Goal: Task Accomplishment & Management: Complete application form

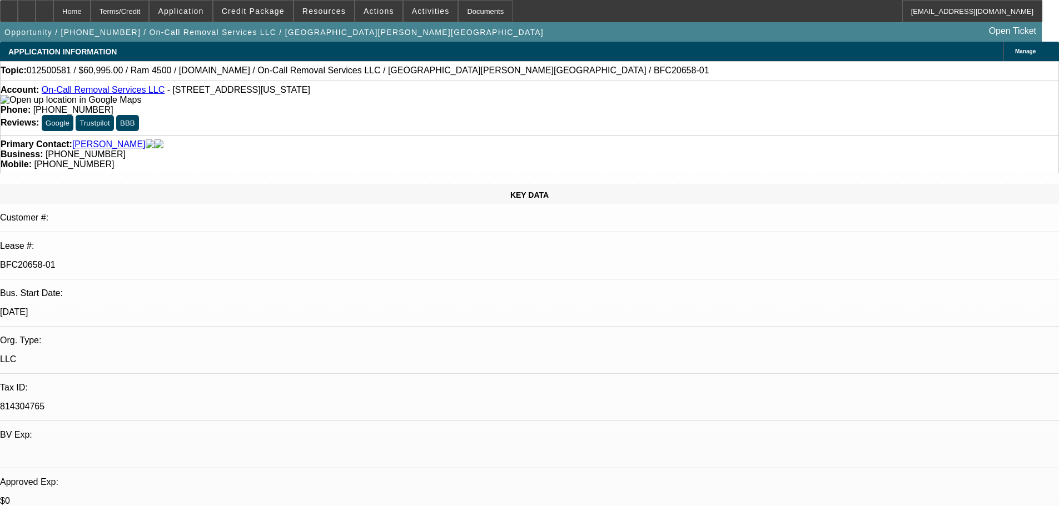
select select "0"
select select "2"
select select "0"
select select "6"
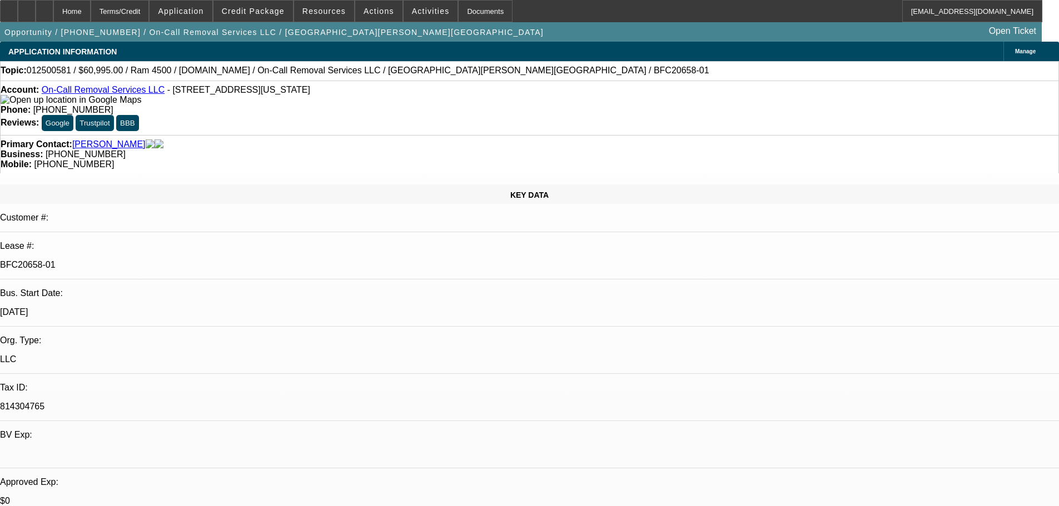
select select "0"
select select "2"
select select "0"
select select "6"
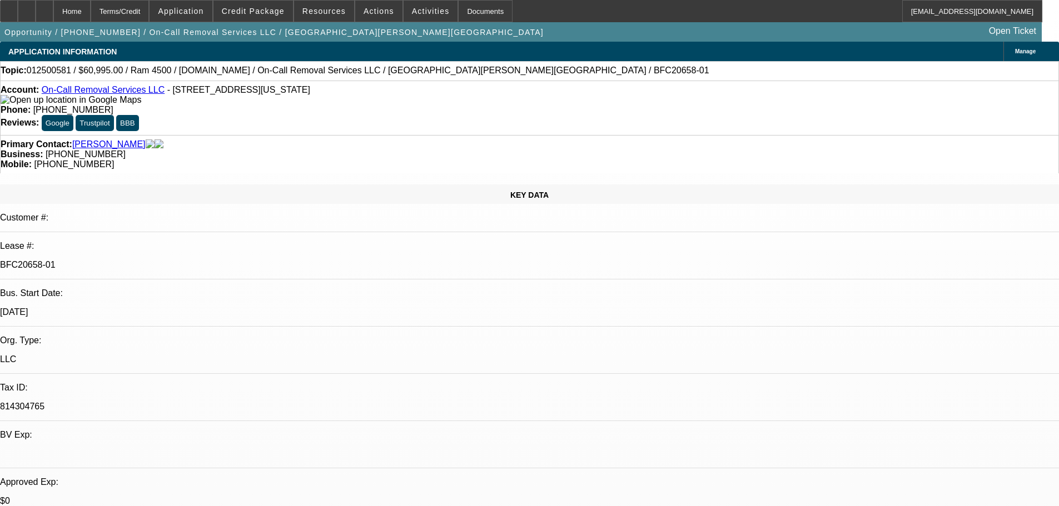
select select "0"
select select "2"
select select "0"
select select "6"
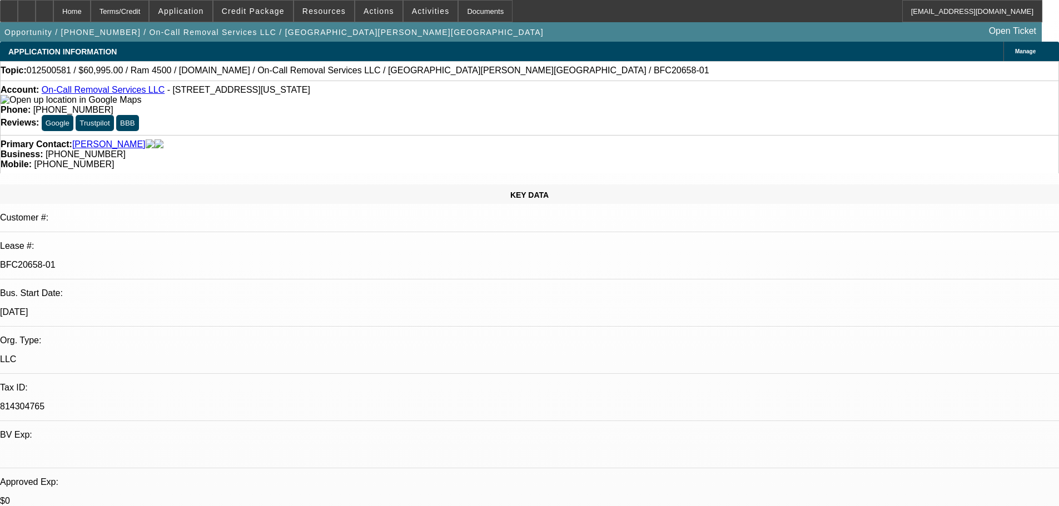
select select "0"
select select "2"
select select "0"
select select "6"
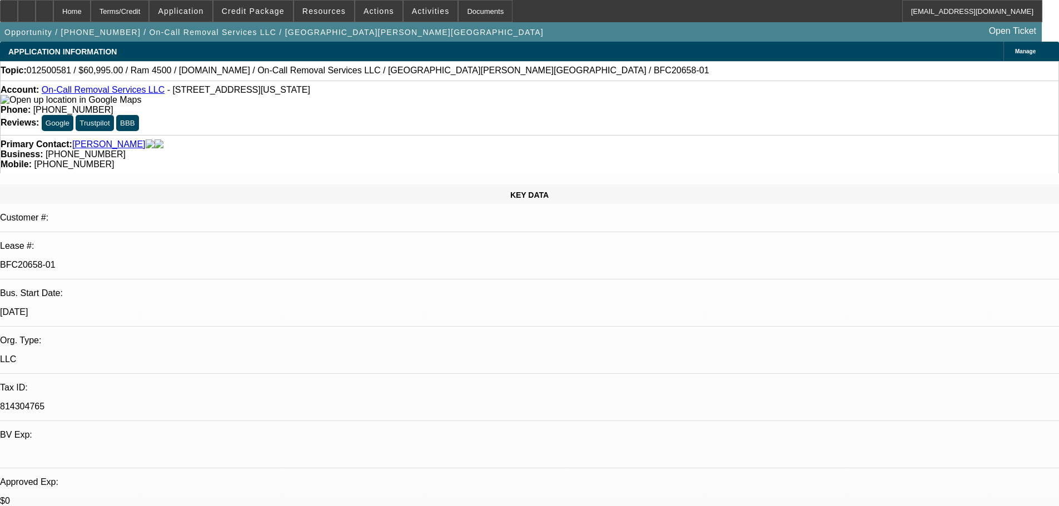
scroll to position [111, 0]
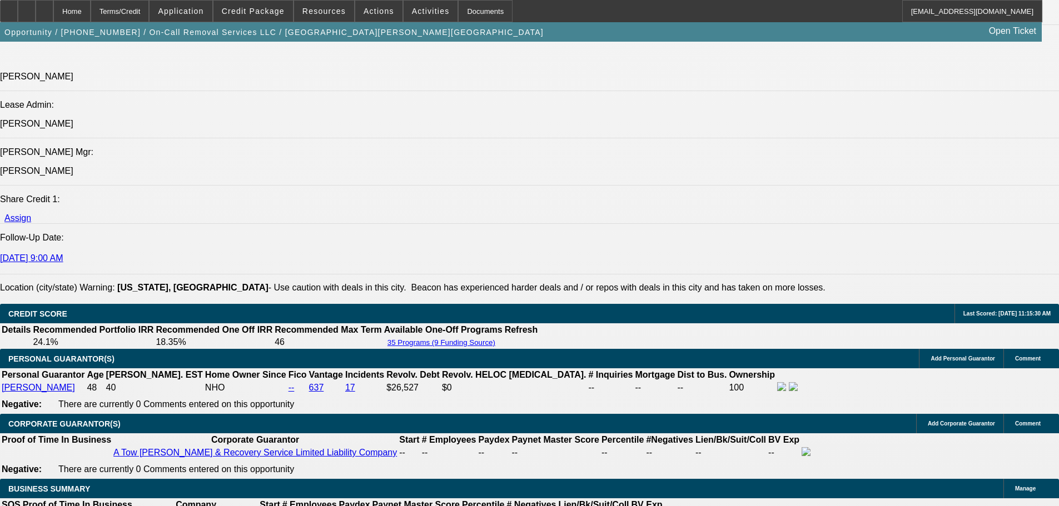
scroll to position [1435, 0]
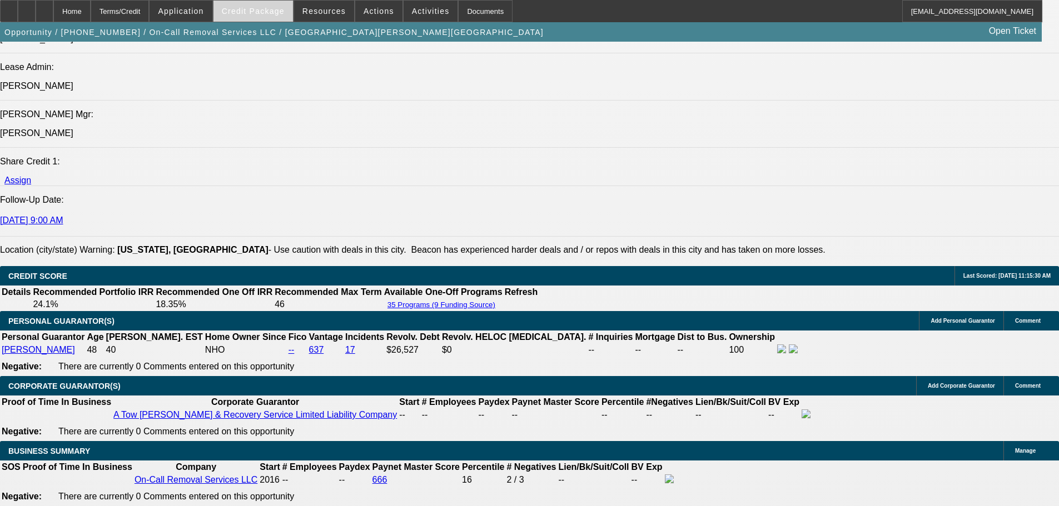
click at [270, 9] on span "Credit Package" at bounding box center [253, 11] width 63 height 9
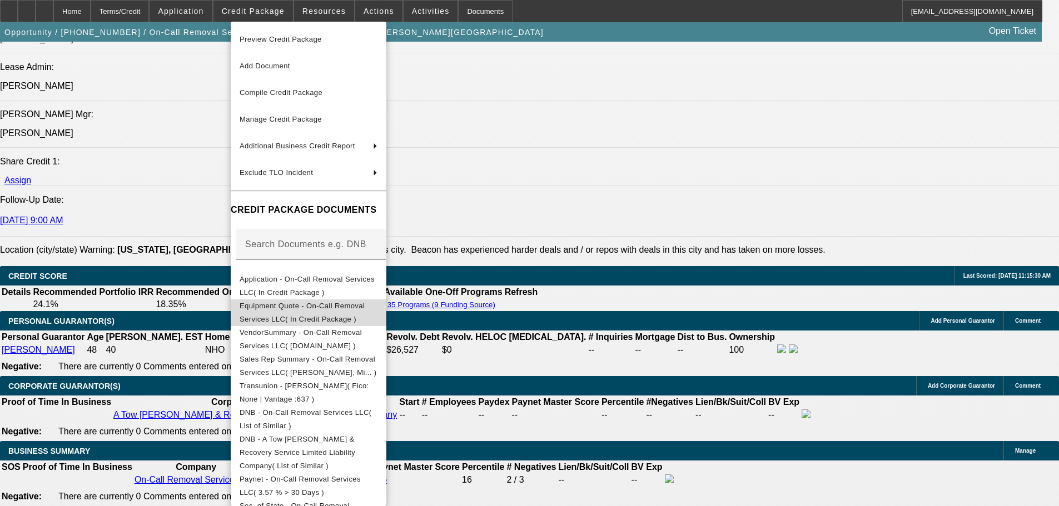
click at [336, 313] on span "Equipment Quote - On-Call Removal Services LLC( In Credit Package )" at bounding box center [308, 312] width 138 height 27
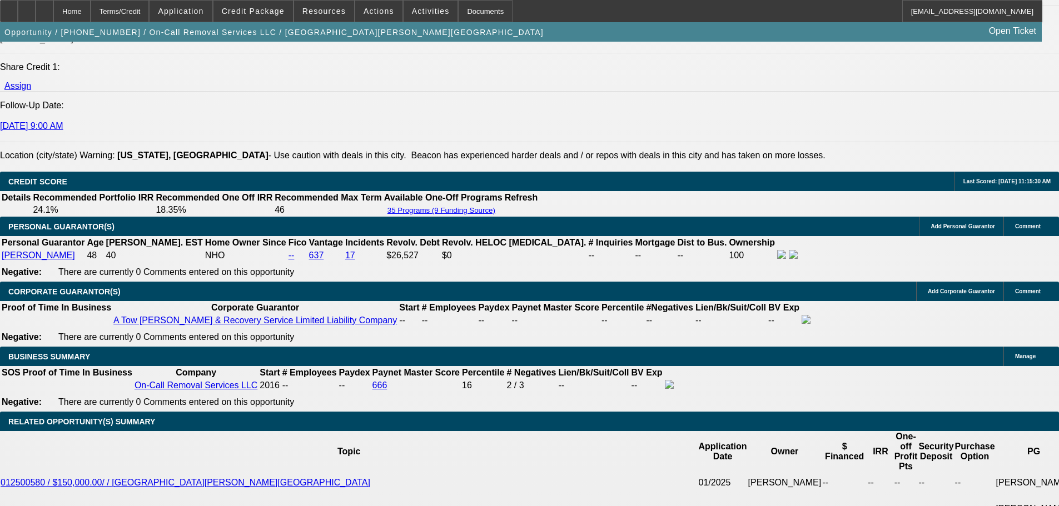
scroll to position [1768, 0]
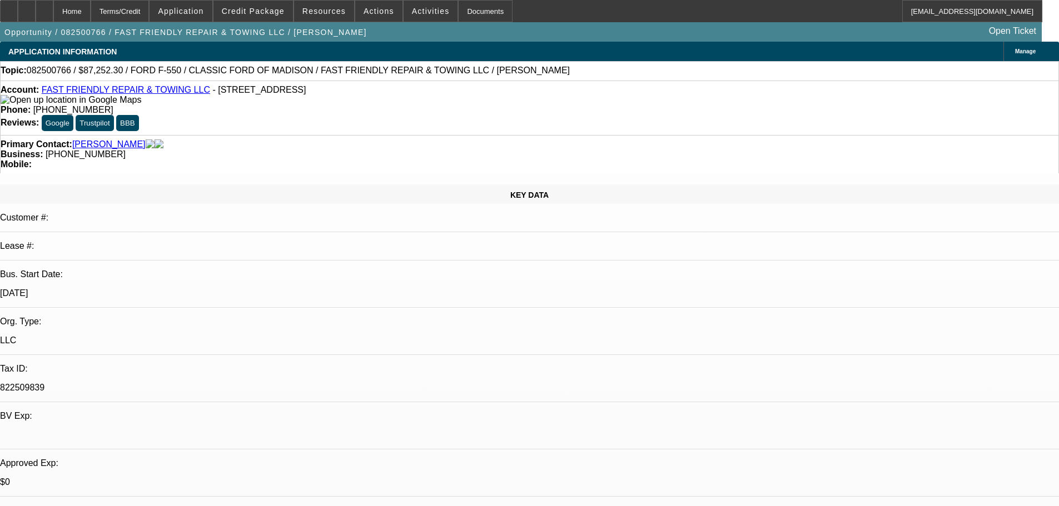
select select "0.1"
select select "2"
select select "0"
select select "0.1"
select select "2"
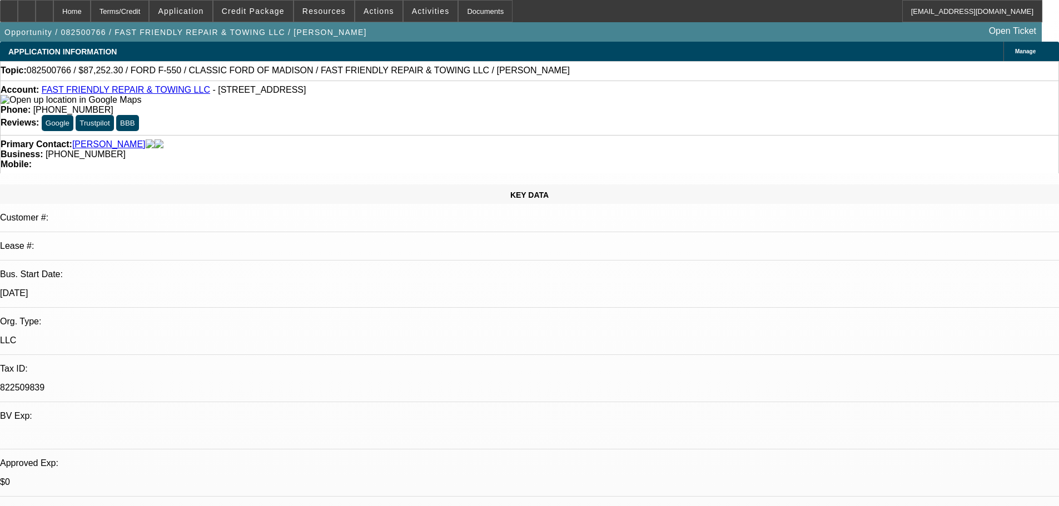
select select "0"
select select "0.1"
select select "2"
select select "0"
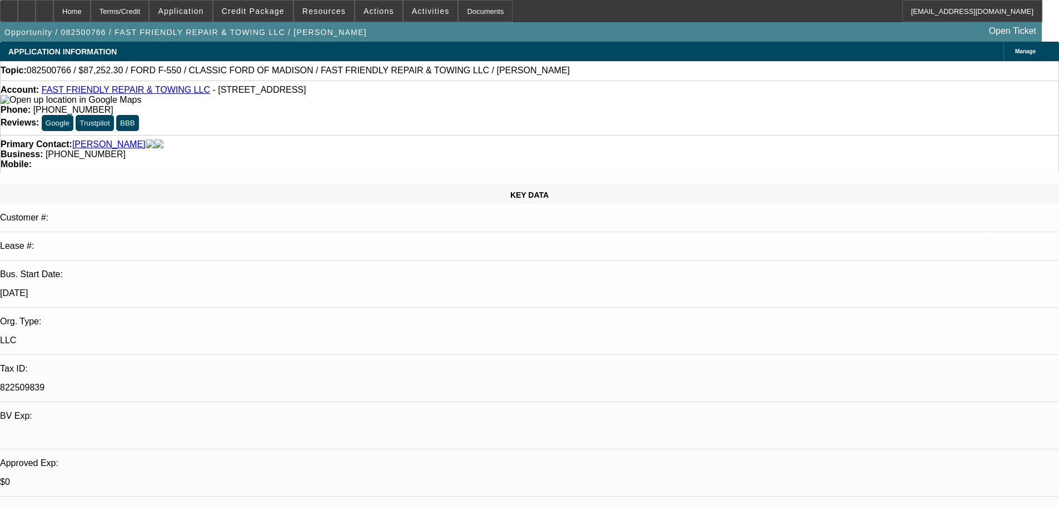
select select "0"
select select "1"
select select "2"
select select "6"
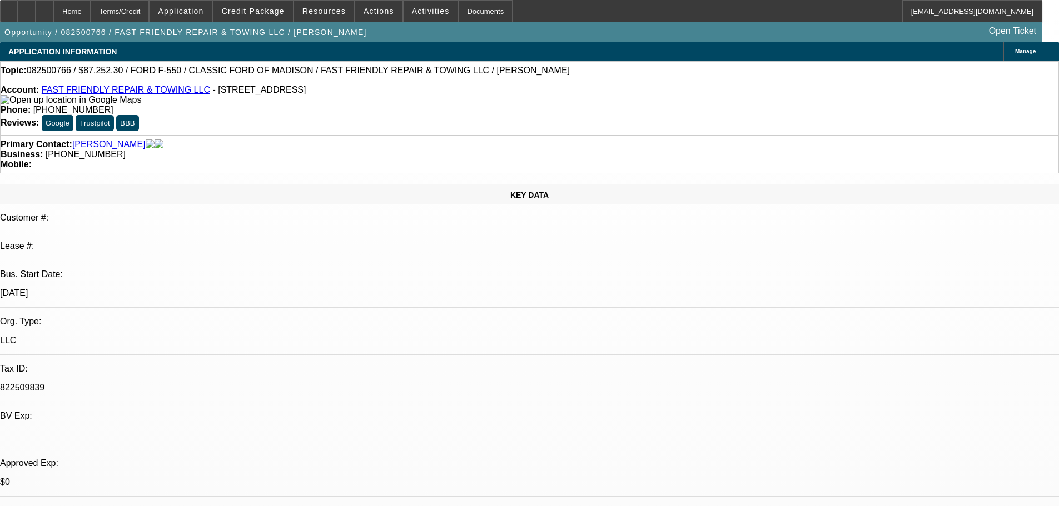
select select "1"
select select "2"
select select "6"
select select "1"
select select "2"
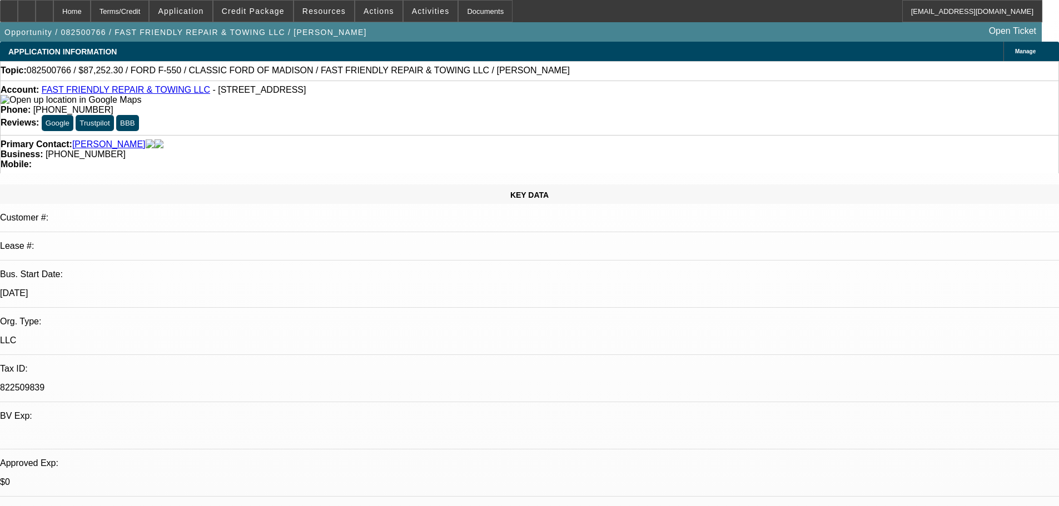
select select "6"
select select "1"
select select "3"
select select "6"
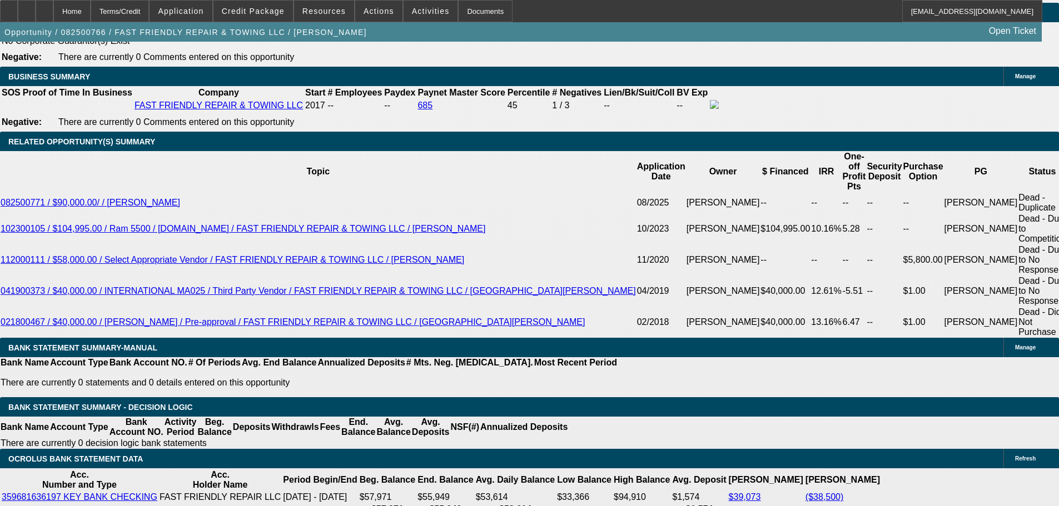
scroll to position [1778, 0]
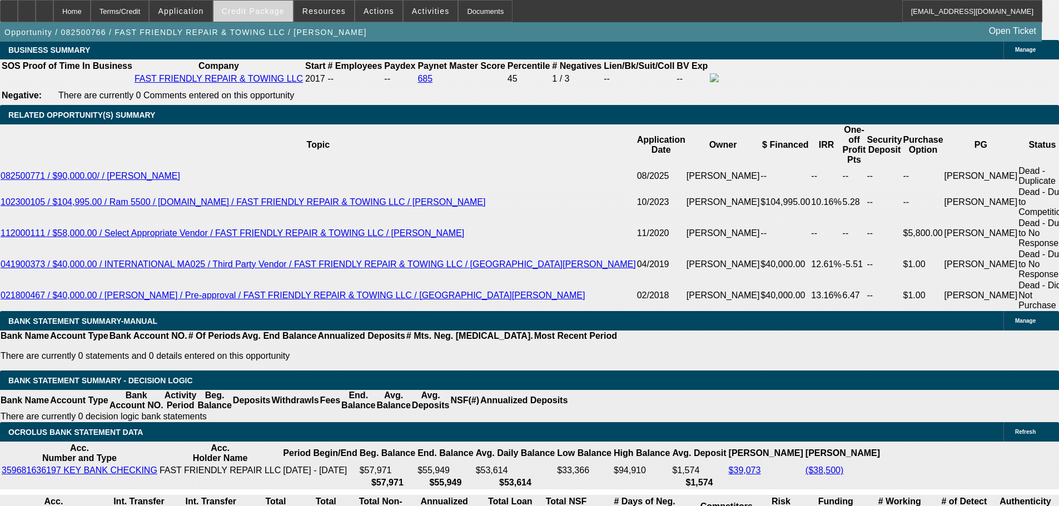
click at [274, 8] on span "Credit Package" at bounding box center [253, 11] width 63 height 9
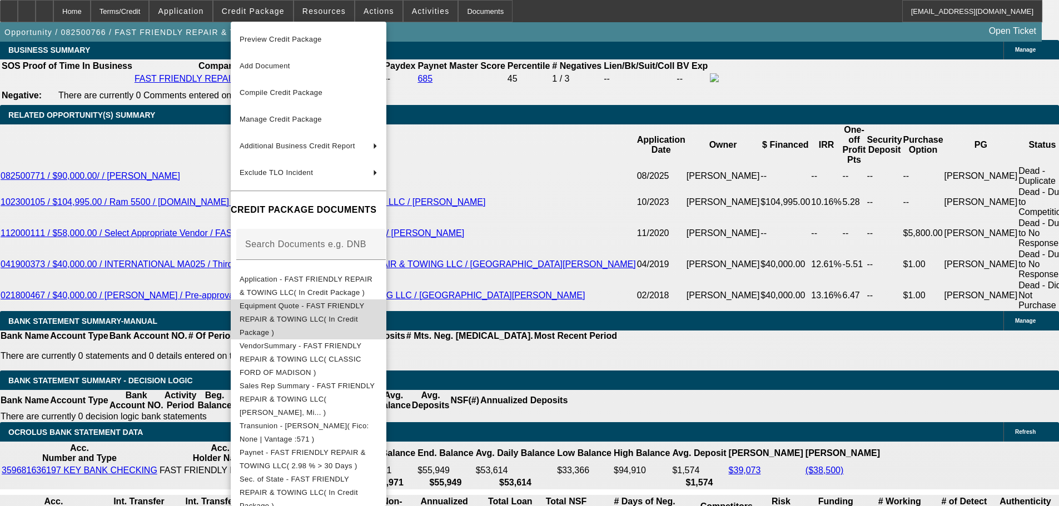
click at [340, 309] on span "Equipment Quote - FAST FRIENDLY REPAIR & TOWING LLC( In Credit Package )" at bounding box center [301, 319] width 124 height 35
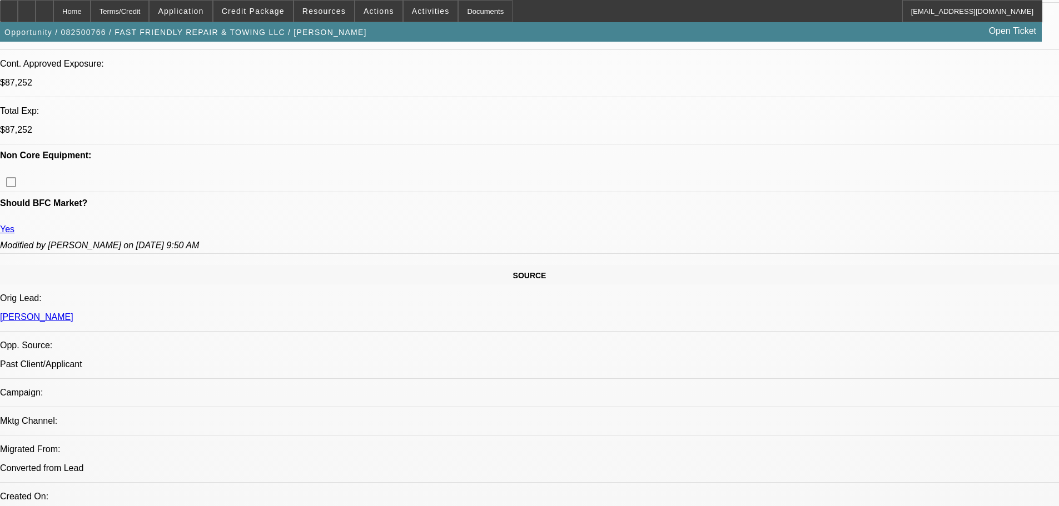
scroll to position [445, 0]
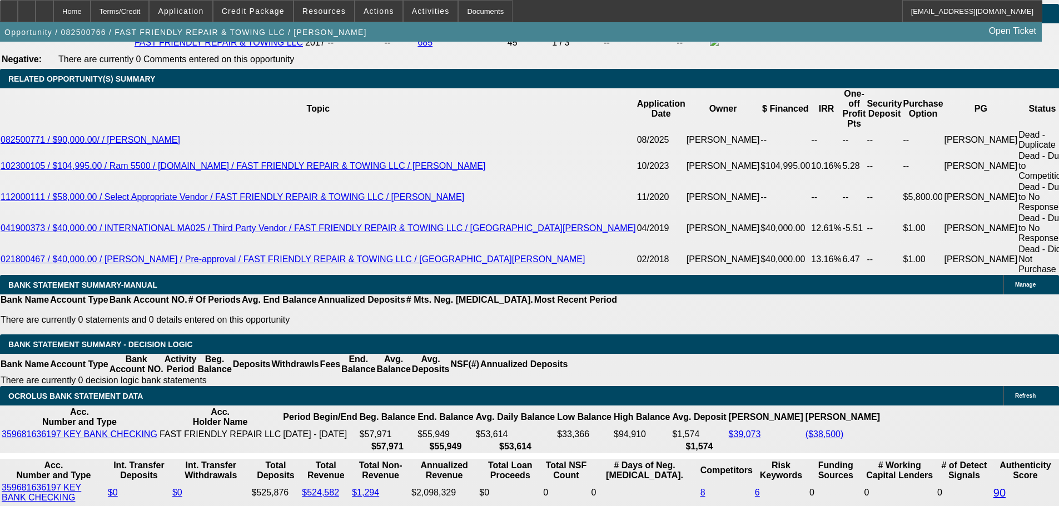
scroll to position [1778, 0]
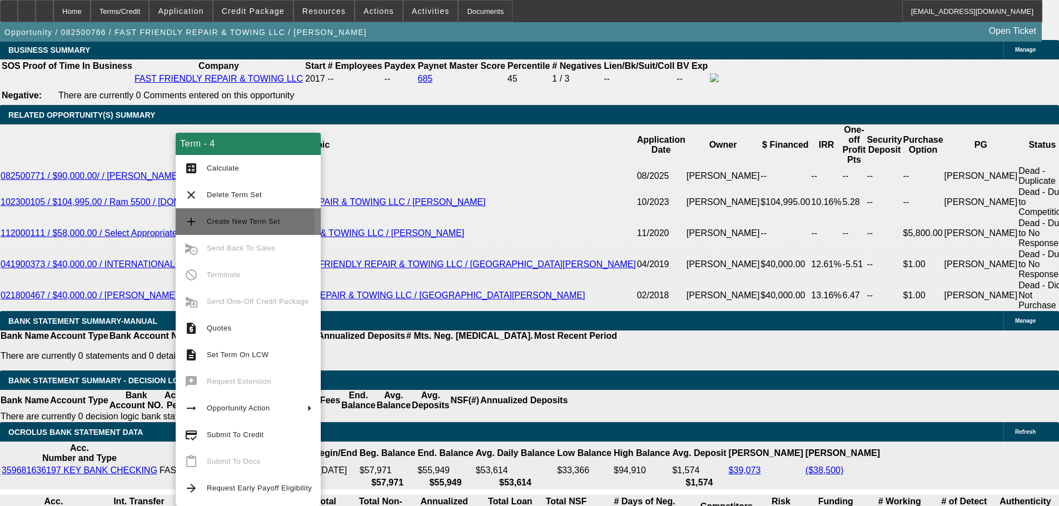
click at [220, 220] on span "Create New Term Set" at bounding box center [243, 221] width 73 height 8
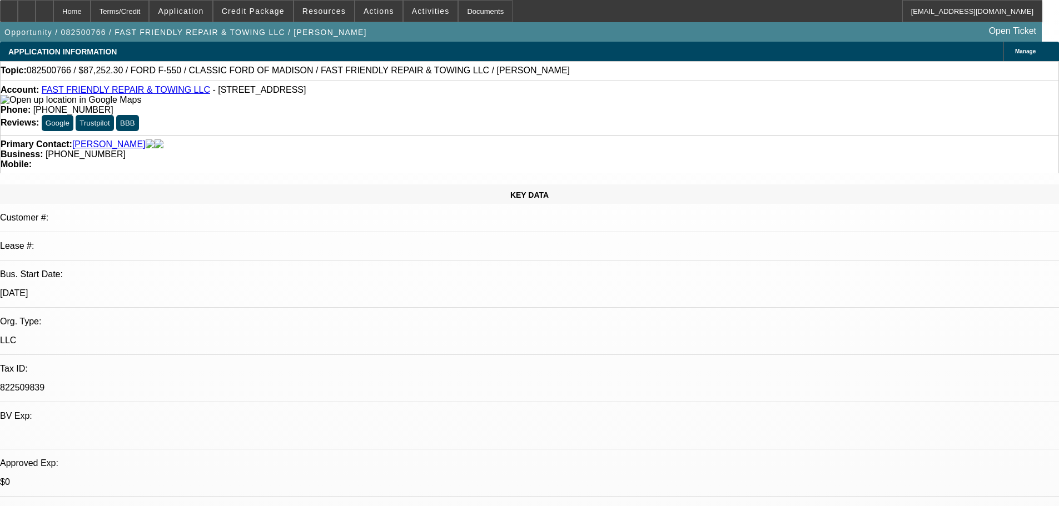
select select "0.1"
select select "2"
select select "0"
select select "6"
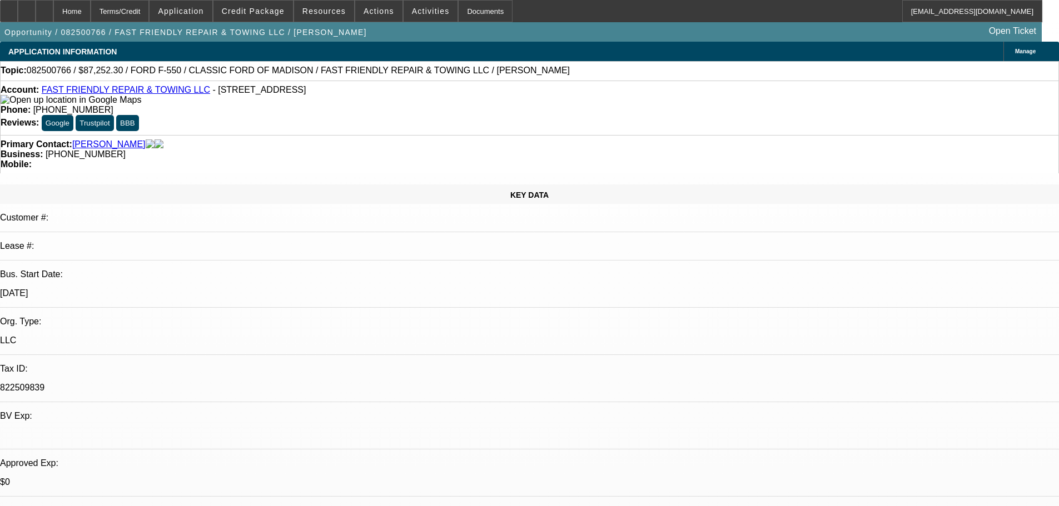
select select "0.1"
select select "2"
select select "0"
select select "6"
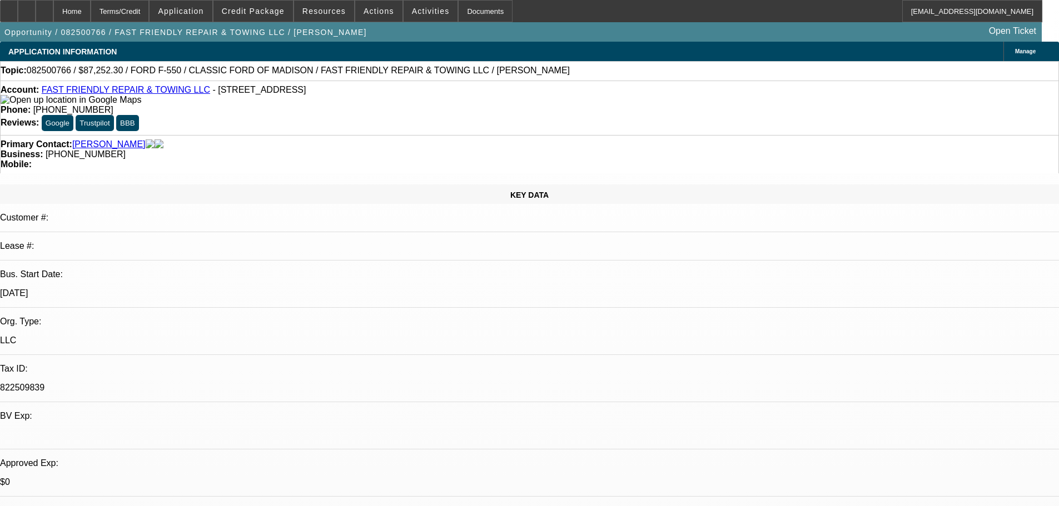
select select "0.1"
select select "2"
select select "0"
select select "6"
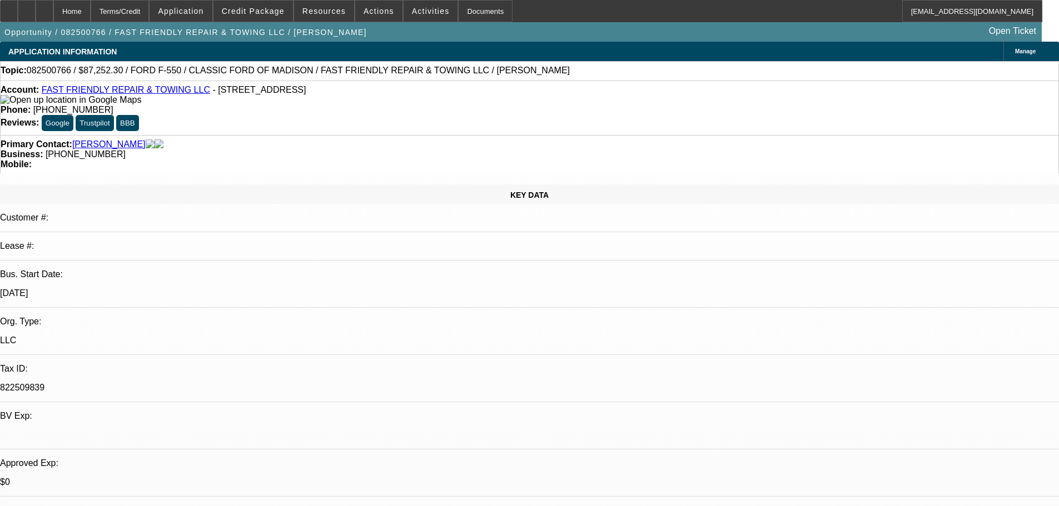
select select "0.1"
select select "2"
select select "0"
select select "6"
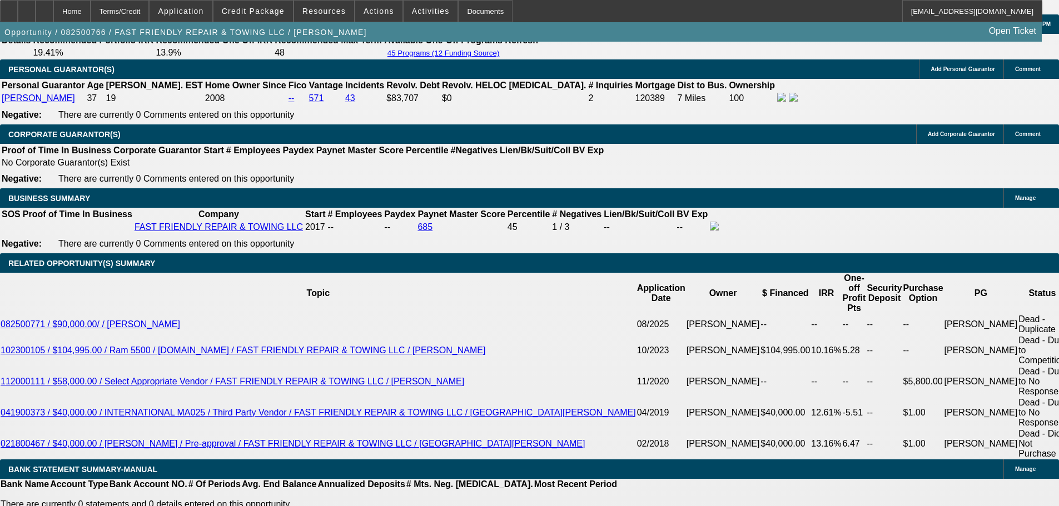
scroll to position [1778, 0]
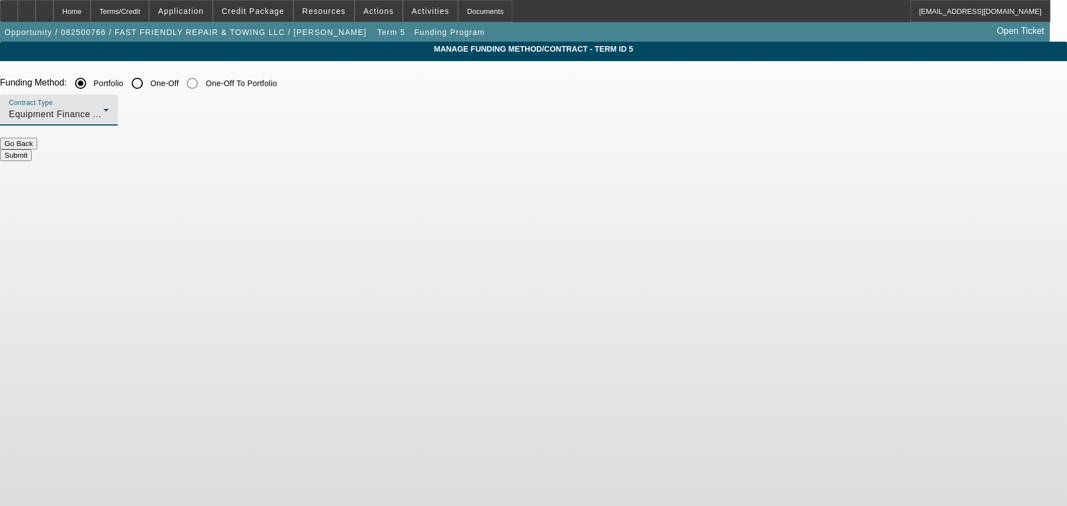
click at [113, 106] on icon at bounding box center [105, 109] width 13 height 13
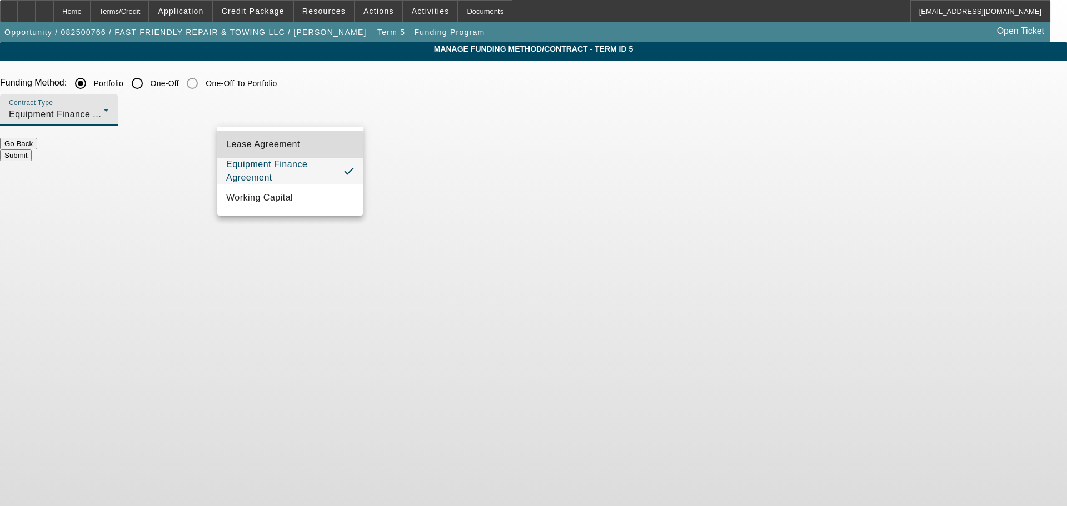
click at [328, 139] on mat-option "Lease Agreement" at bounding box center [290, 144] width 146 height 27
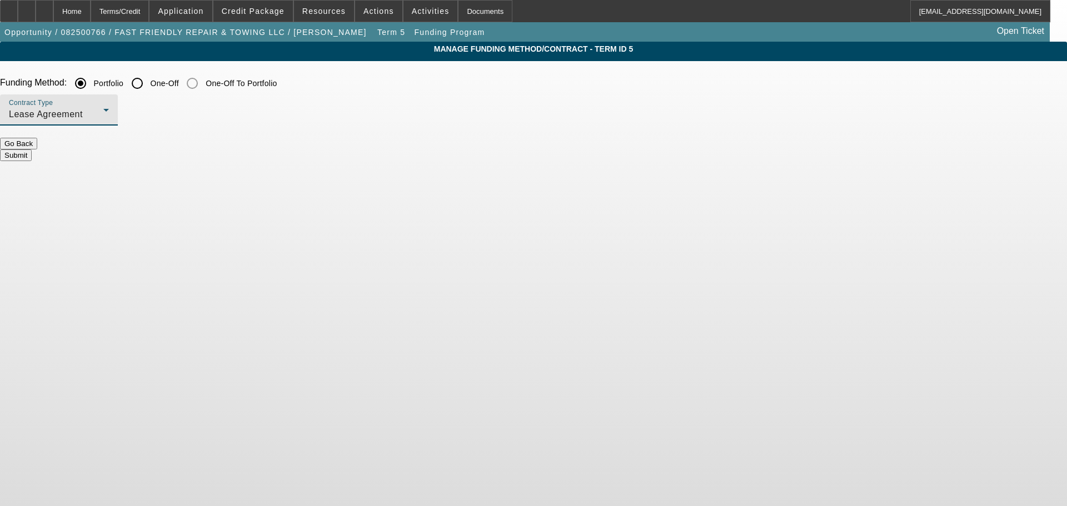
click at [32, 151] on button "Submit" at bounding box center [16, 155] width 32 height 12
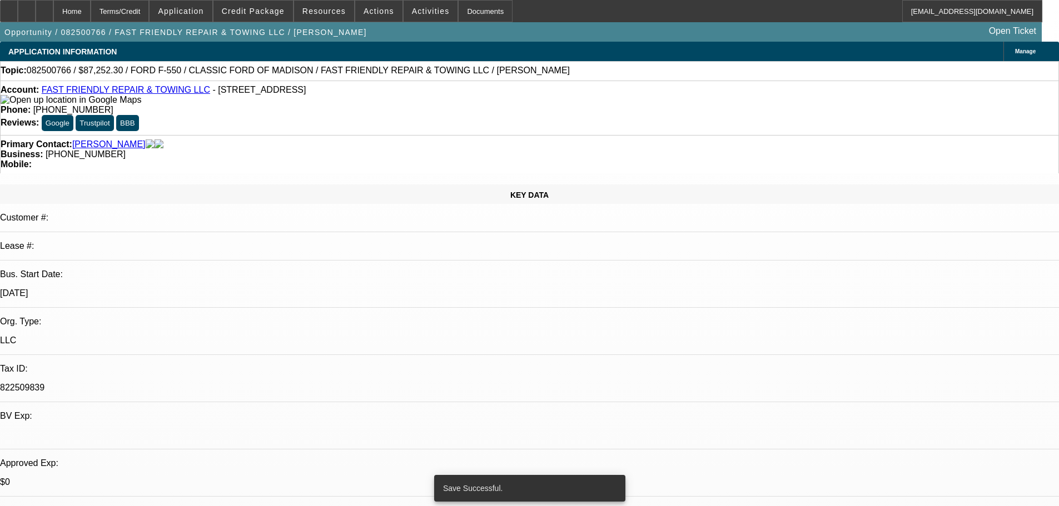
select select "0.1"
select select "2"
select select "0"
select select "6"
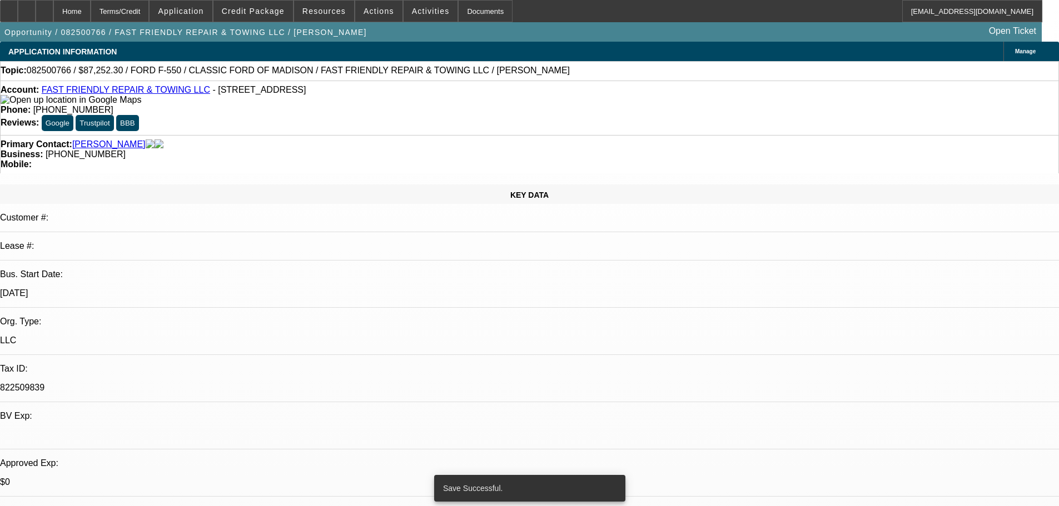
select select "0.1"
select select "2"
select select "0"
select select "6"
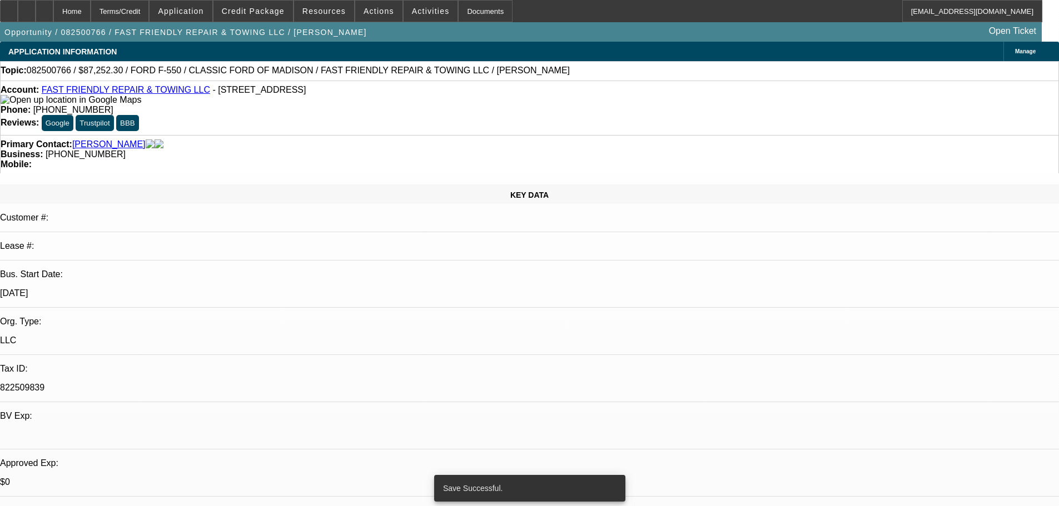
select select "0.1"
select select "2"
select select "0"
select select "6"
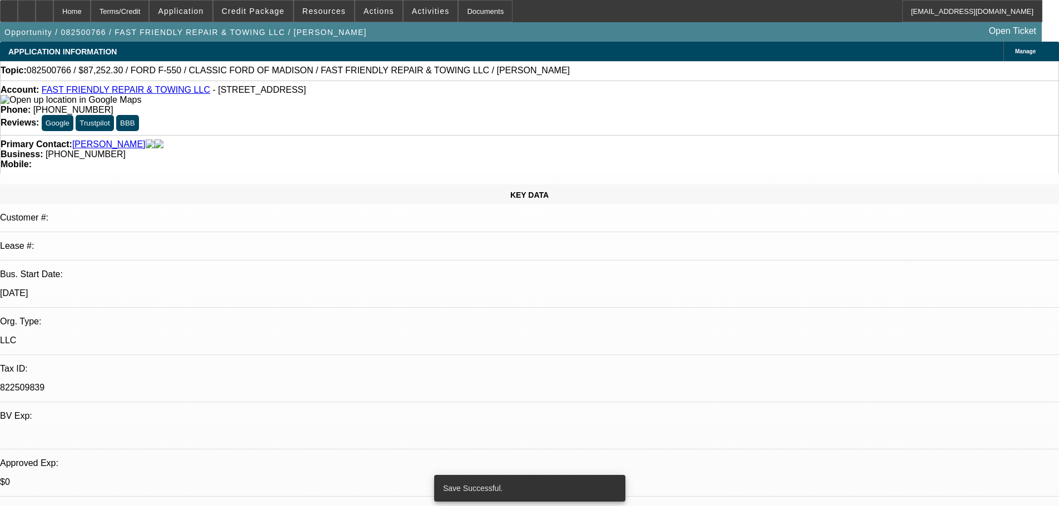
select select "0.1"
select select "2"
select select "0"
select select "6"
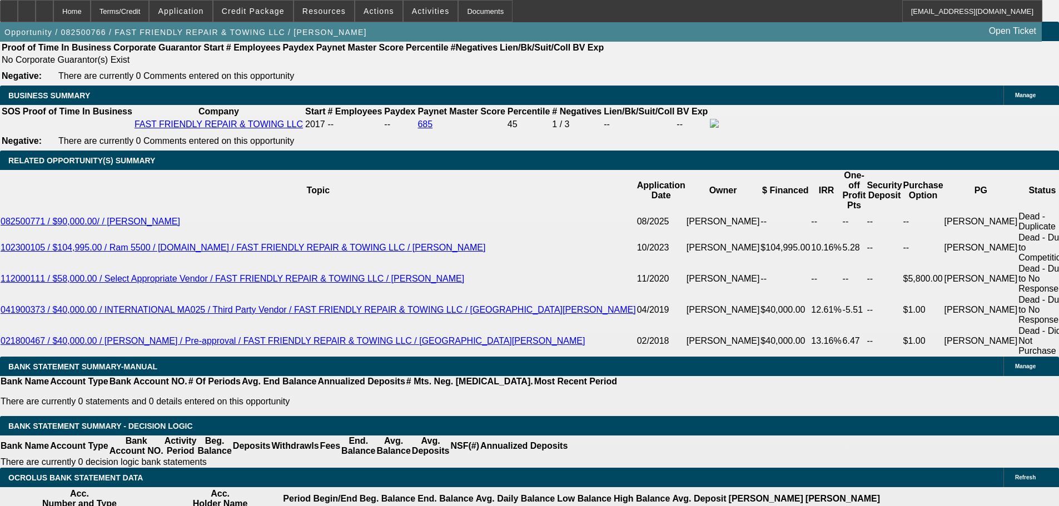
scroll to position [1778, 0]
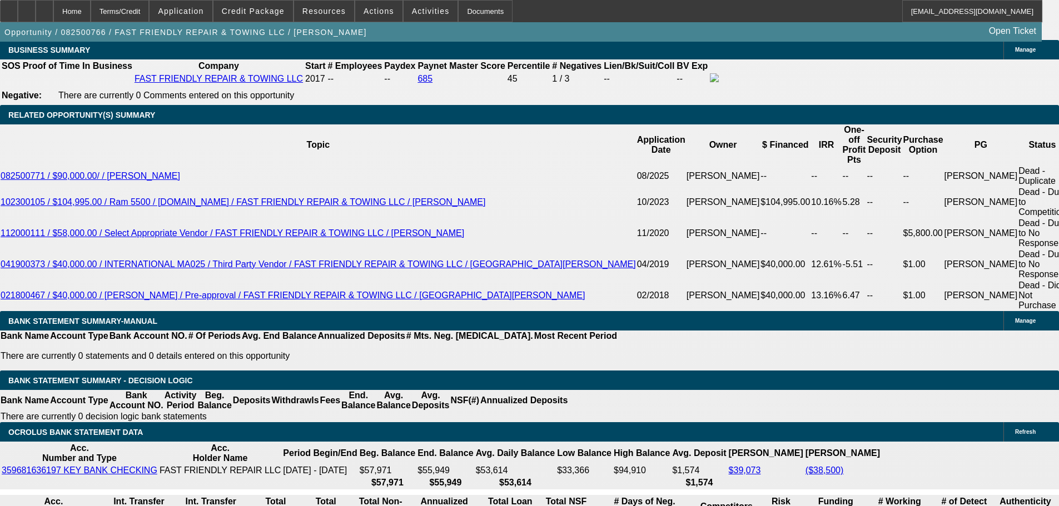
select select "0.2"
type input "$19,389.40"
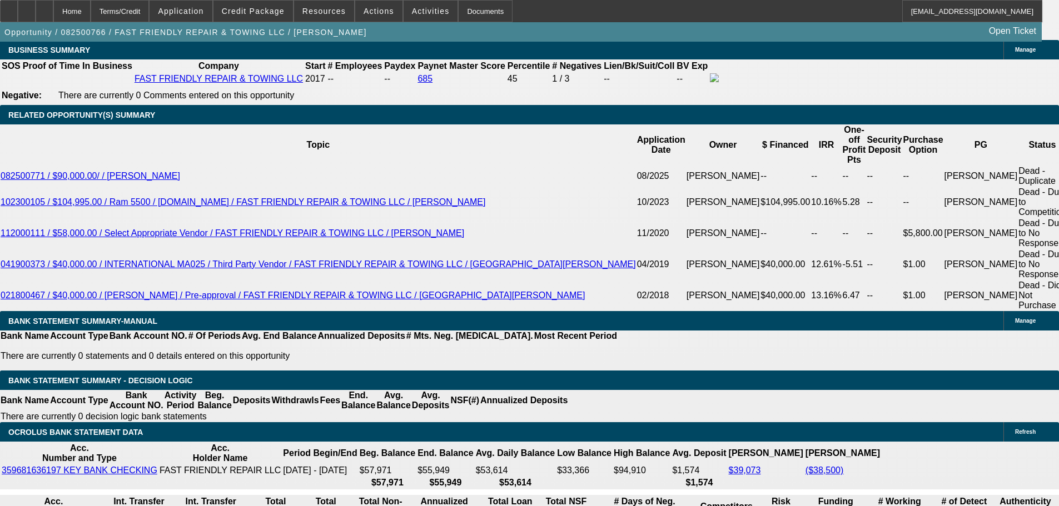
type input "UNKNOWN"
select select "17"
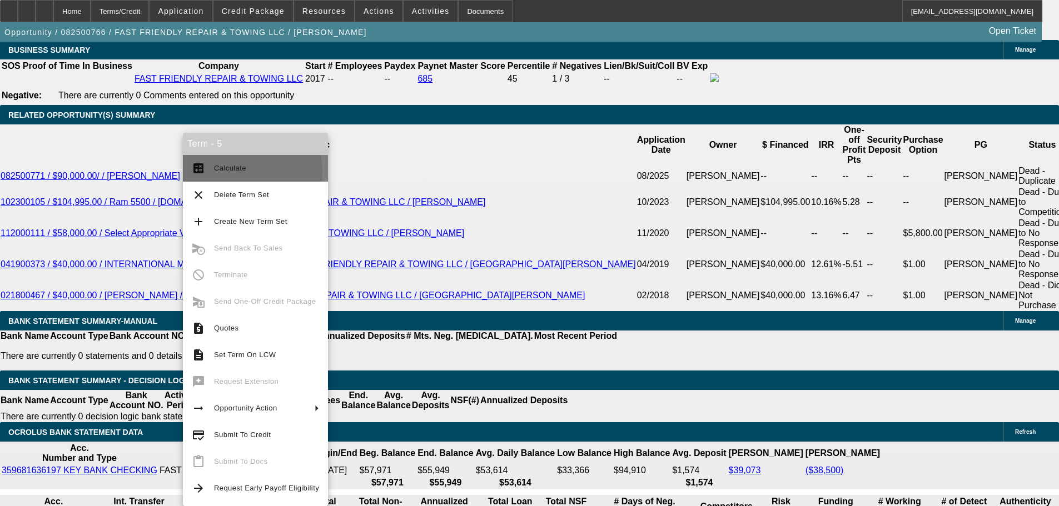
click at [225, 171] on span "Calculate" at bounding box center [230, 168] width 32 height 8
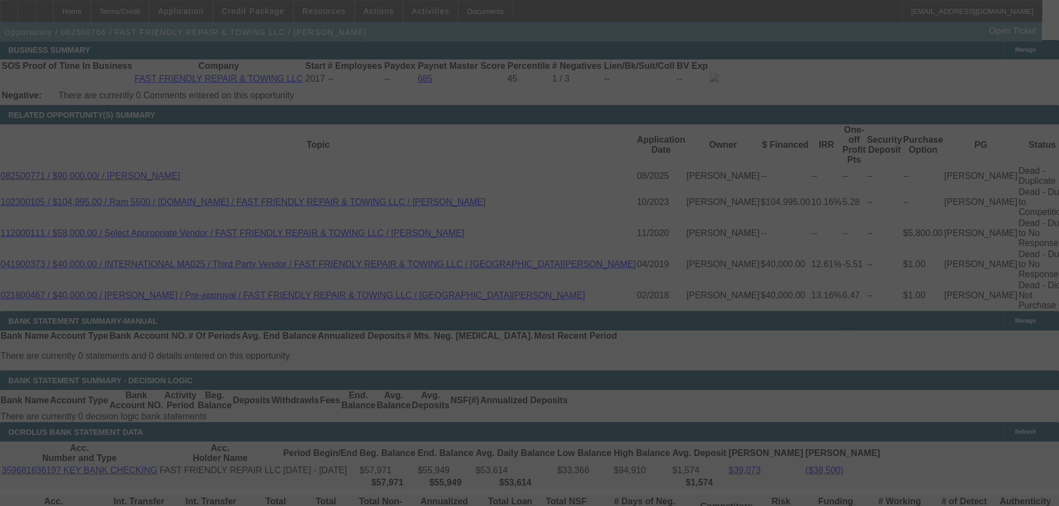
select select "0.1"
select select "2"
select select "0.2"
select select "17"
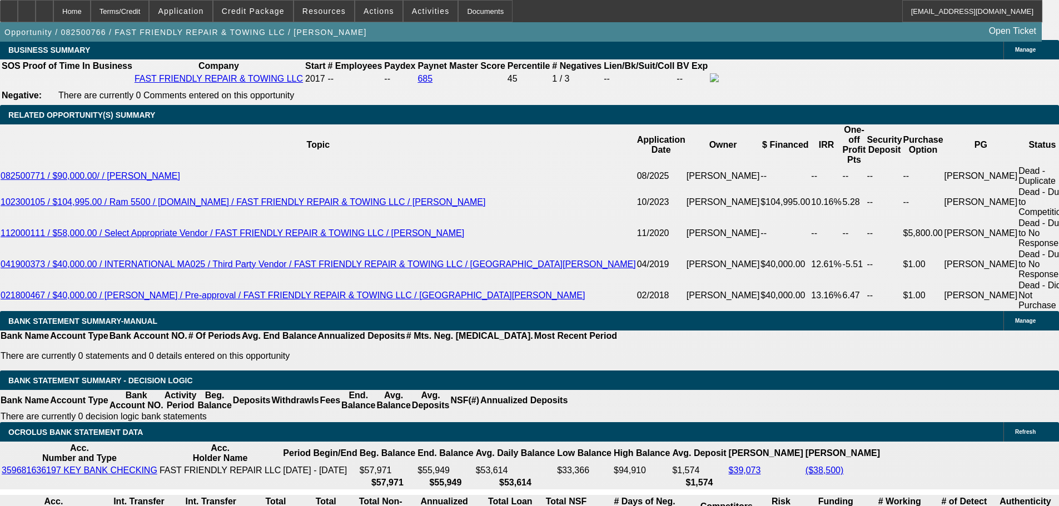
drag, startPoint x: 244, startPoint y: 296, endPoint x: 261, endPoint y: 294, distance: 16.2
type input "UNKNOWN"
type input "14"
type input "$4,768.60"
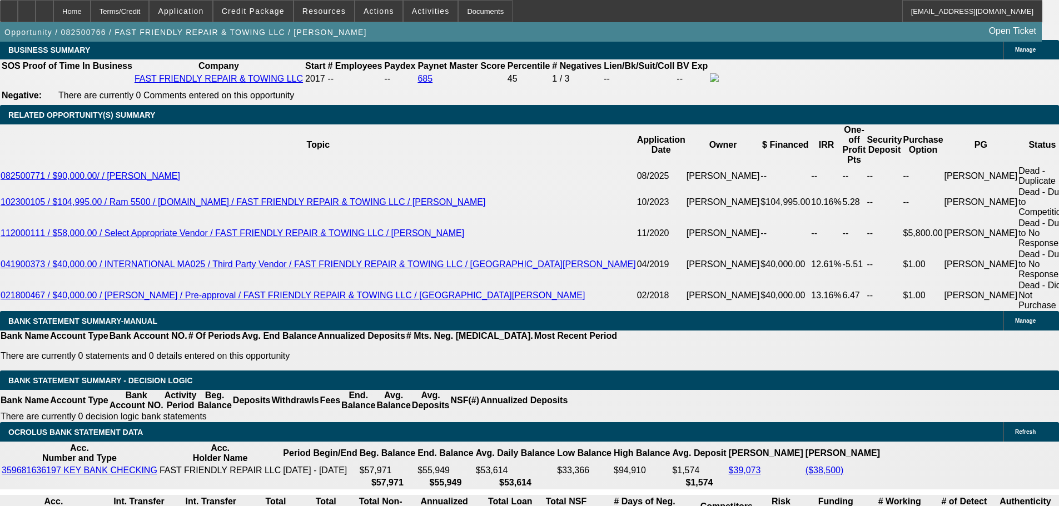
type input "$2,384.30"
type input "14.5"
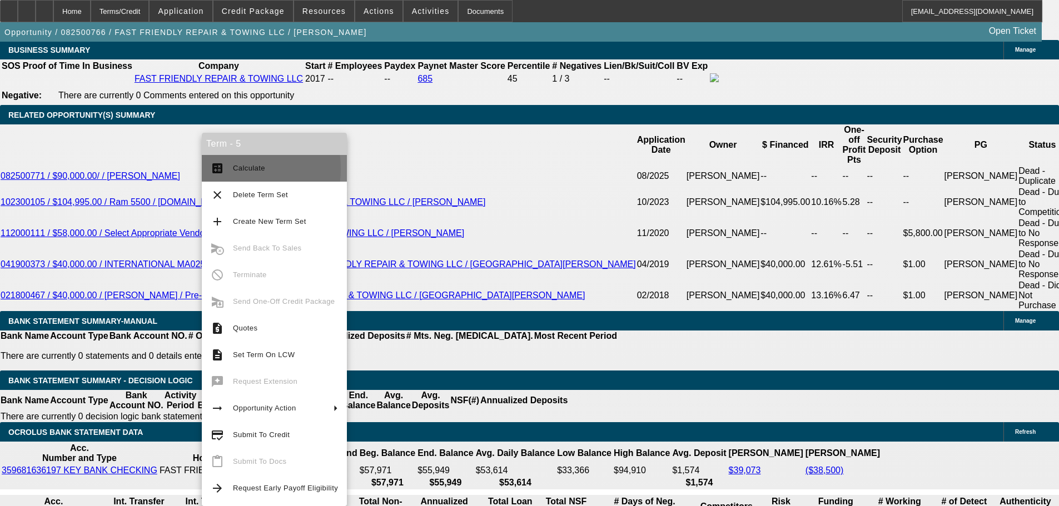
click at [230, 169] on button "calculate Calculate" at bounding box center [274, 168] width 145 height 27
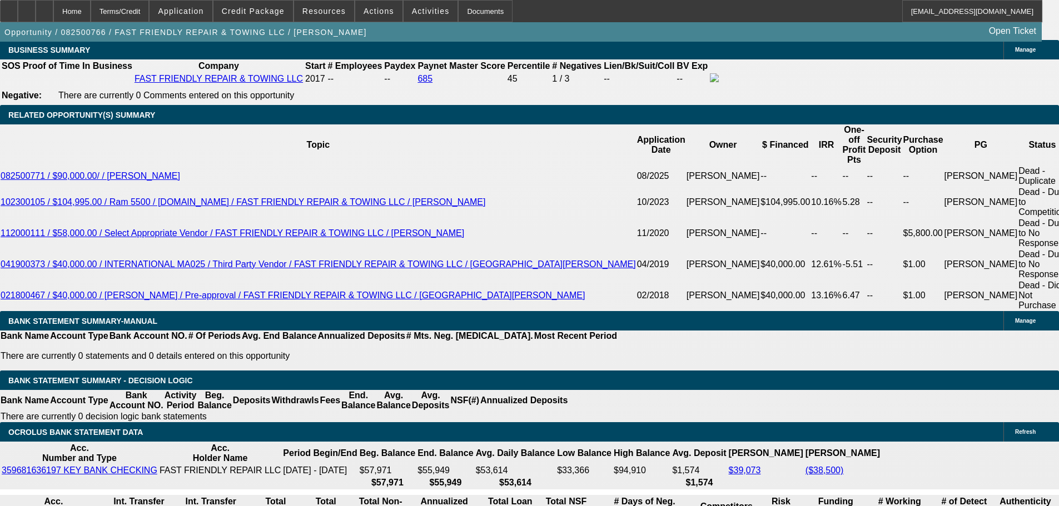
type input "$4,812.48"
type input "$2,406.24"
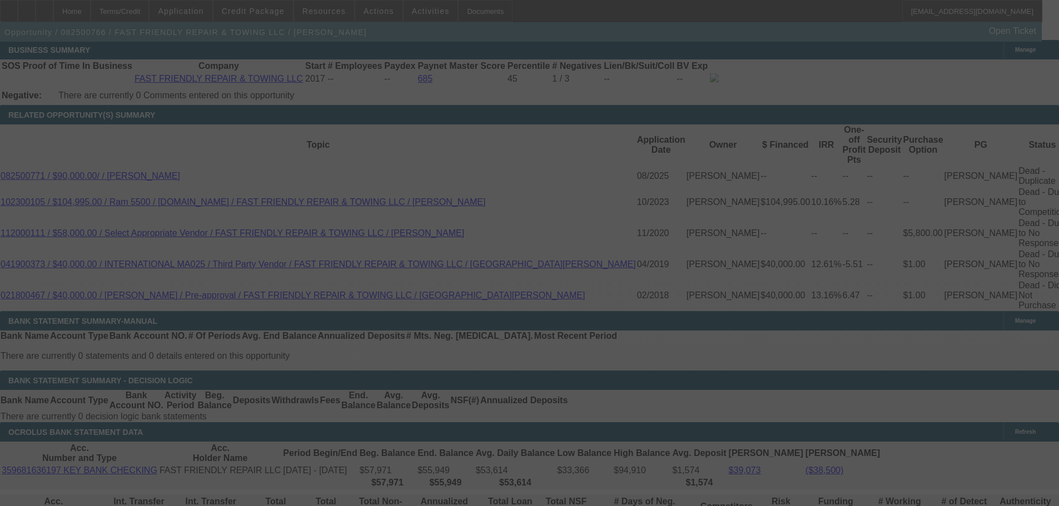
select select "0.1"
select select "2"
select select "0.2"
select select "17"
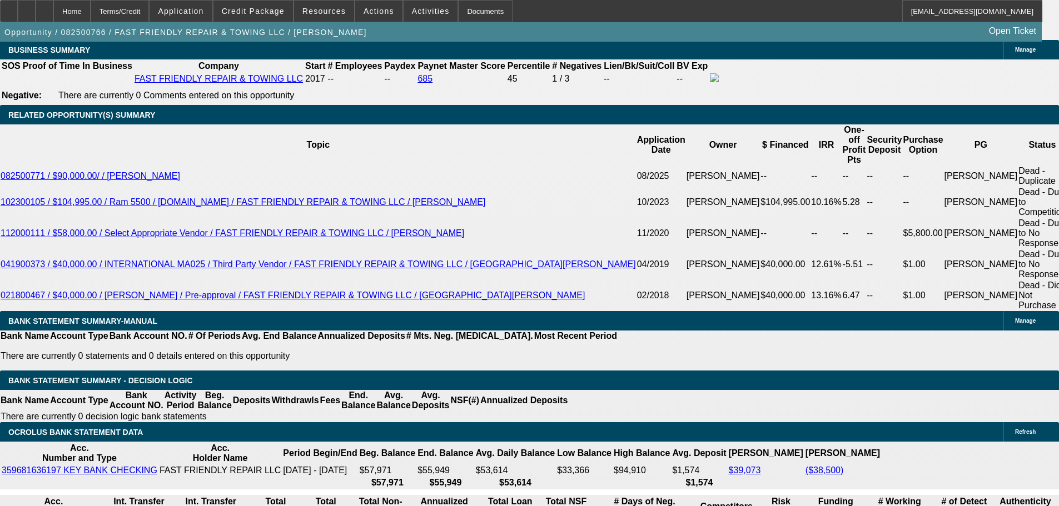
drag, startPoint x: 252, startPoint y: 297, endPoint x: 259, endPoint y: 298, distance: 7.8
type input "$4,768.60"
type input "UNKNOWN"
type input "13."
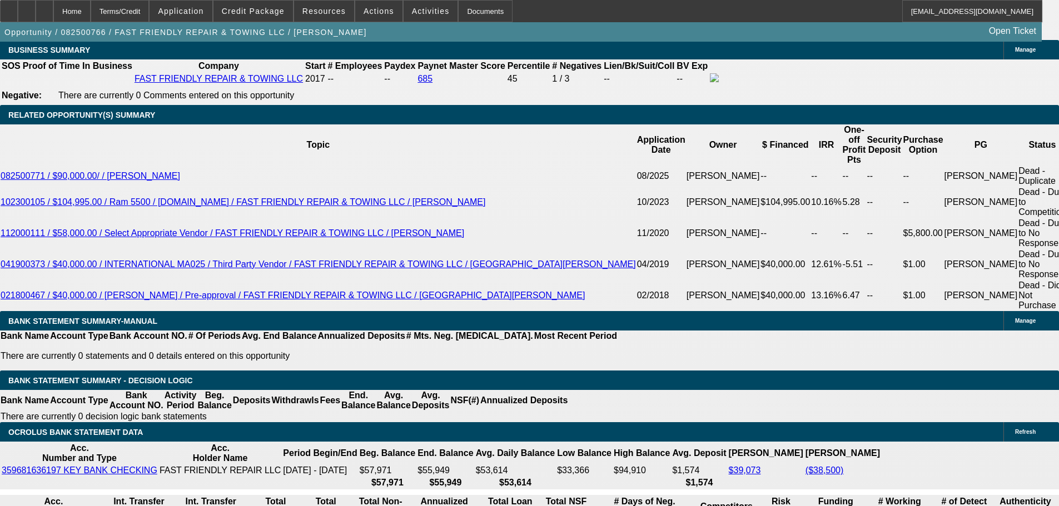
type input "$4,681.52"
type input "$2,340.76"
type input "13.5"
type input "$4,724.94"
type input "$2,362.47"
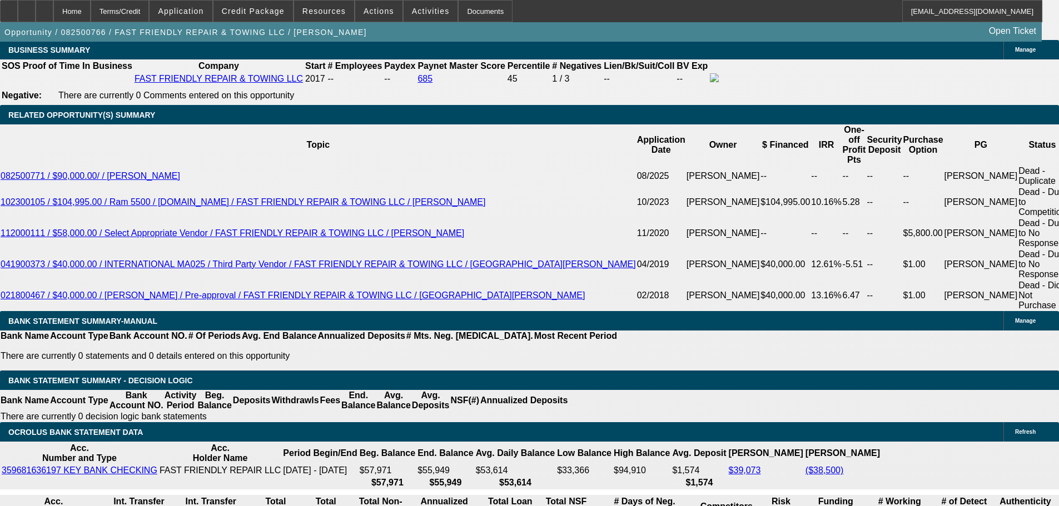
type input "13.5"
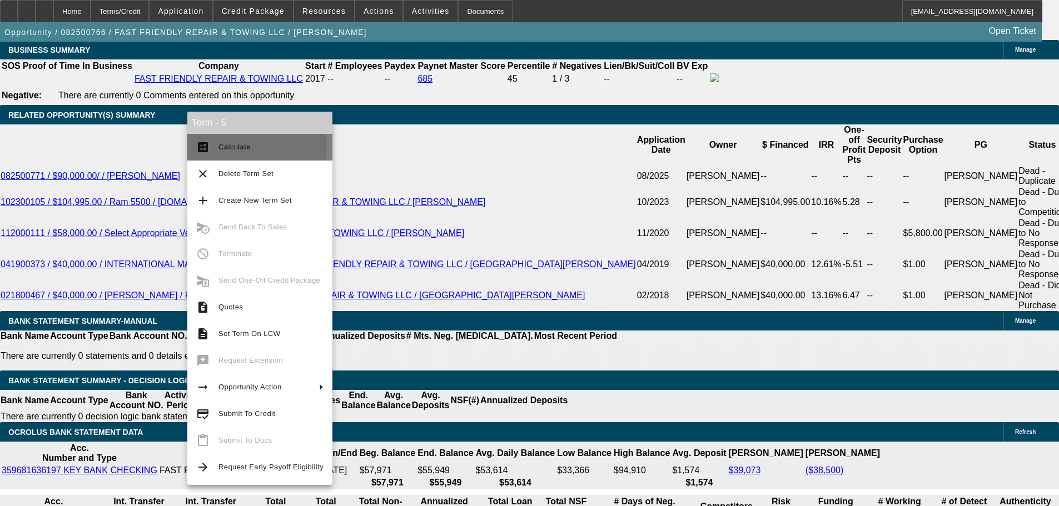
click at [252, 146] on span "Calculate" at bounding box center [270, 147] width 105 height 13
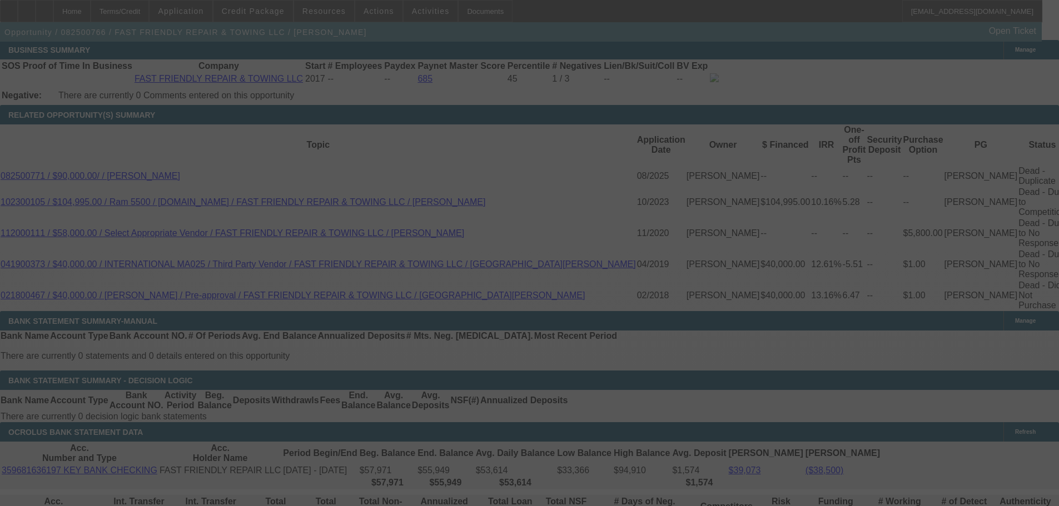
select select "0.1"
select select "2"
select select "0.2"
select select "17"
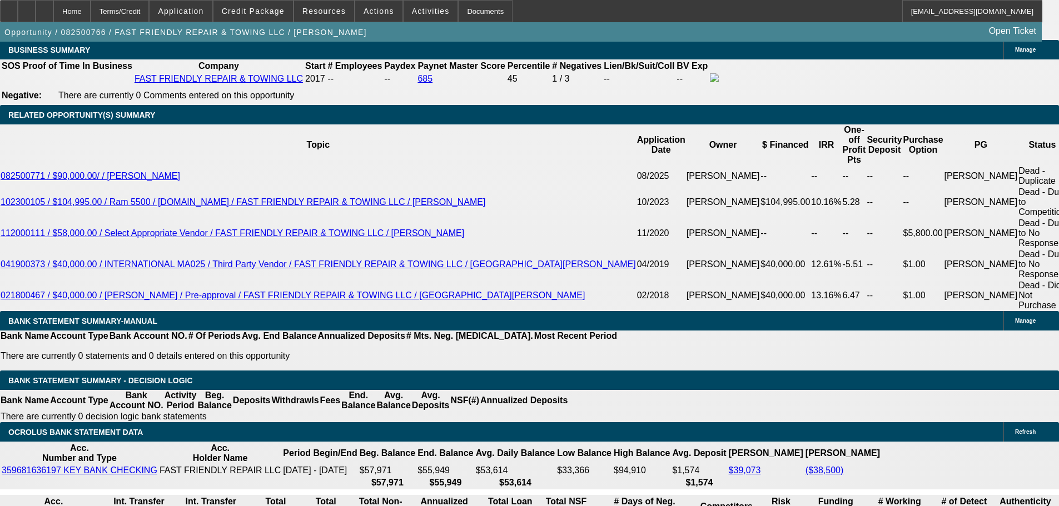
drag, startPoint x: 247, startPoint y: 295, endPoint x: 256, endPoint y: 296, distance: 8.9
type input "UNKNOWN"
type input "13"
type input "$4,681.52"
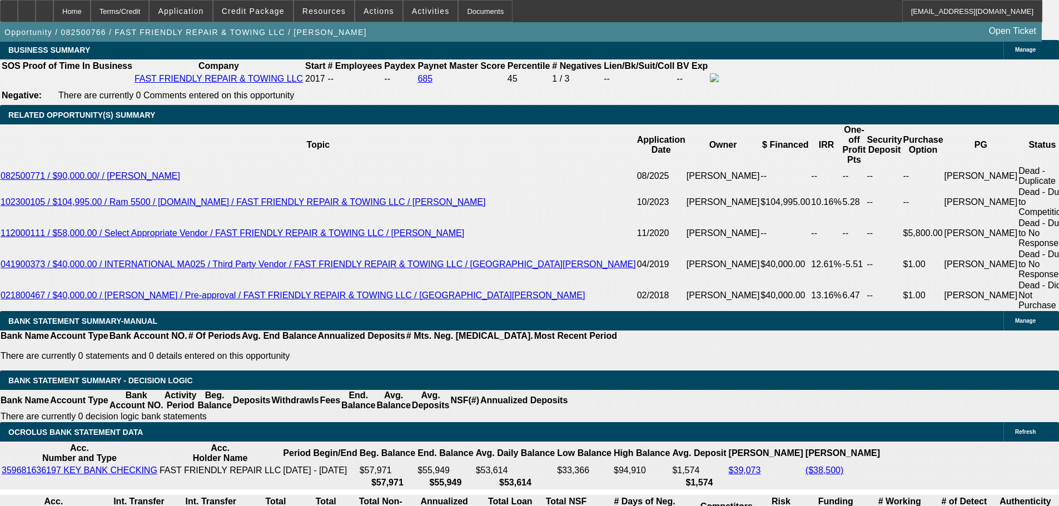
type input "$2,340.76"
type input "13"
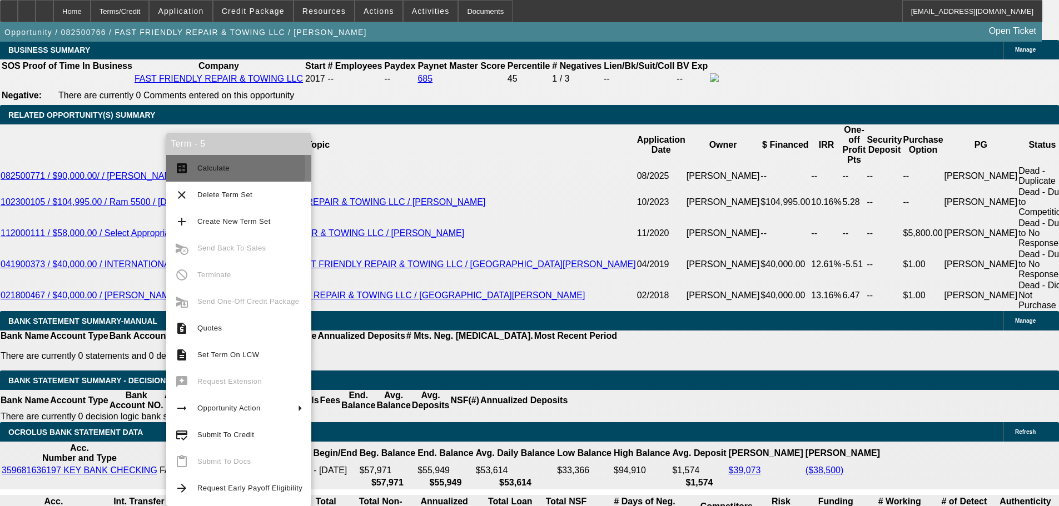
click at [198, 169] on span "Calculate" at bounding box center [213, 168] width 32 height 8
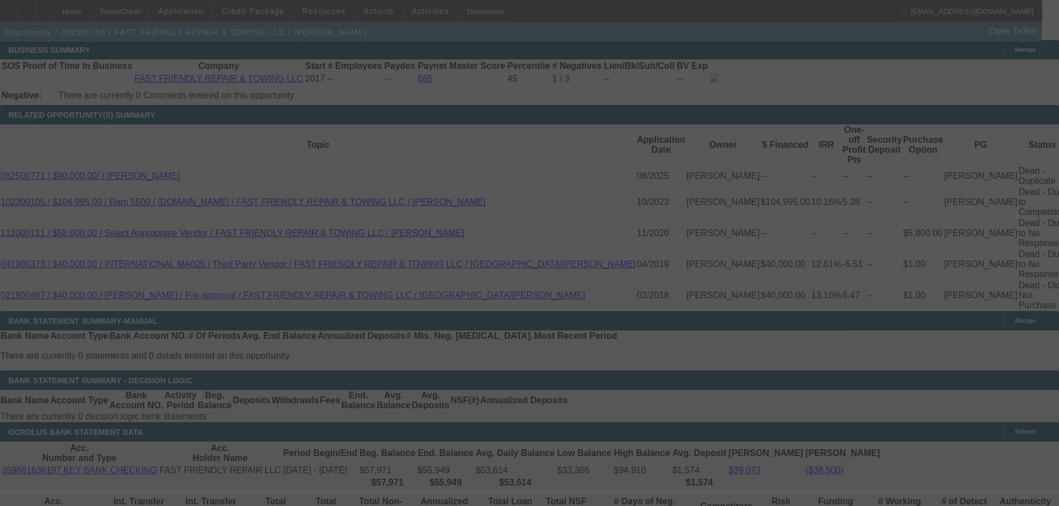
select select "0.1"
select select "2"
select select "0.2"
select select "17"
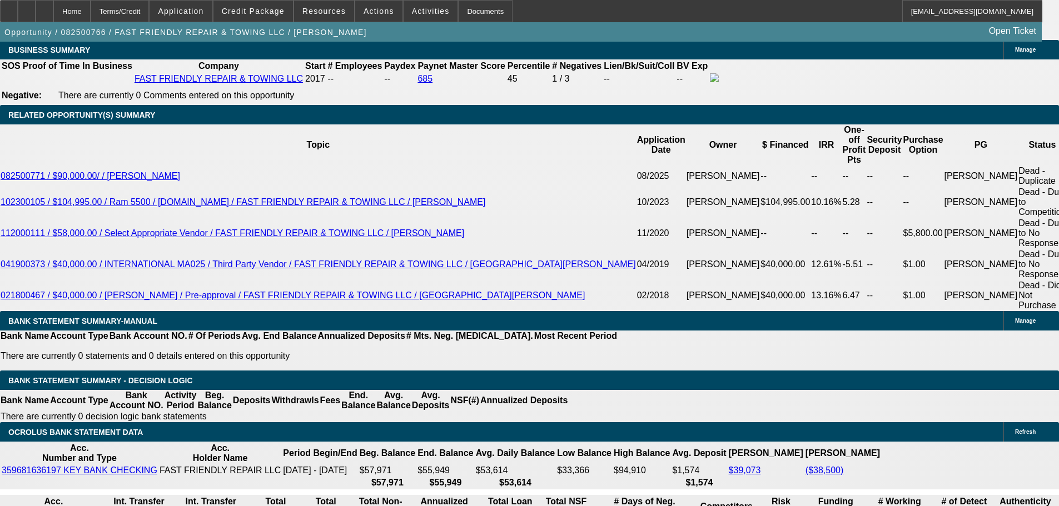
drag, startPoint x: 253, startPoint y: 296, endPoint x: 253, endPoint y: 302, distance: 6.7
type input "1"
type input "UNKNOWN"
type input "$1,855.11"
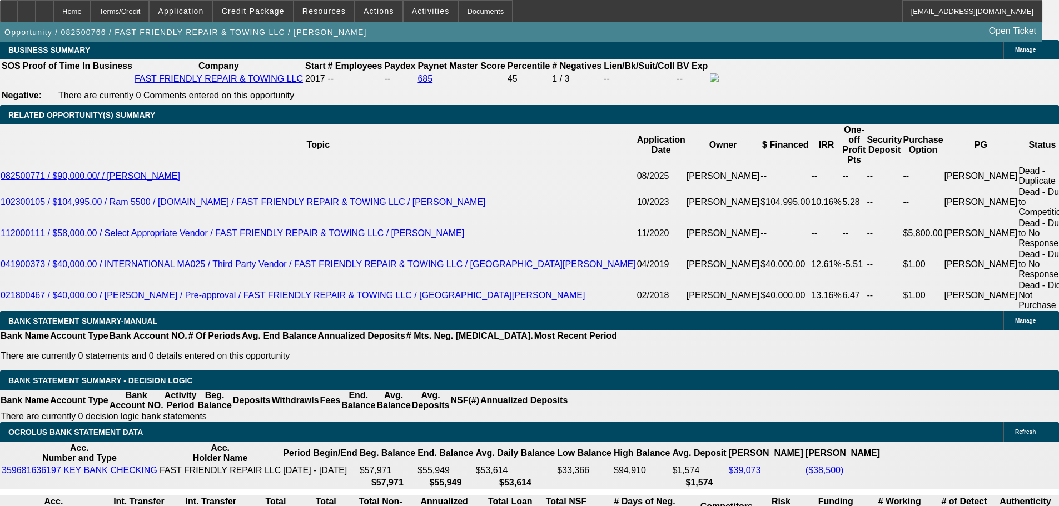
type input "$3,710.22"
type input "12"
type input "$2,297.69"
type input "$4,595.38"
type input "12.7"
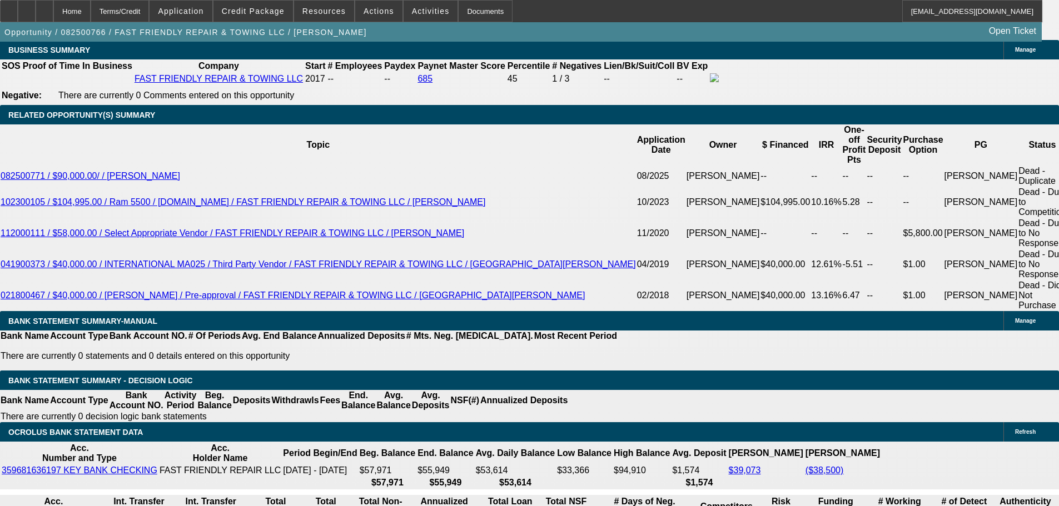
type input "$2,327.79"
type input "$4,655.58"
type input "12.7"
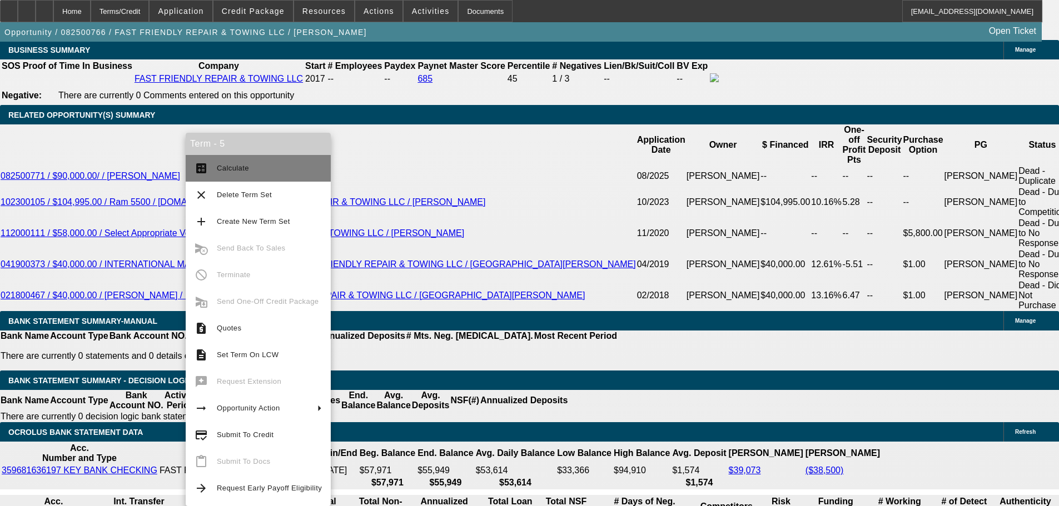
click at [246, 159] on button "calculate Calculate" at bounding box center [258, 168] width 145 height 27
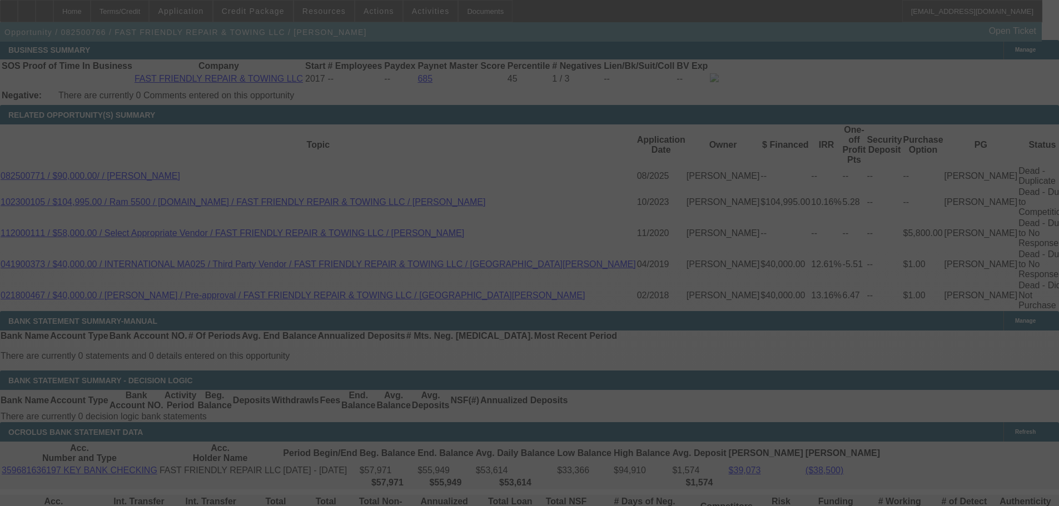
select select "0.1"
select select "2"
select select "0.2"
select select "17"
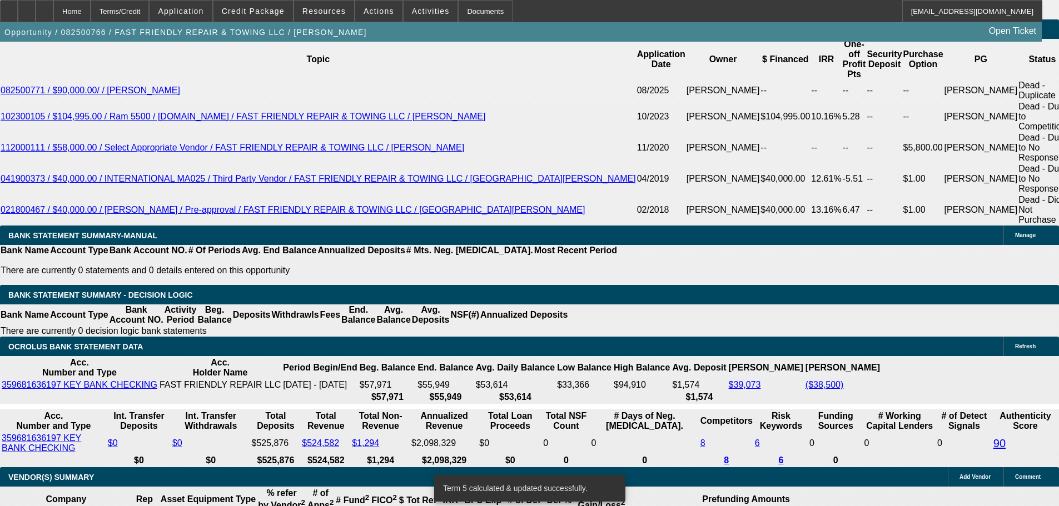
scroll to position [1889, 0]
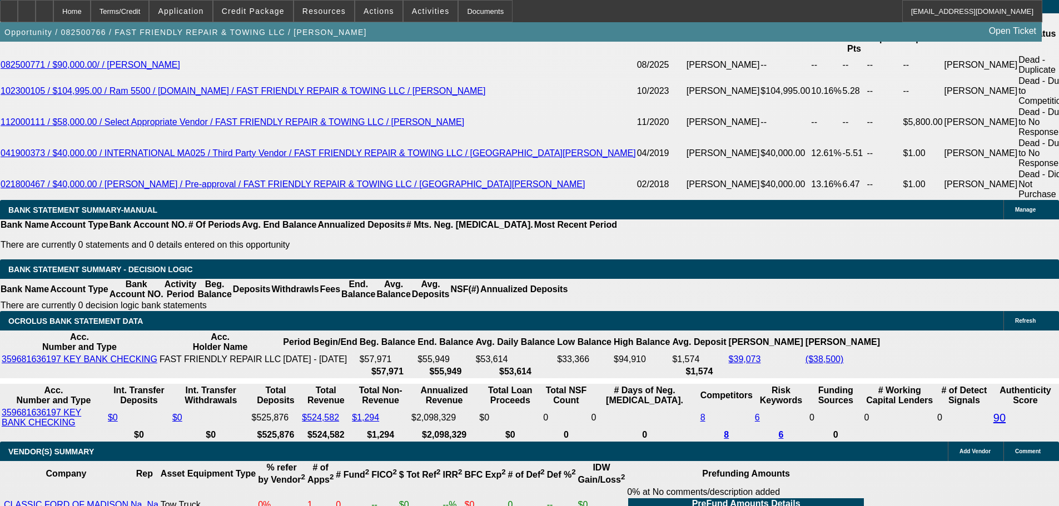
drag, startPoint x: 248, startPoint y: 184, endPoint x: 272, endPoint y: 184, distance: 24.5
type input "12"
type input "UNKNOWN"
type input "$2,297.69"
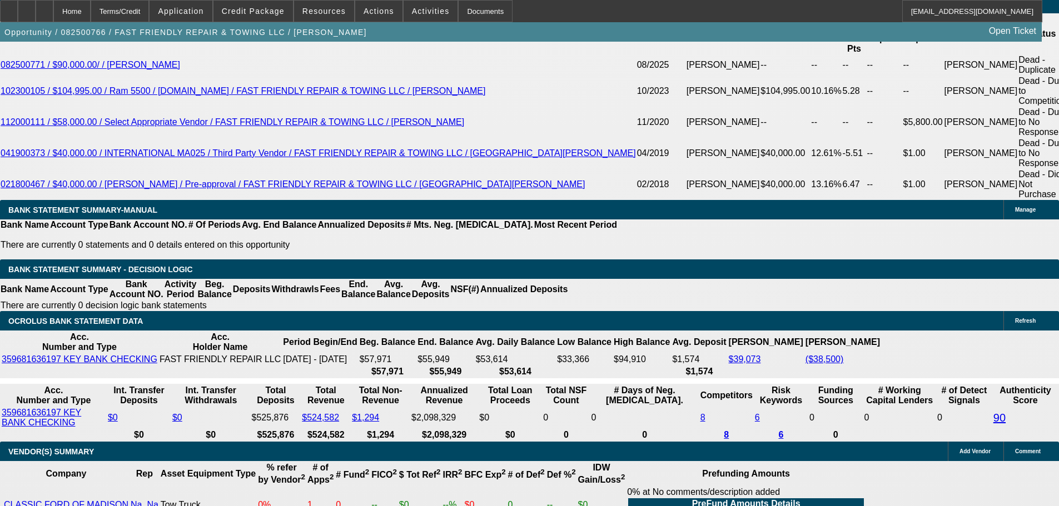
type input "$4,595.38"
type input "12"
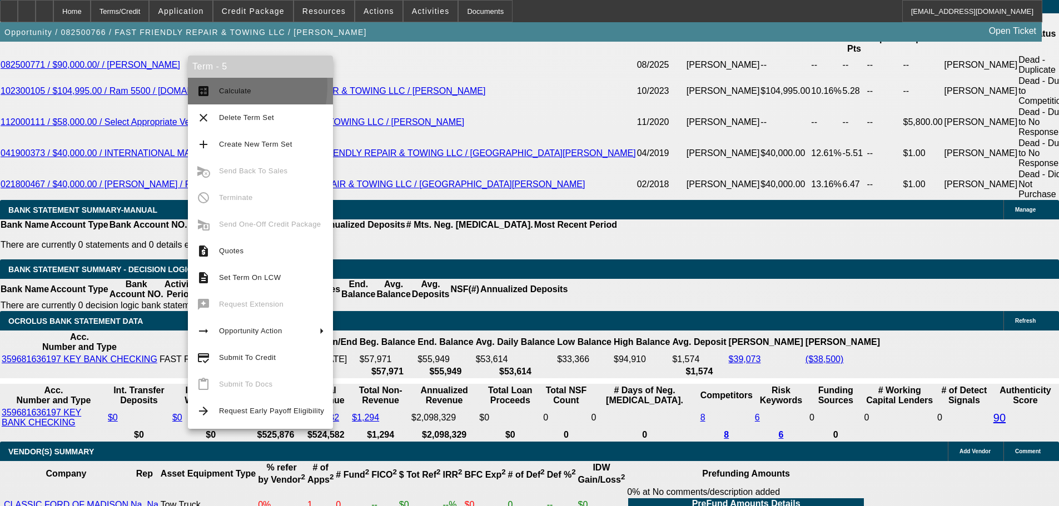
click at [214, 86] on button "calculate Calculate" at bounding box center [260, 91] width 145 height 27
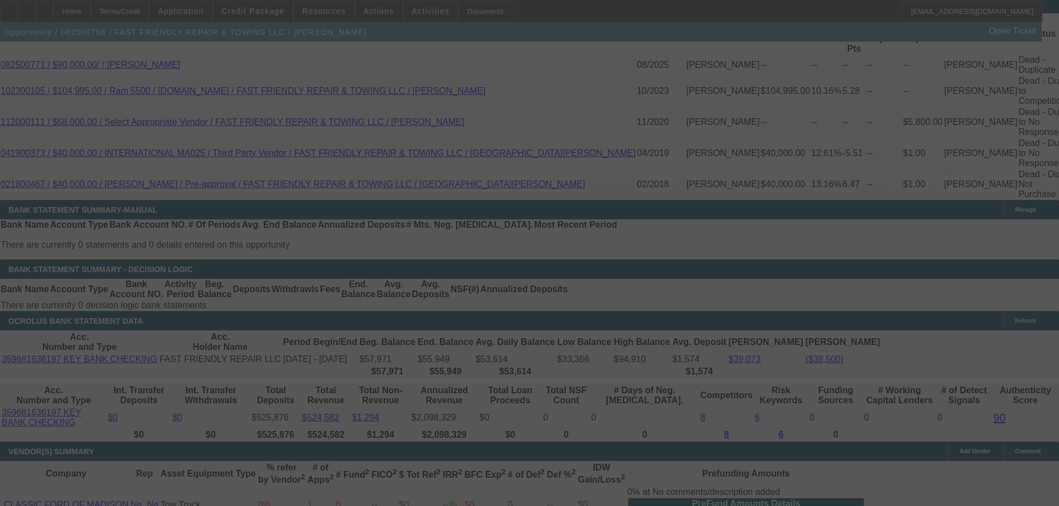
select select "0.1"
select select "2"
select select "0.2"
select select "17"
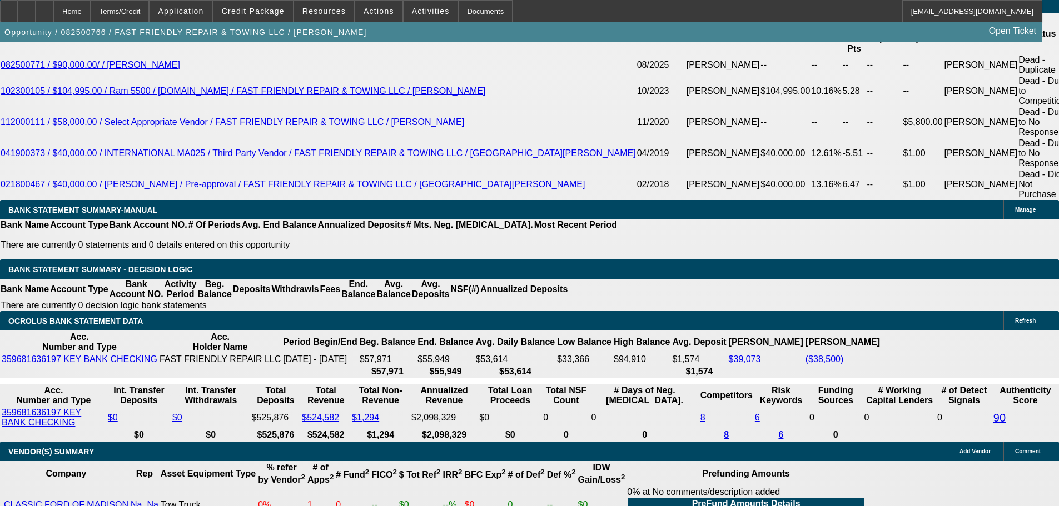
select select "0"
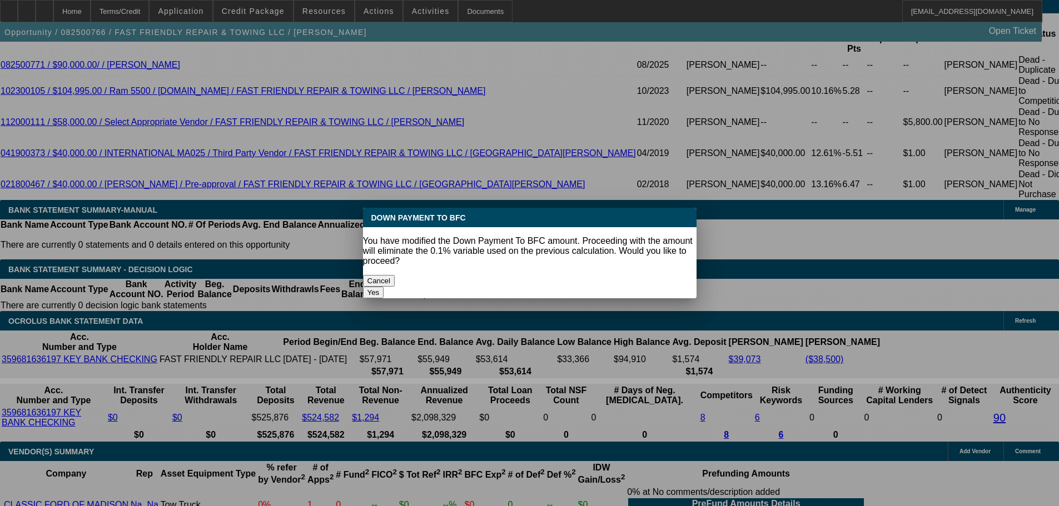
scroll to position [0, 0]
drag, startPoint x: 597, startPoint y: 272, endPoint x: 577, endPoint y: 266, distance: 20.6
click at [384, 287] on button "Yes" at bounding box center [373, 293] width 21 height 12
type input "$0.00"
type input "UNKNOWN"
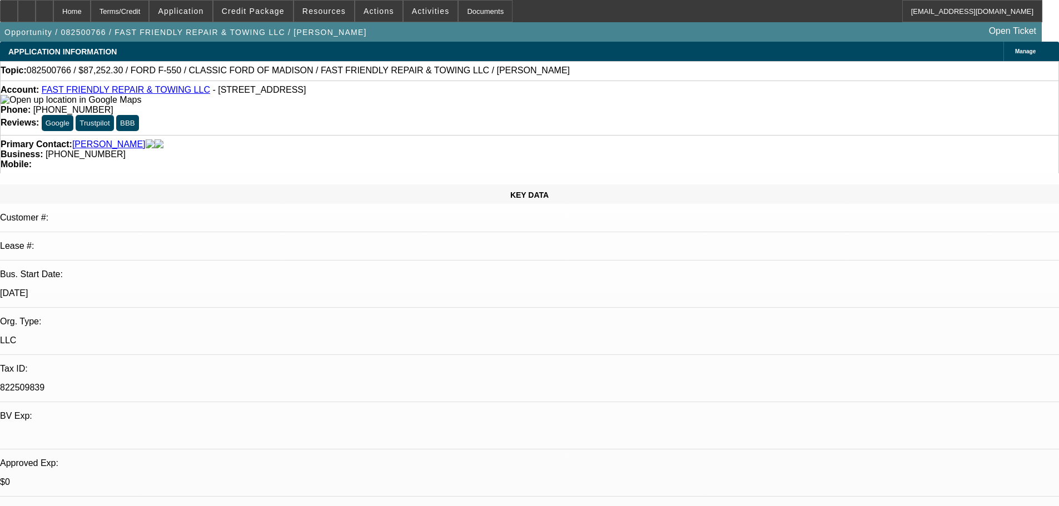
scroll to position [1889, 0]
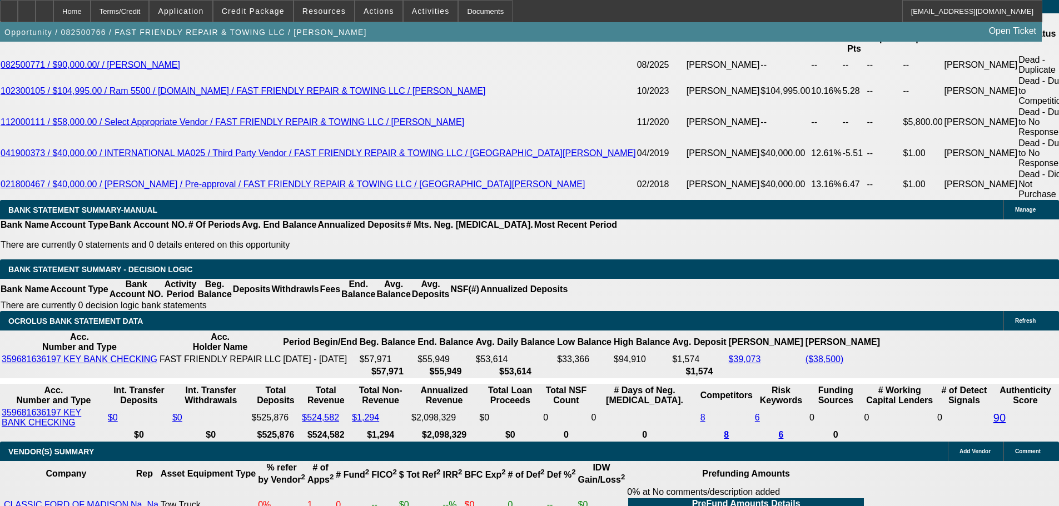
type input "$5,105.98"
type input "$2,552.99"
drag, startPoint x: 213, startPoint y: 103, endPoint x: 257, endPoint y: 100, distance: 44.0
type input "$10,500.00"
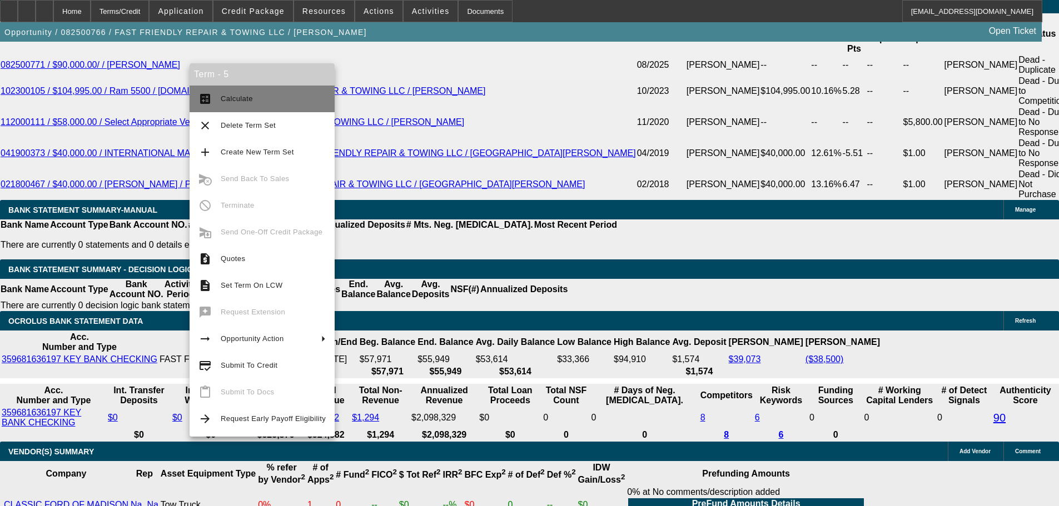
type input "$4,552.96"
type input "$2,276.48"
click at [228, 89] on button "calculate Calculate" at bounding box center [261, 99] width 145 height 27
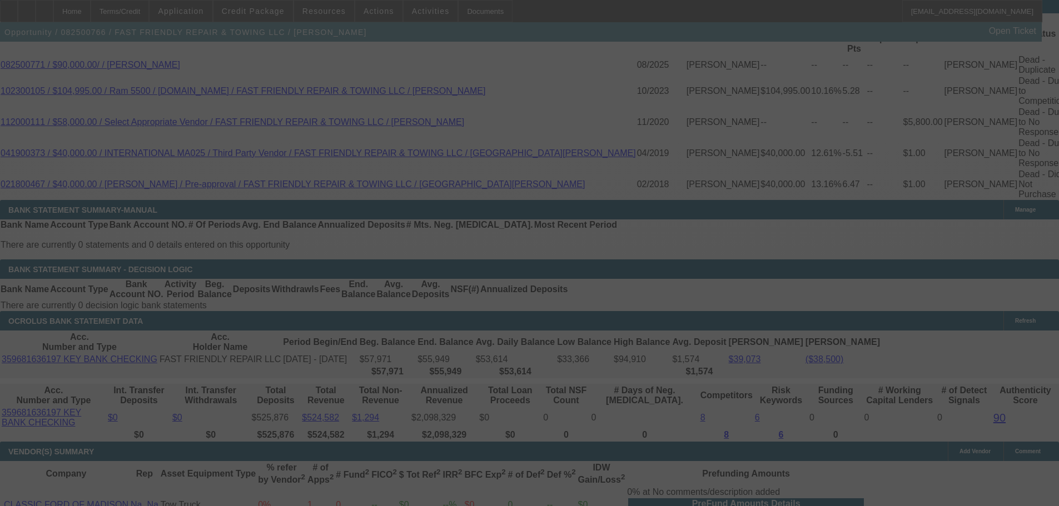
select select "0"
select select "2"
select select "0.2"
select select "17"
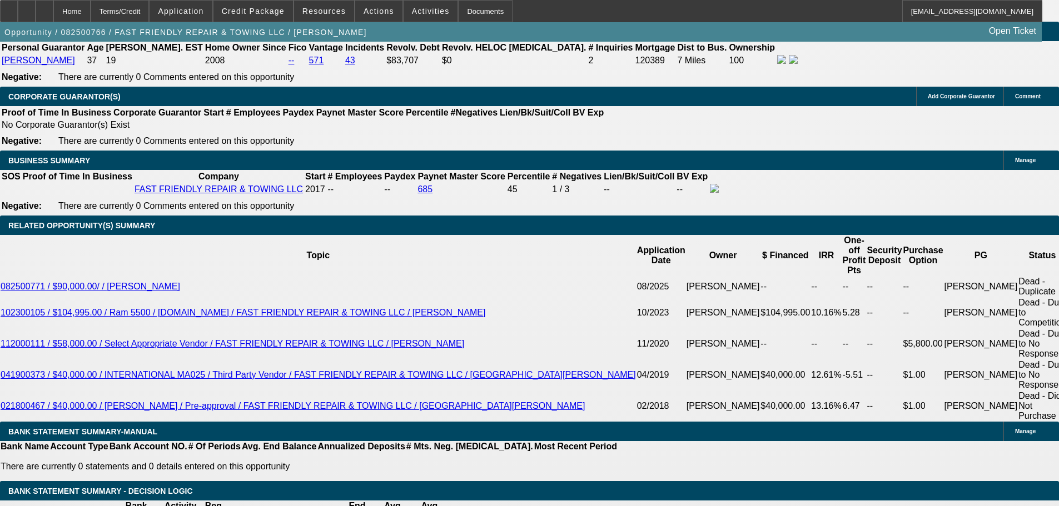
scroll to position [1667, 0]
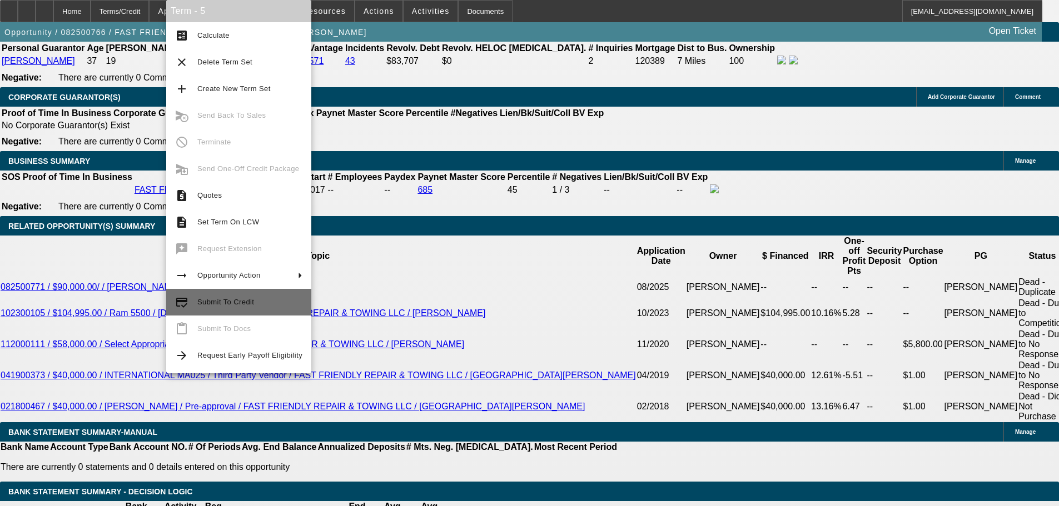
click at [244, 297] on span "Submit To Credit" at bounding box center [249, 302] width 105 height 13
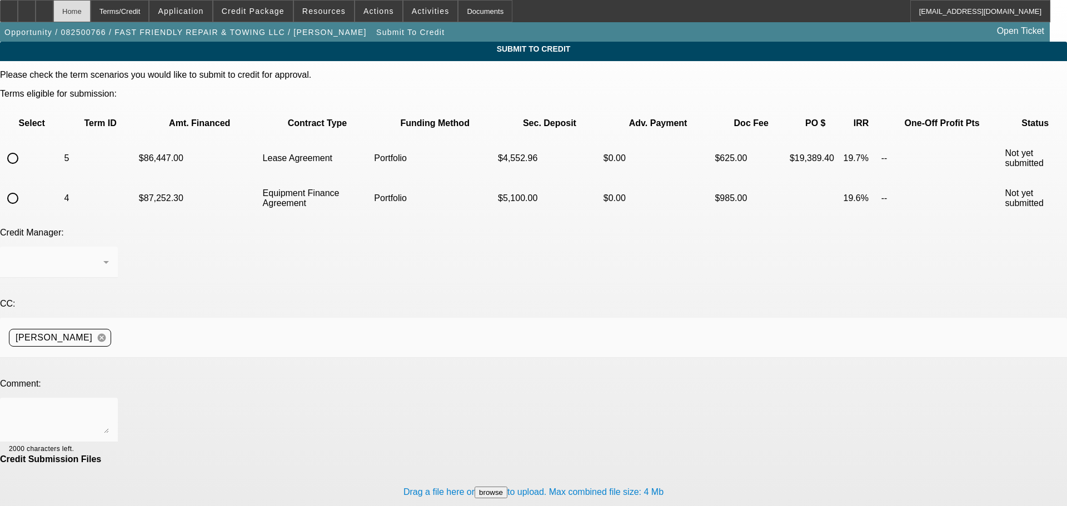
click at [91, 14] on div "Home" at bounding box center [71, 11] width 37 height 22
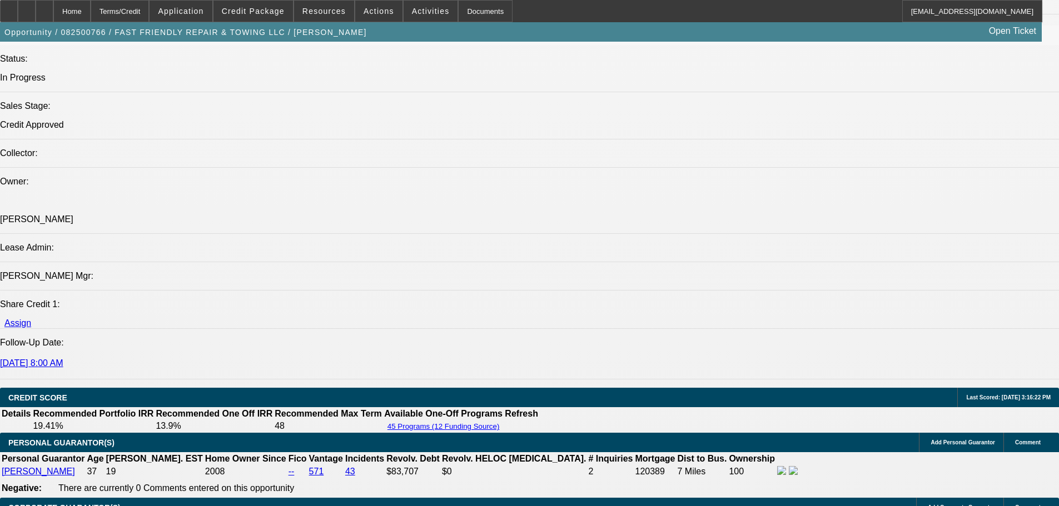
select select "0"
select select "2"
select select "0.2"
select select "17"
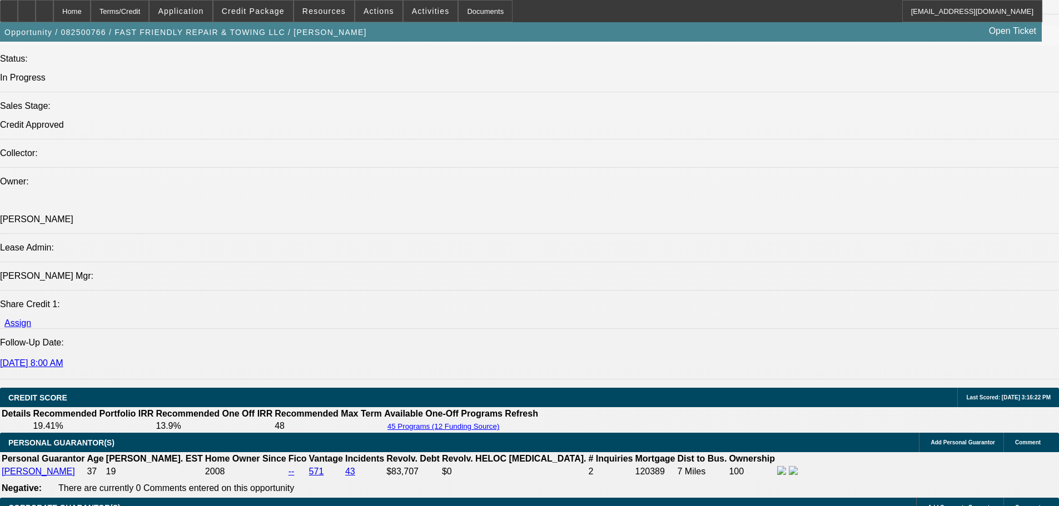
select select "0.1"
select select "2"
select select "0"
select select "6"
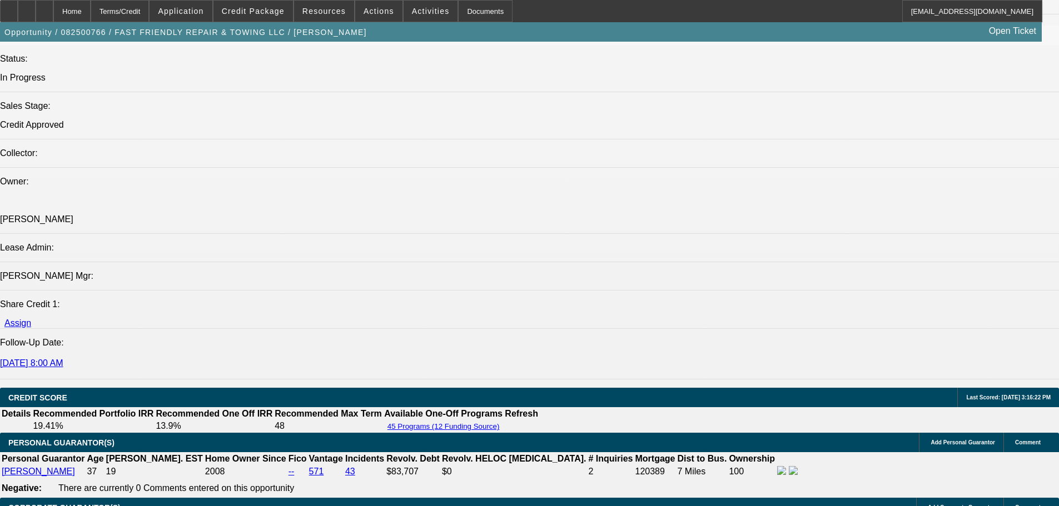
select select "0.1"
select select "2"
select select "0"
select select "6"
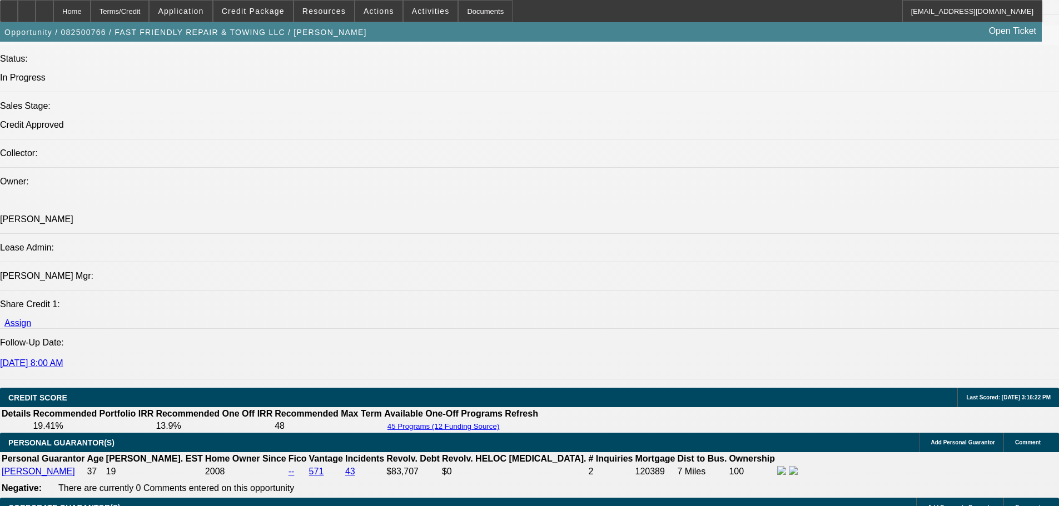
select select "0.1"
select select "2"
select select "0"
select select "6"
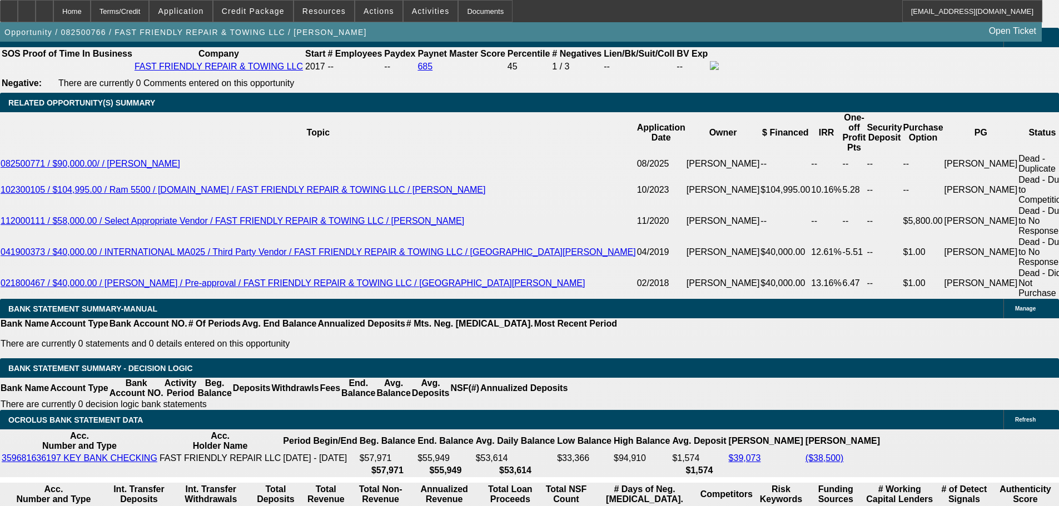
scroll to position [1889, 0]
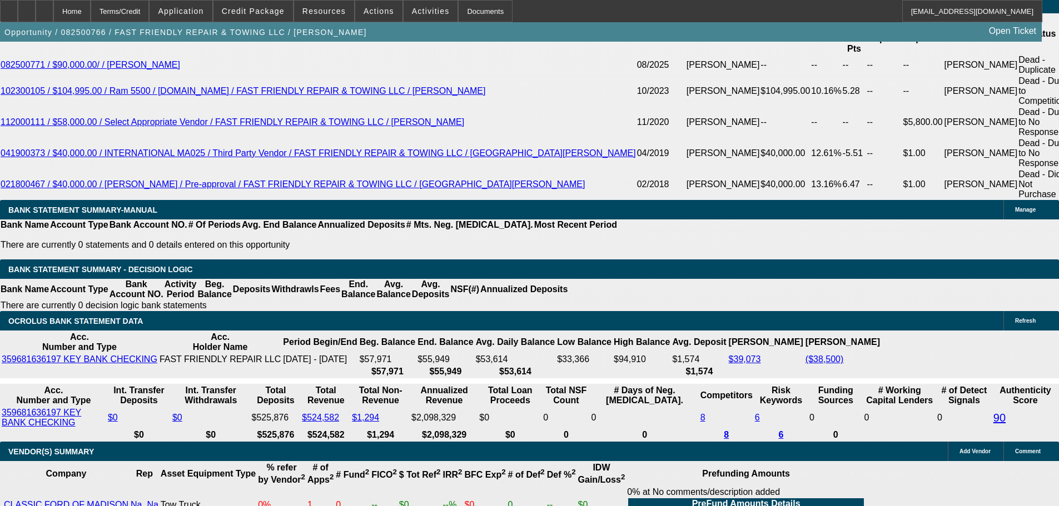
drag, startPoint x: 246, startPoint y: 185, endPoint x: 267, endPoint y: 183, distance: 20.6
type input "UNKNOWN"
type input "1"
type input "$3,675.98"
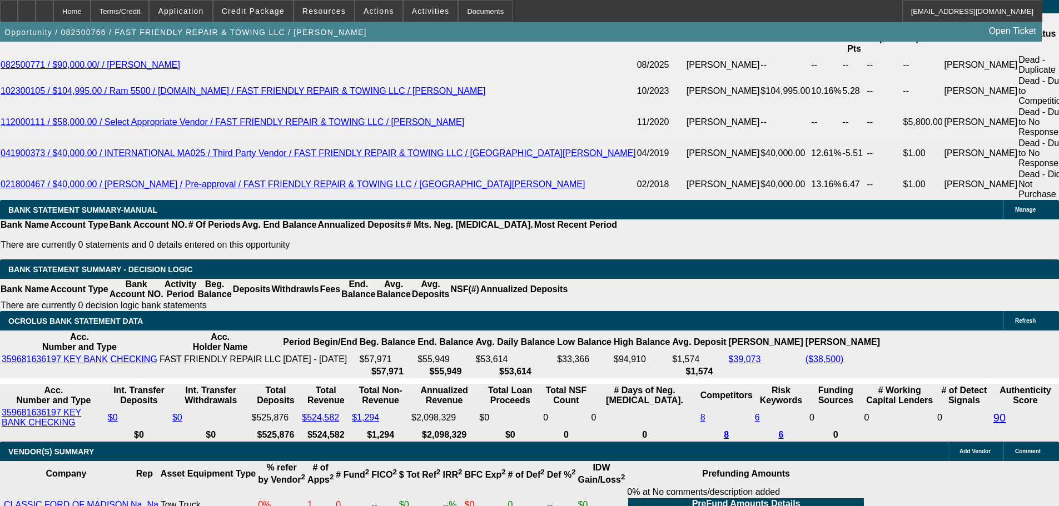
type input "$1,837.99"
type input "11"
type input "$4,468.54"
type input "$2,234.27"
type input "11.99"
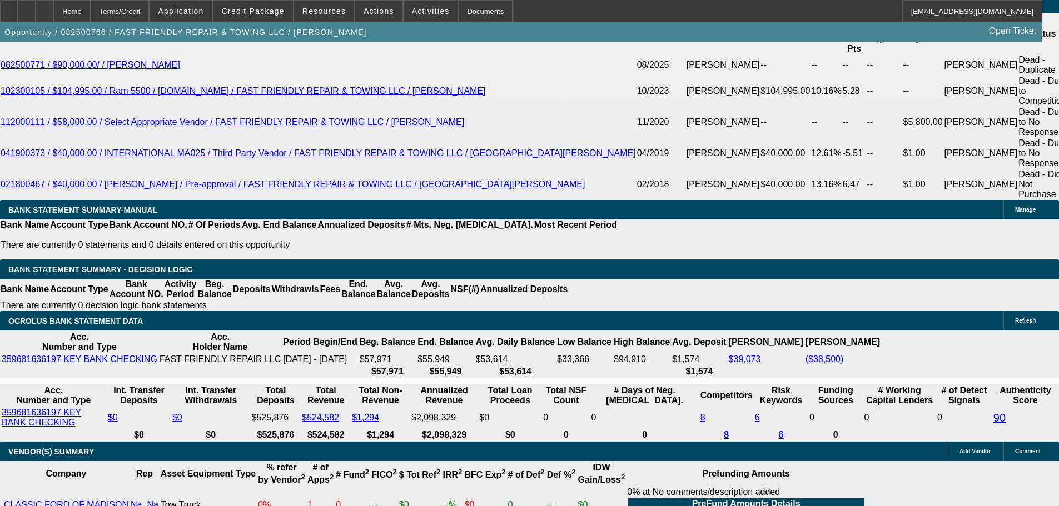
type input "$4,544.48"
type input "$2,272.24"
type input "$4,552.12"
type input "$2,276.06"
type input "11.9"
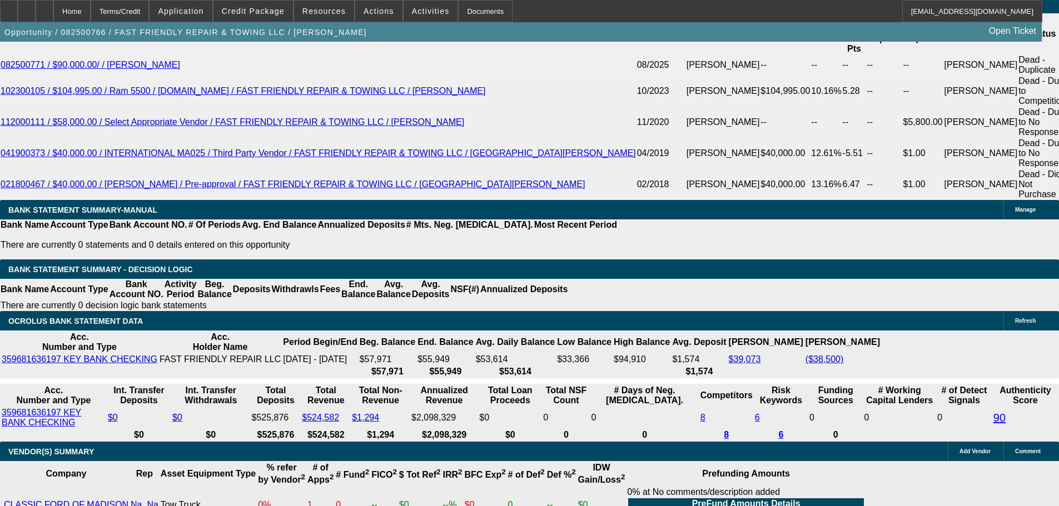
type input "$4,544.48"
type input "$2,272.24"
type input "11.9"
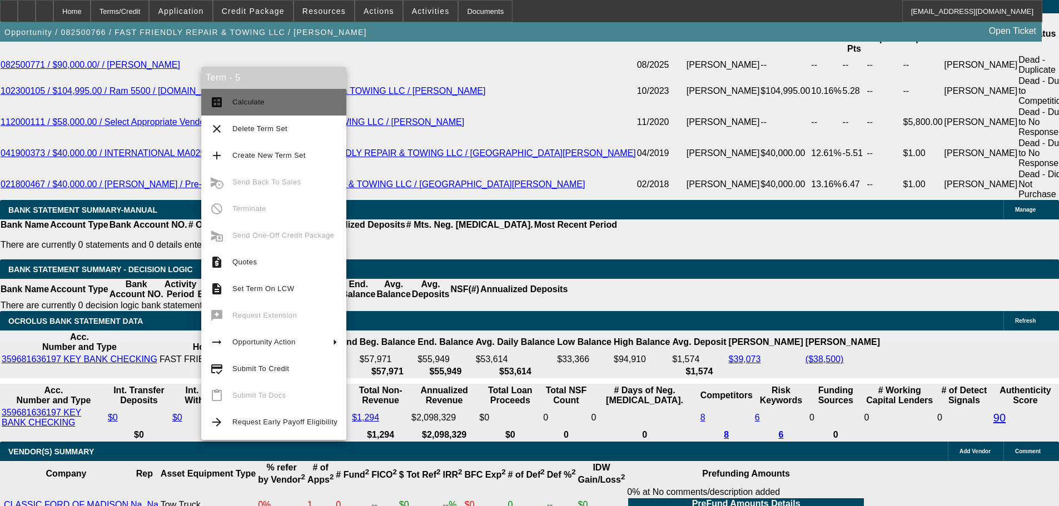
click at [276, 110] on button "calculate Calculate" at bounding box center [273, 102] width 145 height 27
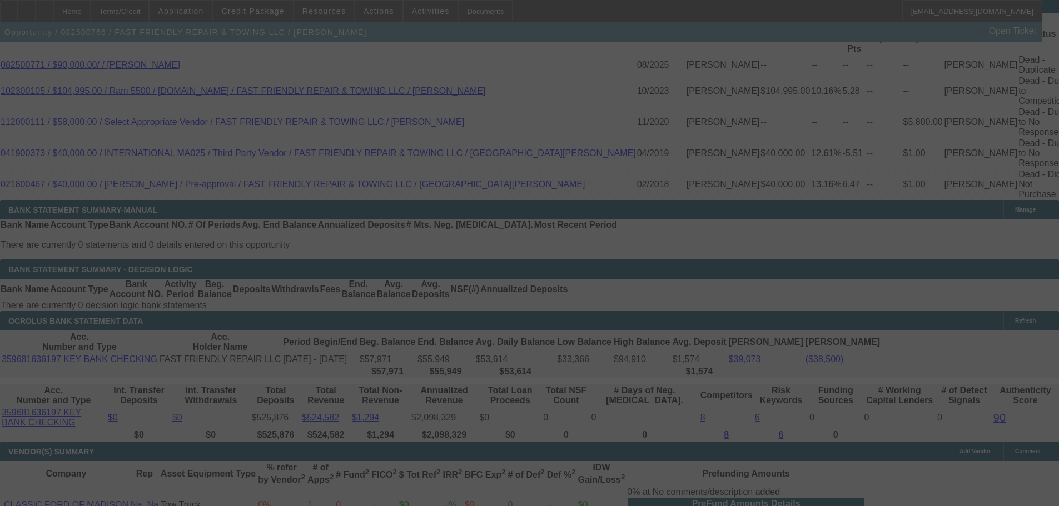
select select "0"
select select "2"
select select "0.2"
select select "17"
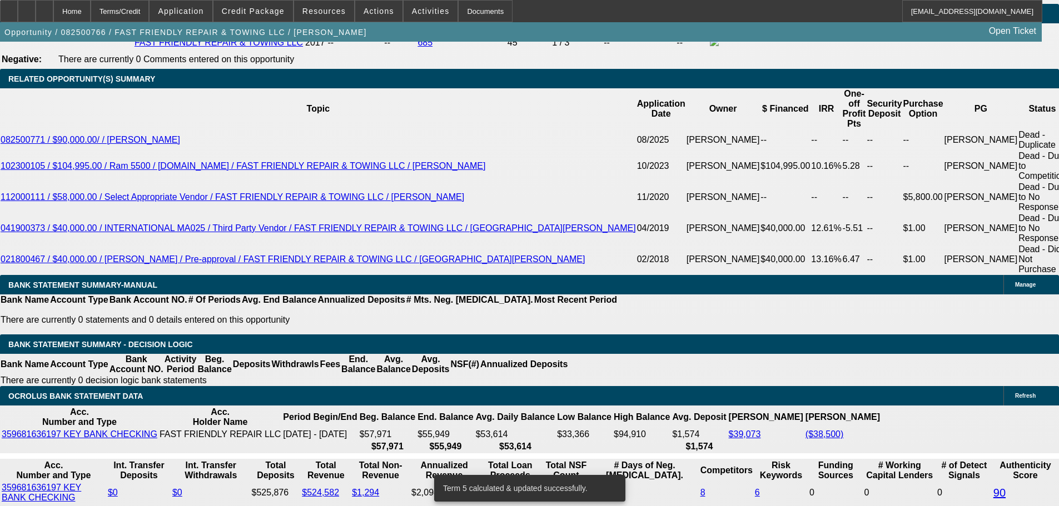
scroll to position [1778, 0]
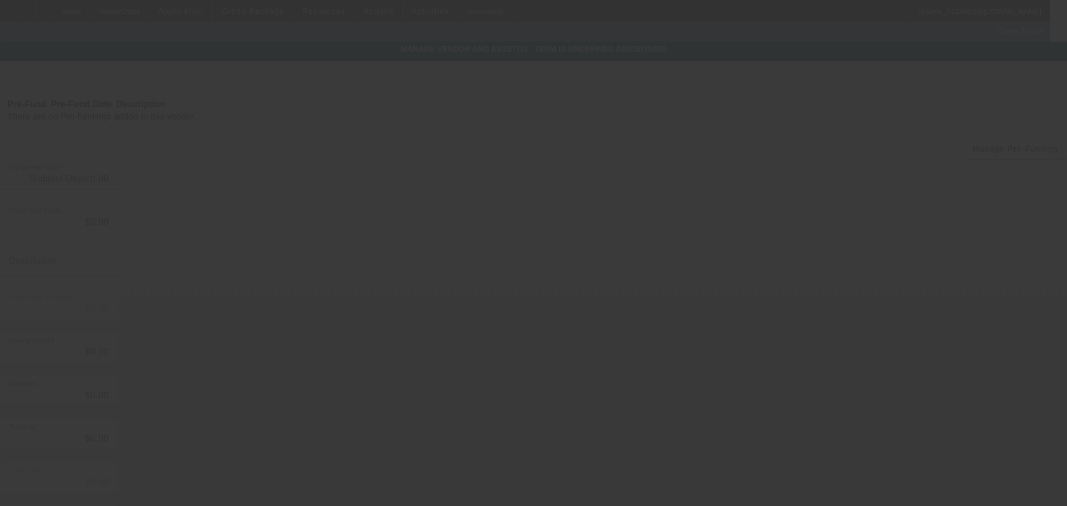
type input "$96,947.00"
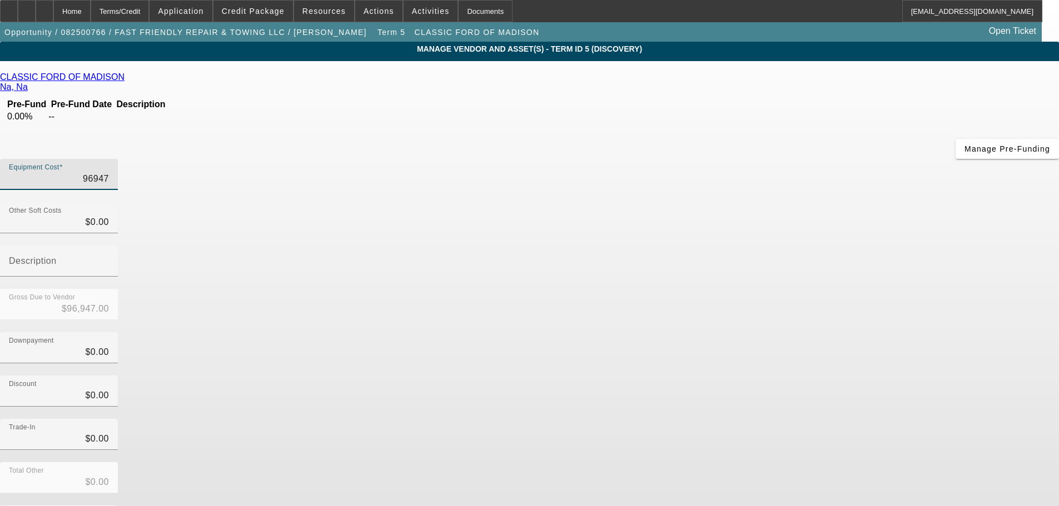
drag, startPoint x: 632, startPoint y: 87, endPoint x: 732, endPoint y: 94, distance: 99.8
click at [732, 159] on div "Equipment Cost 96947" at bounding box center [529, 180] width 1059 height 43
type input "9"
type input "$9.00"
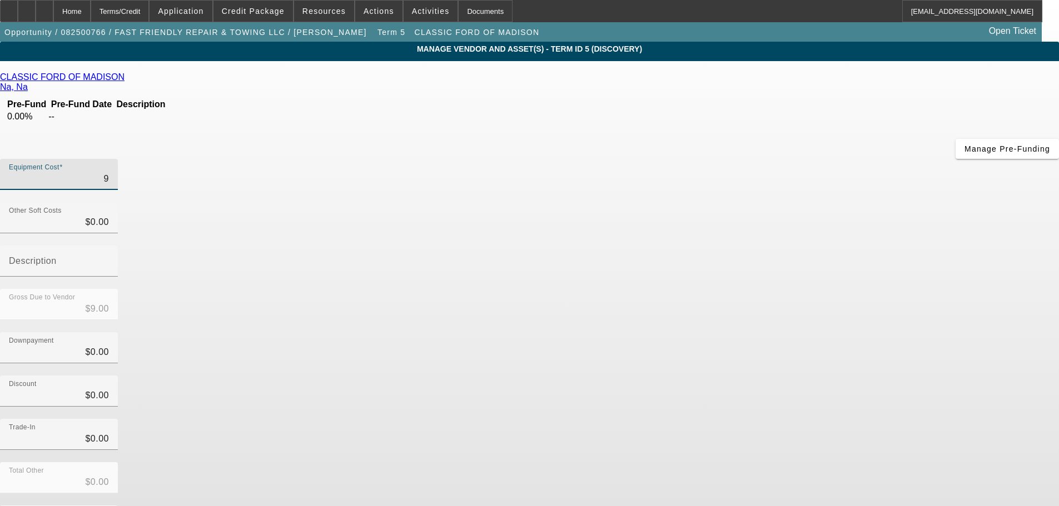
type input "90"
type input "$90.00"
type input "903"
type input "$903.00"
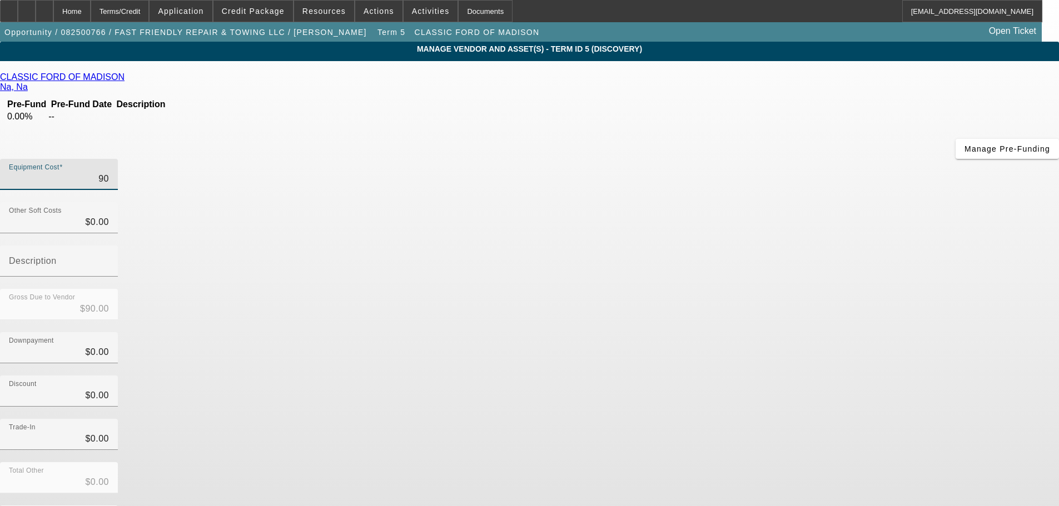
type input "$903.00"
type input "9038"
type input "$9,038.00"
type input "90387"
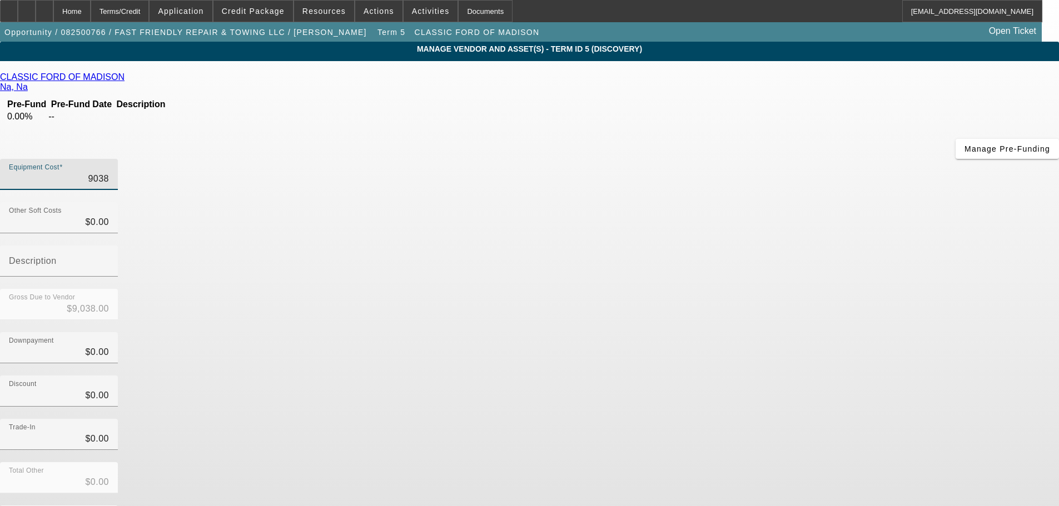
type input "$90,387.00"
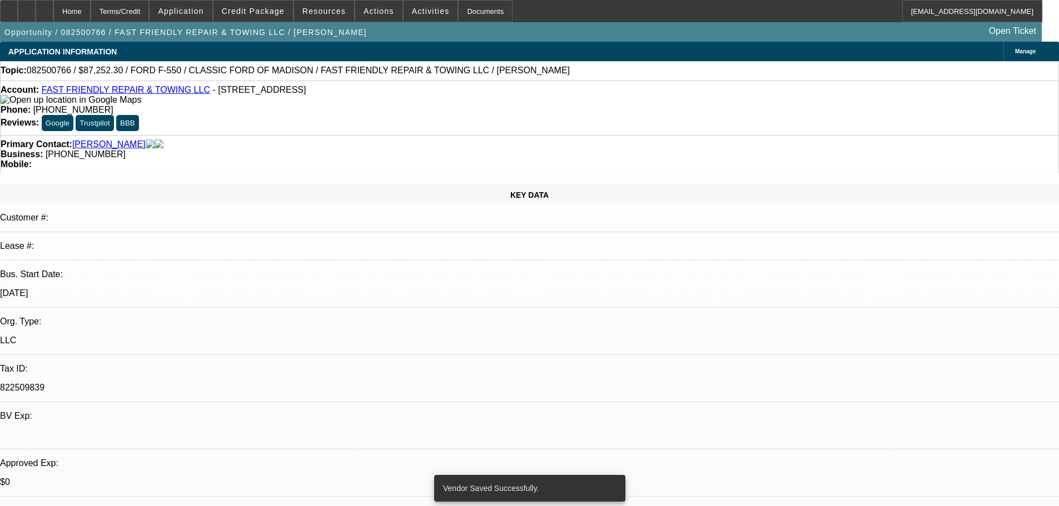
select select "0"
select select "2"
select select "0.2"
select select "17"
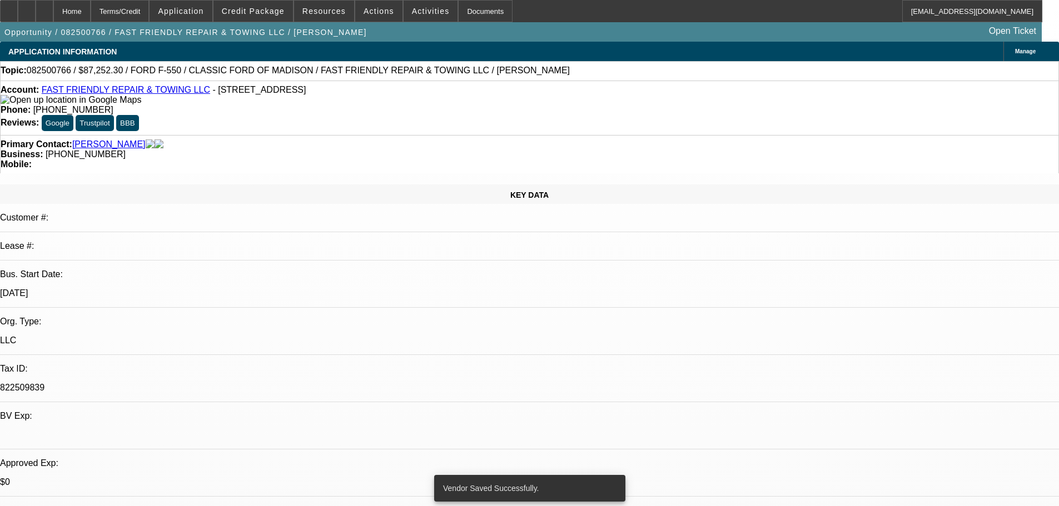
select select "0.1"
select select "2"
select select "0"
select select "6"
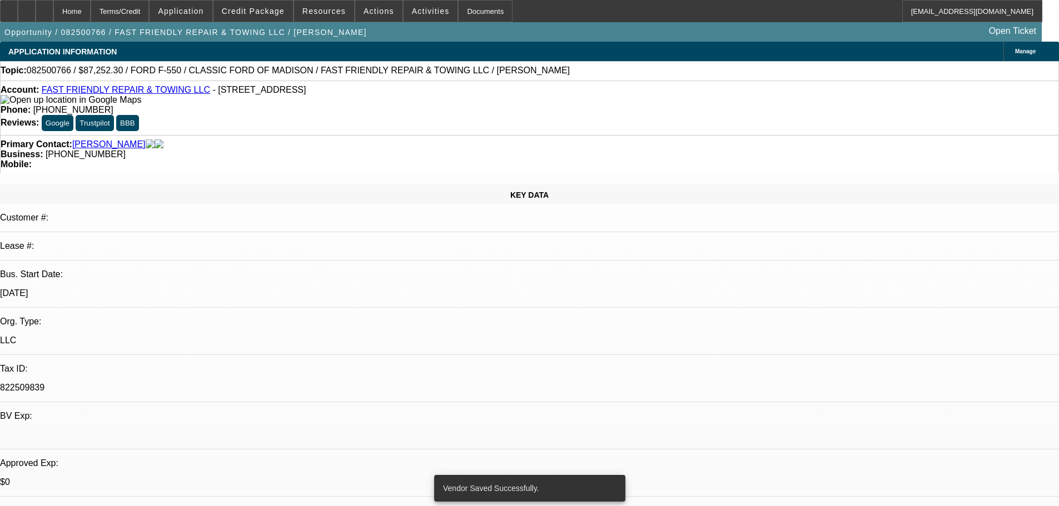
select select "0.1"
select select "2"
select select "0"
select select "6"
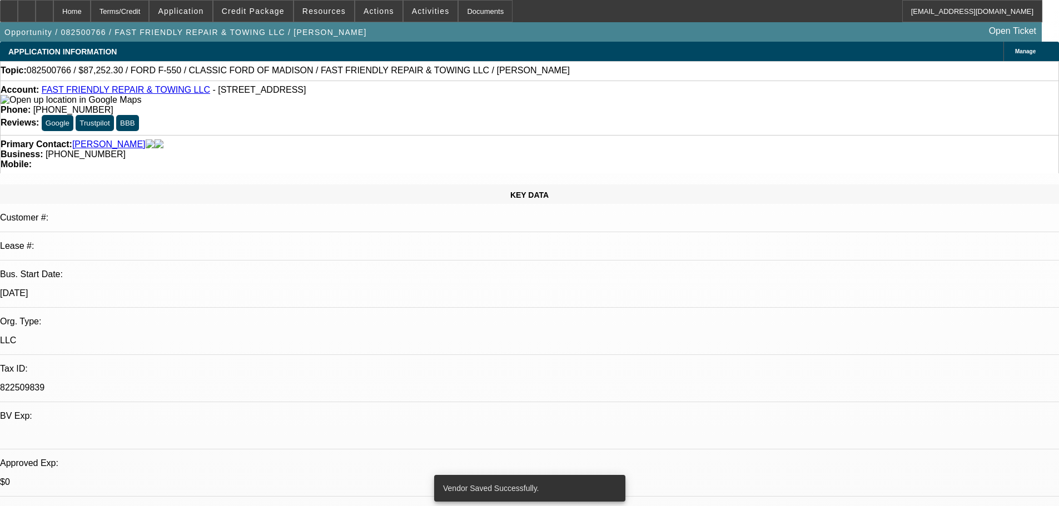
select select "0.1"
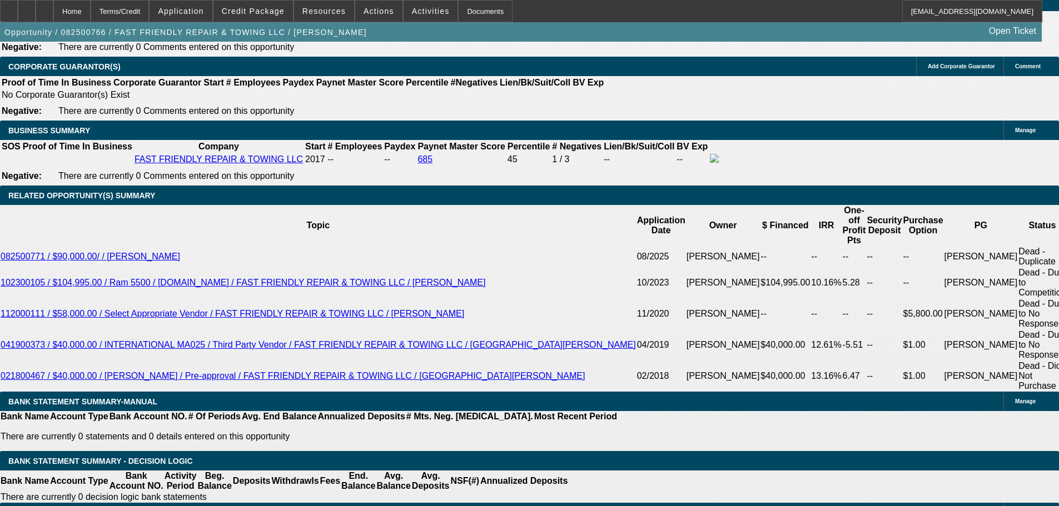
scroll to position [1778, 0]
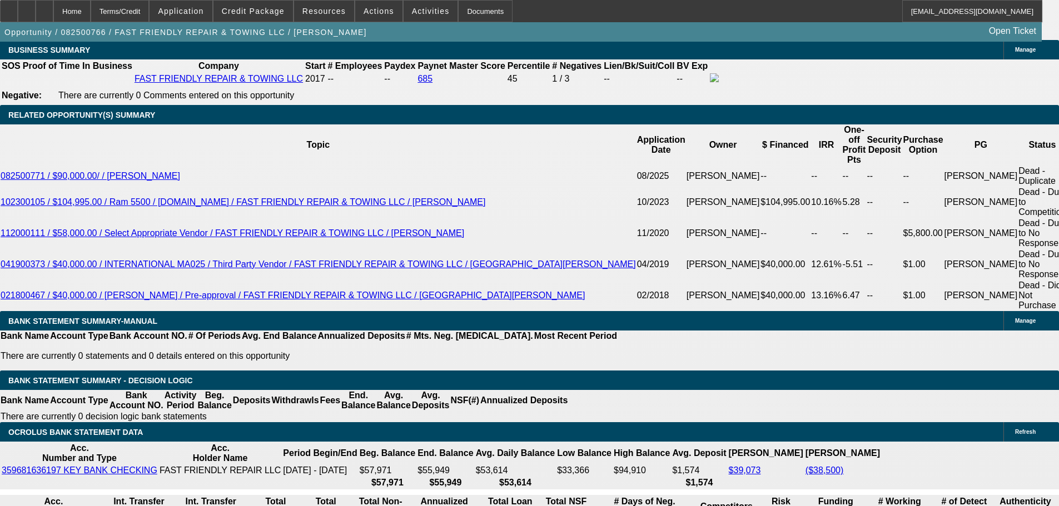
drag, startPoint x: 219, startPoint y: 210, endPoint x: 227, endPoint y: 212, distance: 8.1
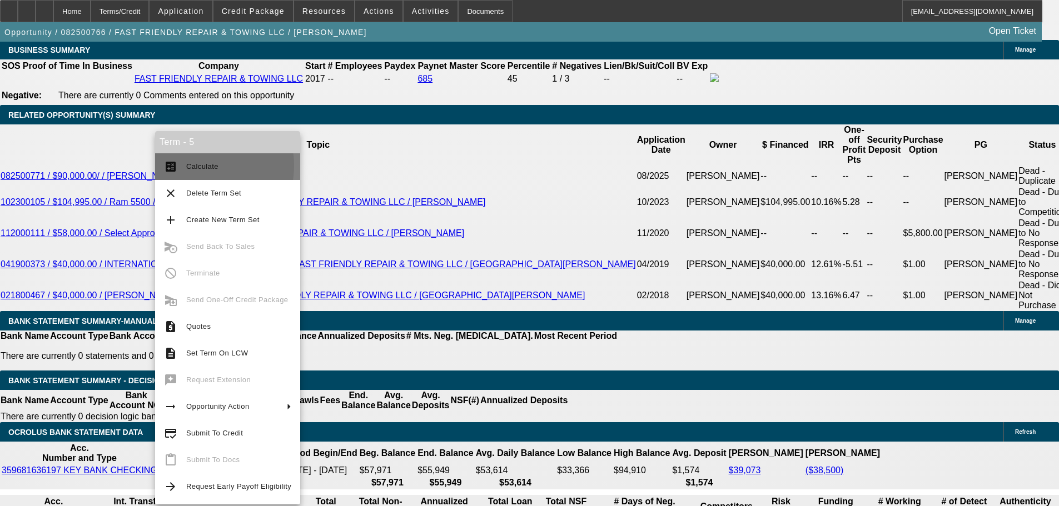
click at [190, 166] on span "Calculate" at bounding box center [202, 166] width 32 height 8
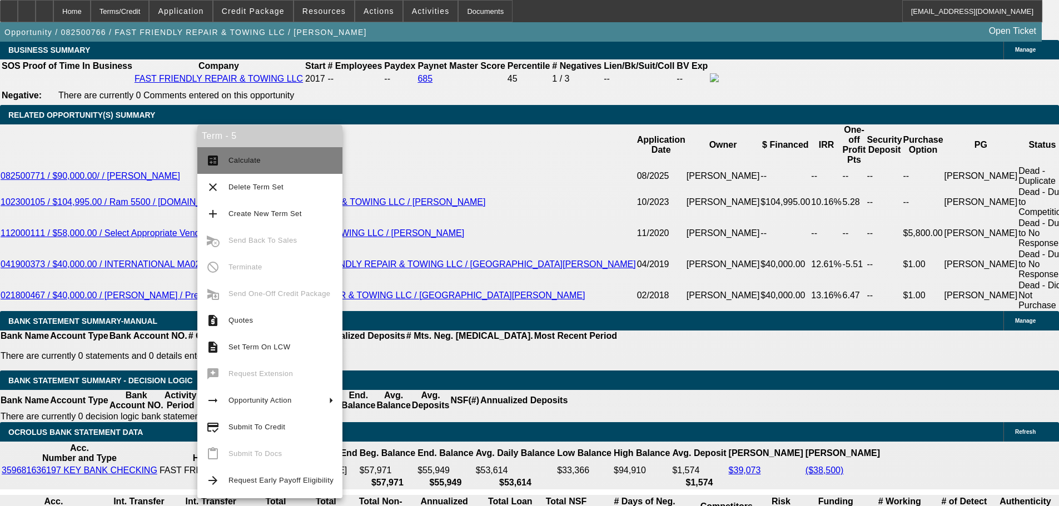
click at [239, 150] on button "calculate Calculate" at bounding box center [269, 160] width 145 height 27
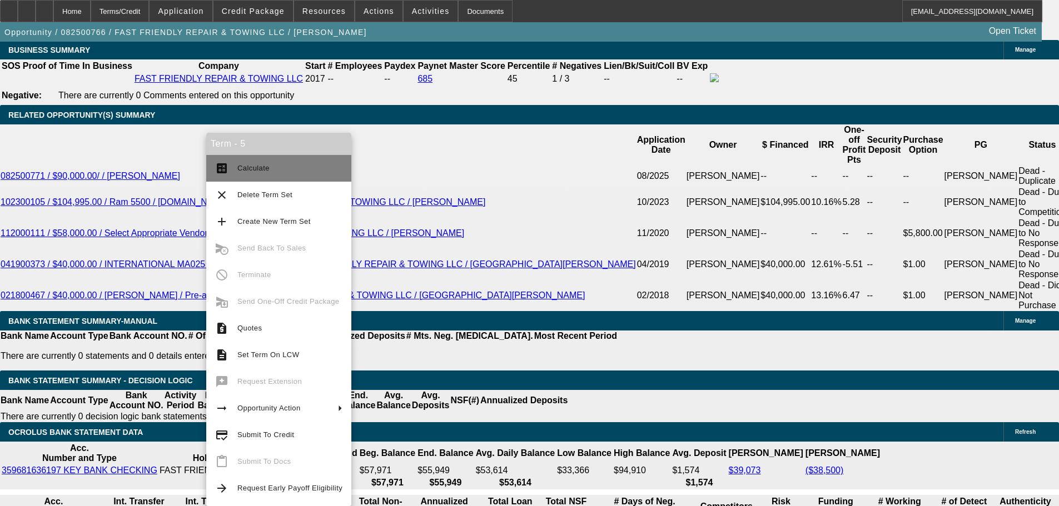
click at [239, 177] on button "calculate Calculate" at bounding box center [278, 168] width 145 height 27
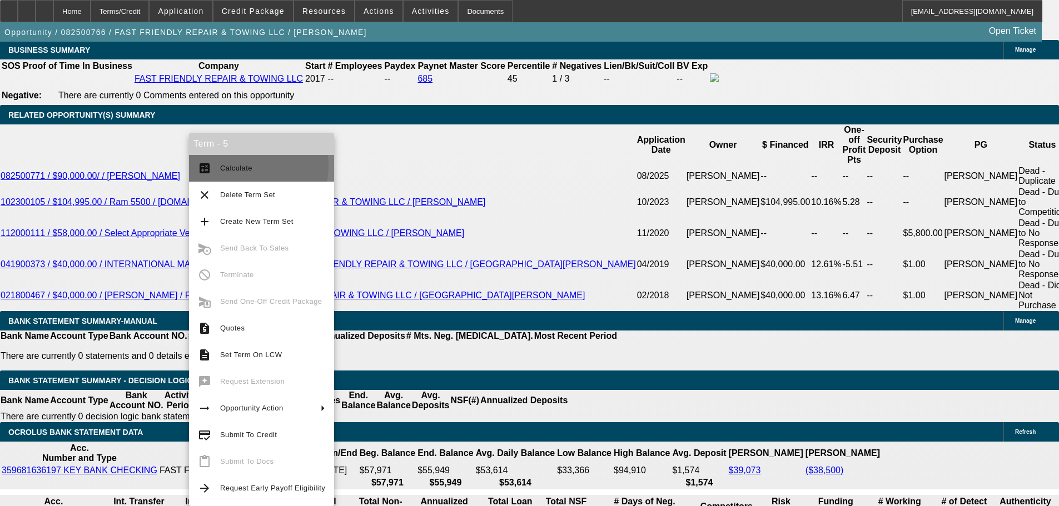
click at [226, 165] on span "Calculate" at bounding box center [236, 168] width 32 height 8
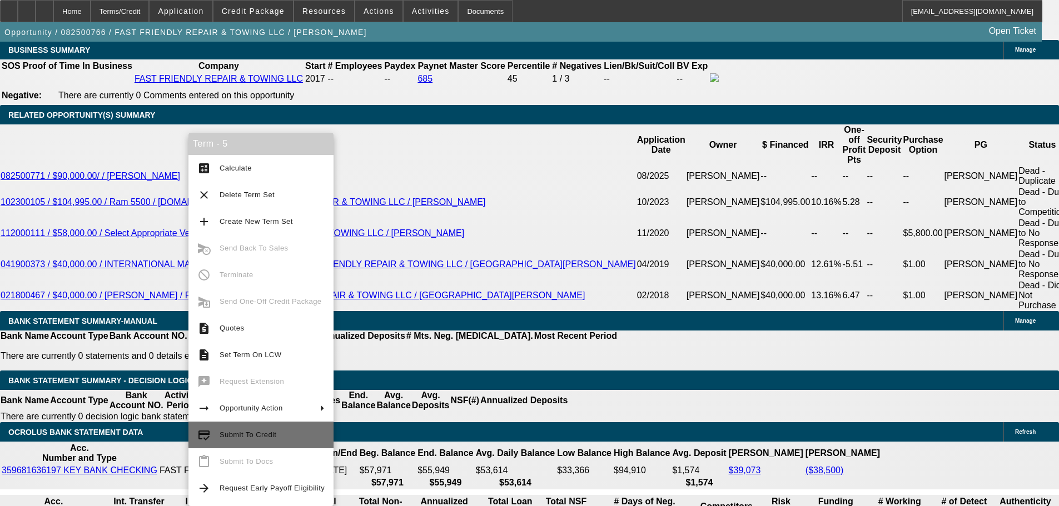
click at [265, 427] on button "credit_score Submit To Credit" at bounding box center [260, 435] width 145 height 27
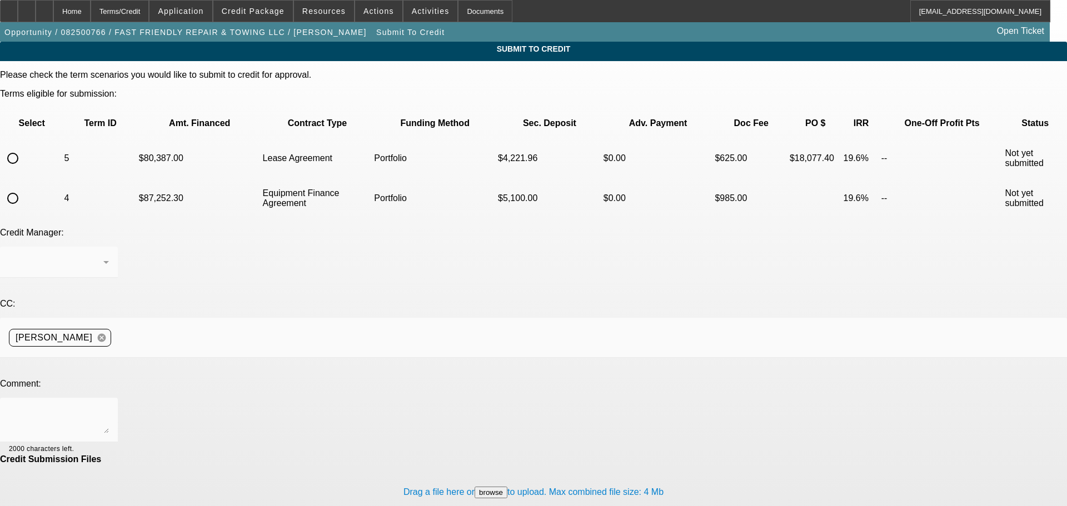
drag, startPoint x: 324, startPoint y: 116, endPoint x: 132, endPoint y: 127, distance: 192.6
click at [132, 127] on div at bounding box center [533, 253] width 1067 height 506
click at [24, 147] on input "radio" at bounding box center [13, 158] width 22 height 22
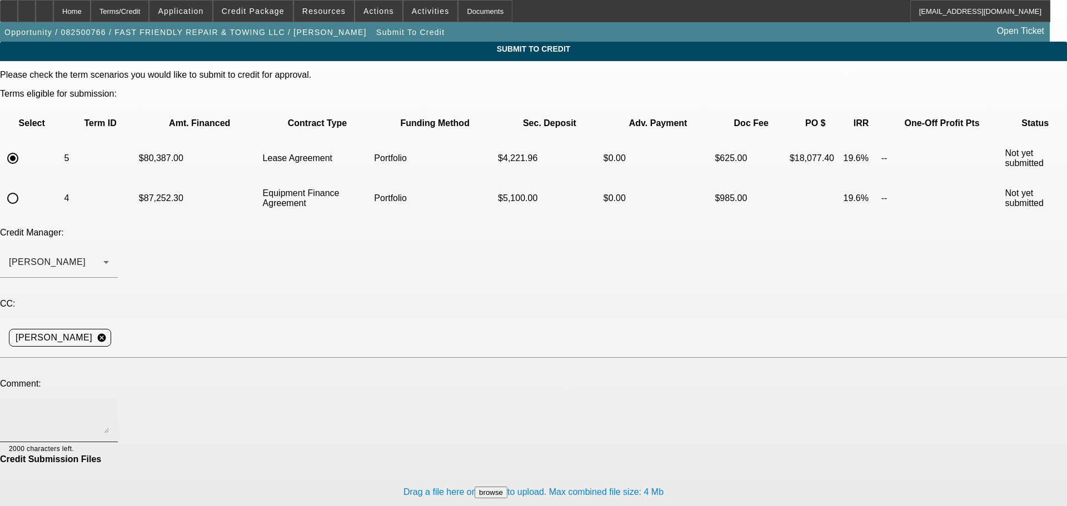
click at [109, 398] on div at bounding box center [59, 420] width 100 height 44
click at [109, 407] on textarea "Hey George, customer is interested in a lease with a 20% PO. He's tax exempt, s…" at bounding box center [59, 420] width 100 height 27
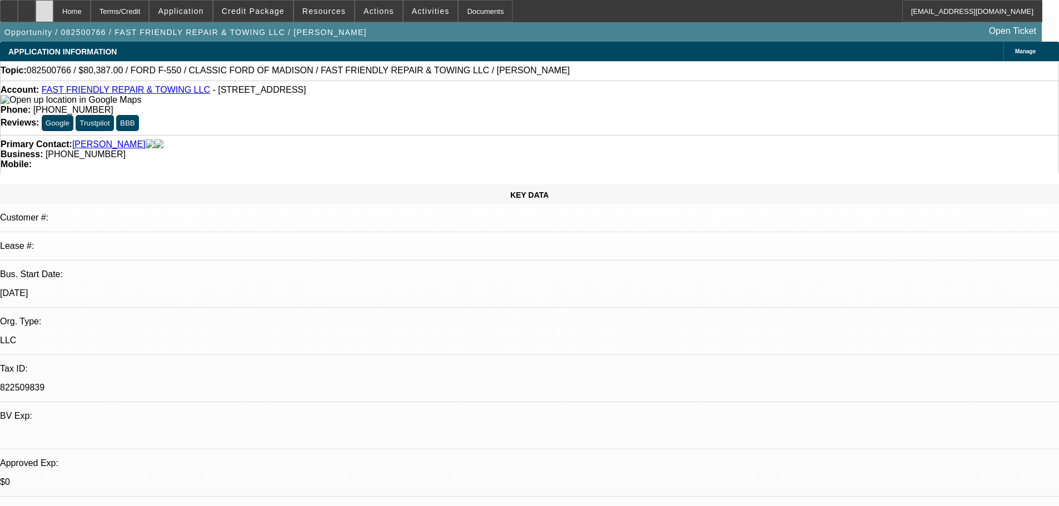
click at [53, 12] on div at bounding box center [45, 11] width 18 height 22
select select "0"
select select "2"
select select "0.2"
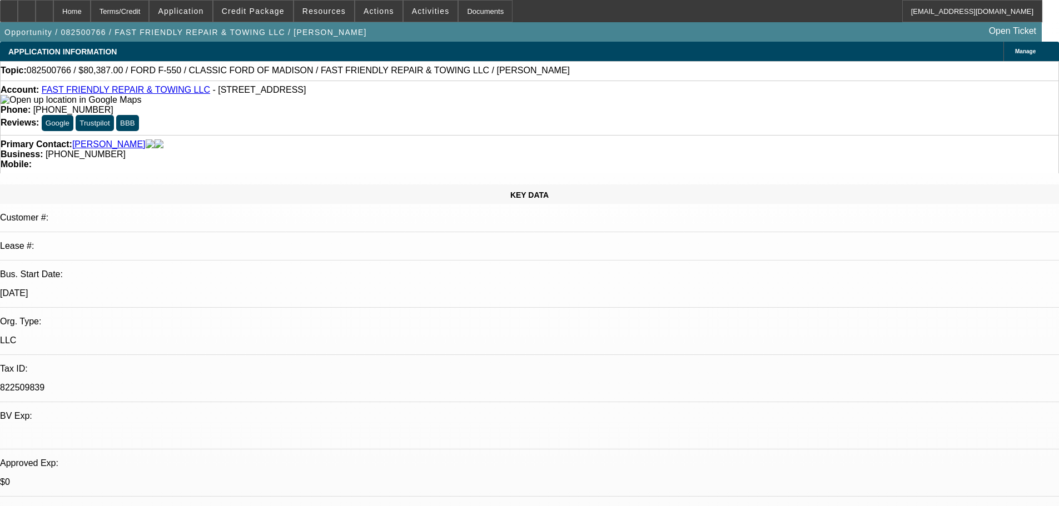
select select "17"
select select "0.1"
select select "2"
select select "0"
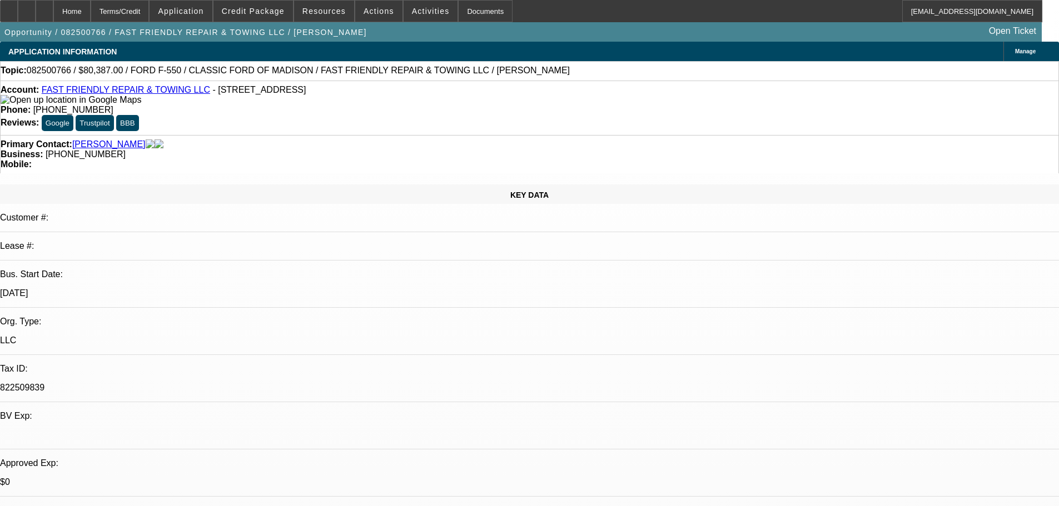
select select "6"
select select "0.1"
select select "2"
select select "0"
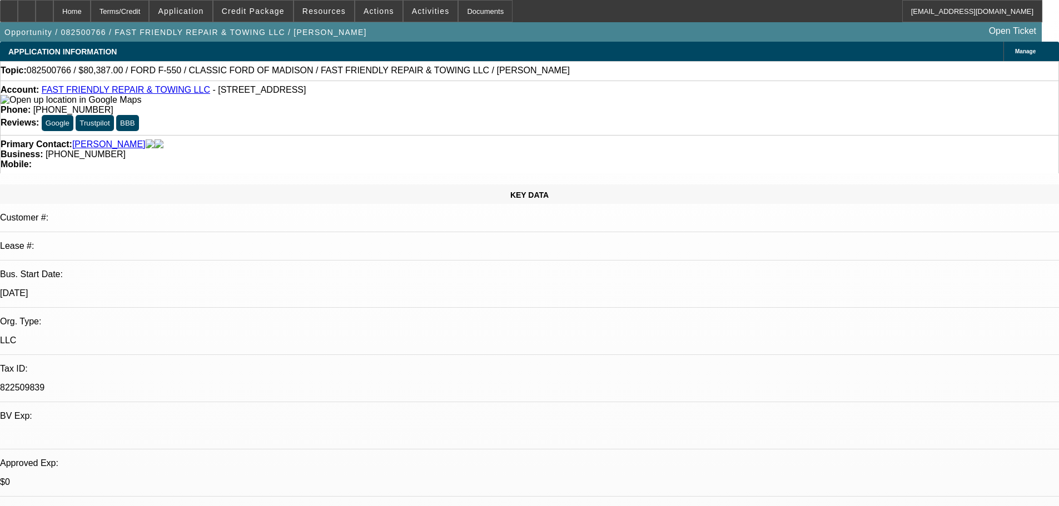
select select "6"
select select "0.1"
select select "2"
select select "0"
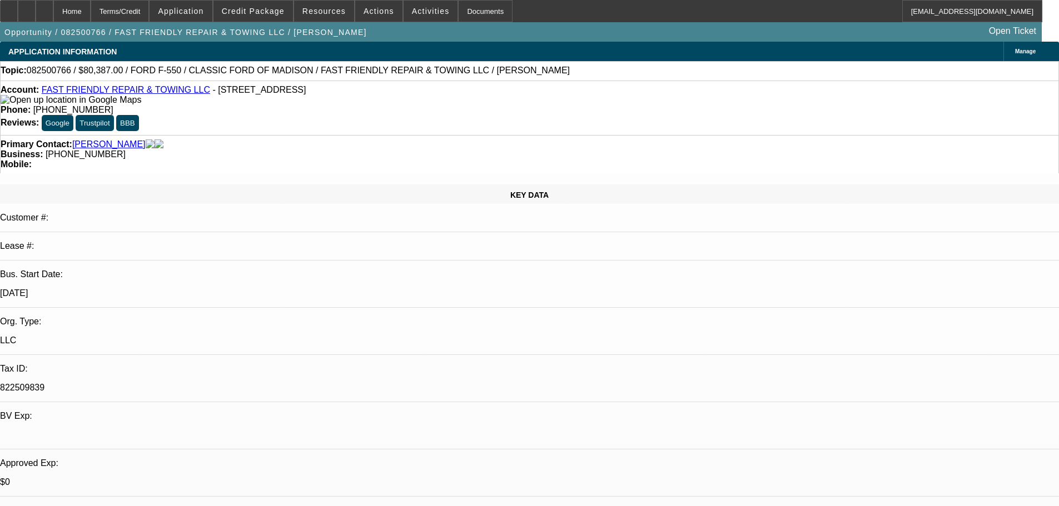
select select "6"
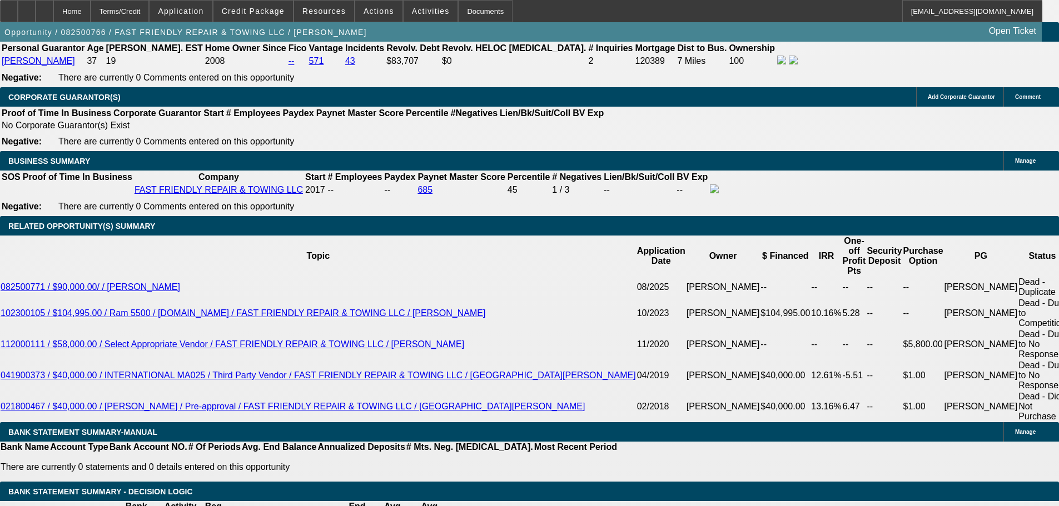
scroll to position [1731, 0]
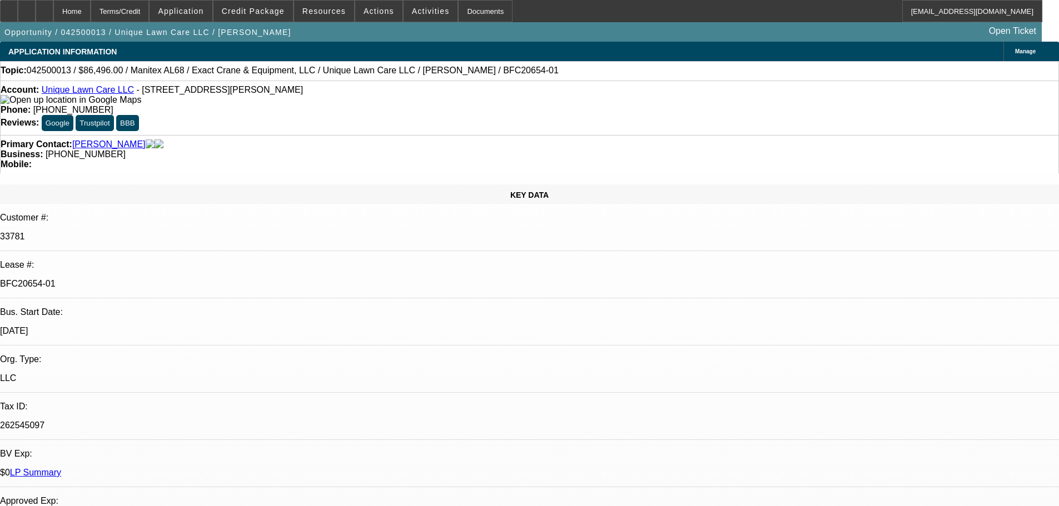
select select "0.15"
select select "0"
select select "6"
select select "0.15"
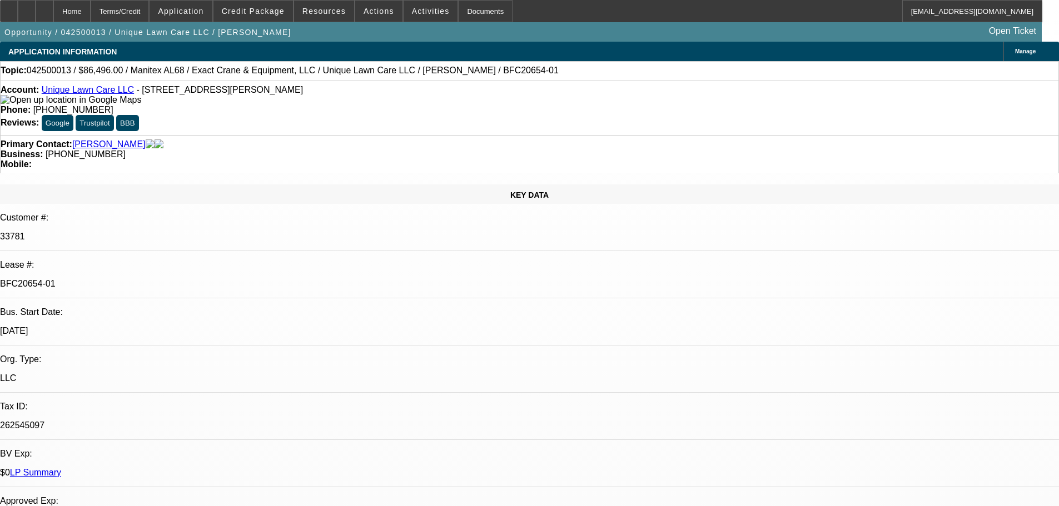
select select "0"
select select "6"
select select "0.15"
select select "0"
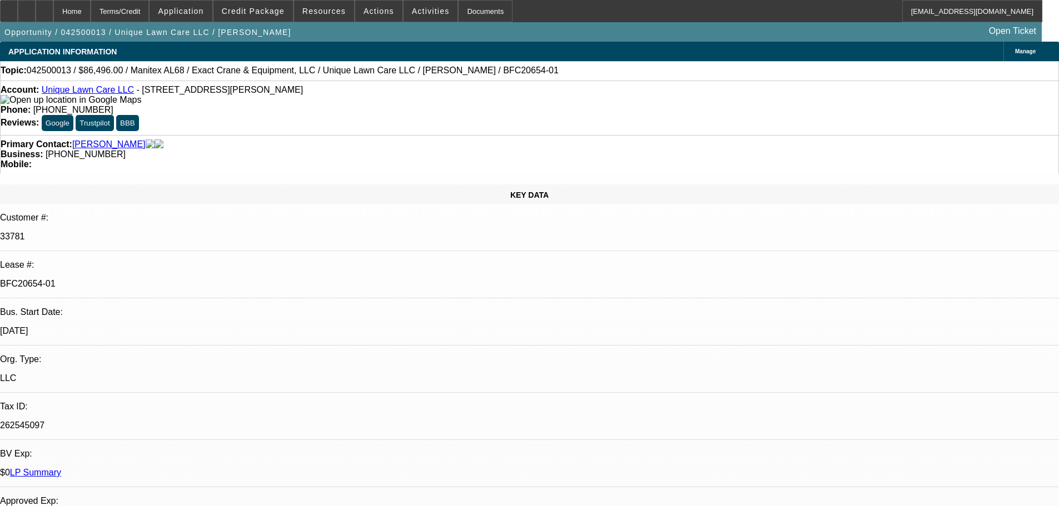
select select "0"
select select "6"
select select "0.15"
select select "0"
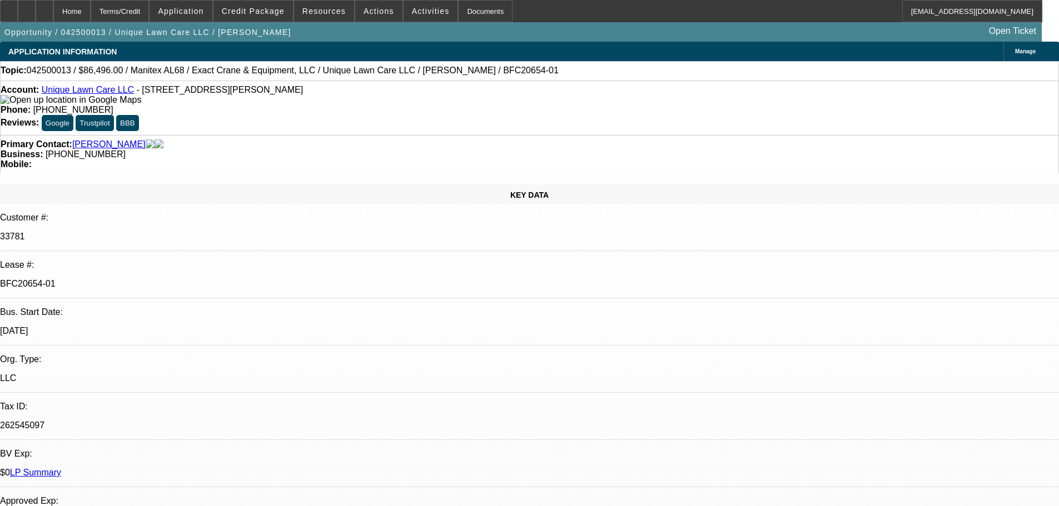
select select "6"
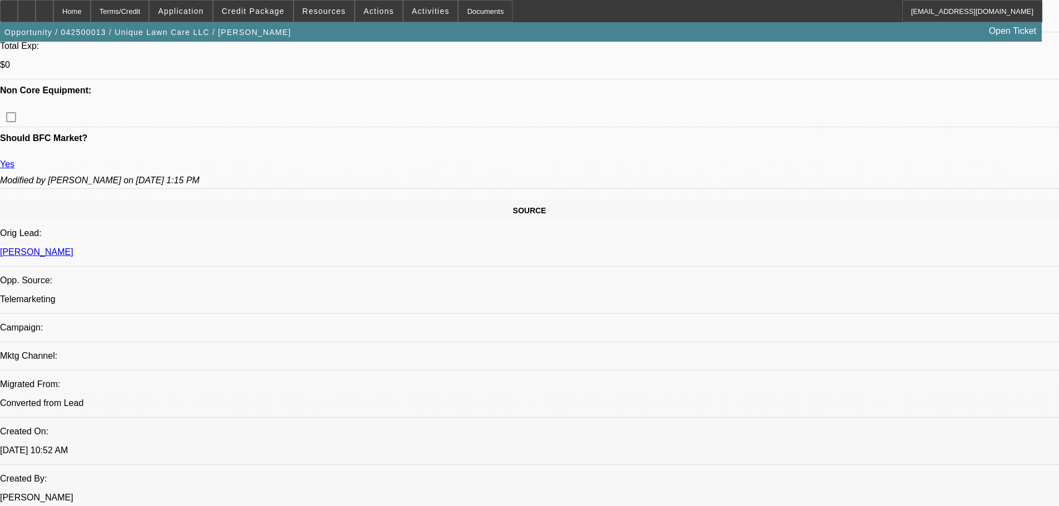
scroll to position [556, 0]
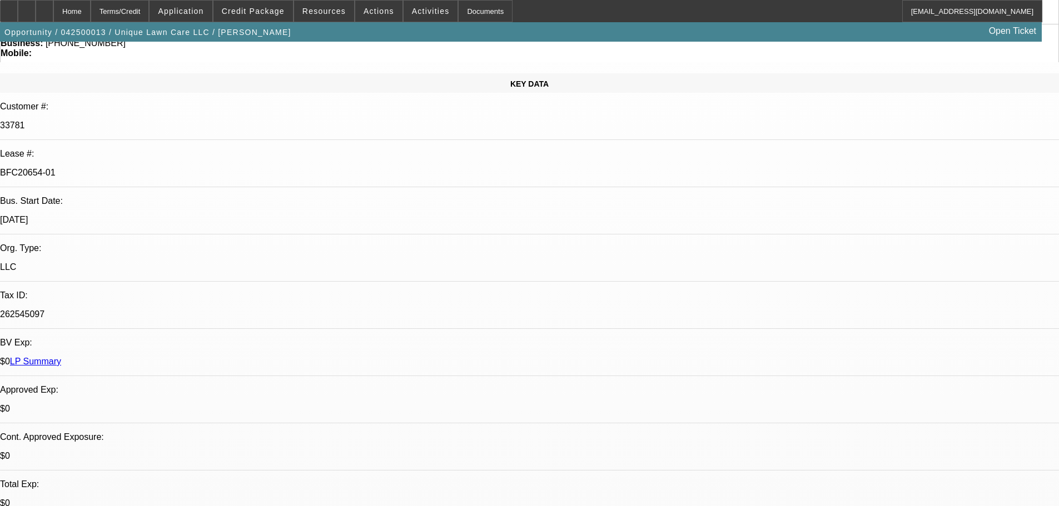
scroll to position [0, 0]
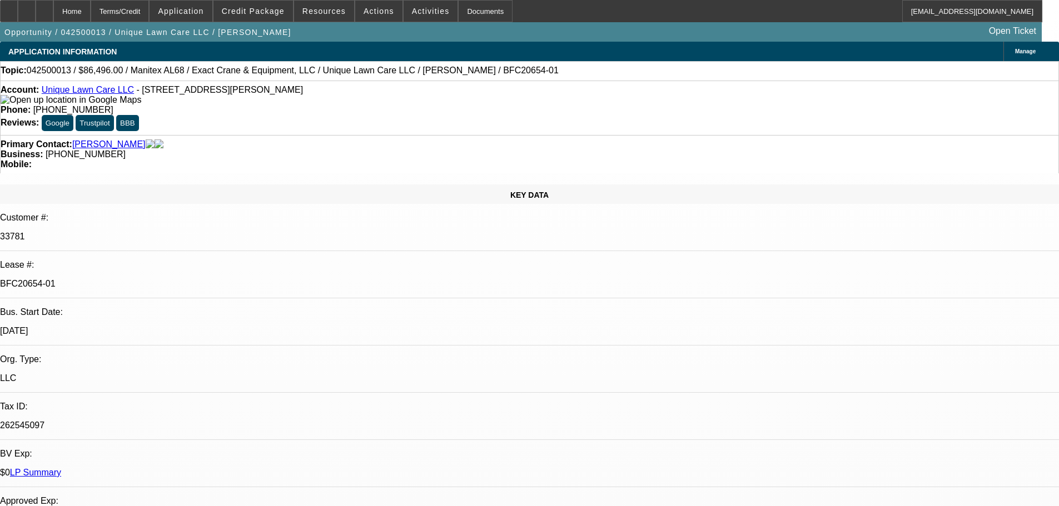
click at [94, 94] on link "Unique Lawn Care LLC" at bounding box center [88, 89] width 92 height 9
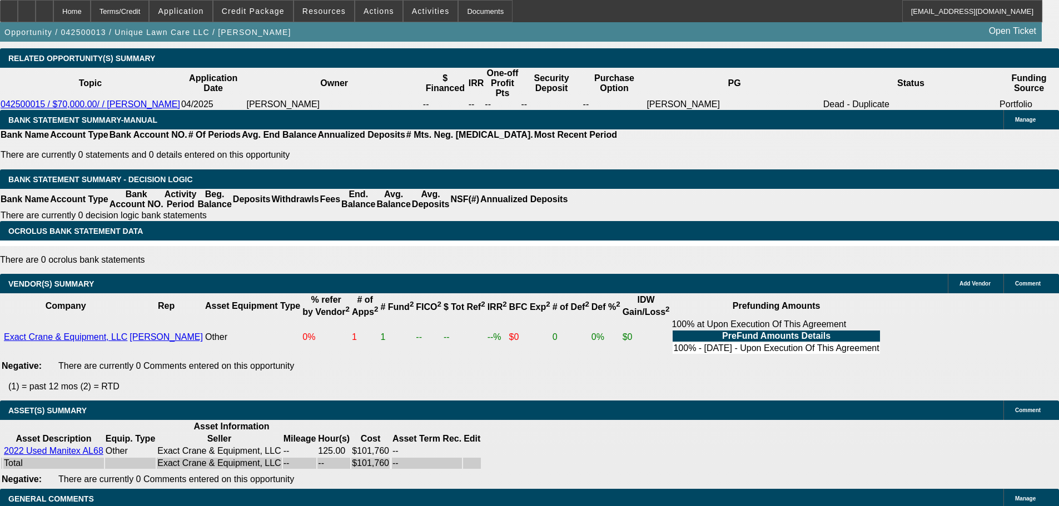
scroll to position [1778, 0]
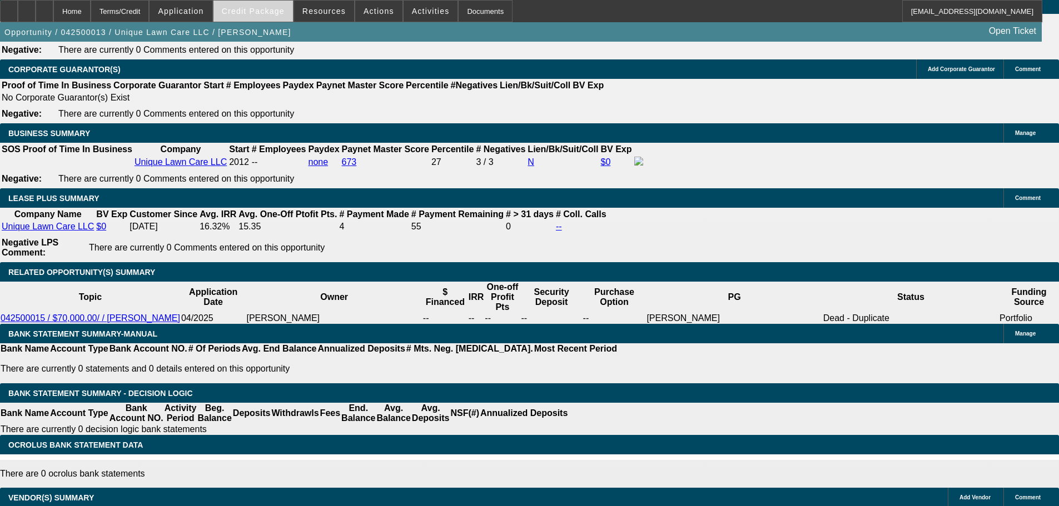
click at [290, 11] on span at bounding box center [252, 11] width 79 height 27
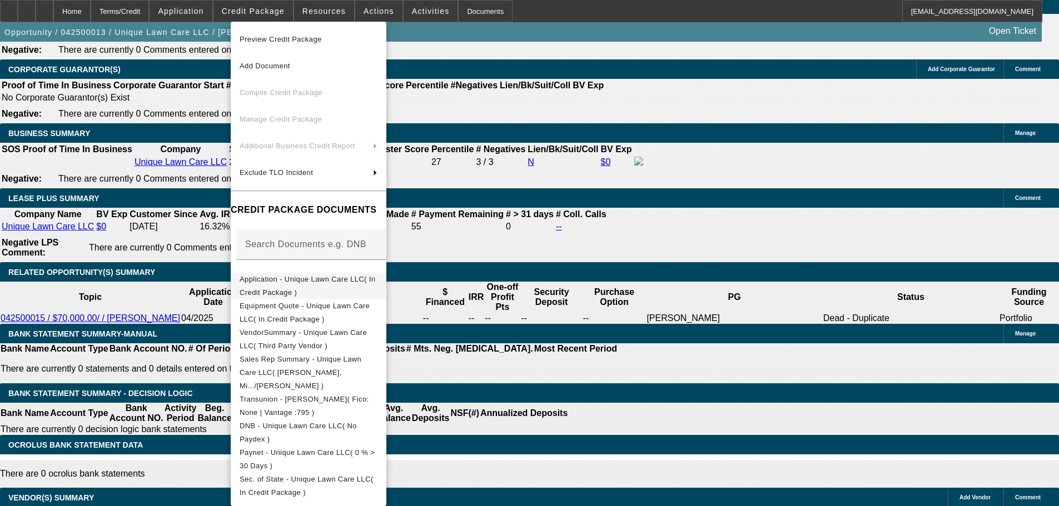
click at [325, 279] on span "Application - Unique Lawn Care LLC( In Credit Package )" at bounding box center [307, 286] width 136 height 22
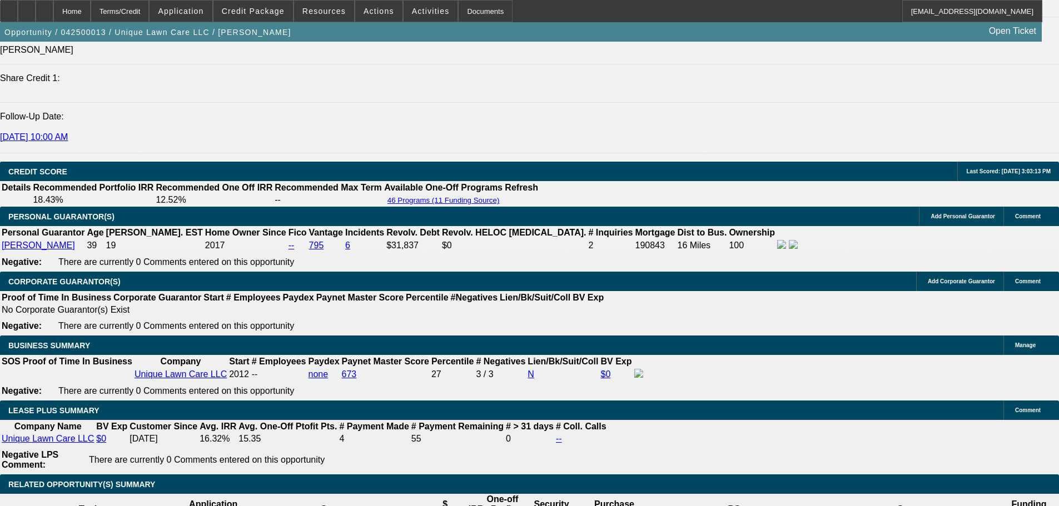
scroll to position [1334, 0]
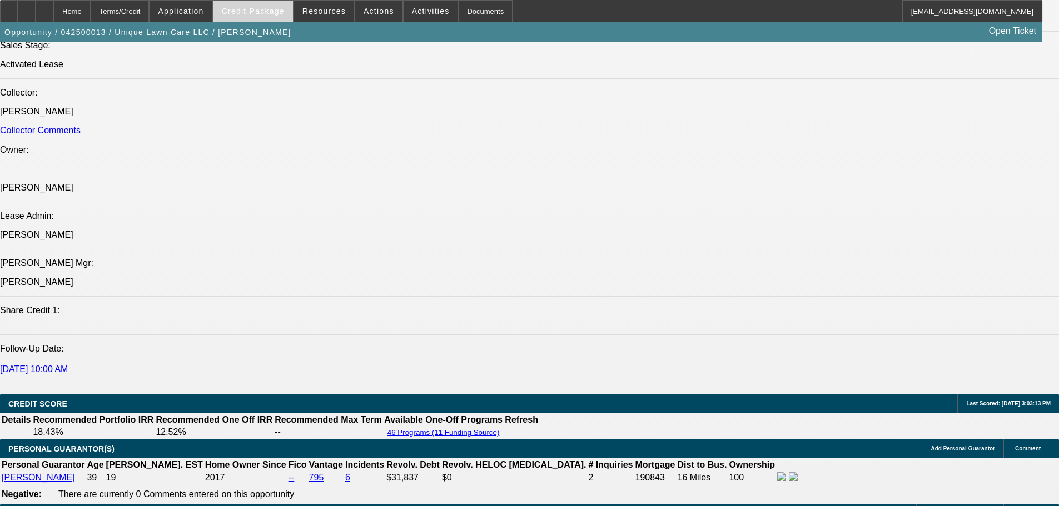
click at [253, 10] on span "Credit Package" at bounding box center [253, 11] width 63 height 9
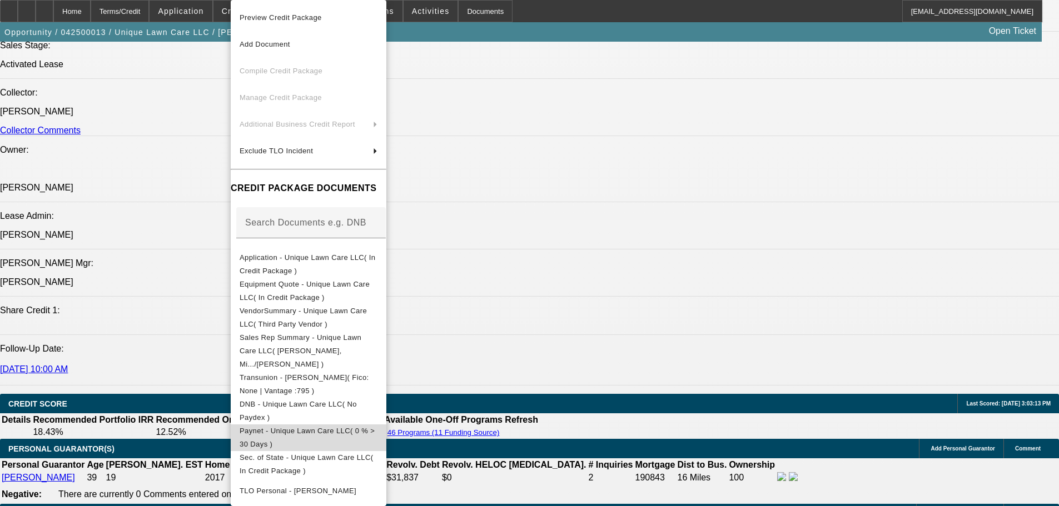
click at [292, 427] on span "Paynet - Unique Lawn Care LLC( 0 % > 30 Days )" at bounding box center [306, 438] width 135 height 22
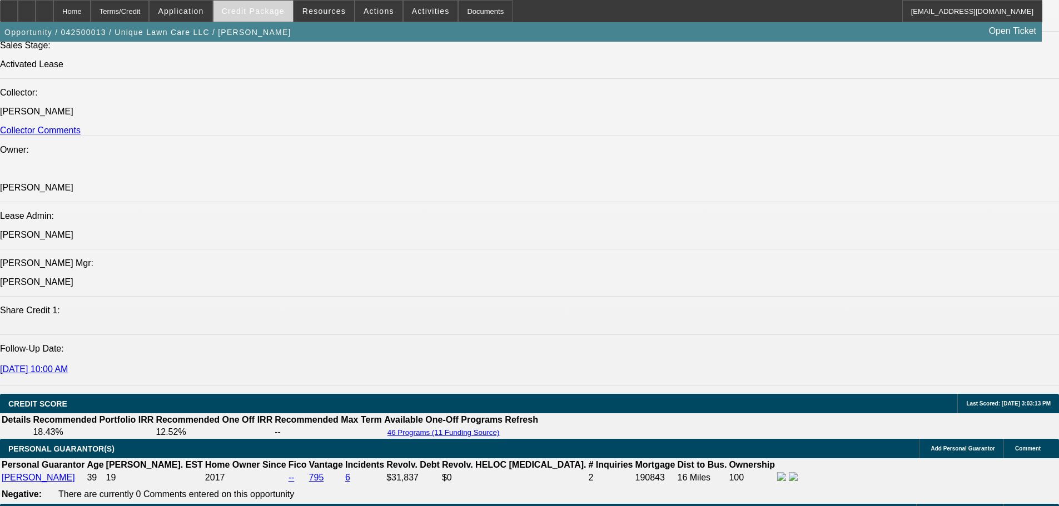
click at [254, 10] on span "Credit Package" at bounding box center [253, 11] width 63 height 9
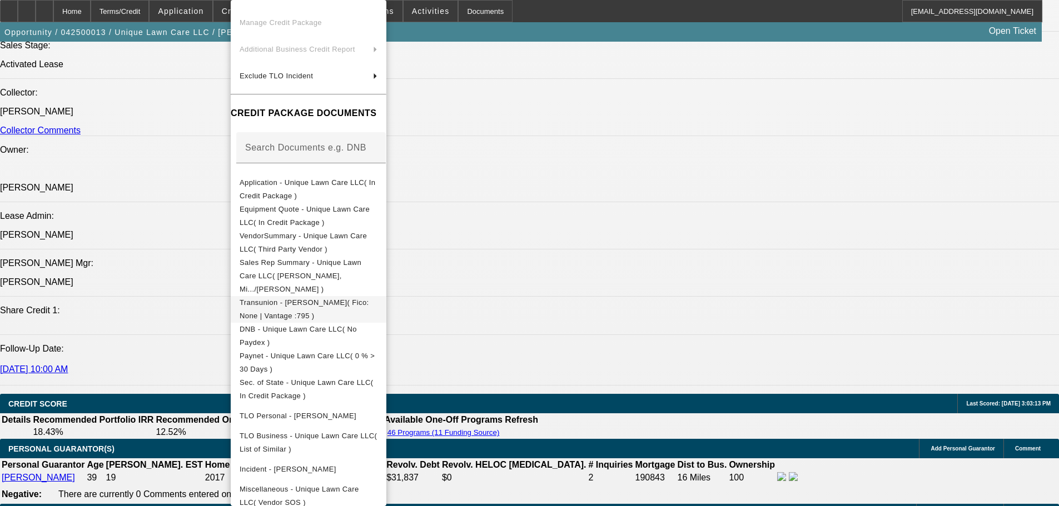
scroll to position [111, 0]
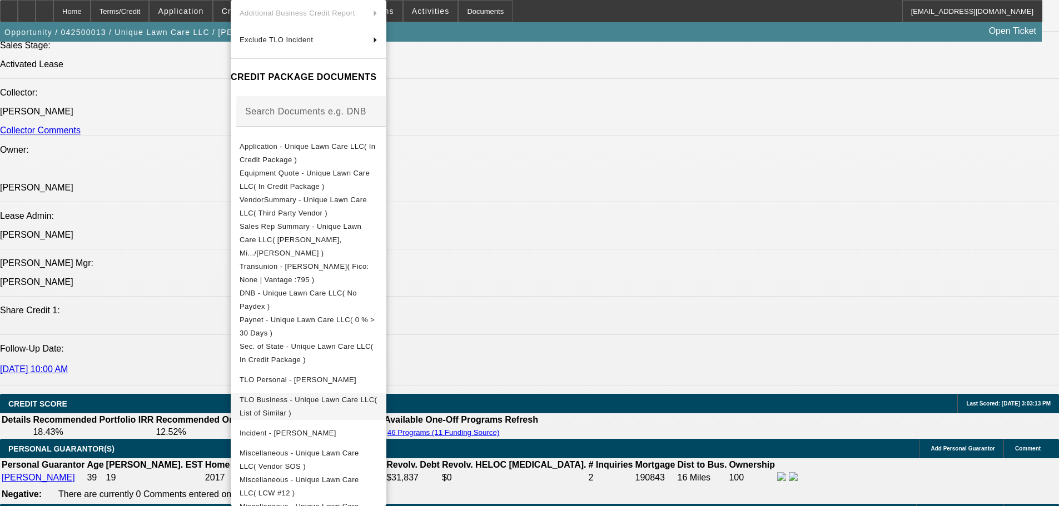
click at [377, 396] on span "TLO Business - Unique Lawn Care LLC( List of Similar )" at bounding box center [307, 407] width 137 height 22
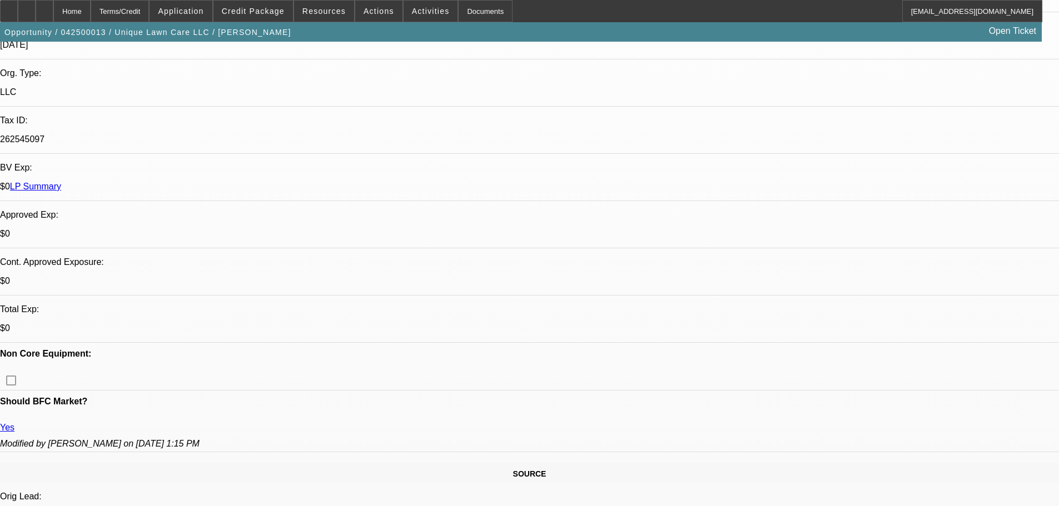
scroll to position [333, 0]
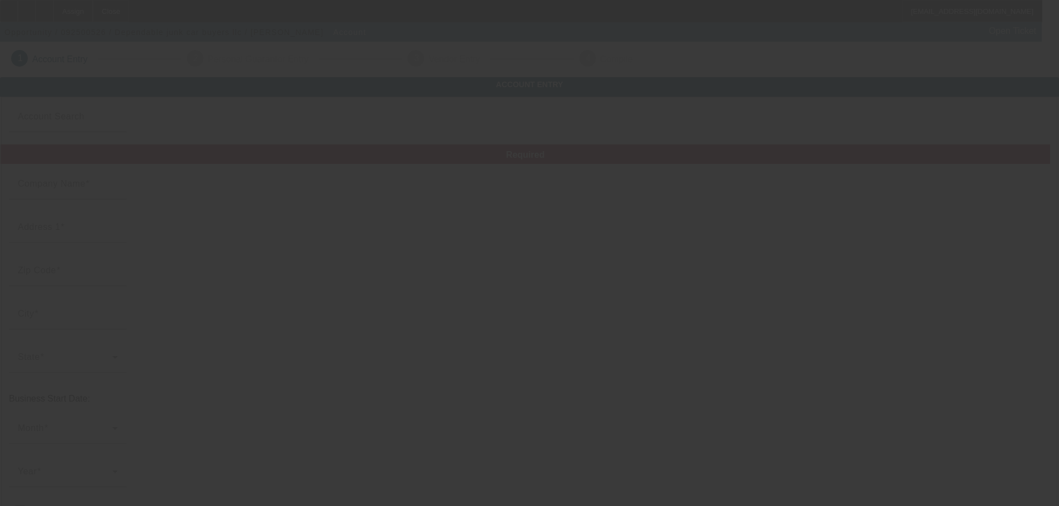
type input "Dependable junk car buyers llc"
type input "[STREET_ADDRESS]"
type input "80110"
type input "[GEOGRAPHIC_DATA]"
type input "[PHONE_NUMBER]"
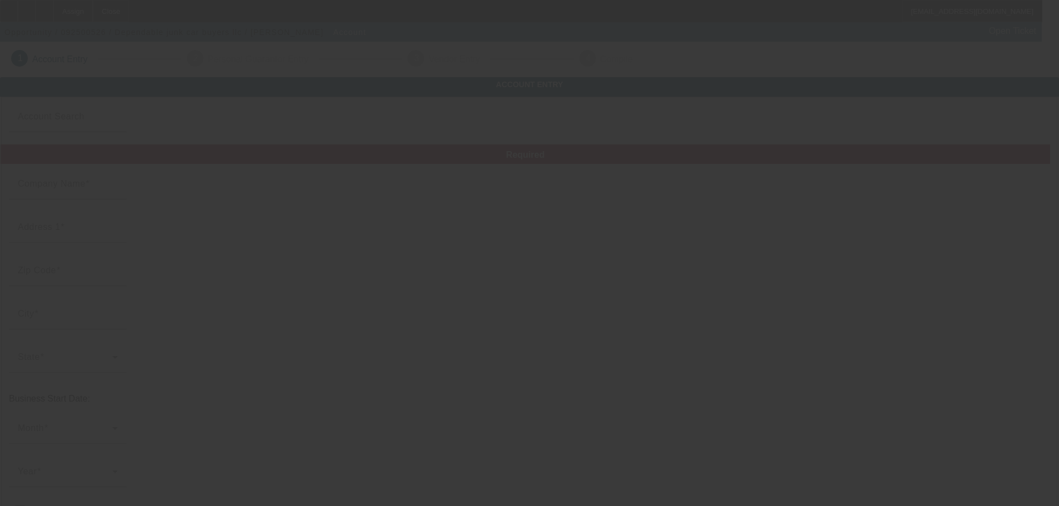
type input "# B-40"
type input "[EMAIL_ADDRESS][DOMAIN_NAME]"
type input "991692928"
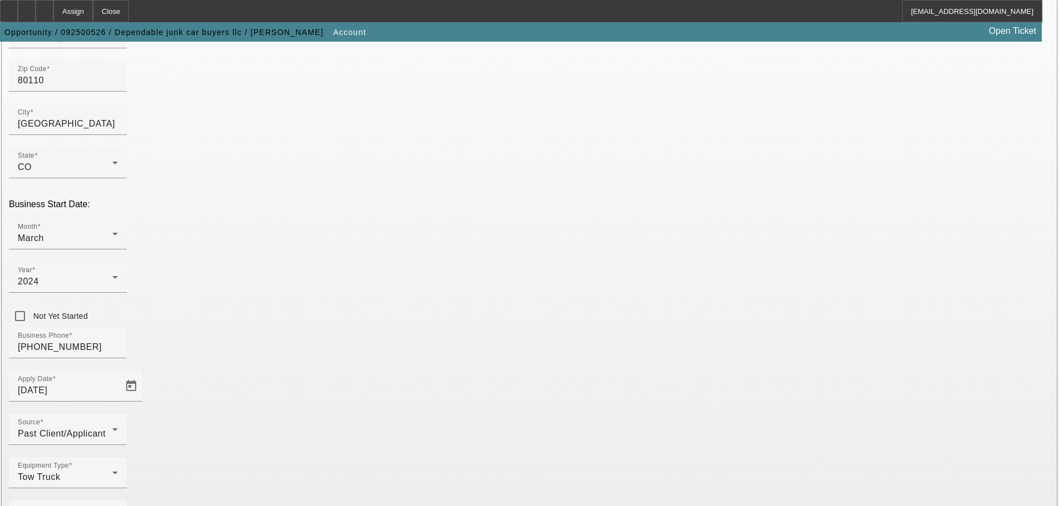
scroll to position [195, 0]
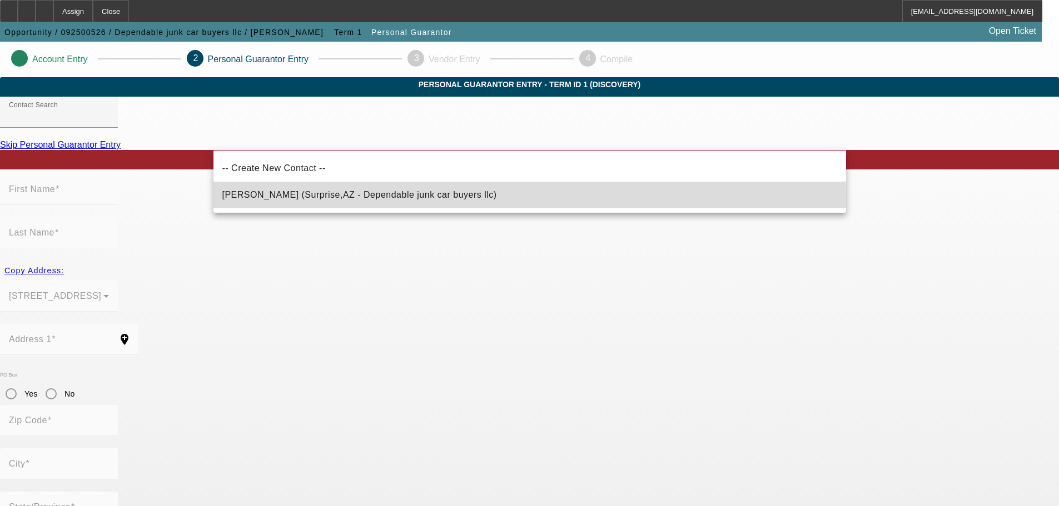
click at [371, 198] on span "[PERSON_NAME] (Surprise,AZ - Dependable junk car buyers llc)" at bounding box center [359, 194] width 274 height 9
type input "[PERSON_NAME] (Surprise,AZ - Dependable junk car buyers llc)"
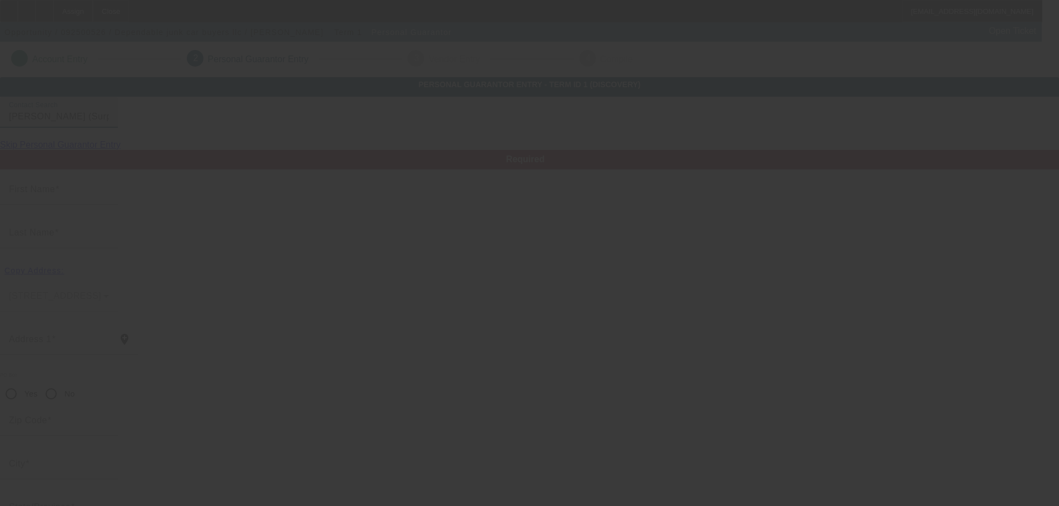
type input "[PERSON_NAME]"
type input "[STREET_ADDRESS]"
radio input "true"
type input "85387"
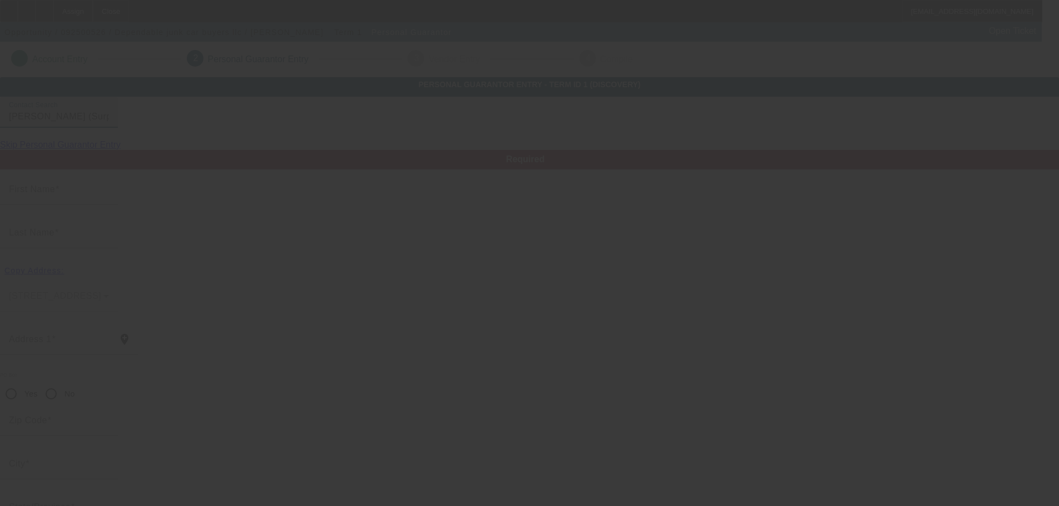
type input "Surprise"
type input "[PHONE_NUMBER]"
type input "100"
type input "521-71-5683"
type input "[EMAIL_ADDRESS][DOMAIN_NAME]"
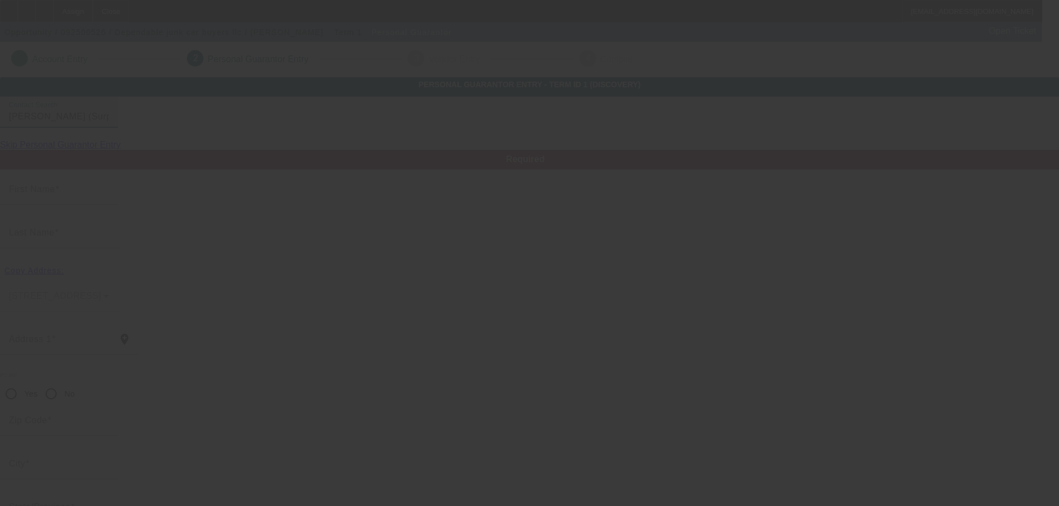
type input "[PHONE_NUMBER]"
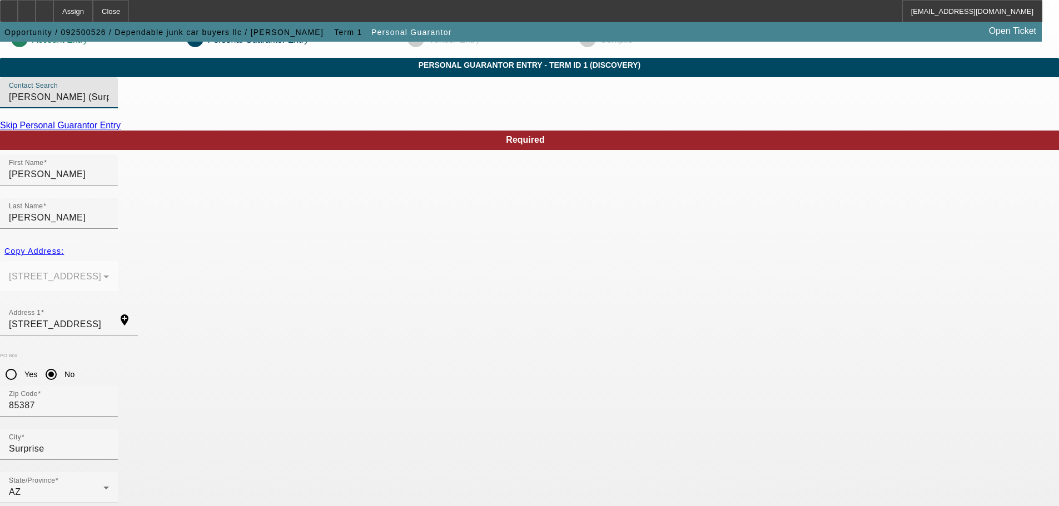
scroll to position [37, 0]
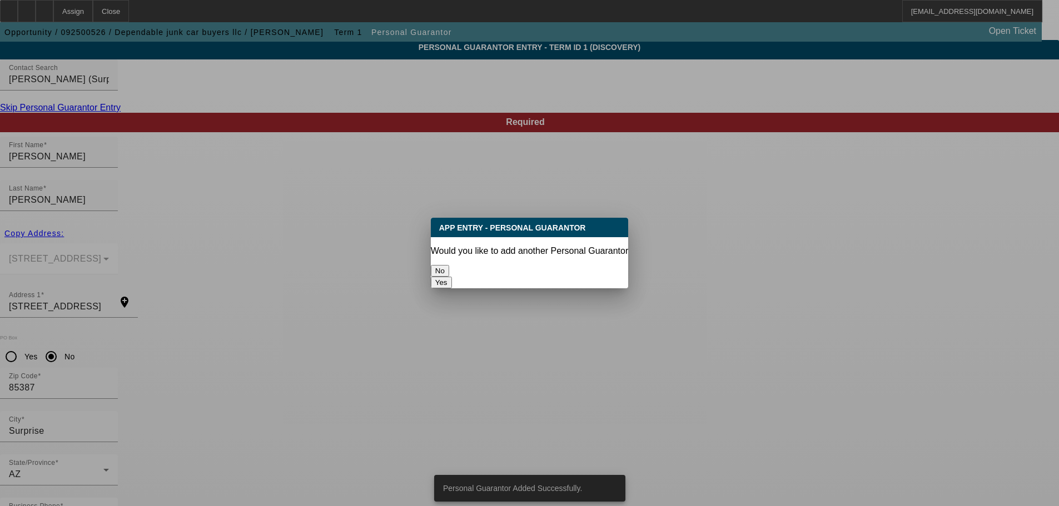
scroll to position [0, 0]
click at [449, 265] on button "No" at bounding box center [440, 271] width 18 height 12
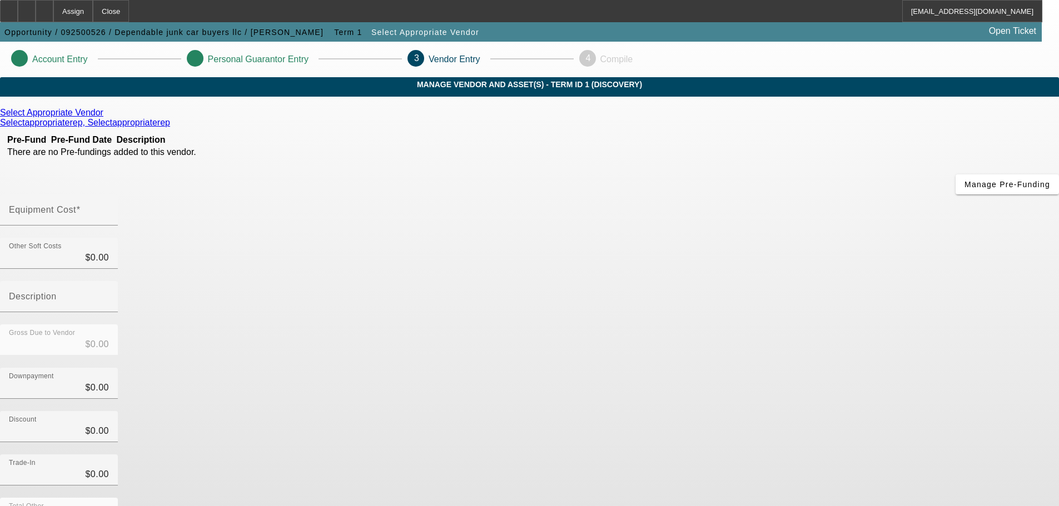
click at [685, 194] on div "Equipment Cost" at bounding box center [529, 215] width 1059 height 43
click at [109, 208] on input "Equipment Cost" at bounding box center [59, 214] width 100 height 13
type input "1"
type input "$1.00"
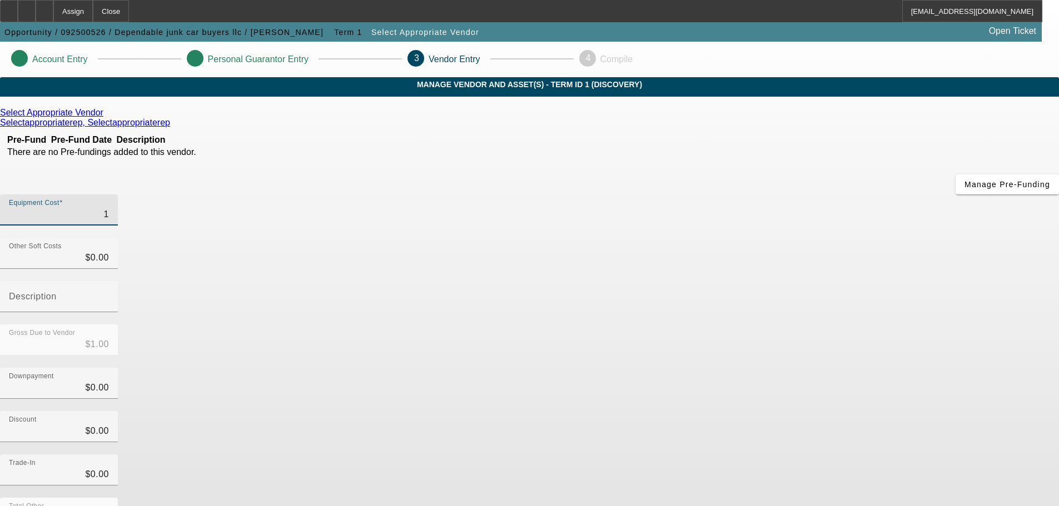
type input "10"
type input "$10.00"
type input "102"
type input "$102.00"
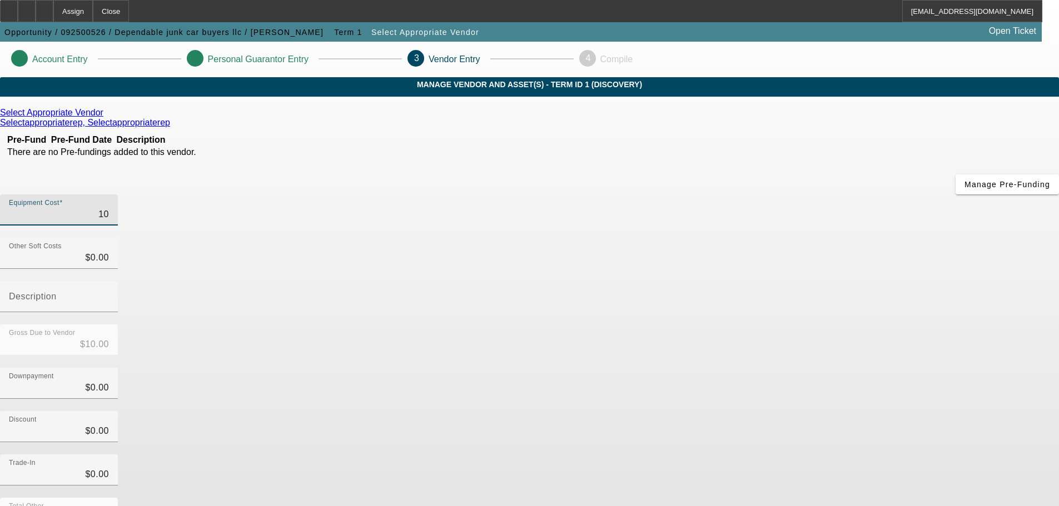
type input "$102.00"
type input "1020"
type input "$1,020.00"
type input "10200"
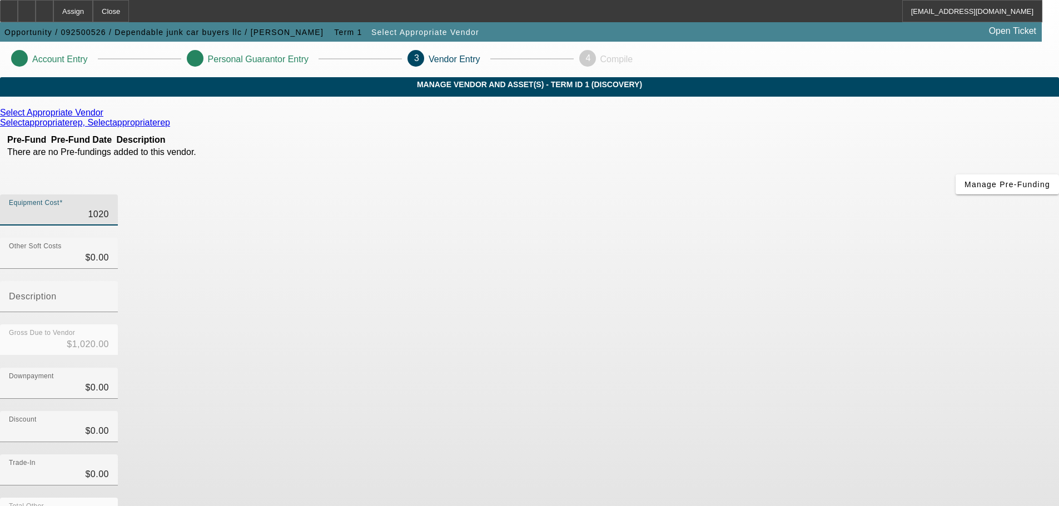
type input "$10,200.00"
type input "102000"
type input "$102,000.00"
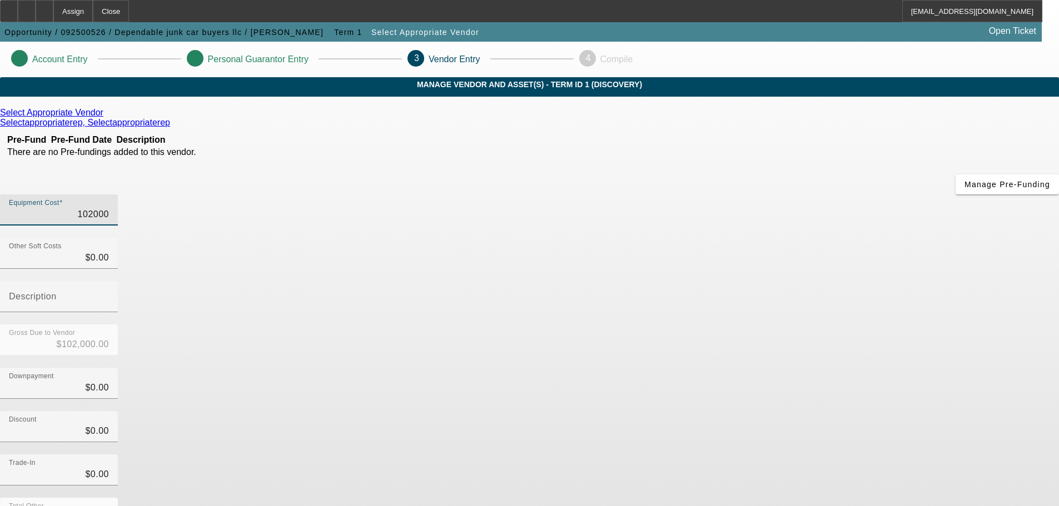
type input "$102,000.00"
click at [783, 492] on form "Select Appropriate Vendor Selectappropriaterep, Selectappropriaterep Pre-Fund P…" at bounding box center [529, 379] width 1059 height 543
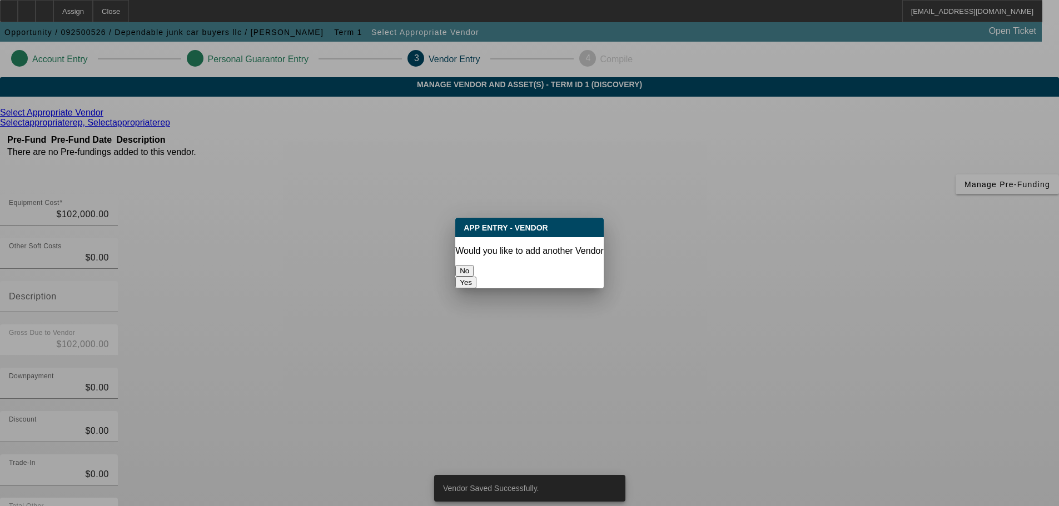
click at [473, 266] on button "No" at bounding box center [464, 271] width 18 height 12
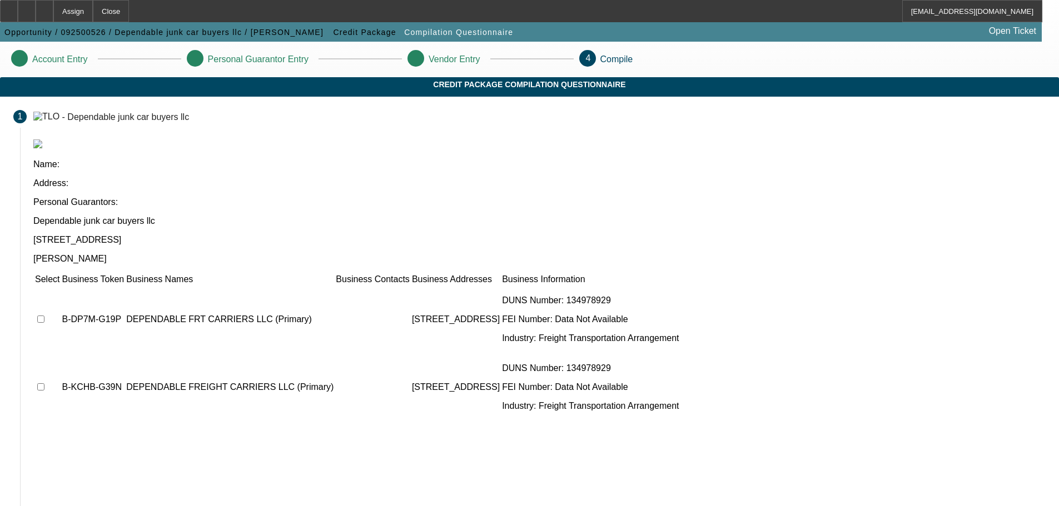
scroll to position [68, 0]
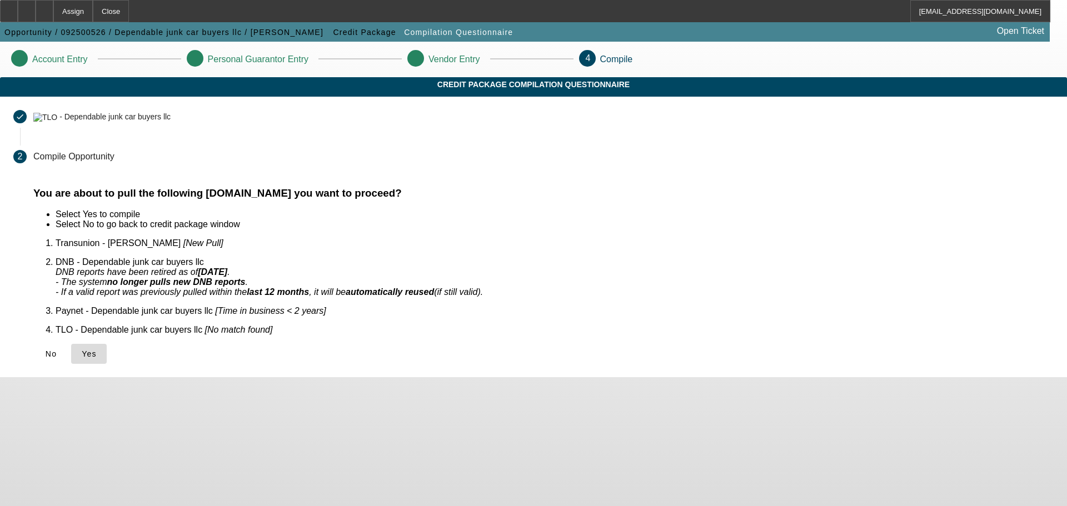
click at [82, 350] on icon at bounding box center [82, 354] width 0 height 9
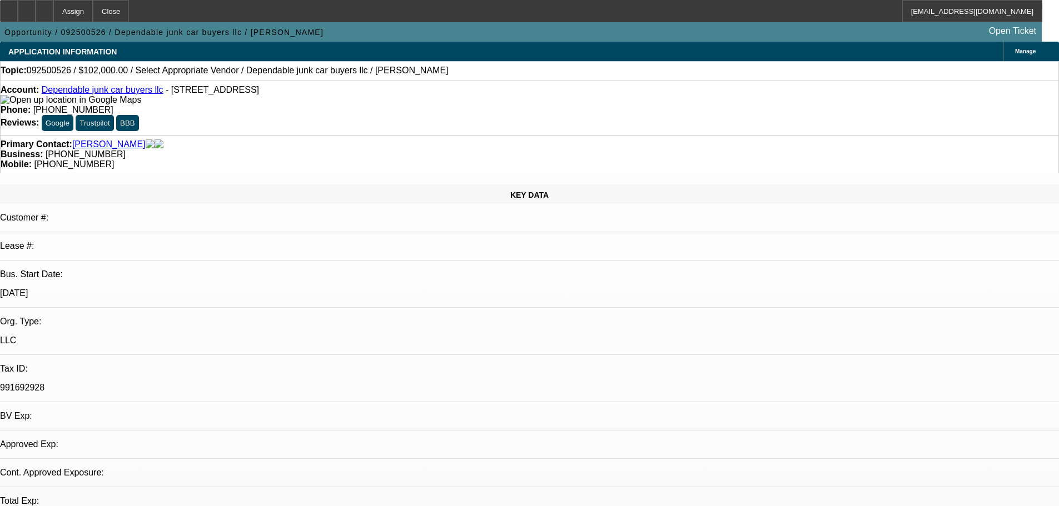
select select "0"
select select "2"
select select "0.1"
select select "4"
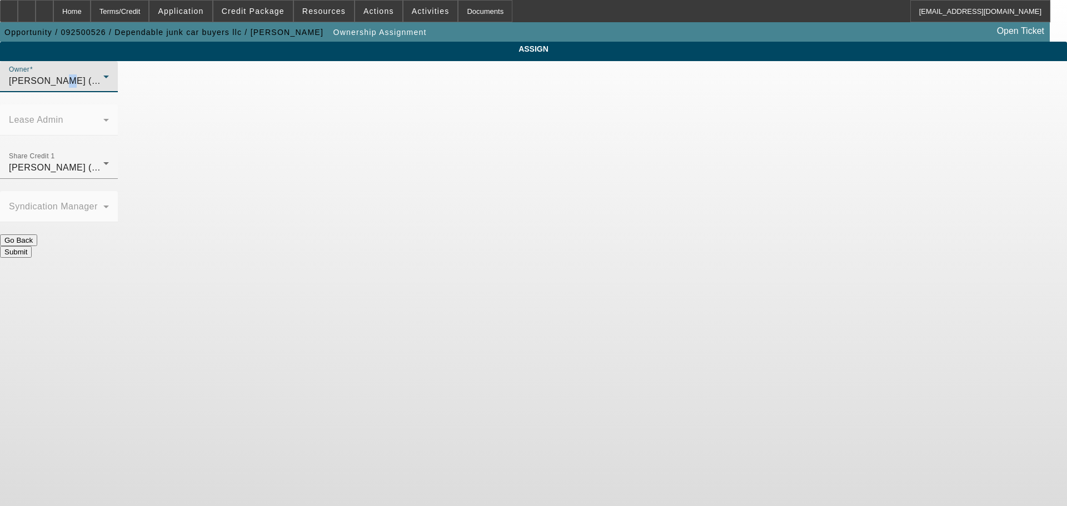
click at [115, 86] on span "Culligan, Michael (Lvl 4)" at bounding box center [62, 80] width 106 height 9
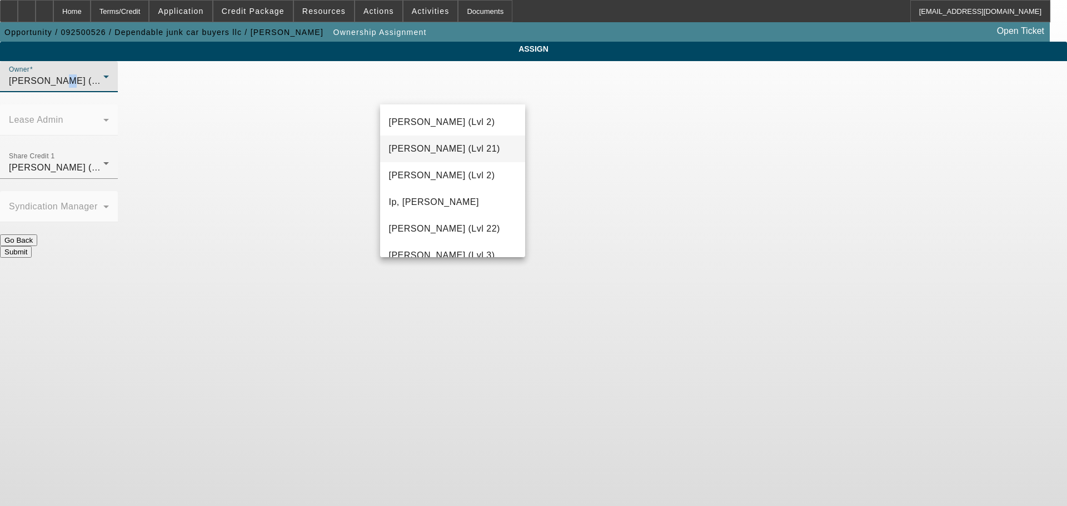
scroll to position [778, 0]
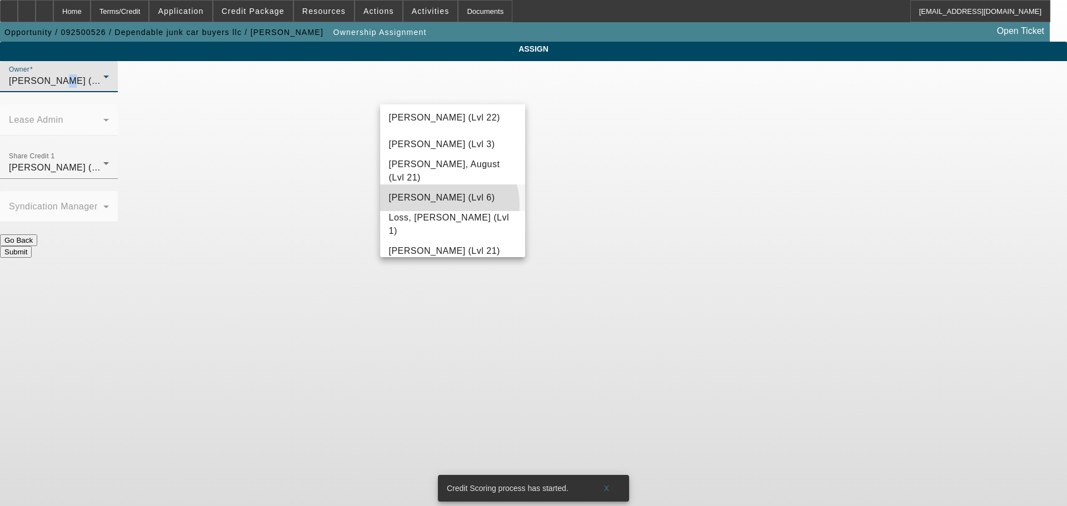
click at [443, 211] on mat-option "Lionello, Nick (Lvl 6)" at bounding box center [453, 197] width 146 height 27
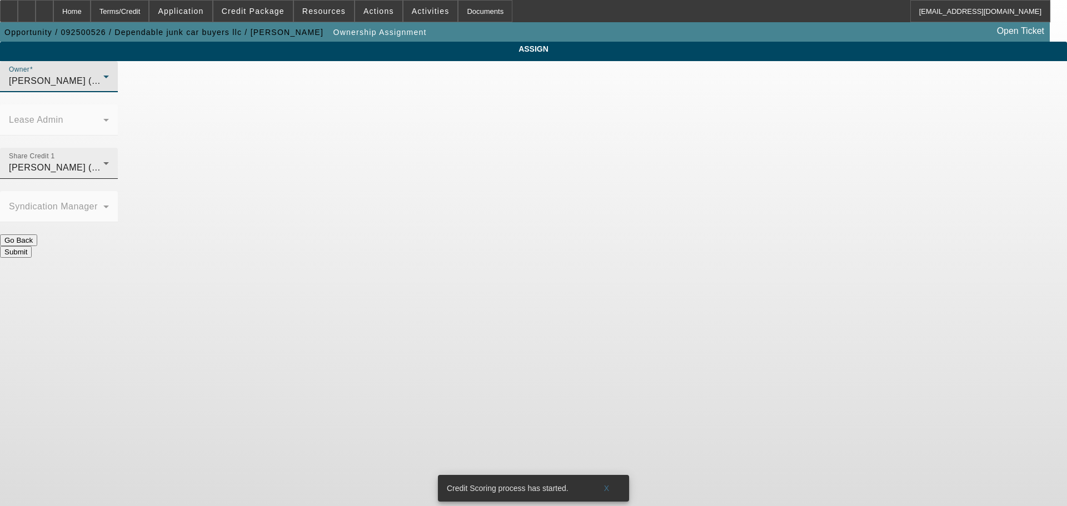
click at [115, 163] on span "Lionello, Nick (Lvl 6)" at bounding box center [62, 167] width 106 height 9
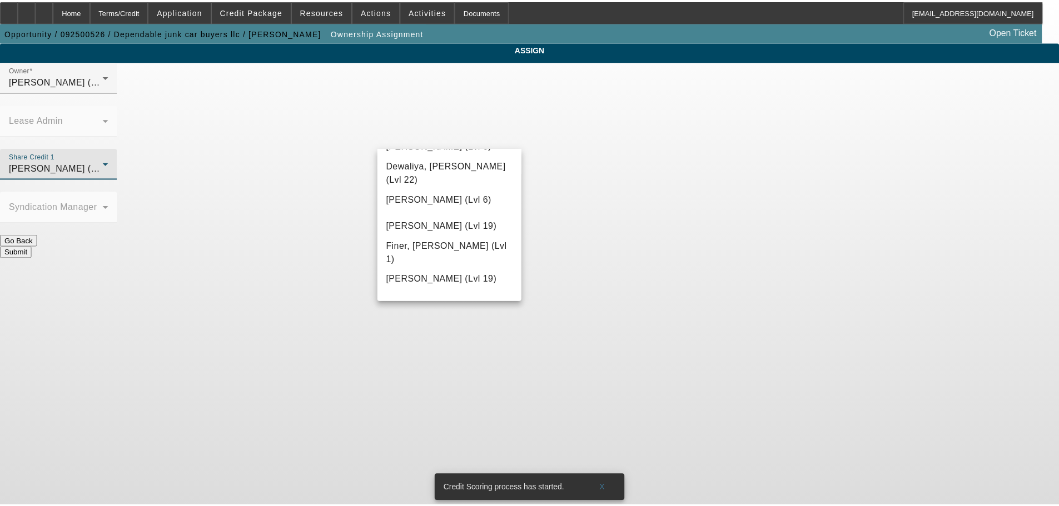
scroll to position [149, 0]
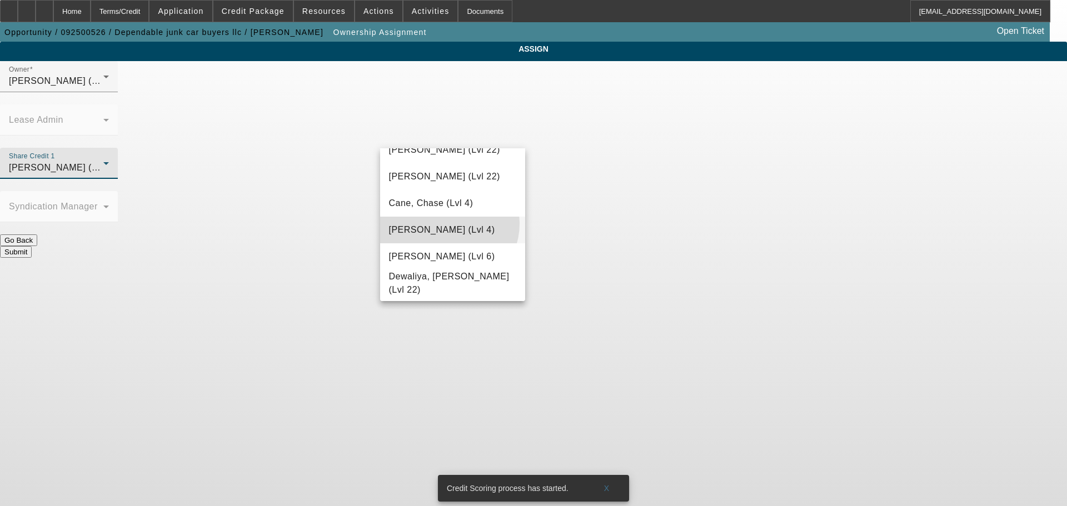
click at [444, 223] on span "Culligan, Michael (Lvl 4)" at bounding box center [442, 229] width 106 height 13
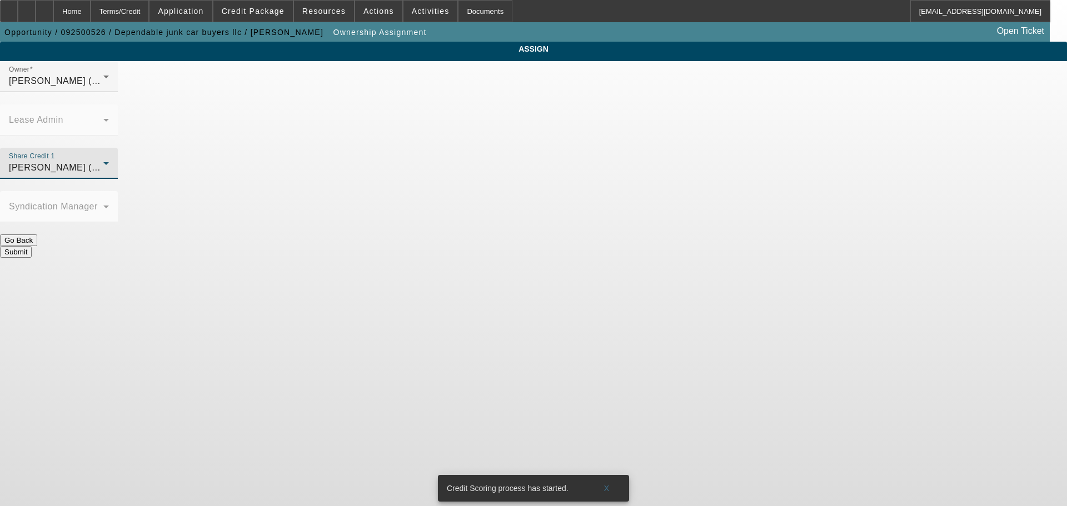
click at [32, 246] on button "Submit" at bounding box center [16, 252] width 32 height 12
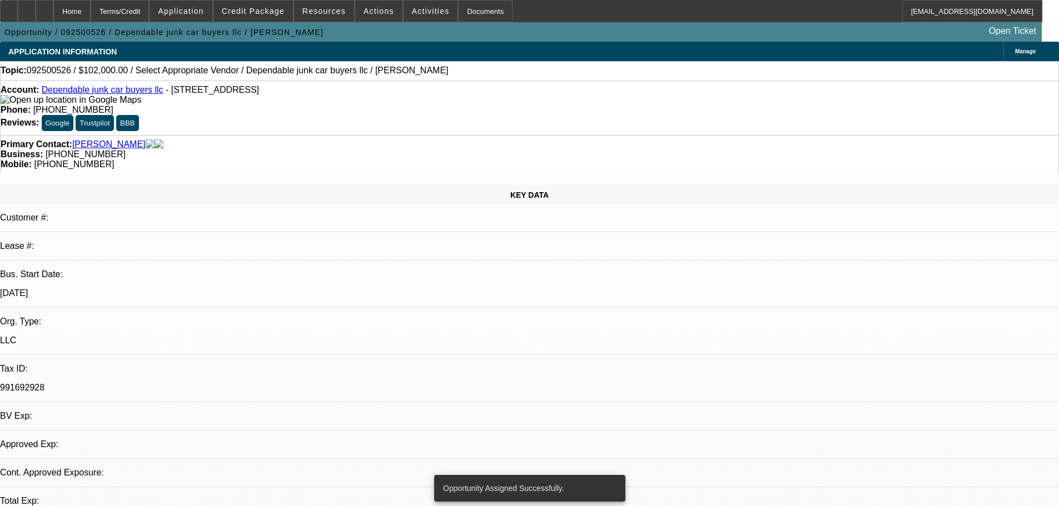
select select "0"
select select "2"
select select "0.1"
select select "4"
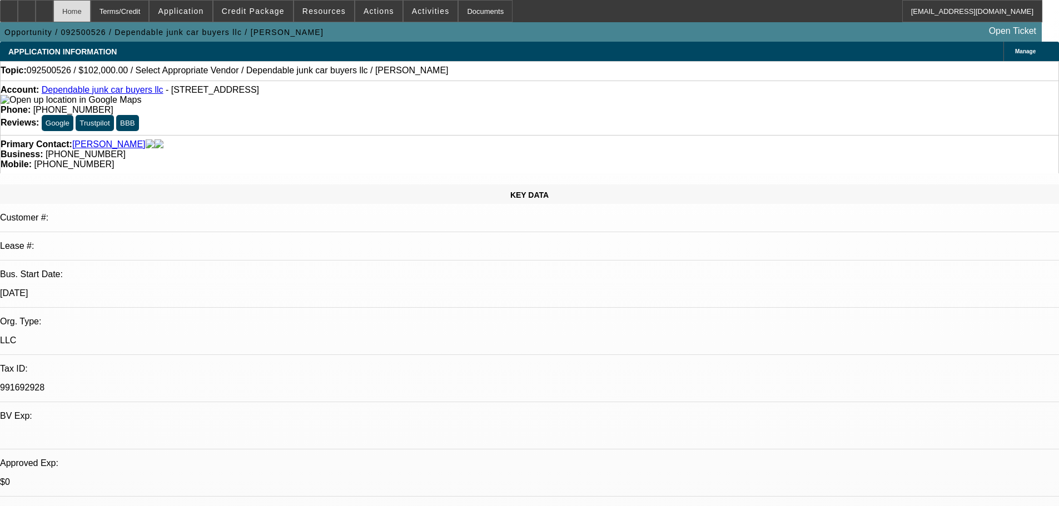
click at [91, 13] on div "Home" at bounding box center [71, 11] width 37 height 22
click at [91, 12] on div "Home" at bounding box center [71, 11] width 37 height 22
click at [53, 14] on div at bounding box center [45, 11] width 18 height 22
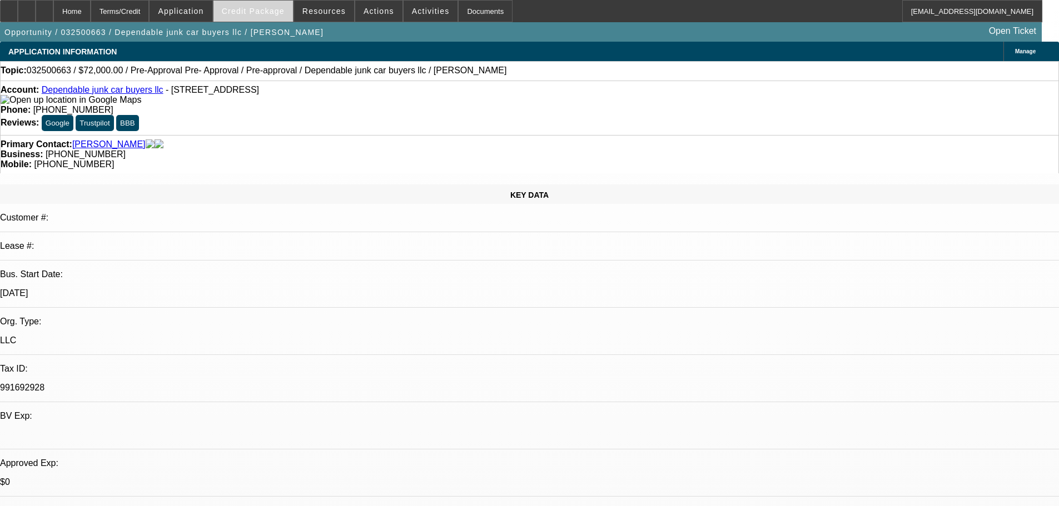
select select "0.1"
select select "2"
select select "0.1"
select select "4"
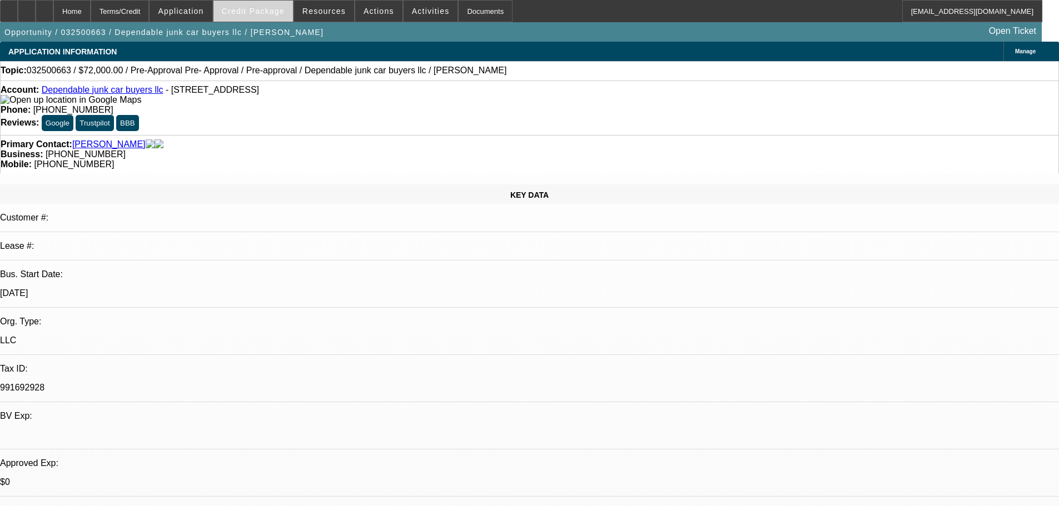
select select "0.1"
select select "2"
select select "0.1"
select select "4"
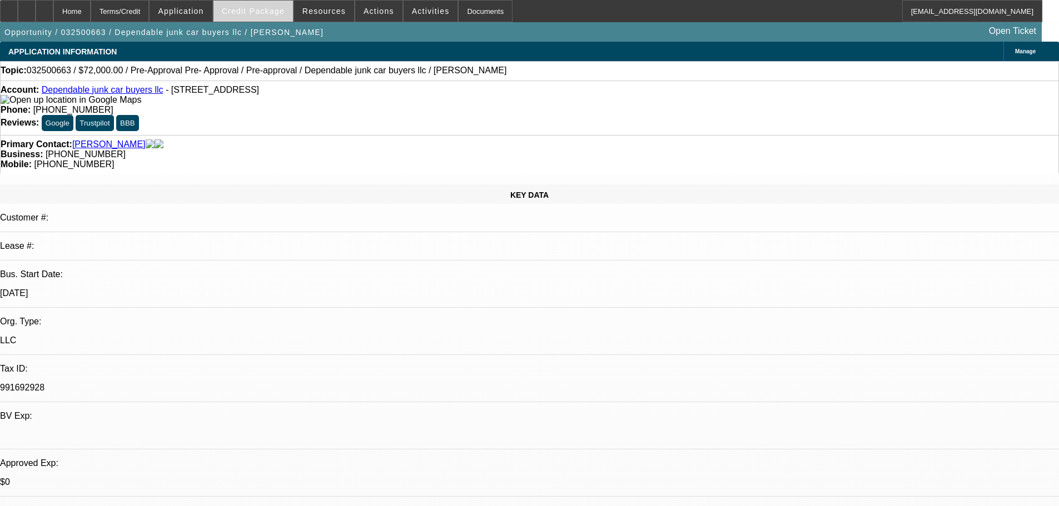
select select "0.1"
select select "2"
select select "0.1"
select select "4"
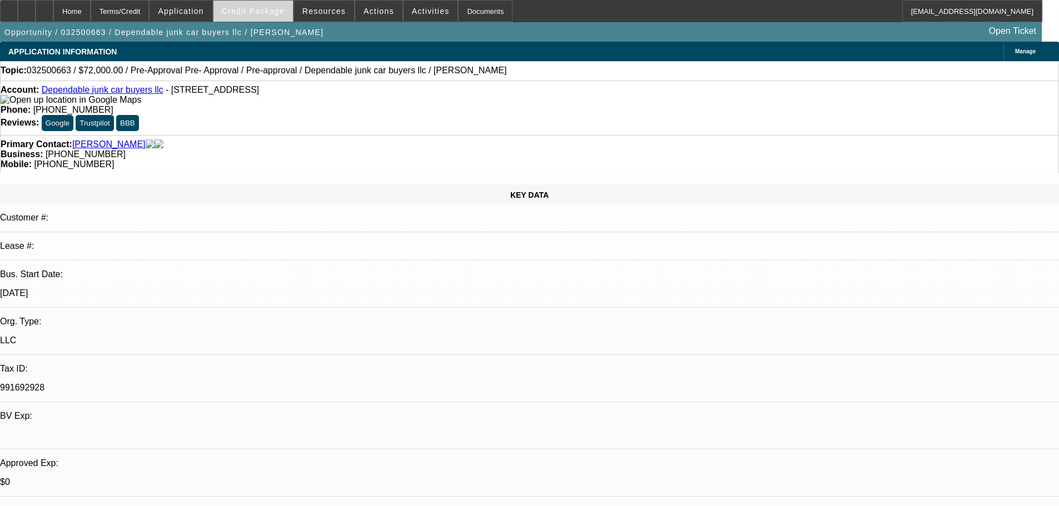
click at [261, 14] on span "Credit Package" at bounding box center [253, 11] width 63 height 9
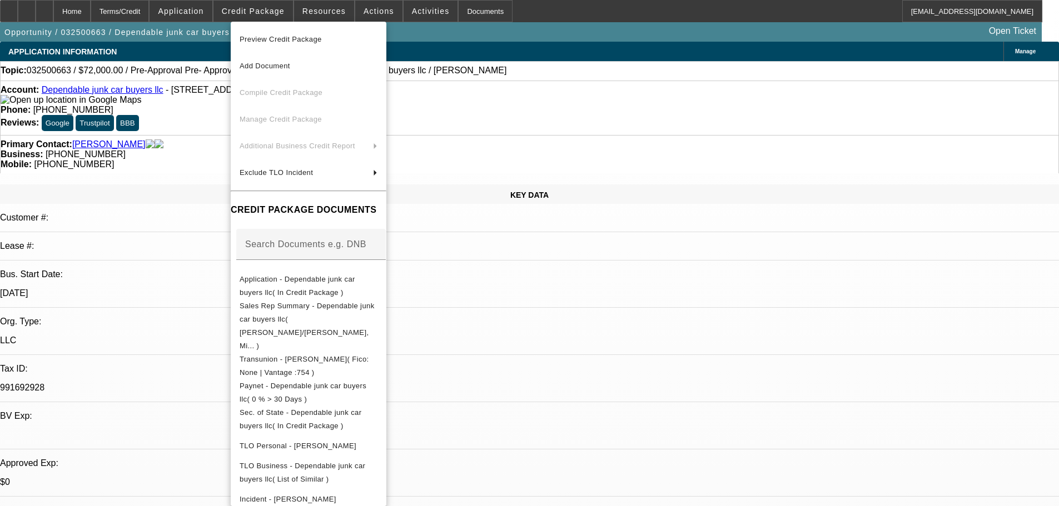
click at [104, 250] on div at bounding box center [529, 253] width 1059 height 506
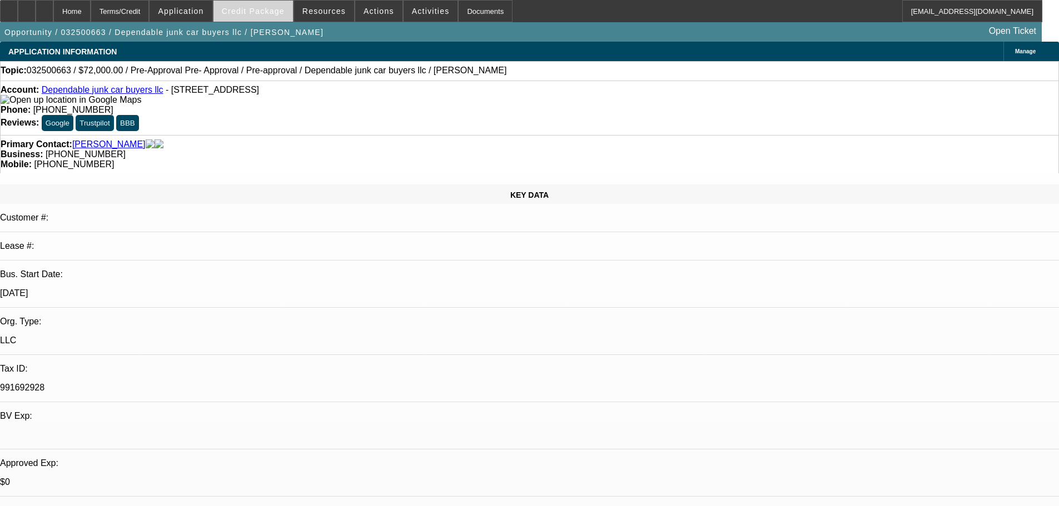
click at [259, 9] on span "Credit Package" at bounding box center [253, 11] width 63 height 9
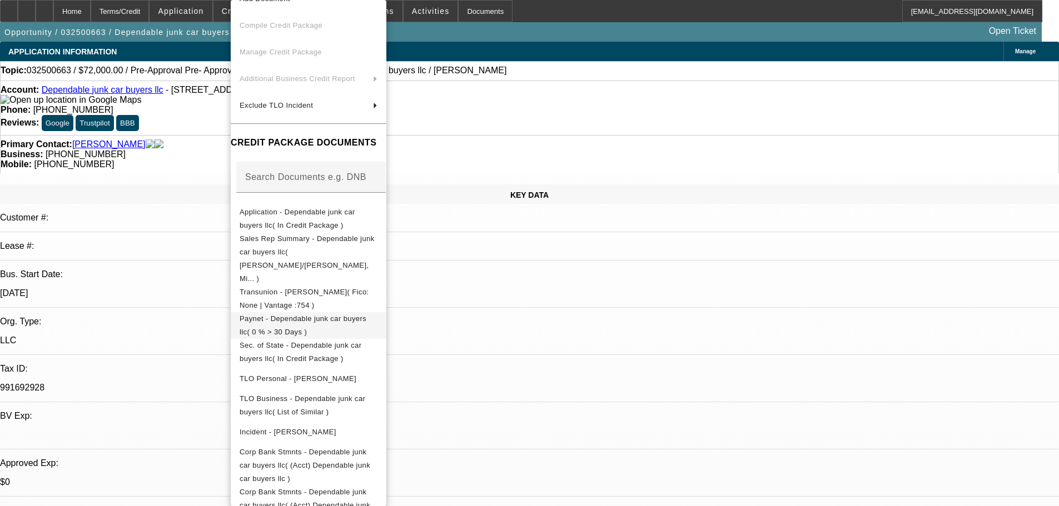
scroll to position [50, 0]
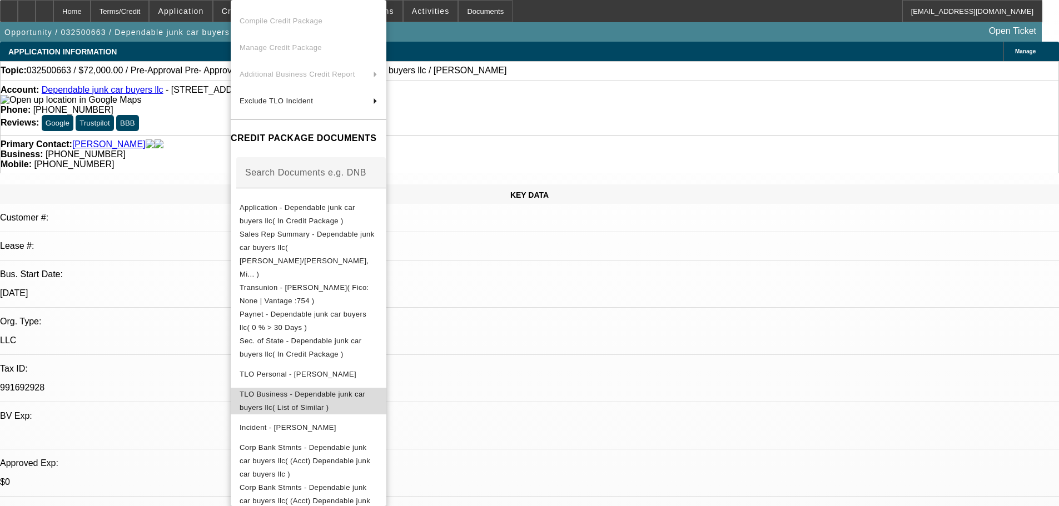
click at [359, 388] on button "TLO Business - Dependable junk car buyers llc( List of Similar )" at bounding box center [309, 401] width 156 height 27
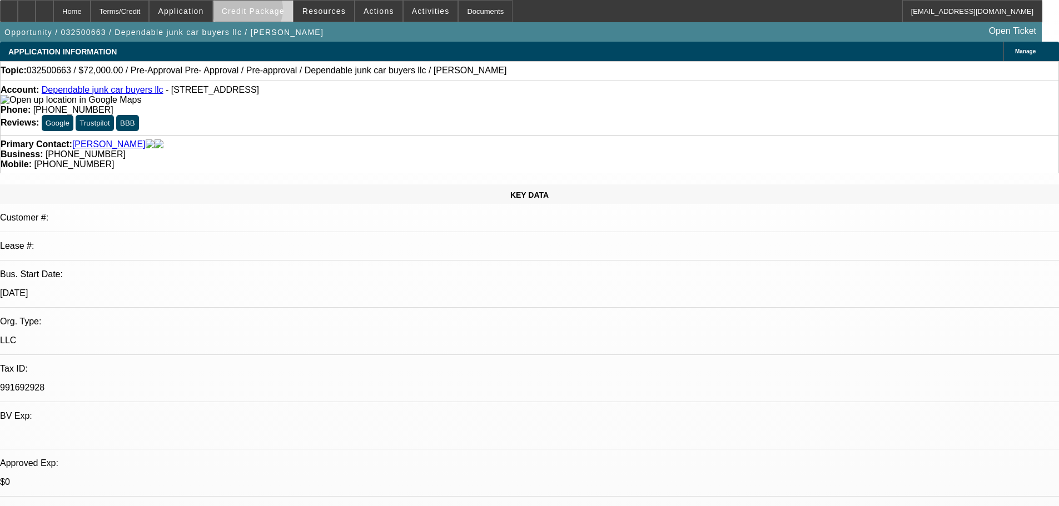
click at [265, 12] on span "Credit Package" at bounding box center [253, 11] width 63 height 9
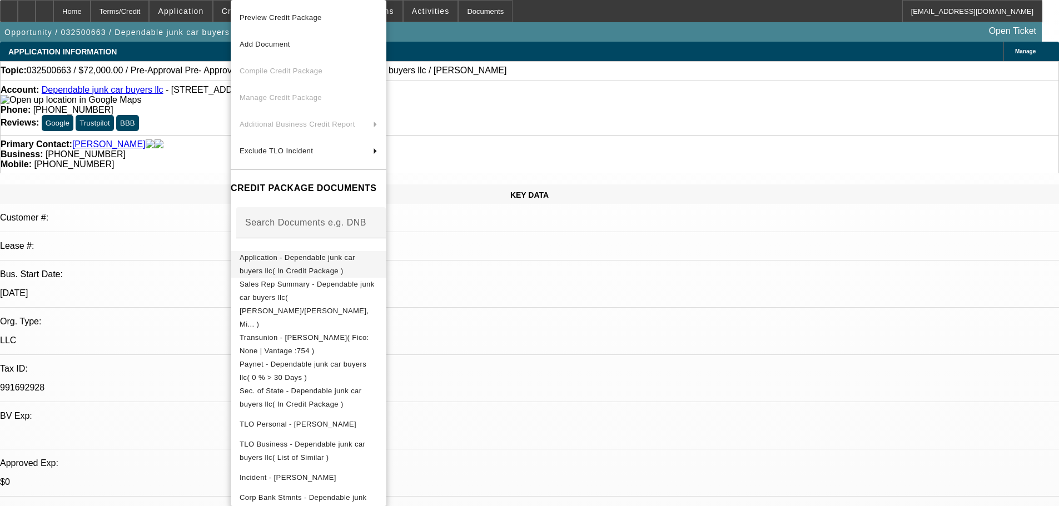
click at [327, 261] on span "Application - Dependable junk car buyers llc( In Credit Package )" at bounding box center [297, 264] width 116 height 22
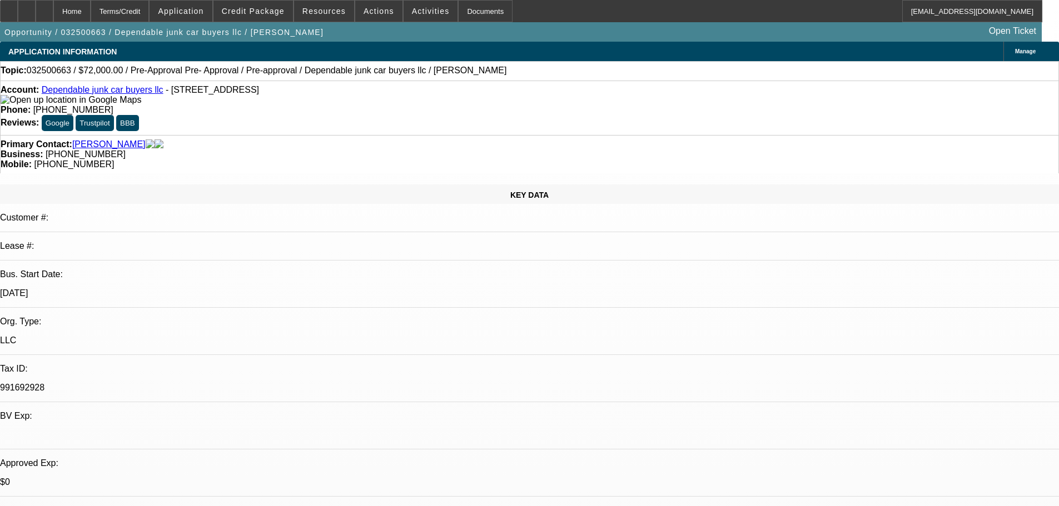
click at [1003, 57] on div "Manage" at bounding box center [1031, 51] width 56 height 19
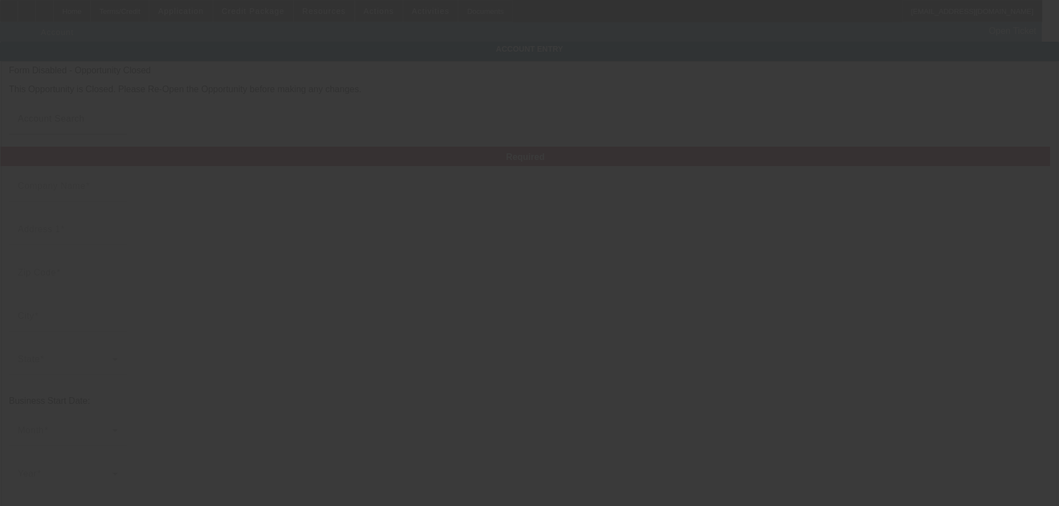
type input "Dependable junk car buyers llc"
type input "[STREET_ADDRESS]"
type input "80110"
type input "[GEOGRAPHIC_DATA]"
type input "[PHONE_NUMBER]"
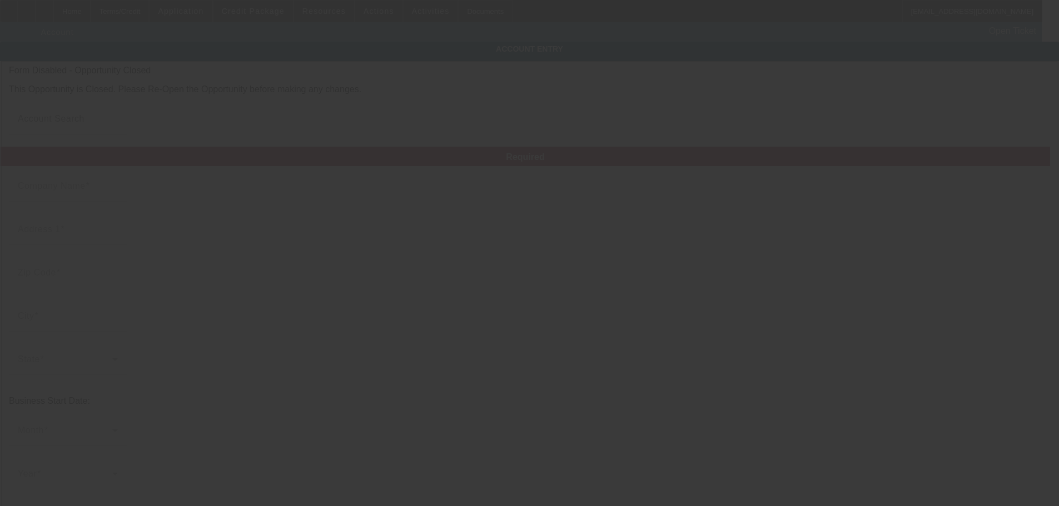
type input "[DATE]"
type input "# B-40"
type input "[EMAIL_ADDRESS][DOMAIN_NAME]"
type input "991692928"
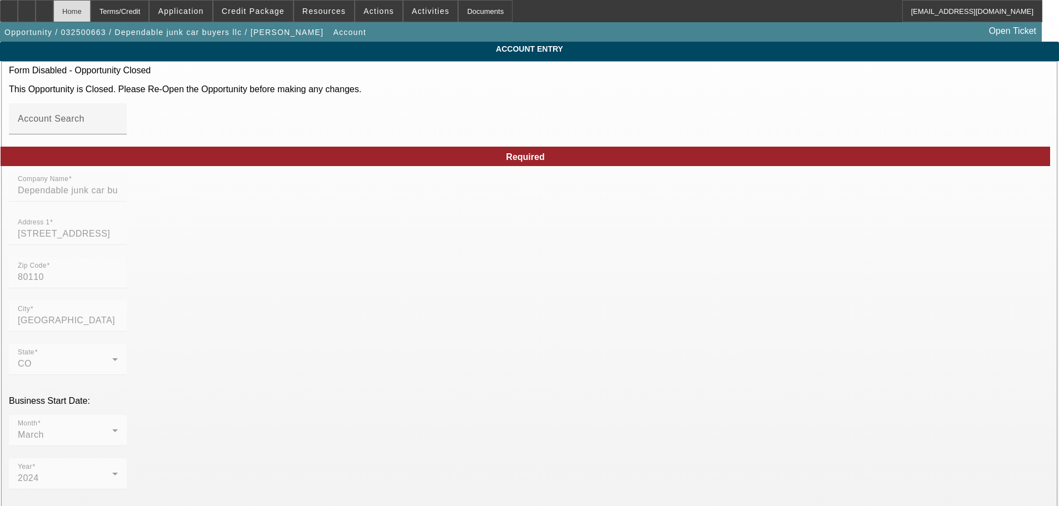
click at [91, 9] on div "Home" at bounding box center [71, 11] width 37 height 22
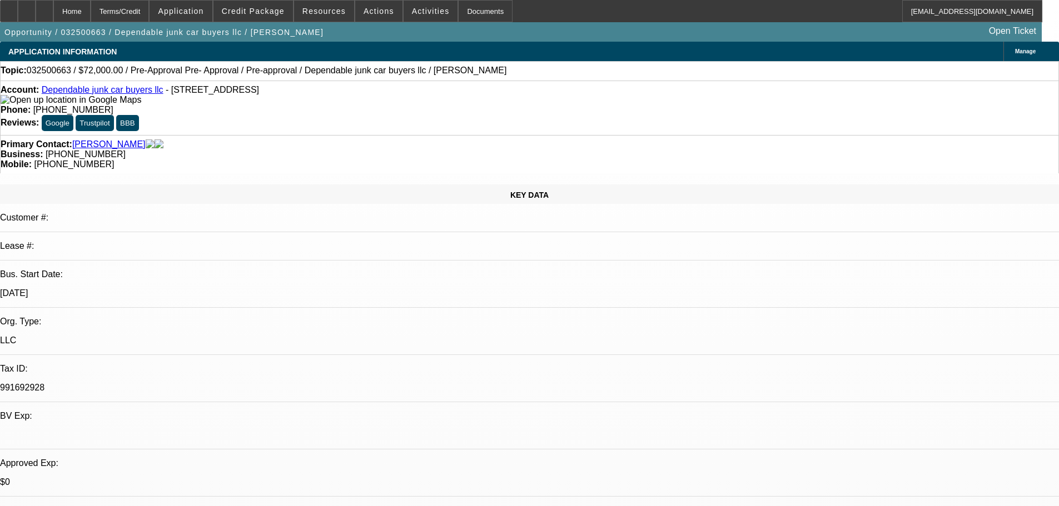
select select "0.1"
select select "2"
select select "0.1"
select select "4"
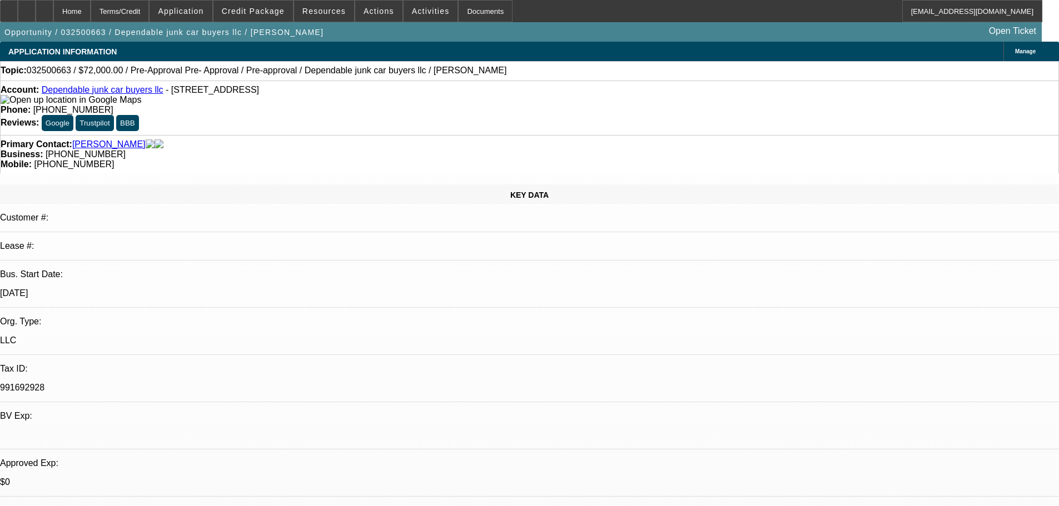
select select "0.1"
select select "2"
select select "0.1"
select select "4"
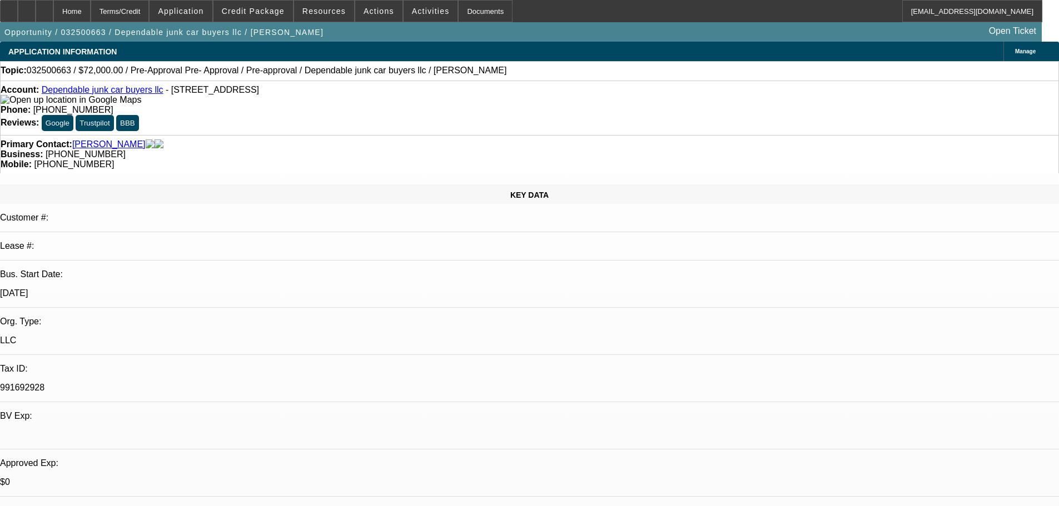
select select "0.1"
select select "2"
select select "0.1"
select select "4"
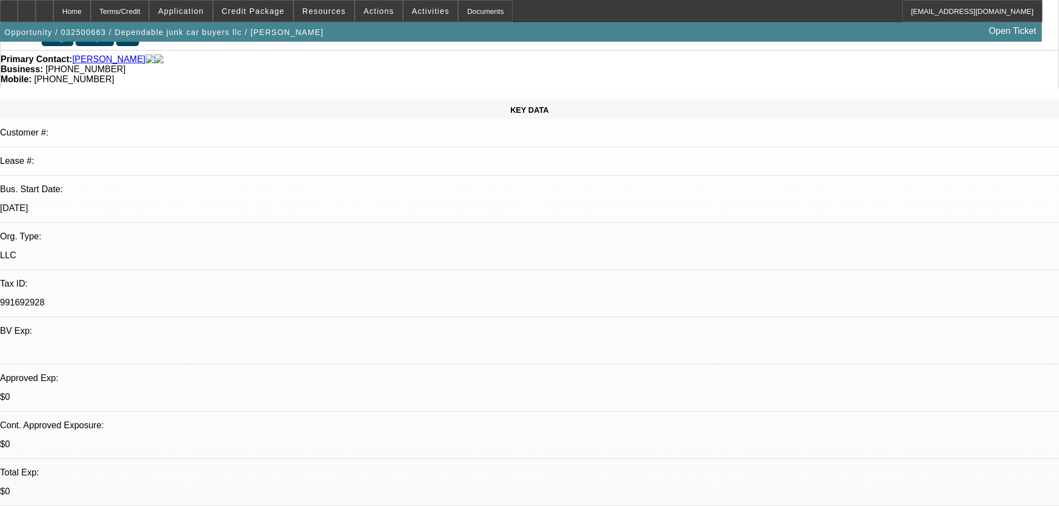
scroll to position [111, 0]
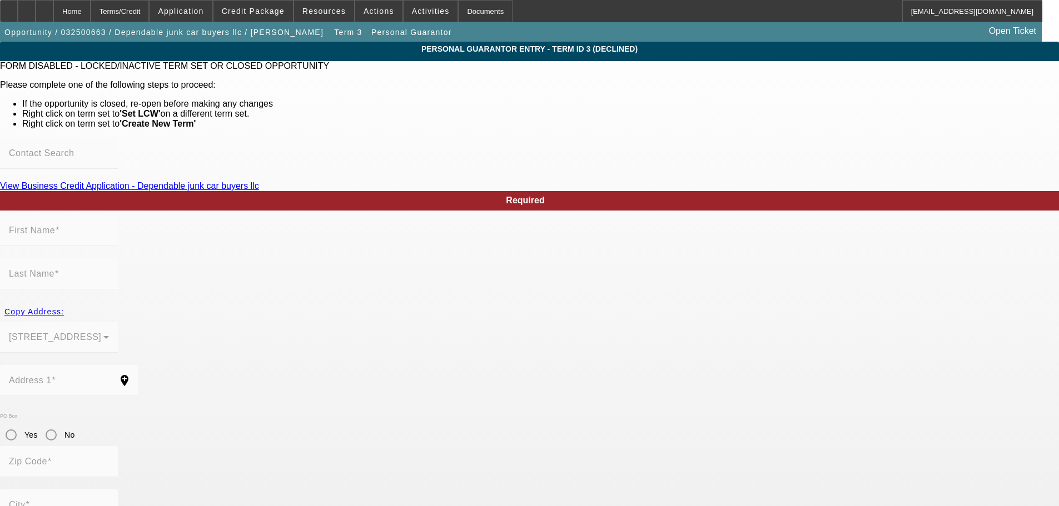
type input "[PERSON_NAME]"
type input "[STREET_ADDRESS]"
radio input "true"
type input "85387"
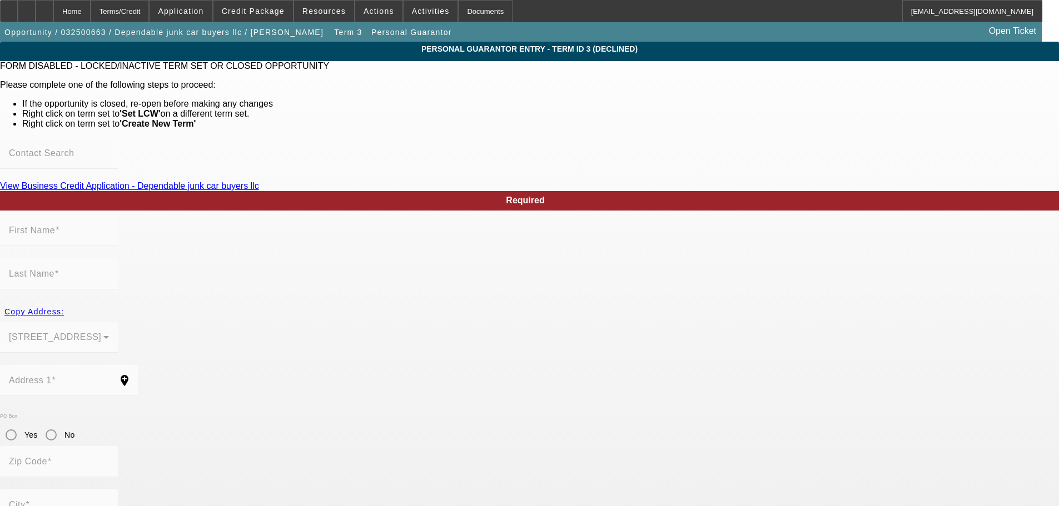
type input "Surprise"
type input "[PHONE_NUMBER]"
type input "100"
type input "521-71-5683"
type input "[EMAIL_ADDRESS][DOMAIN_NAME]"
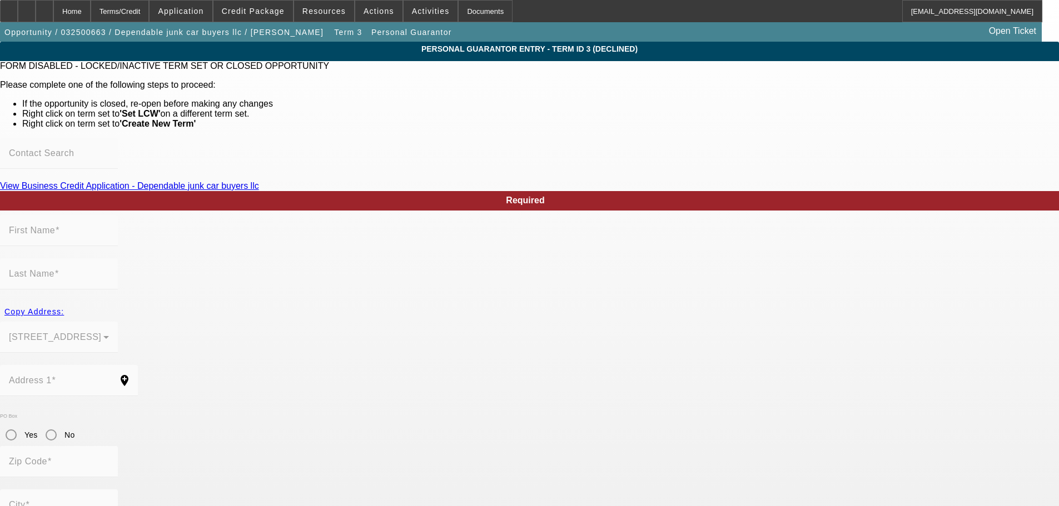
type input "[PHONE_NUMBER]"
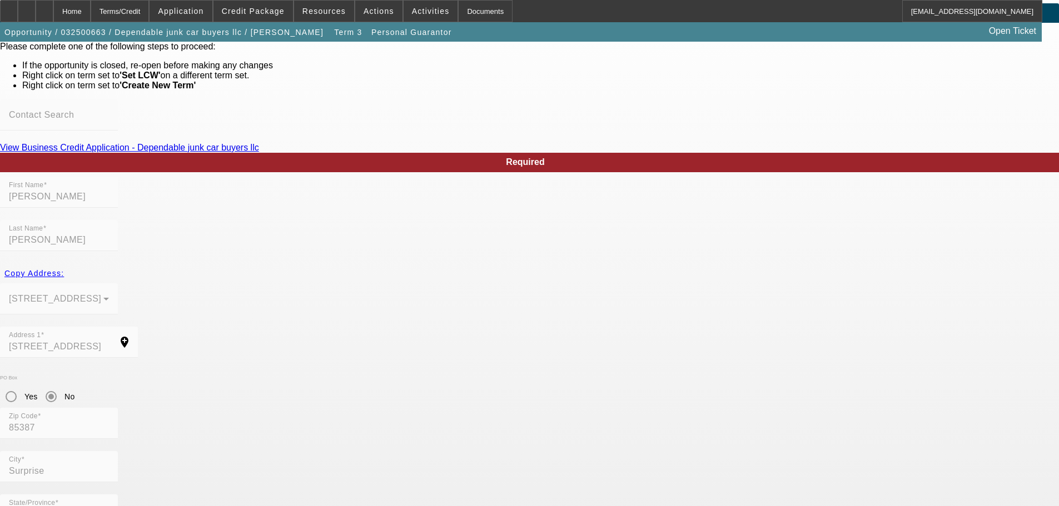
scroll to position [59, 0]
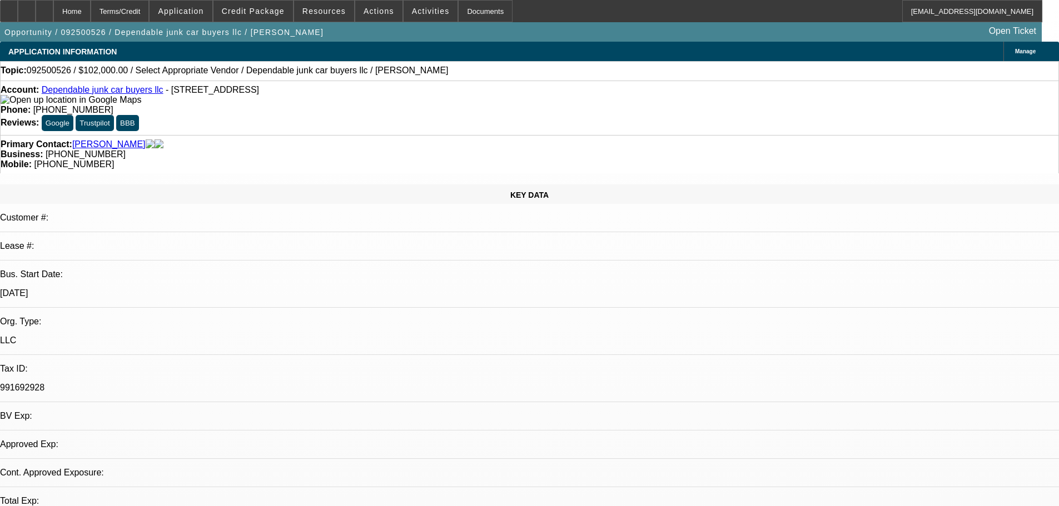
select select "0"
select select "2"
select select "0.1"
select select "4"
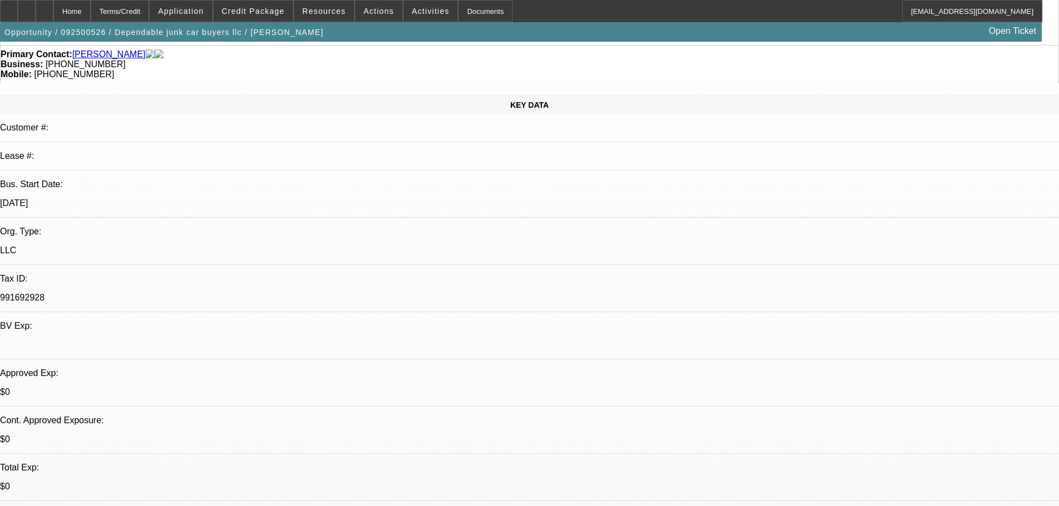
scroll to position [111, 0]
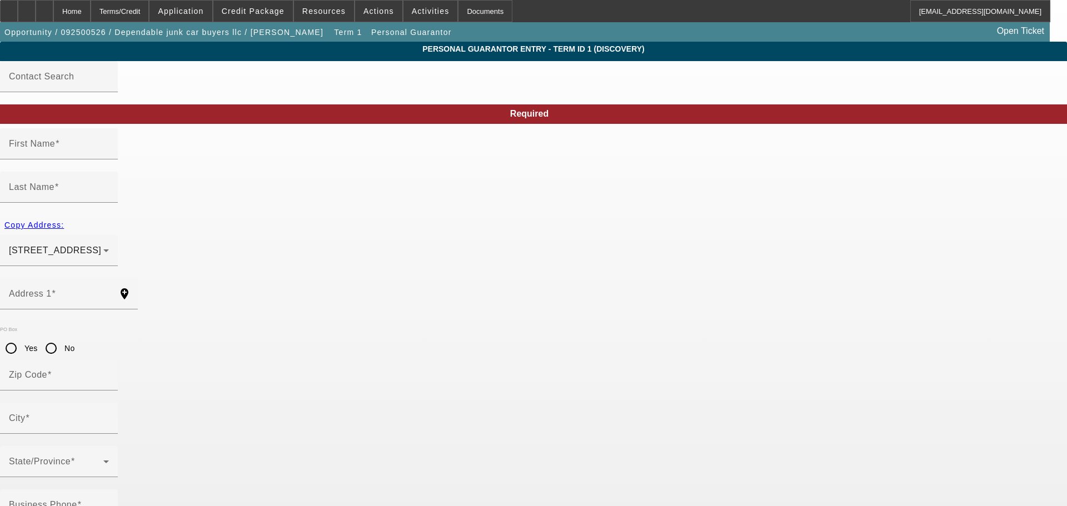
type input "Melissa"
type input "Lopez"
type input "15217 North 181st Drive"
radio input "true"
type input "85387"
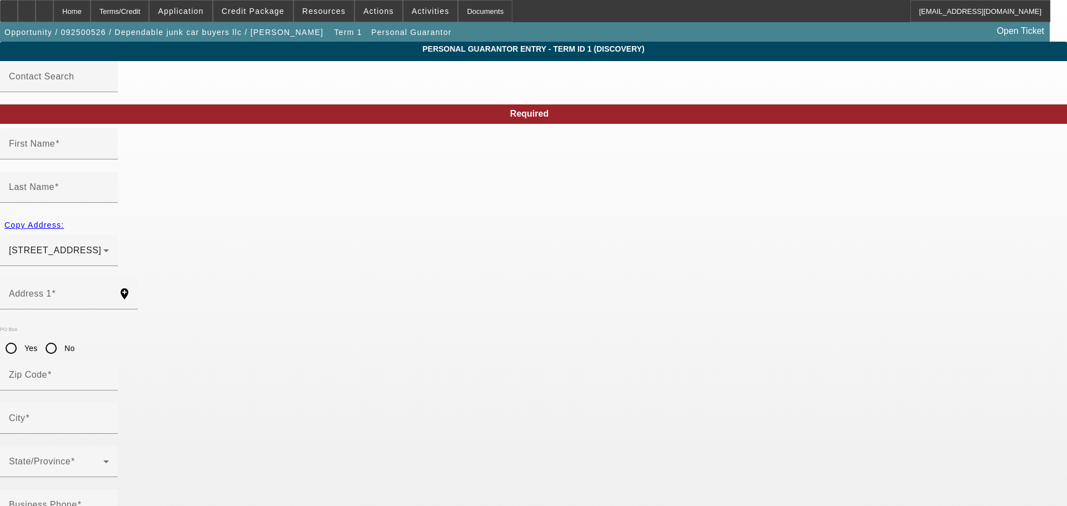
type input "Surprise"
type input "[PHONE_NUMBER]"
type input "100"
type input "521-71-5683"
type input "dependablejunkcarbuyer@gmail.com"
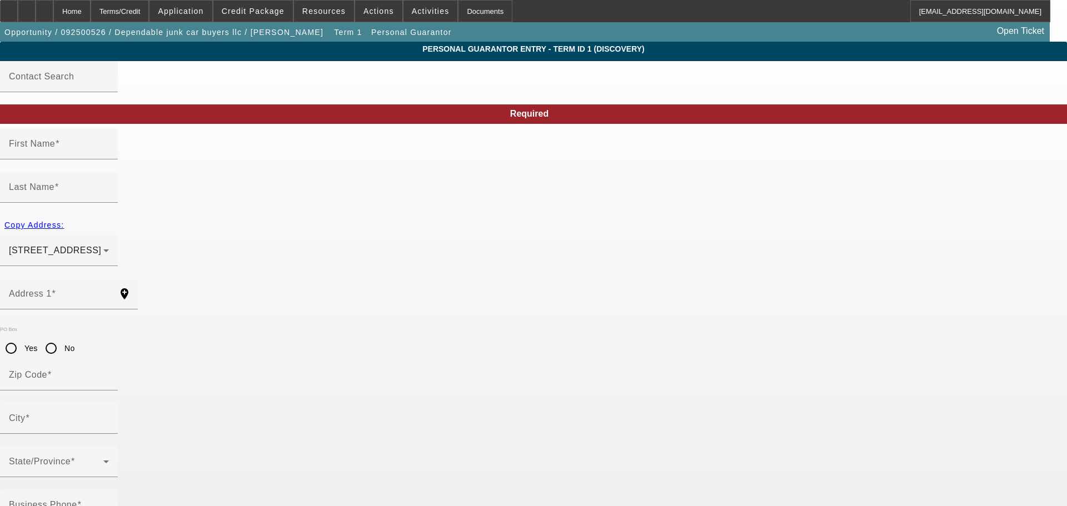
type input "(720) 308-3223"
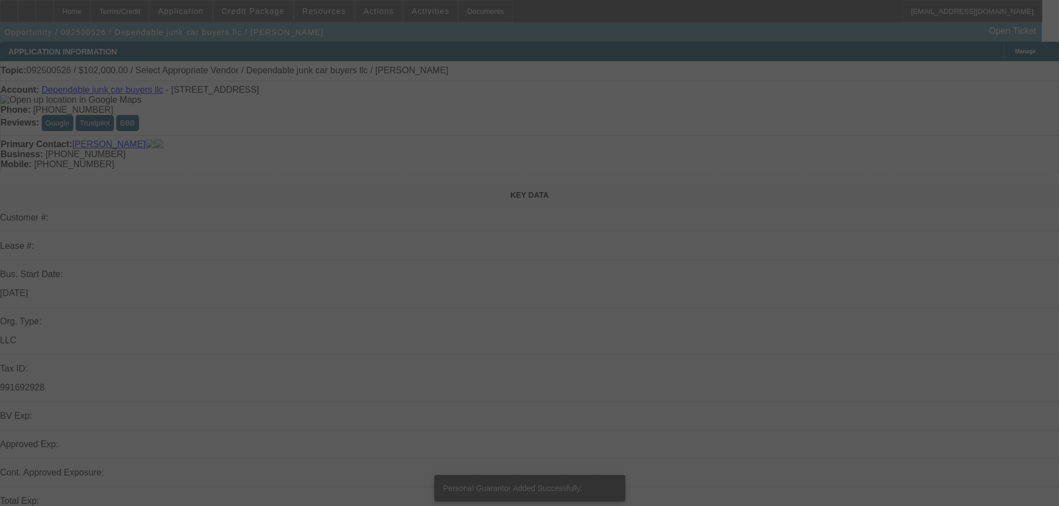
select select "0"
select select "2"
select select "0.1"
select select "4"
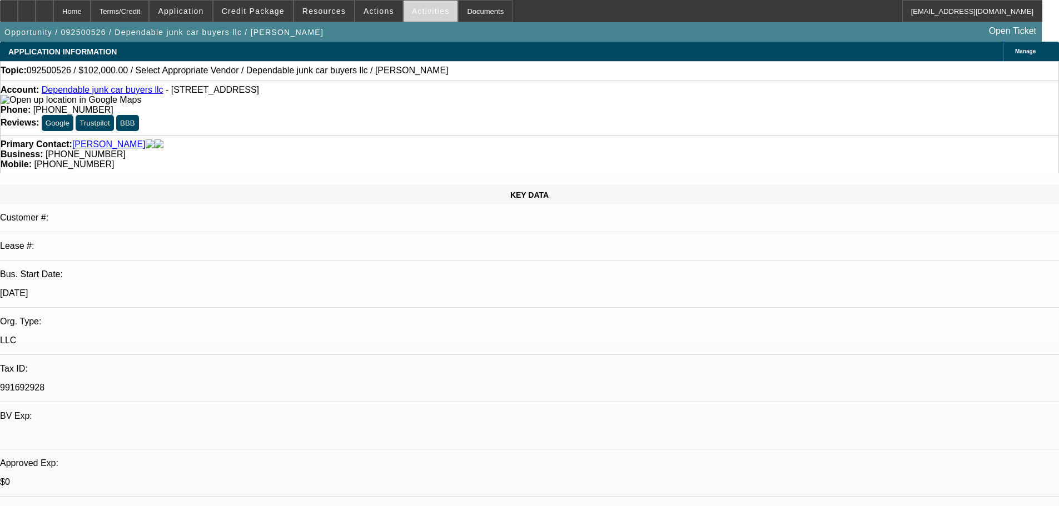
click at [403, 3] on span at bounding box center [430, 11] width 54 height 27
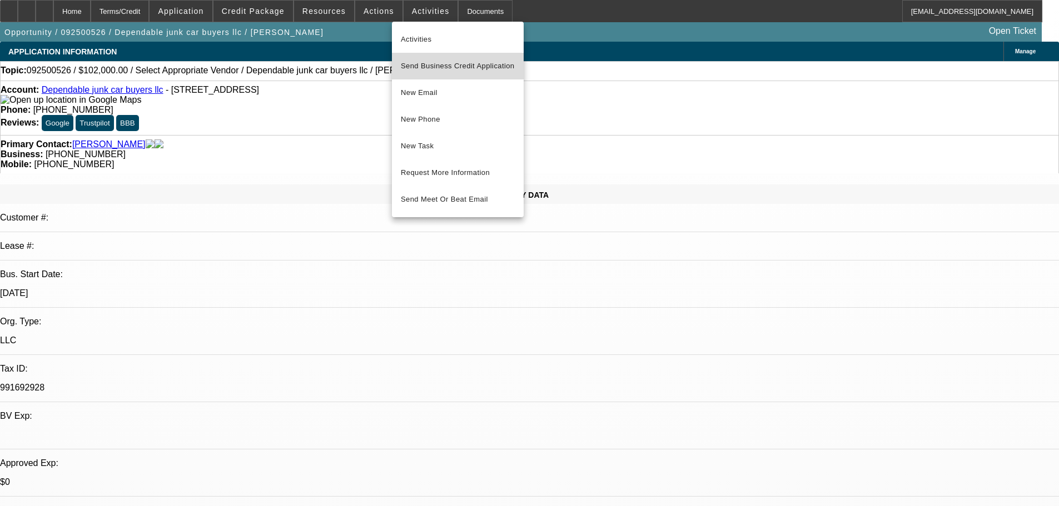
click at [433, 67] on span "Send Business Credit Application" at bounding box center [458, 65] width 114 height 13
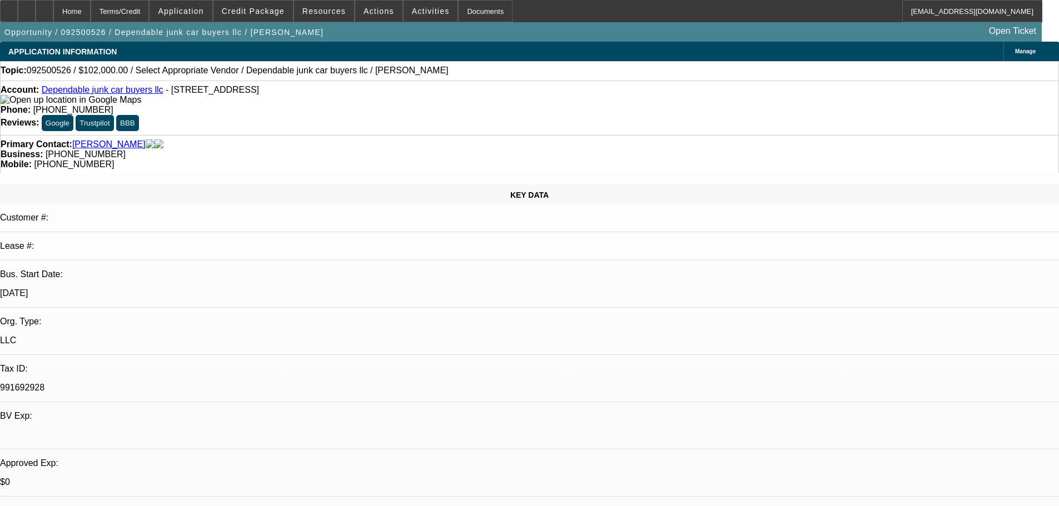
click at [1003, 42] on div "Manage" at bounding box center [1031, 51] width 56 height 19
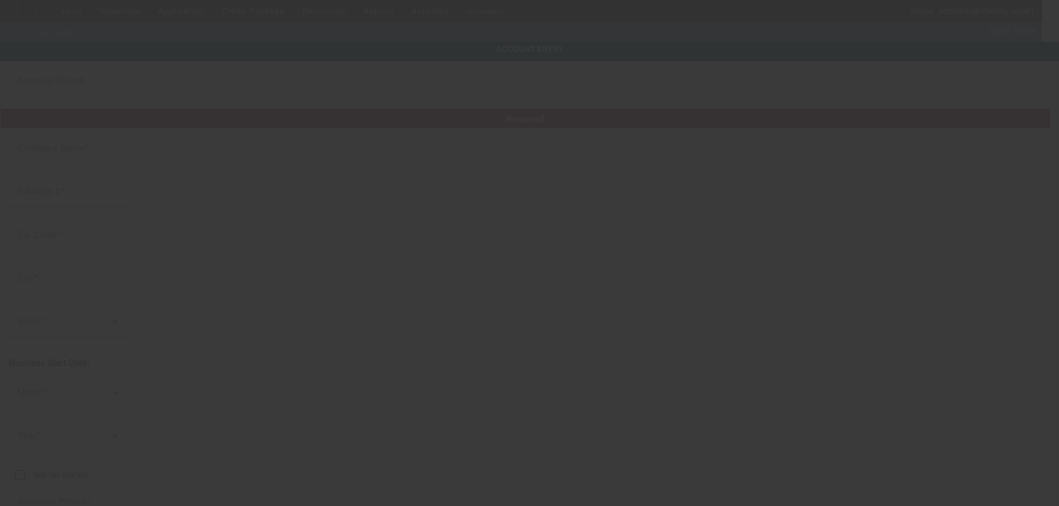
click at [684, 49] on div at bounding box center [529, 253] width 1059 height 506
type input "Dependable junk car buyers llc"
type input "2100 W Stanford Ave"
type input "80110"
type input "Englewood"
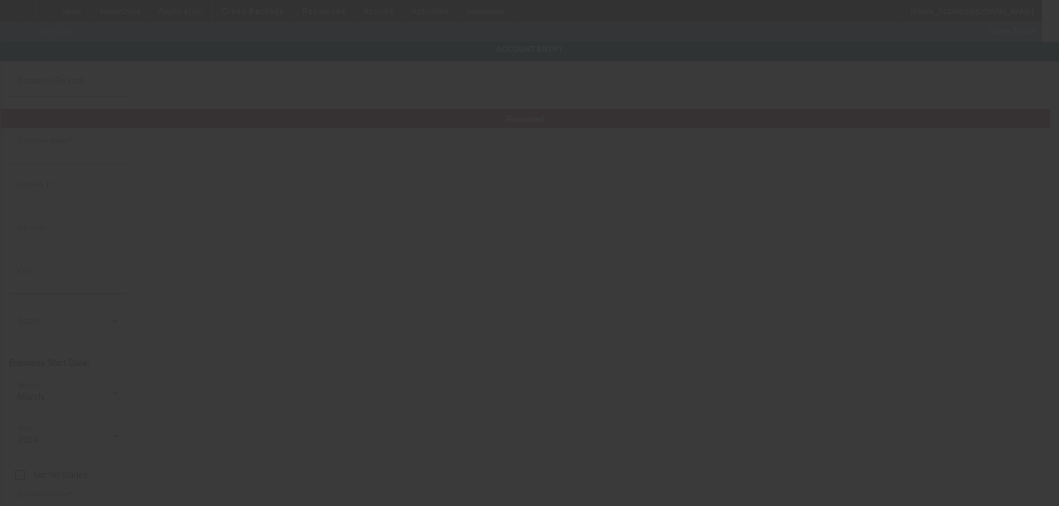
type input "(303) 934-9175"
type input "# B-40"
type input "dependablejunkcarbuyer@gmail.com"
type input "991692928"
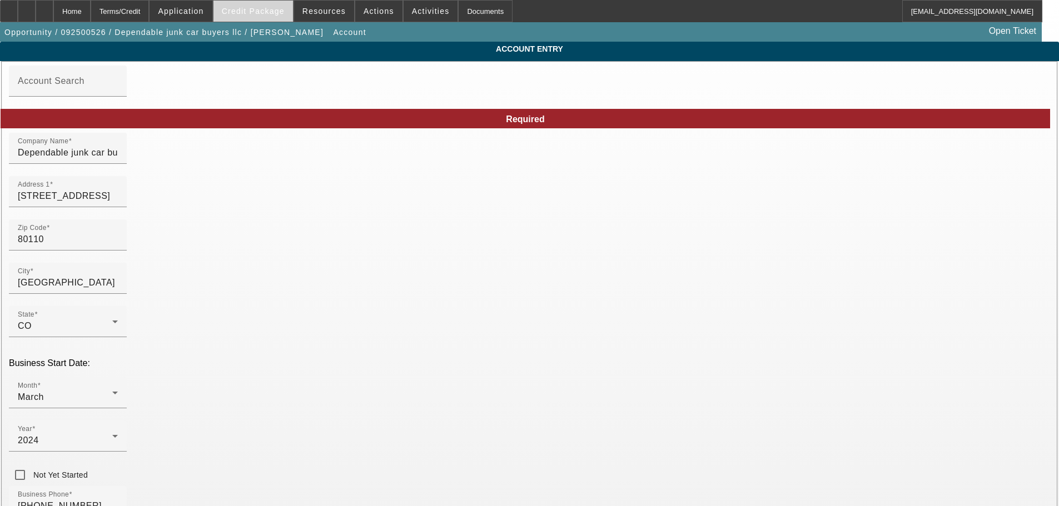
click at [252, 13] on span "Credit Package" at bounding box center [253, 11] width 63 height 9
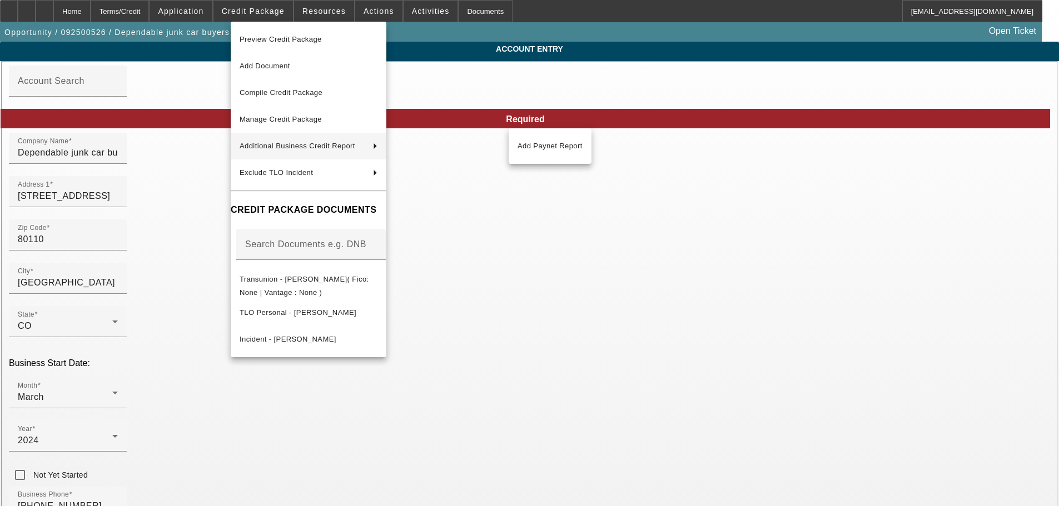
click at [637, 89] on div at bounding box center [529, 253] width 1059 height 506
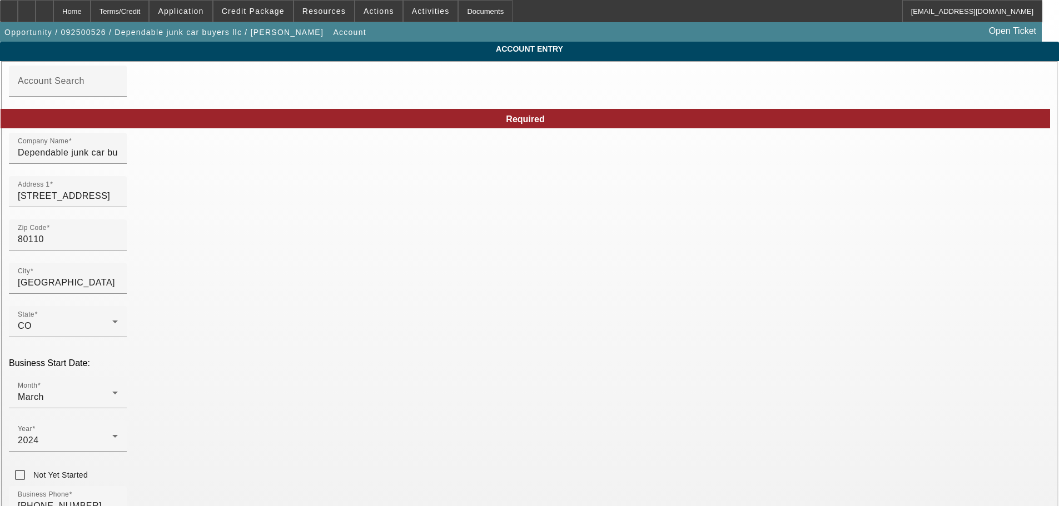
drag, startPoint x: 707, startPoint y: 440, endPoint x: 688, endPoint y: 440, distance: 18.3
click at [91, 8] on div "Home" at bounding box center [71, 11] width 37 height 22
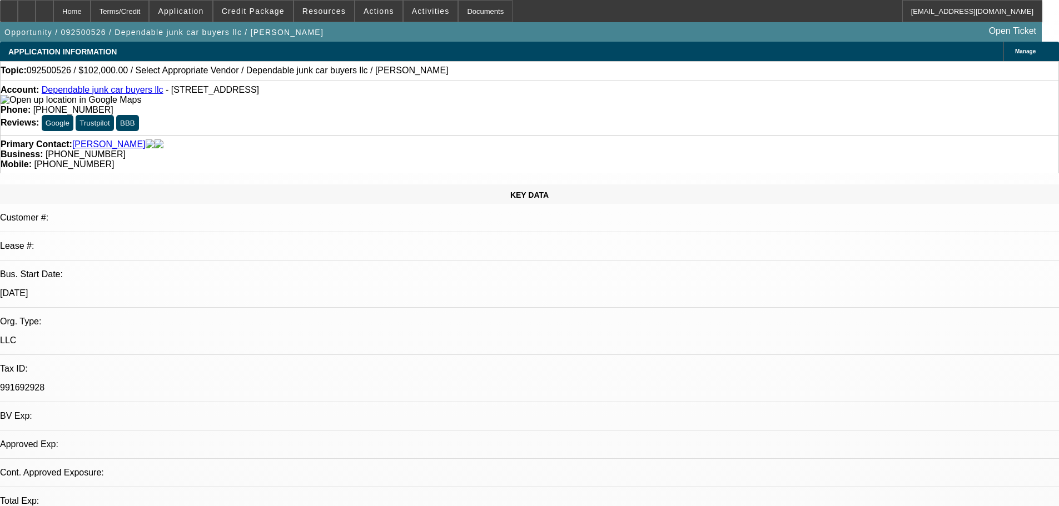
select select "0"
select select "2"
select select "0.1"
select select "4"
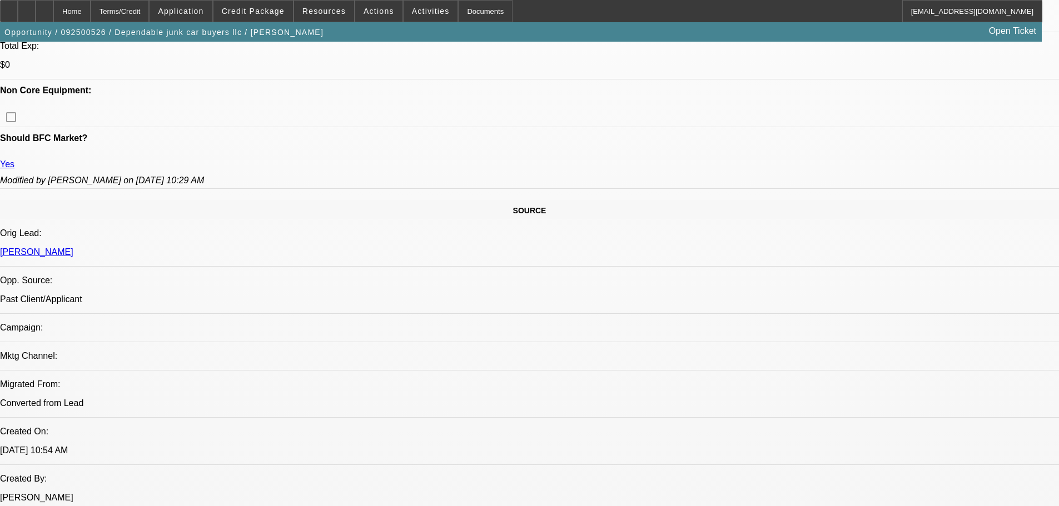
scroll to position [556, 0]
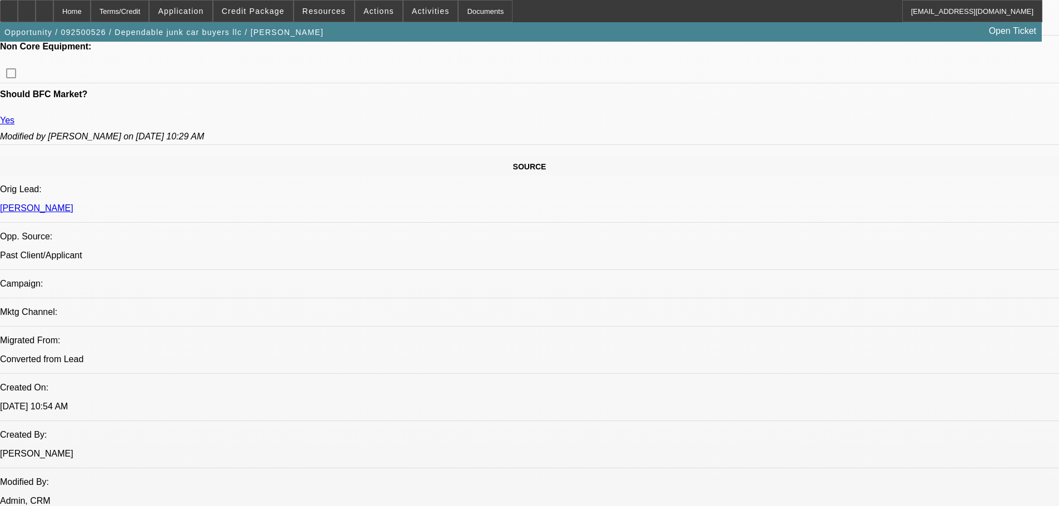
click at [412, 13] on span "Activities" at bounding box center [431, 11] width 38 height 9
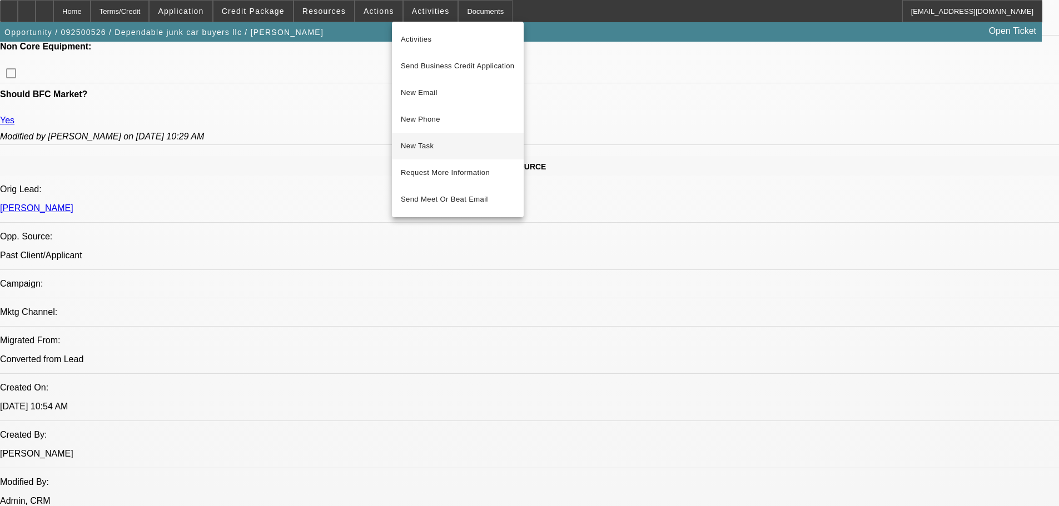
click at [466, 142] on span "New Task" at bounding box center [458, 145] width 114 height 13
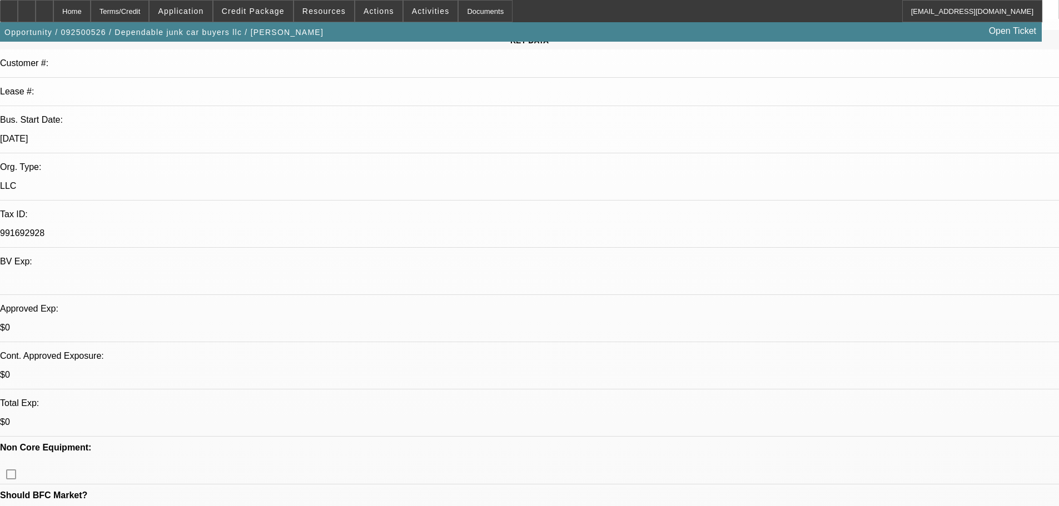
scroll to position [0, 0]
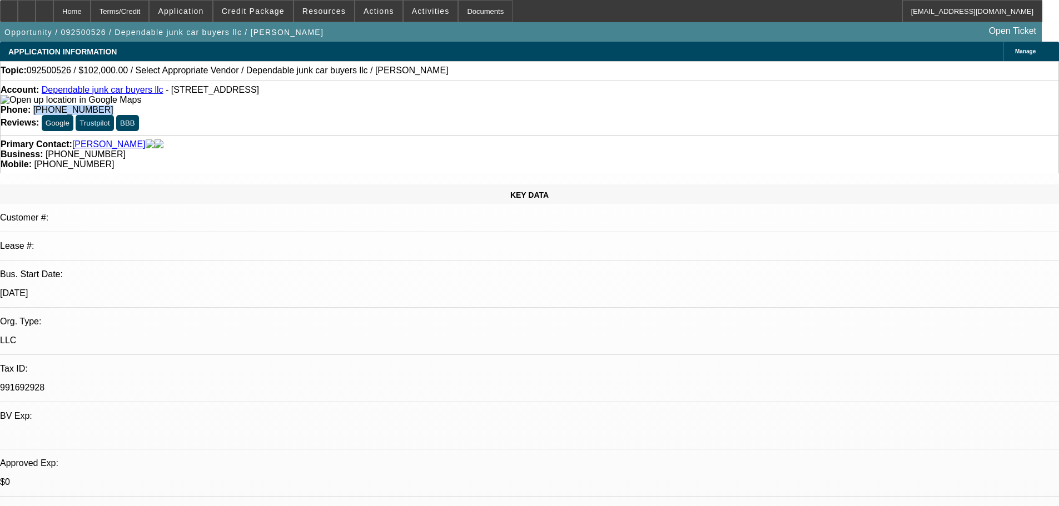
drag, startPoint x: 440, startPoint y: 89, endPoint x: 388, endPoint y: 96, distance: 52.0
click at [388, 105] on div "Phone: (303) 934-9175" at bounding box center [529, 110] width 1057 height 10
copy span "(303) 934-9175"
drag, startPoint x: 612, startPoint y: 123, endPoint x: 560, endPoint y: 127, distance: 52.4
click at [560, 159] on div "Mobile: (720) 308-3223" at bounding box center [529, 164] width 1057 height 10
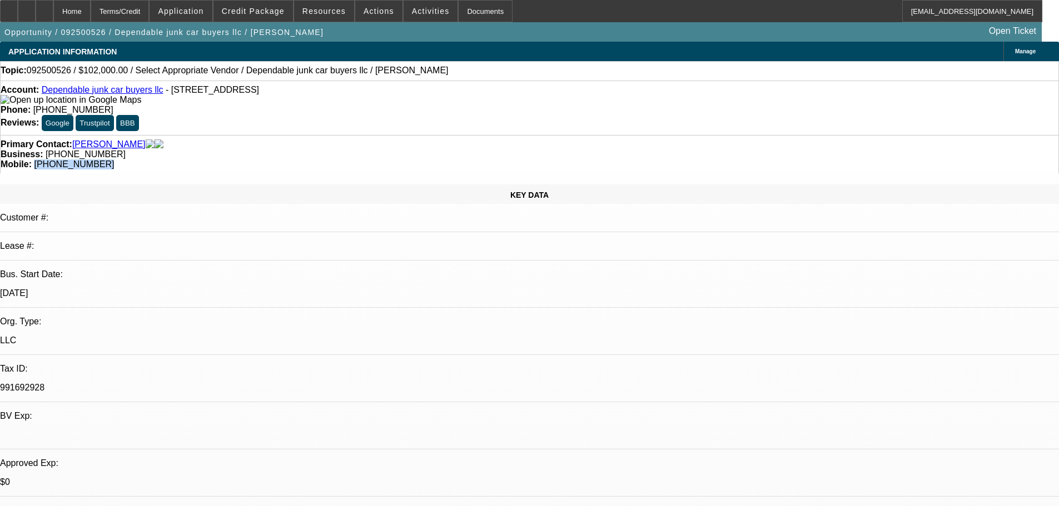
copy span "(720) 308-3223"
click at [102, 89] on link "Dependable junk car buyers llc" at bounding box center [103, 89] width 122 height 9
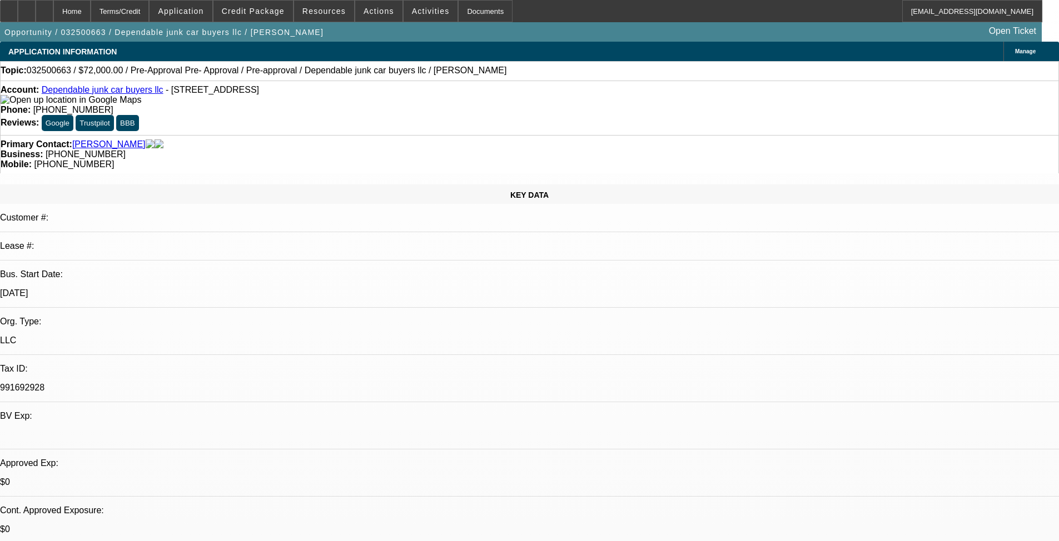
select select "0.1"
select select "2"
select select "0.1"
select select "4"
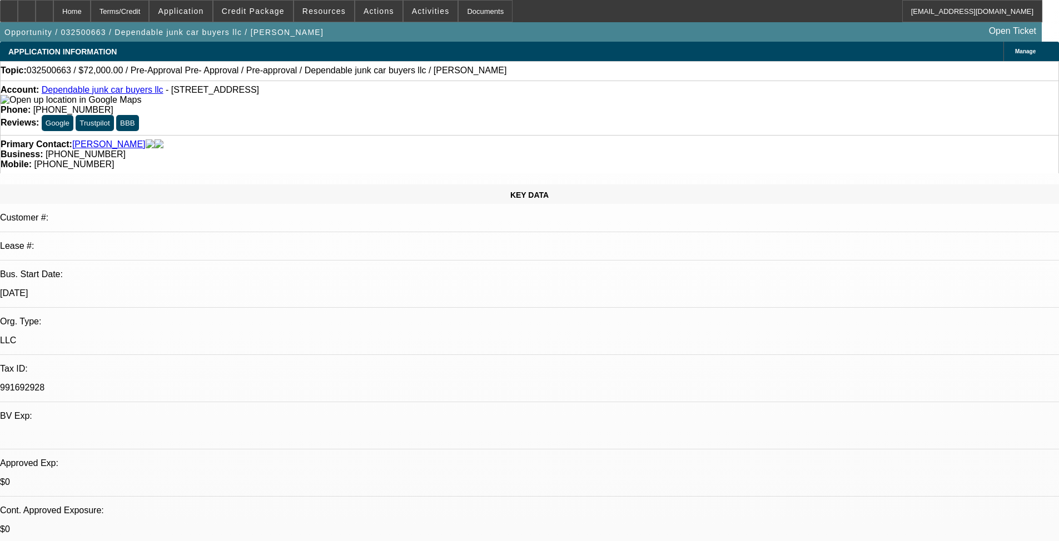
select select "0.1"
select select "2"
select select "0.1"
select select "4"
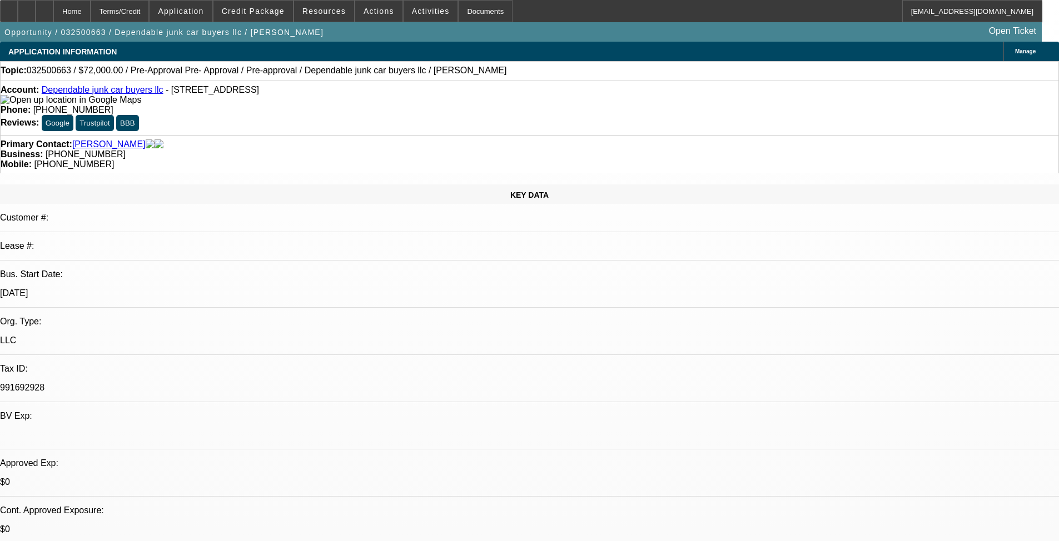
select select "0.1"
select select "2"
select select "0.1"
select select "4"
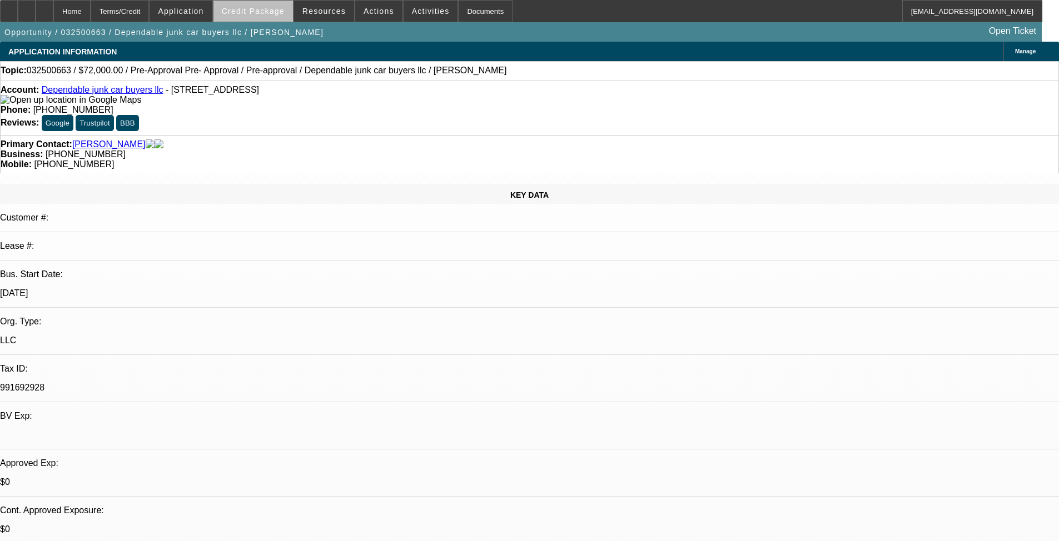
click at [284, 15] on span "Credit Package" at bounding box center [253, 11] width 63 height 9
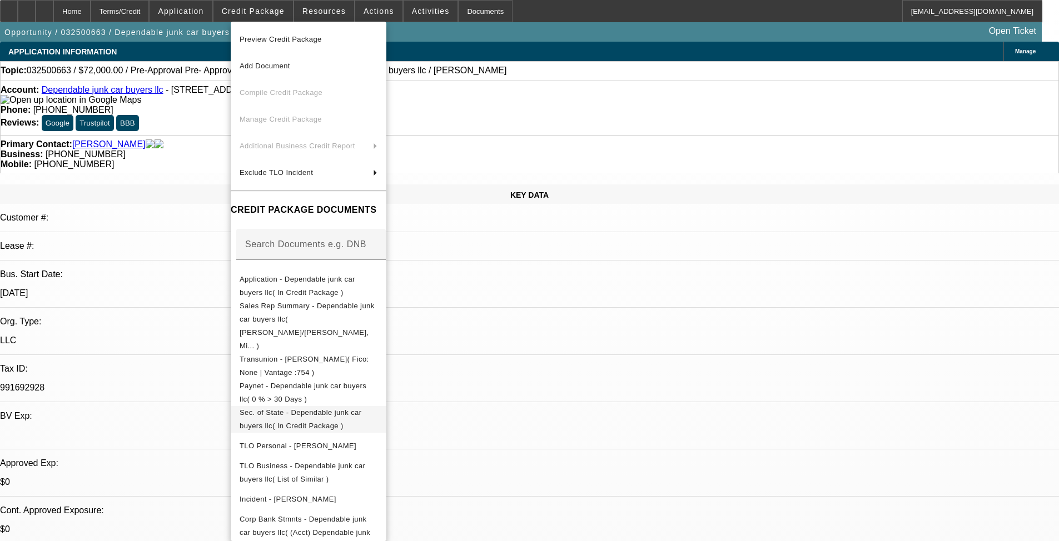
click at [338, 408] on span "Sec. of State - Dependable junk car buyers llc( In Credit Package )" at bounding box center [300, 419] width 122 height 22
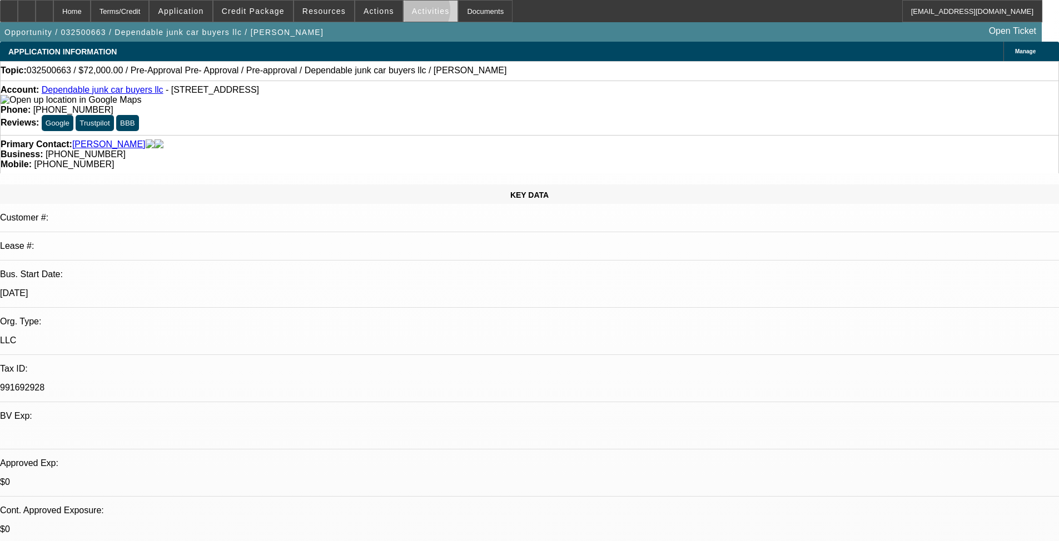
click at [412, 13] on span "Activities" at bounding box center [431, 11] width 38 height 9
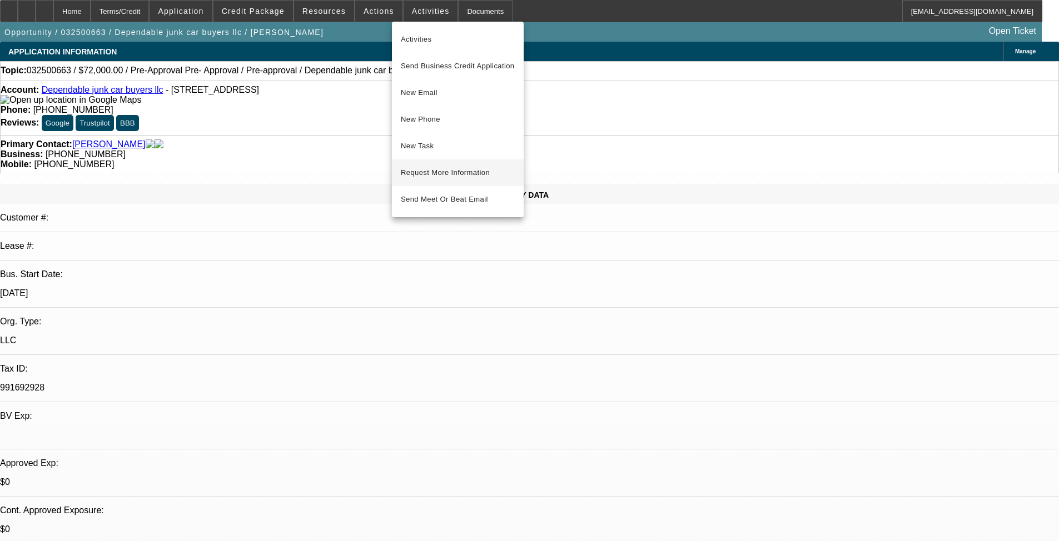
click at [450, 176] on span "Request More Information" at bounding box center [458, 172] width 114 height 13
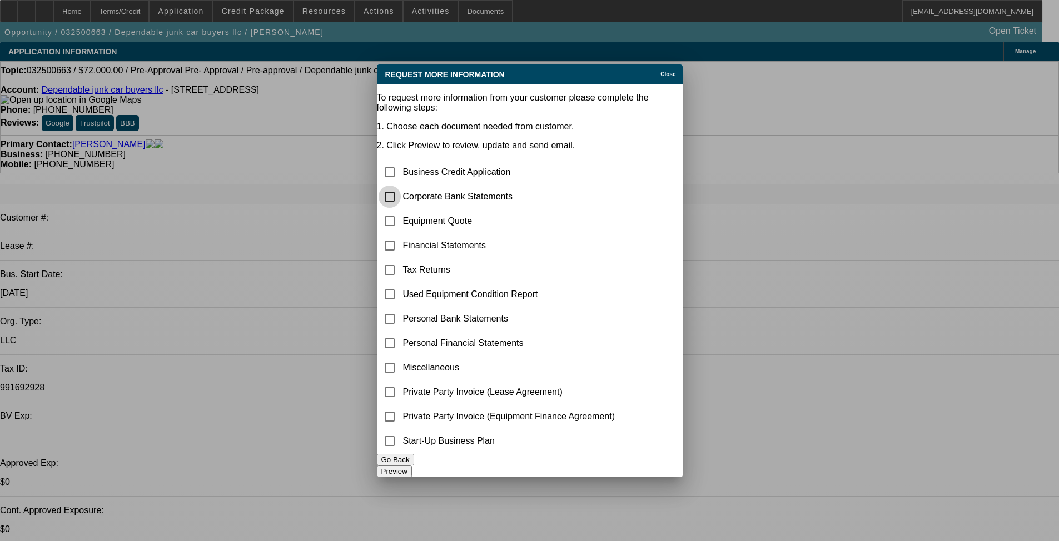
click at [401, 186] on input "checkbox" at bounding box center [389, 197] width 22 height 22
checkbox input "true"
click at [412, 461] on button "Preview" at bounding box center [394, 472] width 35 height 12
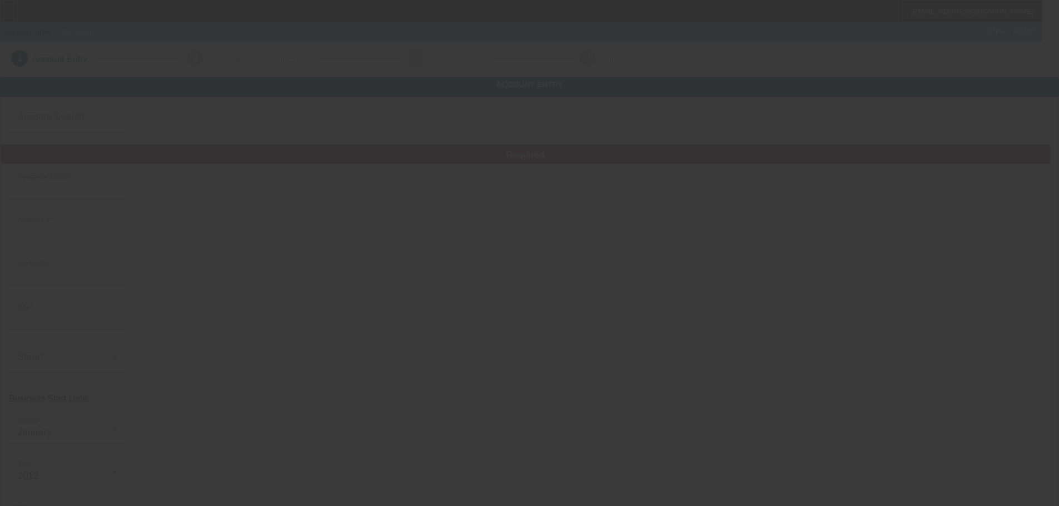
type input "Unique Lawn Care LLC"
type input "[STREET_ADDRESS][PERSON_NAME]"
type input "48316"
type input "[GEOGRAPHIC_DATA]"
type input "[PHONE_NUMBER]"
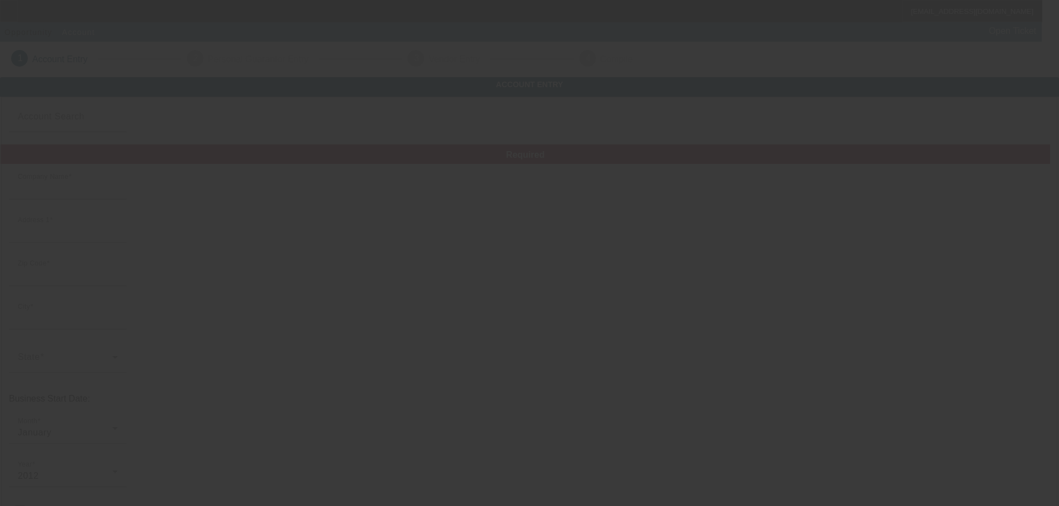
type input "Ste 111"
type input "uniquelawncare@yahoo.com"
type input "Macomb"
type input "262545097"
type input "http://Uniquelawn.Net"
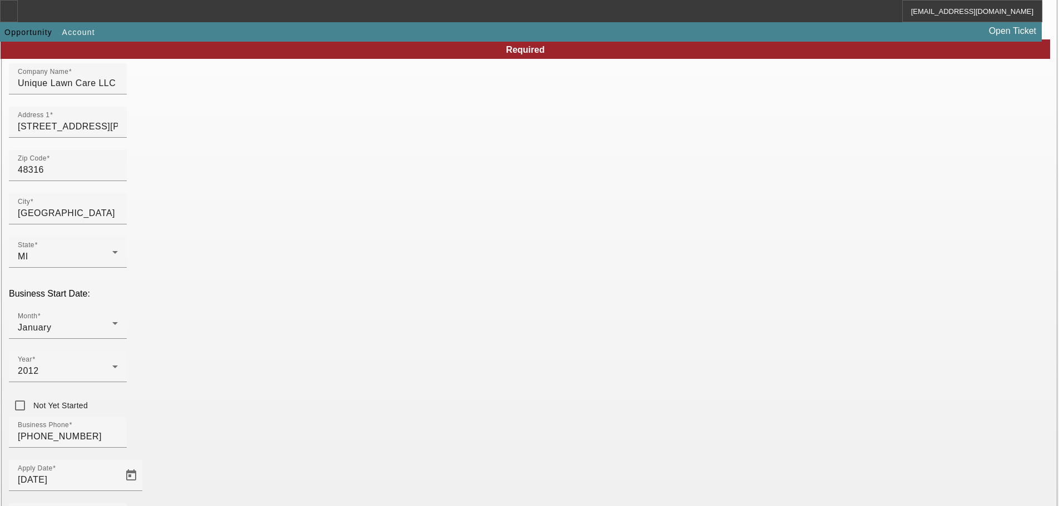
scroll to position [195, 0]
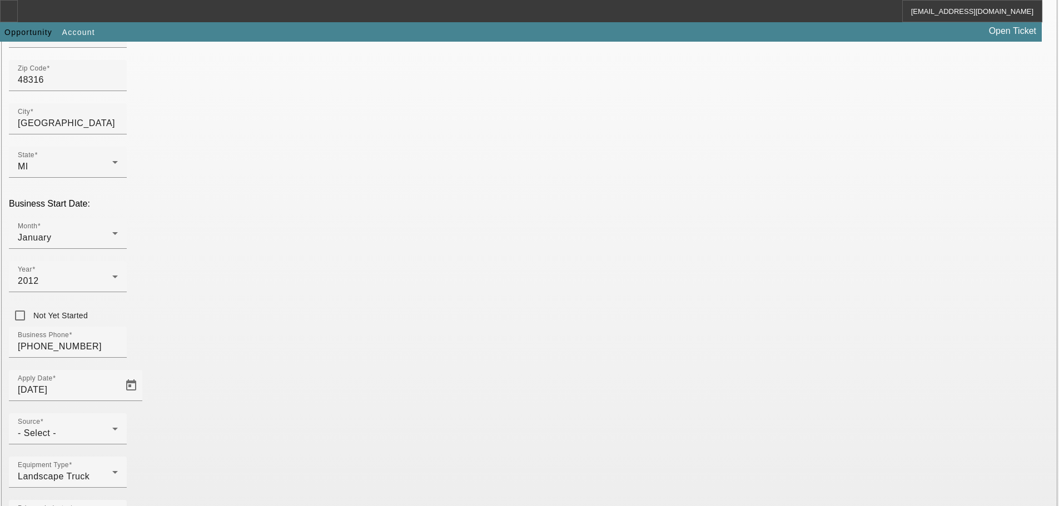
click at [118, 413] on div "Source - Select -" at bounding box center [68, 428] width 100 height 31
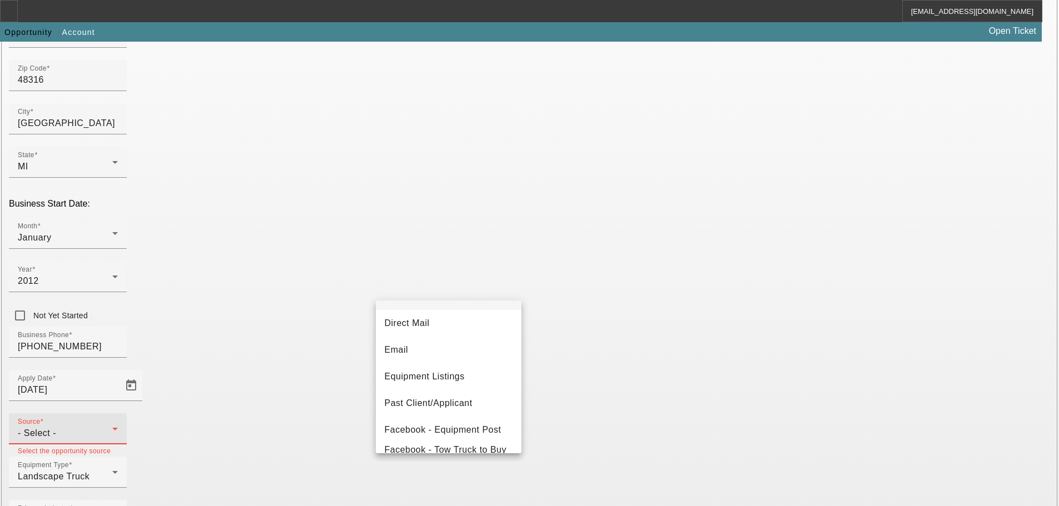
scroll to position [111, 0]
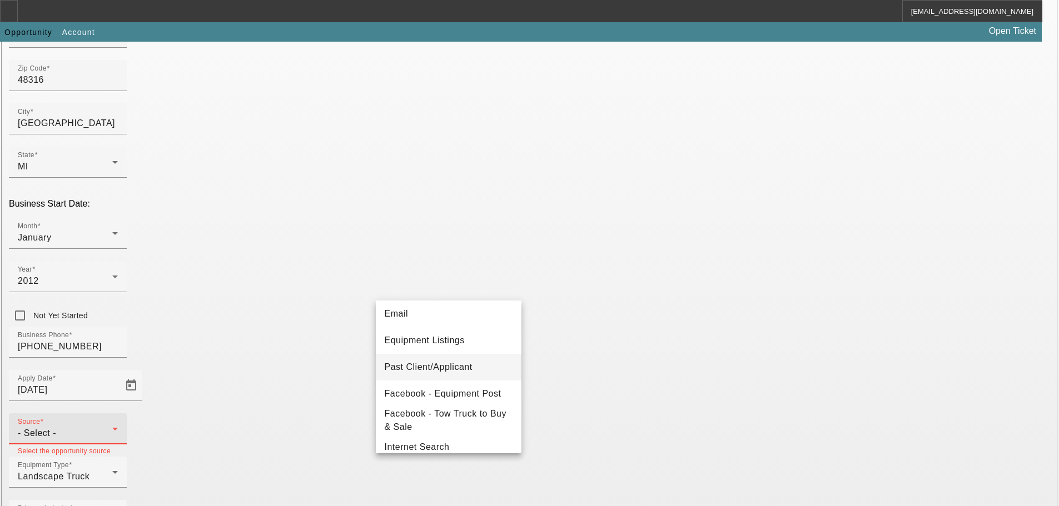
click at [466, 367] on span "Past Client/Applicant" at bounding box center [429, 367] width 88 height 13
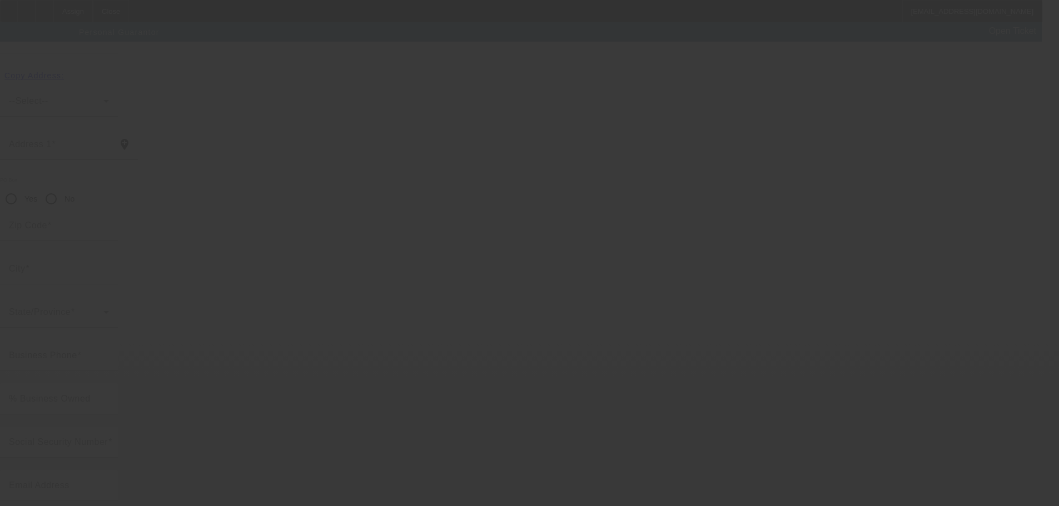
scroll to position [37, 0]
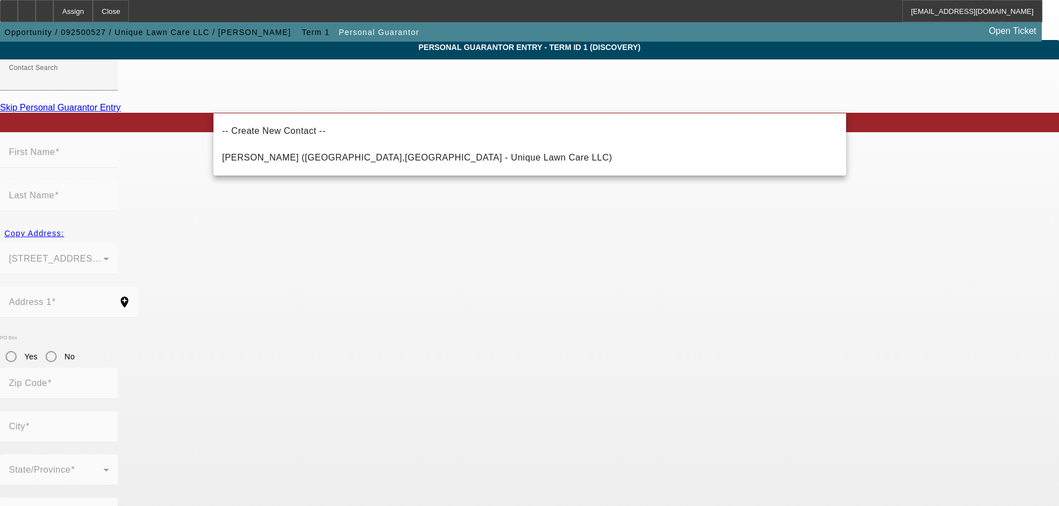
click at [311, 157] on span "Tsopelas, Peter (Almont,MI - Unique Lawn Care LLC)" at bounding box center [417, 157] width 390 height 9
type input "Tsopelas, Peter (Almont,MI - Unique Lawn Care LLC)"
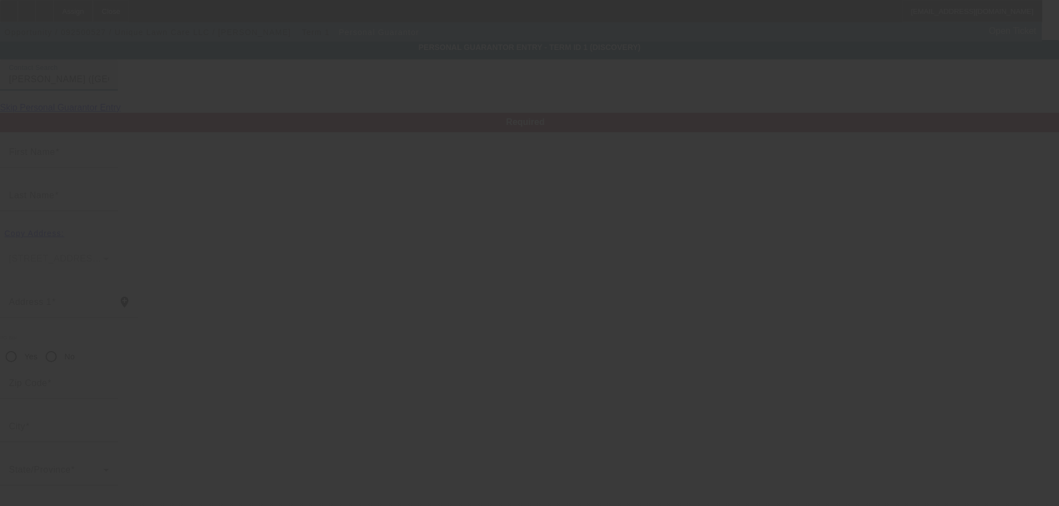
type input "Peter"
type input "Tsopelas"
type input "5521 Bella Villa Drive"
radio input "true"
type input "48003"
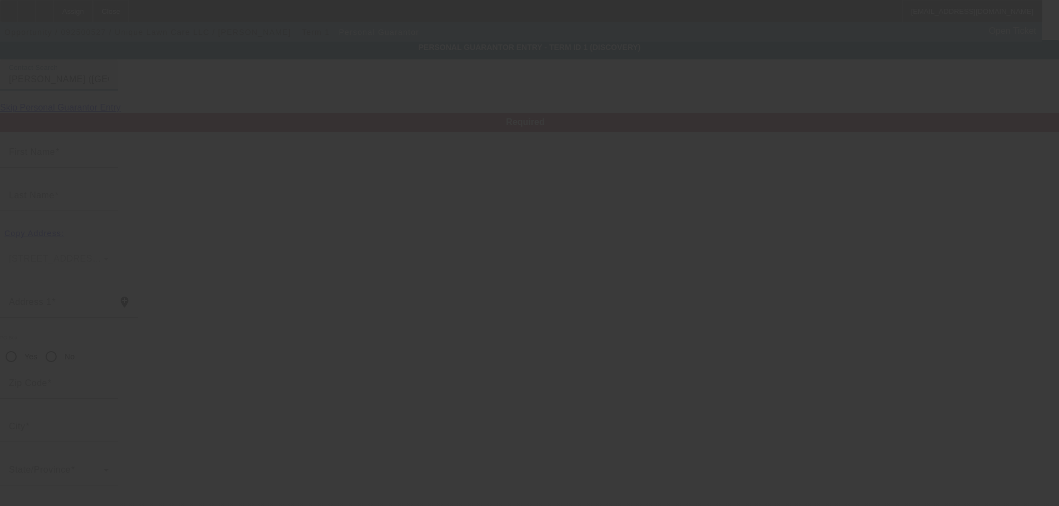
type input "Almont"
type input "(586) 709-2312"
type input "100"
type input "378-98-2820"
type input "uniquelawncare@yahoo.com"
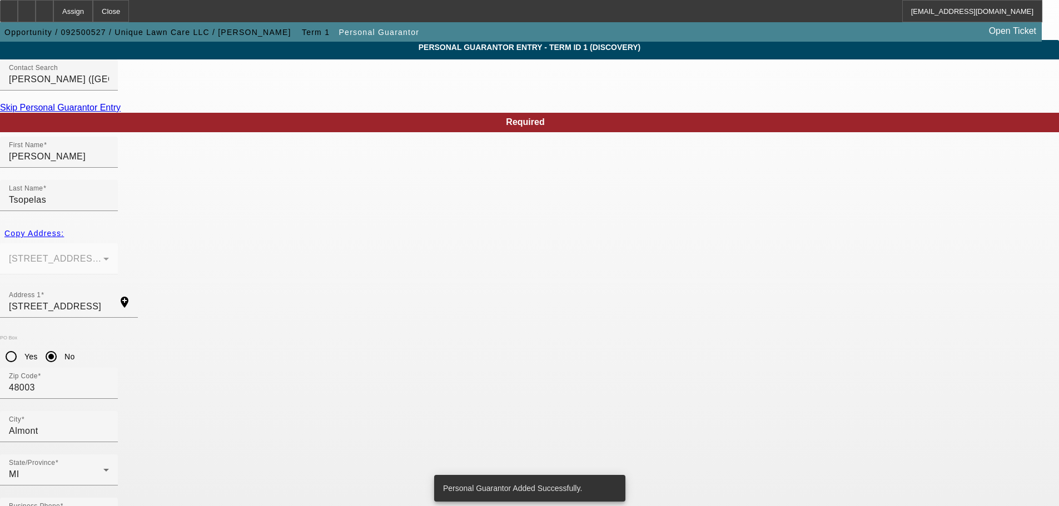
scroll to position [0, 0]
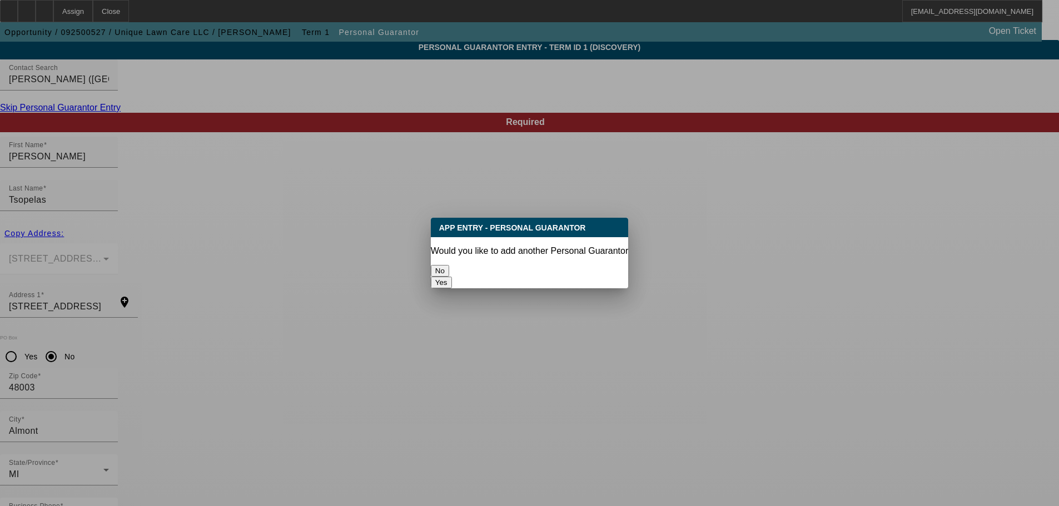
click at [449, 267] on button "No" at bounding box center [440, 271] width 18 height 12
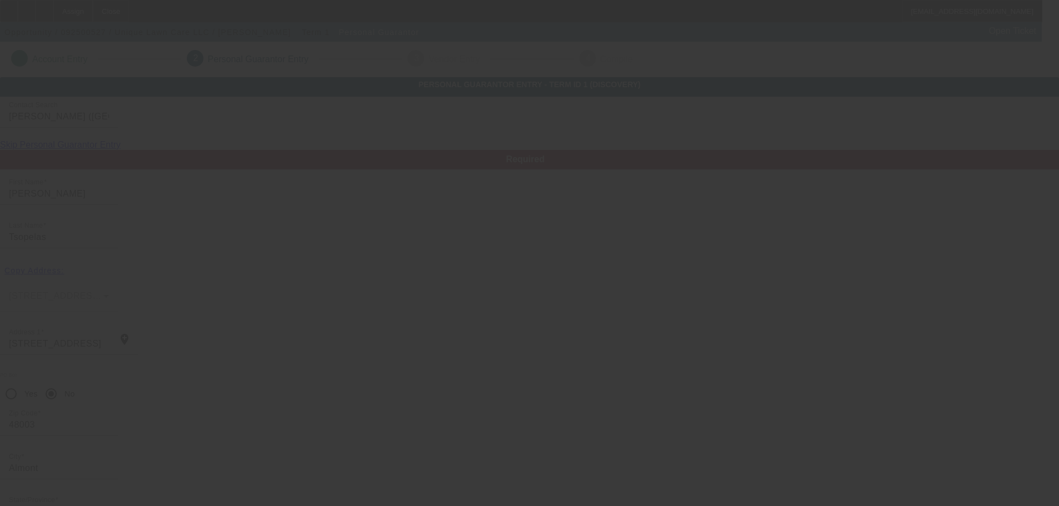
scroll to position [37, 0]
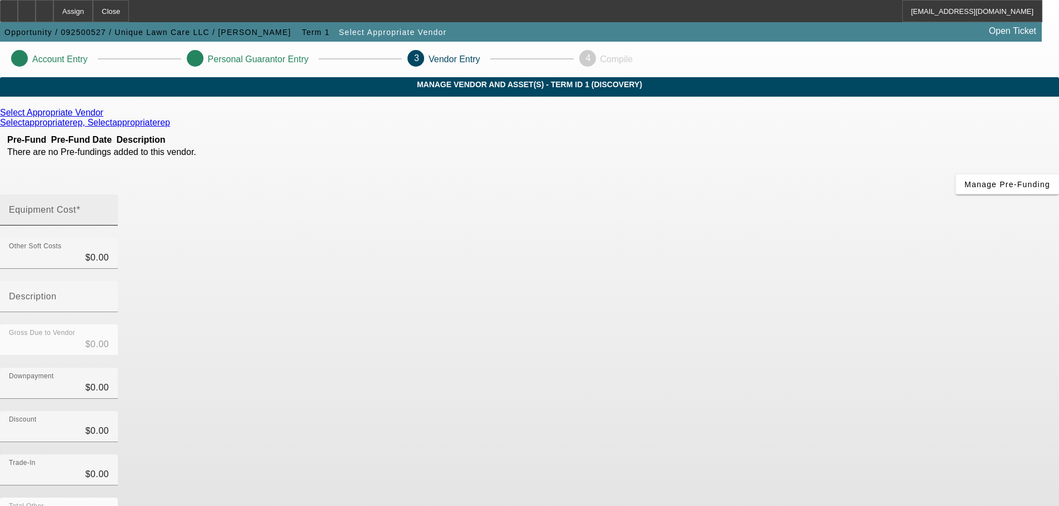
click at [109, 208] on input "Equipment Cost" at bounding box center [59, 214] width 100 height 13
type input "2"
type input "$2.00"
type input "22"
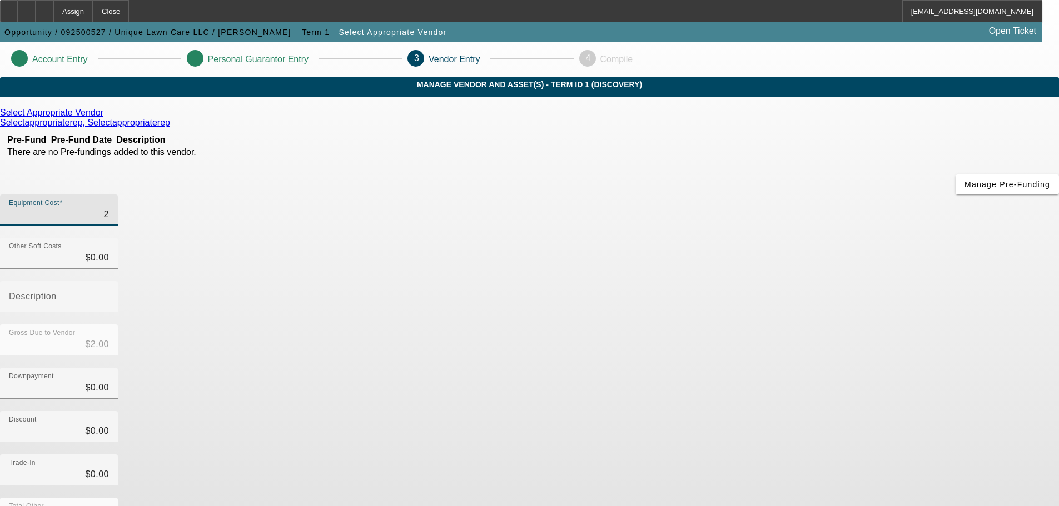
type input "$22.00"
type input "225"
type input "$225.00"
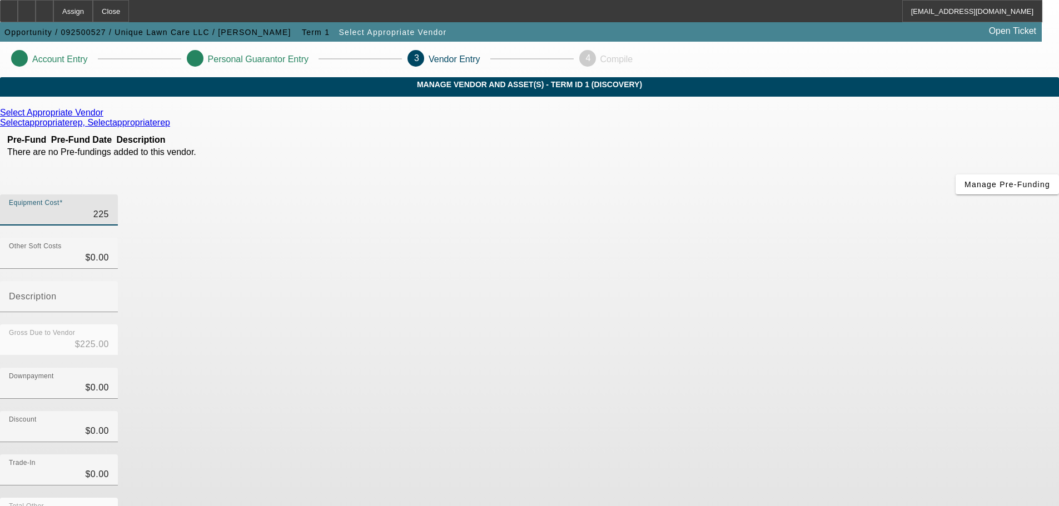
type input "2250"
type input "$2,250.00"
type input "22500"
type input "$22,500.00"
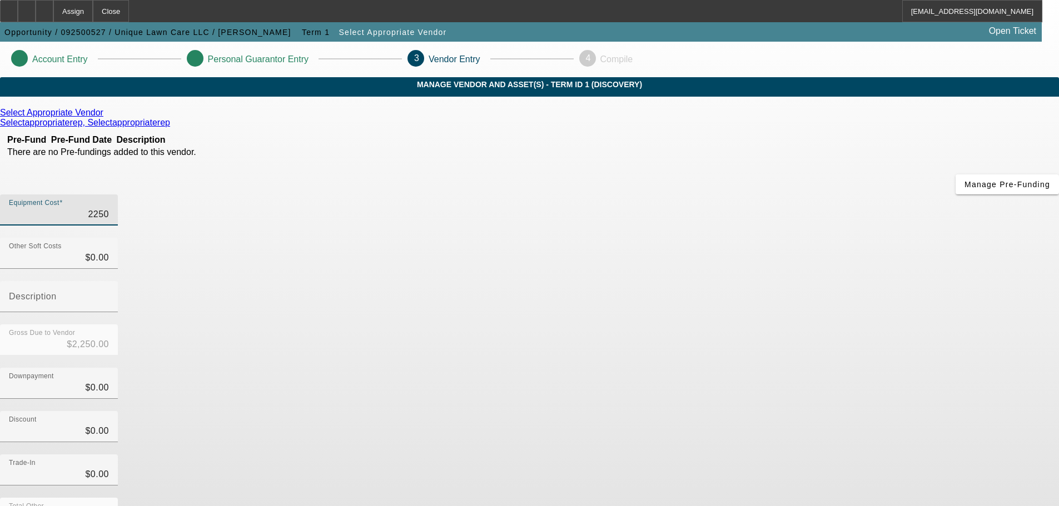
type input "$22,500.00"
click at [727, 325] on div "Gross Due to Vendor $22,500.00" at bounding box center [529, 346] width 1059 height 43
click at [106, 117] on icon at bounding box center [106, 112] width 0 height 9
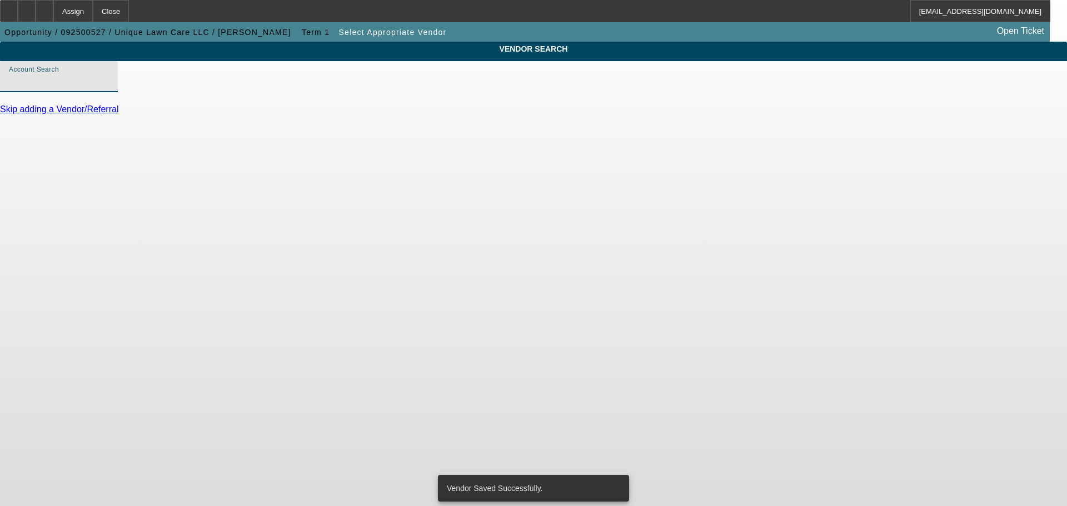
click at [109, 88] on input "Account Search" at bounding box center [59, 80] width 100 height 13
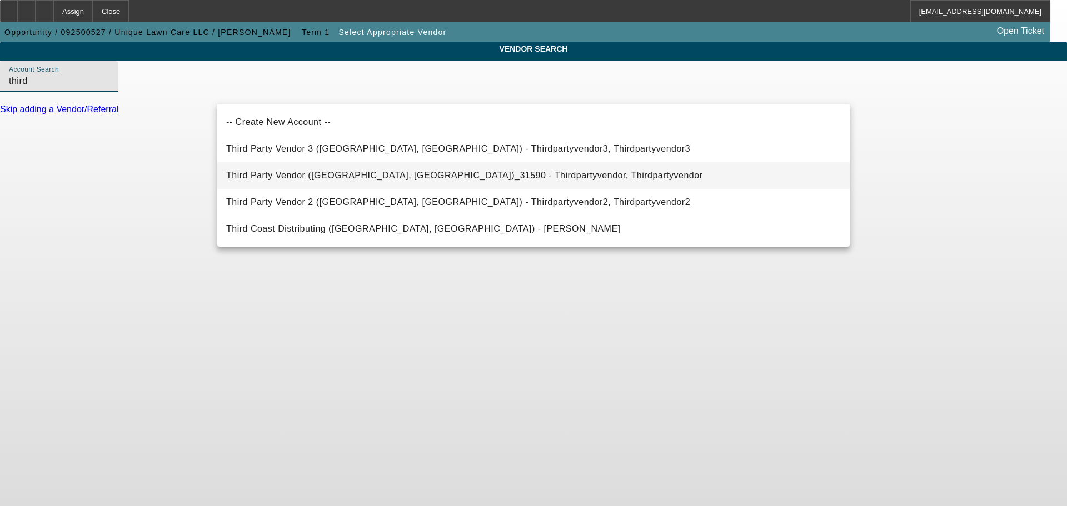
click at [400, 173] on span "Third Party Vendor (Northbrook, IL)_31590 - Thirdpartyvendor, Thirdpartyvendor" at bounding box center [464, 175] width 476 height 9
type input "Third Party Vendor (Northbrook, IL)_31590 - Thirdpartyvendor, Thirdpartyvendor"
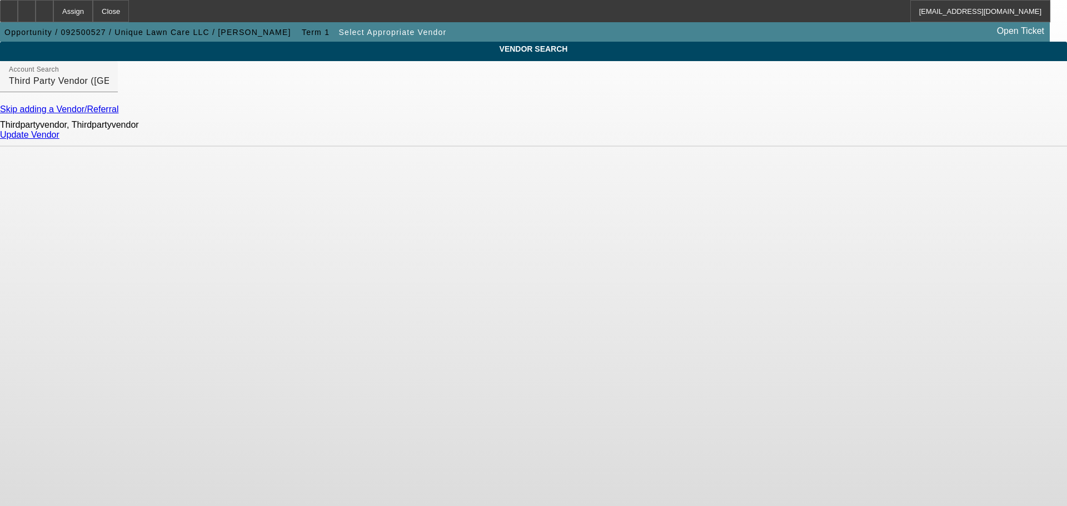
click at [59, 139] on link "Update Vendor" at bounding box center [29, 134] width 59 height 9
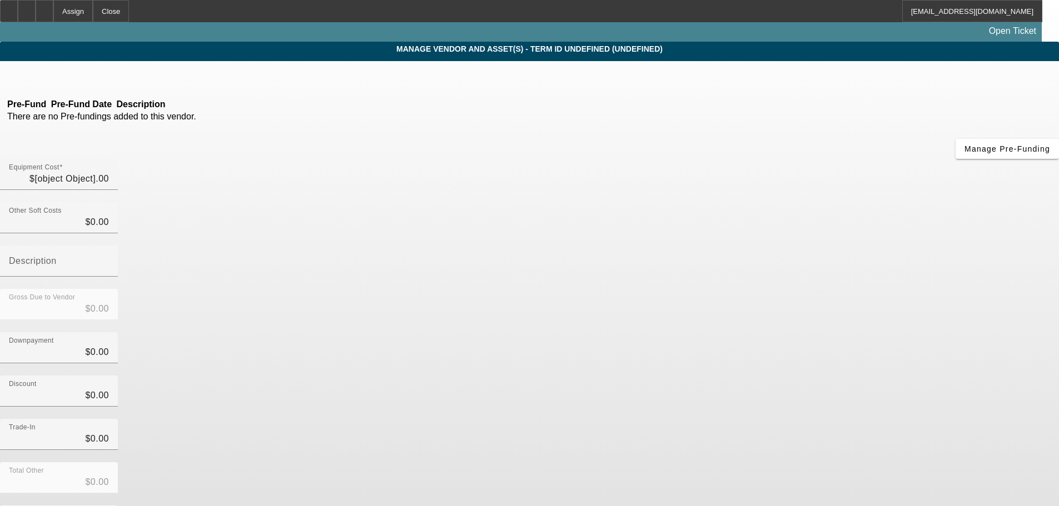
type input "$22,500.00"
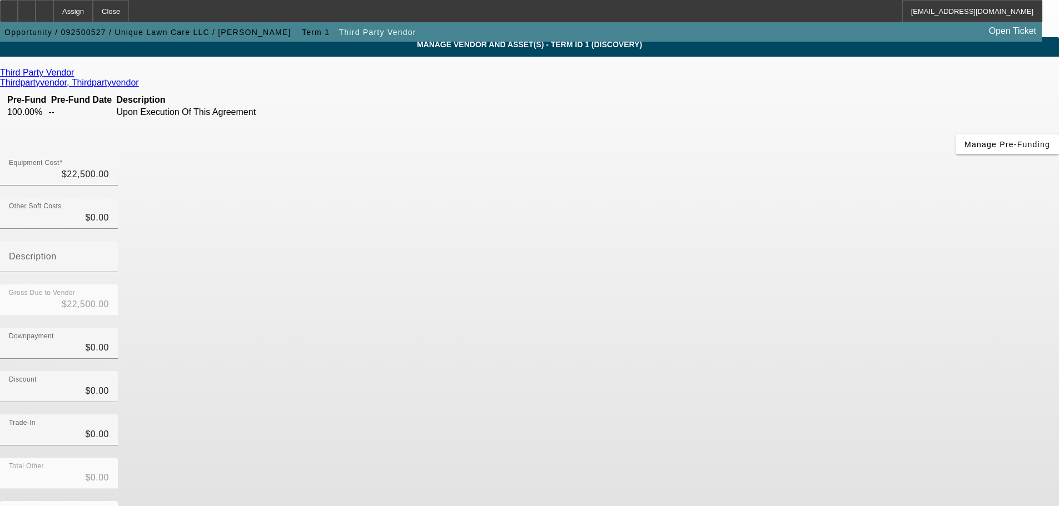
scroll to position [57, 0]
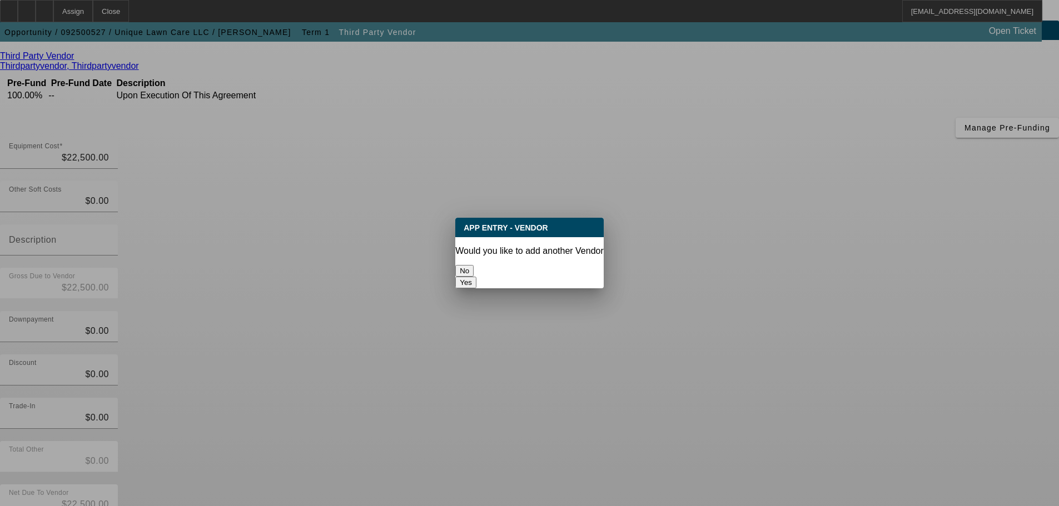
scroll to position [0, 0]
click at [473, 265] on button "No" at bounding box center [464, 271] width 18 height 12
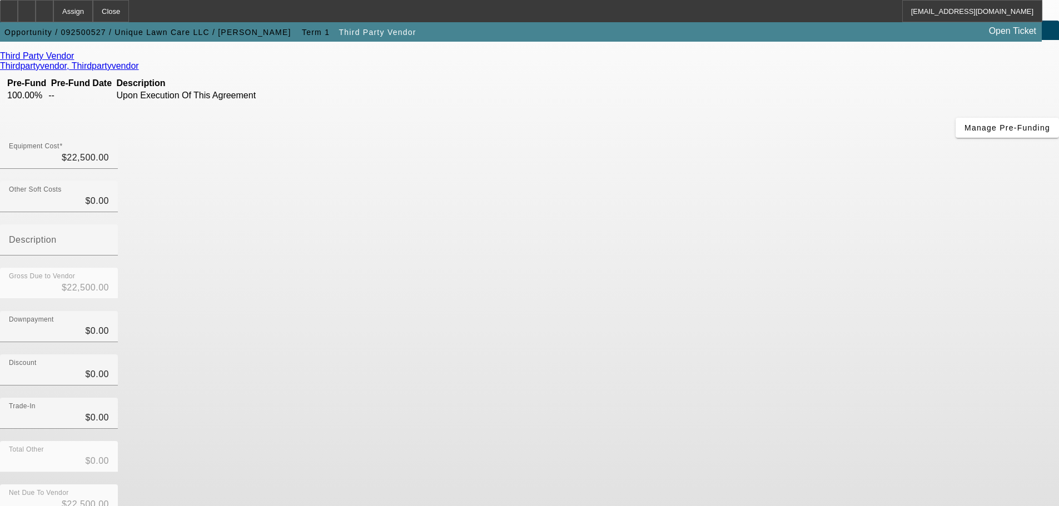
scroll to position [57, 0]
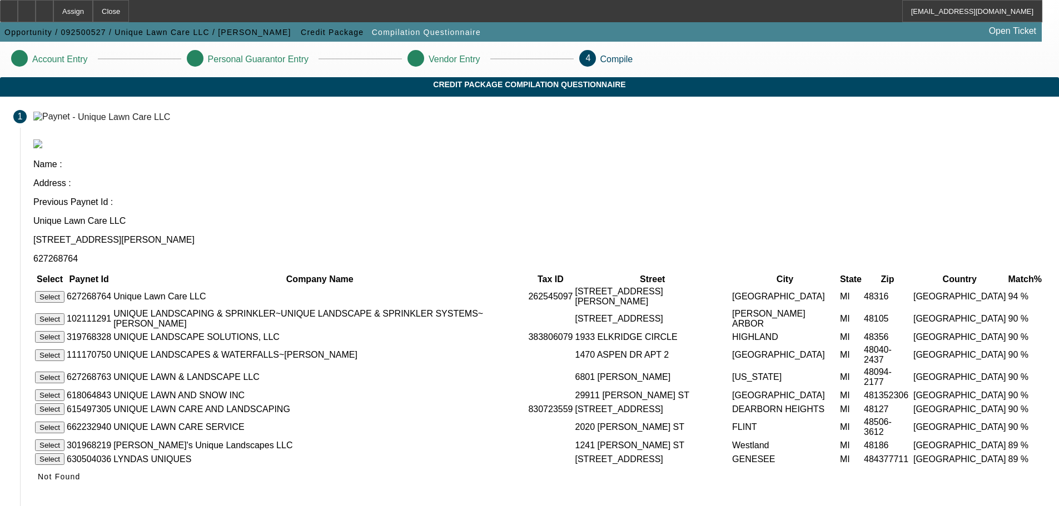
click at [64, 291] on button "Select" at bounding box center [49, 297] width 29 height 12
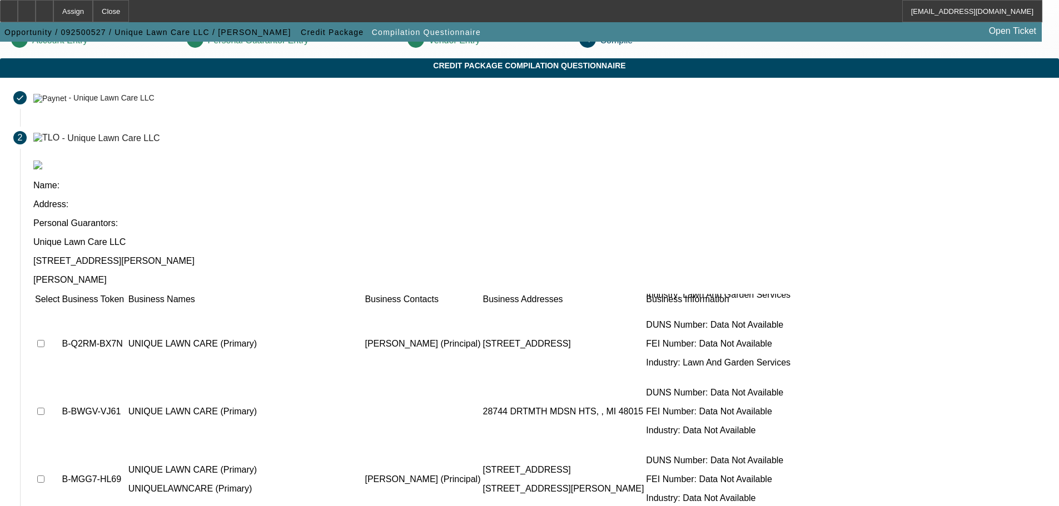
scroll to position [445, 0]
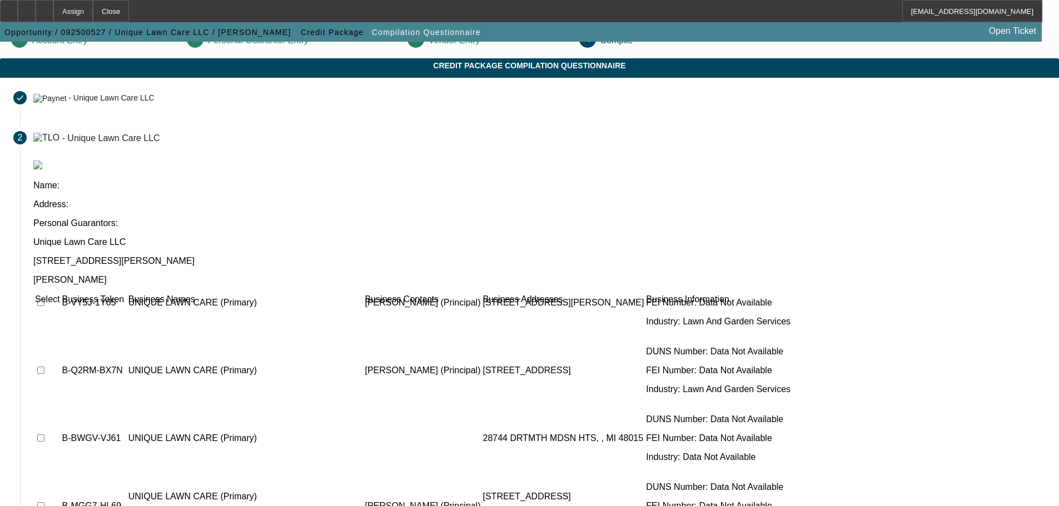
click at [60, 473] on td at bounding box center [47, 506] width 26 height 67
click at [44, 502] on input "checkbox" at bounding box center [40, 505] width 7 height 7
checkbox input "true"
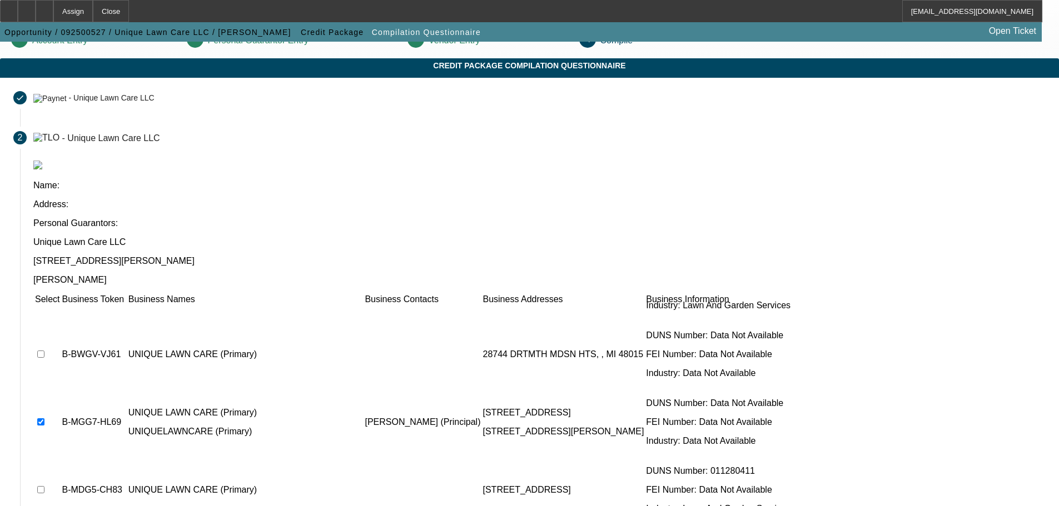
scroll to position [556, 0]
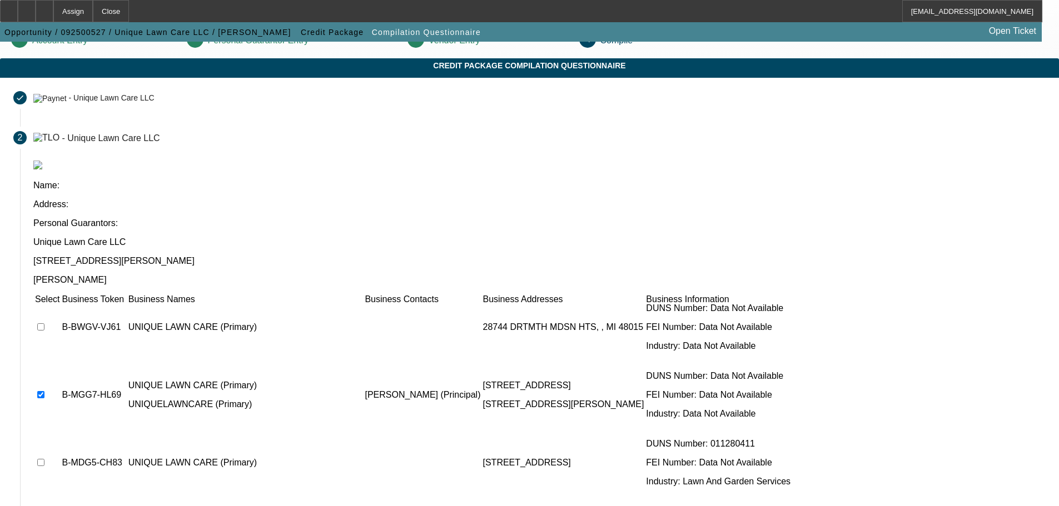
checkbox input "true"
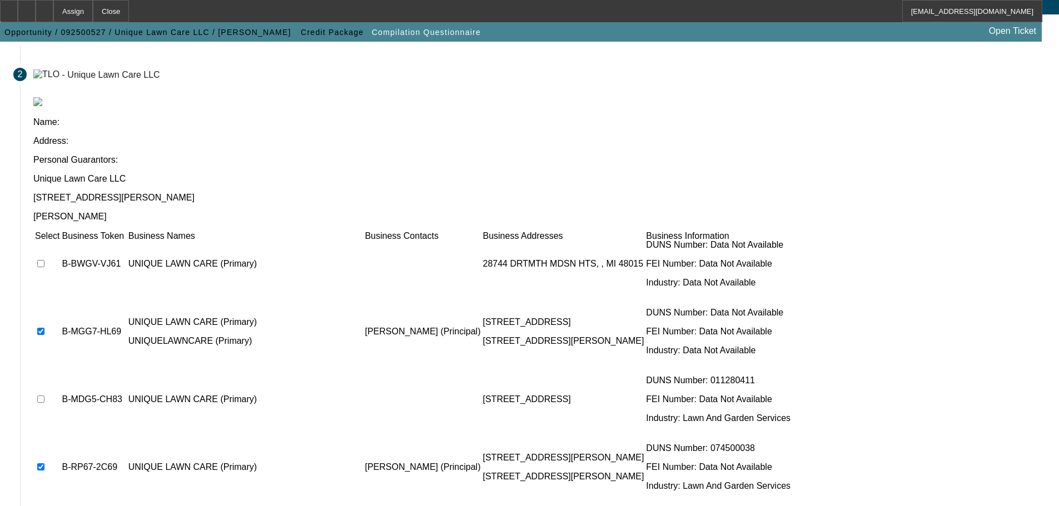
scroll to position [108, 0]
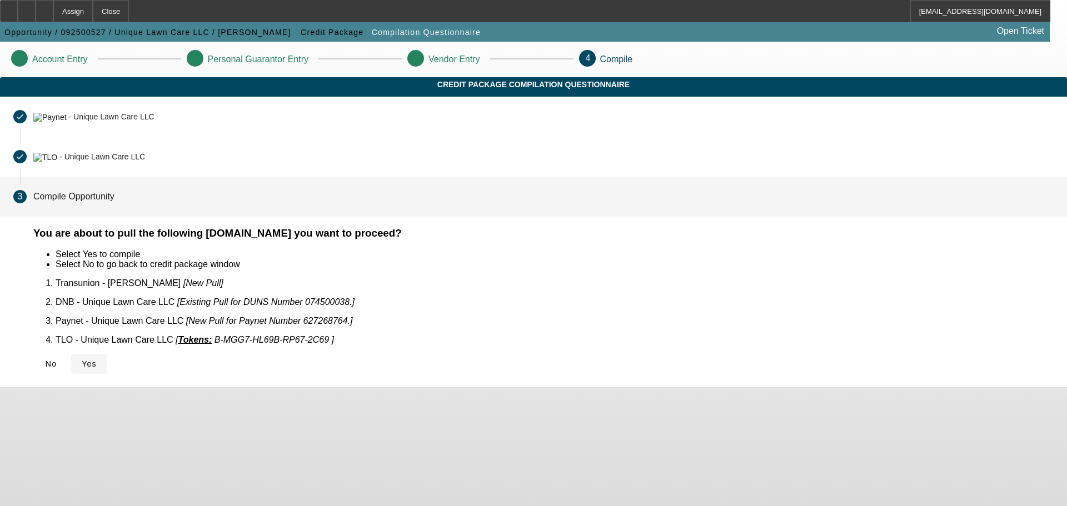
click at [107, 359] on span at bounding box center [89, 364] width 36 height 27
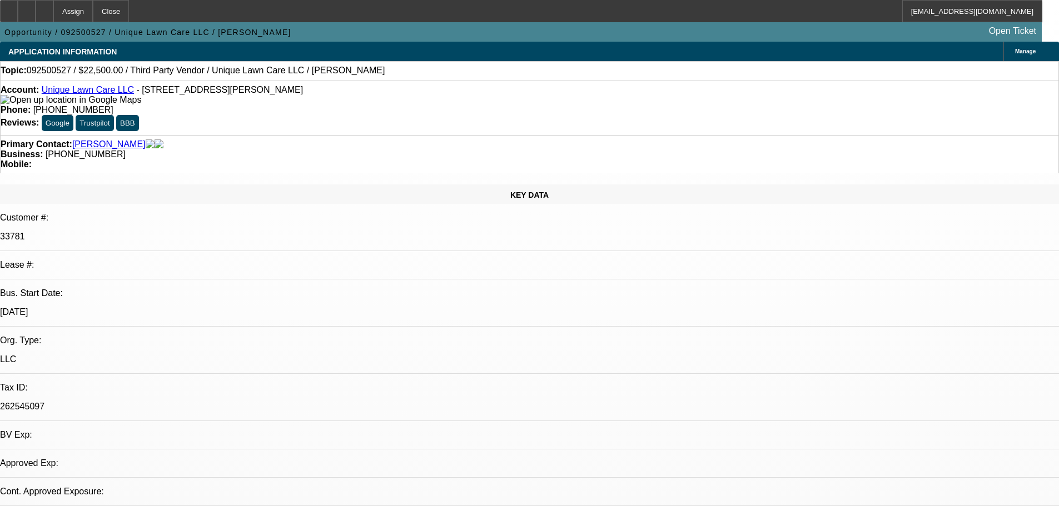
select select "0"
select select "2"
select select "0.1"
select select "4"
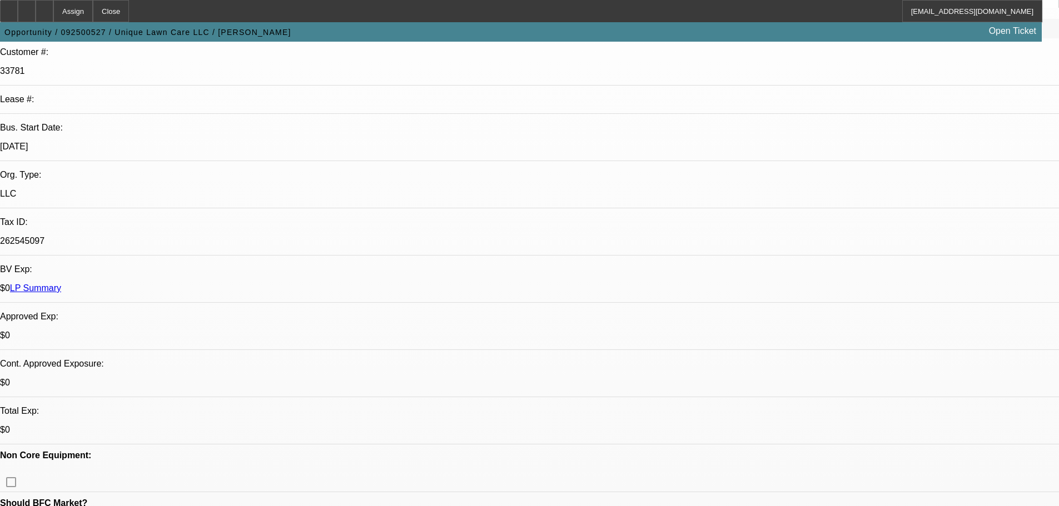
scroll to position [222, 0]
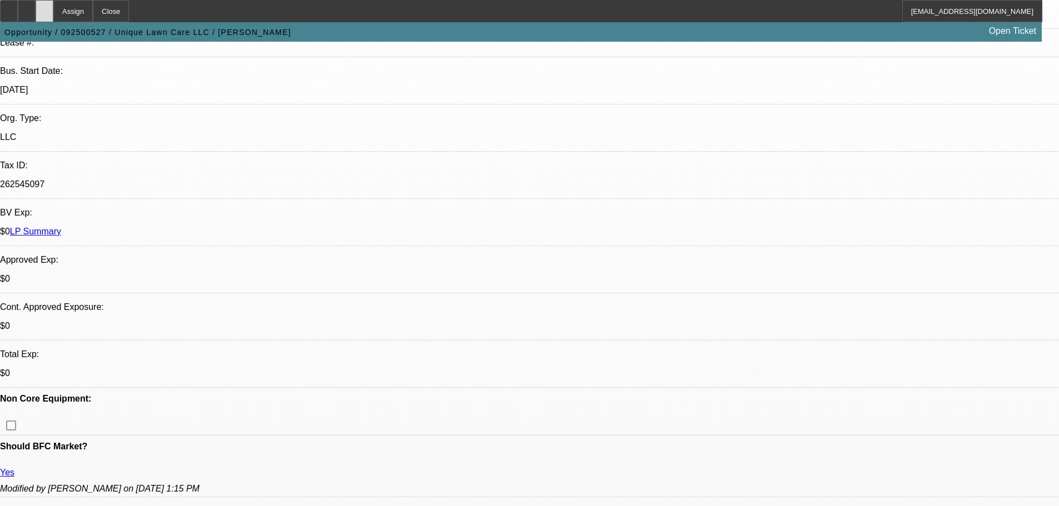
click at [53, 12] on div at bounding box center [45, 11] width 18 height 22
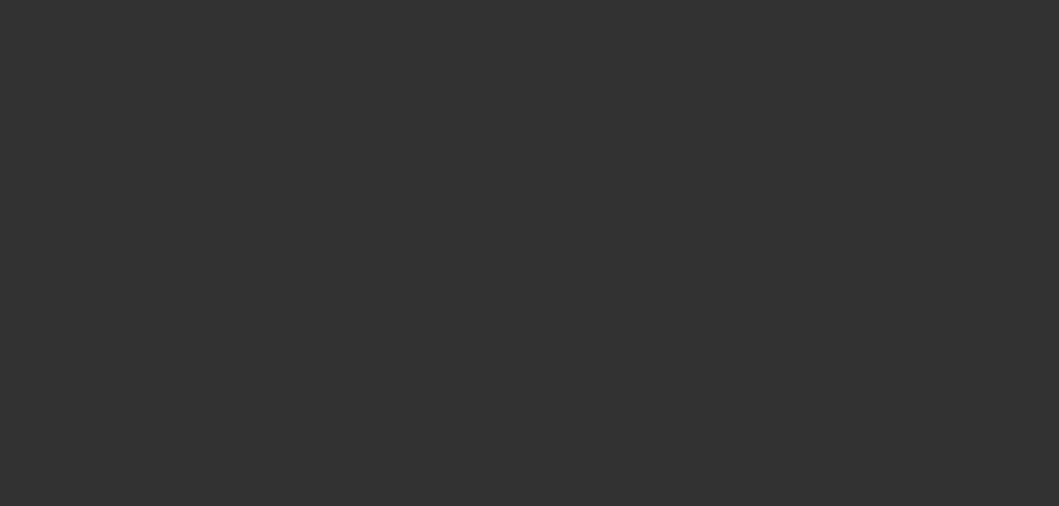
select select "0"
select select "2"
select select "0.1"
select select "4"
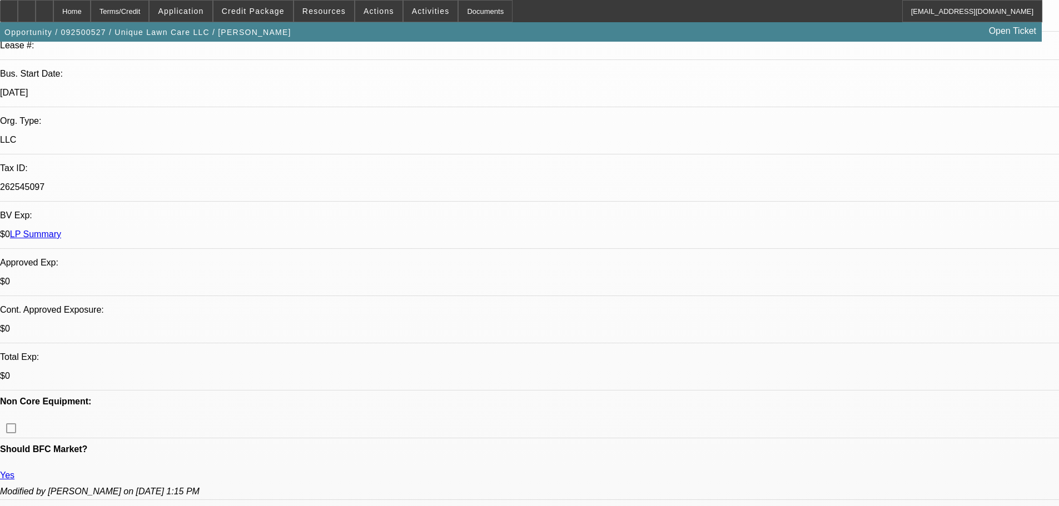
scroll to position [222, 0]
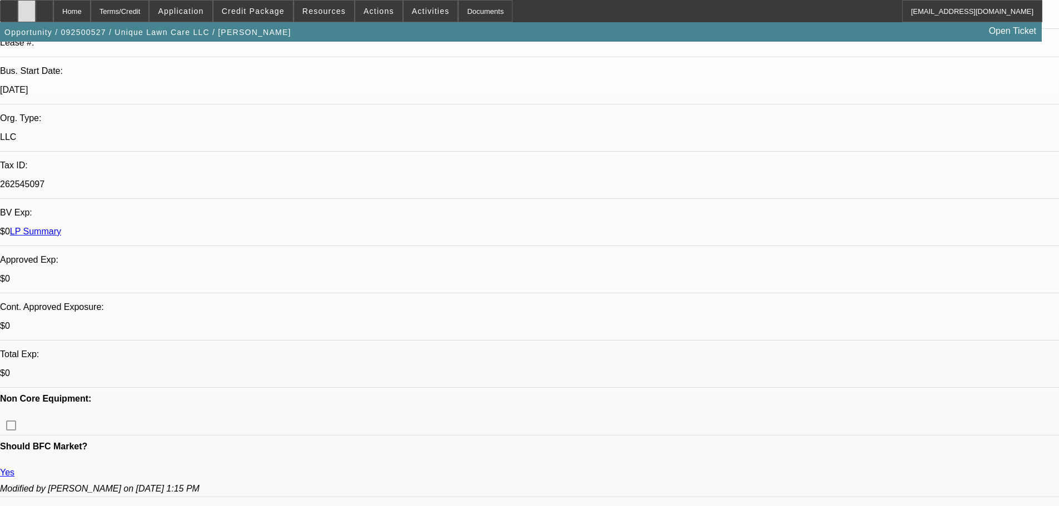
click at [36, 11] on div at bounding box center [27, 11] width 18 height 22
click at [53, 8] on div at bounding box center [45, 11] width 18 height 22
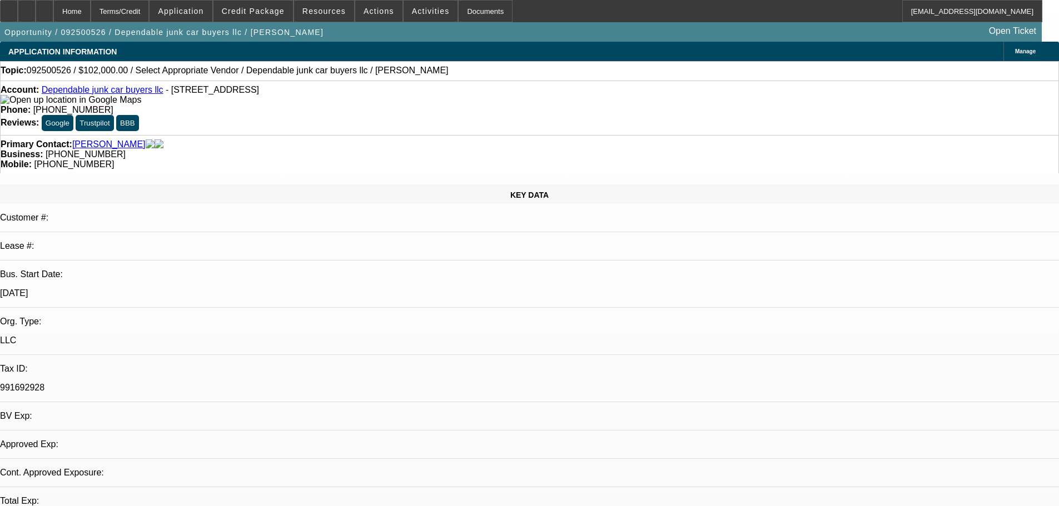
select select "0"
select select "2"
select select "0.1"
select select "4"
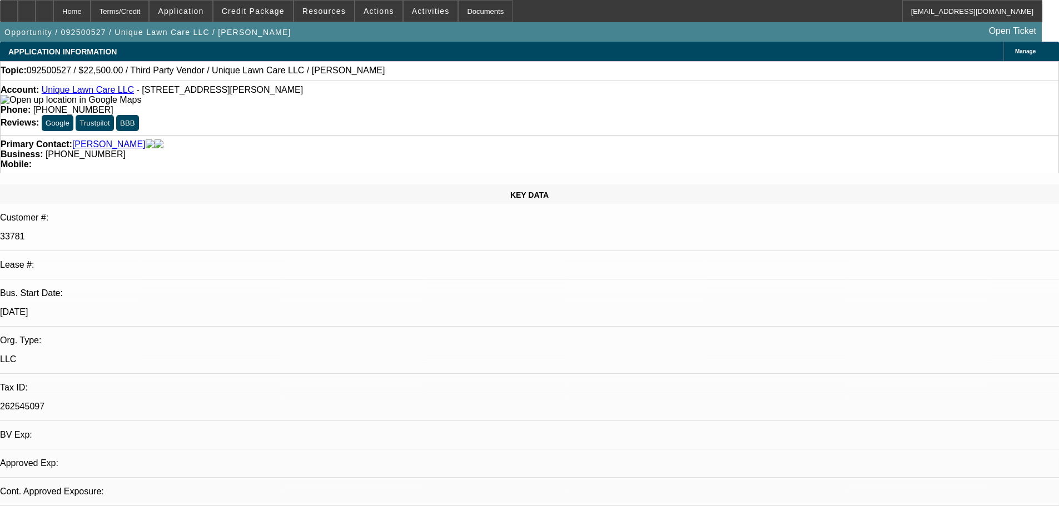
select select "0"
select select "2"
select select "0.1"
select select "4"
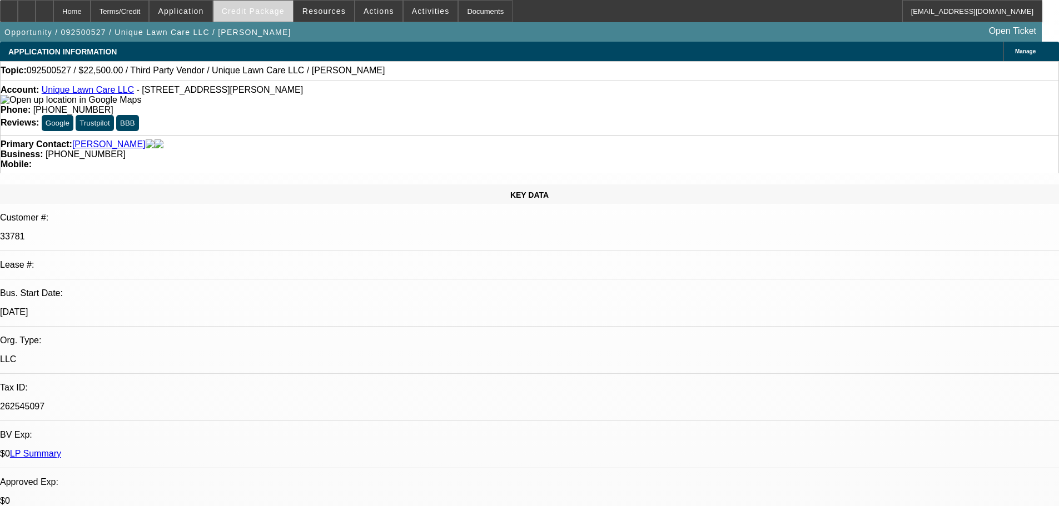
click at [256, 6] on span at bounding box center [252, 11] width 79 height 27
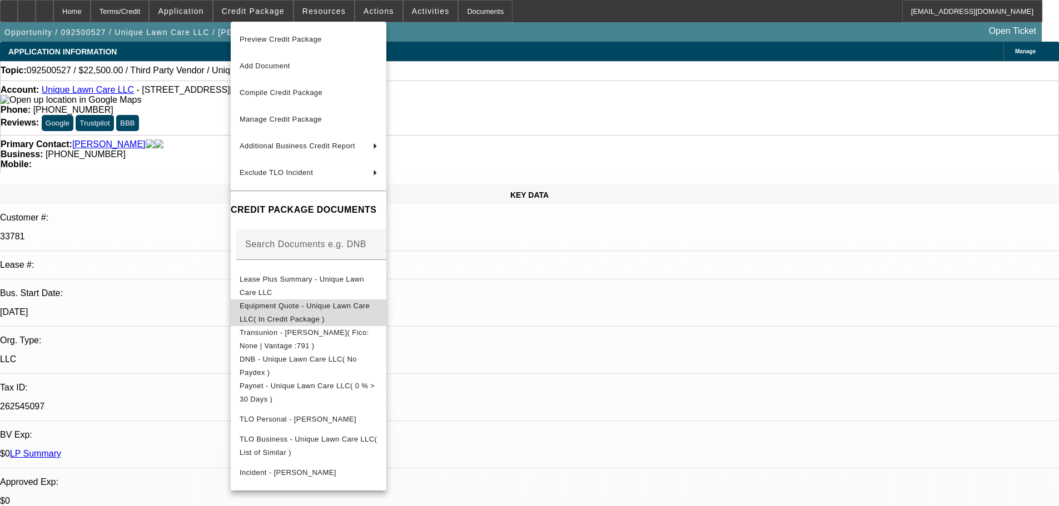
click at [370, 308] on span "Equipment Quote - Unique Lawn Care LLC( In Credit Package )" at bounding box center [304, 313] width 130 height 22
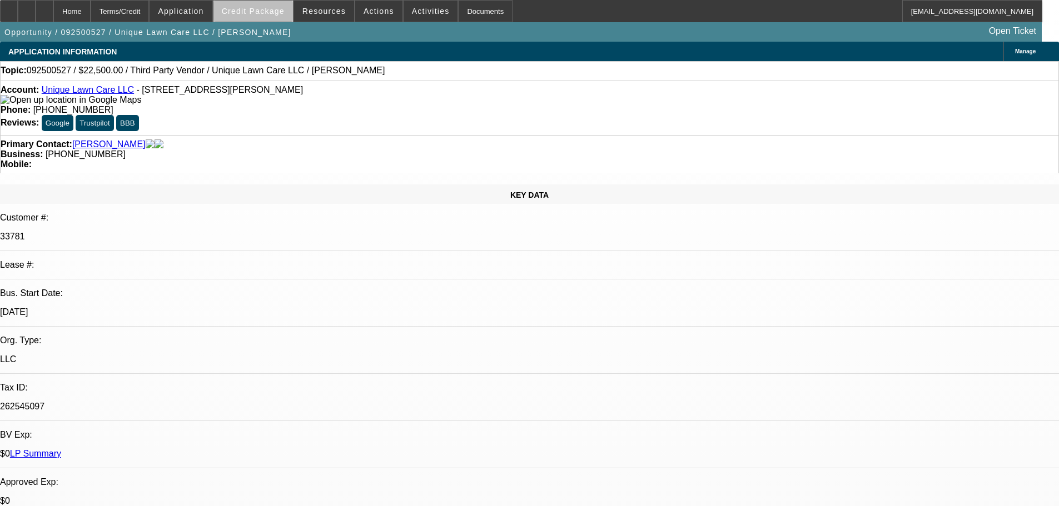
click at [285, 21] on span at bounding box center [252, 11] width 79 height 27
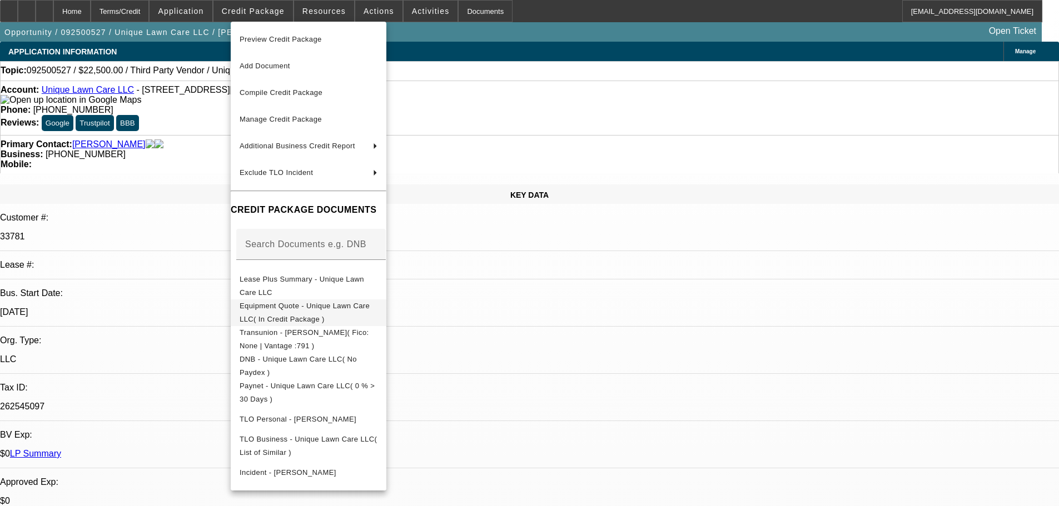
click at [361, 301] on button "Equipment Quote - Unique Lawn Care LLC( In Credit Package )" at bounding box center [309, 312] width 156 height 27
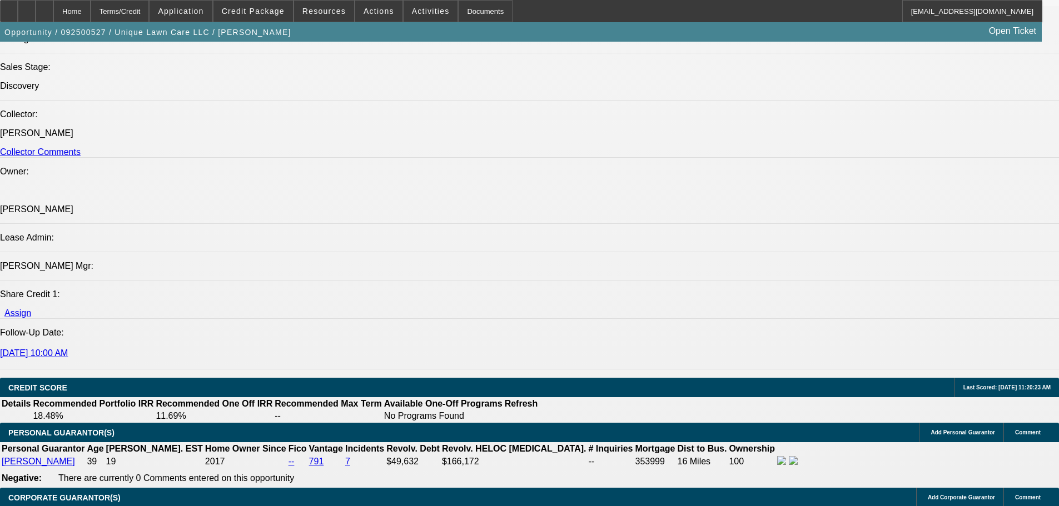
scroll to position [1334, 0]
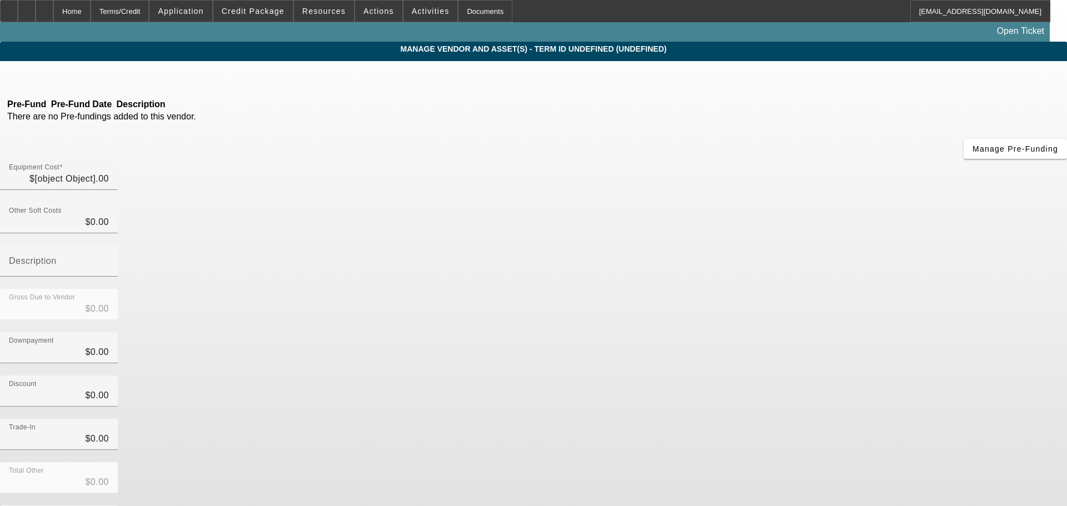
type input "$22,500.00"
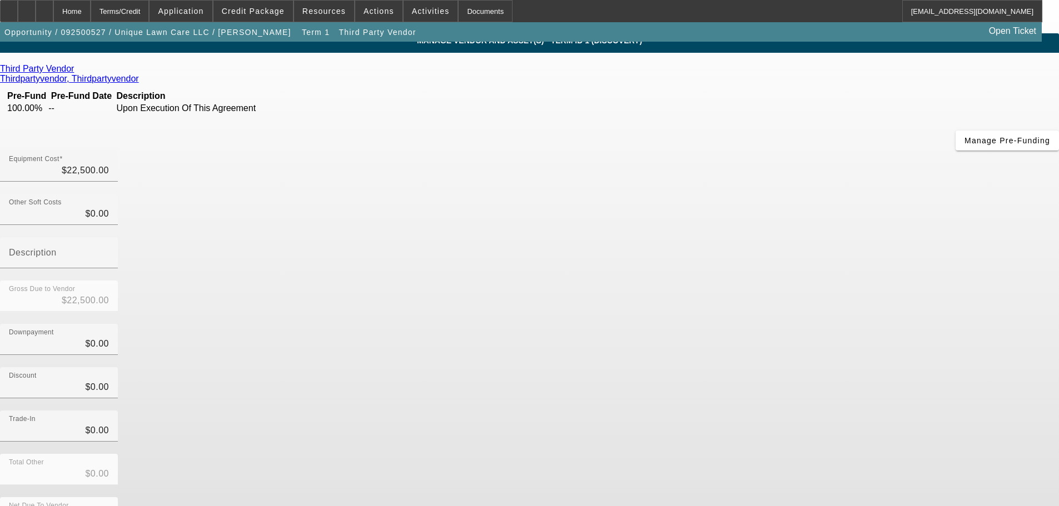
scroll to position [11, 0]
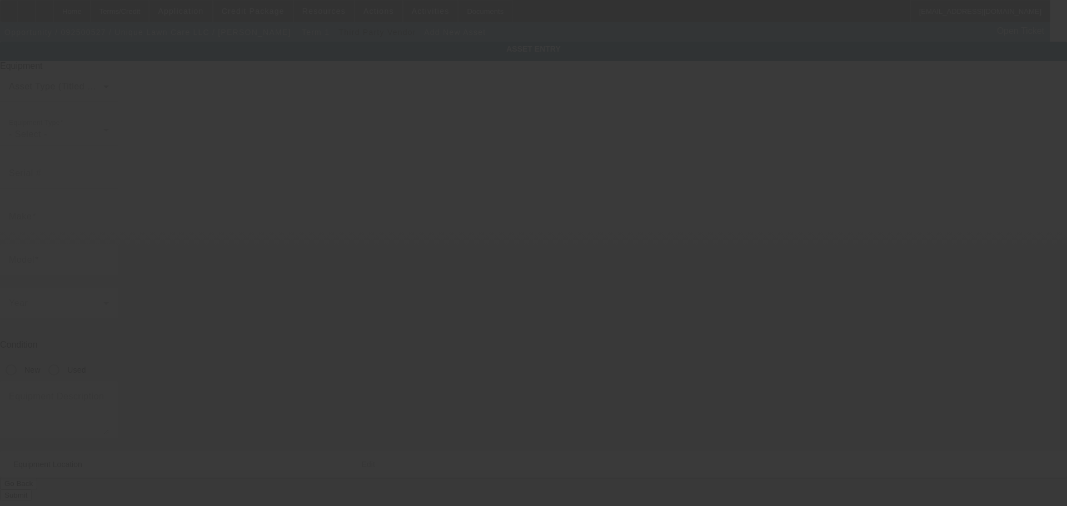
type input "[STREET_ADDRESS][PERSON_NAME]"
type input "Ste 111"
type input "[GEOGRAPHIC_DATA]"
type input "48316"
type input "Macomb"
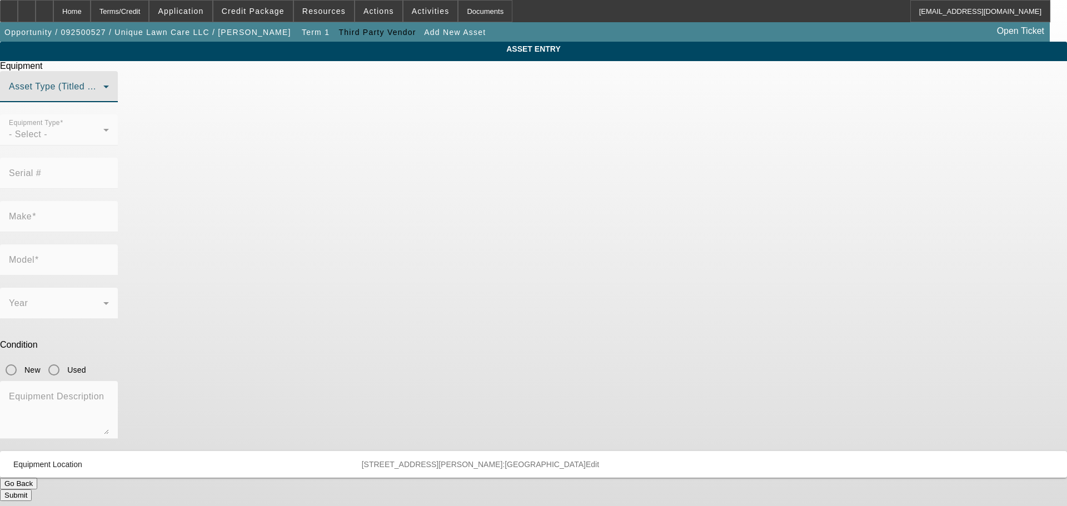
click at [103, 98] on span at bounding box center [56, 90] width 94 height 13
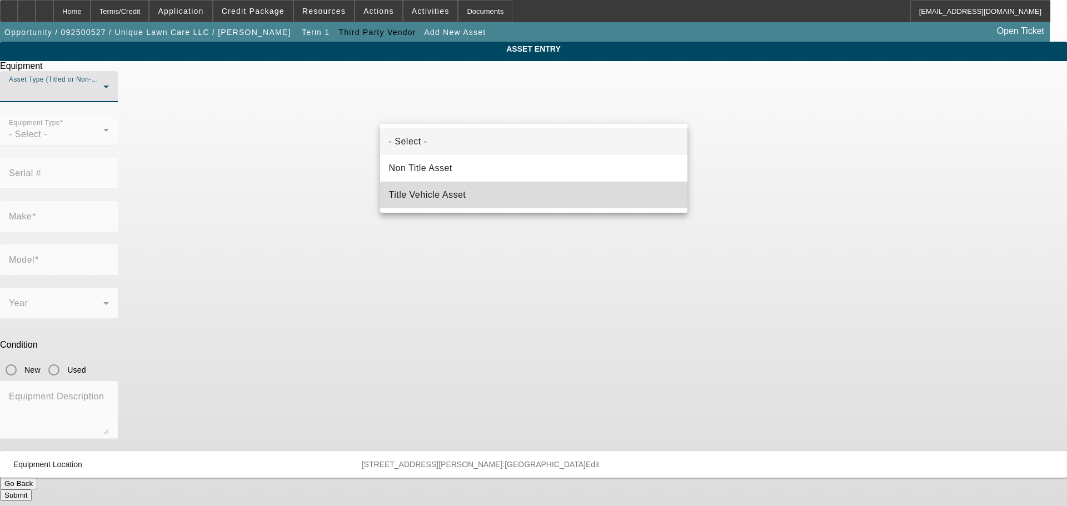
click at [476, 187] on mat-option "Title Vehicle Asset" at bounding box center [533, 195] width 307 height 27
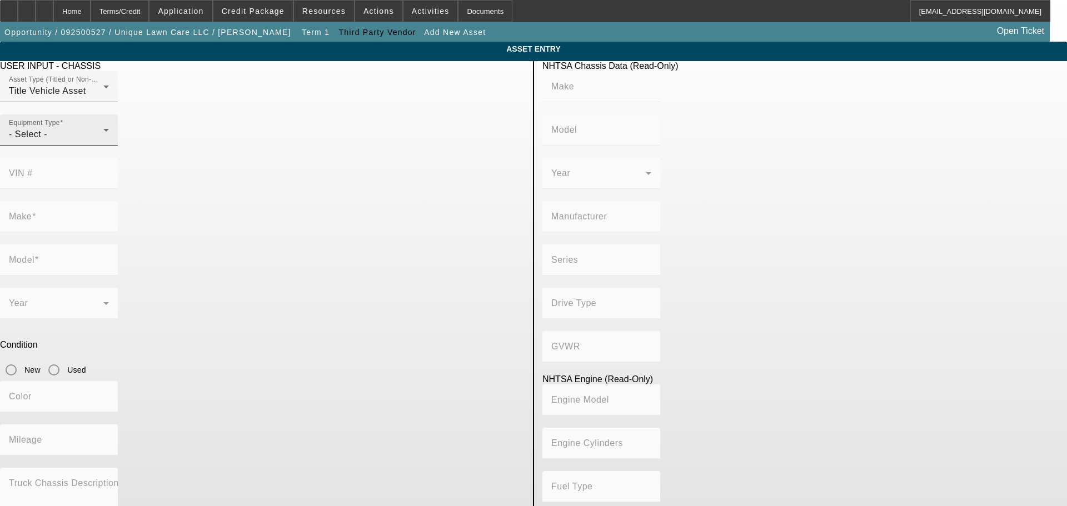
click at [103, 141] on div "- Select -" at bounding box center [56, 134] width 94 height 13
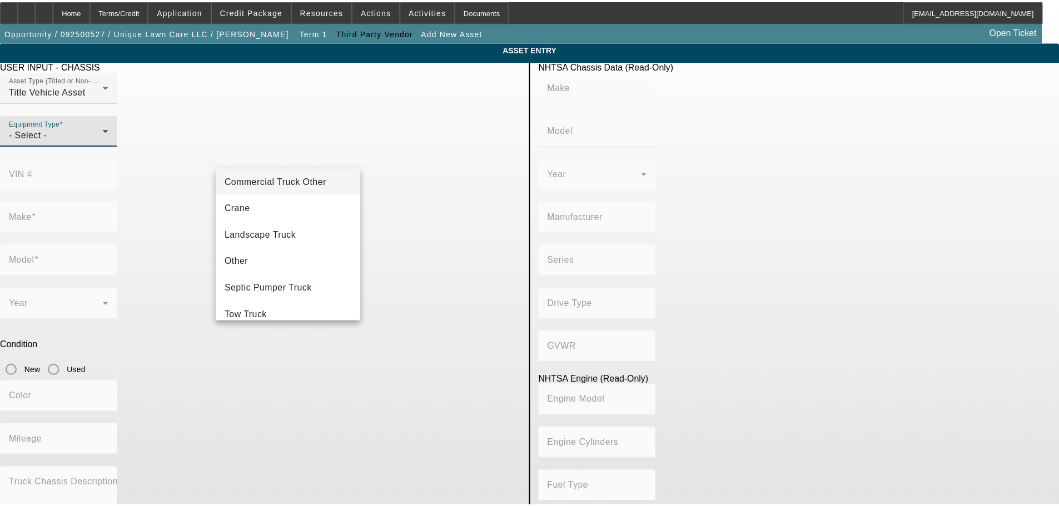
scroll to position [111, 0]
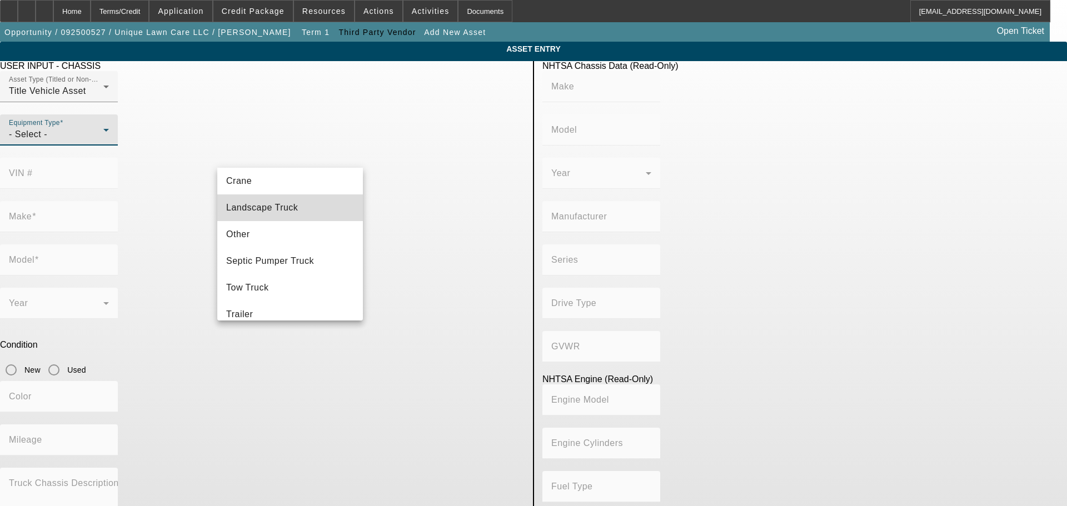
click at [328, 204] on mat-option "Landscape Truck" at bounding box center [290, 207] width 146 height 27
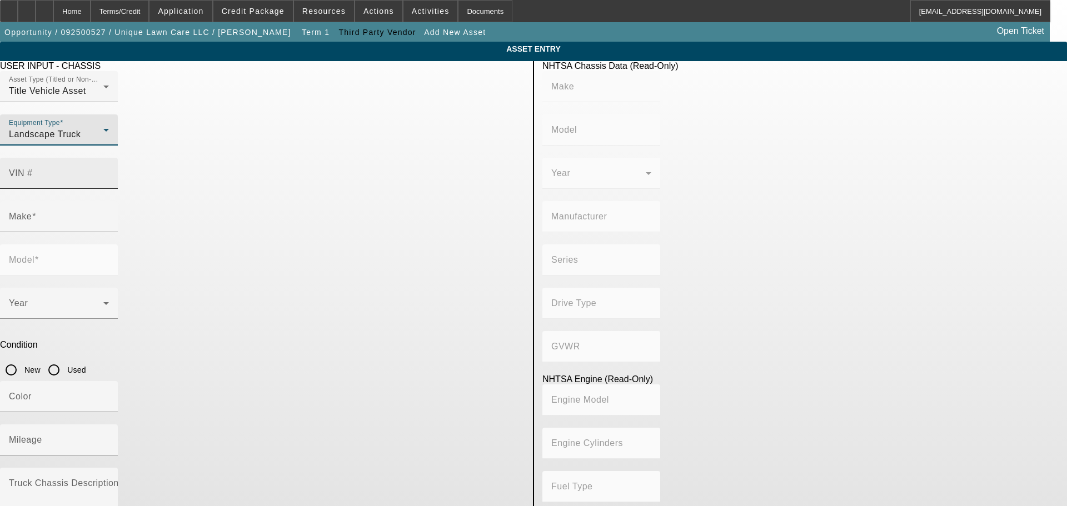
click at [109, 171] on input "VIN #" at bounding box center [59, 177] width 100 height 13
paste input "[US_VEHICLE_IDENTIFICATION_NUMBER]"
type input "[US_VEHICLE_IDENTIFICATION_NUMBER]"
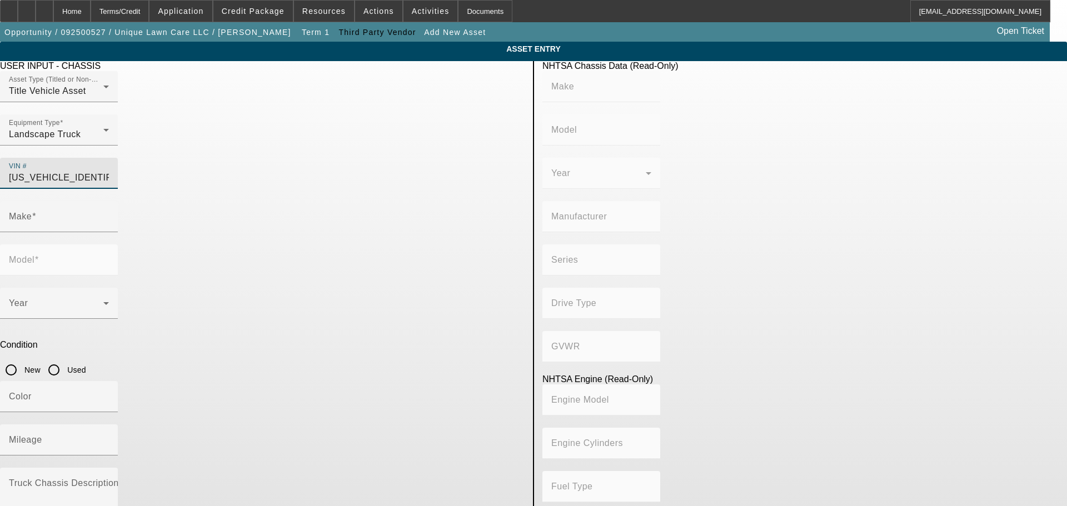
type input "FORD"
type input "F-250"
type input "FORD MOTOR COMPANY"
type input "Super Duty - Single Rear Wheel"
type input "4WD/4-Wheel Drive/4x4"
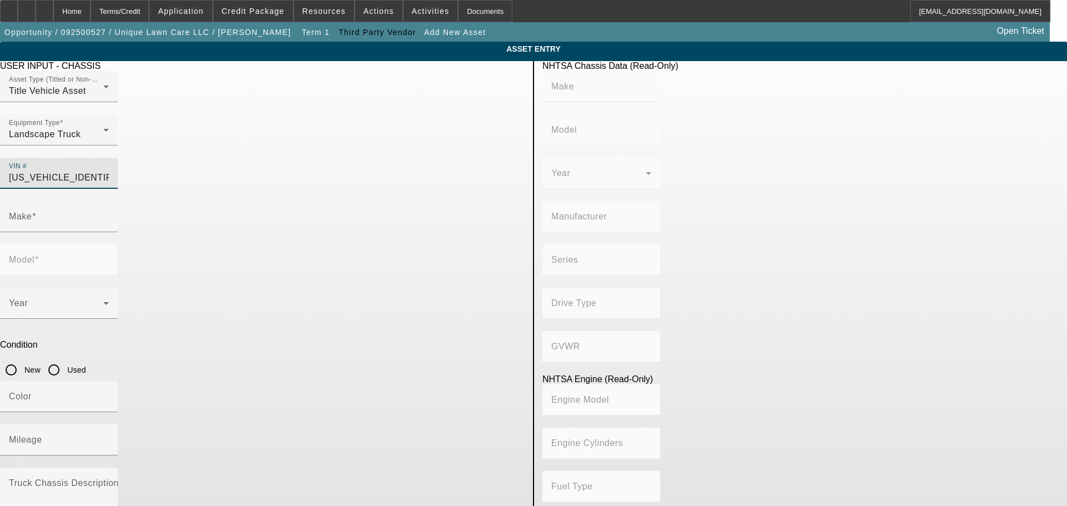
type input "Class 2H: 9,001 - 10,000 lb (4,082 - 4,536 kg)"
type input "8"
type input "Gasoline"
type input "378.34721338734"
type input "6.2"
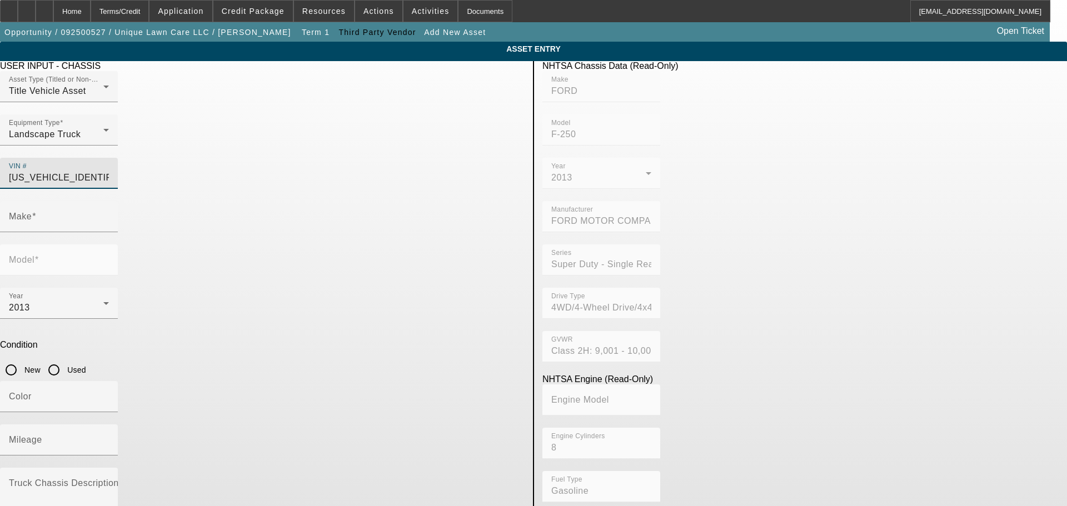
type input "FORD"
type input "F-250"
type input "[US_VEHICLE_IDENTIFICATION_NUMBER]"
click at [65, 359] on input "Used" at bounding box center [54, 370] width 22 height 22
radio input "true"
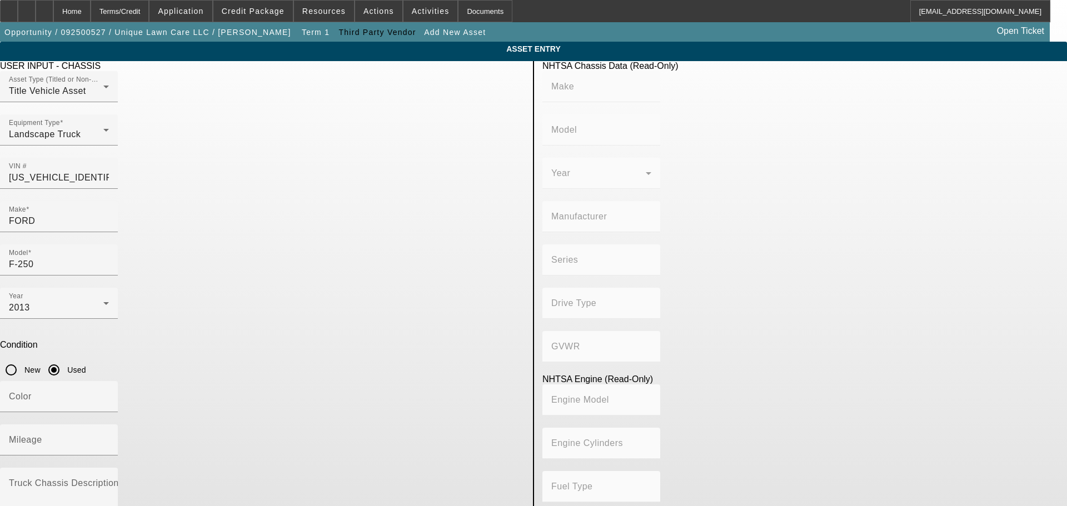
type input "FORD"
type input "F-250"
type input "FORD MOTOR COMPANY"
type input "Super Duty - Single Rear Wheel"
type input "4WD/4-Wheel Drive/4x4"
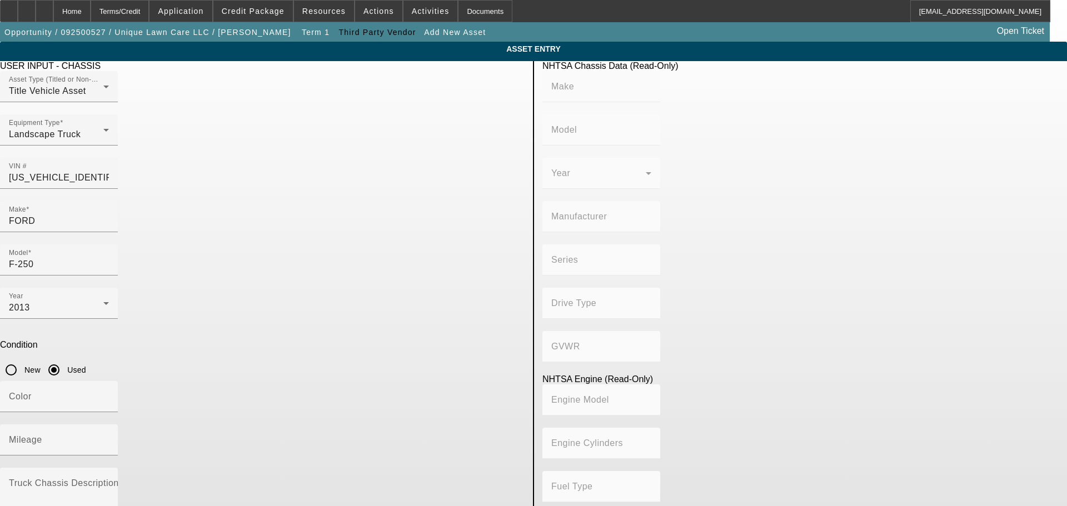
type input "Class 2H: 9,001 - 10,000 lb (4,082 - 4,536 kg)"
type input "8"
type input "Gasoline"
type input "378.34721338734"
type input "6.2"
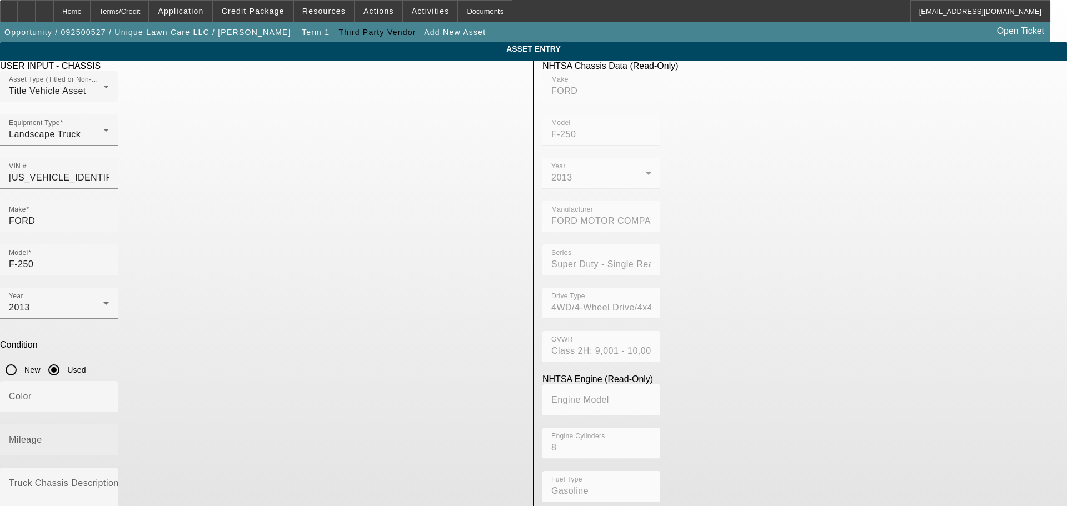
click at [109, 438] on input "Mileage" at bounding box center [59, 444] width 100 height 13
type input "88795"
click at [146, 319] on app-asset-collateral-manage "ASSET ENTRY USER INPUT - CHASSIS Asset Type (Titled or Non-Titled) Title Vehicl…" at bounding box center [533, 350] width 1067 height 616
click at [259, 478] on mat-label "Truck Chassis Description (Describe the truck chassis only)" at bounding box center [134, 482] width 250 height 9
click at [109, 481] on textarea "Truck Chassis Description (Describe the truck chassis only)" at bounding box center [59, 501] width 100 height 40
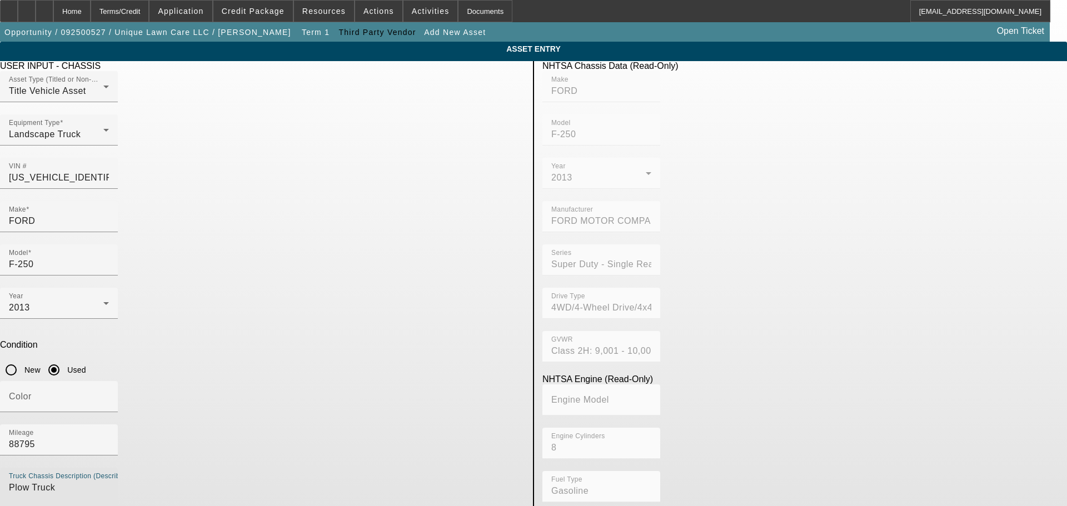
type textarea "Plow Truck"
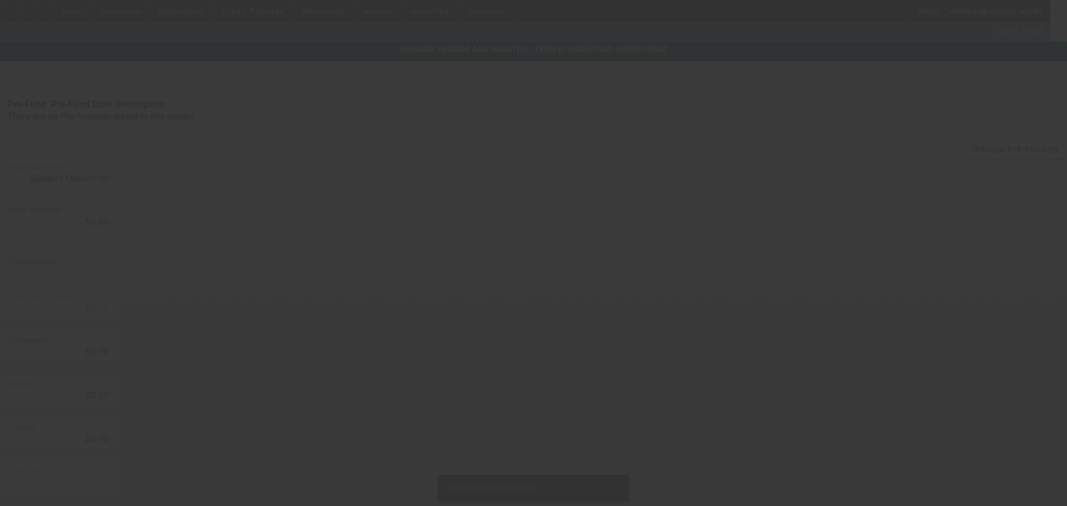
type input "$22,500.00"
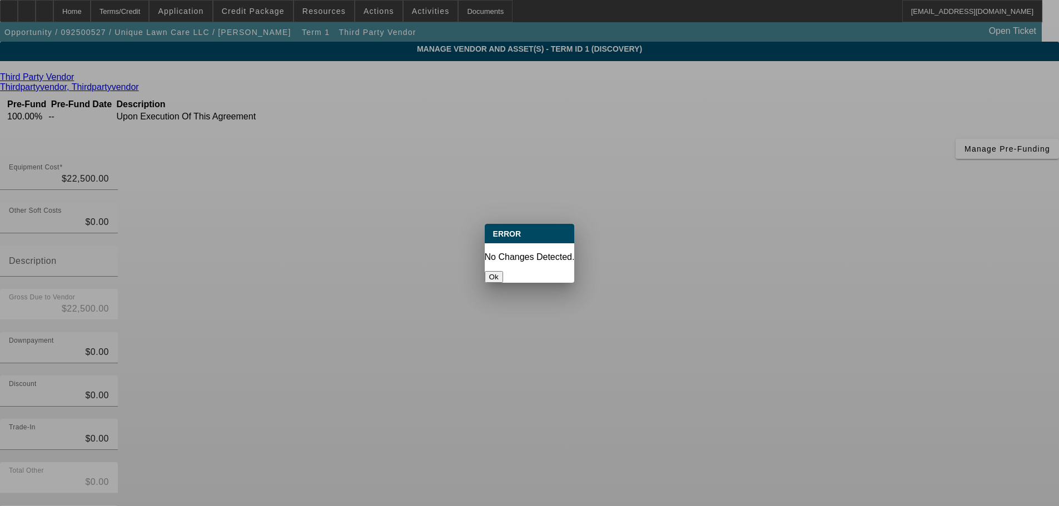
click at [503, 271] on button "Ok" at bounding box center [494, 277] width 18 height 12
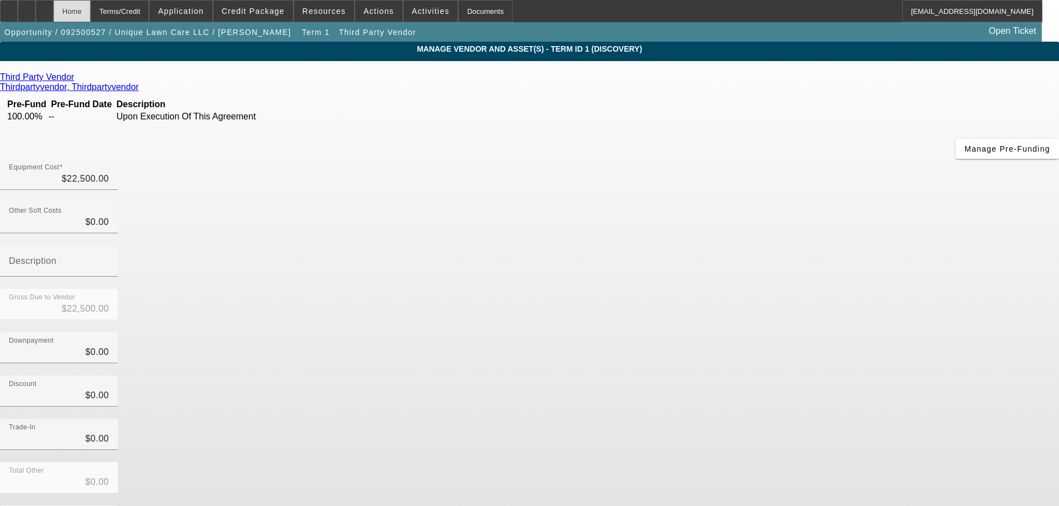
click at [87, 16] on div "Home" at bounding box center [71, 11] width 37 height 22
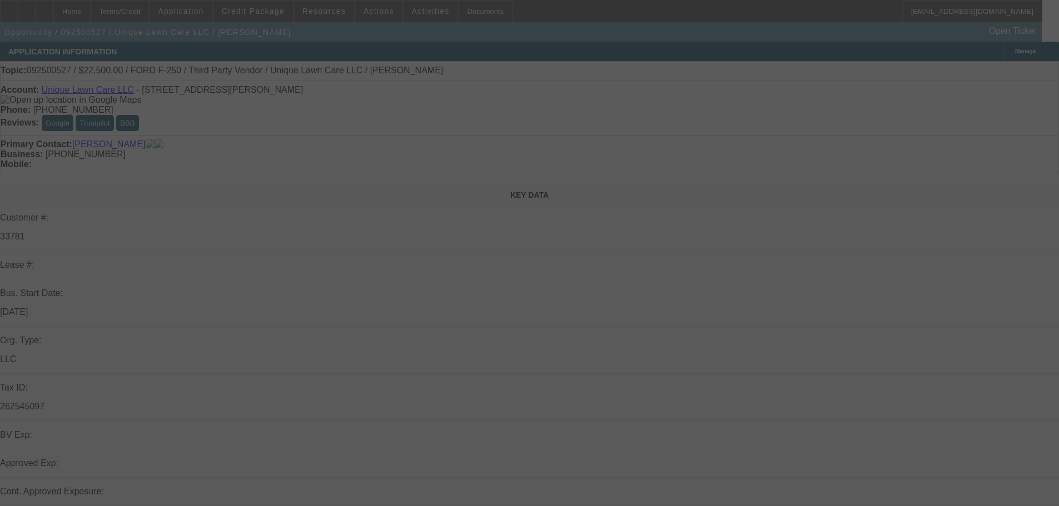
select select "0"
select select "2"
select select "0.1"
select select "4"
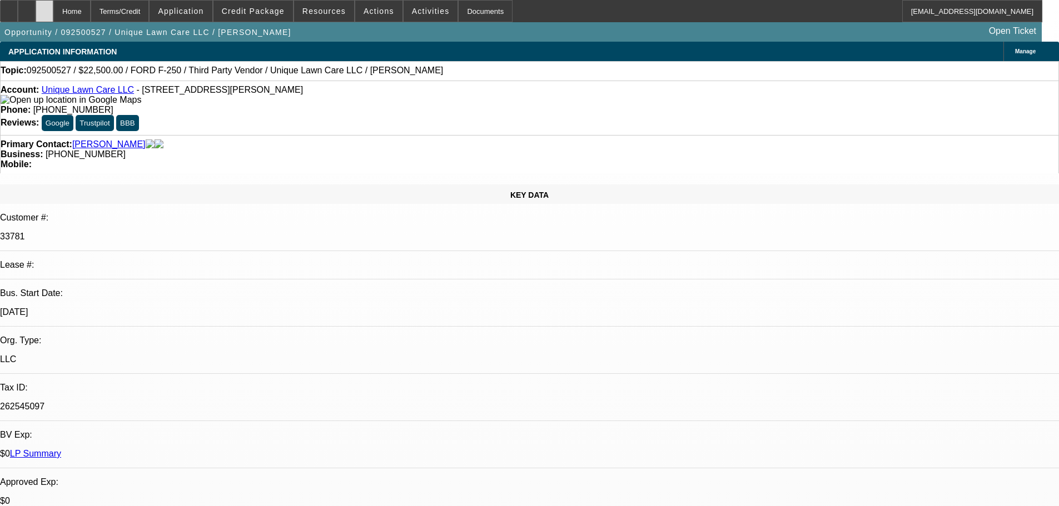
click at [53, 16] on div at bounding box center [45, 11] width 18 height 22
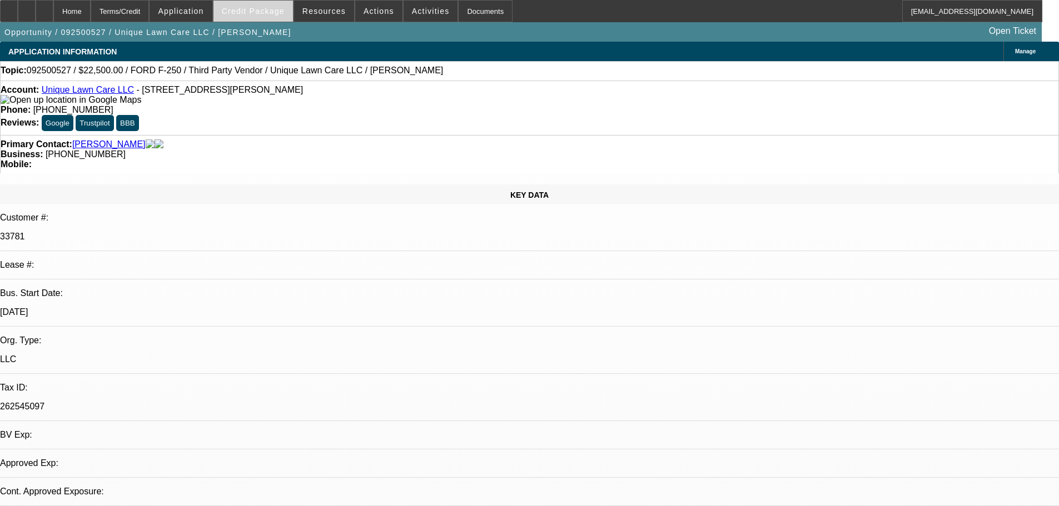
select select "0"
select select "2"
select select "0.1"
select select "4"
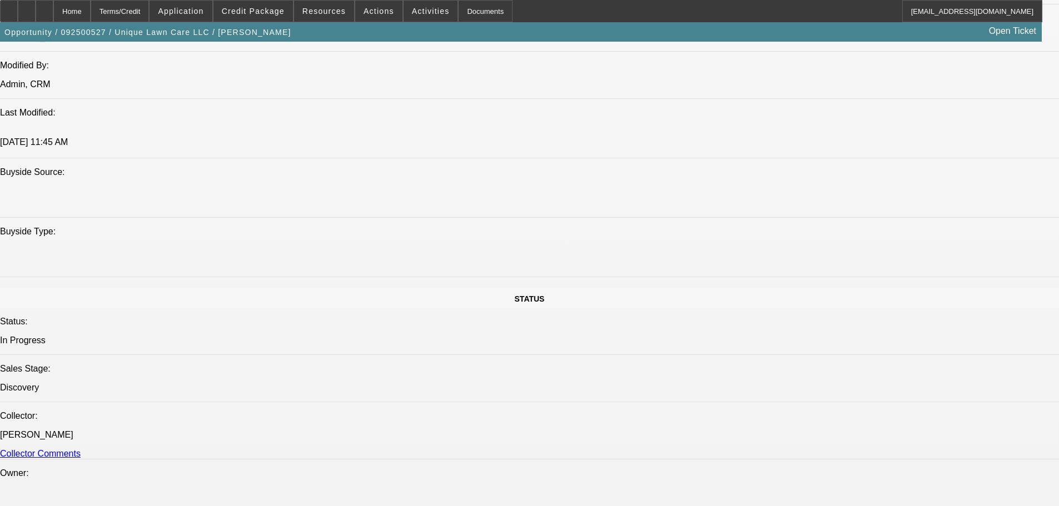
scroll to position [889, 0]
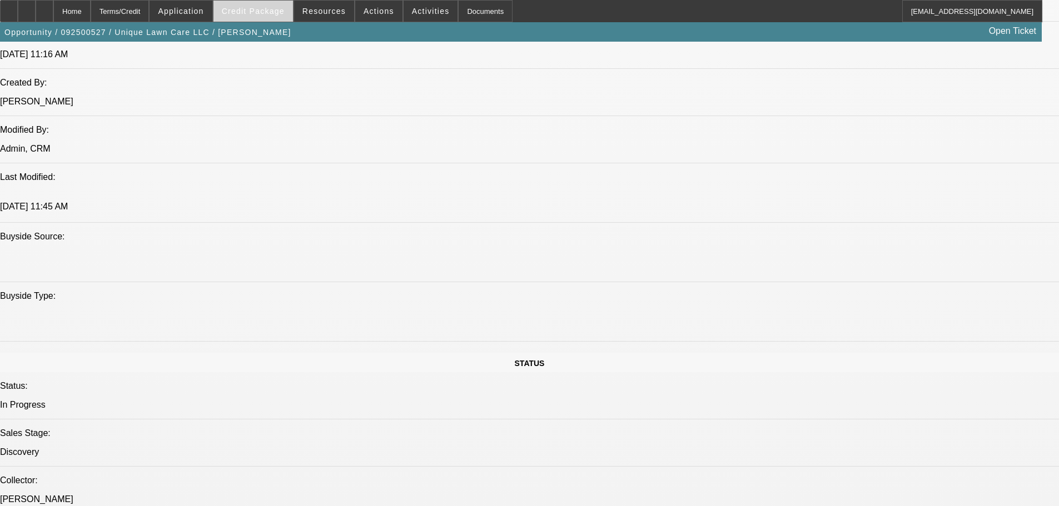
click at [247, 17] on span at bounding box center [252, 11] width 79 height 27
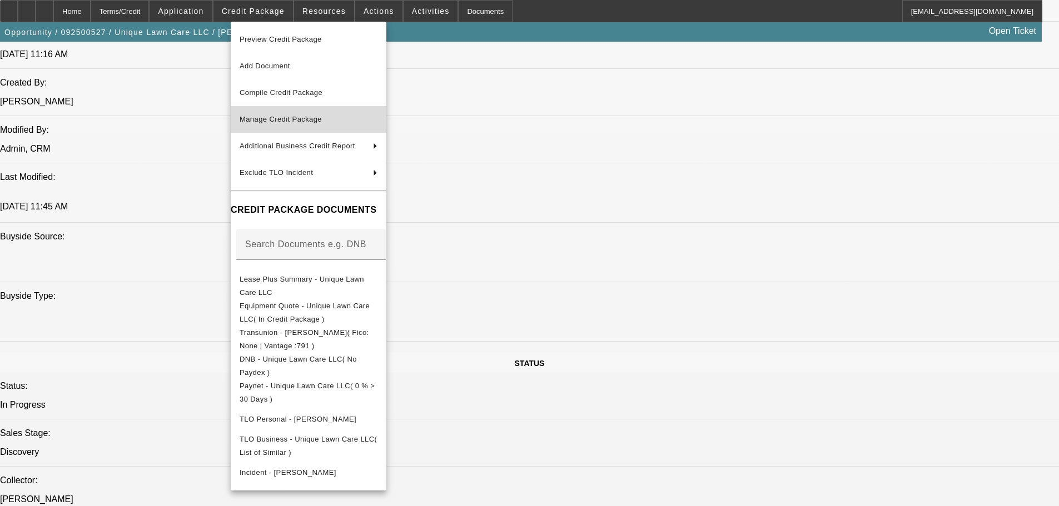
click at [345, 122] on span "Manage Credit Package" at bounding box center [308, 119] width 138 height 13
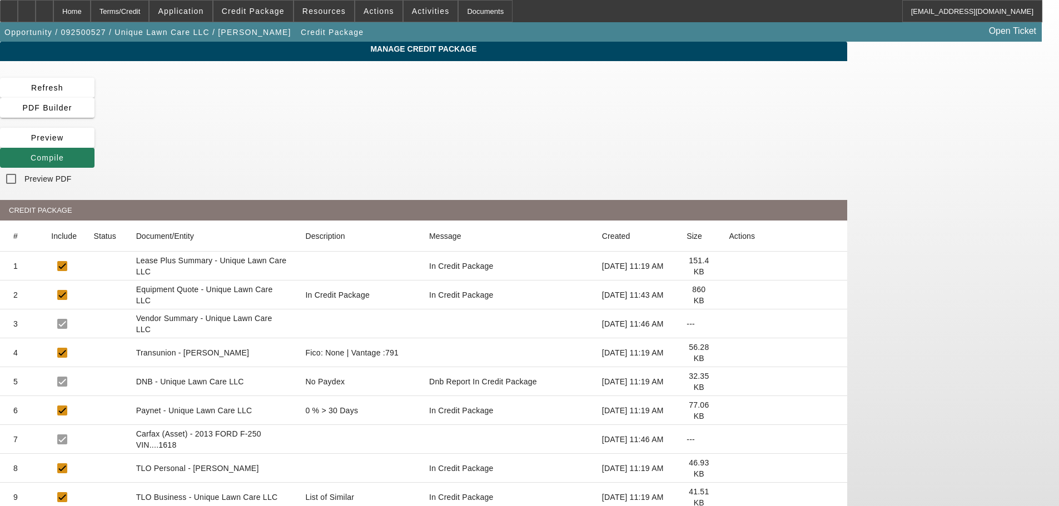
click at [64, 153] on span "Compile" at bounding box center [47, 157] width 33 height 9
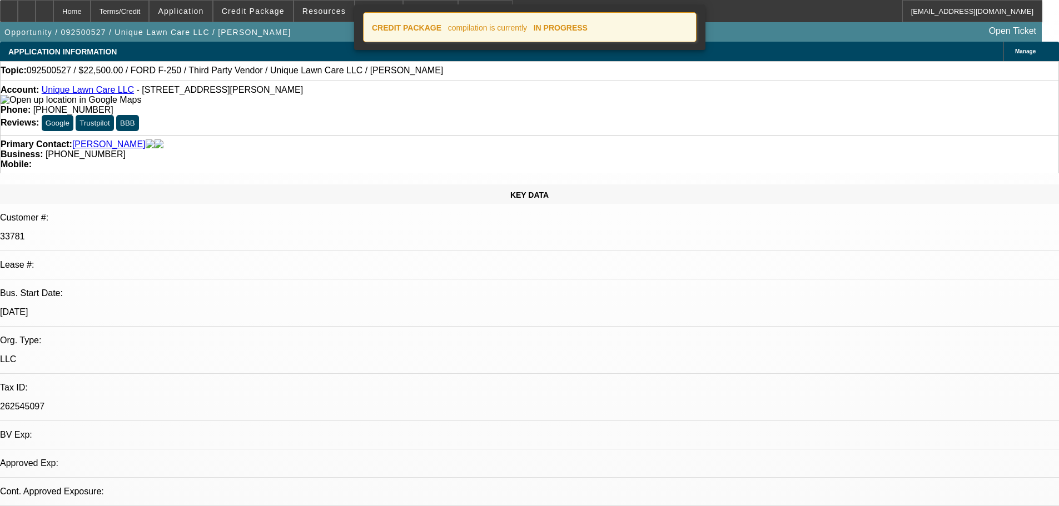
select select "0"
select select "2"
select select "0.1"
select select "4"
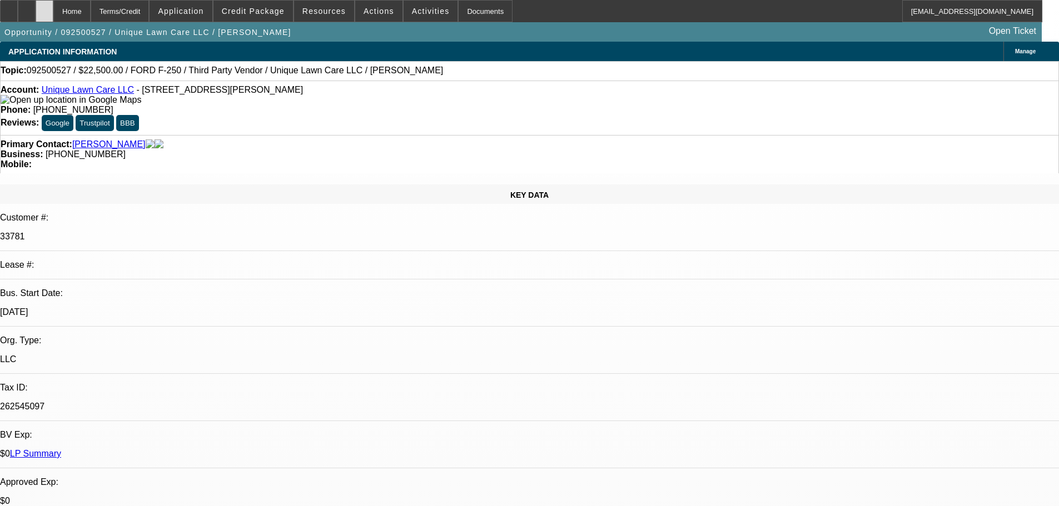
click at [44, 7] on icon at bounding box center [44, 7] width 0 height 0
select select "0"
select select "2"
select select "0.1"
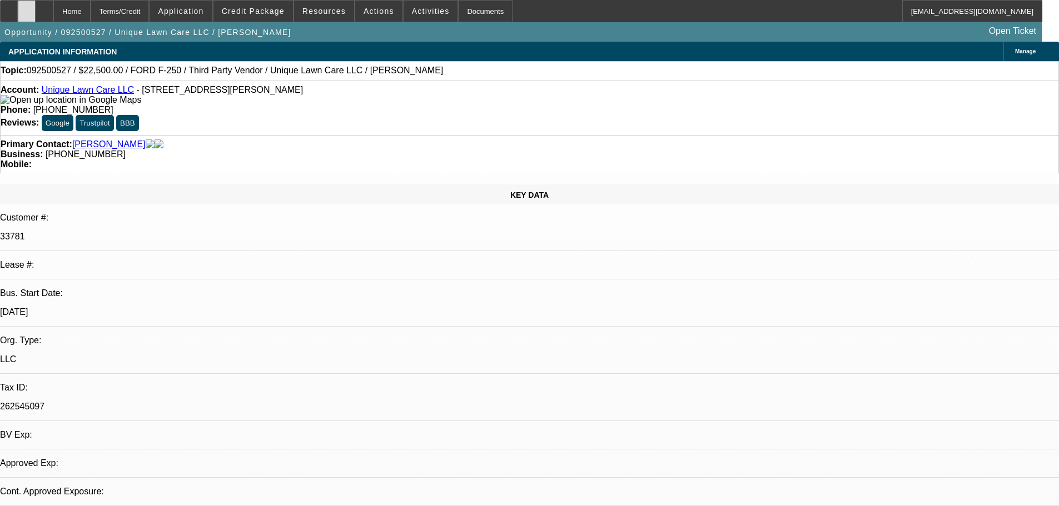
select select "4"
click at [44, 7] on icon at bounding box center [44, 7] width 0 height 0
select select "0"
select select "2"
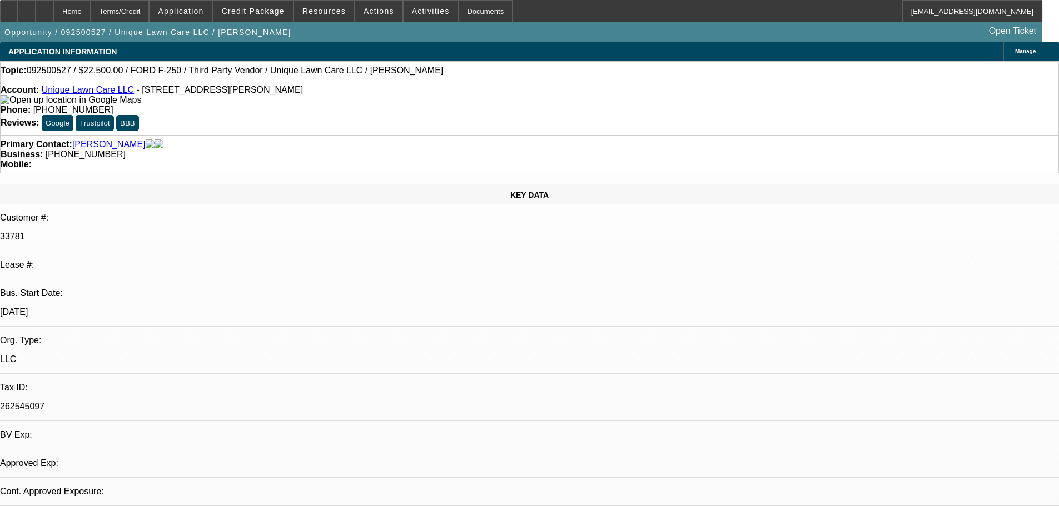
select select "0.1"
select select "4"
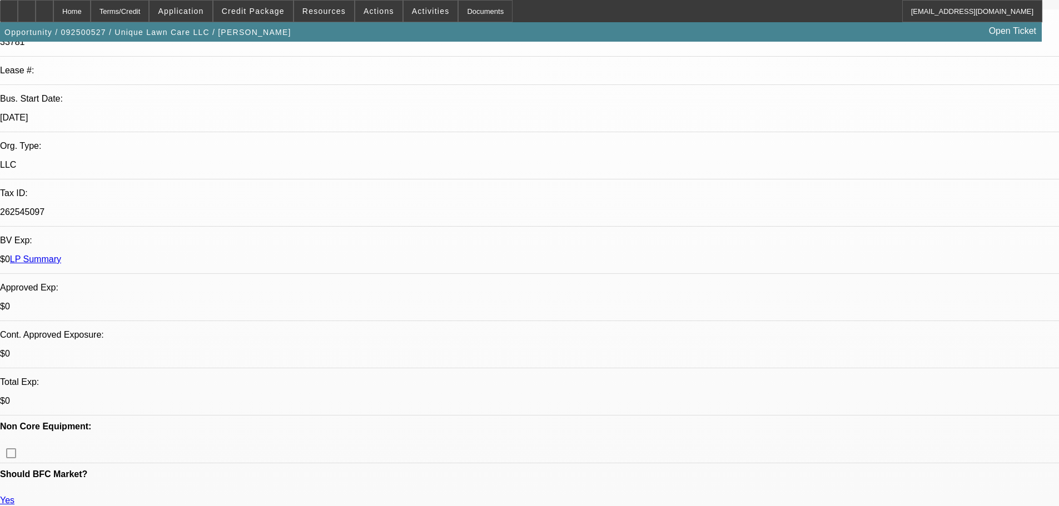
scroll to position [445, 0]
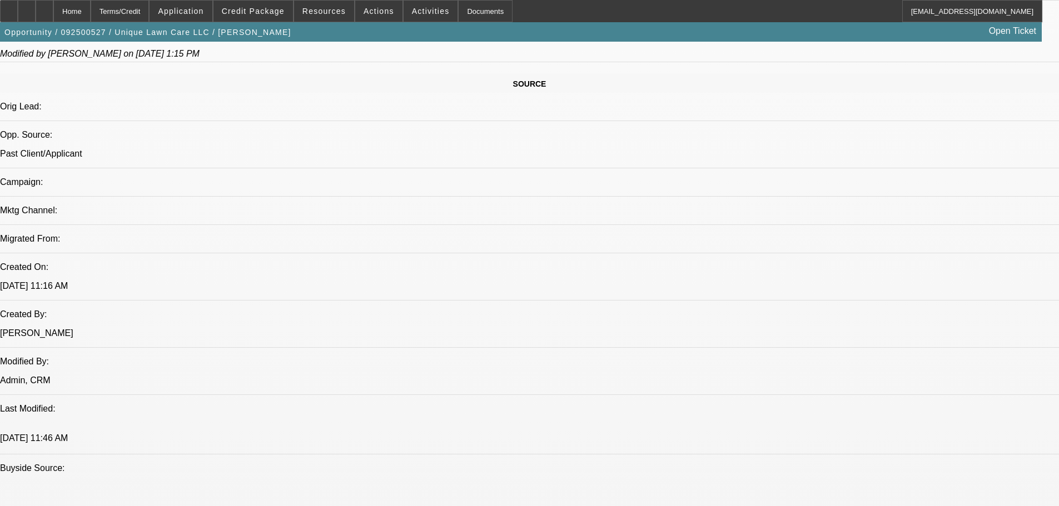
scroll to position [667, 0]
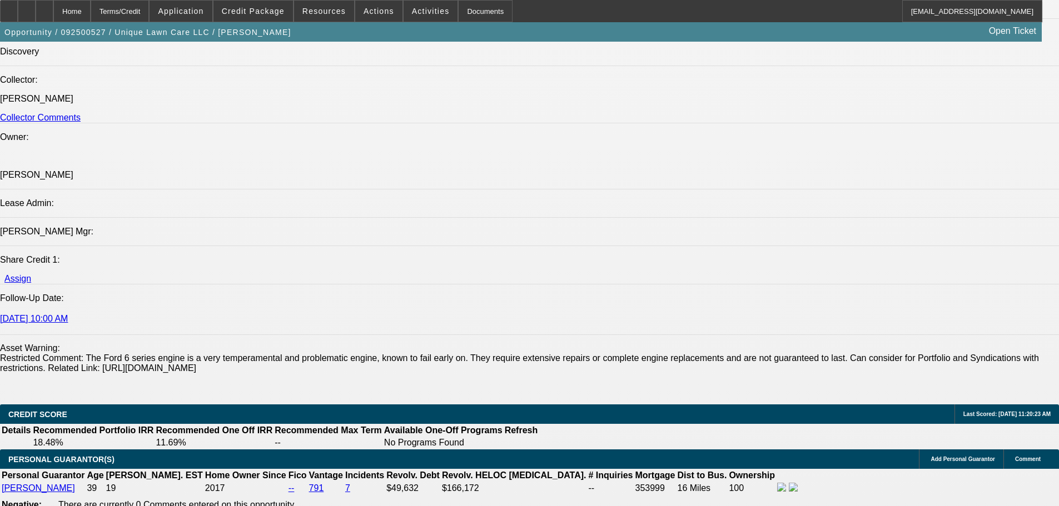
scroll to position [1334, 0]
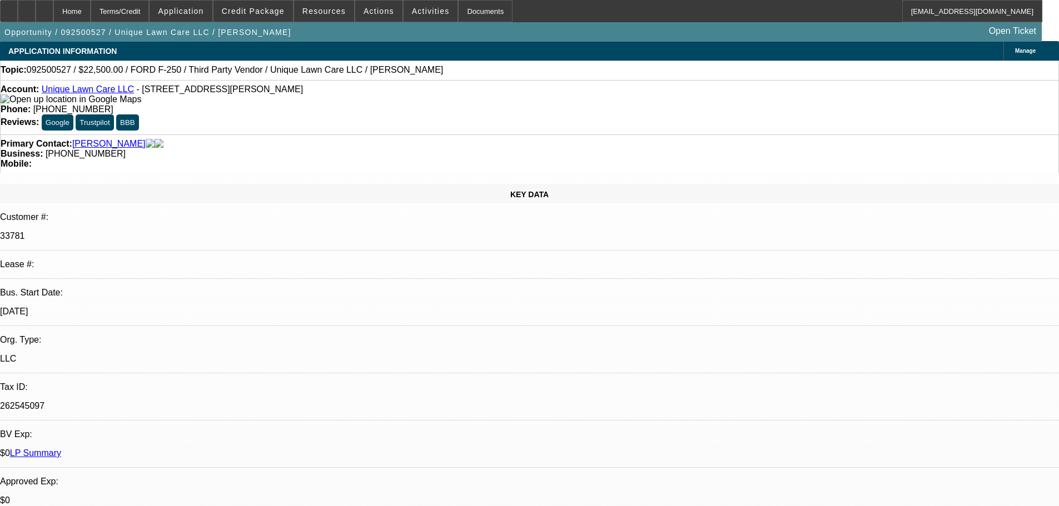
scroll to position [0, 0]
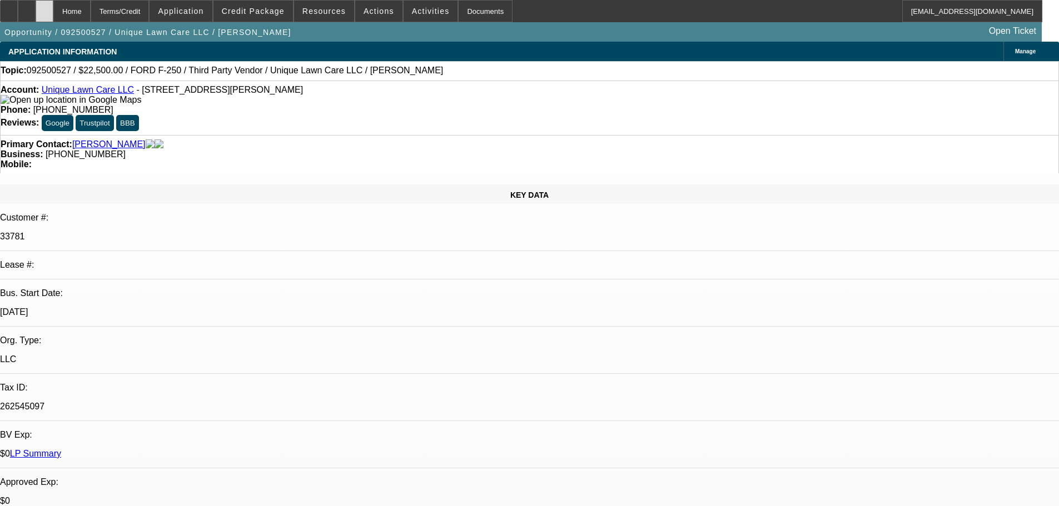
click at [44, 7] on icon at bounding box center [44, 7] width 0 height 0
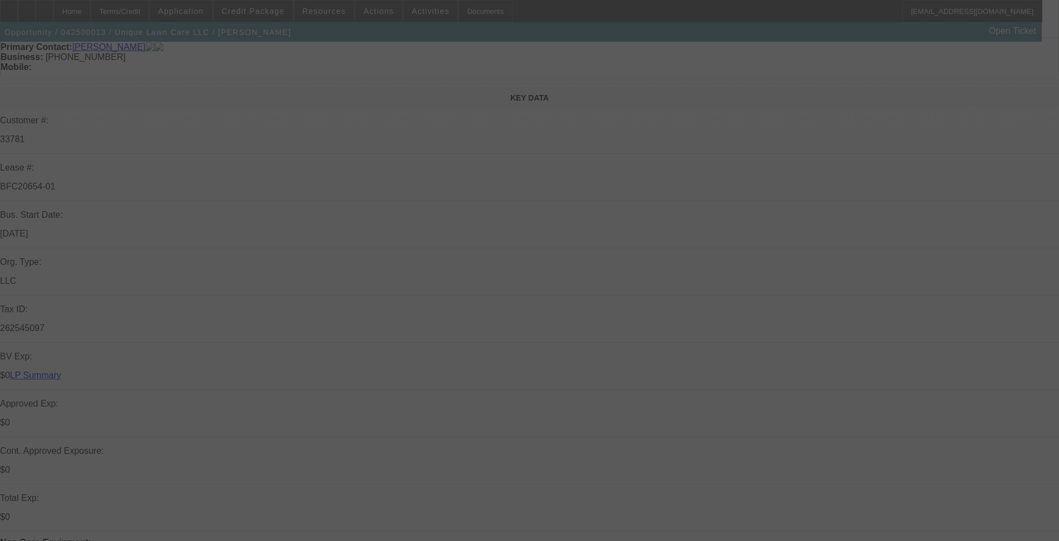
scroll to position [111, 0]
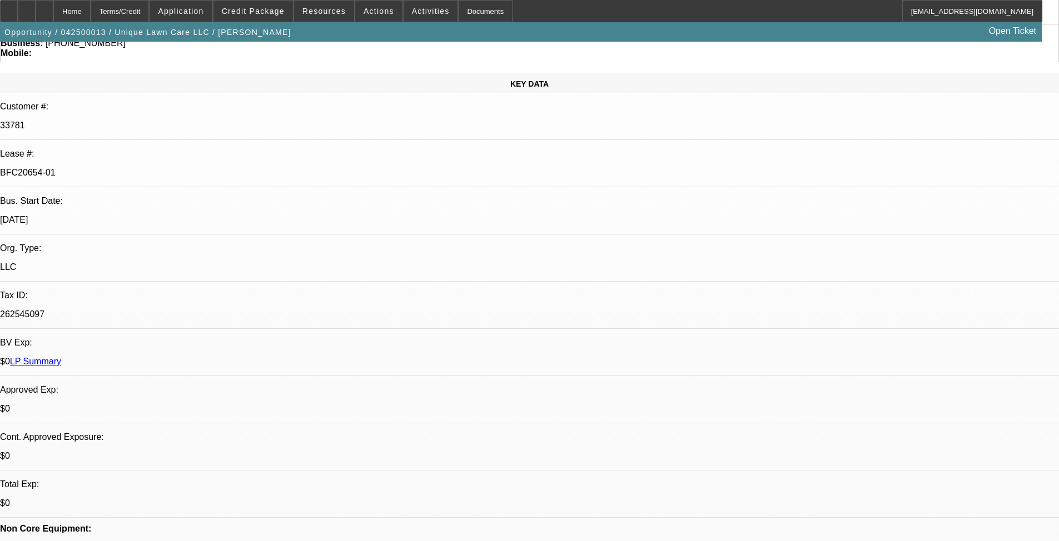
select select "0.15"
select select "0"
select select "6"
select select "0.15"
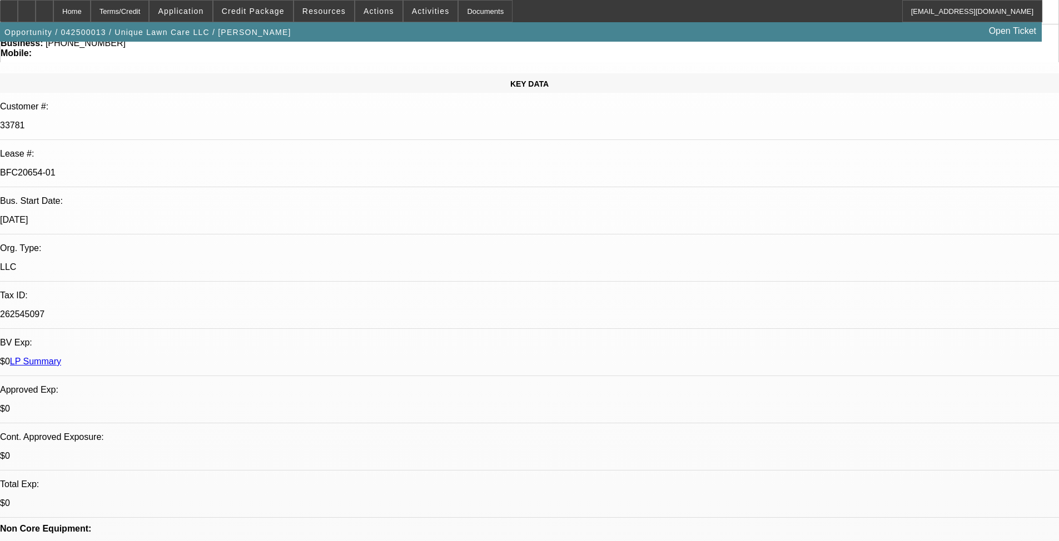
select select "0"
select select "6"
select select "0.15"
select select "0"
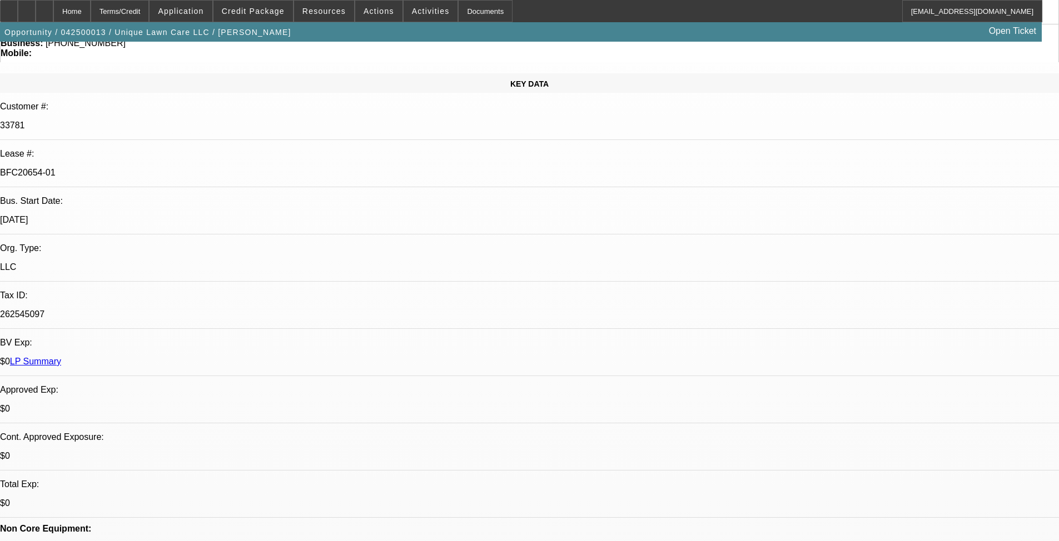
select select "0"
select select "6"
select select "0.15"
select select "0"
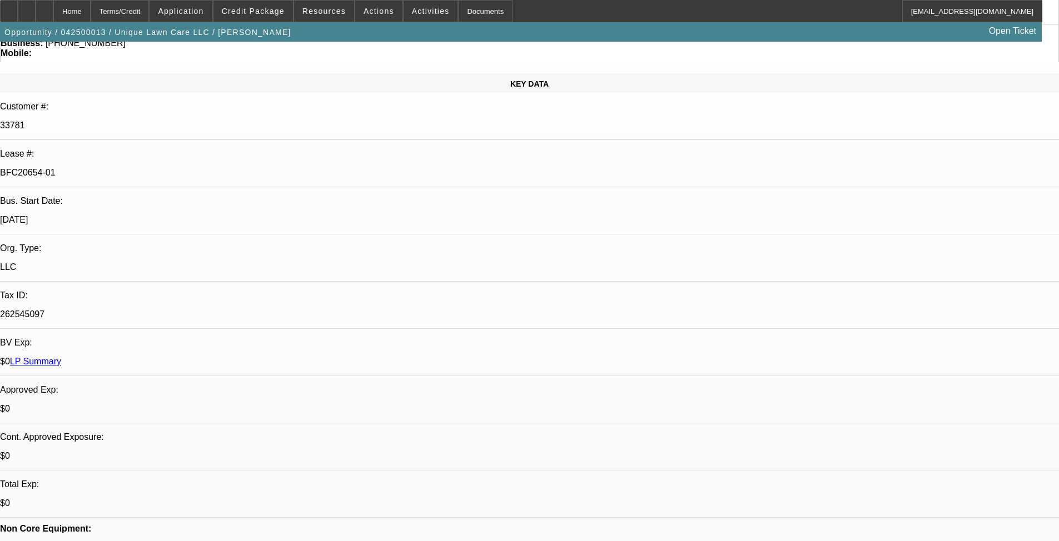
select select "6"
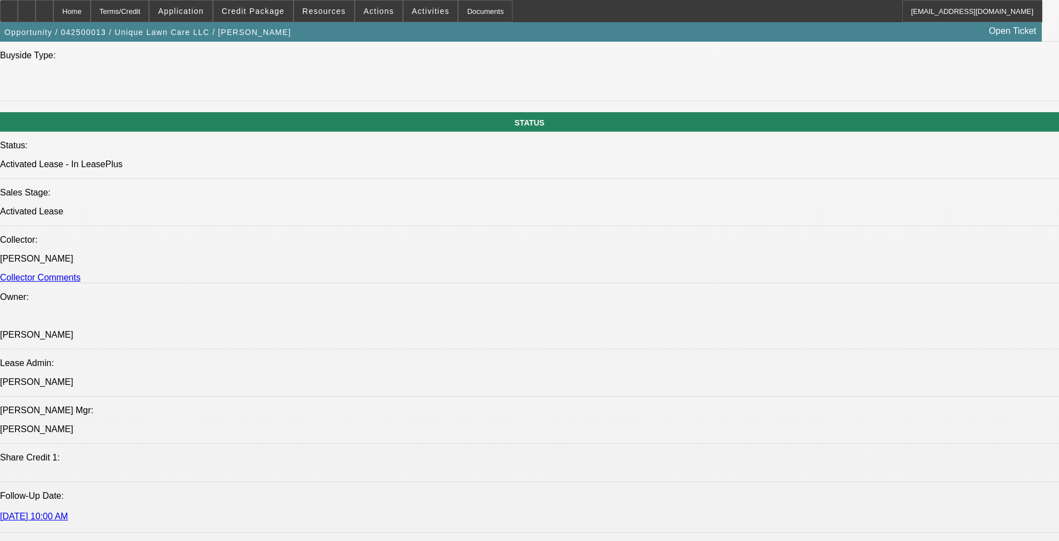
scroll to position [1222, 0]
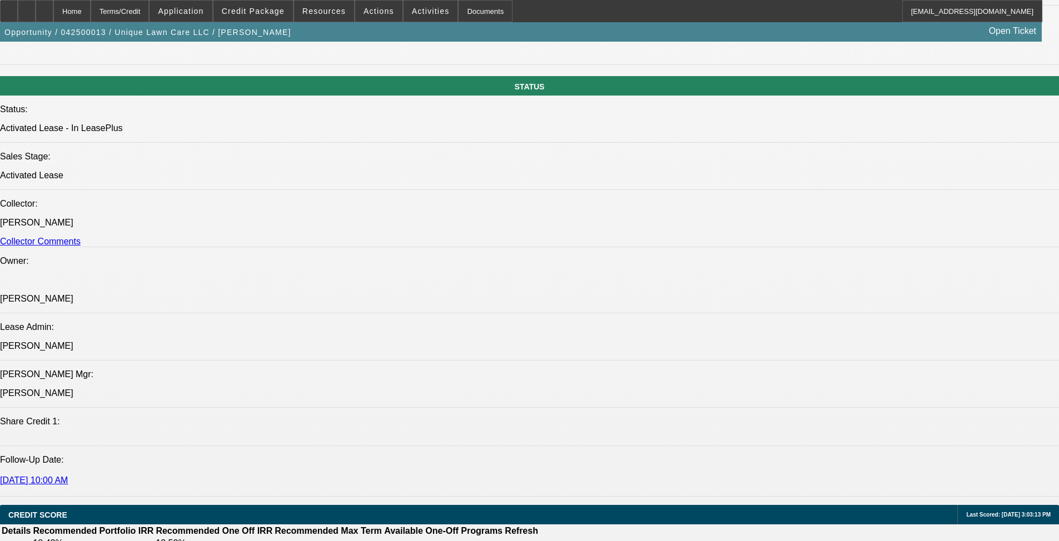
drag, startPoint x: 82, startPoint y: 282, endPoint x: 685, endPoint y: 303, distance: 603.8
copy span "[PERSON_NAME] started Unique Lawn Care, LLC out of [GEOGRAPHIC_DATA] in [DATE].…"
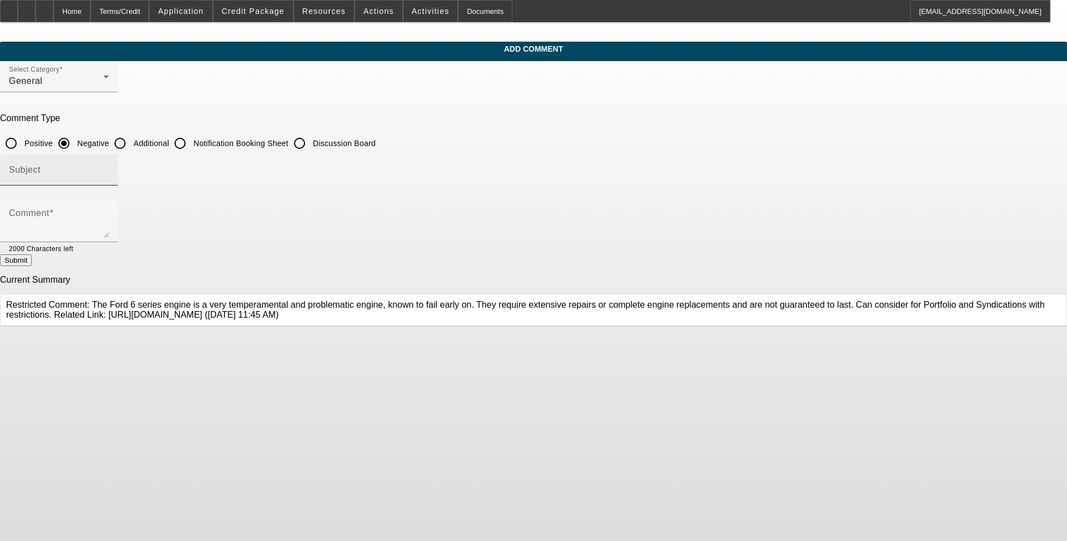
click at [109, 171] on input "Subject" at bounding box center [59, 174] width 100 height 13
type input "Write-Up"
click at [109, 211] on textarea "Comment" at bounding box center [59, 224] width 100 height 27
paste textarea "[PERSON_NAME] started Unique Lawn Care, LLC out of [GEOGRAPHIC_DATA] in [DATE].…"
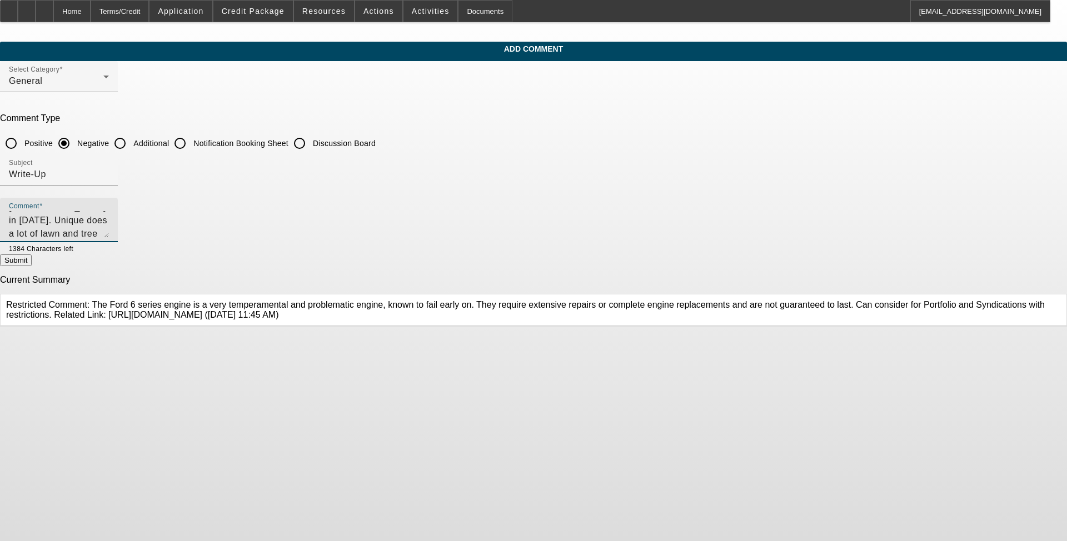
click at [109, 219] on textarea "[PERSON_NAME] started Unique Lawn Care, LLC out of [GEOGRAPHIC_DATA] in [DATE].…" at bounding box center [59, 224] width 100 height 27
click at [109, 216] on textarea "[PERSON_NAME] started Unique Lawn Care, LLC out of [GEOGRAPHIC_DATA] in [DATE].…" at bounding box center [59, 224] width 100 height 27
drag, startPoint x: 628, startPoint y: 228, endPoint x: 370, endPoint y: 222, distance: 258.5
click at [109, 222] on textarea "[PERSON_NAME] started Unique Lawn Care, LLC out of [GEOGRAPHIC_DATA] in [DATE].…" at bounding box center [59, 224] width 100 height 27
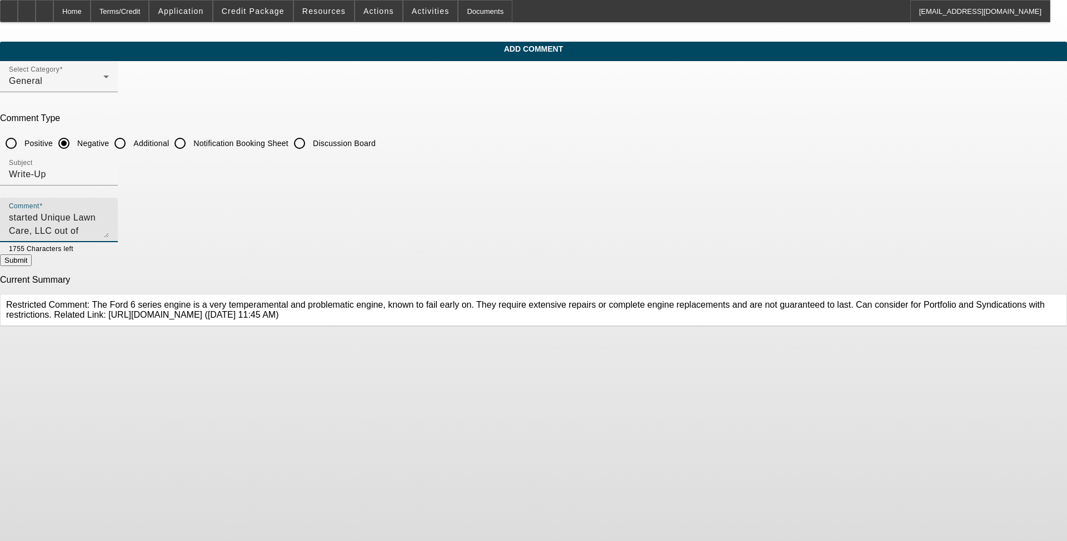
scroll to position [0, 0]
click at [109, 217] on textarea "[PERSON_NAME] started Unique Lawn Care, LLC out of [GEOGRAPHIC_DATA] in [DATE].…" at bounding box center [59, 224] width 100 height 27
click at [109, 231] on textarea "[PERSON_NAME] started Unique Lawn Care, LLC out of [GEOGRAPHIC_DATA] in [DATE].…" at bounding box center [59, 224] width 100 height 27
click at [109, 228] on textarea "[PERSON_NAME] started Unique Lawn Care, LLC out of [GEOGRAPHIC_DATA] in [DATE].…" at bounding box center [59, 224] width 100 height 27
click at [109, 229] on textarea "[PERSON_NAME] started Unique Lawn Care, LLC out of [GEOGRAPHIC_DATA] in [DATE].…" at bounding box center [59, 224] width 100 height 27
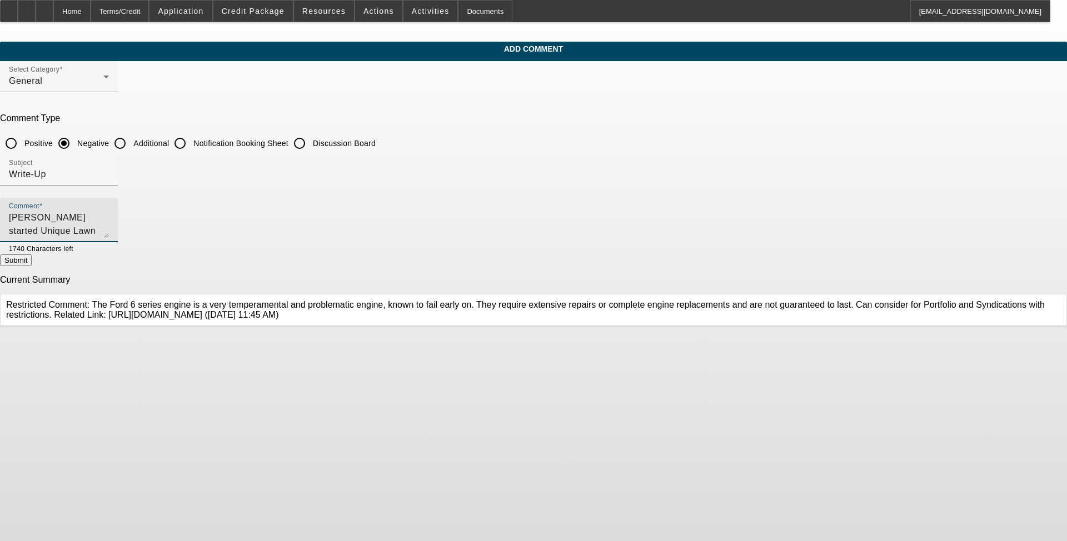
click at [109, 231] on textarea "[PERSON_NAME] started Unique Lawn Care, LLC out of [GEOGRAPHIC_DATA] in [DATE].…" at bounding box center [59, 224] width 100 height 27
click at [109, 230] on textarea "[PERSON_NAME] started Unique Lawn Care, LLC out of [GEOGRAPHIC_DATA] in [DATE].…" at bounding box center [59, 224] width 100 height 27
type textarea "[PERSON_NAME] started Unique Lawn Care, LLC out of [GEOGRAPHIC_DATA] in [DATE].…"
click at [131, 143] on input "Additional" at bounding box center [120, 143] width 22 height 22
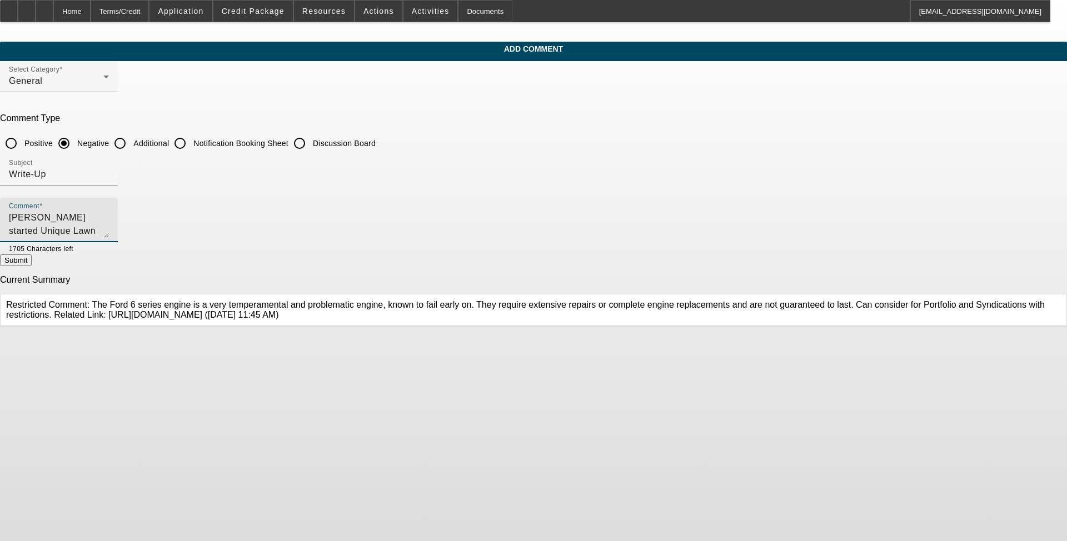
radio input "true"
click at [32, 260] on button "Submit" at bounding box center [16, 260] width 32 height 12
radio input "true"
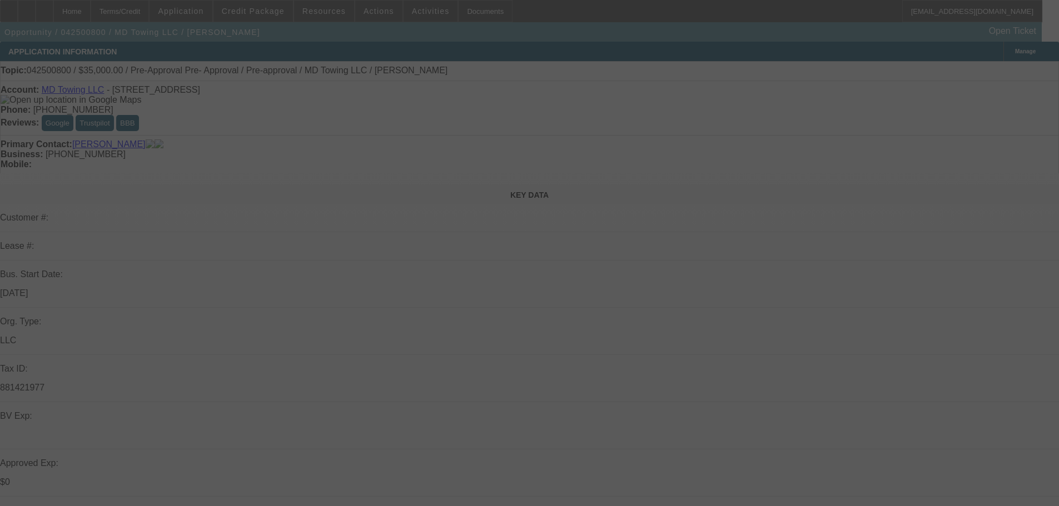
select select "0"
select select "2"
select select "0"
select select "6"
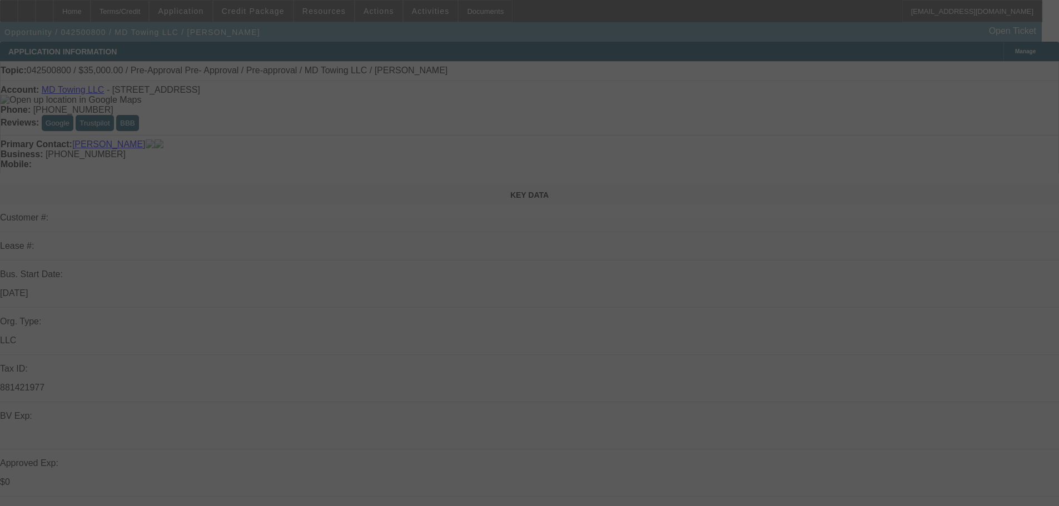
select select "0"
select select "2"
select select "0"
select select "6"
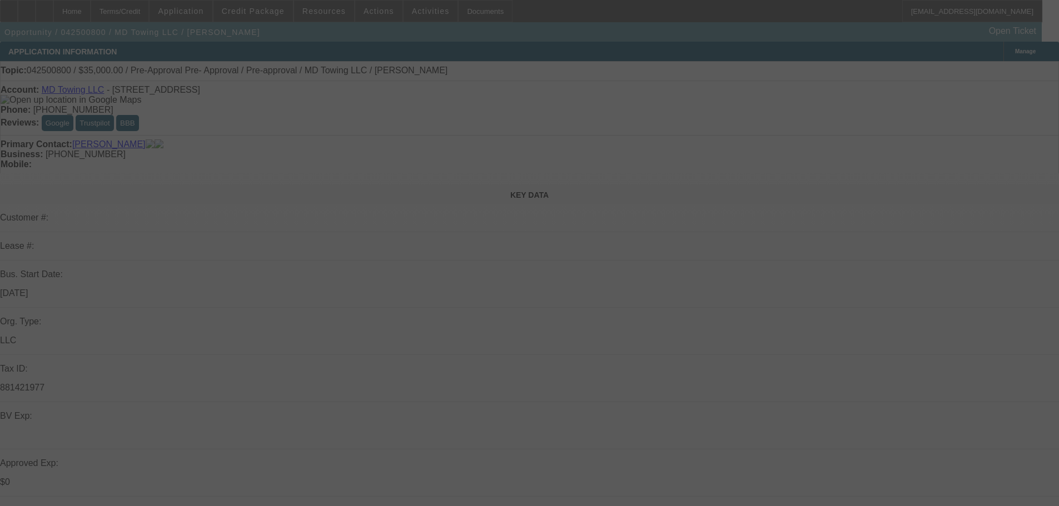
select select "0.1"
select select "2"
select select "0"
select select "6"
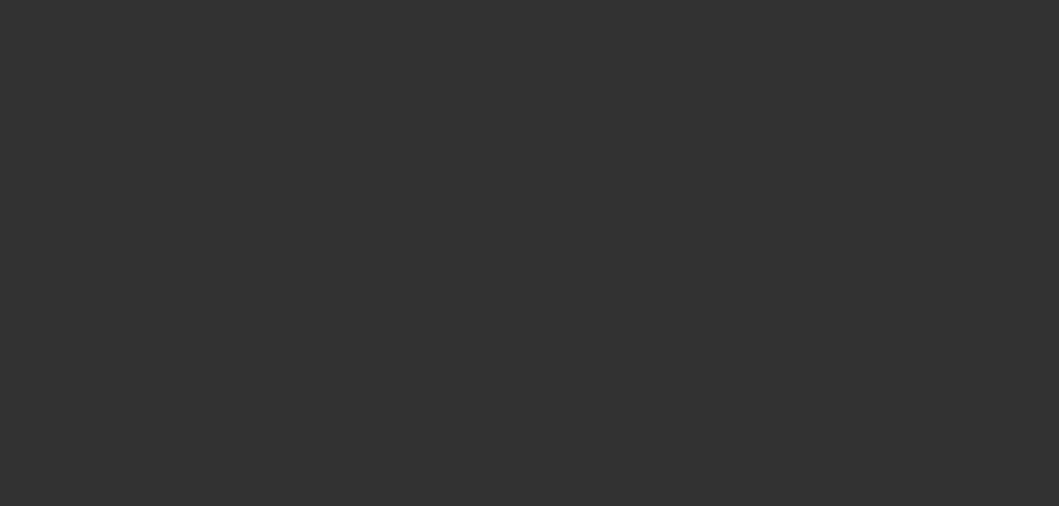
select select "0"
select select "2"
select select "0.15"
select select "16"
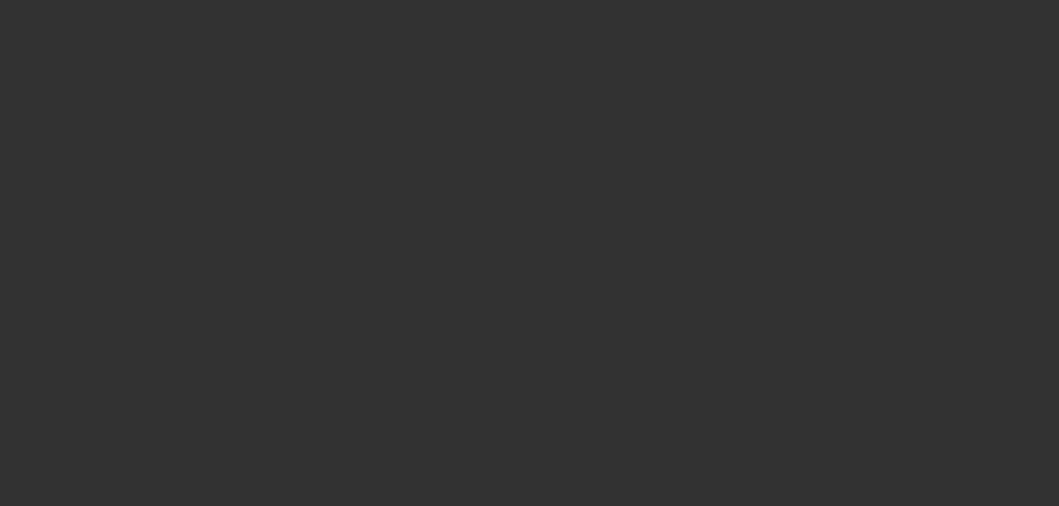
select select "0"
select select "2"
select select "0.15"
select select "16"
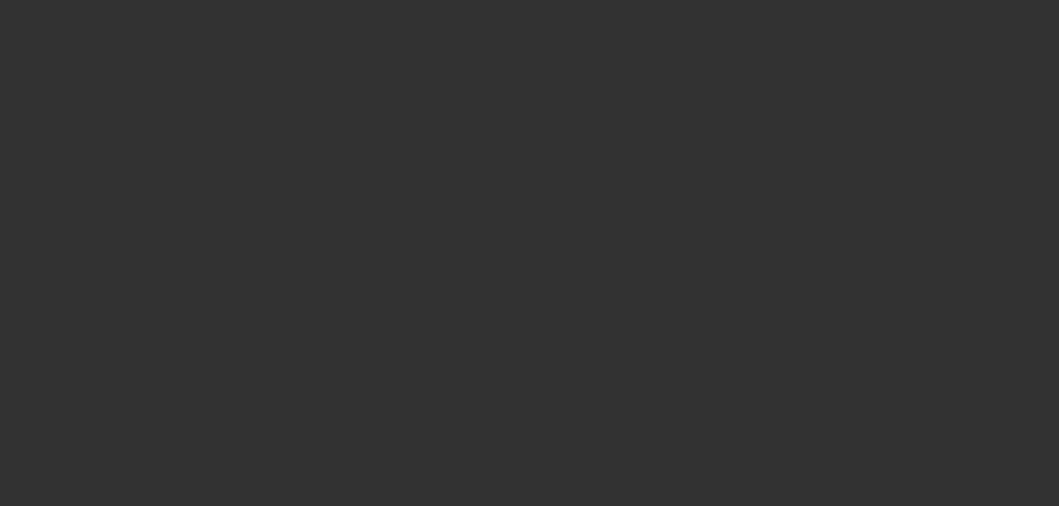
select select "0"
select select "2"
select select "0.2"
select select "17"
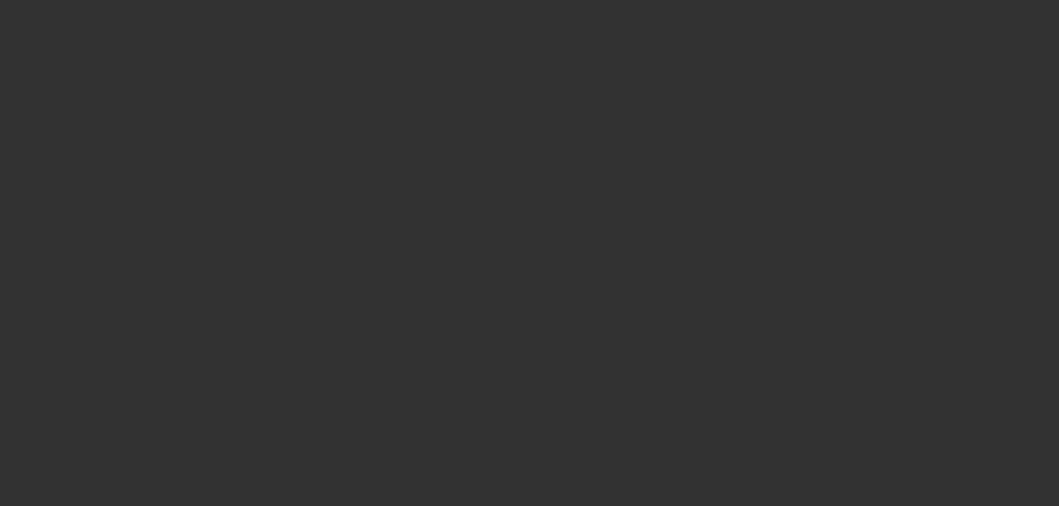
select select "0.1"
select select "2"
select select "0"
select select "6"
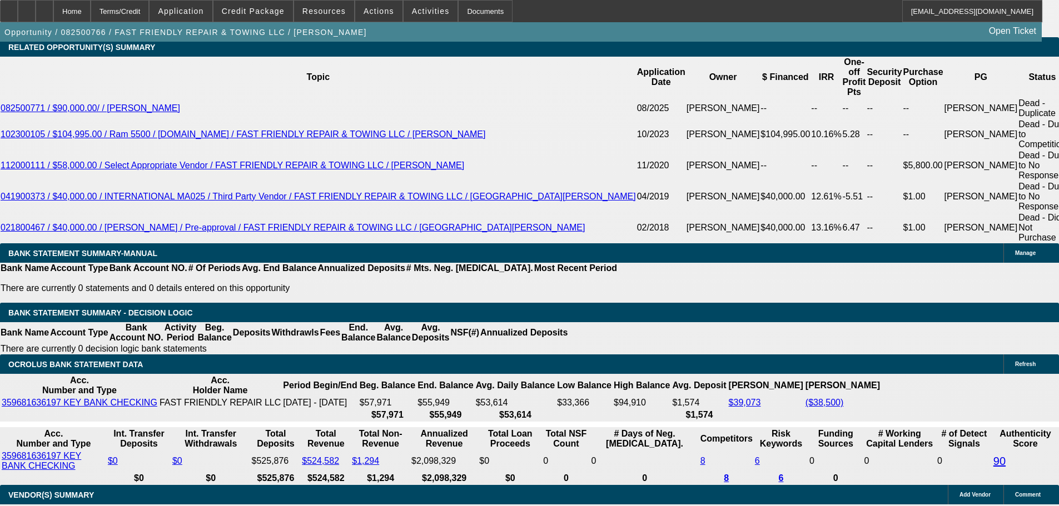
scroll to position [1889, 0]
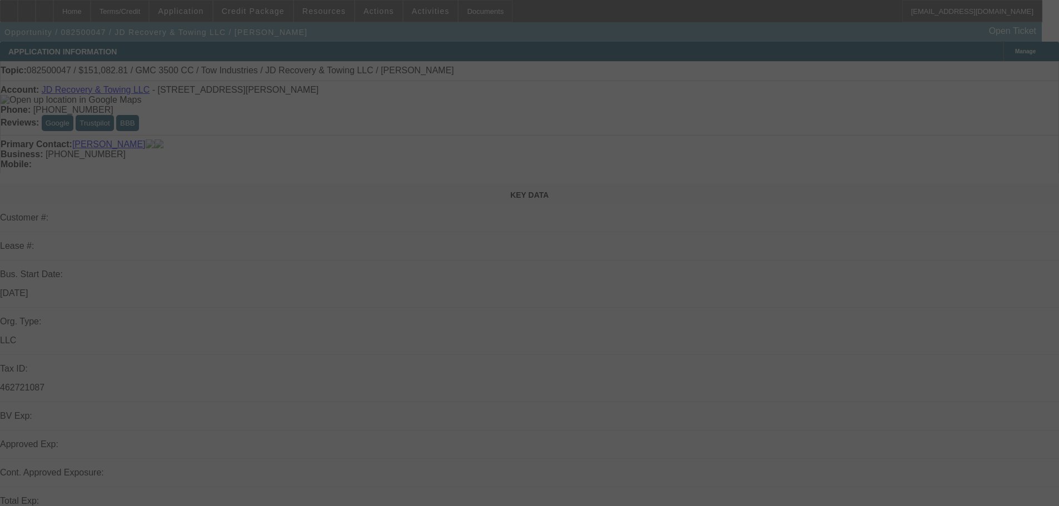
select select "0"
select select "0.1"
select select "4"
select select "0"
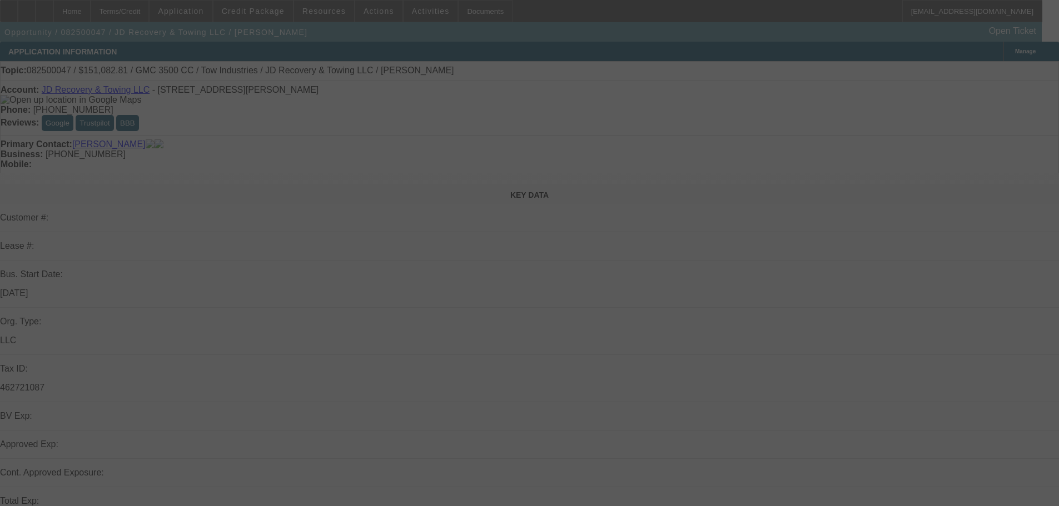
select select "0"
select select "0.1"
select select "4"
select select "0"
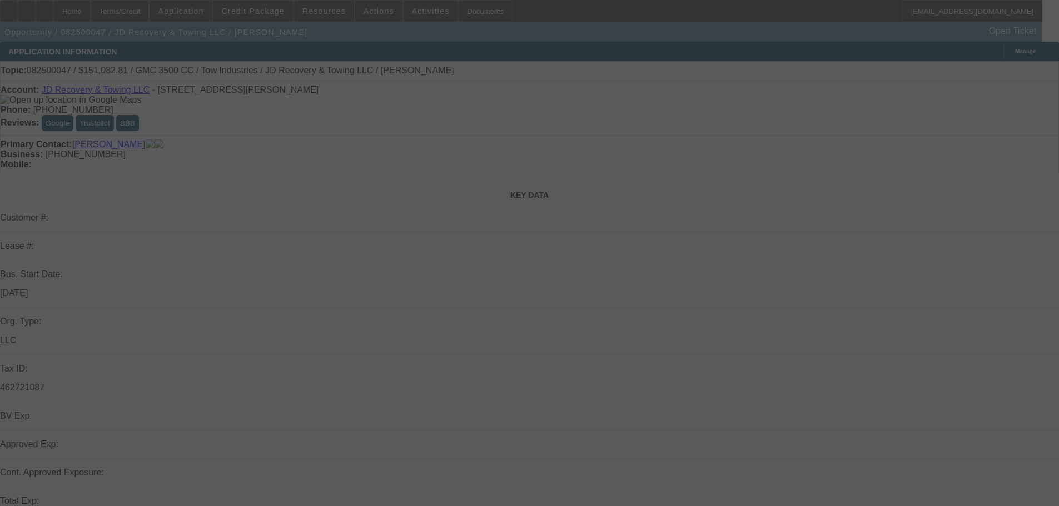
select select "0.1"
select select "4"
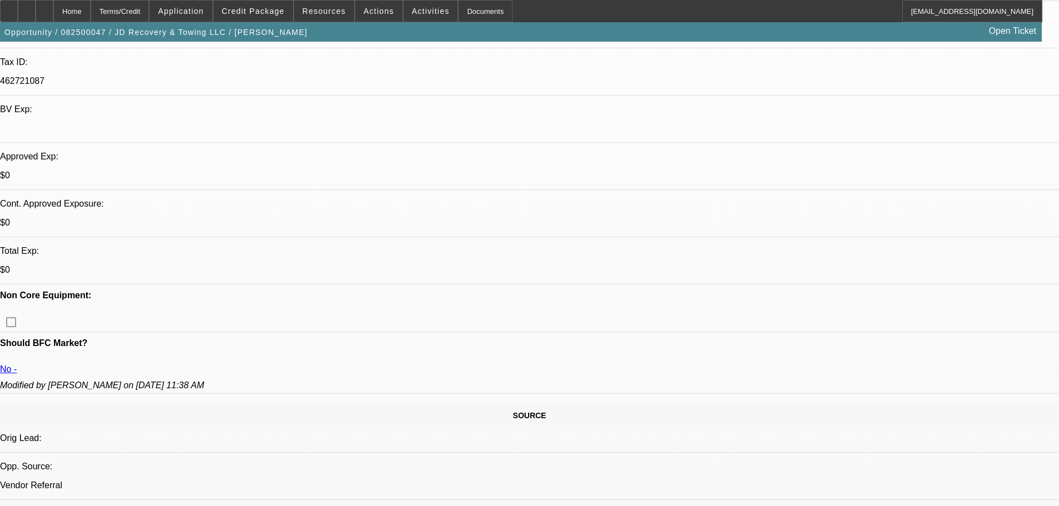
scroll to position [333, 0]
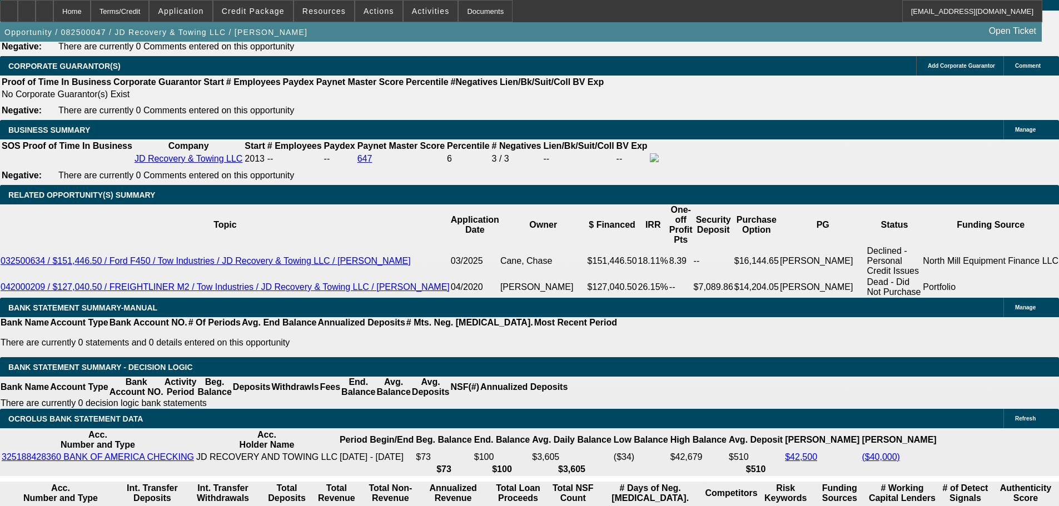
scroll to position [1650, 0]
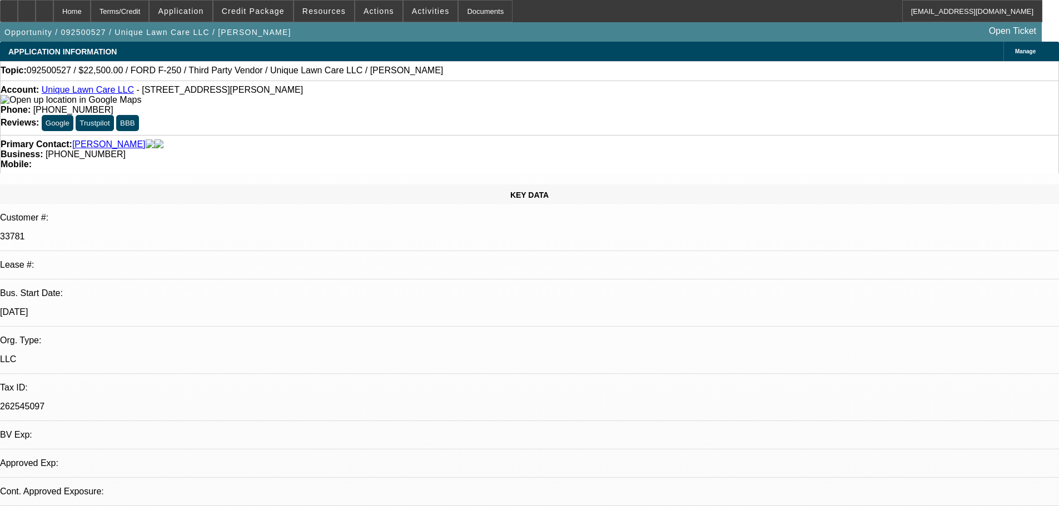
select select "0"
select select "2"
select select "0.1"
select select "4"
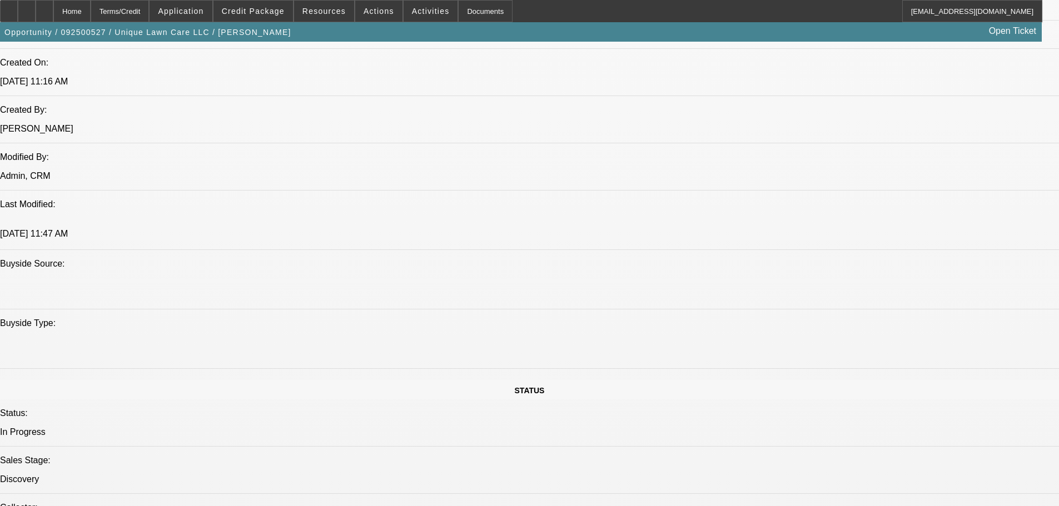
scroll to position [778, 0]
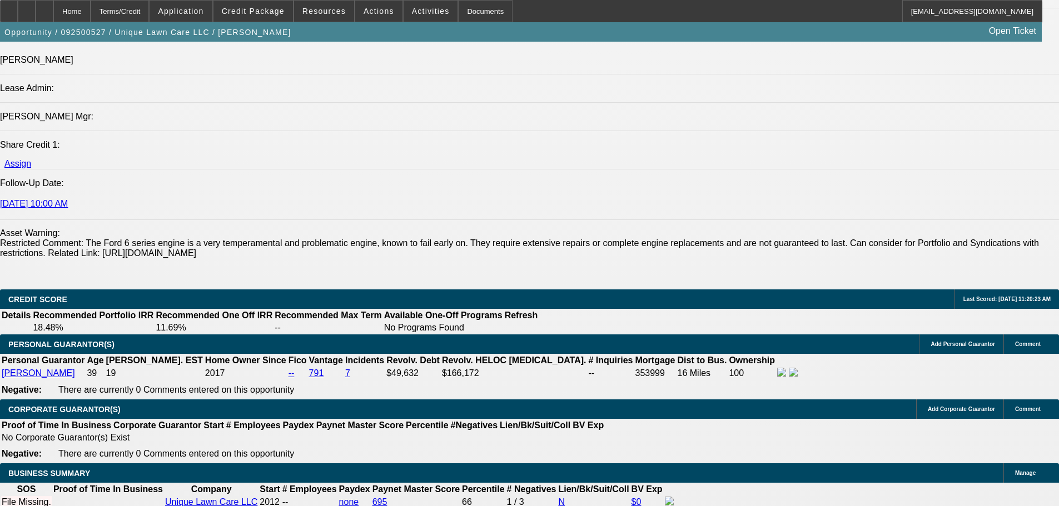
scroll to position [1445, 0]
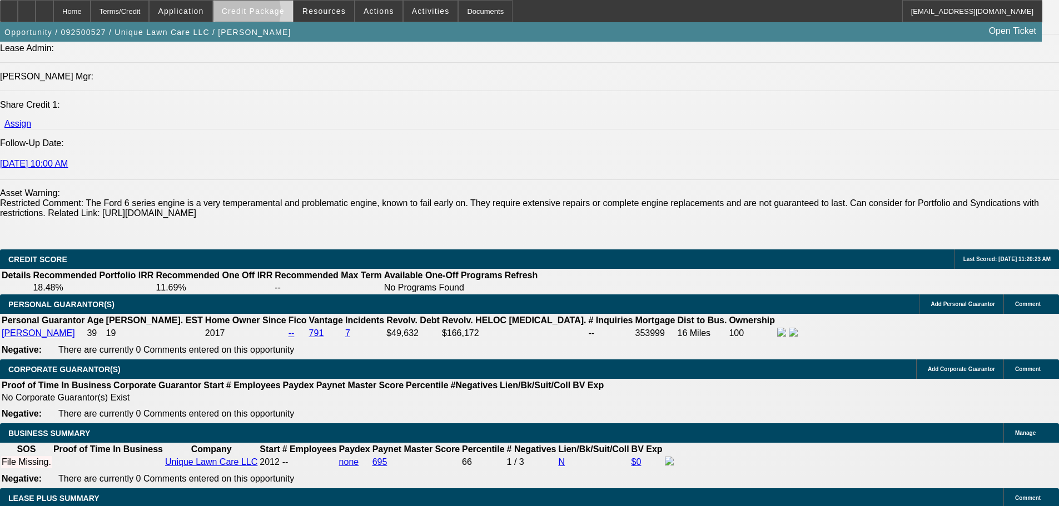
click at [250, 14] on span "Credit Package" at bounding box center [253, 11] width 63 height 9
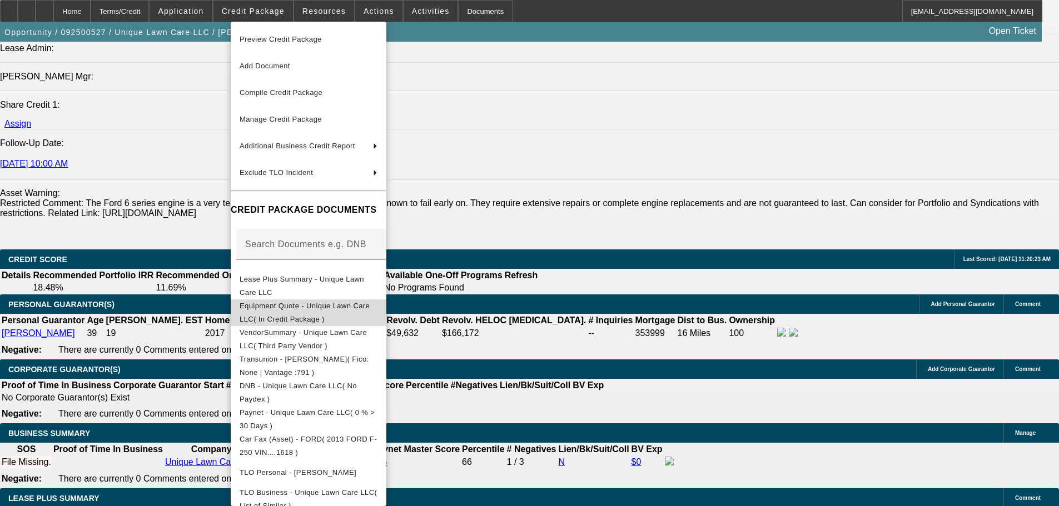
click at [377, 303] on span "Equipment Quote - Unique Lawn Care LLC( In Credit Package )" at bounding box center [308, 312] width 138 height 27
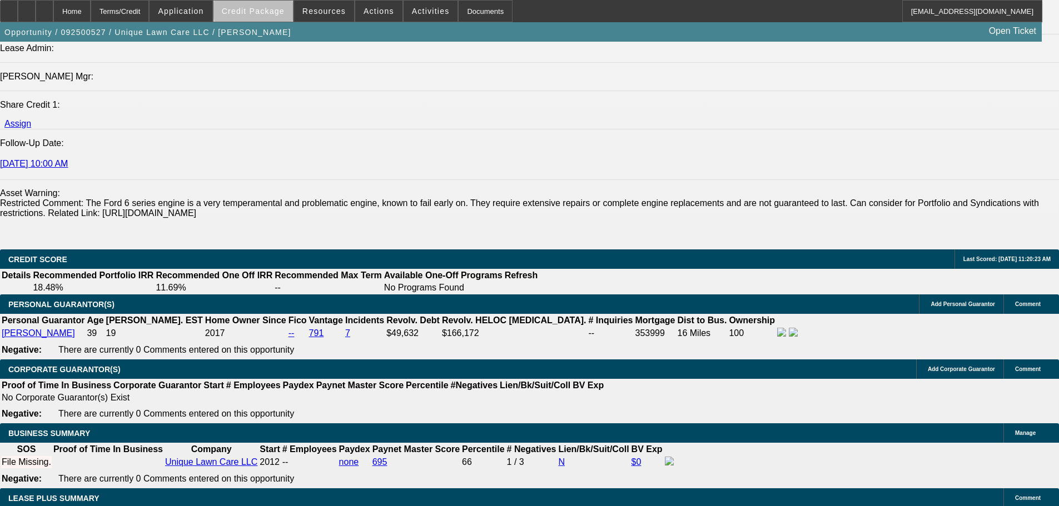
click at [284, 9] on span "Credit Package" at bounding box center [253, 11] width 63 height 9
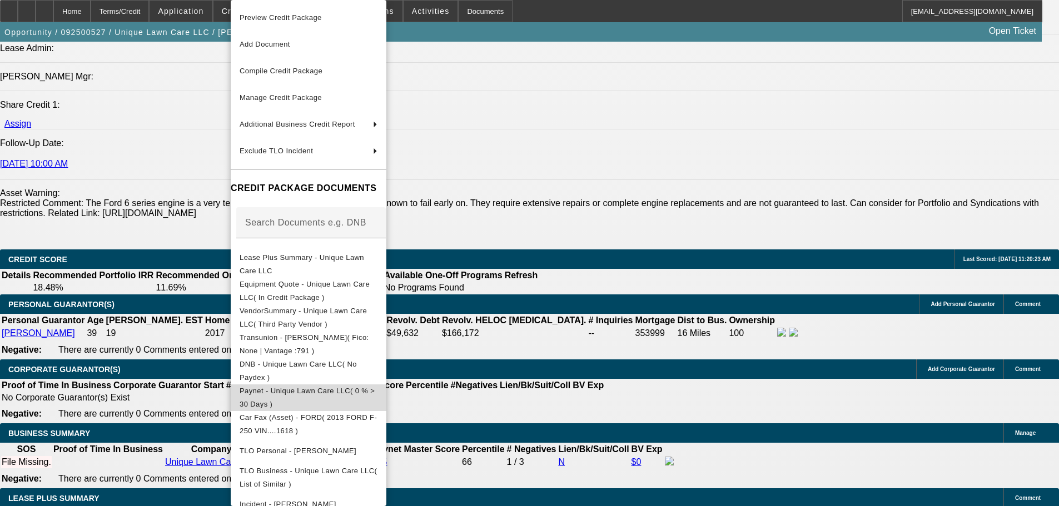
click at [371, 406] on button "Paynet - Unique Lawn Care LLC( 0 % > 30 Days )" at bounding box center [309, 398] width 156 height 27
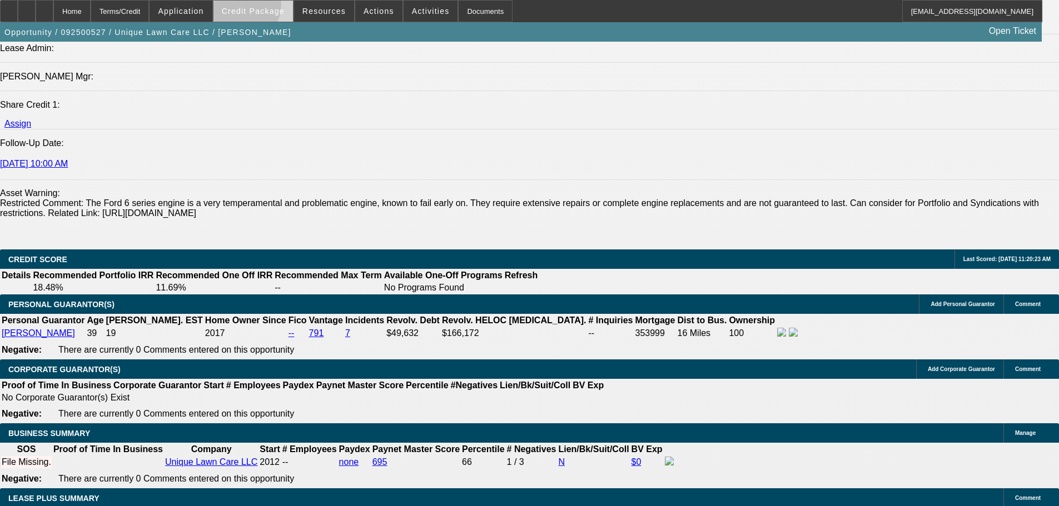
click at [257, 7] on span "Credit Package" at bounding box center [253, 11] width 63 height 9
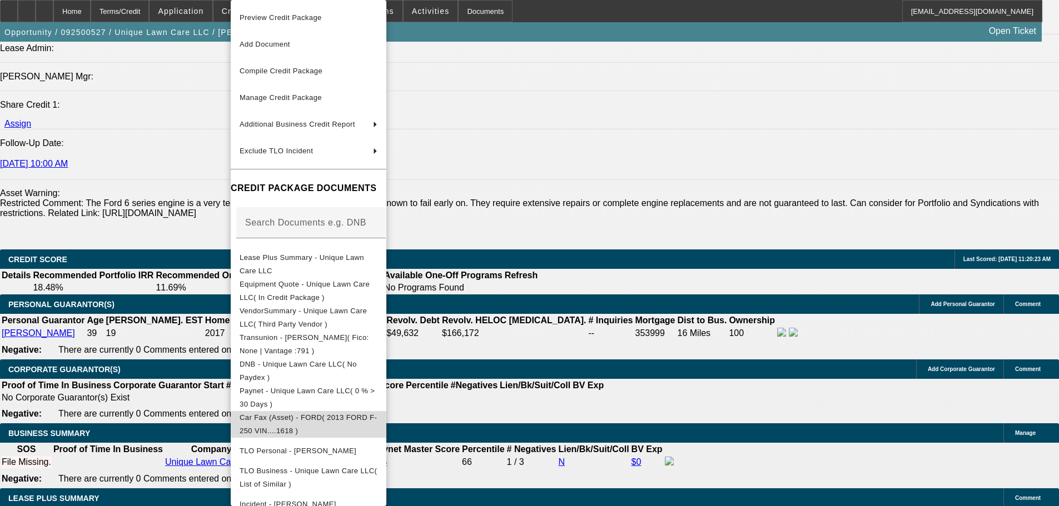
click at [386, 411] on button "Car Fax (Asset) - FORD( 2013 FORD F-250 VIN....1618 )" at bounding box center [309, 424] width 156 height 27
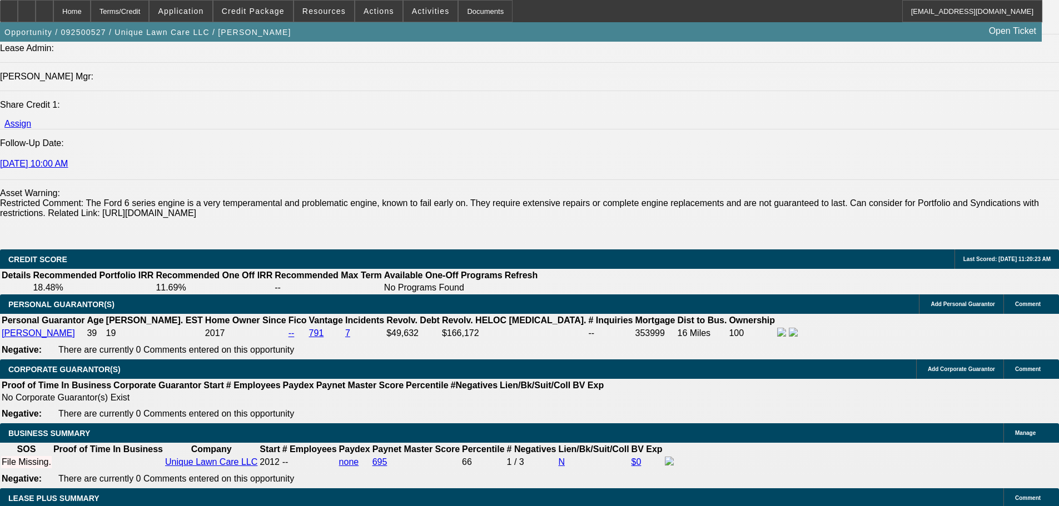
scroll to position [1556, 0]
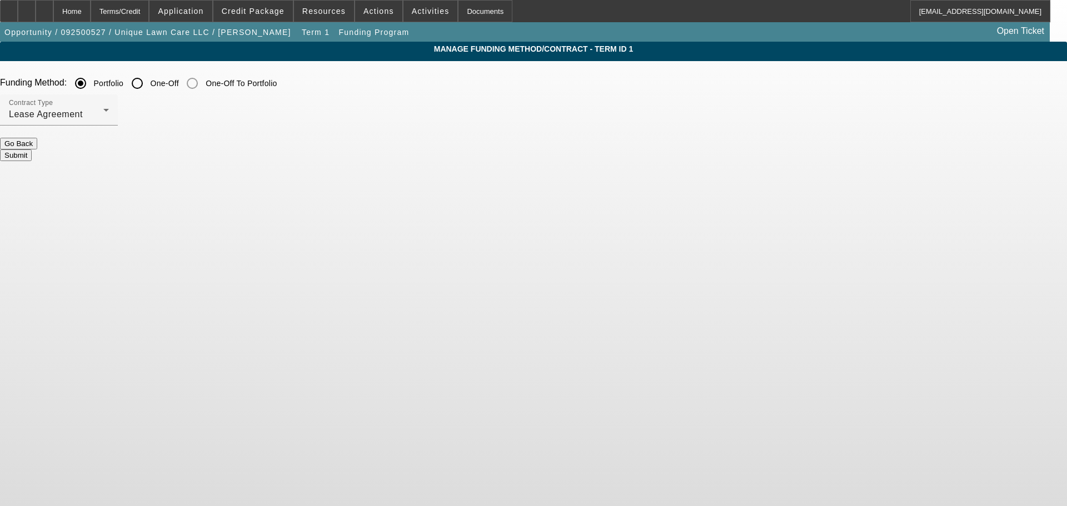
click at [148, 79] on input "One-Off" at bounding box center [137, 83] width 22 height 22
radio input "true"
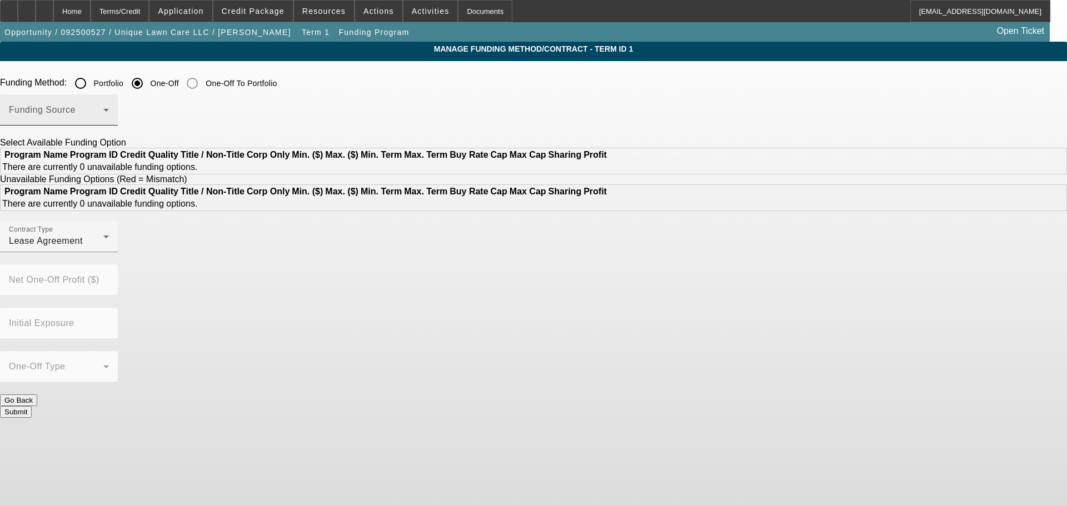
click at [109, 99] on div "Funding Source" at bounding box center [59, 109] width 100 height 31
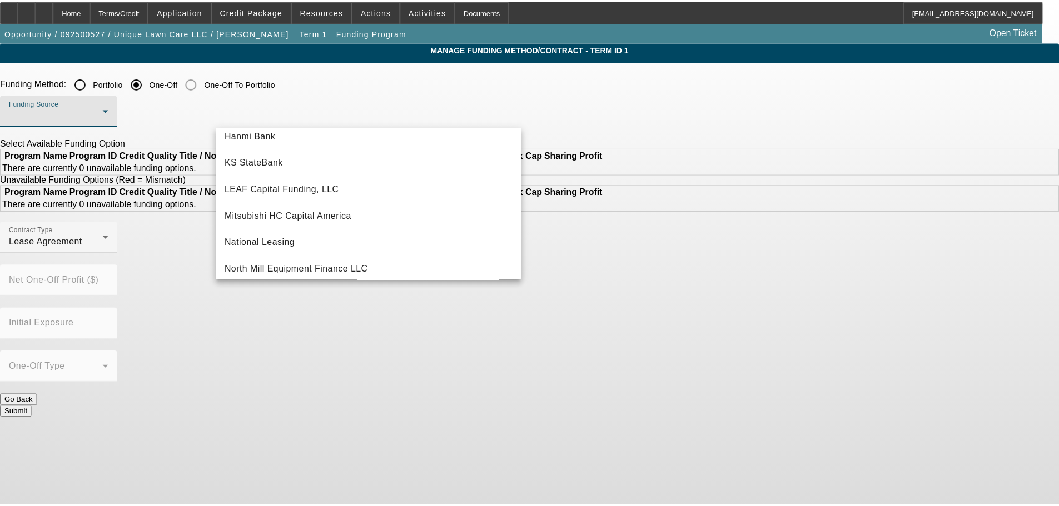
scroll to position [111, 0]
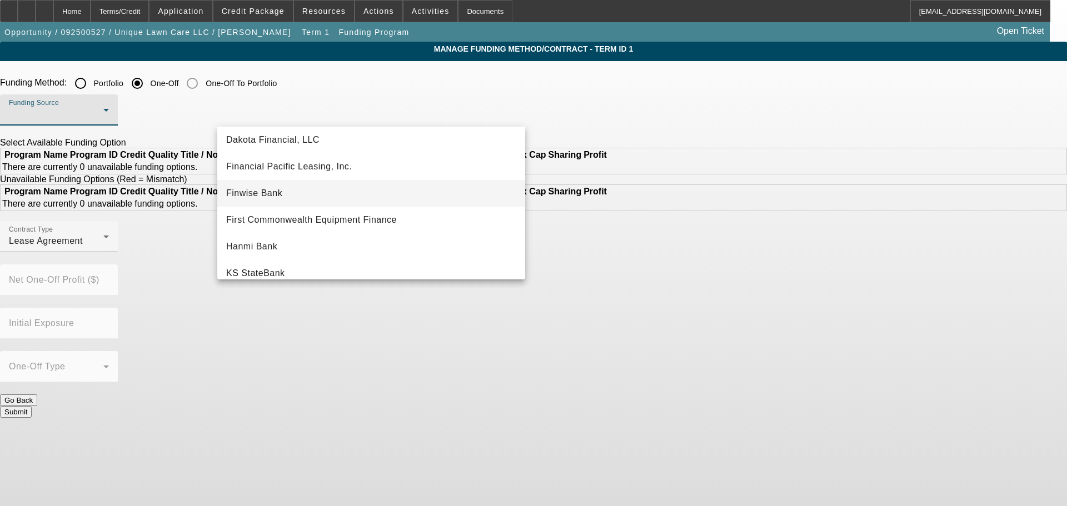
click at [342, 183] on mat-option "Finwise Bank" at bounding box center [371, 193] width 308 height 27
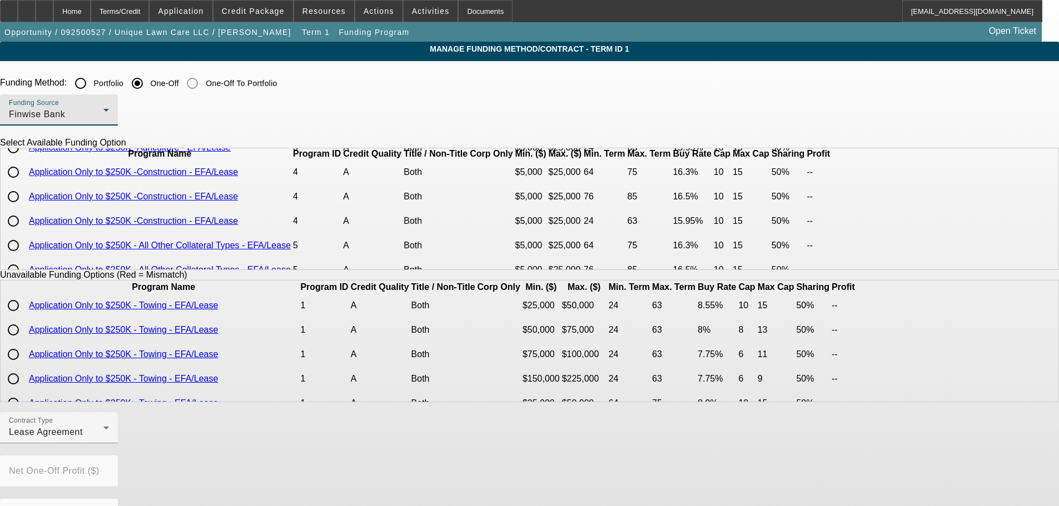
scroll to position [109, 0]
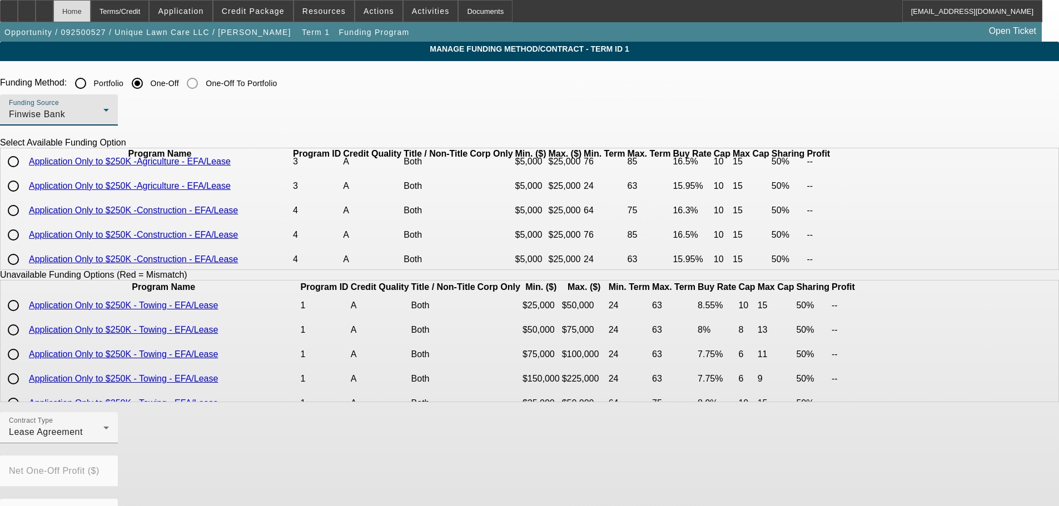
click at [91, 7] on div "Home" at bounding box center [71, 11] width 37 height 22
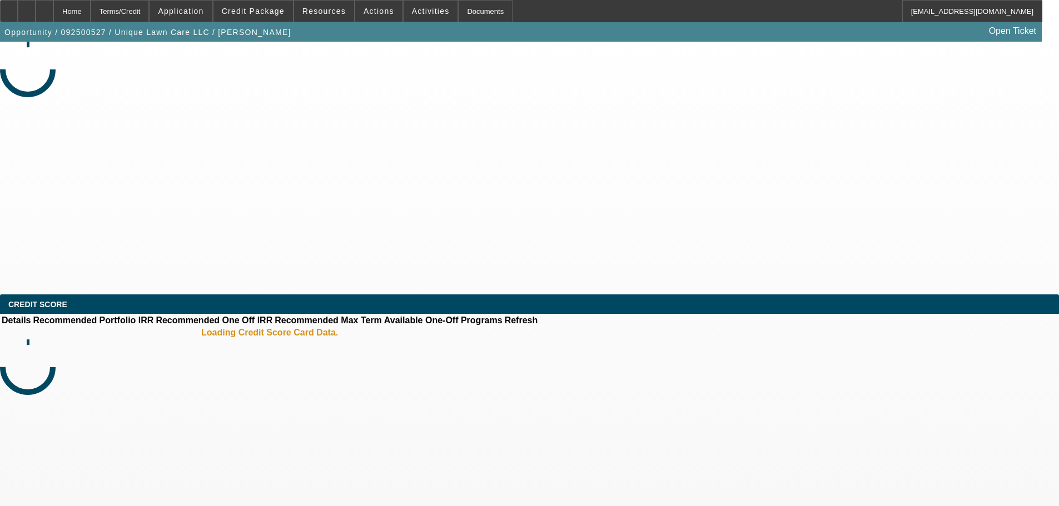
select select "0"
select select "2"
select select "0.1"
select select "4"
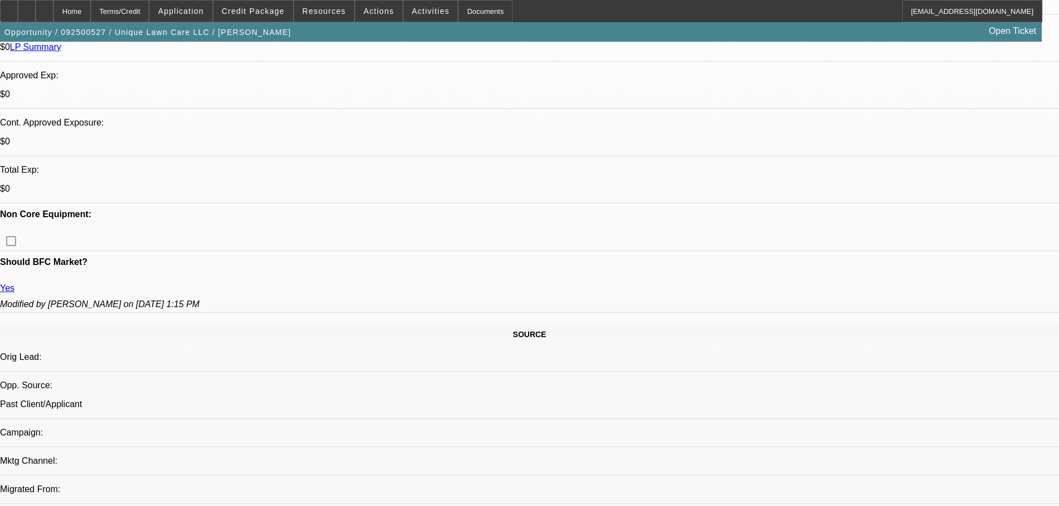
scroll to position [445, 0]
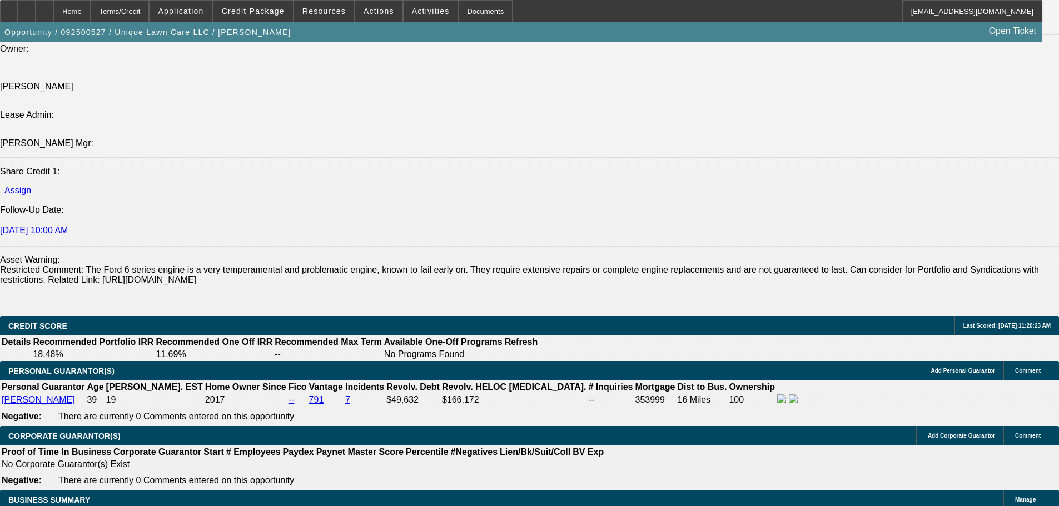
scroll to position [1334, 0]
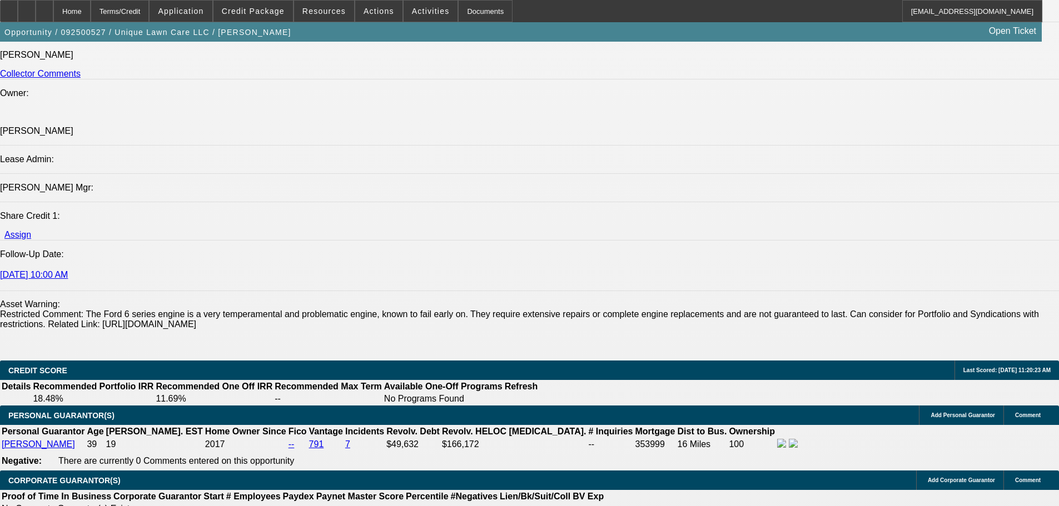
click at [426, 14] on span "Activities" at bounding box center [431, 11] width 38 height 9
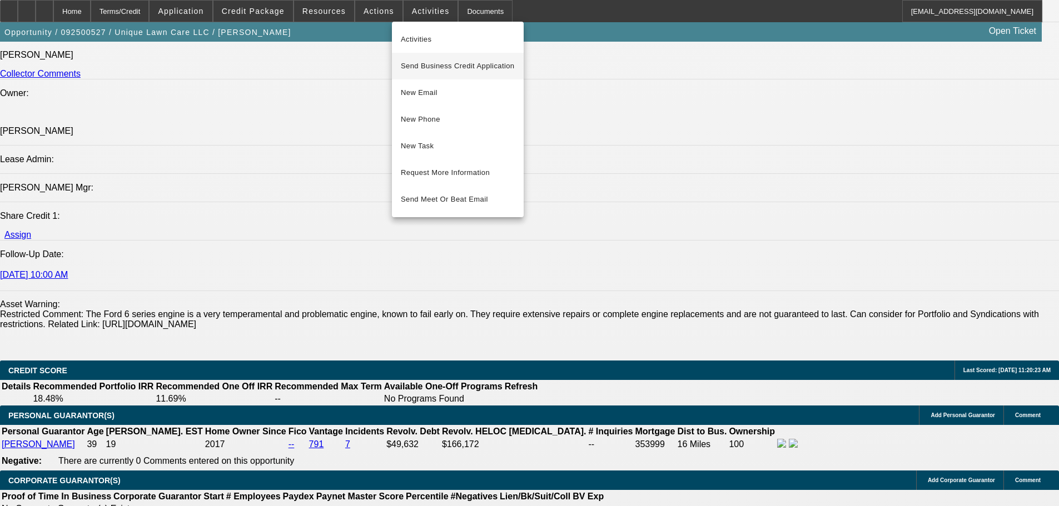
click at [455, 70] on span "Send Business Credit Application" at bounding box center [458, 65] width 114 height 13
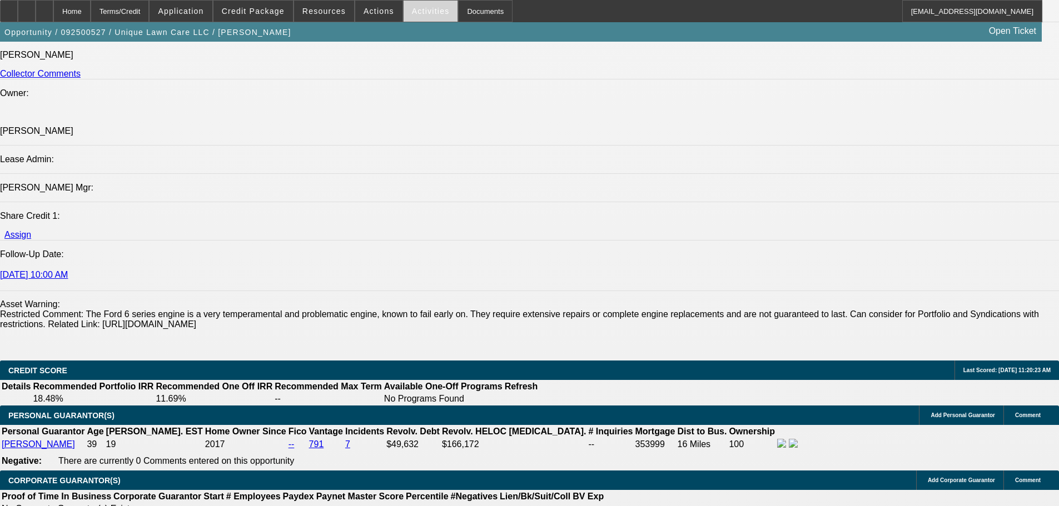
click at [430, 17] on span at bounding box center [430, 11] width 54 height 27
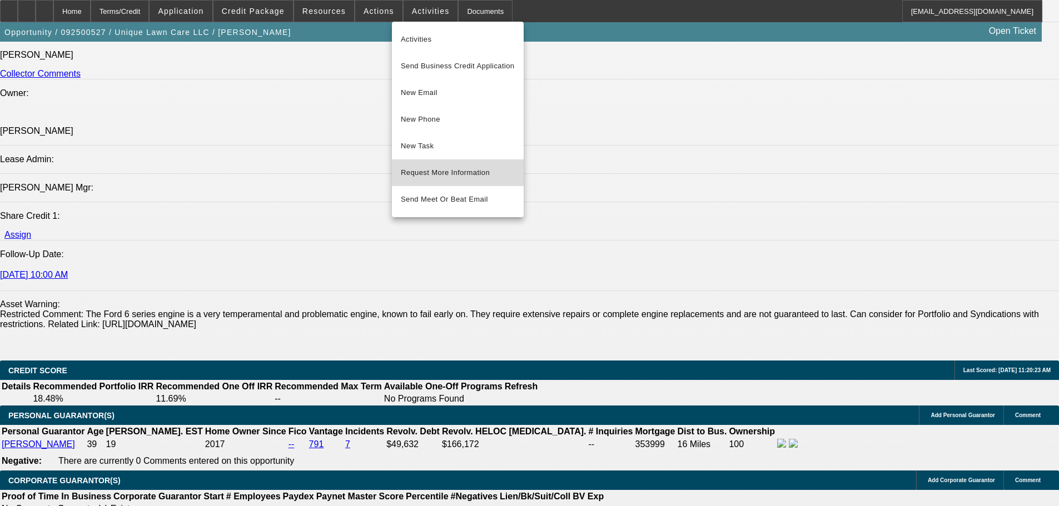
click at [479, 179] on span "Request More Information" at bounding box center [458, 172] width 114 height 13
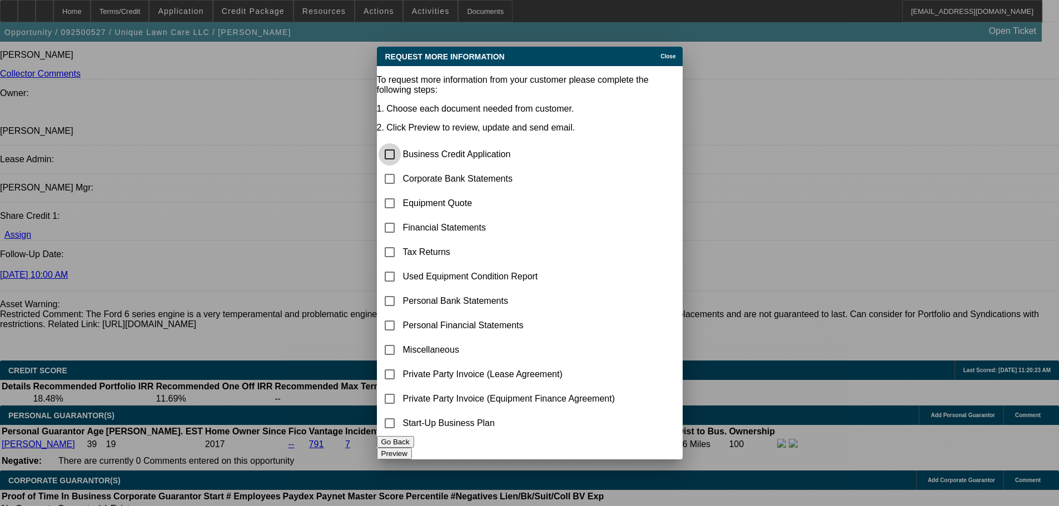
scroll to position [0, 0]
click at [399, 168] on input "checkbox" at bounding box center [389, 179] width 22 height 22
checkbox input "true"
click at [412, 448] on button "Preview" at bounding box center [394, 454] width 35 height 12
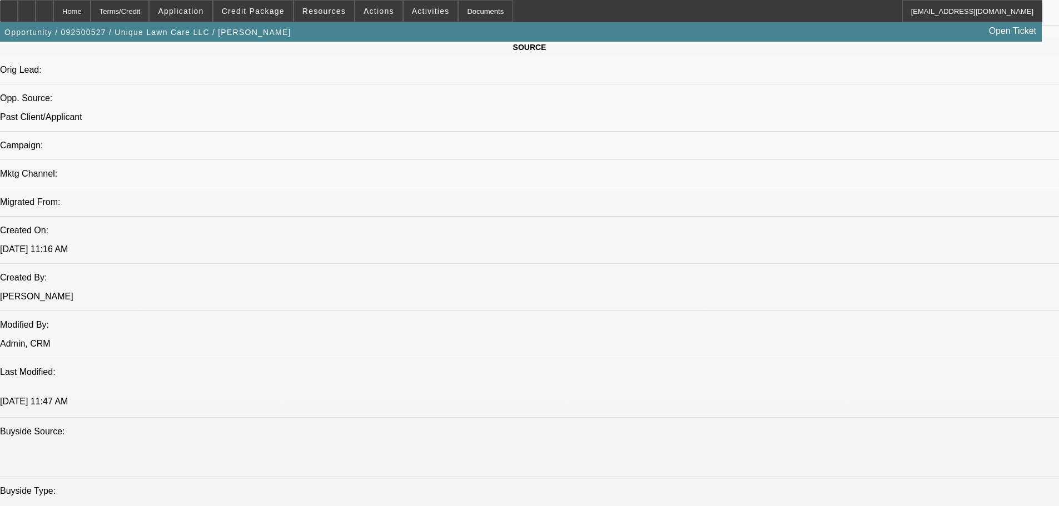
scroll to position [667, 0]
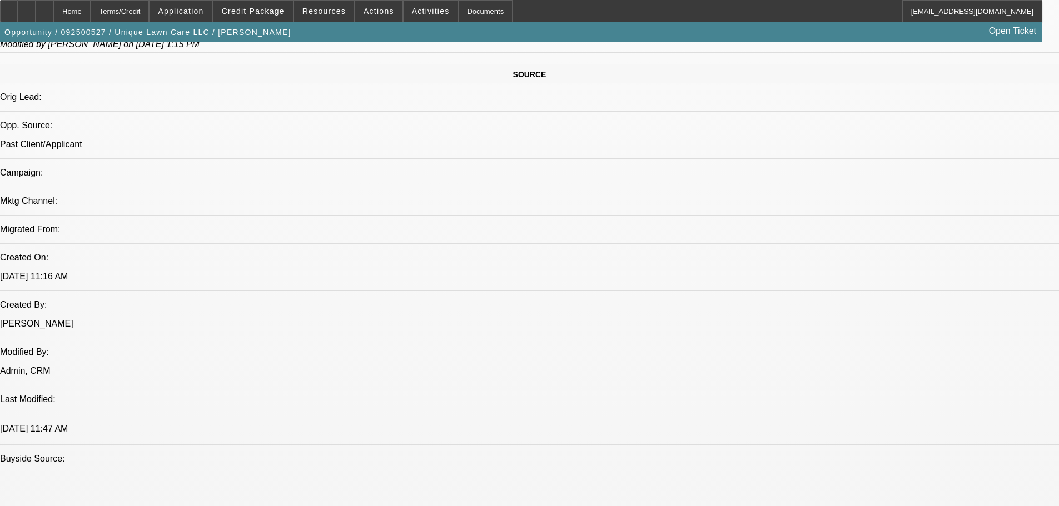
click at [36, 19] on div at bounding box center [27, 11] width 18 height 22
click at [419, 7] on span "Activities" at bounding box center [431, 11] width 38 height 9
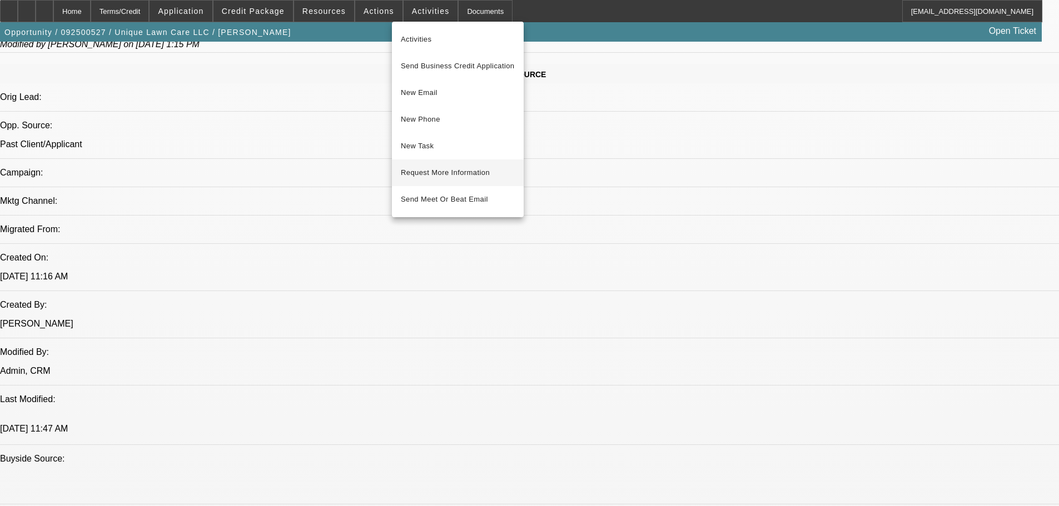
click at [433, 171] on span "Request More Information" at bounding box center [458, 172] width 114 height 13
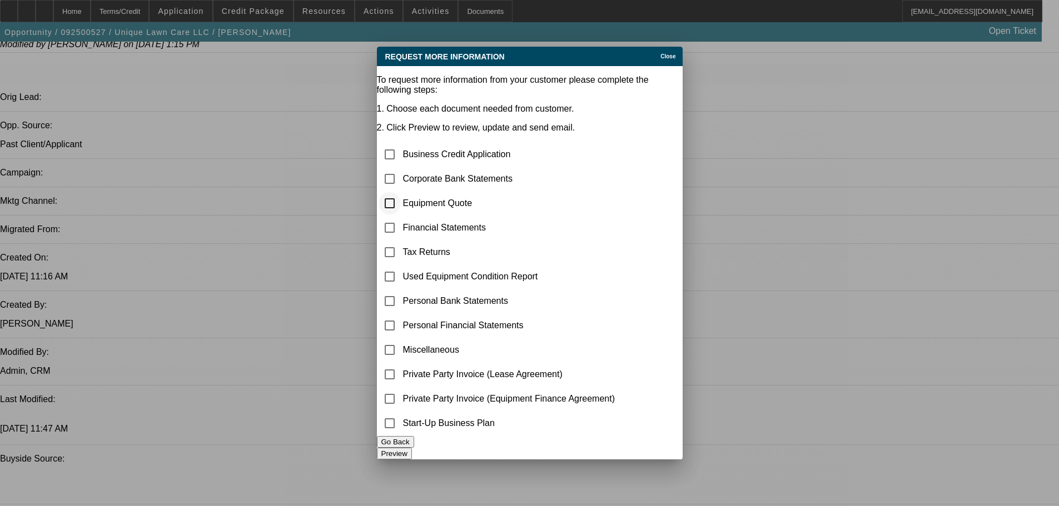
scroll to position [0, 0]
click at [400, 168] on input "checkbox" at bounding box center [389, 179] width 22 height 22
checkbox input "true"
click at [412, 448] on button "Preview" at bounding box center [394, 454] width 35 height 12
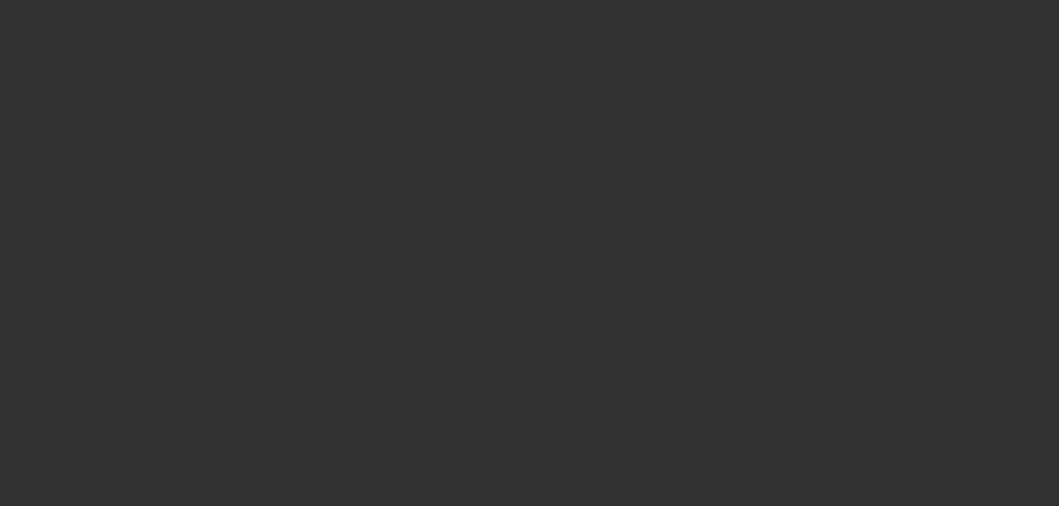
scroll to position [667, 0]
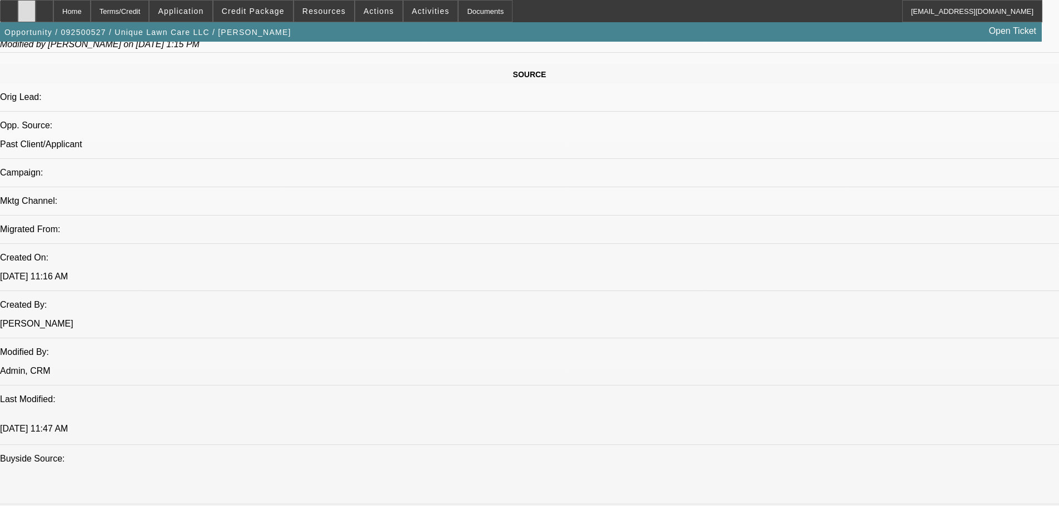
click at [27, 7] on icon at bounding box center [27, 7] width 0 height 0
click at [419, 6] on span at bounding box center [430, 11] width 54 height 27
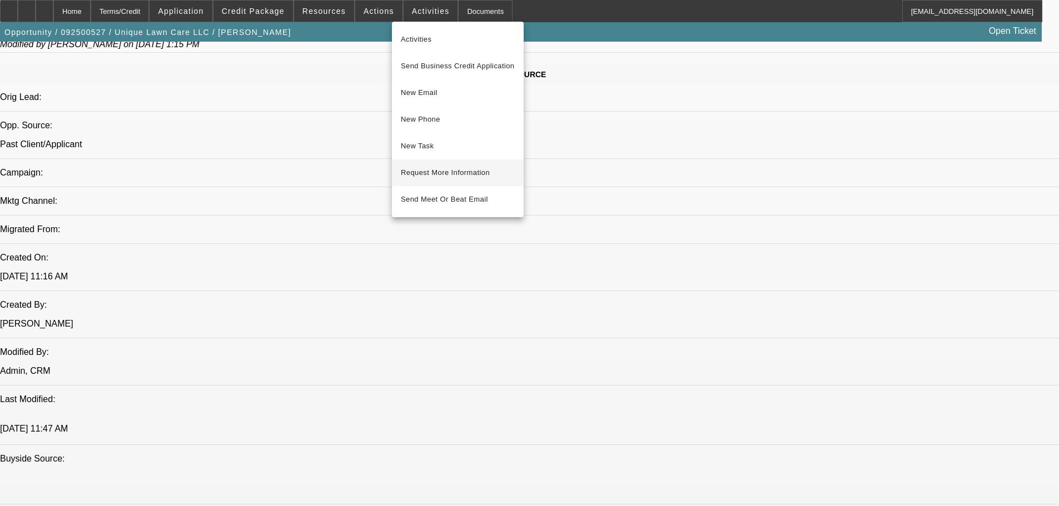
click at [438, 159] on button "Request More Information" at bounding box center [458, 172] width 132 height 27
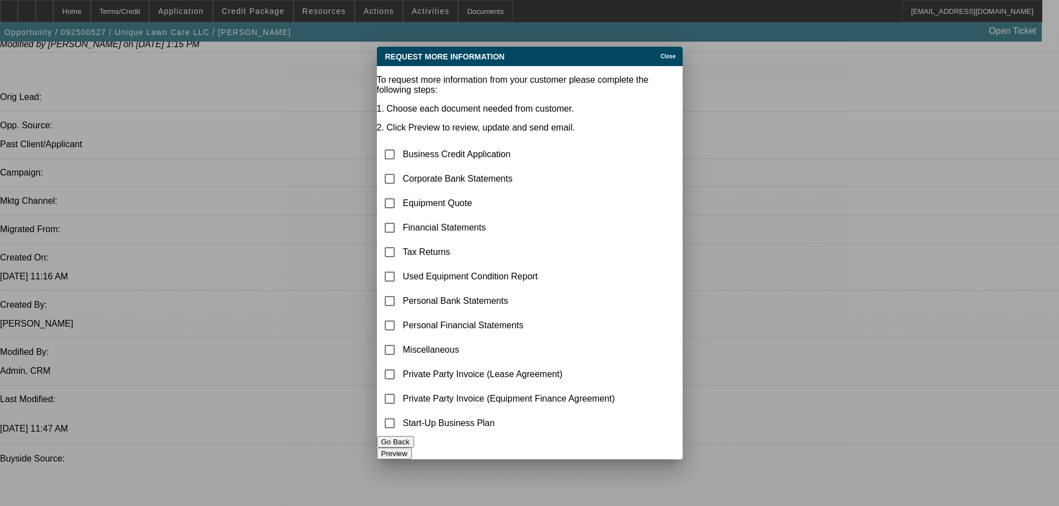
scroll to position [0, 0]
click at [392, 166] on div at bounding box center [389, 179] width 27 height 27
checkbox input "true"
click at [412, 448] on button "Preview" at bounding box center [394, 454] width 35 height 12
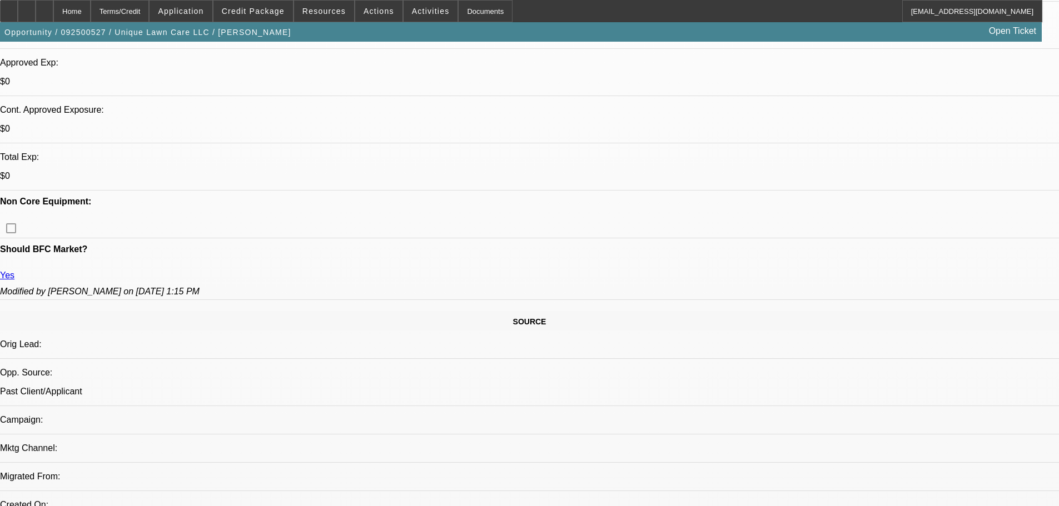
scroll to position [445, 0]
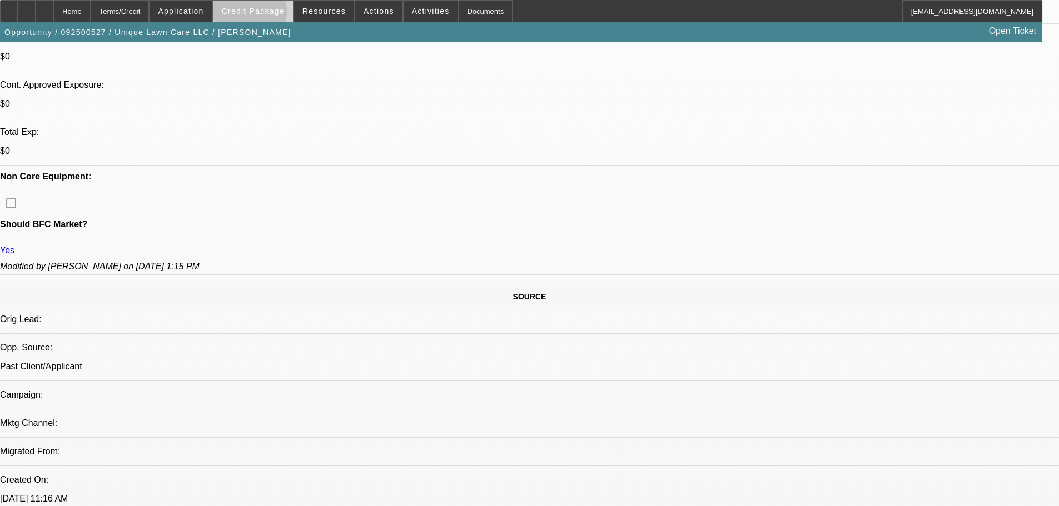
click at [267, 13] on span "Credit Package" at bounding box center [253, 11] width 63 height 9
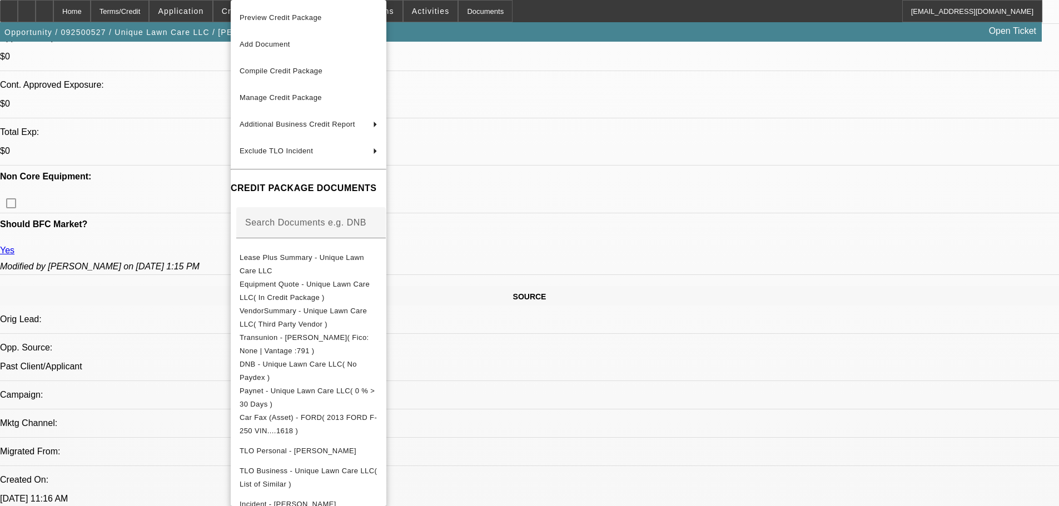
click at [80, 44] on div at bounding box center [529, 253] width 1059 height 506
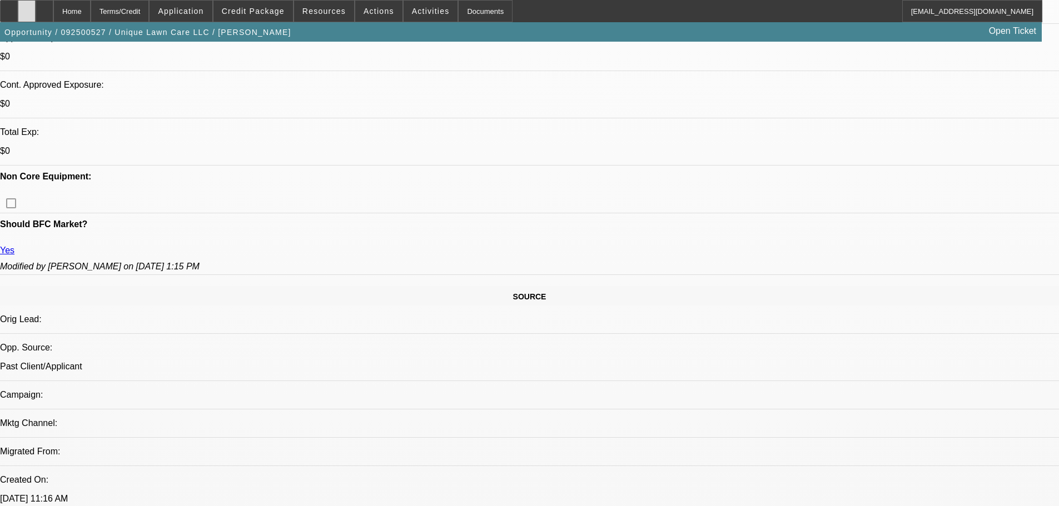
click at [36, 6] on div at bounding box center [27, 11] width 18 height 22
click at [256, 18] on span at bounding box center [252, 11] width 79 height 27
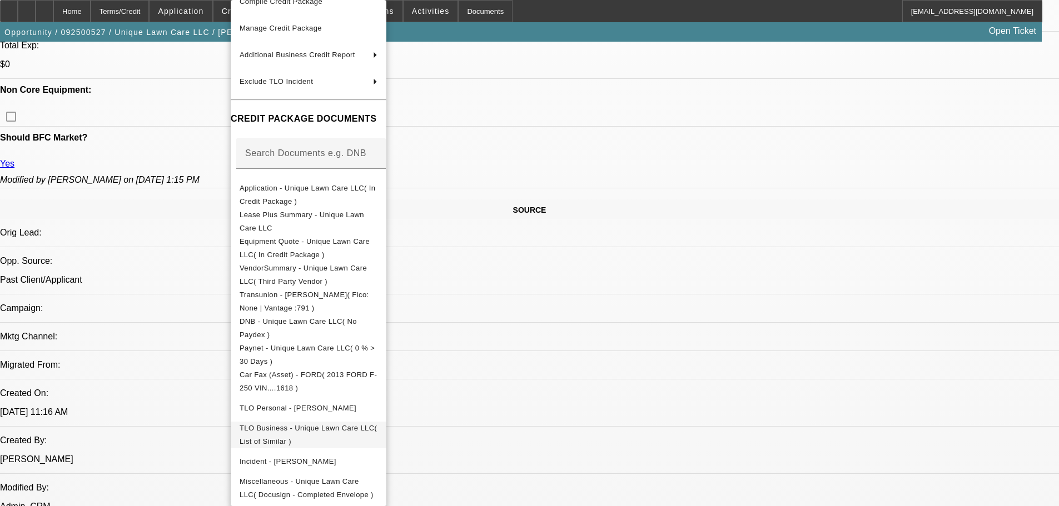
scroll to position [556, 0]
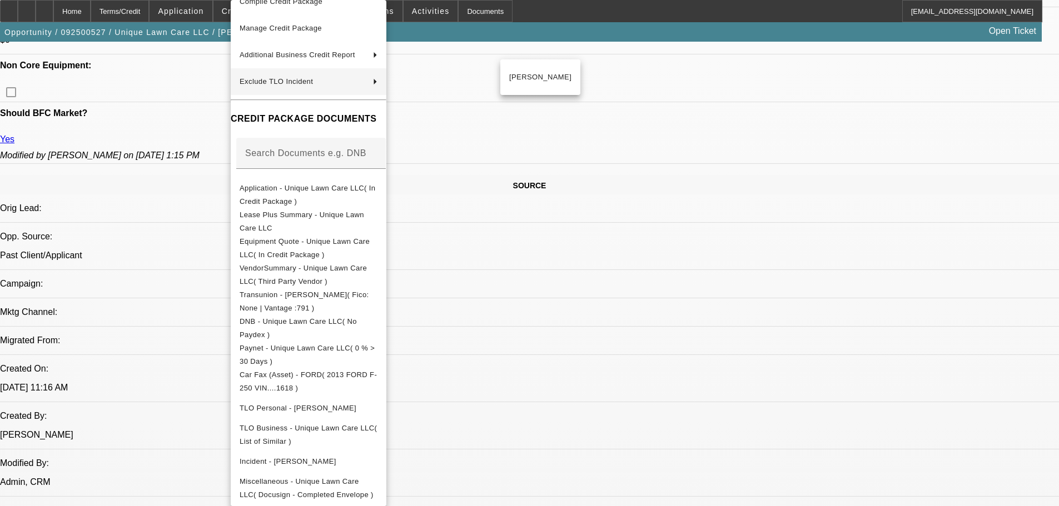
click at [139, 103] on div at bounding box center [529, 253] width 1059 height 506
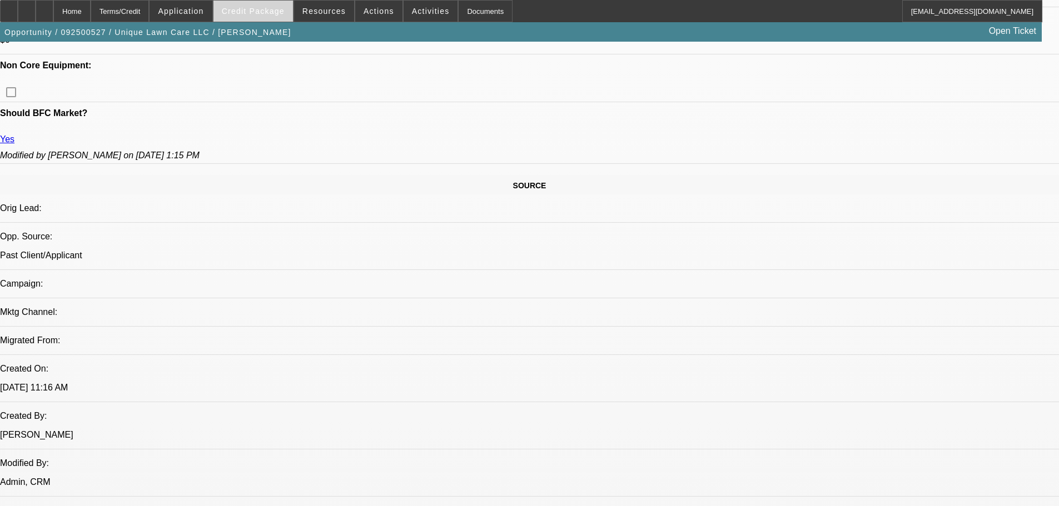
click at [252, 4] on span at bounding box center [252, 11] width 79 height 27
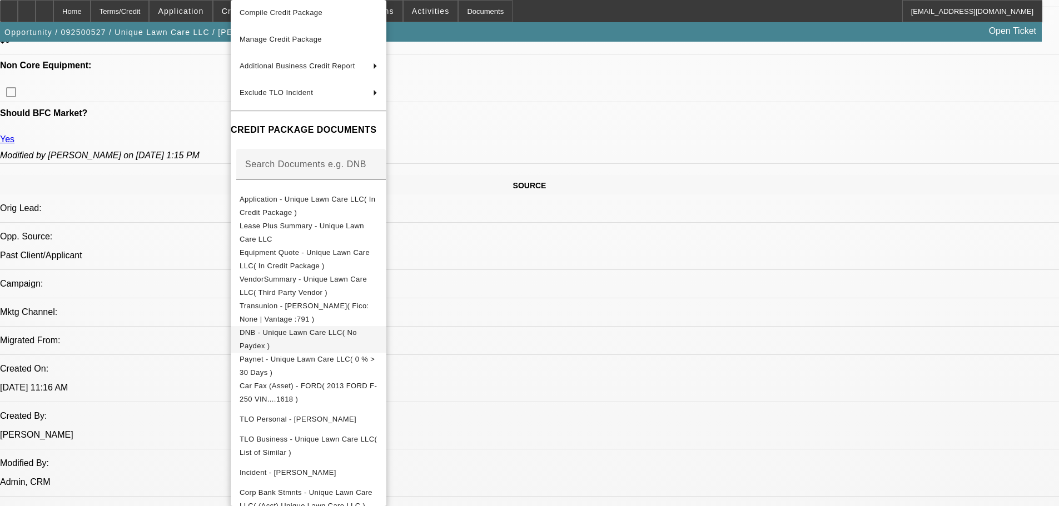
scroll to position [101, 0]
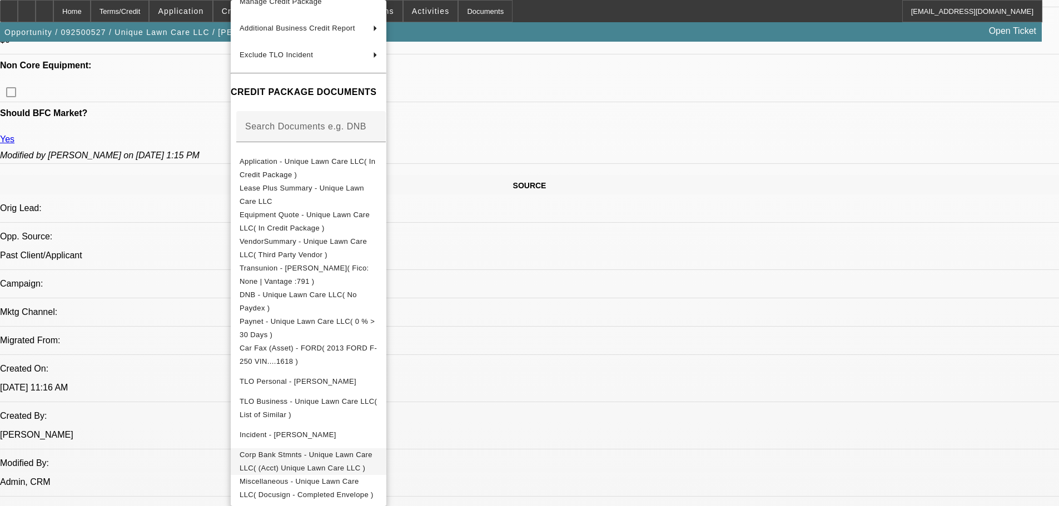
click at [372, 451] on span "Corp Bank Stmnts - Unique Lawn Care LLC( (Acct) Unique Lawn Care LLC )" at bounding box center [305, 462] width 133 height 22
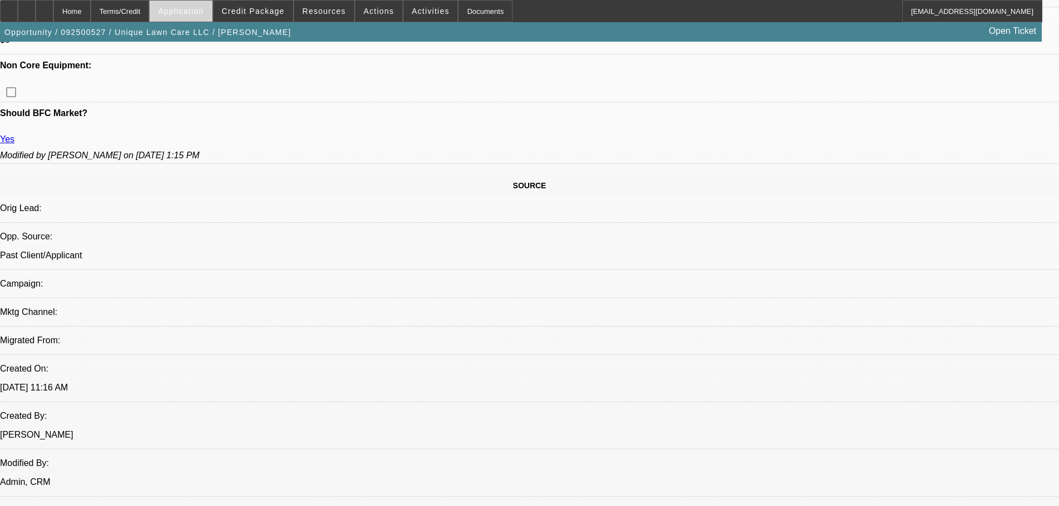
click at [212, 17] on span at bounding box center [180, 11] width 62 height 27
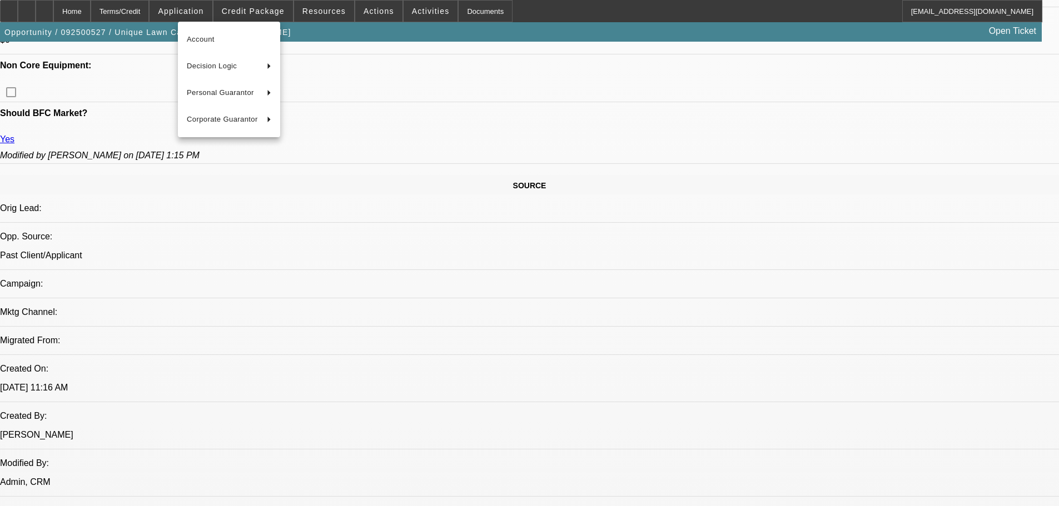
click at [254, 12] on div at bounding box center [529, 253] width 1059 height 506
click at [254, 12] on span "Credit Package" at bounding box center [253, 11] width 63 height 9
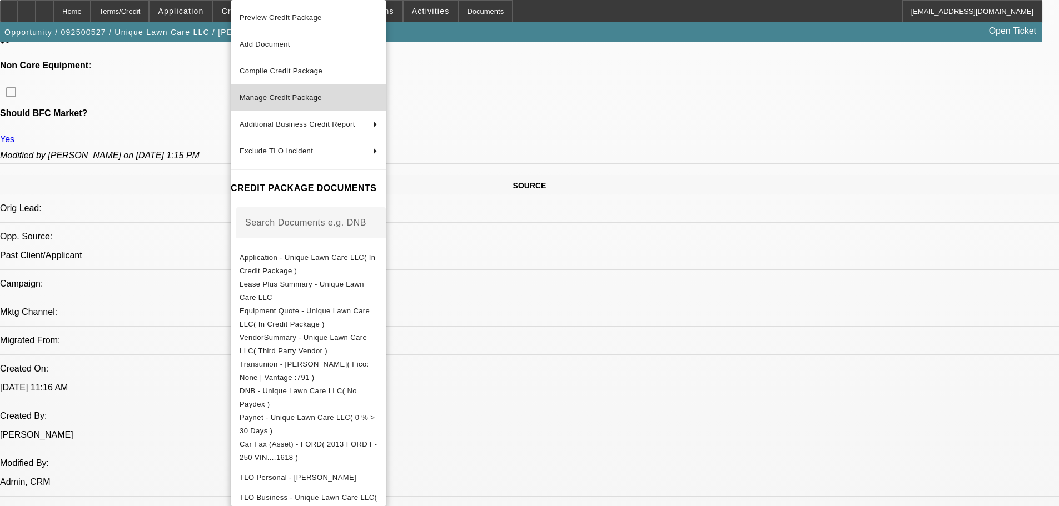
click at [377, 101] on span "Manage Credit Package" at bounding box center [308, 97] width 138 height 13
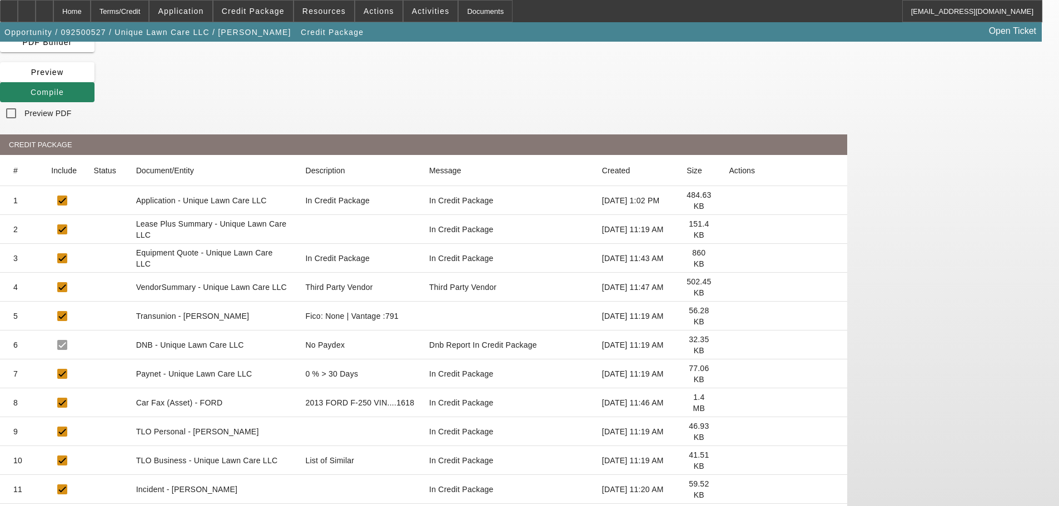
scroll to position [88, 0]
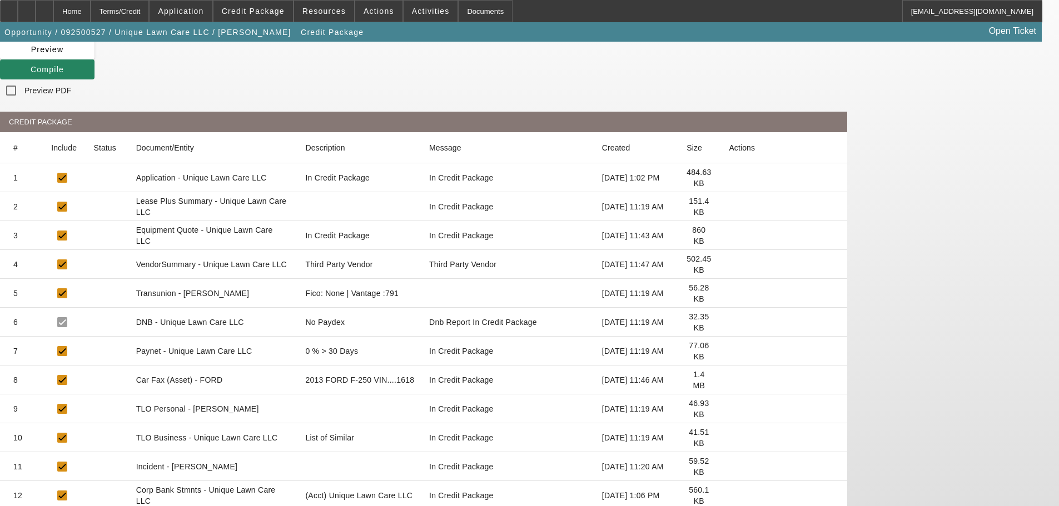
click at [728, 496] on icon at bounding box center [728, 496] width 0 height 0
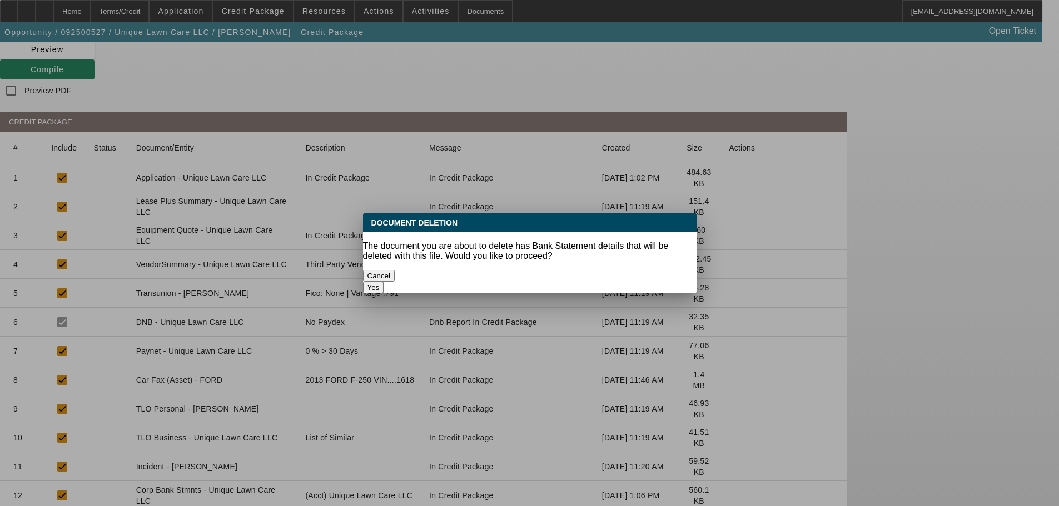
scroll to position [0, 0]
click at [384, 282] on button "Yes" at bounding box center [373, 288] width 21 height 12
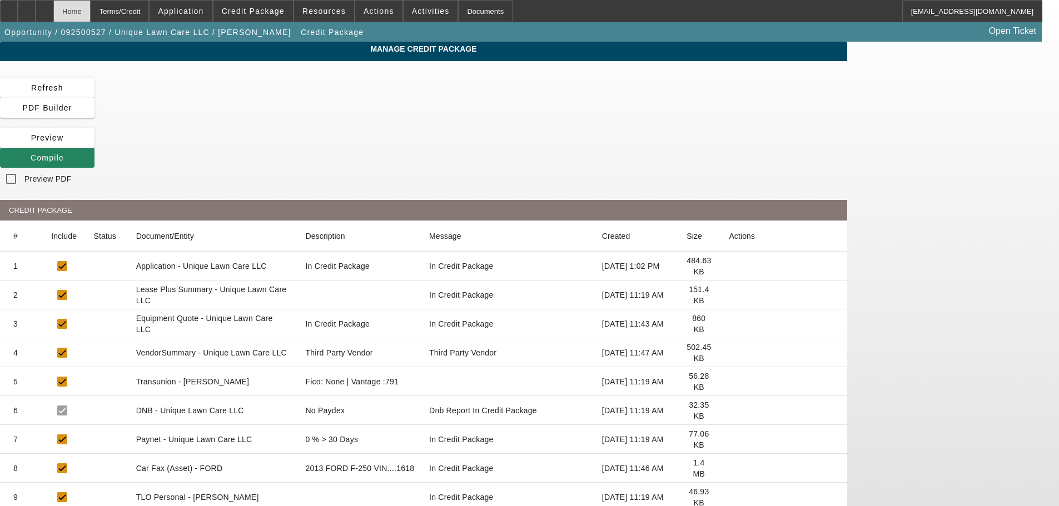
click at [91, 14] on div "Home" at bounding box center [71, 11] width 37 height 22
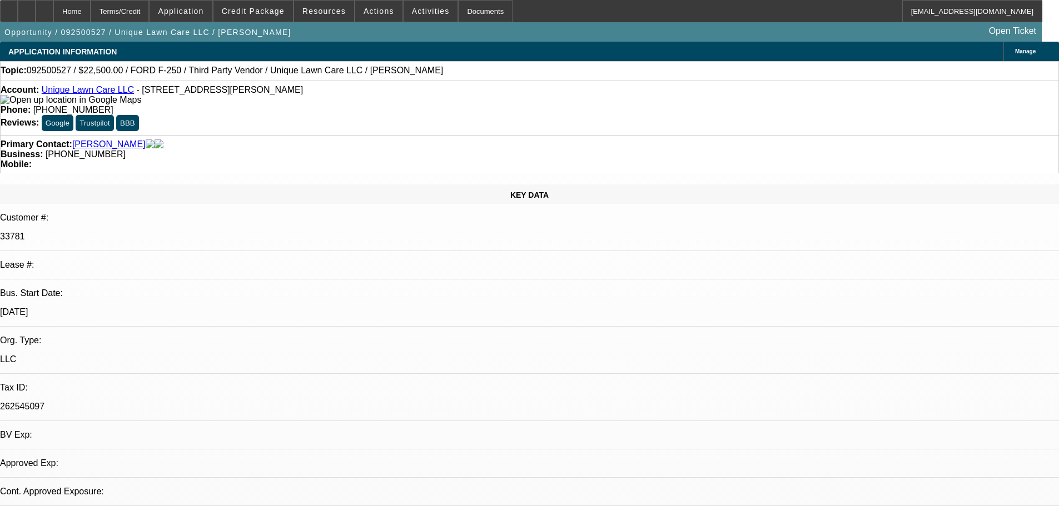
select select "0"
select select "2"
select select "0.1"
select select "4"
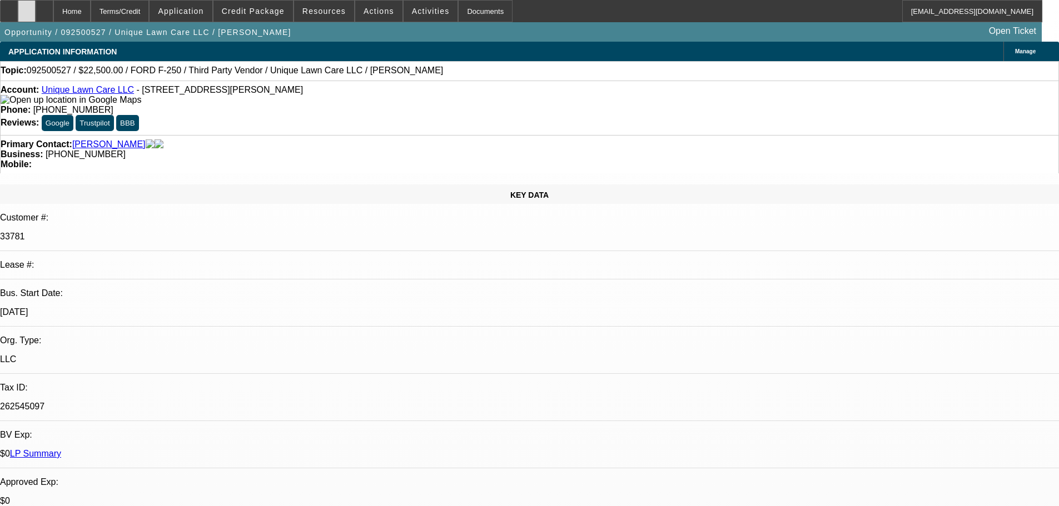
click at [36, 11] on div at bounding box center [27, 11] width 18 height 22
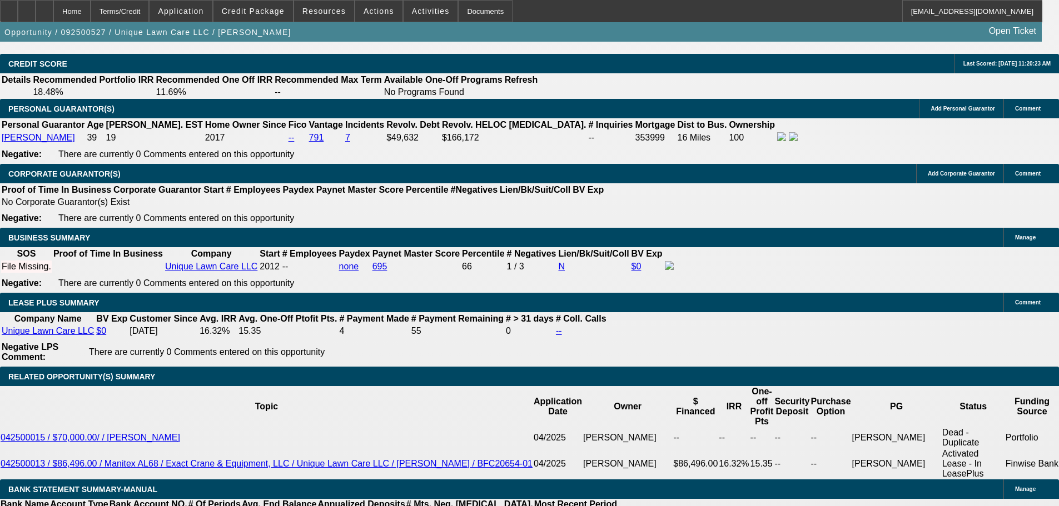
scroll to position [1667, 0]
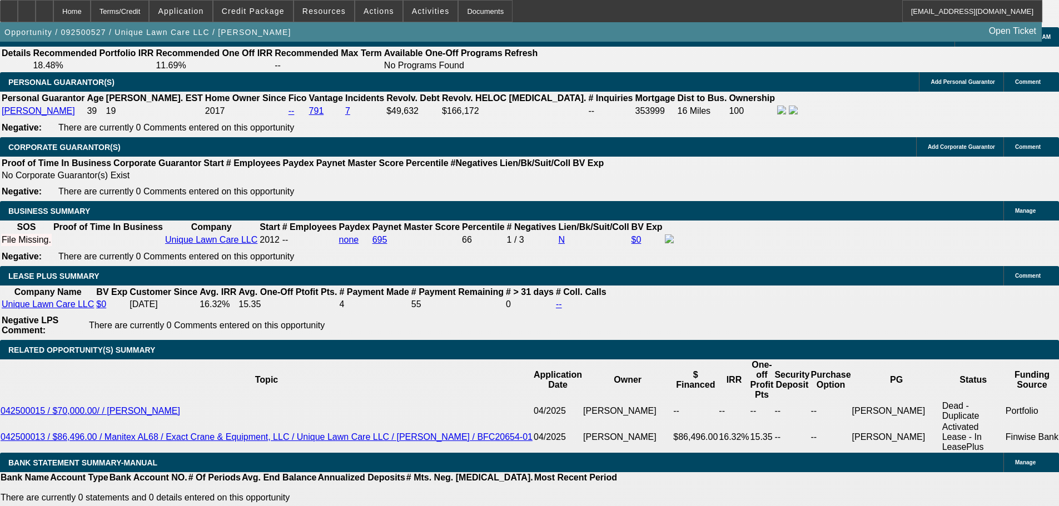
type input "$0.00"
click at [272, 13] on span "Credit Package" at bounding box center [253, 11] width 63 height 9
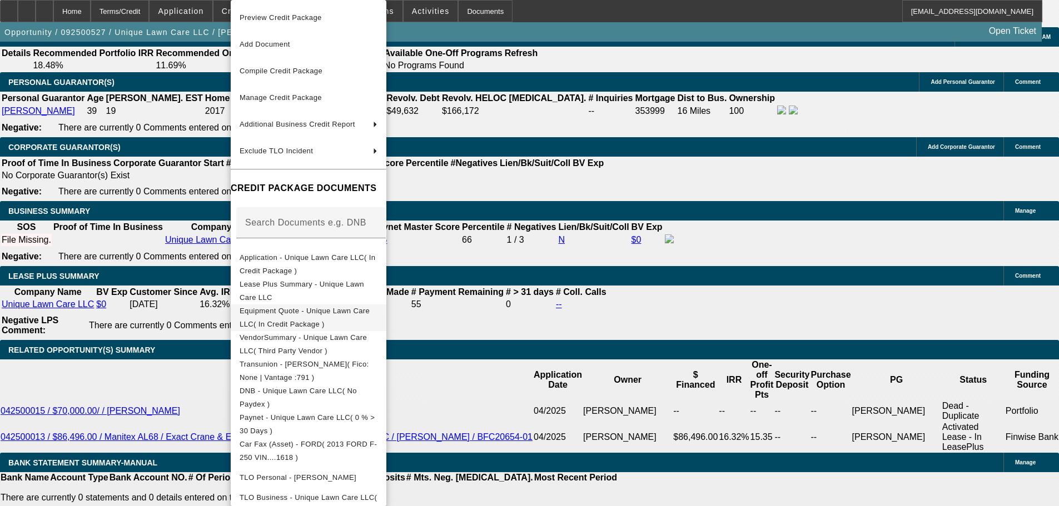
click at [362, 318] on span "Equipment Quote - Unique Lawn Care LLC( In Credit Package )" at bounding box center [308, 318] width 138 height 27
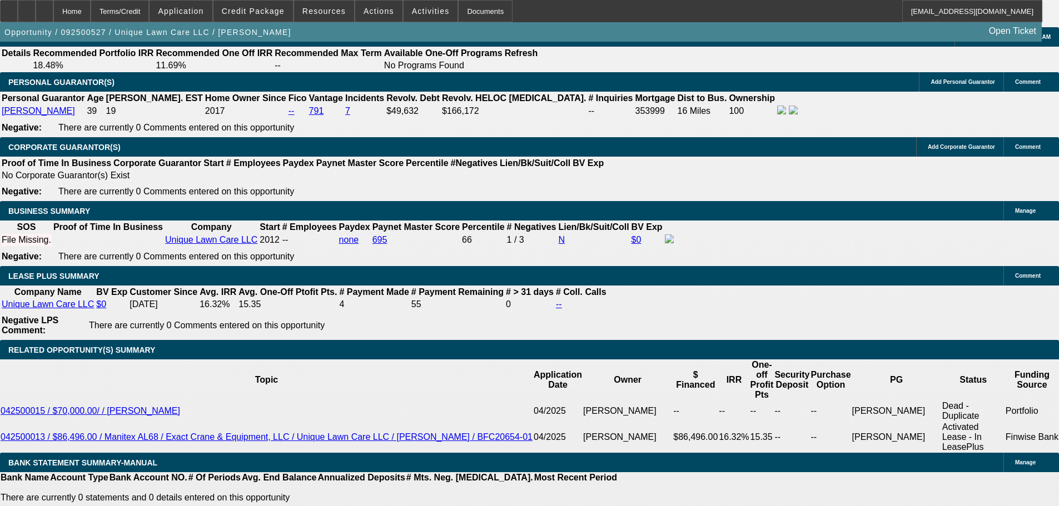
type input "48"
type input "14"
type input "$956.76"
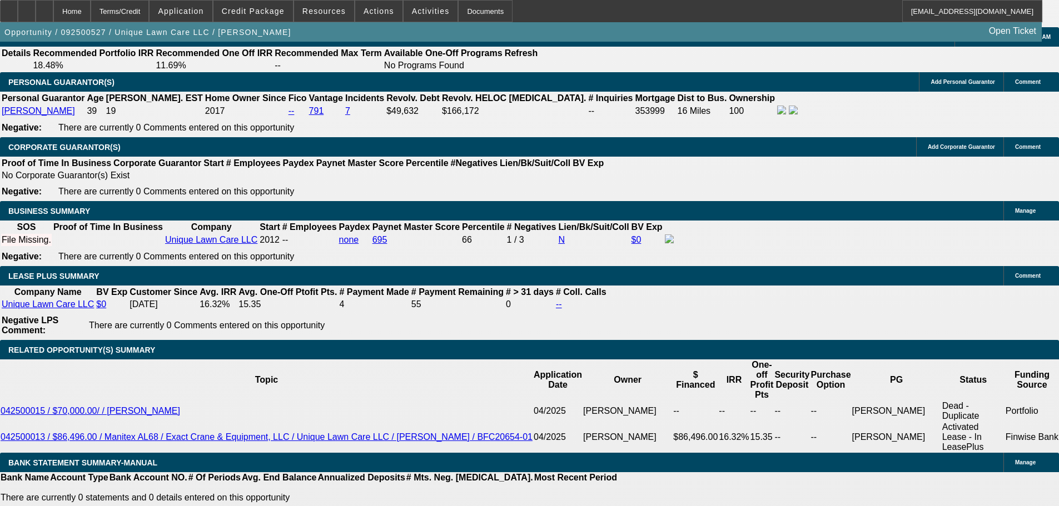
type input "$478.38"
type input "$1,229.70"
type input "$614.85"
type input "14.5"
type input "$1,241.00"
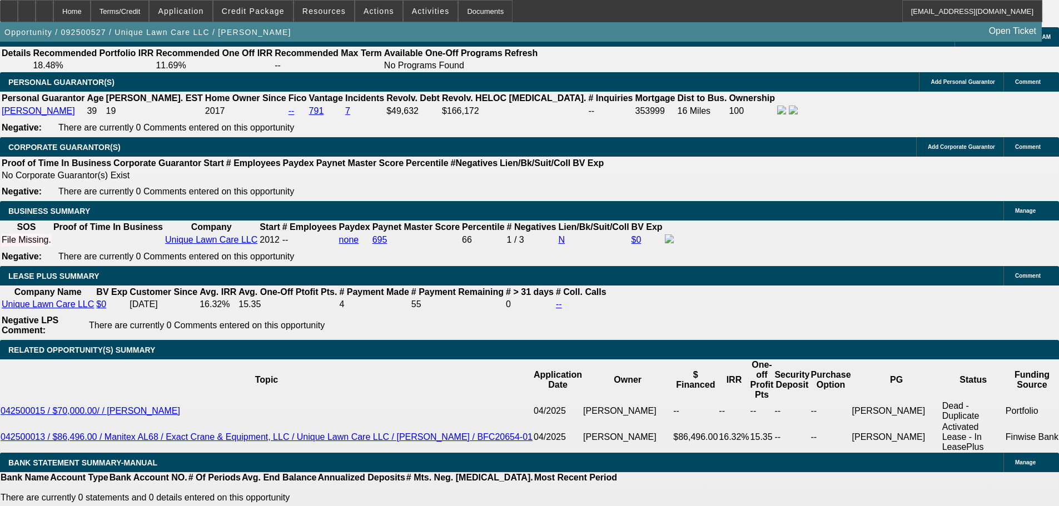
type input "$620.50"
type input "14.5"
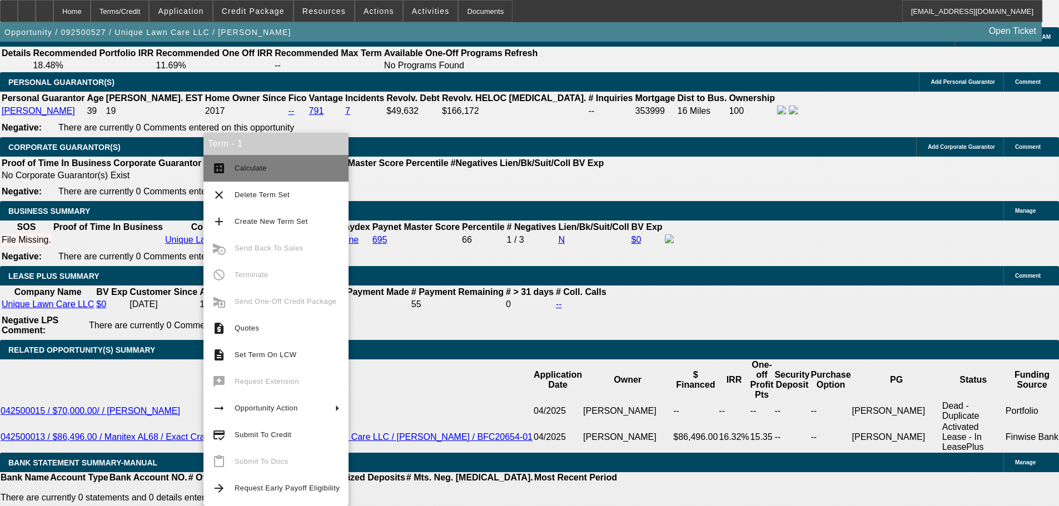
click at [244, 167] on span "Calculate" at bounding box center [250, 168] width 32 height 8
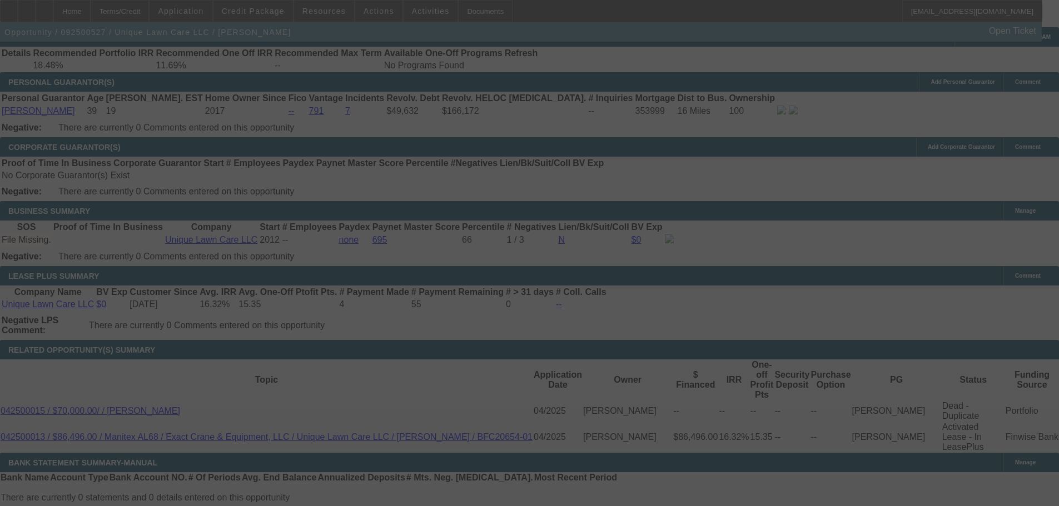
select select "0"
select select "2"
select select "0.1"
select select "4"
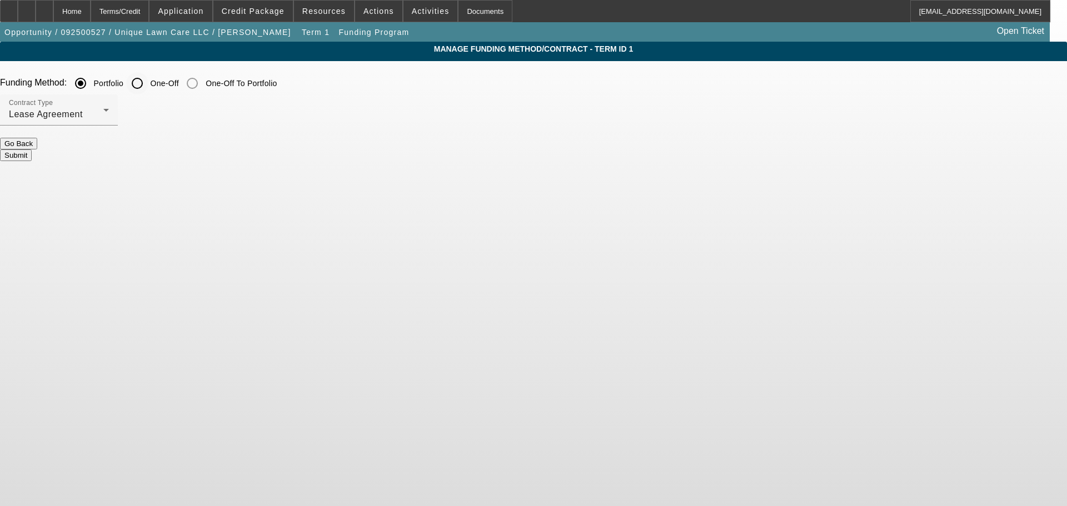
click at [148, 83] on input "One-Off" at bounding box center [137, 83] width 22 height 22
radio input "true"
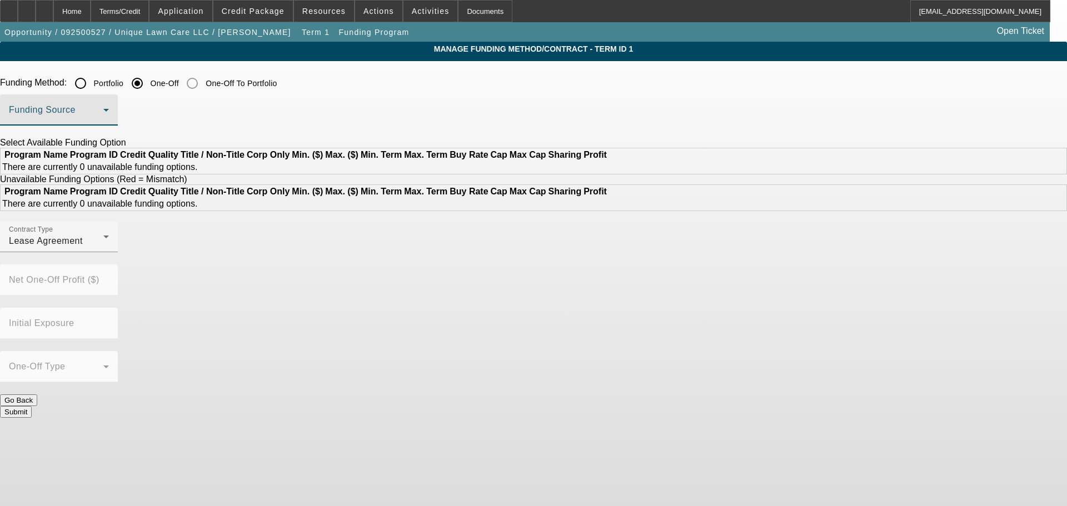
click at [103, 109] on span at bounding box center [56, 114] width 94 height 13
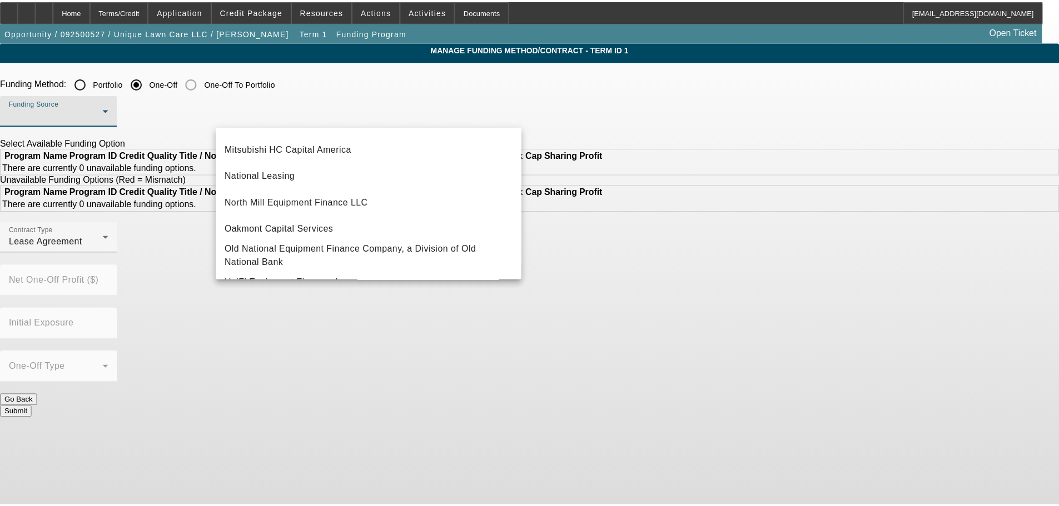
scroll to position [315, 0]
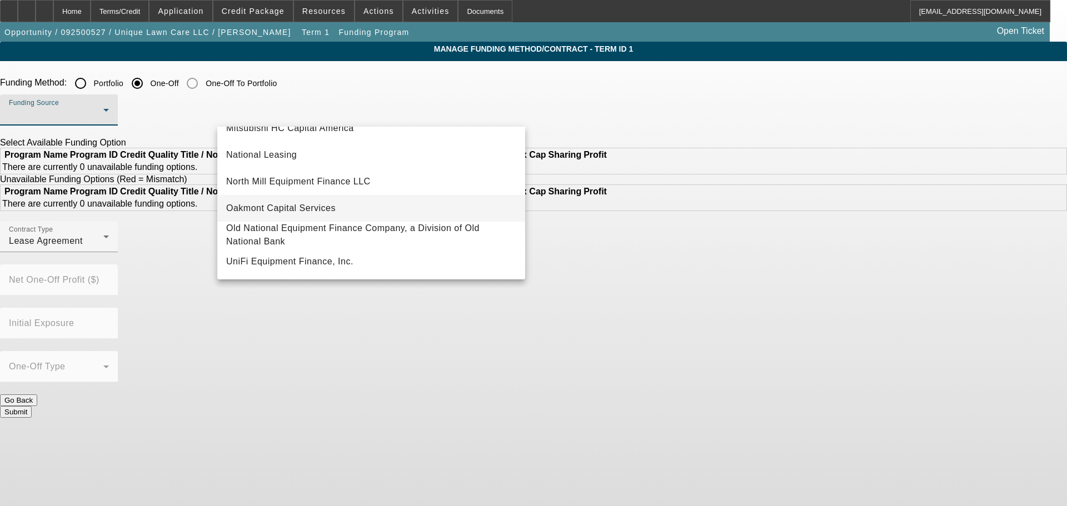
click at [299, 195] on mat-option "Oakmont Capital Services" at bounding box center [371, 208] width 308 height 27
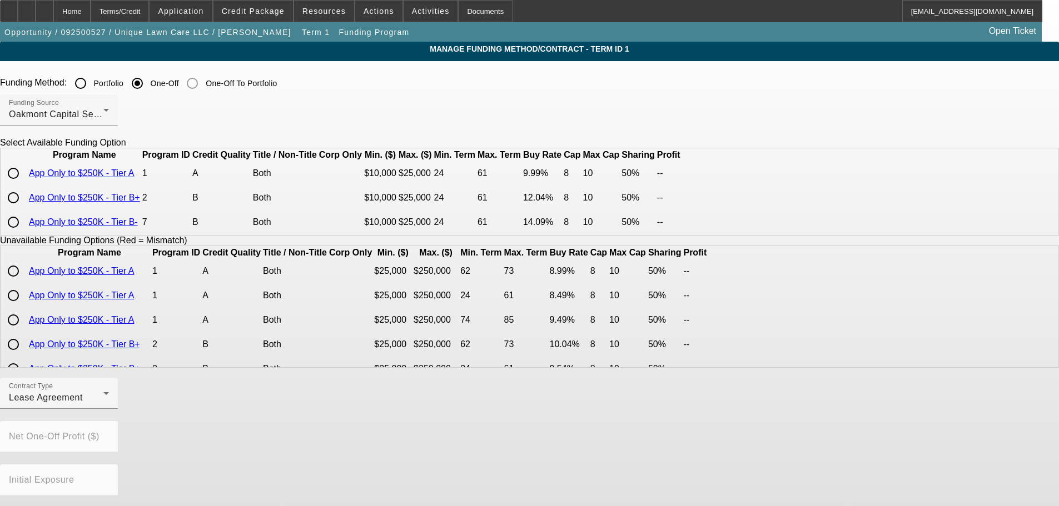
click at [24, 184] on input "radio" at bounding box center [13, 173] width 22 height 22
radio input "true"
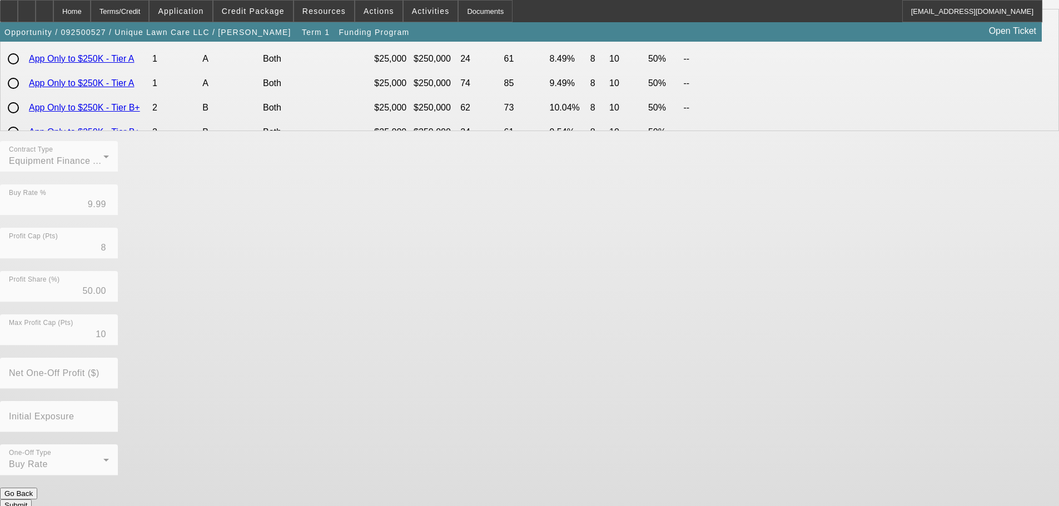
scroll to position [244, 0]
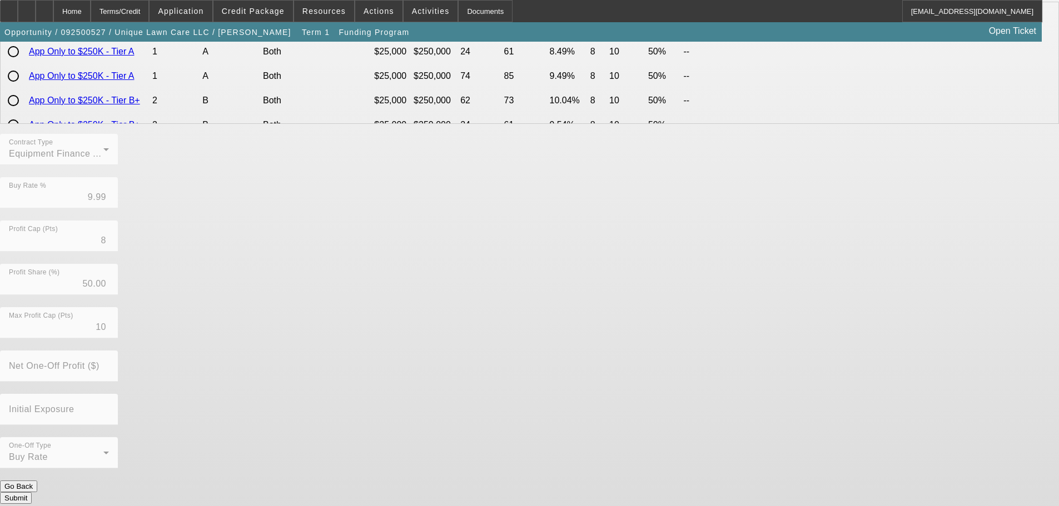
click at [32, 492] on button "Submit" at bounding box center [16, 498] width 32 height 12
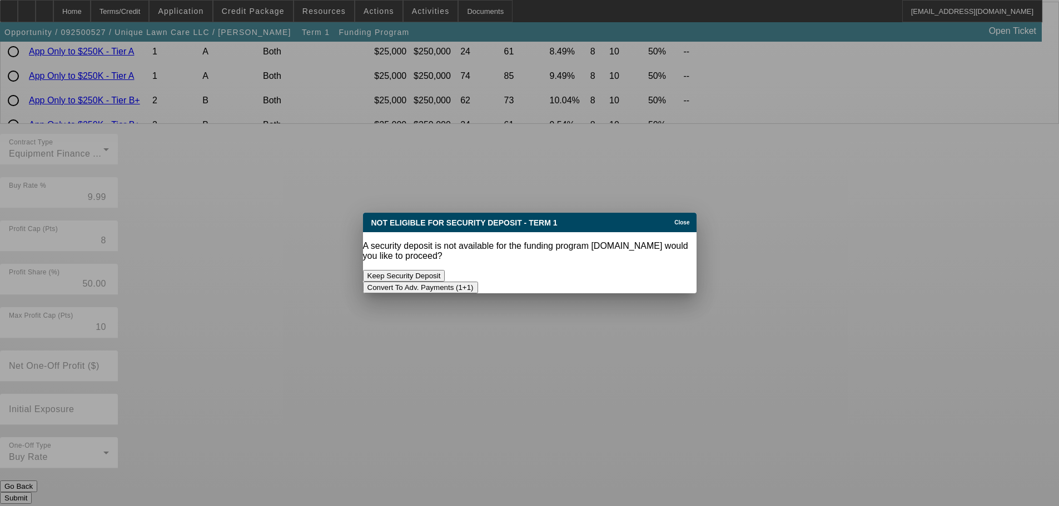
click at [478, 282] on button "Convert To Adv. Payments (1+1)" at bounding box center [420, 288] width 115 height 12
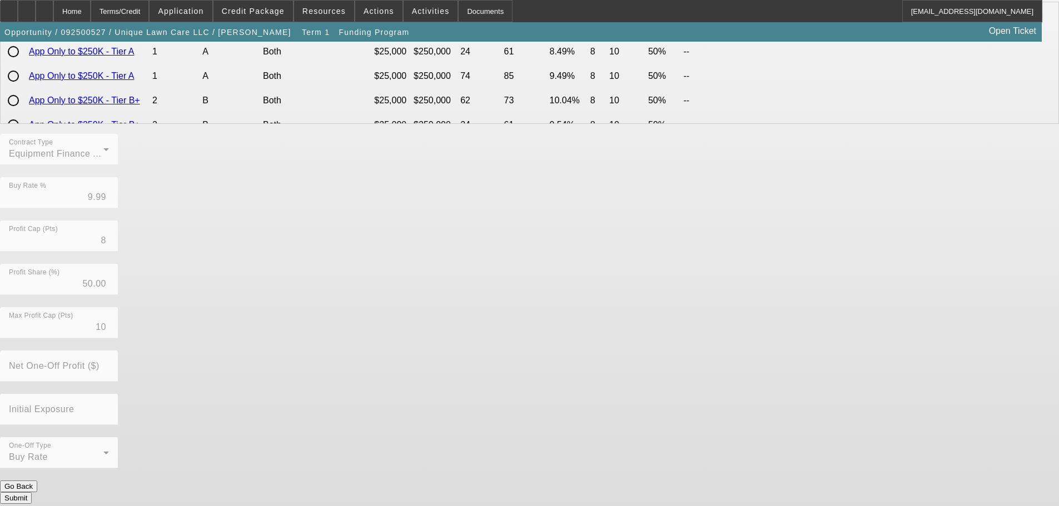
scroll to position [244, 0]
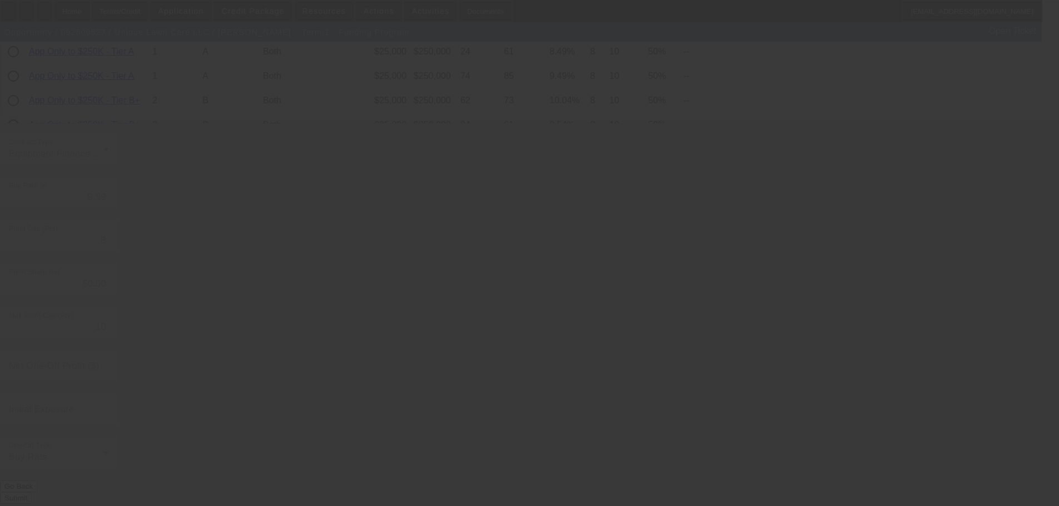
radio input "true"
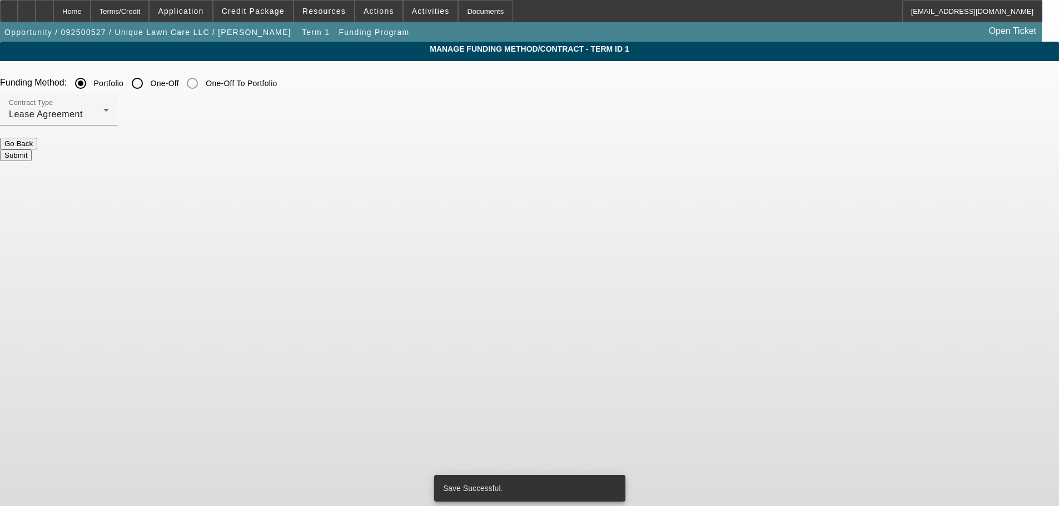
scroll to position [0, 0]
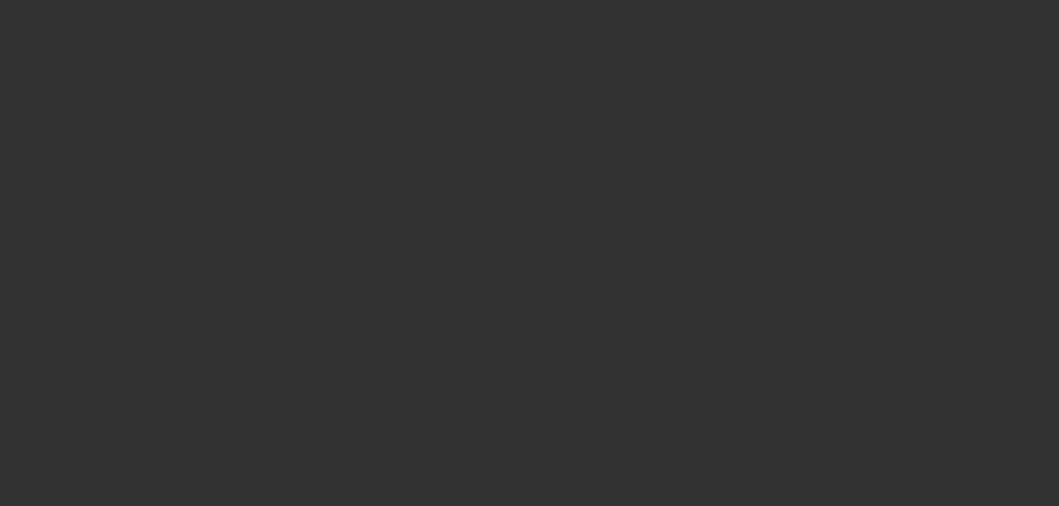
select select "0"
select select "6"
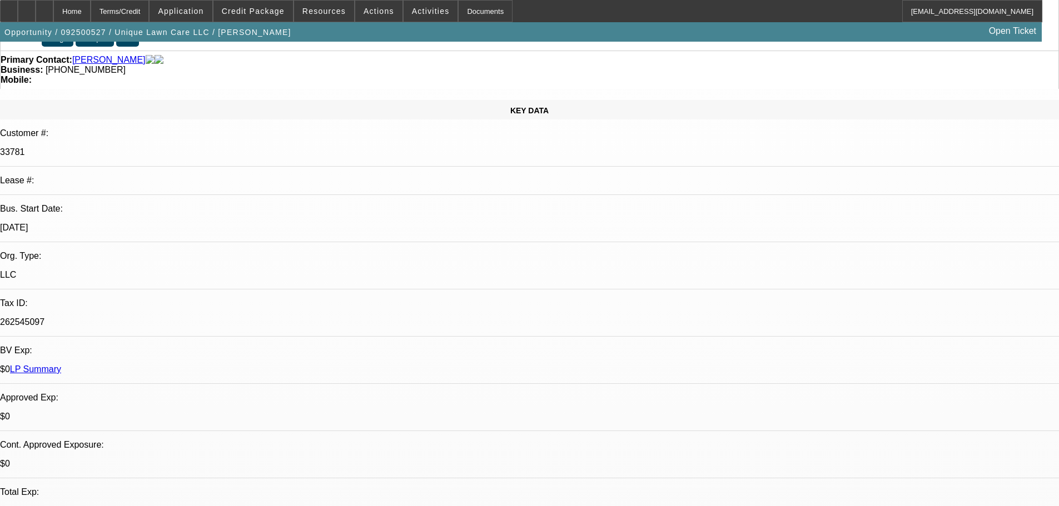
scroll to position [111, 0]
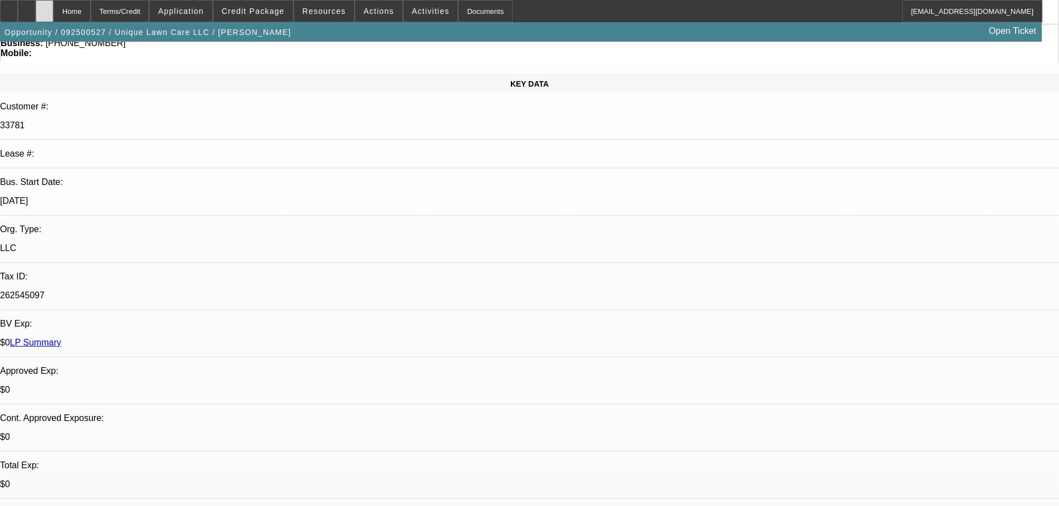
click at [53, 8] on div at bounding box center [45, 11] width 18 height 22
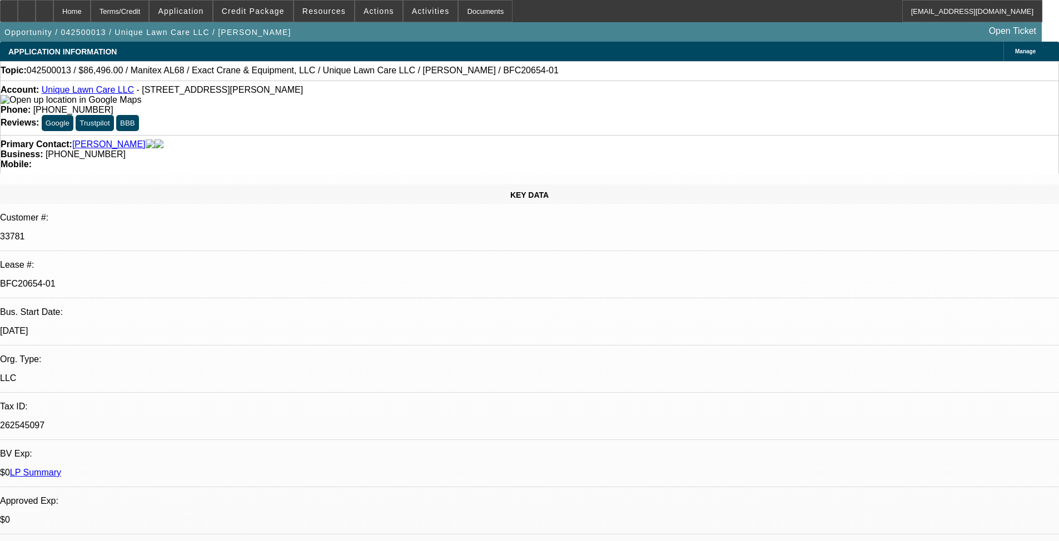
select select "0.15"
select select "0"
select select "6"
select select "0.15"
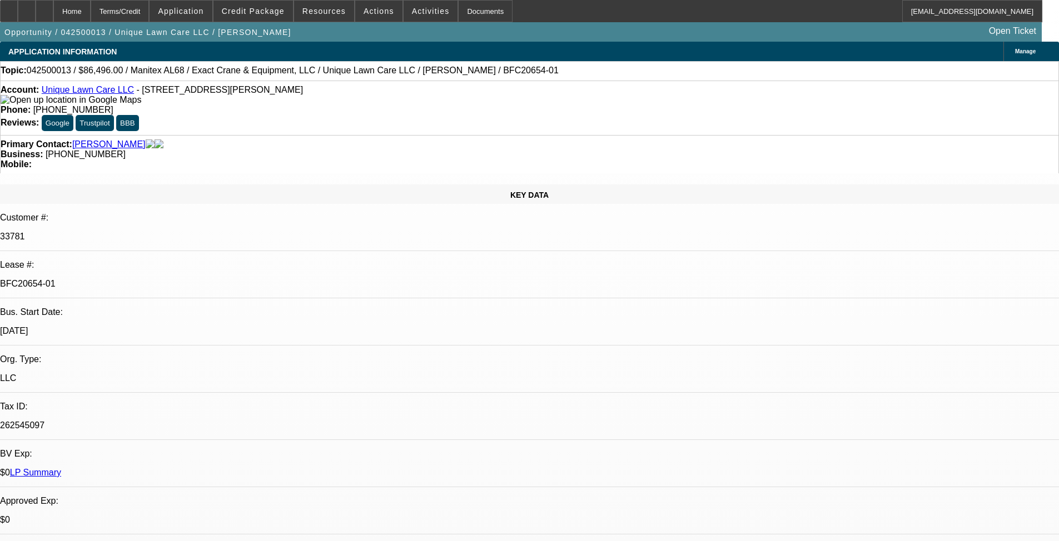
select select "0"
select select "6"
select select "0.15"
select select "0"
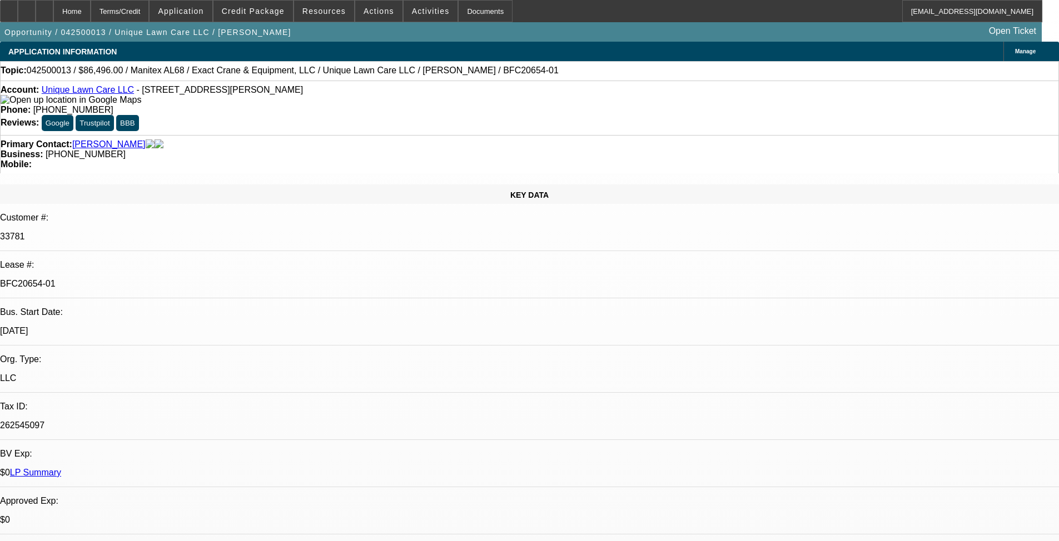
select select "0"
select select "6"
select select "0.15"
select select "0"
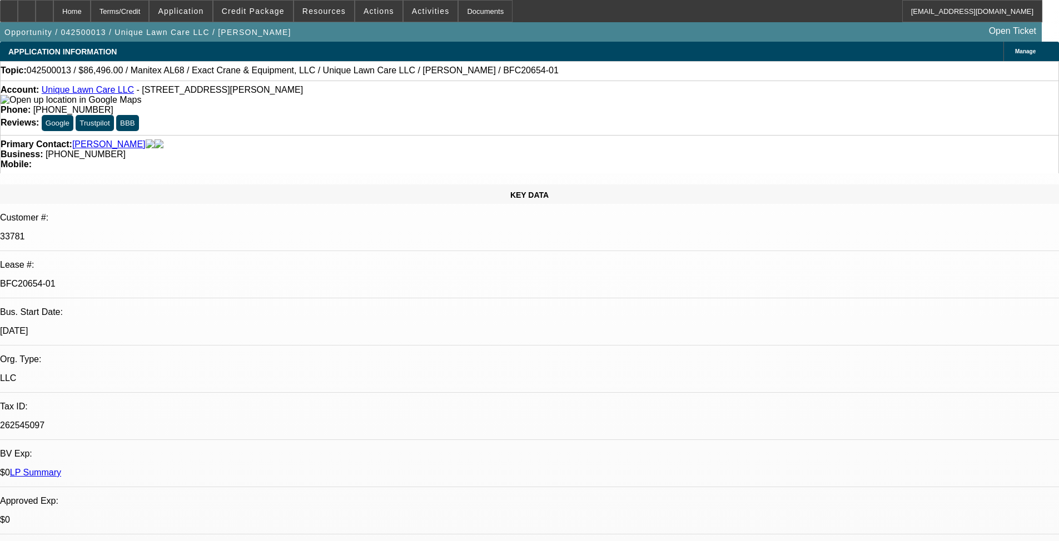
select select "6"
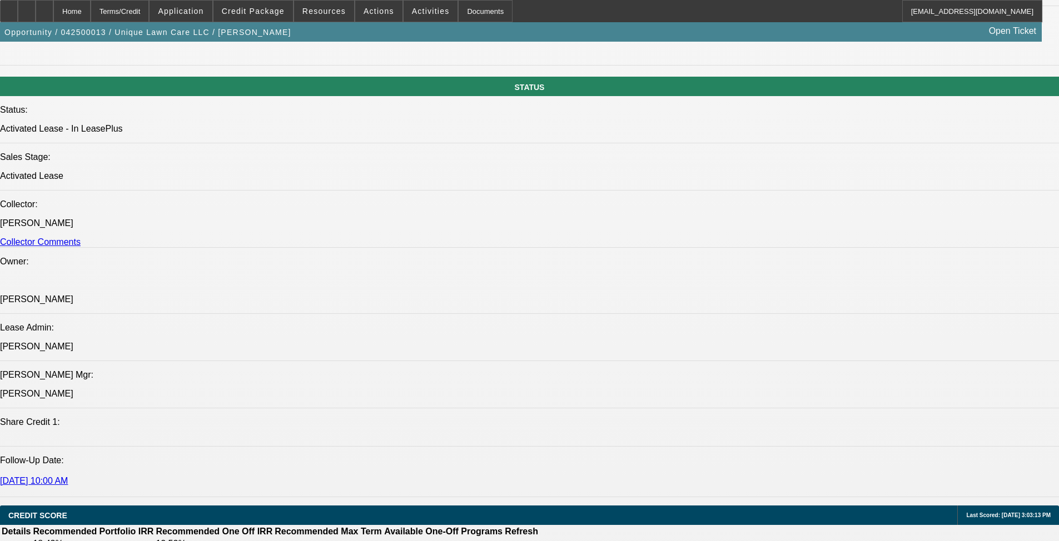
scroll to position [1222, 0]
click at [316, 18] on span at bounding box center [324, 11] width 60 height 27
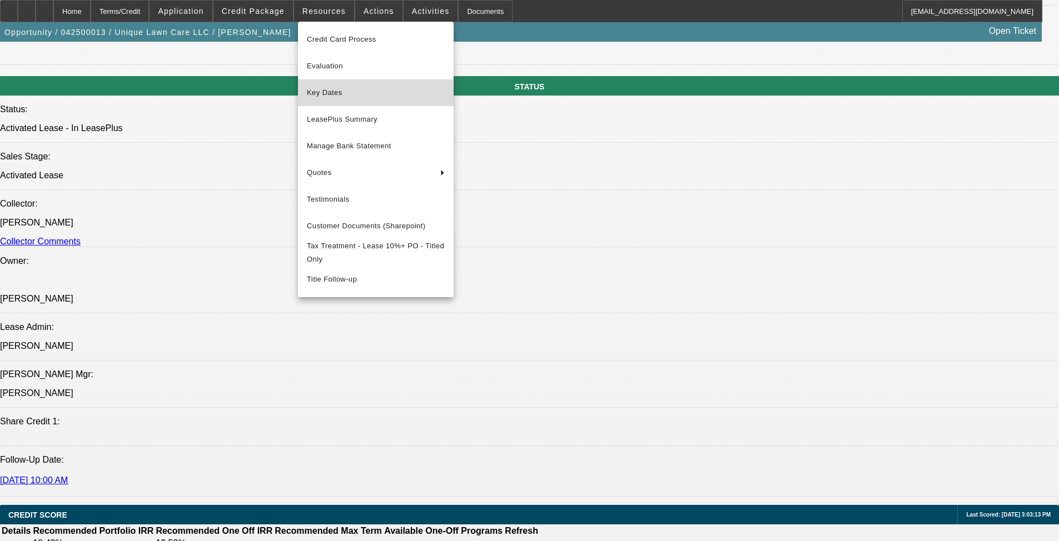
click at [360, 84] on button "Key Dates" at bounding box center [376, 92] width 156 height 27
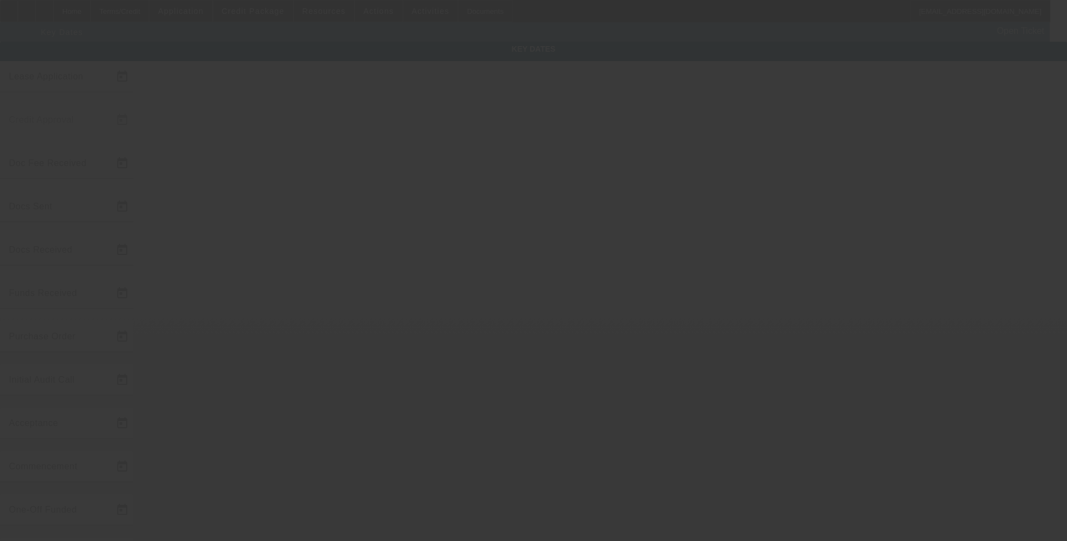
type input "4/1/2025"
type input "4/10/2025"
type input "5/19/2025"
type input "4/10/2025"
type input "5/19/2025"
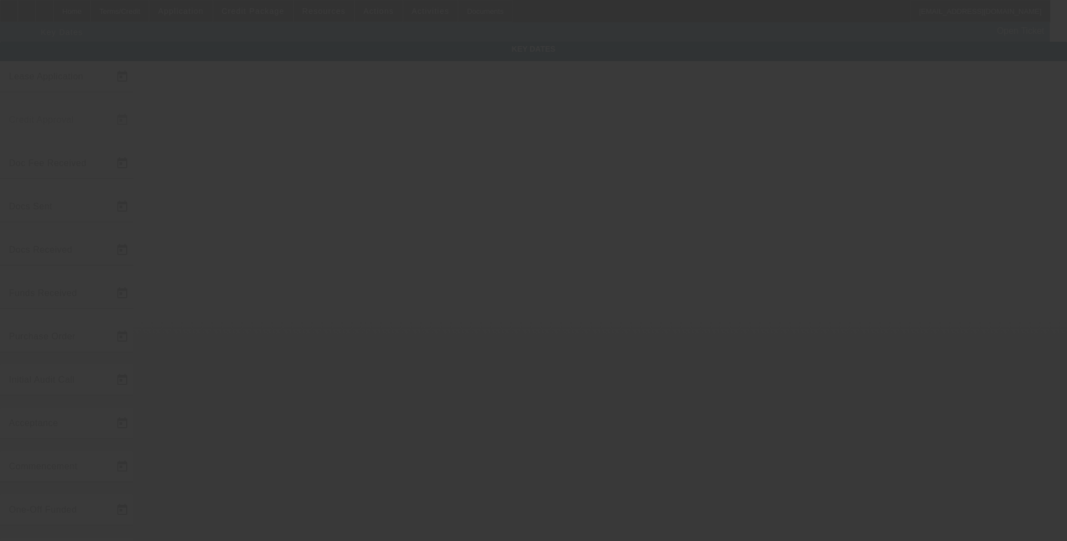
type input "5/19/2025"
type input "5/22/2025"
type input "6/1/2025"
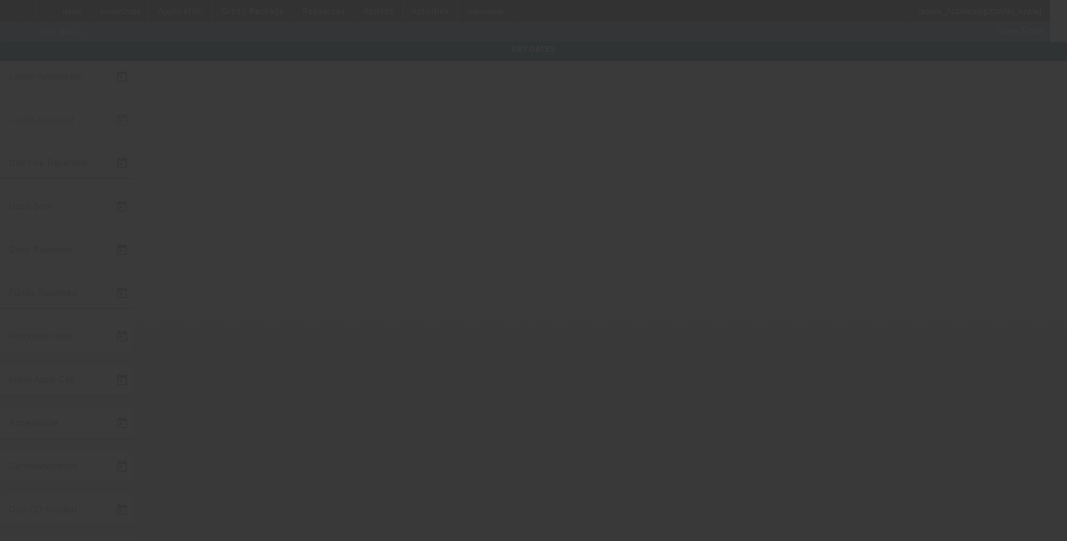
type input "5/28/2025"
type input "7/1/2025"
type input "5/27/2025"
type input "5/28/2025"
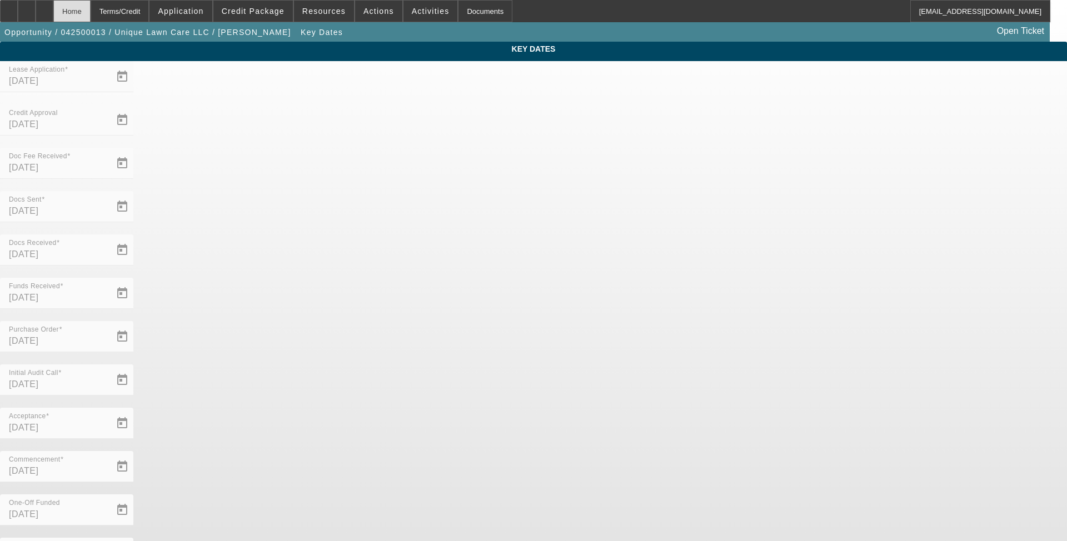
click div "Home"
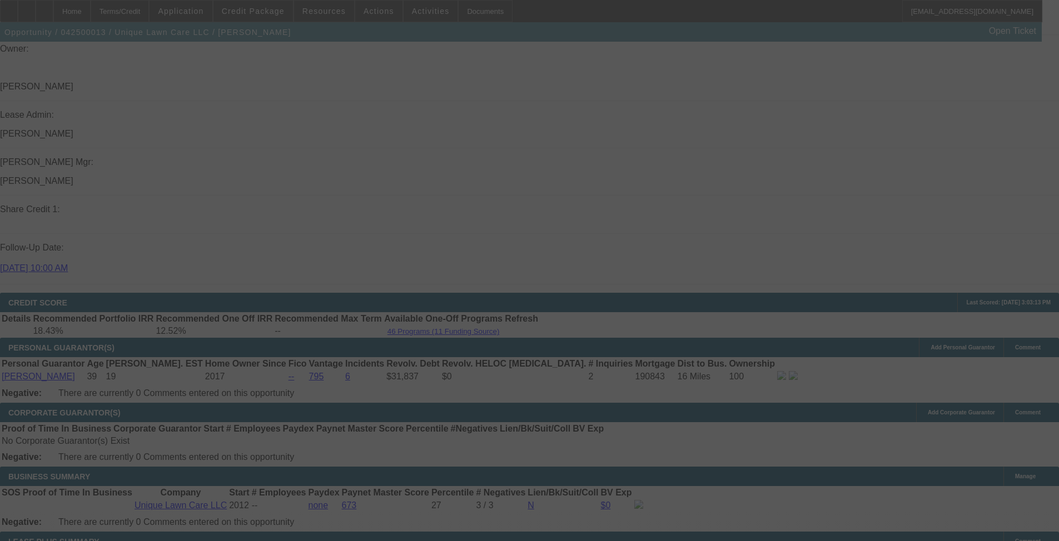
scroll to position [1556, 0]
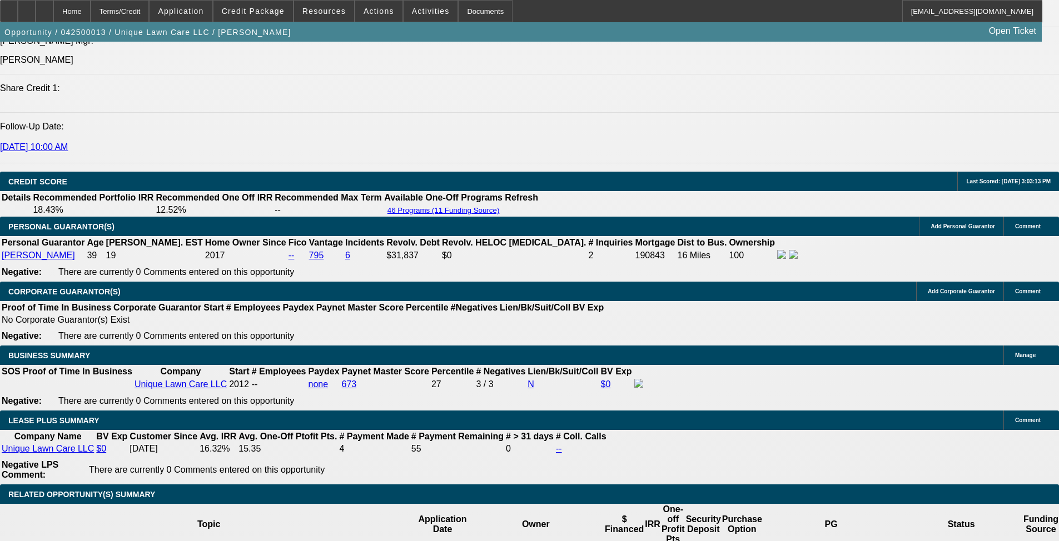
select select "0.15"
select select "0"
select select "6"
select select "0.15"
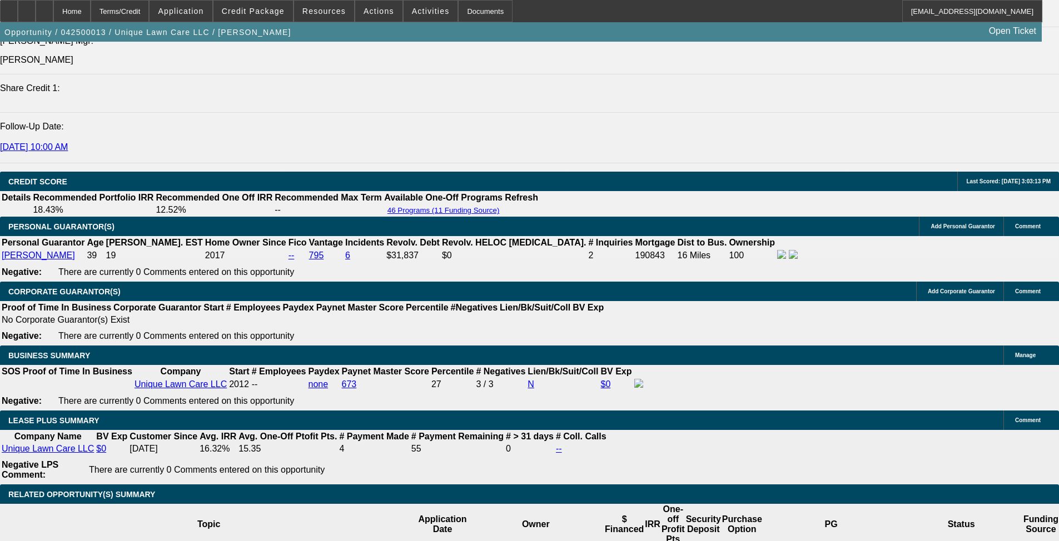
select select "0"
select select "6"
select select "0.15"
select select "0"
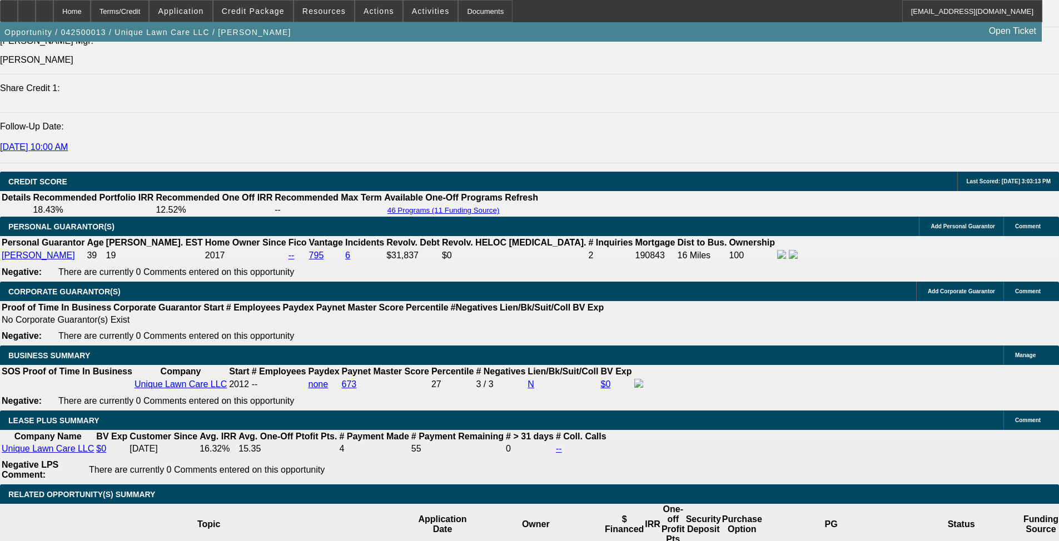
select select "0"
select select "6"
select select "0.15"
select select "0"
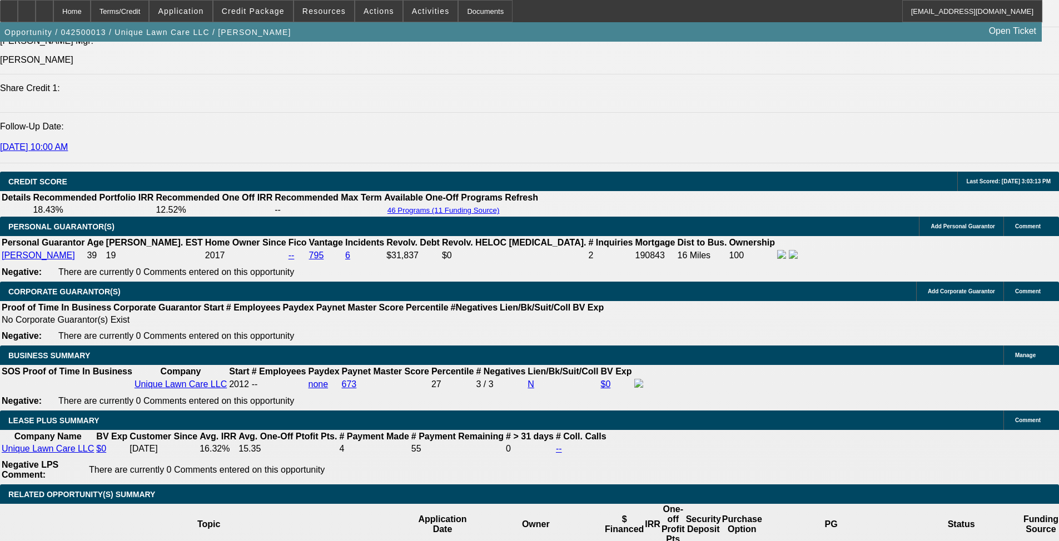
select select "6"
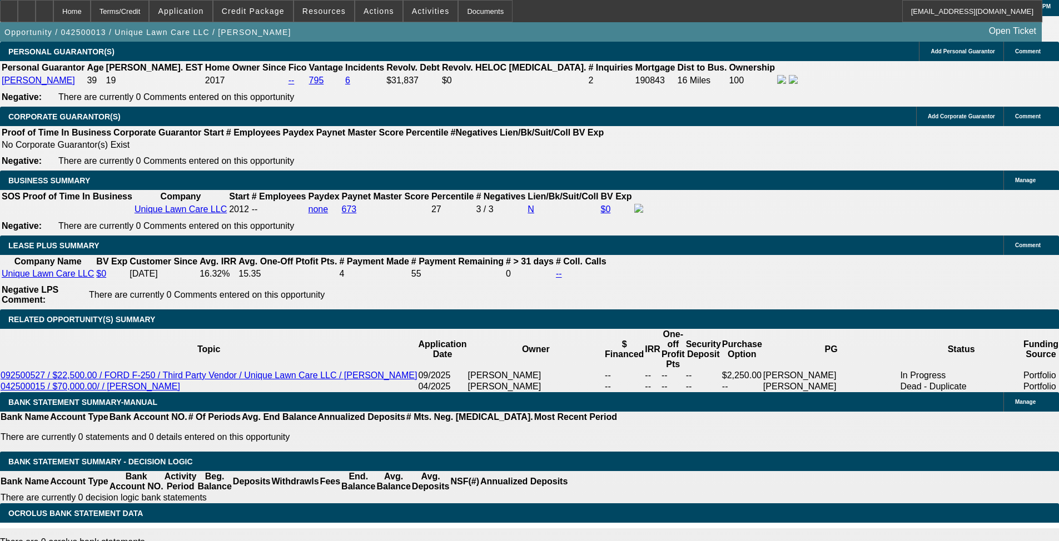
scroll to position [889, 0]
click b "RE:042500013 / $86,496.00 / Manitex AL68 / Exact Crane & Equipment, LLC / Uniqu…"
click p "Jen Chaves - 5/16/25, 3:20 PM"
click b "RE:042500013 / $86,496.00 / Manitex AL68 / Exact Crane & Equipment, LLC / Uniqu…"
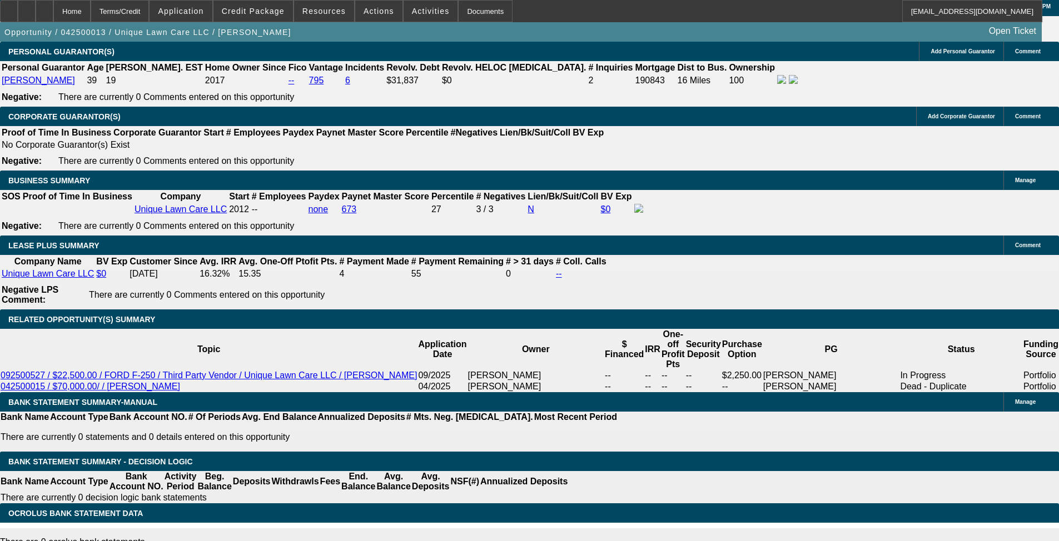
click b "042500013 / $86,496.00 / Manitex AL68 / Exact Crane & Equipment, LLC / Unique L…"
click div "58. New Documentation Request – Culligan, Michael - Unique Lawn Care LLC Michae…"
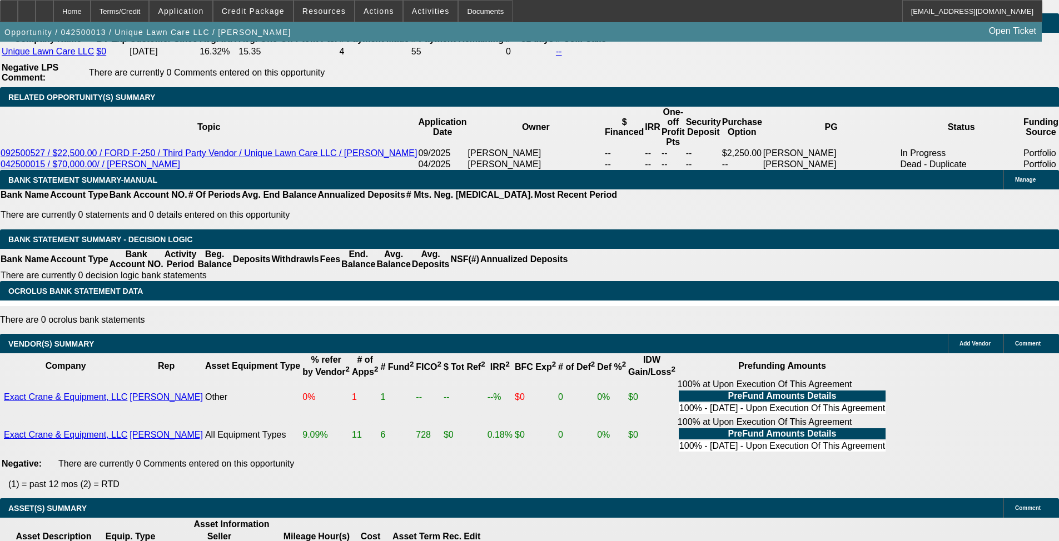
scroll to position [1889, 0]
click b "Credit Approval - 042500013 / $60,000.00 / Oil & Steel Octopus 23I Spider Lift …"
click p "Credit Approved - APPROVED BY FINWISE - new asset and increased amount approved…"
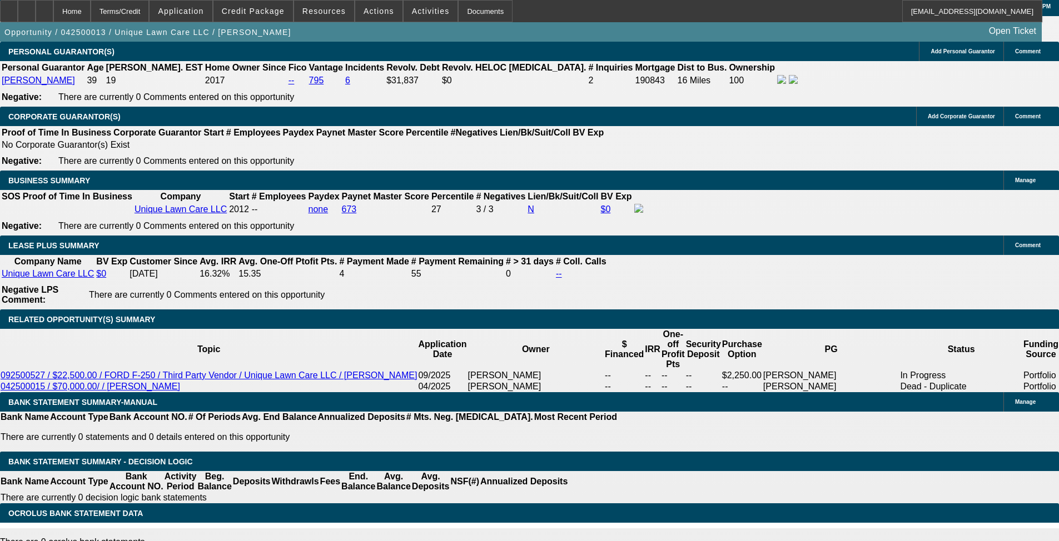
scroll to position [1620, 0]
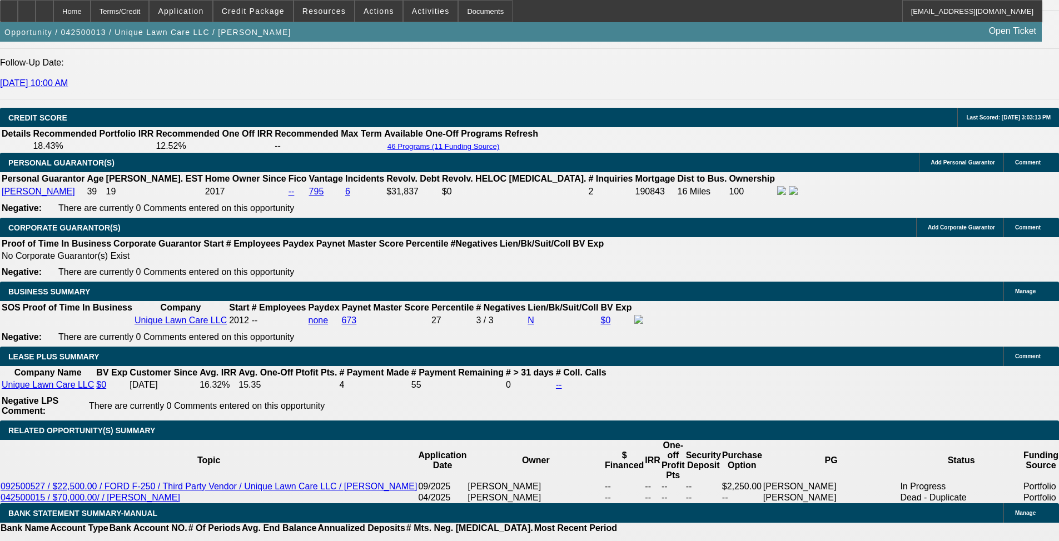
click div "RE:Credit Submission - One Off - 042500013 / $60,000.00 / Oil & Steel Octopus 2…"
click p "Heyd, Zachary - 5/13/25, 9:31 AM"
click b "Contingent Approval - 042500013 / $60,000.00 / Oil & Steel Octopus 23I Spider L…"
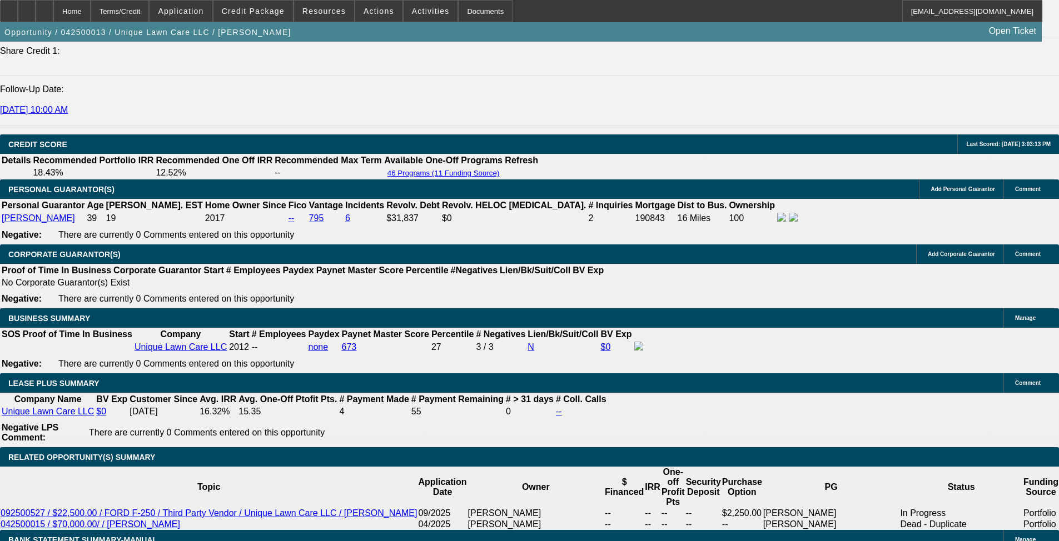
scroll to position [1620, 0]
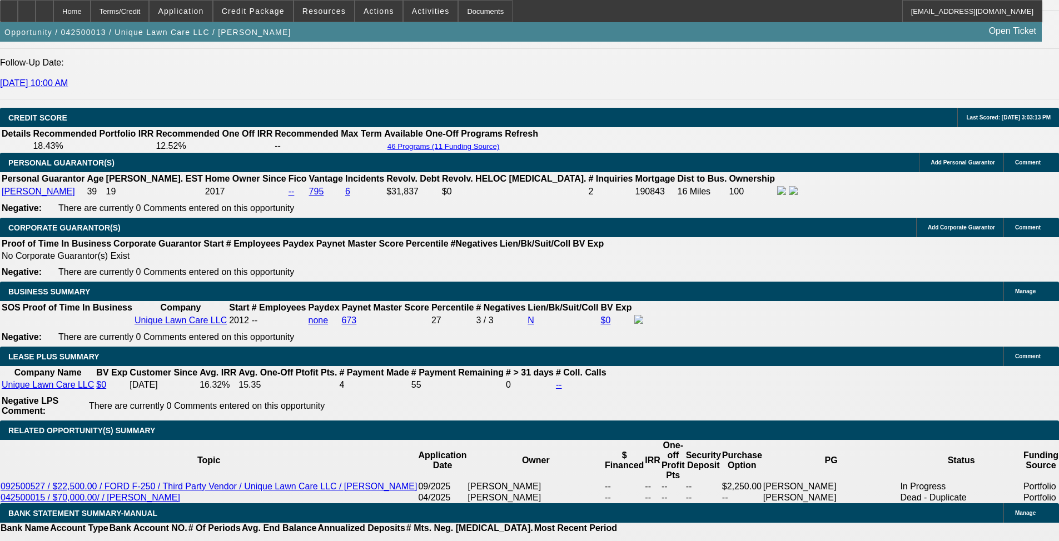
click button "Tasks"
click p
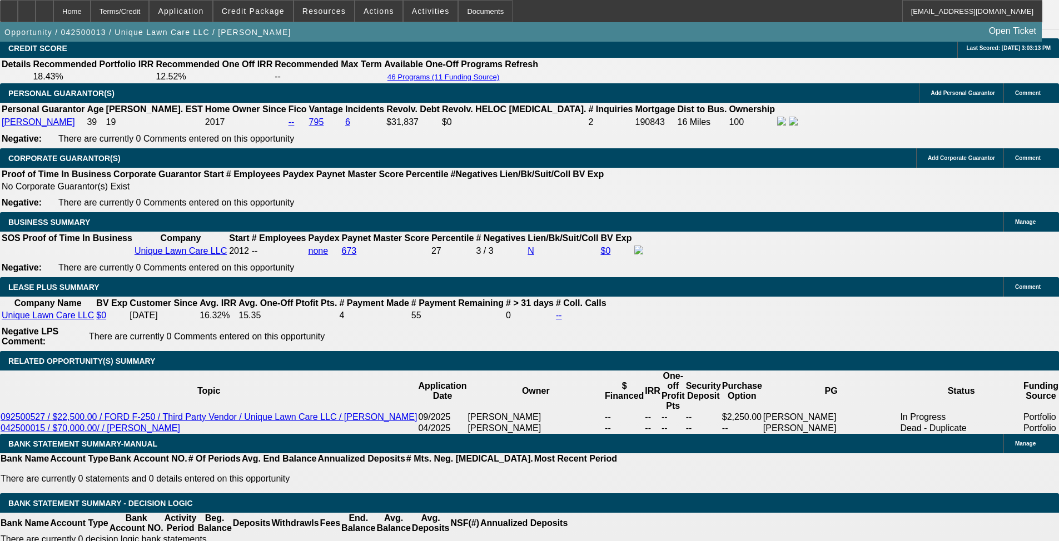
scroll to position [1731, 0]
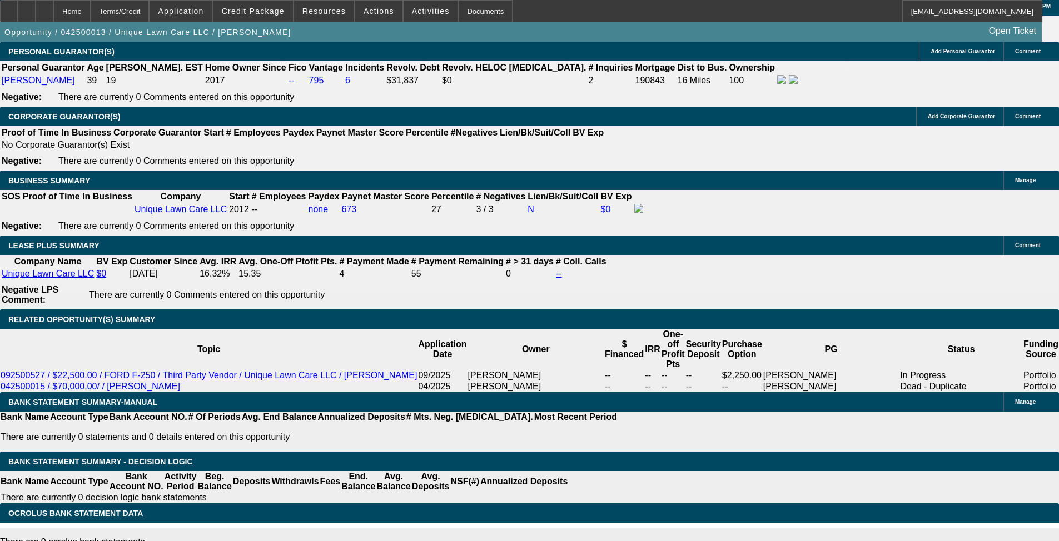
drag, startPoint x: 736, startPoint y: 69, endPoint x: 743, endPoint y: 77, distance: 10.2
click button "All"
click p "Credit Approved - APPROVED BY FINWISE - new asset and increased amount approved…"
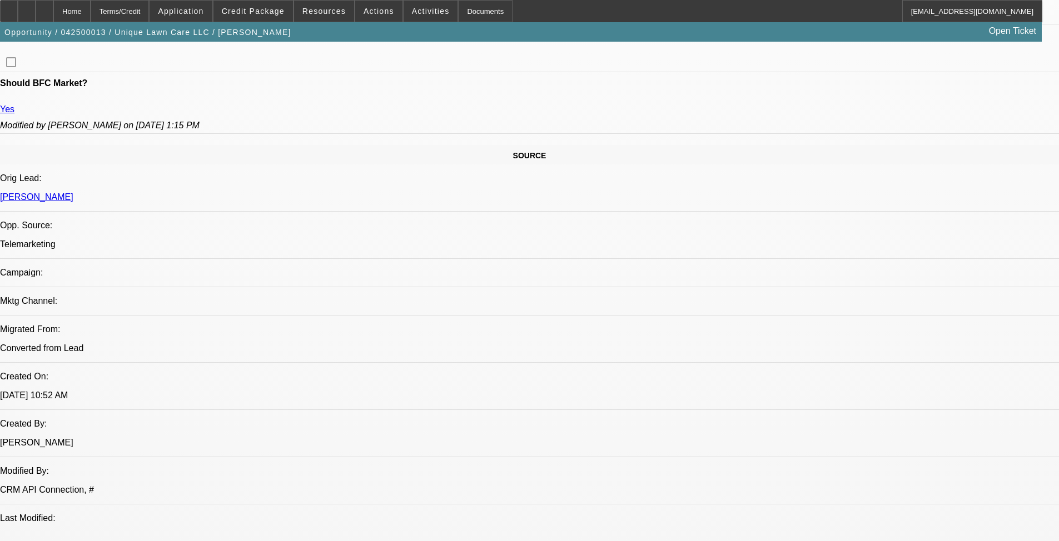
scroll to position [0, 0]
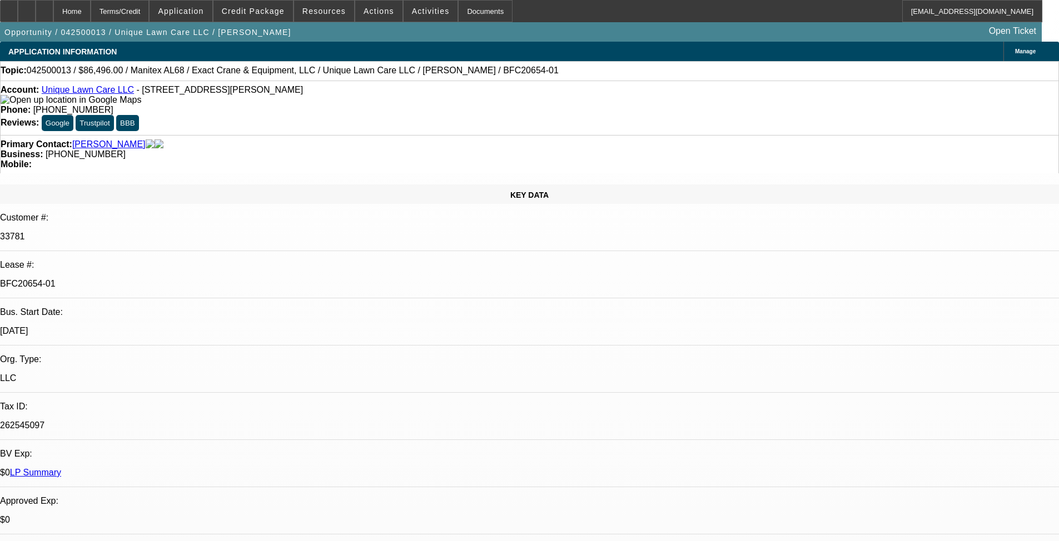
click span "Manage"
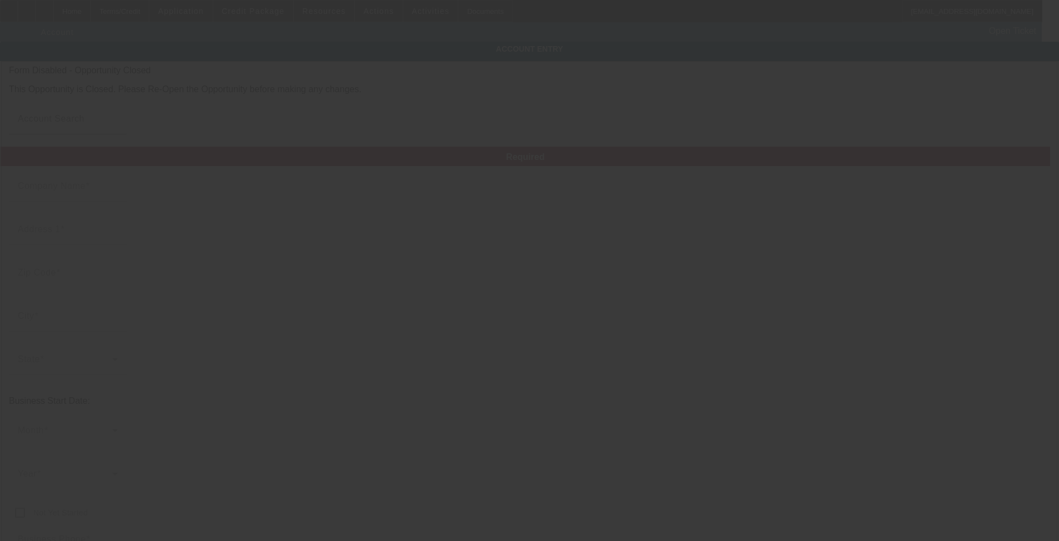
type input "Unique Lawn Care LLC"
type input "[STREET_ADDRESS][PERSON_NAME]"
type input "48316"
type input "[GEOGRAPHIC_DATA]"
type input "[PHONE_NUMBER]"
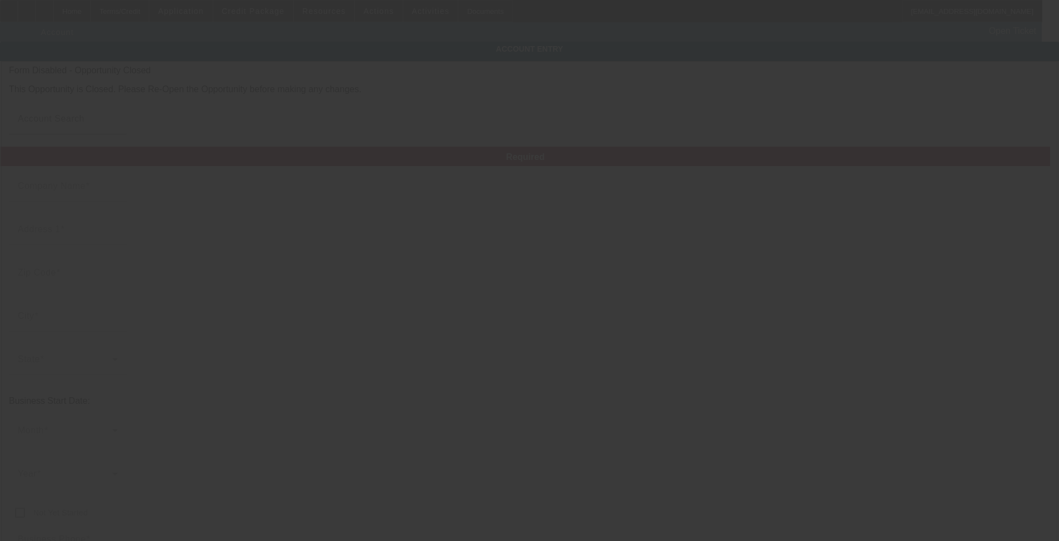
type input "Ste 111"
type input "[EMAIL_ADDRESS][DOMAIN_NAME]"
type input "Macomb"
type input "262545097"
type input "[URL][DOMAIN_NAME]"
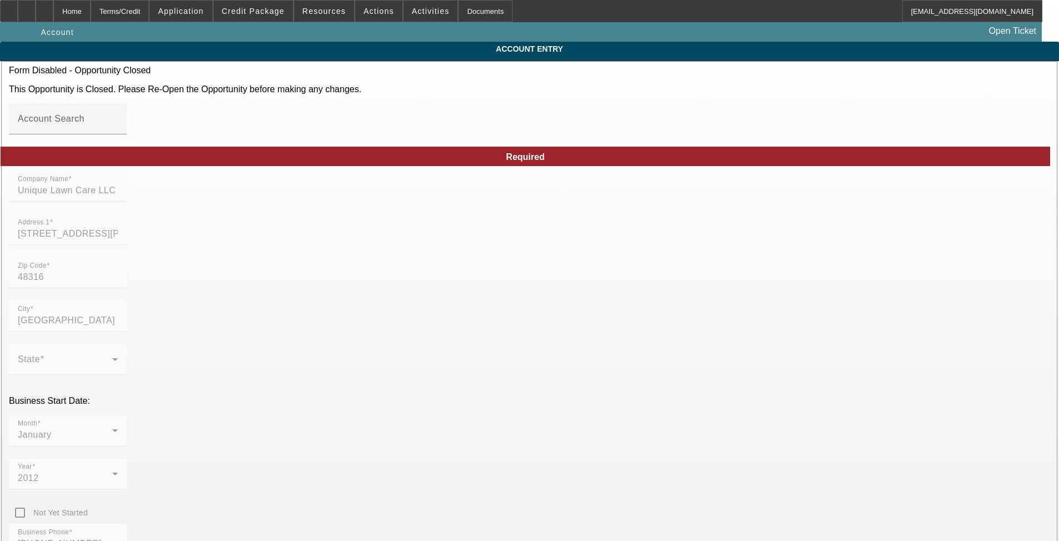
type input "4/1/2025"
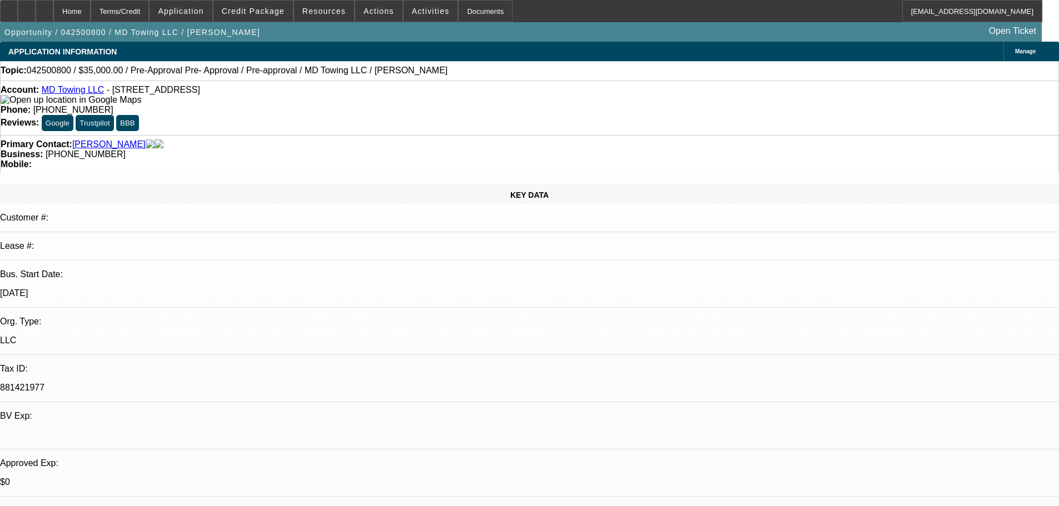
select select "0"
select select "2"
select select "0"
select select "6"
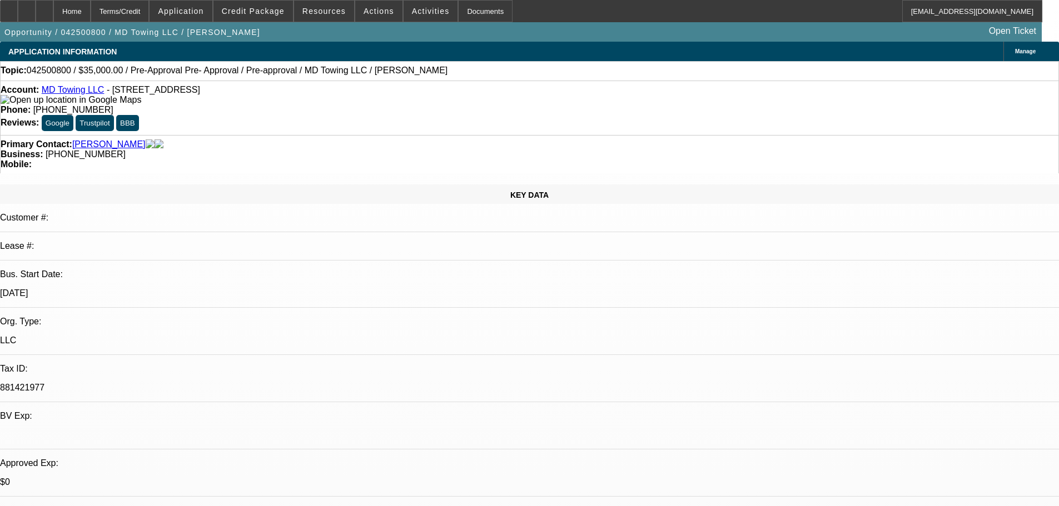
select select "0"
select select "2"
select select "0"
select select "6"
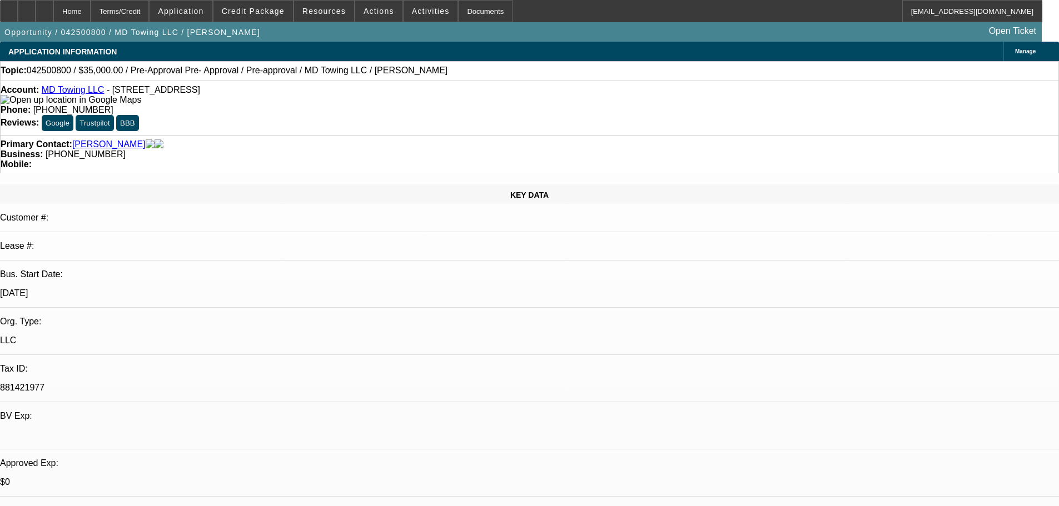
select select "0.1"
select select "2"
select select "0"
select select "6"
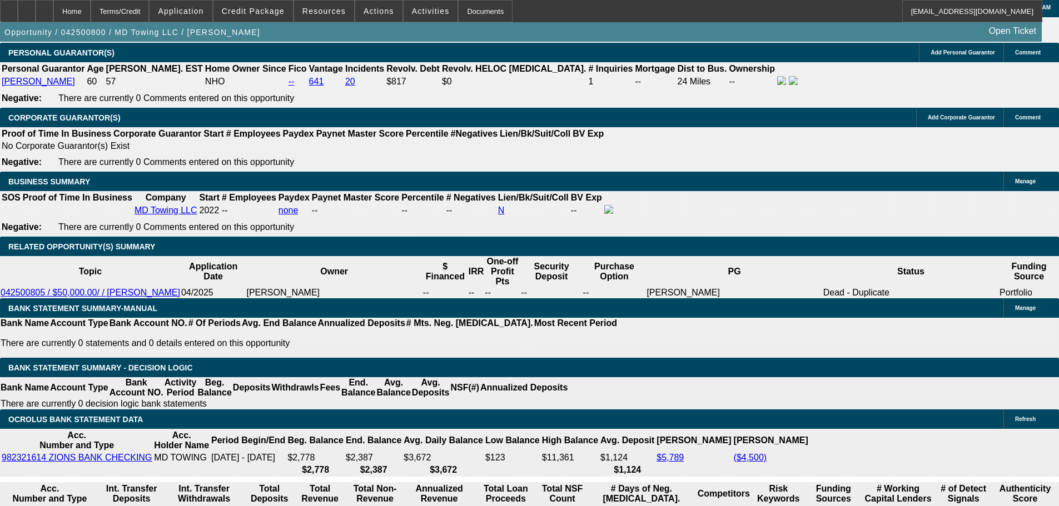
scroll to position [111, 0]
click at [271, 18] on span at bounding box center [252, 11] width 79 height 27
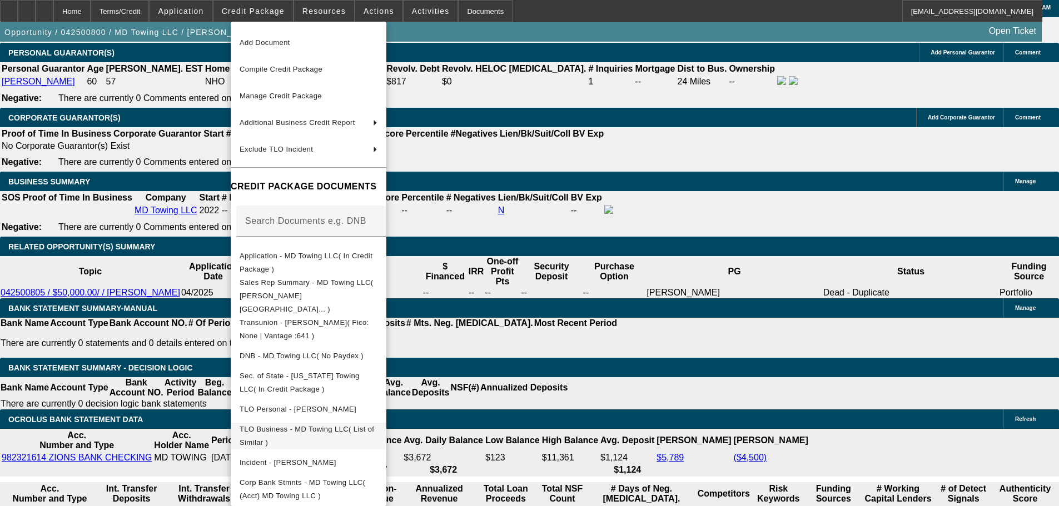
scroll to position [42, 0]
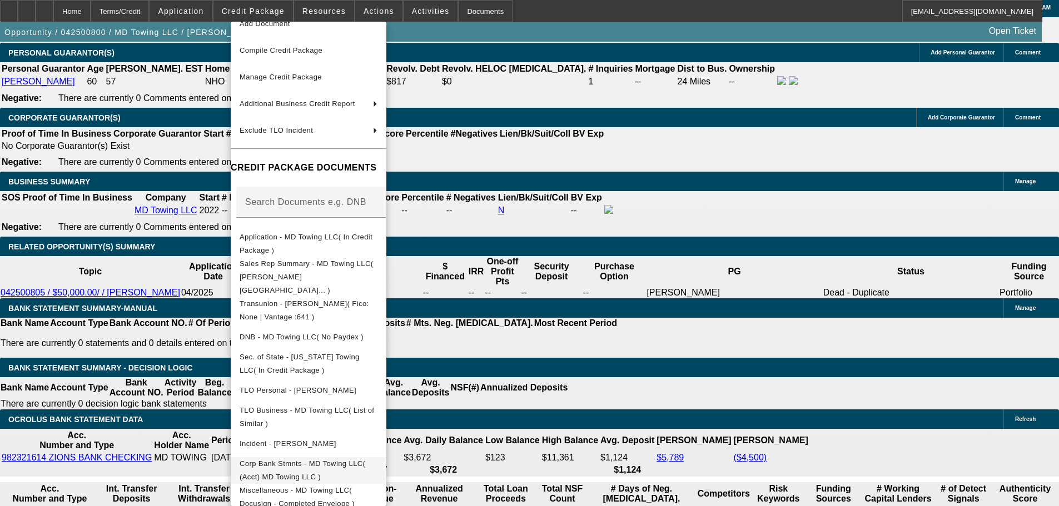
click at [341, 457] on span "Corp Bank Stmnts - MD Towing LLC( (Acct) MD Towing LLC )" at bounding box center [308, 470] width 138 height 27
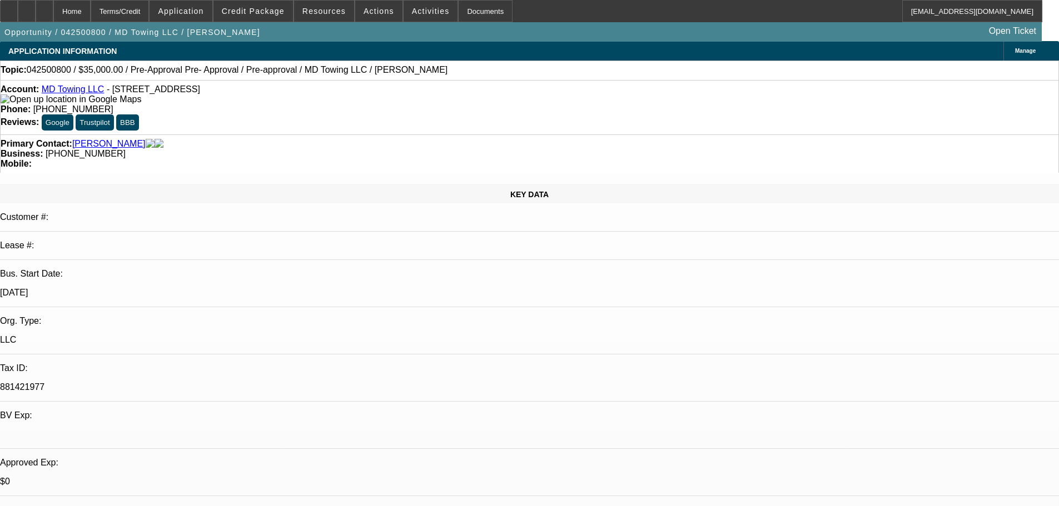
scroll to position [0, 0]
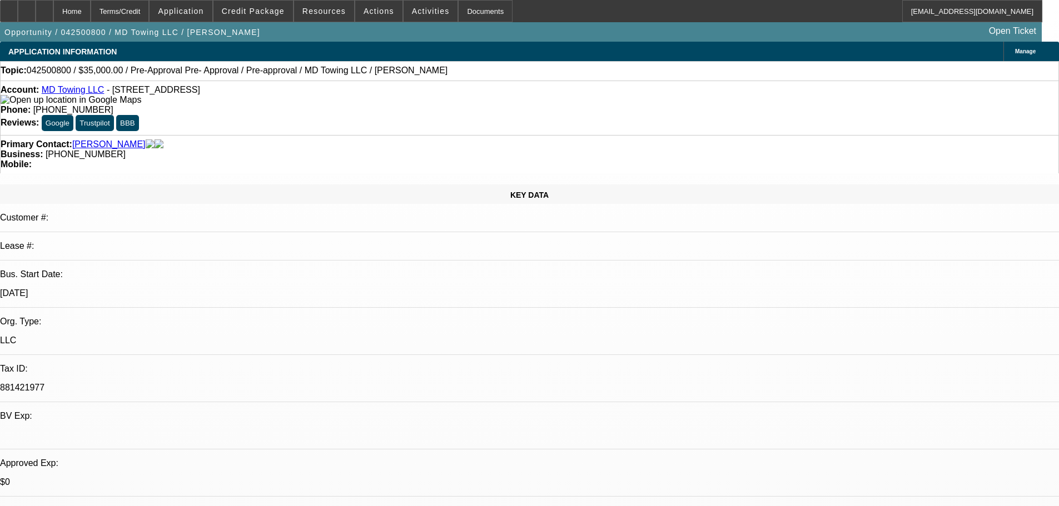
click at [59, 94] on link "MD Towing LLC" at bounding box center [73, 89] width 63 height 9
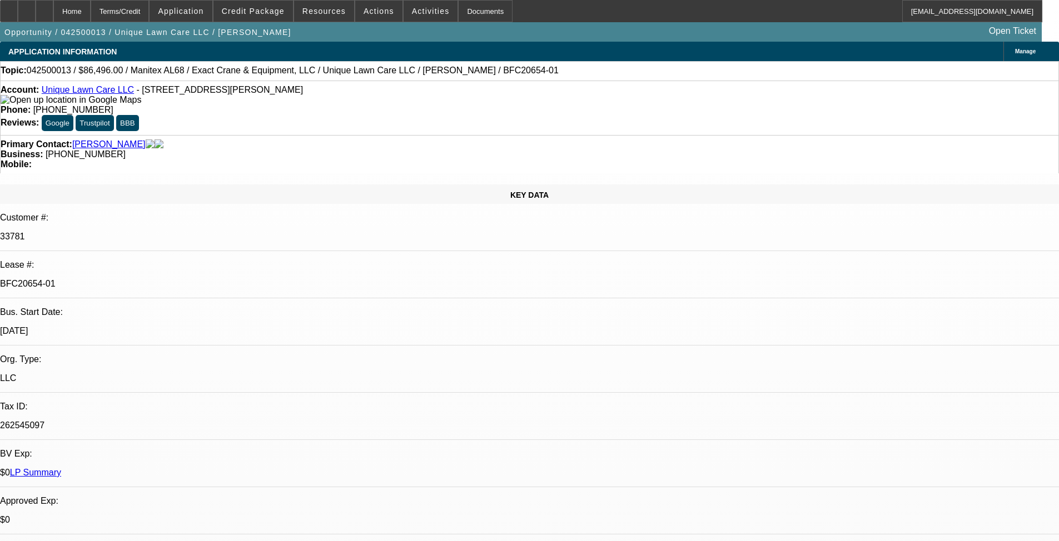
select select "0.15"
select select "0"
select select "6"
select select "0.15"
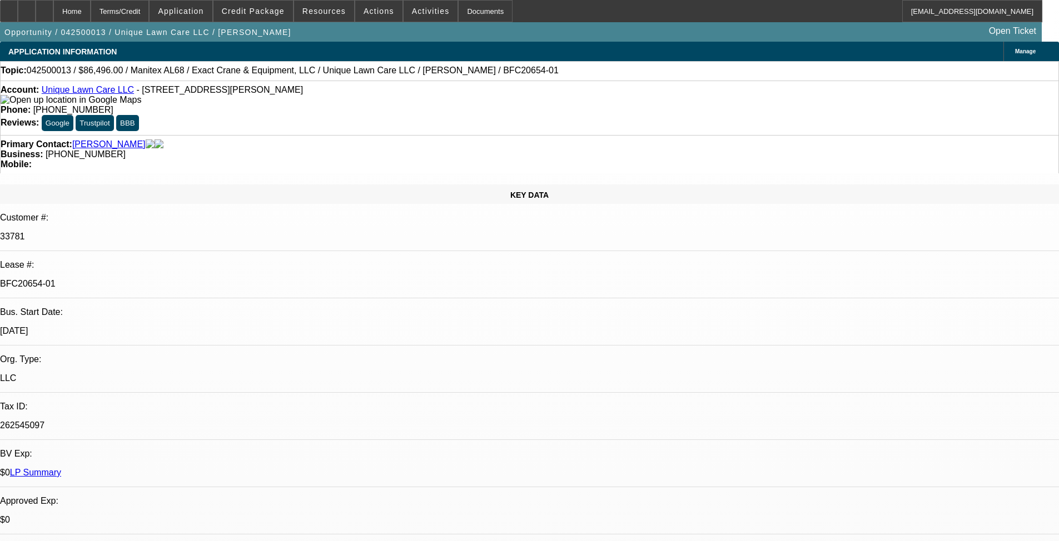
select select "0"
select select "6"
select select "0.15"
select select "0"
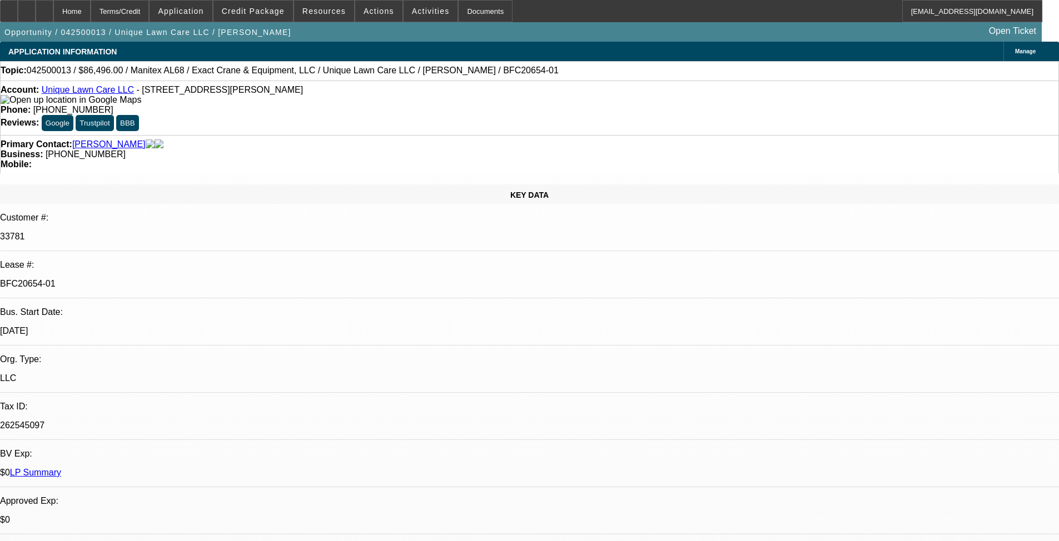
select select "0"
select select "6"
select select "0.15"
select select "0"
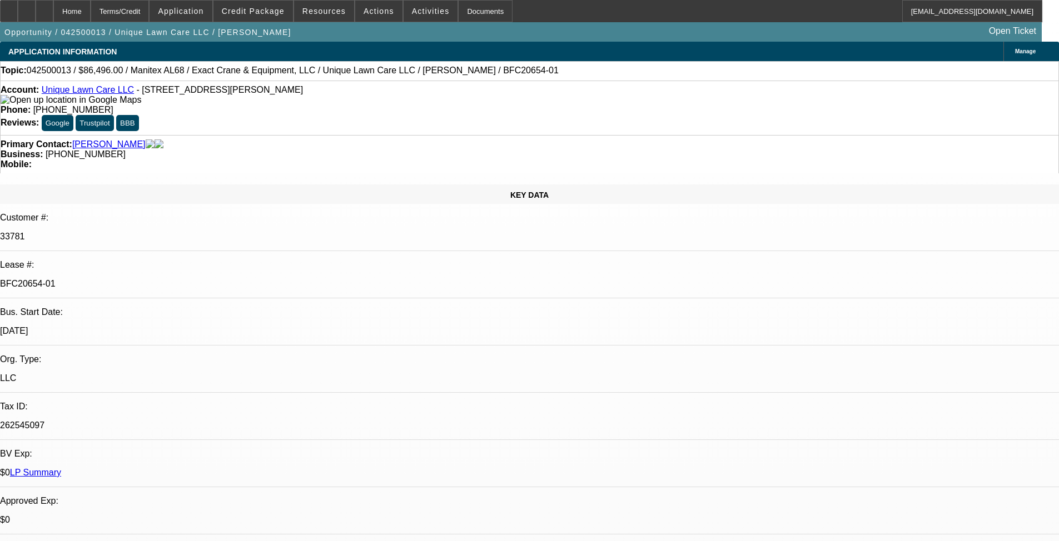
select select "6"
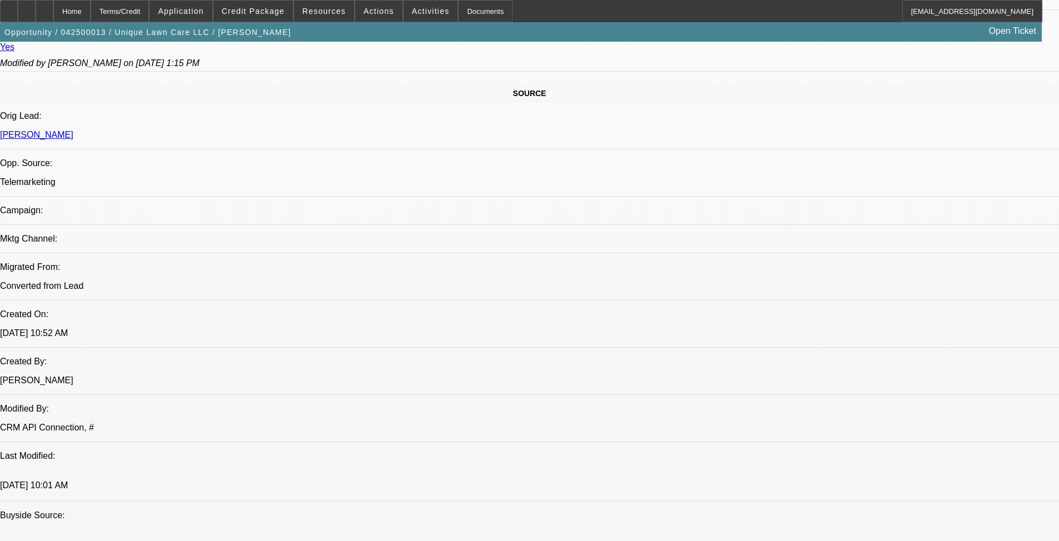
scroll to position [556, 0]
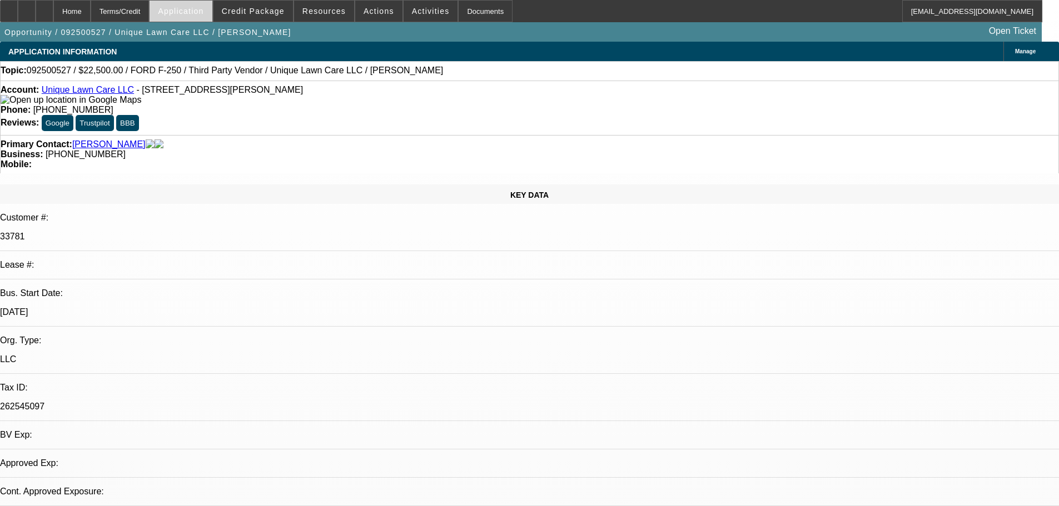
select select "0"
select select "6"
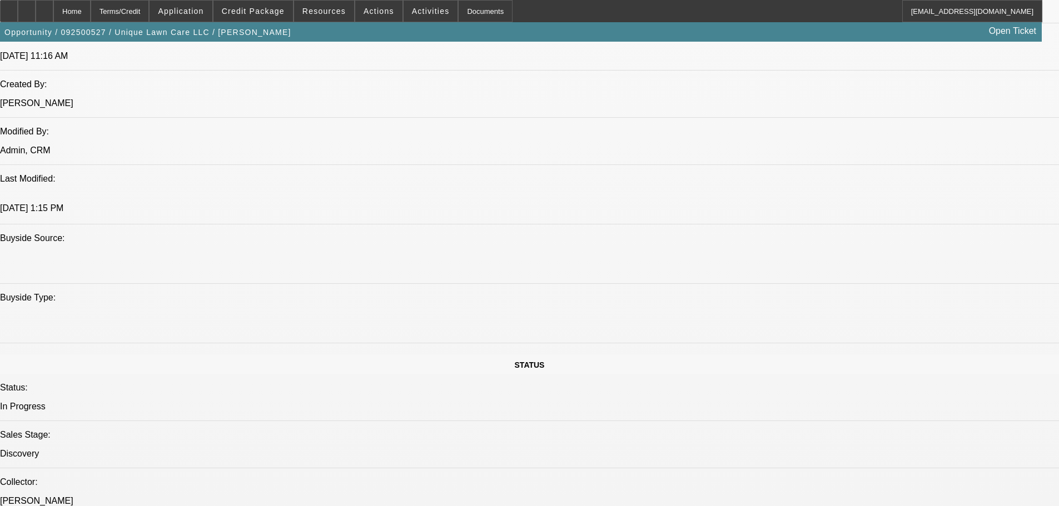
scroll to position [1000, 0]
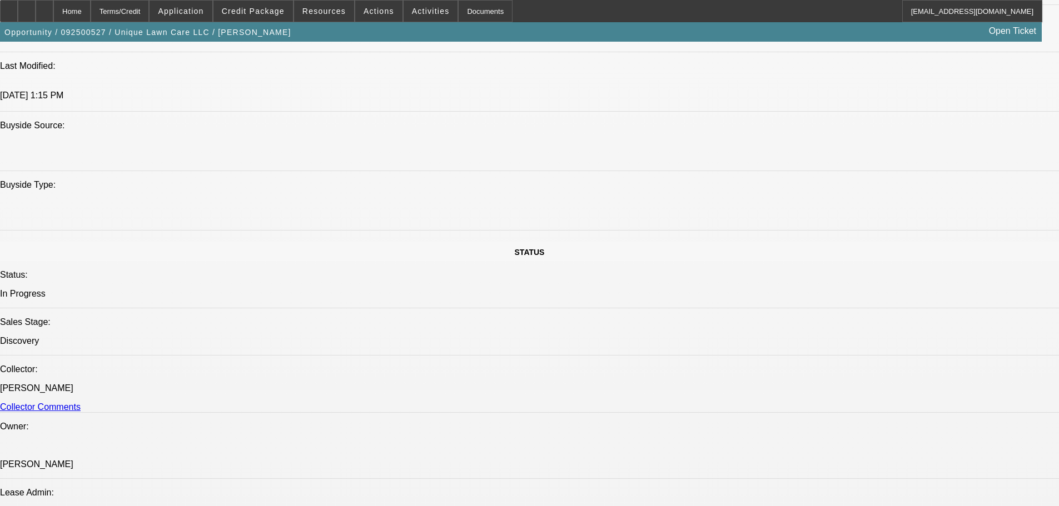
click at [261, 16] on span at bounding box center [252, 11] width 79 height 27
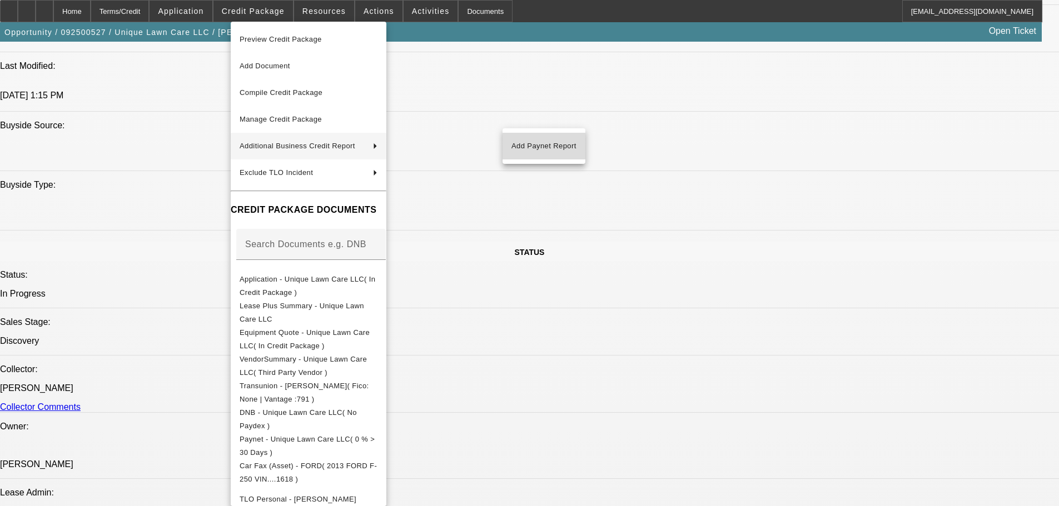
click at [556, 151] on span "Add Paynet Report" at bounding box center [543, 145] width 65 height 13
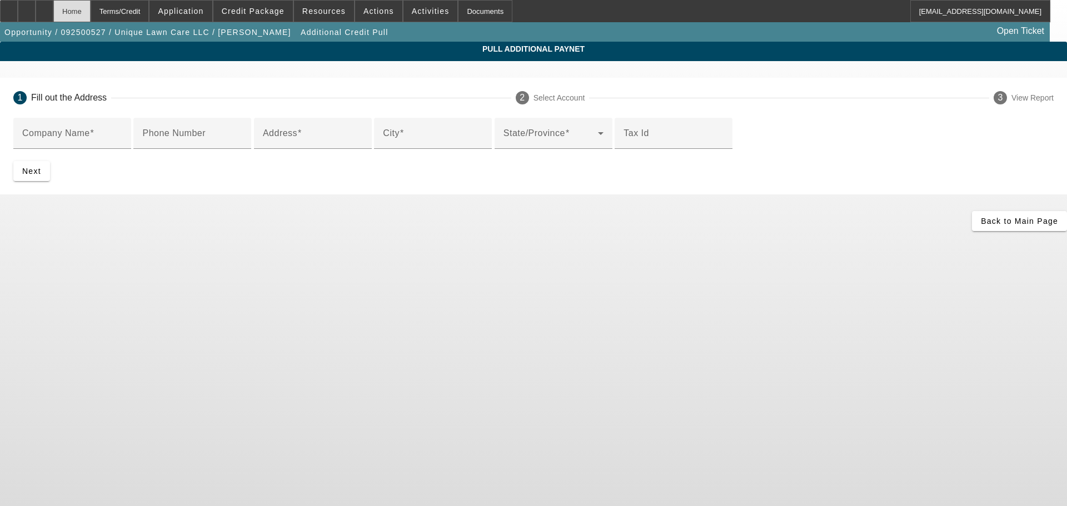
click at [91, 12] on div "Home" at bounding box center [71, 11] width 37 height 22
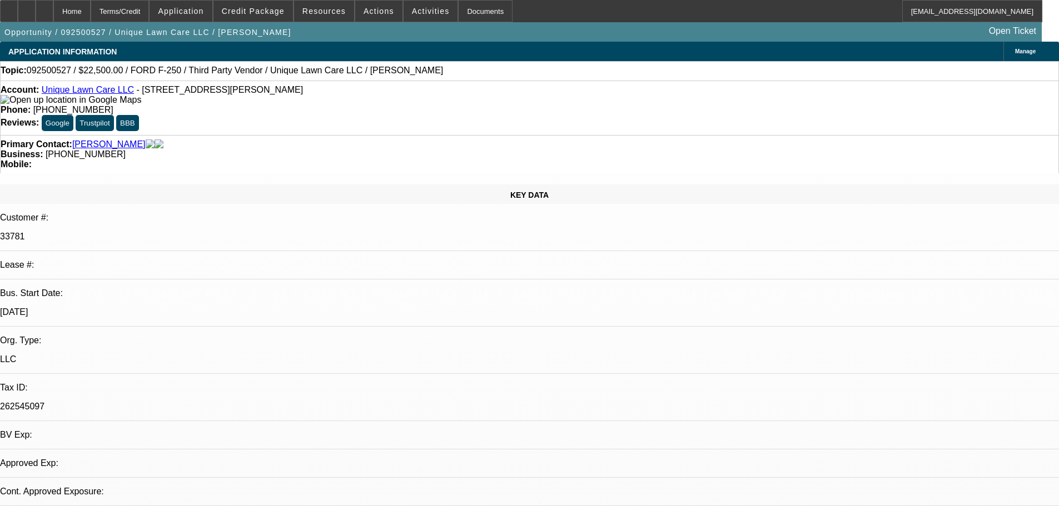
select select "0"
select select "6"
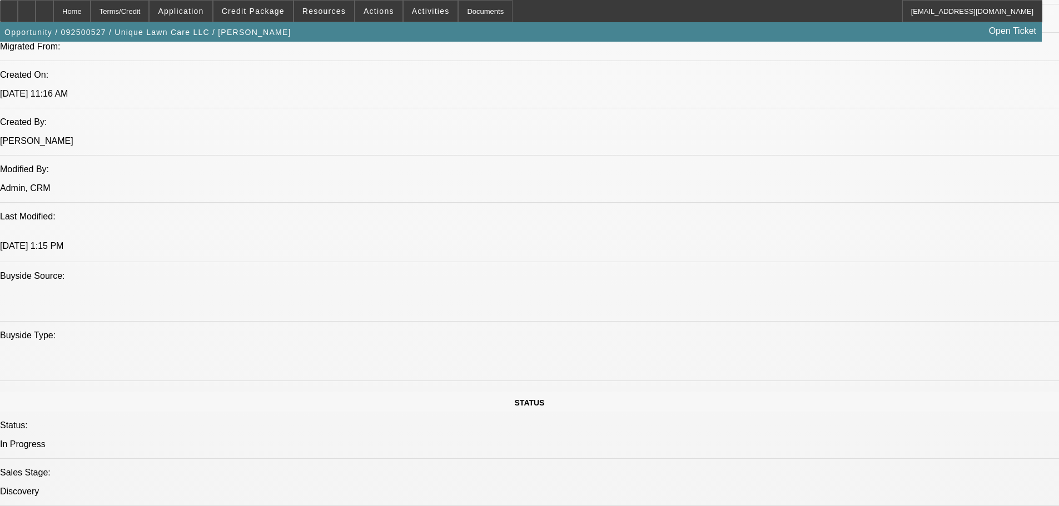
scroll to position [889, 0]
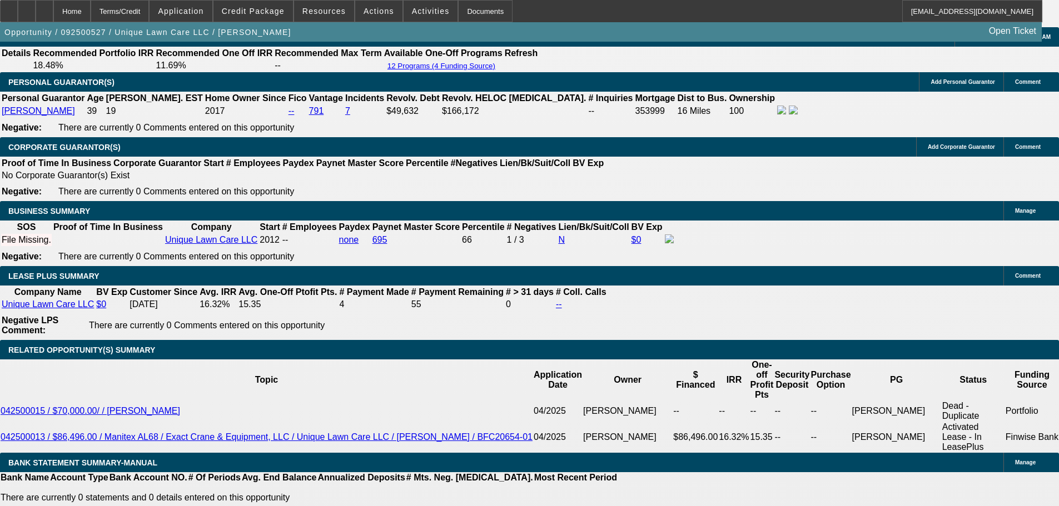
scroll to position [1778, 0]
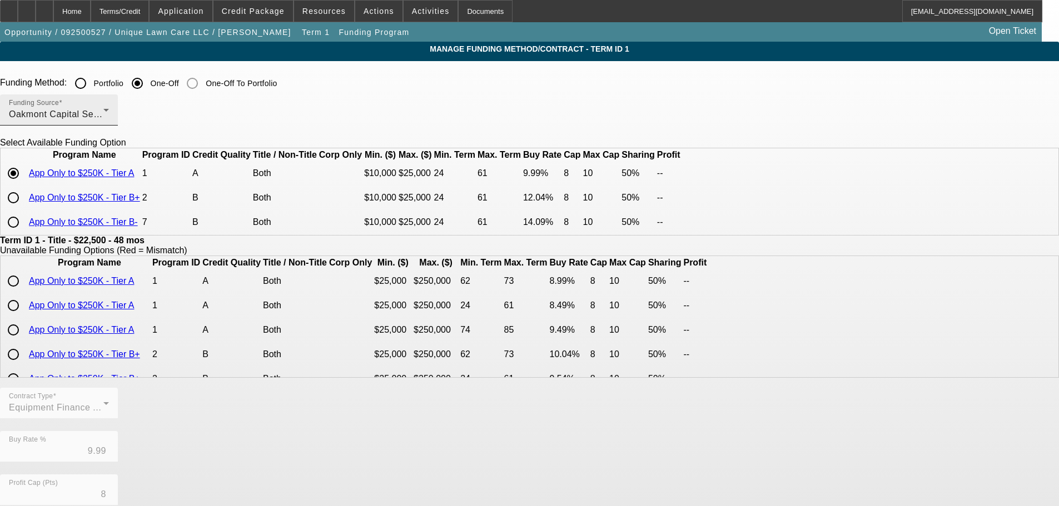
click at [103, 108] on div "Oakmont Capital Services" at bounding box center [56, 114] width 94 height 13
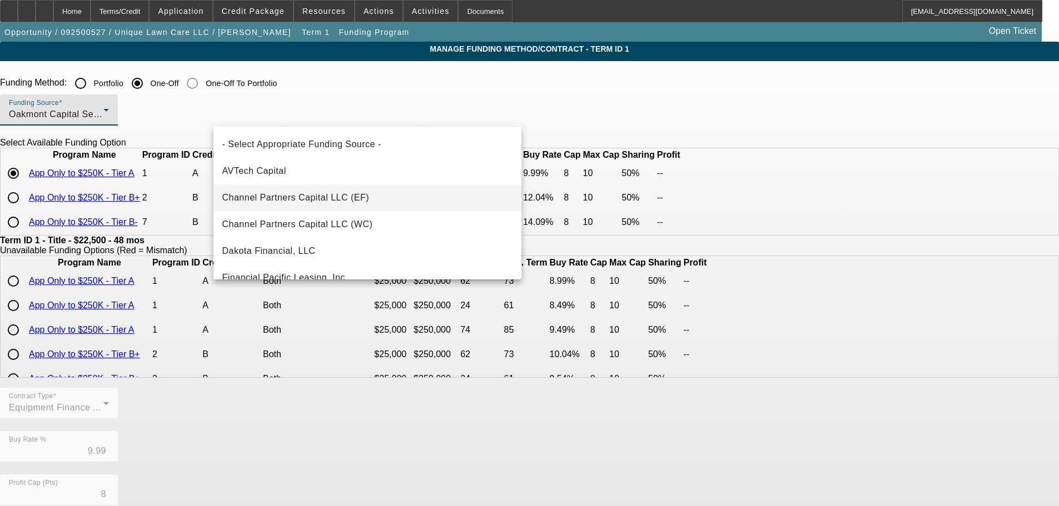
click at [327, 198] on span "Channel Partners Capital LLC (EF)" at bounding box center [295, 197] width 147 height 13
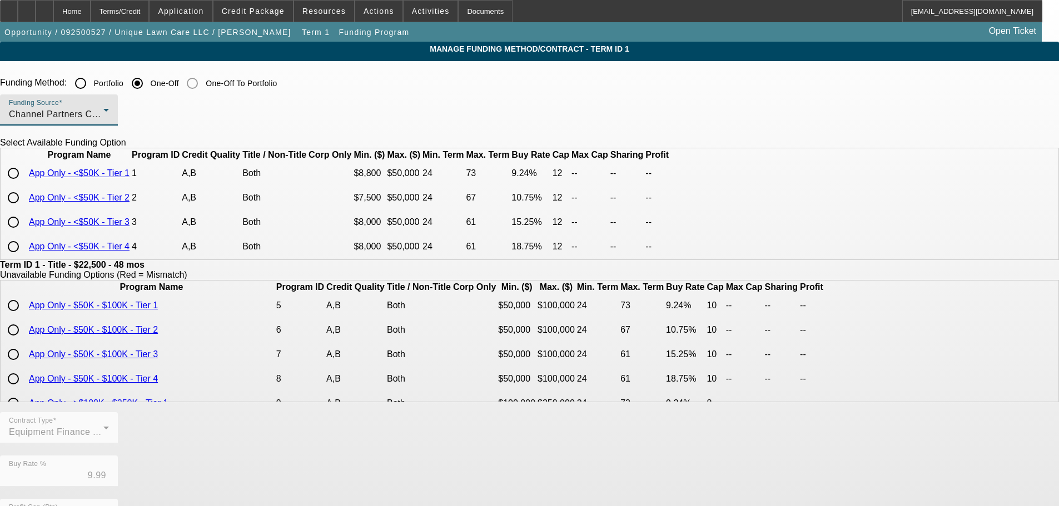
click at [24, 184] on input "radio" at bounding box center [13, 173] width 22 height 22
radio input "true"
type input "9.24"
type input "12"
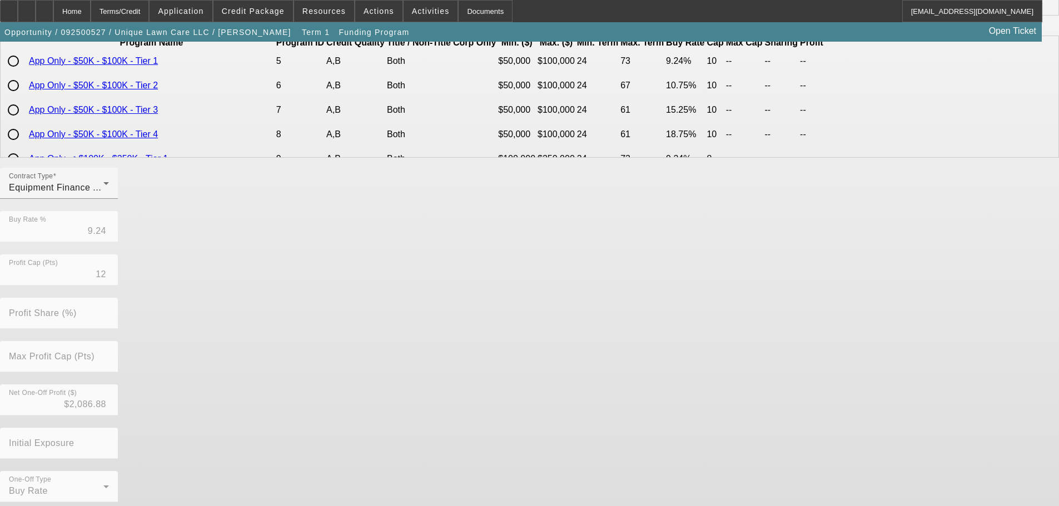
scroll to position [262, 0]
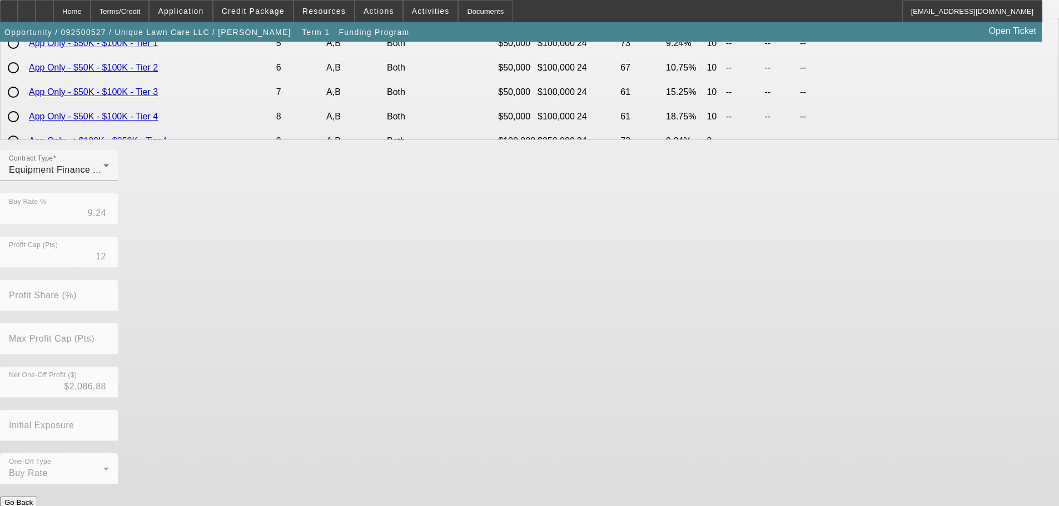
click at [32, 506] on button "Submit" at bounding box center [16, 514] width 32 height 12
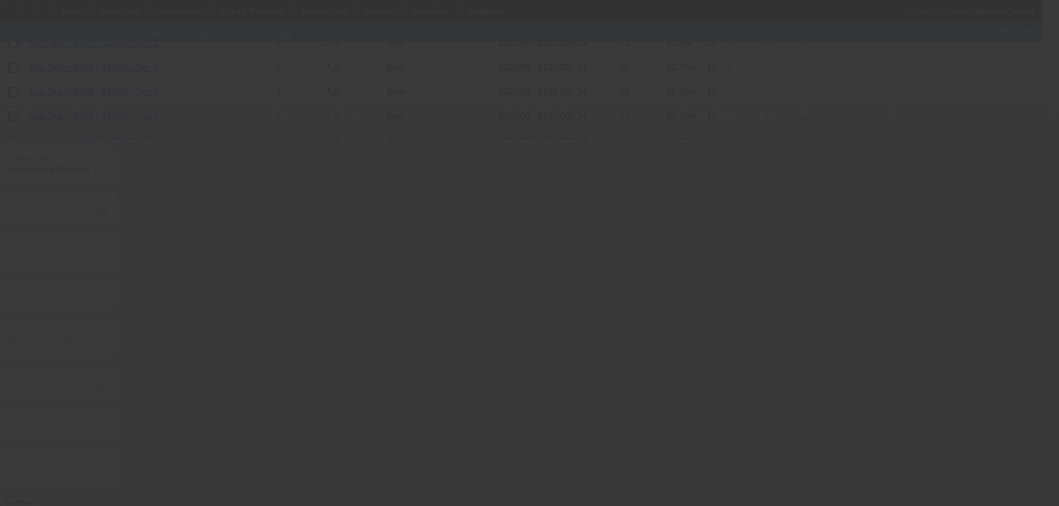
type input "9.99"
type input "8"
type input "50.00"
type input "10"
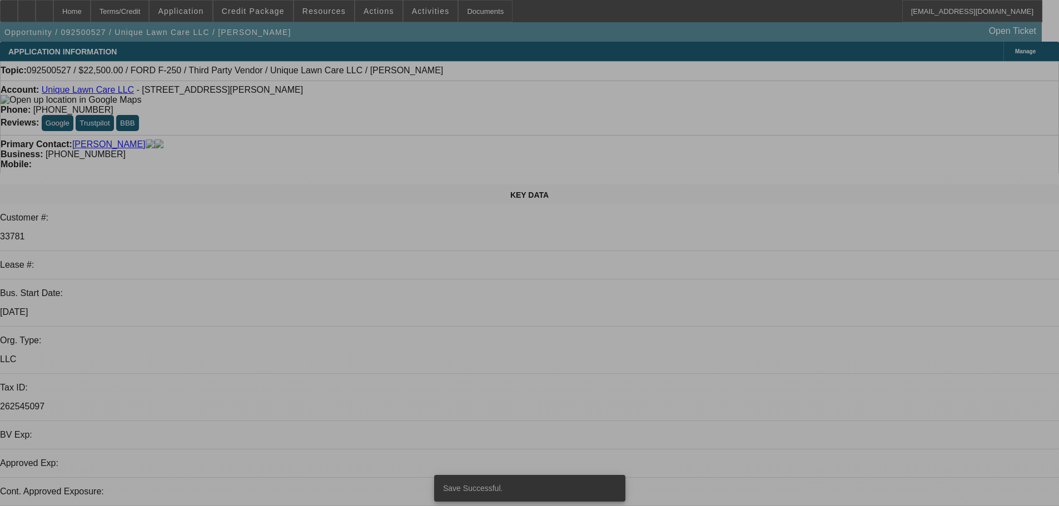
select select "0"
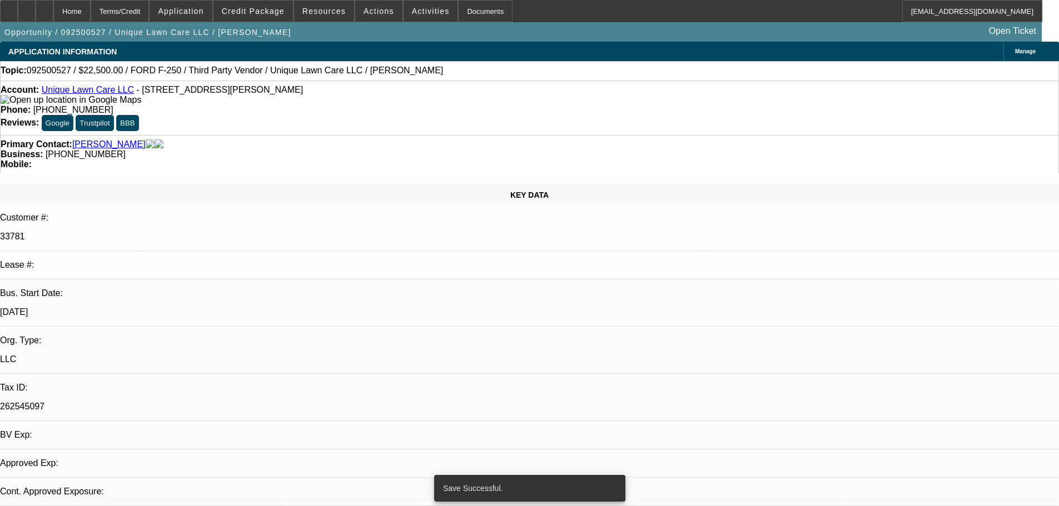
select select "0"
select select "6"
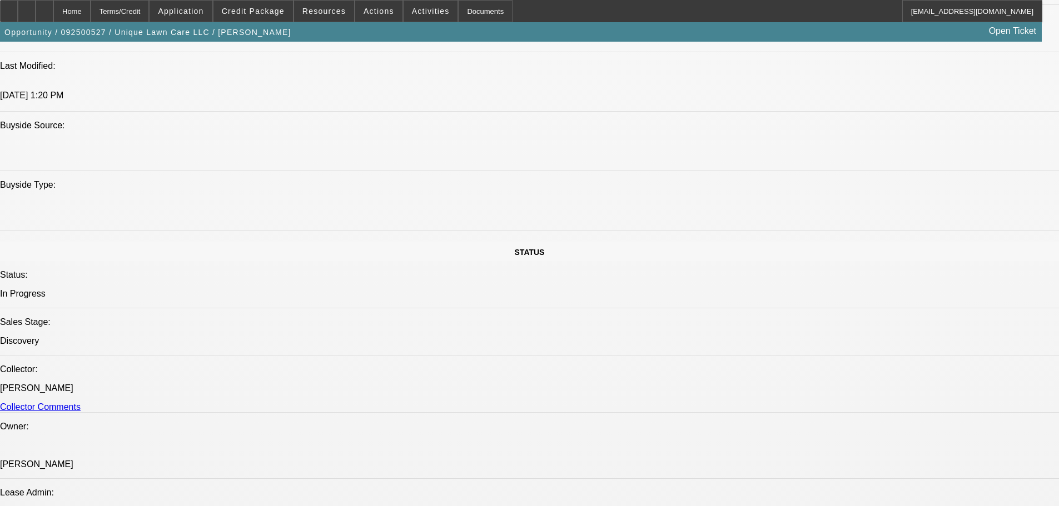
scroll to position [889, 0]
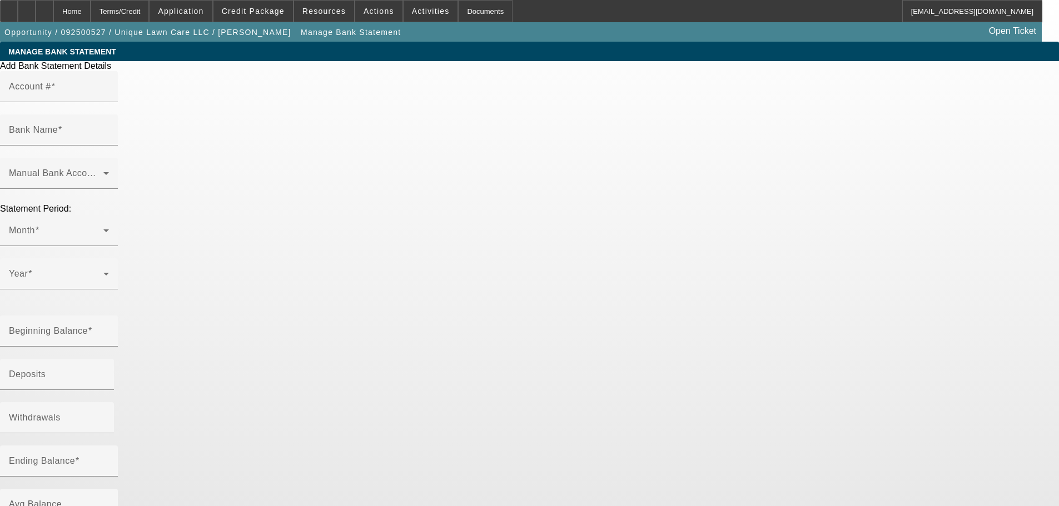
click at [109, 98] on input "Account #" at bounding box center [59, 90] width 100 height 13
paste input "4300"
type input "4300"
click at [109, 128] on input "Bank Name" at bounding box center [59, 134] width 100 height 13
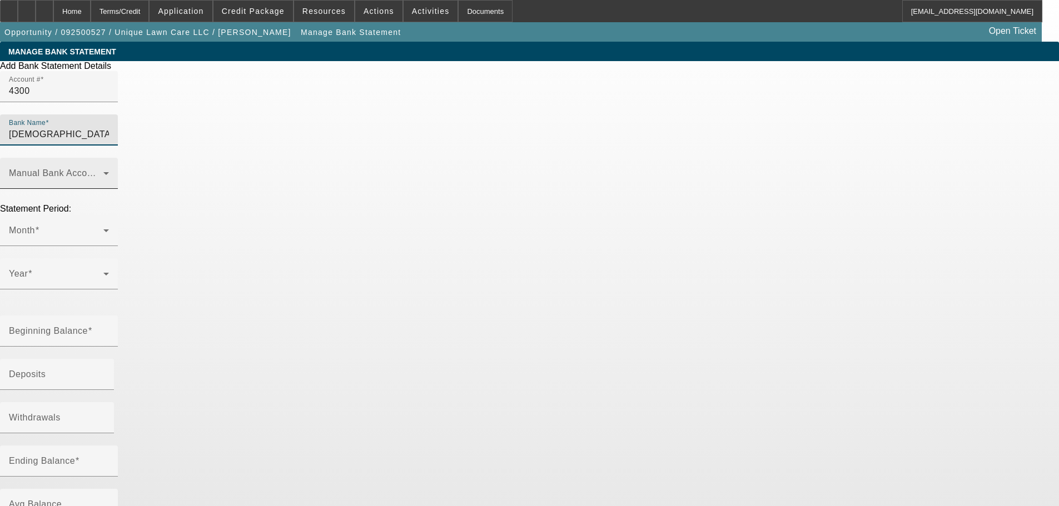
type input "Christian Financial"
click at [109, 158] on div "Manual Bank Account Type" at bounding box center [59, 173] width 100 height 31
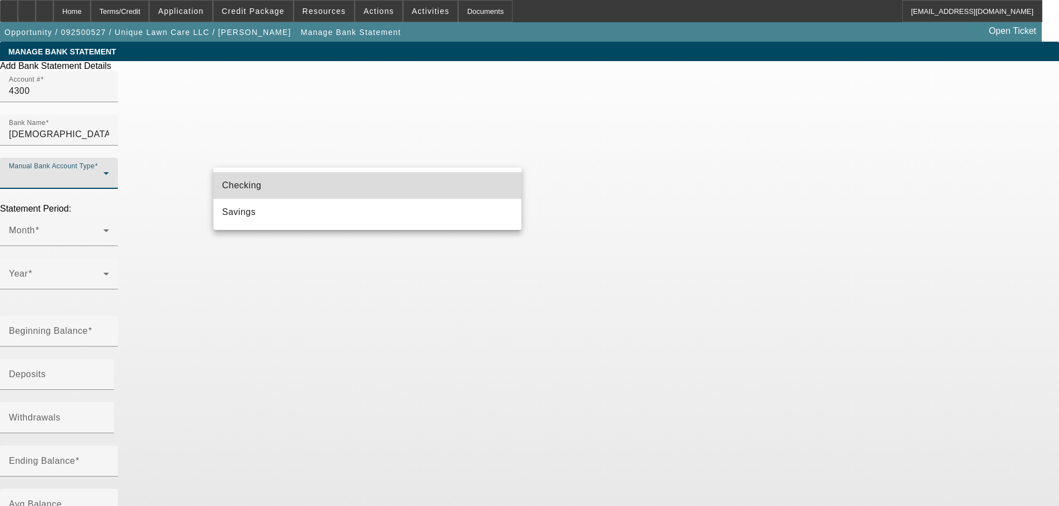
click at [295, 189] on mat-option "Checking" at bounding box center [367, 185] width 308 height 27
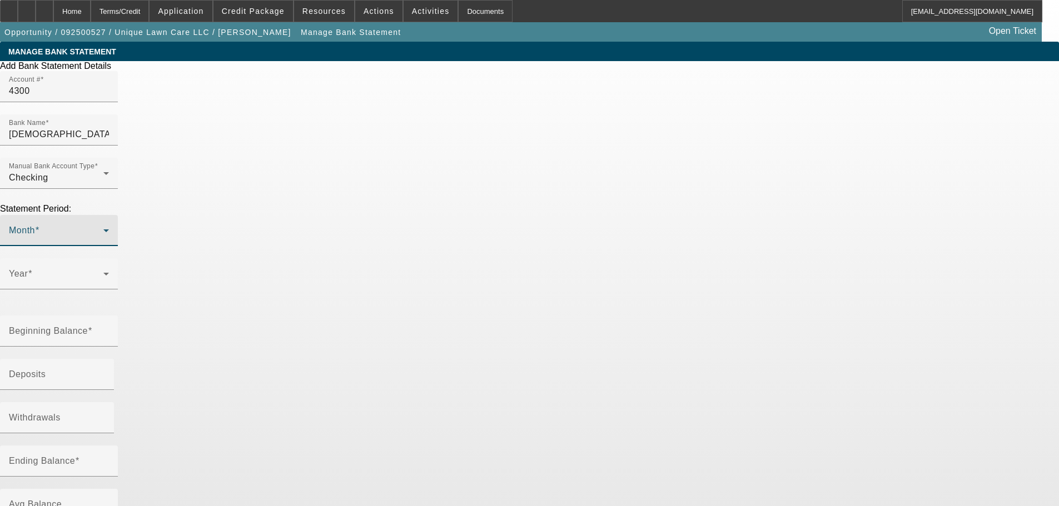
click at [103, 228] on span at bounding box center [56, 234] width 94 height 13
click at [241, 367] on mat-option "May" at bounding box center [245, 376] width 64 height 27
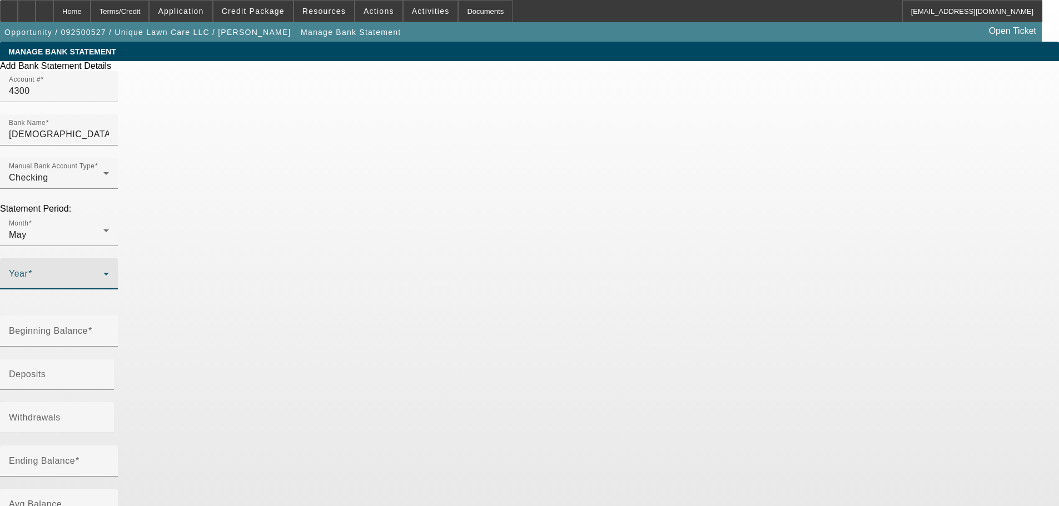
click at [103, 272] on span at bounding box center [56, 278] width 94 height 13
click at [342, 315] on mat-option "2025" at bounding box center [326, 323] width 64 height 27
click at [88, 326] on mat-label "Beginning Balance" at bounding box center [48, 330] width 79 height 9
click at [109, 329] on input "Beginning Balance" at bounding box center [59, 335] width 100 height 13
paste input "1,296.80"
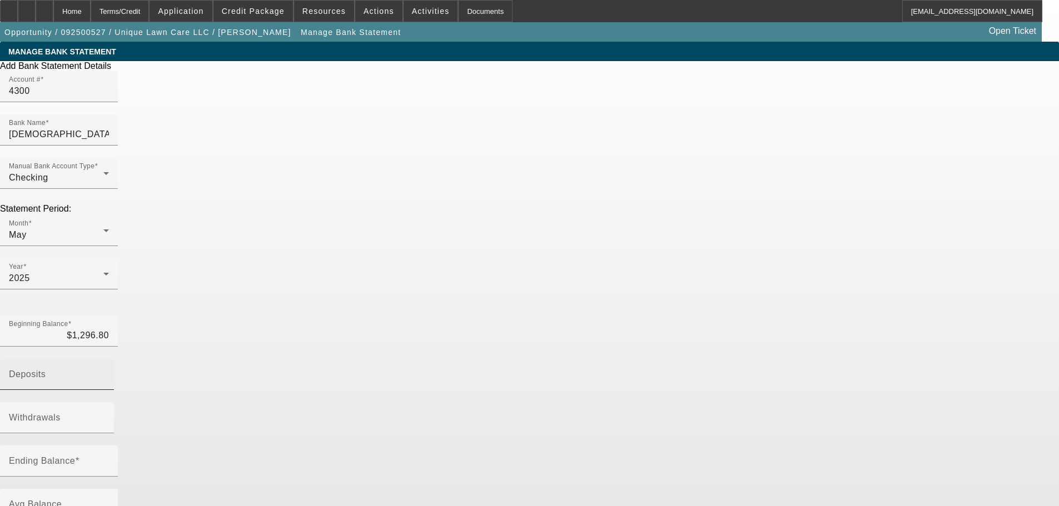
type input "$1,296.80"
click at [109, 359] on div "Deposits" at bounding box center [59, 374] width 100 height 31
paste input "45,555.09"
type input "$45,555.09"
click at [109, 402] on div "Withdrawals" at bounding box center [59, 417] width 100 height 31
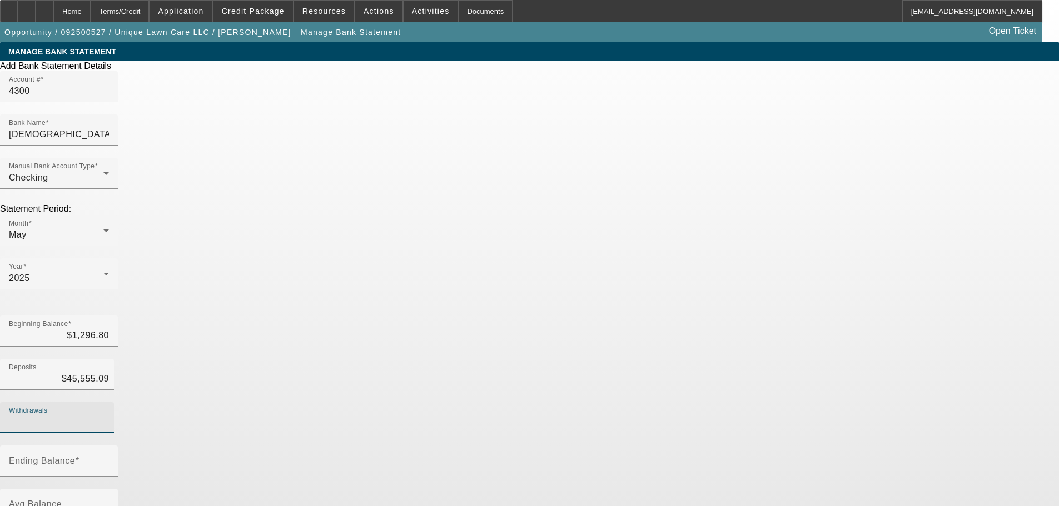
paste input "40,188.30"
type input "$40,188.30"
type input "$6,663.59"
click at [664, 346] on div "Add Bank Statement Details Account # 4300 Bank Name Christian Financial Manual …" at bounding box center [529, 342] width 1059 height 562
drag, startPoint x: 446, startPoint y: 390, endPoint x: 511, endPoint y: 285, distance: 123.5
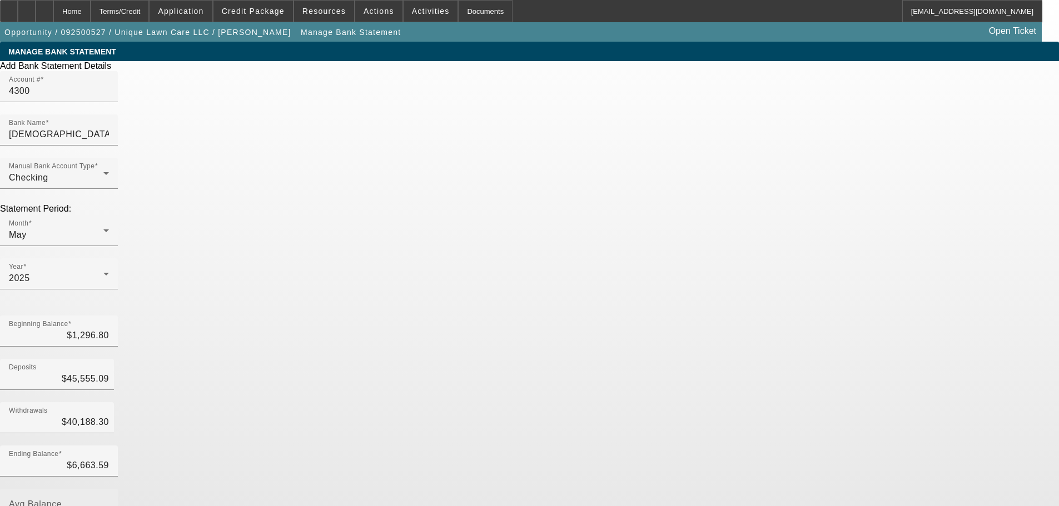
click at [500, 325] on div "Add Bank Statement Details Account # 4300 Bank Name Christian Financial Manual …" at bounding box center [529, 324] width 1059 height 527
type input "40188.30"
drag, startPoint x: 462, startPoint y: 258, endPoint x: 544, endPoint y: 262, distance: 81.7
click at [544, 262] on div "Add Bank Statement Details Account # 4300 Bank Name Christian Financial Manual …" at bounding box center [529, 342] width 1059 height 562
type input "$40,188.30"
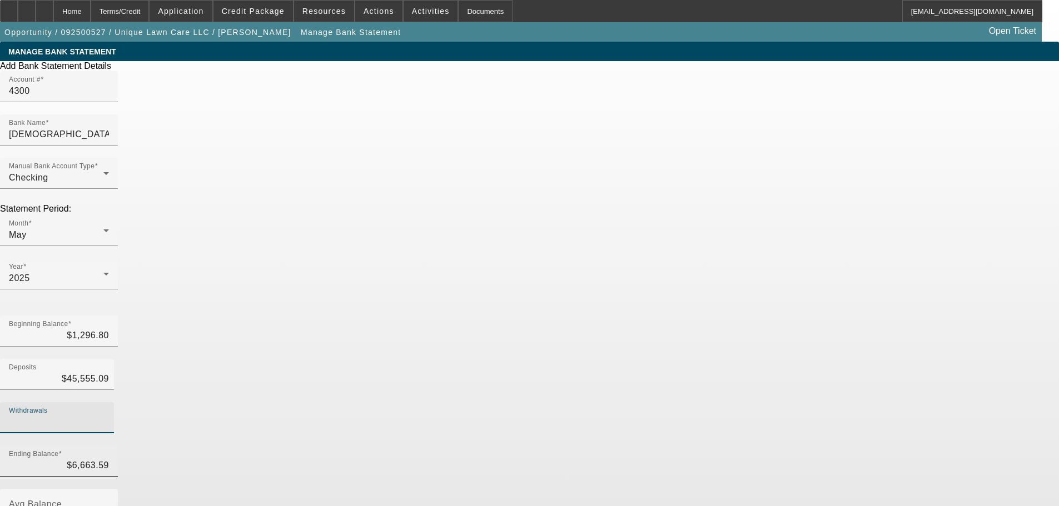
type input "6663.59"
drag, startPoint x: 312, startPoint y: 307, endPoint x: 416, endPoint y: 302, distance: 104.0
click at [416, 446] on div "Ending Balance 6663.59 Avg Balance" at bounding box center [529, 489] width 1059 height 87
type input "$6,663.59"
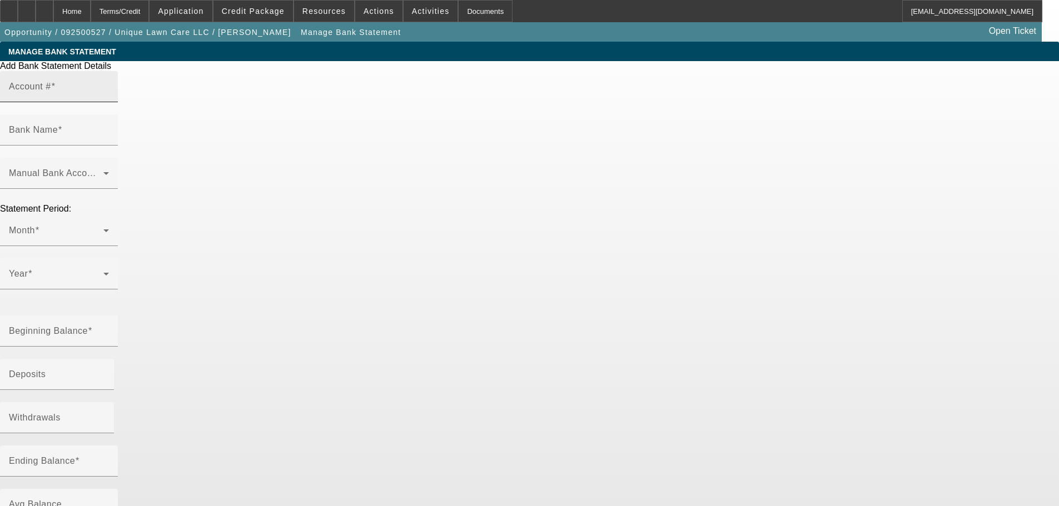
click at [109, 98] on input "Account #" at bounding box center [59, 90] width 100 height 13
paste input "4300"
type input "4300"
click at [109, 128] on input "Bank Name" at bounding box center [59, 134] width 100 height 13
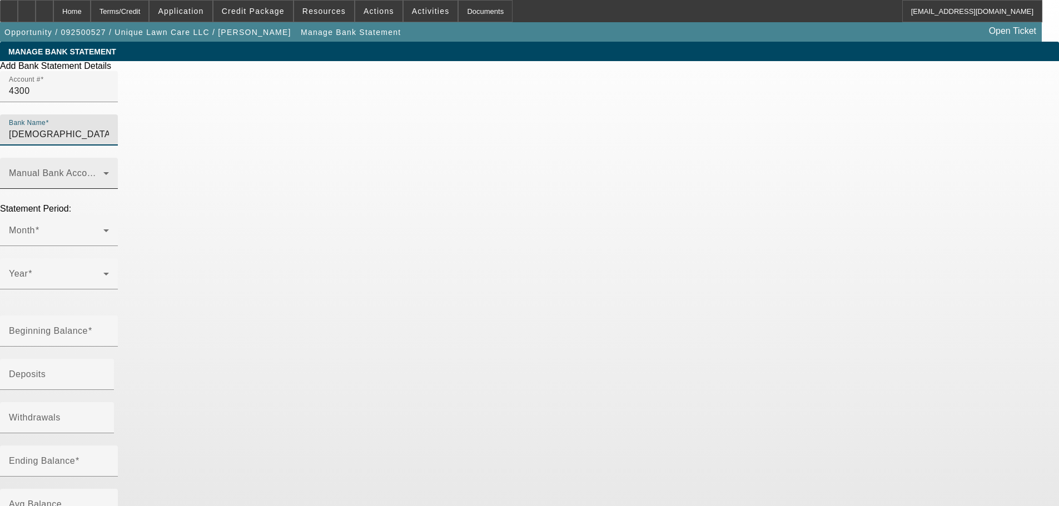
type input "[DEMOGRAPHIC_DATA] Financial"
click at [109, 158] on div "Manual Bank Account Type" at bounding box center [59, 173] width 100 height 31
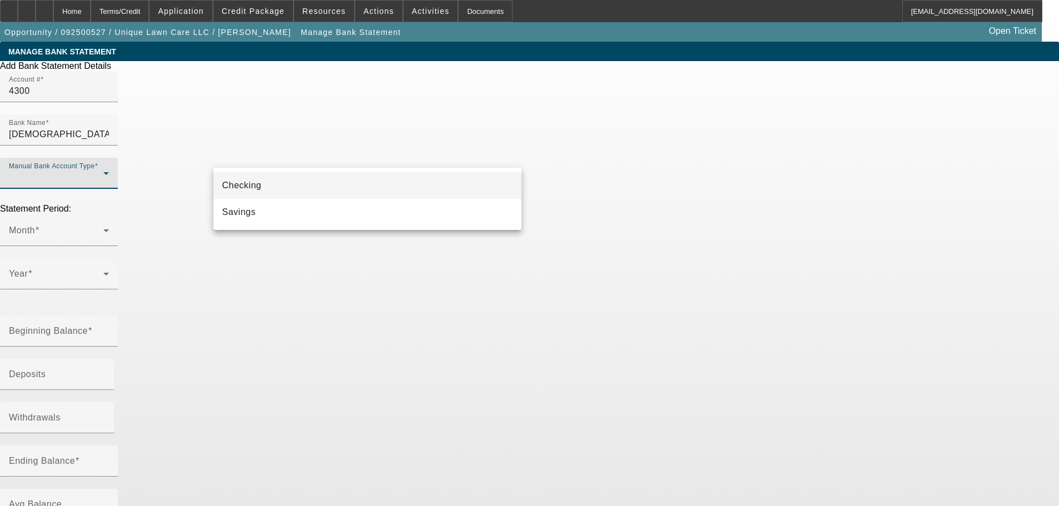
click at [443, 192] on mat-option "Checking" at bounding box center [367, 185] width 308 height 27
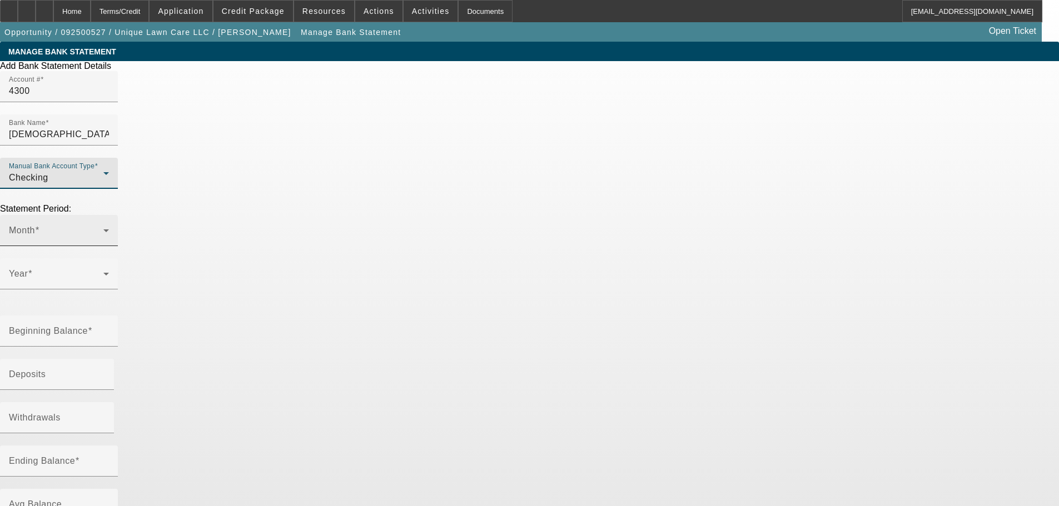
click at [113, 224] on icon at bounding box center [105, 230] width 13 height 13
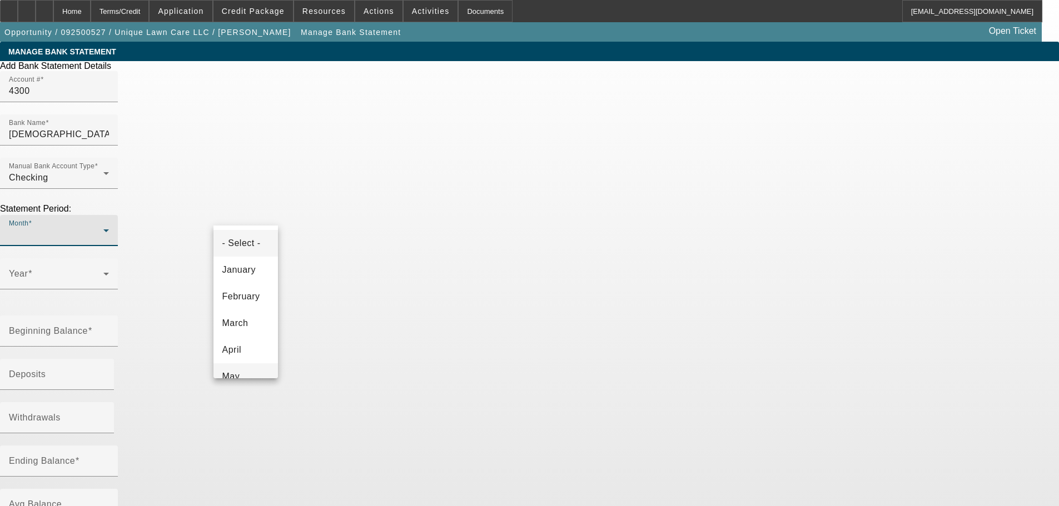
click at [237, 367] on mat-option "May" at bounding box center [245, 376] width 64 height 27
click at [103, 272] on span at bounding box center [56, 278] width 94 height 13
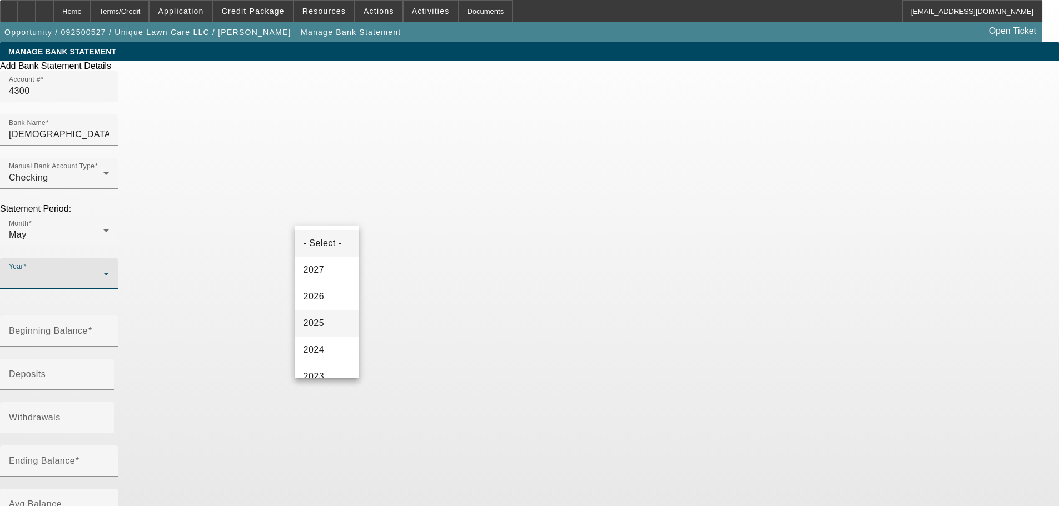
drag, startPoint x: 320, startPoint y: 371, endPoint x: 330, endPoint y: 325, distance: 47.2
click at [330, 325] on div "- Select - 2027 2026 2025 2024 2023 2022 2021 2020 2019 2018 2017 2016 2015 201…" at bounding box center [326, 302] width 64 height 153
click at [330, 325] on mat-option "2025" at bounding box center [326, 323] width 64 height 27
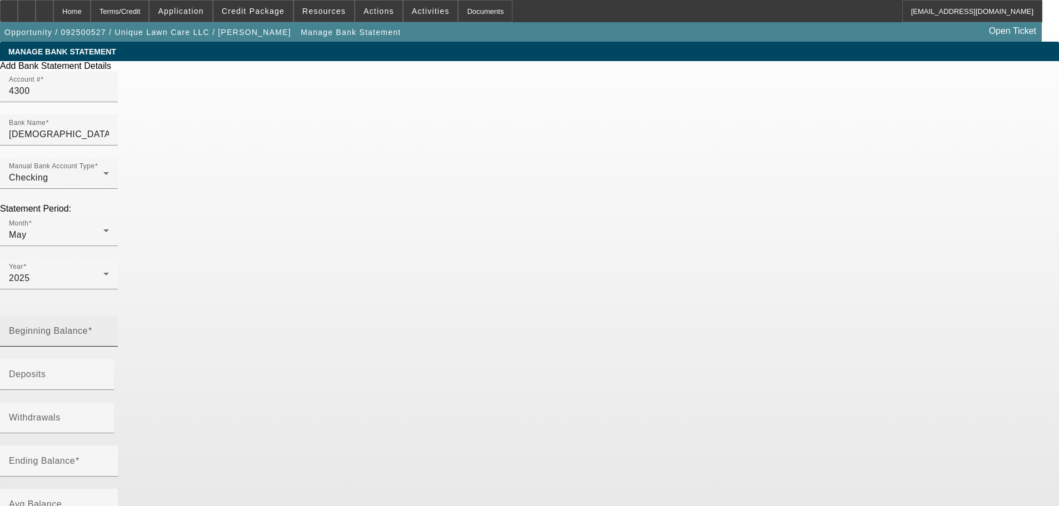
click at [109, 316] on div "Beginning Balance" at bounding box center [59, 331] width 100 height 31
paste input "1,296.80"
type input "$1,296.80"
click at [46, 370] on mat-label "Deposits" at bounding box center [27, 374] width 37 height 9
click at [109, 372] on input "Deposits" at bounding box center [59, 378] width 100 height 13
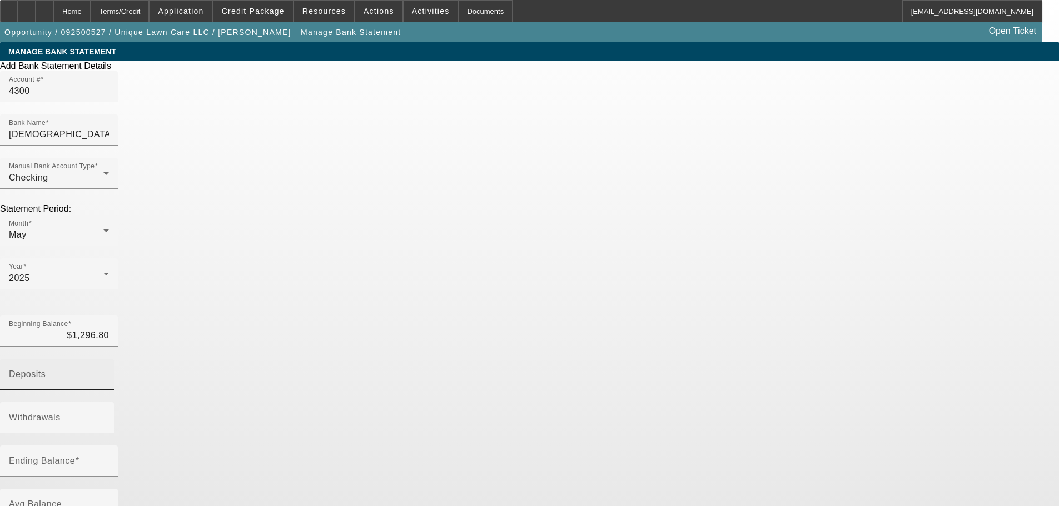
paste input "45,555.09"
type input "$45,555.09"
click at [109, 446] on div "Ending Balance" at bounding box center [59, 461] width 100 height 31
paste input "40,188.30"
type input "40,188.30"
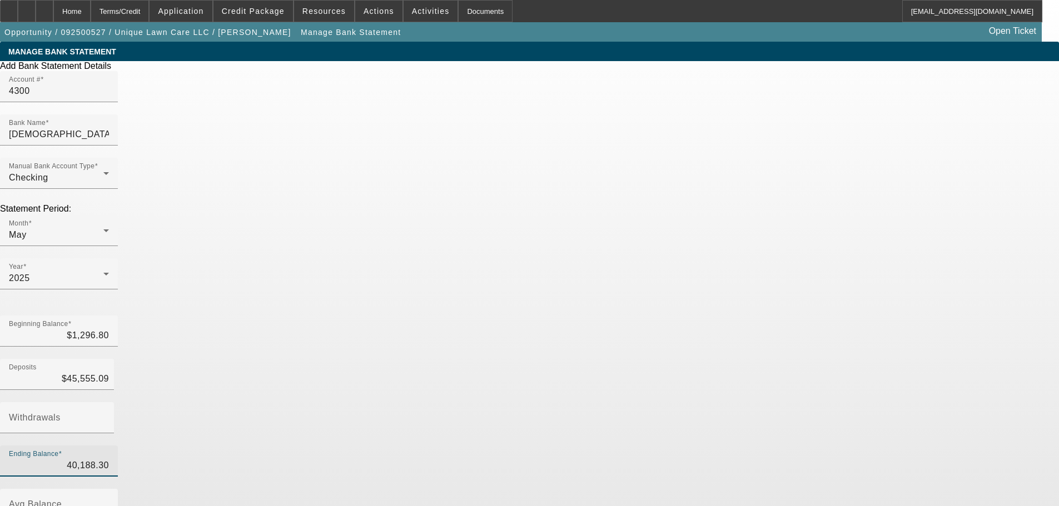
type input "$6,663.59"
type input "$40,188.30"
click at [724, 273] on div "Add Bank Statement Details Account # 4300 Bank Name Christian Financial Manual …" at bounding box center [529, 342] width 1059 height 562
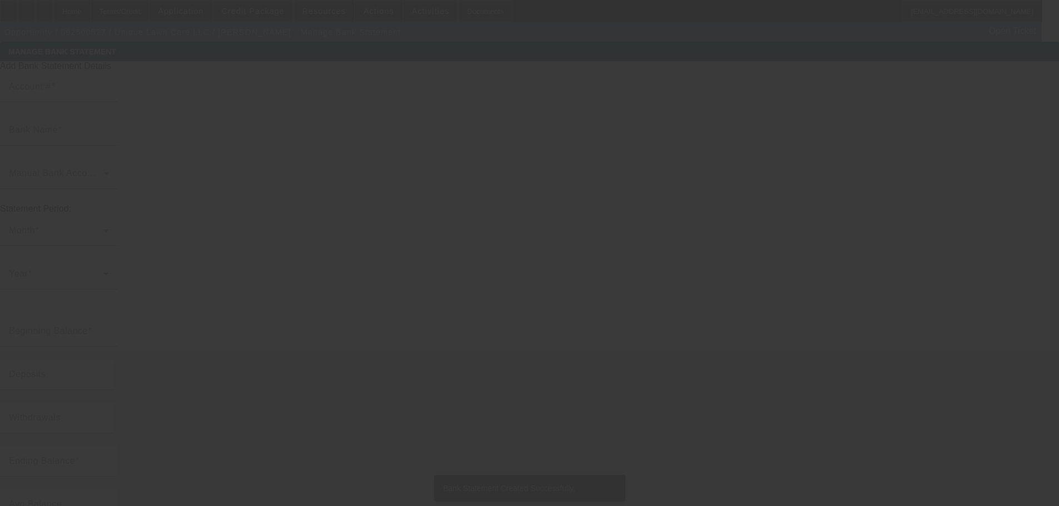
type input "4300"
type input "[DEMOGRAPHIC_DATA] Financial"
type input "$40,188.30"
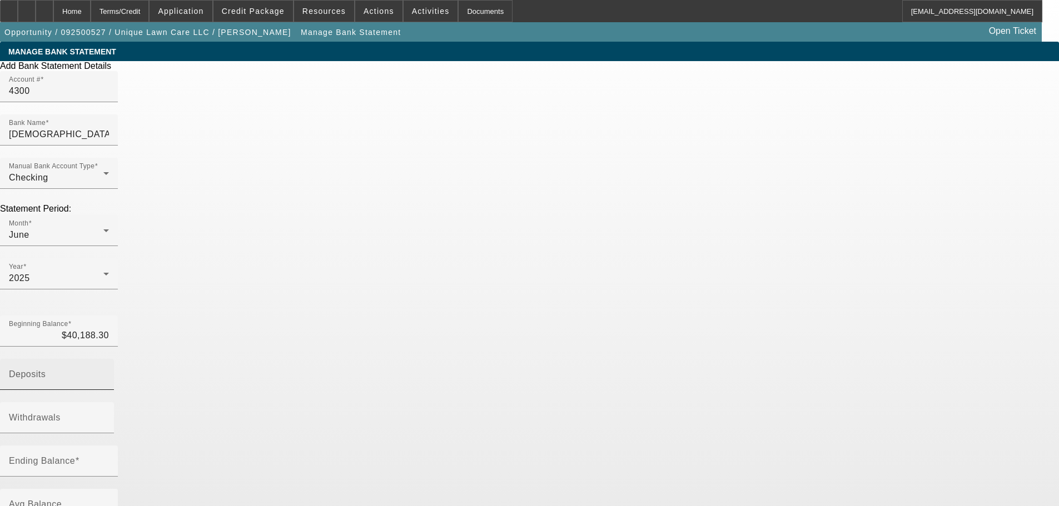
click at [109, 359] on div "Deposits" at bounding box center [59, 374] width 100 height 31
paste input "2,000.00"
type input "$2,000.00"
click at [109, 446] on div "Ending Balance" at bounding box center [59, 461] width 100 height 31
paste input "14,595.78"
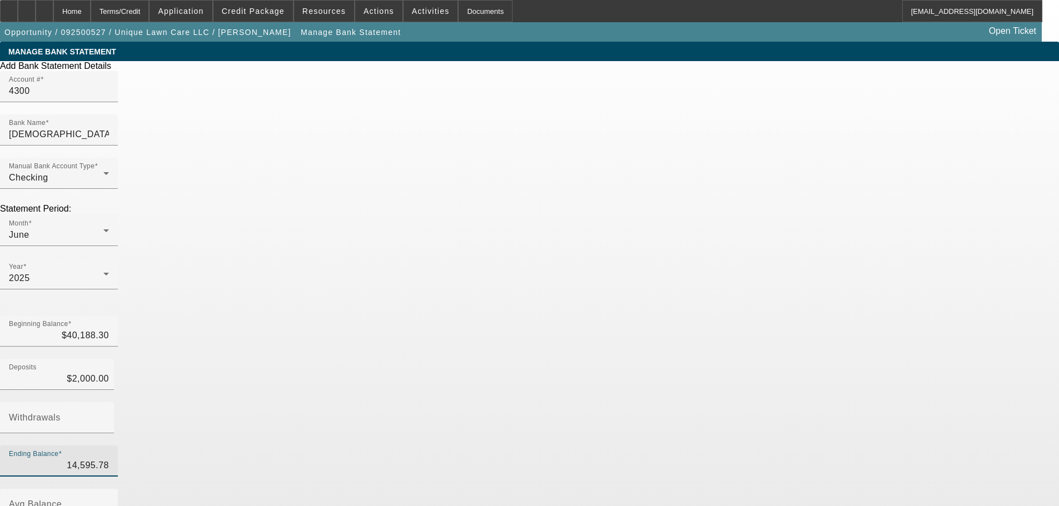
type input "14,595.78"
type input "$27,592.52"
type input "$14,595.78"
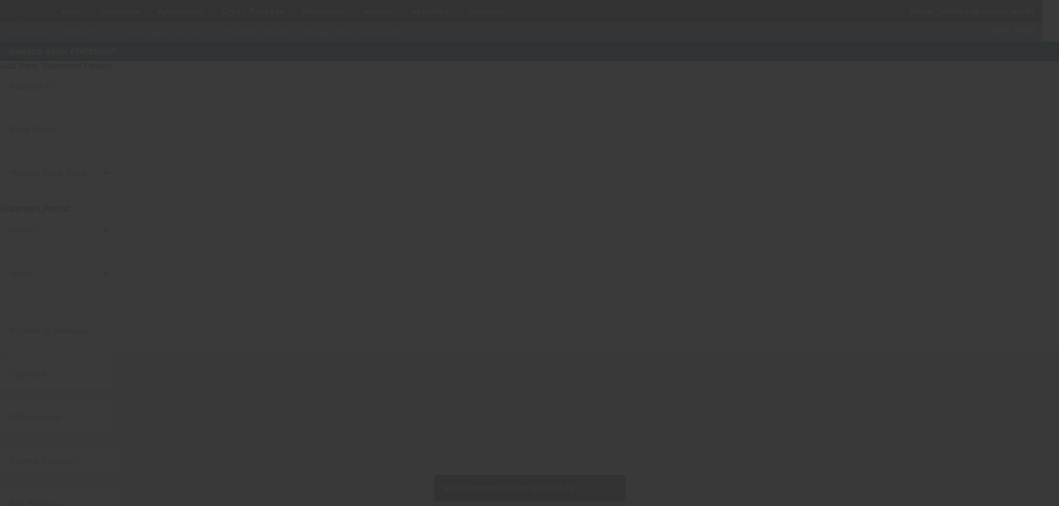
type input "4300"
type input "[DEMOGRAPHIC_DATA] Financial"
type input "$14,595.78"
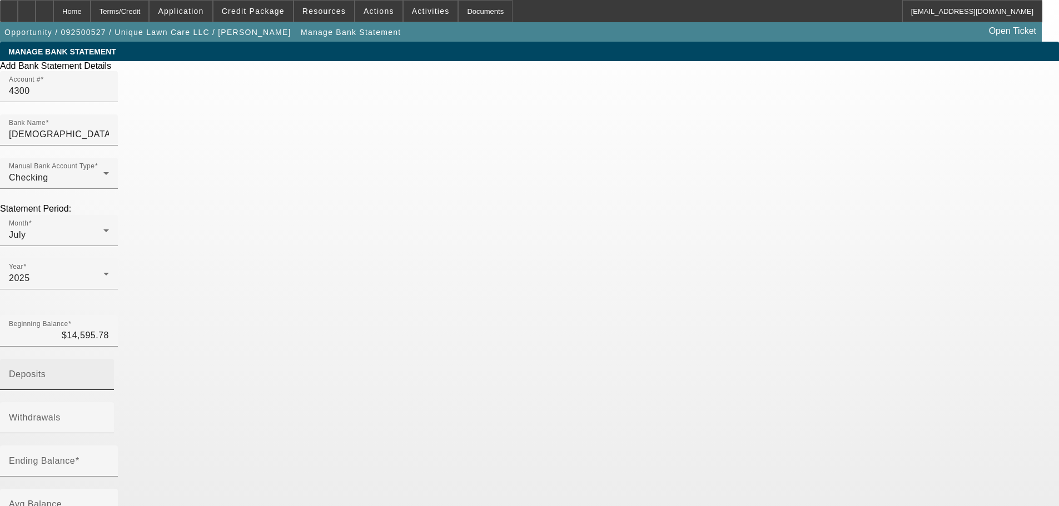
click at [109, 372] on input "Deposits" at bounding box center [59, 378] width 100 height 13
paste input "26,235.00"
type input "$26,235.00"
click at [109, 459] on input "Ending Balance" at bounding box center [59, 465] width 100 height 13
paste input "10,392.33"
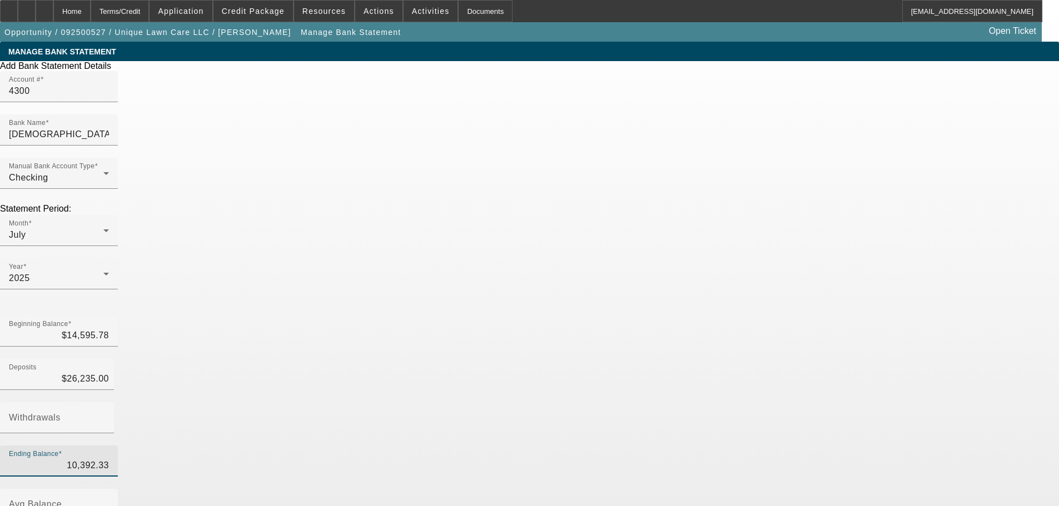
type input "10,392.33"
type input "$30,438.45"
type input "$10,392.33"
click at [656, 303] on div "Add Bank Statement Details Account # 4300 Bank Name Christian Financial Manual …" at bounding box center [529, 342] width 1059 height 562
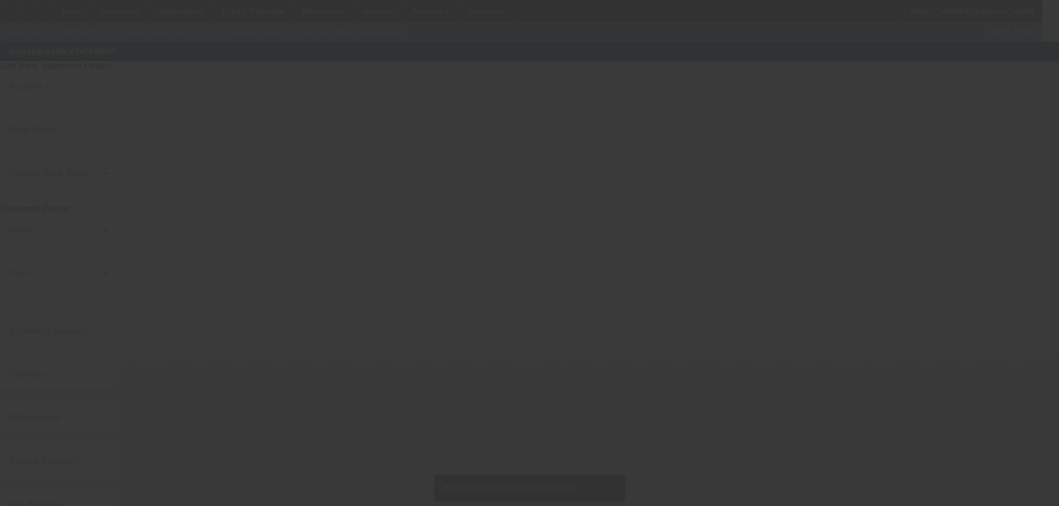
type input "4300"
type input "[DEMOGRAPHIC_DATA] Financial"
type input "$10,392.33"
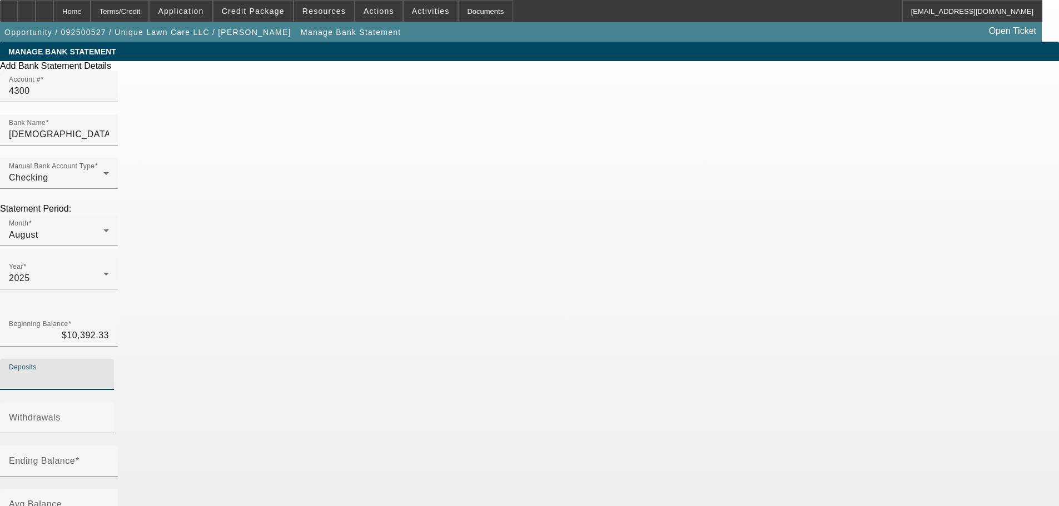
click at [109, 372] on input "Deposits" at bounding box center [59, 378] width 100 height 13
paste input "13,905.00"
type input "$13,905.00"
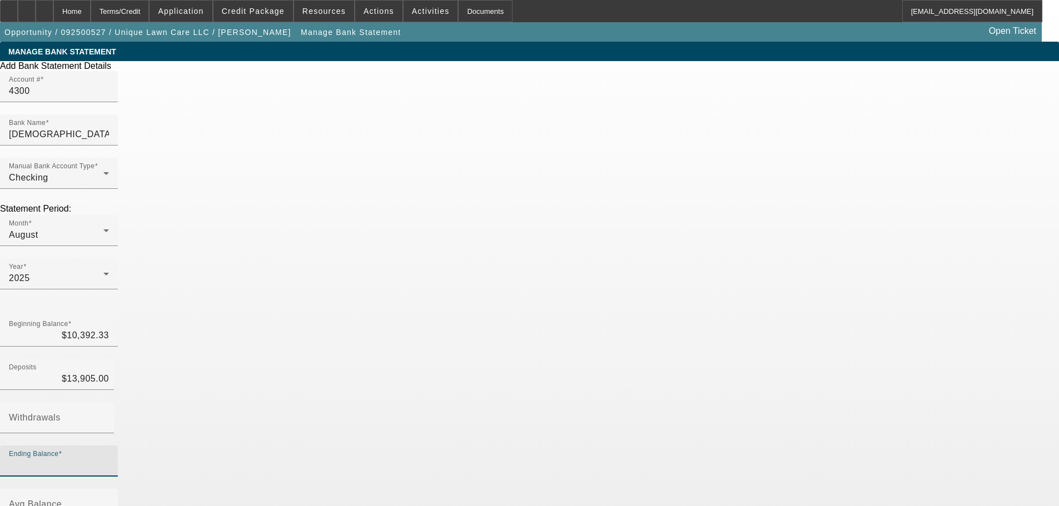
click at [109, 459] on input "Ending Balance" at bounding box center [59, 465] width 100 height 13
paste input "14,751.76"
type input "14,751.76"
type input "$9,545.57"
type input "$14,751.76"
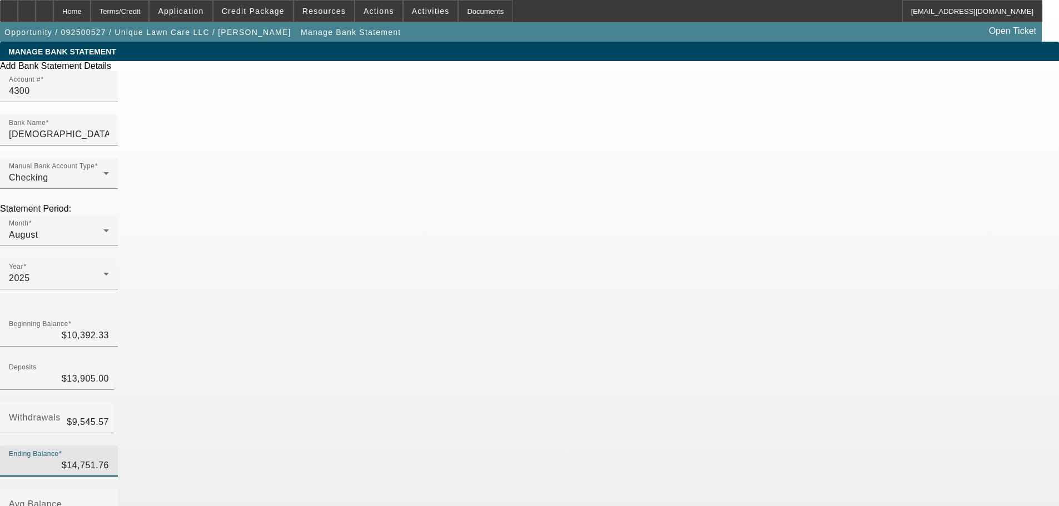
click at [744, 336] on div "Add Bank Statement Details Account # 4300 Bank Name Christian Financial Manual …" at bounding box center [529, 342] width 1059 height 562
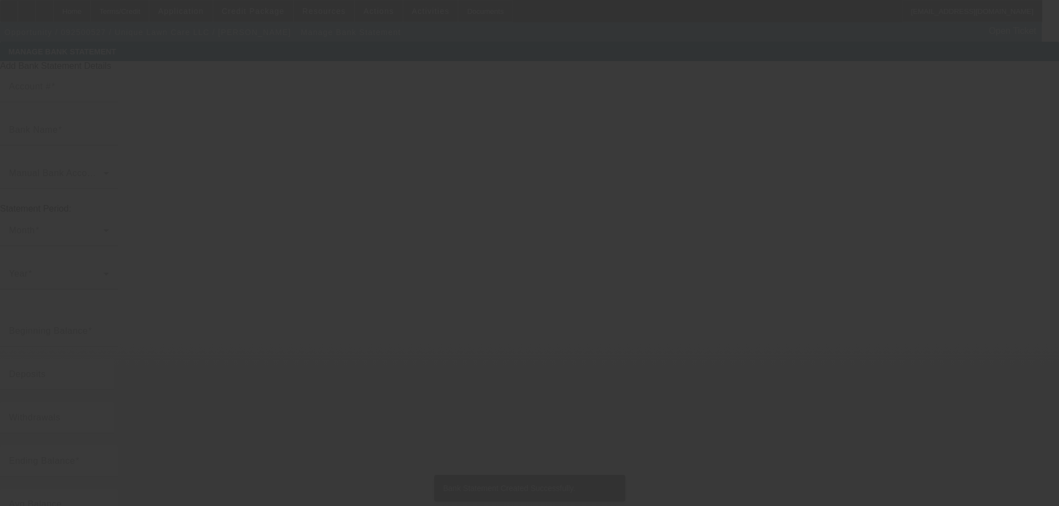
type input "4300"
type input "[DEMOGRAPHIC_DATA] Financial"
type input "$14,751.76"
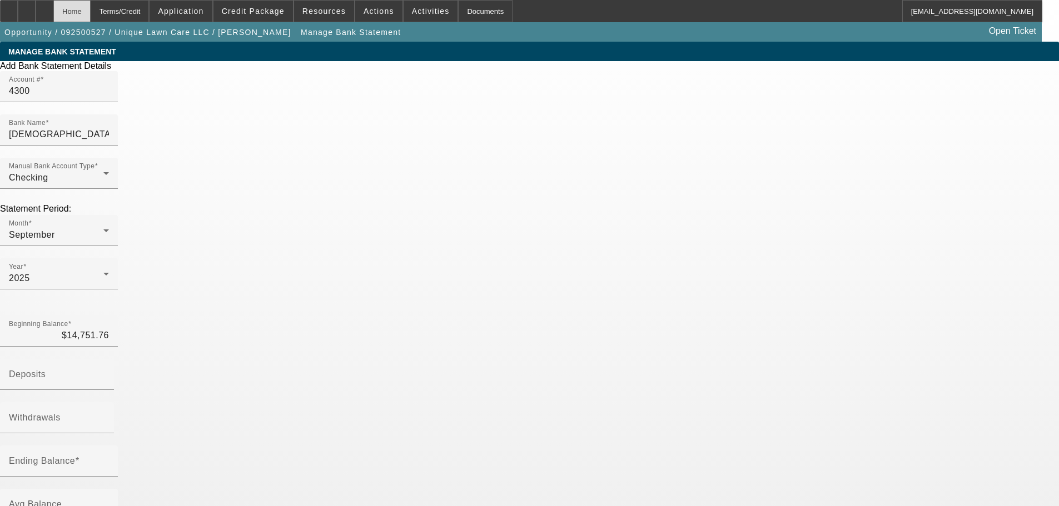
click at [91, 12] on div "Home" at bounding box center [71, 11] width 37 height 22
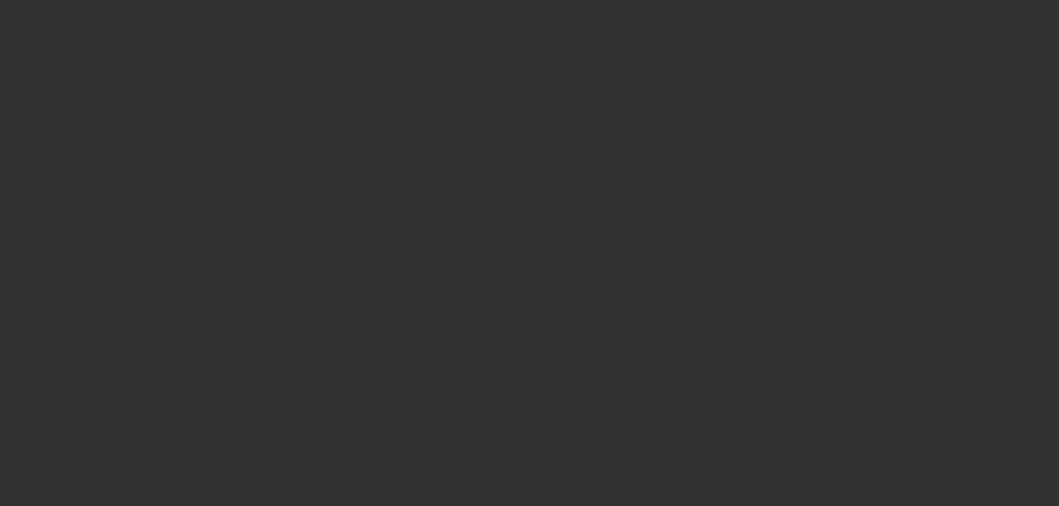
select select "0"
select select "6"
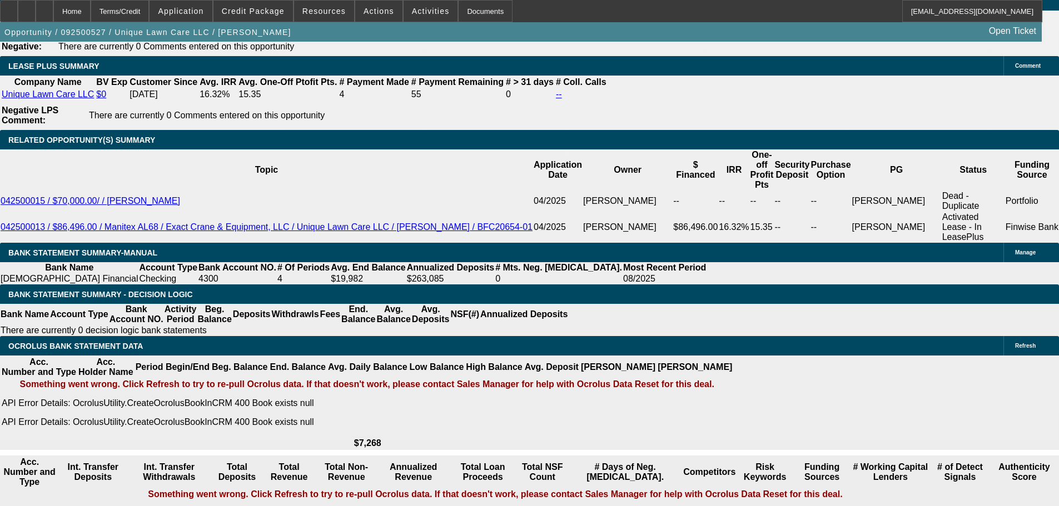
scroll to position [1889, 0]
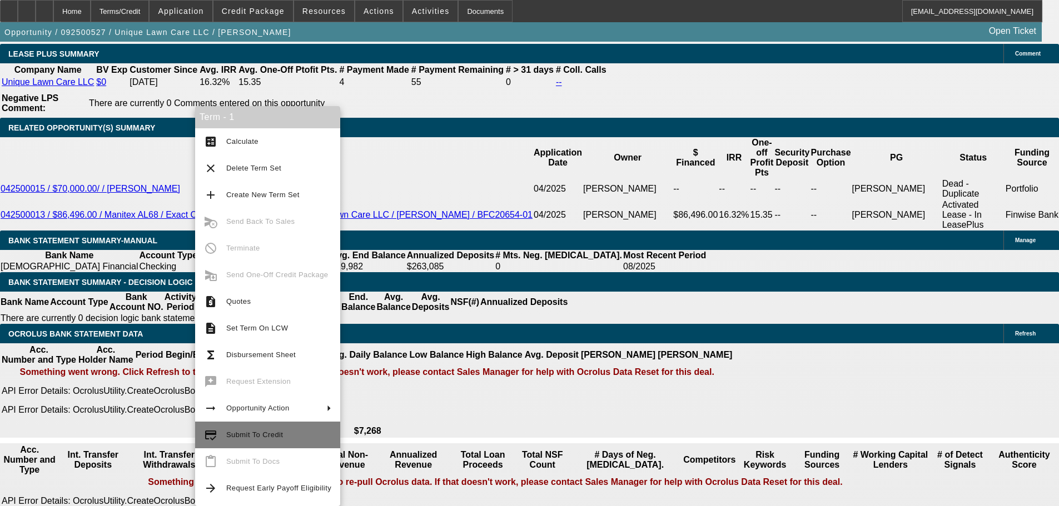
click at [273, 427] on button "credit_score Submit To Credit" at bounding box center [267, 435] width 145 height 27
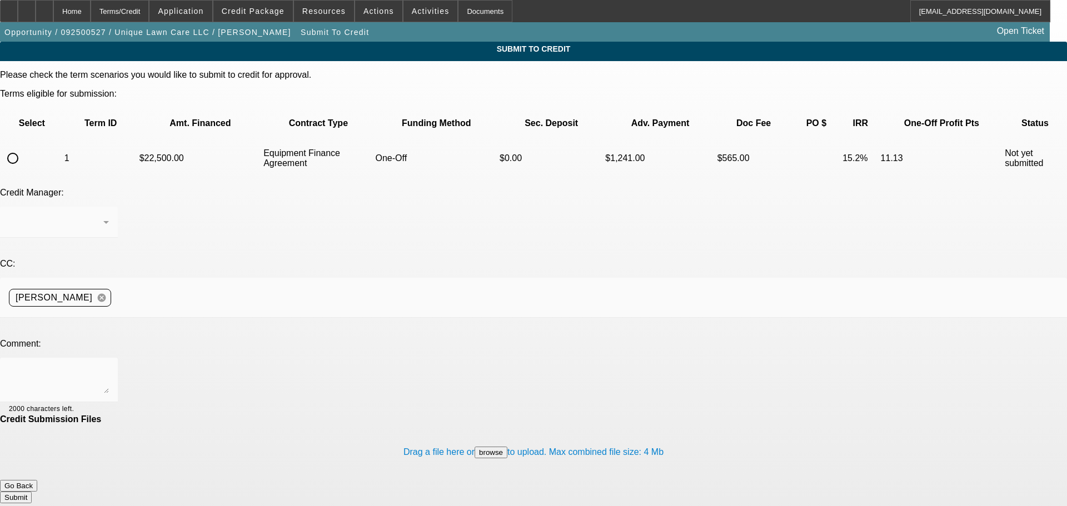
click at [24, 147] on input "radio" at bounding box center [13, 158] width 22 height 22
radio input "true"
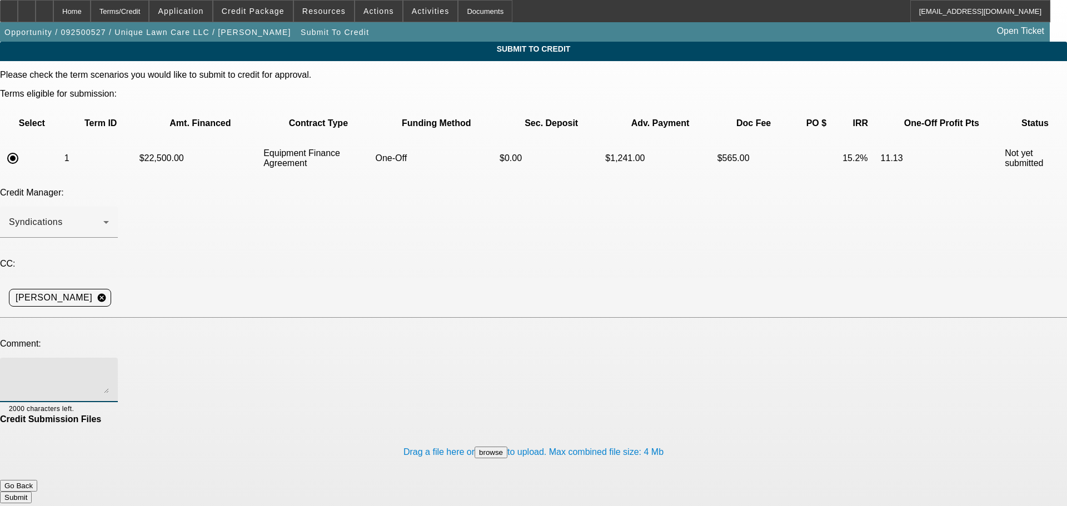
drag, startPoint x: 313, startPoint y: 271, endPoint x: 316, endPoint y: 261, distance: 9.7
click at [109, 367] on textarea at bounding box center [59, 380] width 100 height 27
type textarea "Please send to Channel. See additional comments for write-up. Thank you."
click at [32, 492] on button "Submit" at bounding box center [16, 498] width 32 height 12
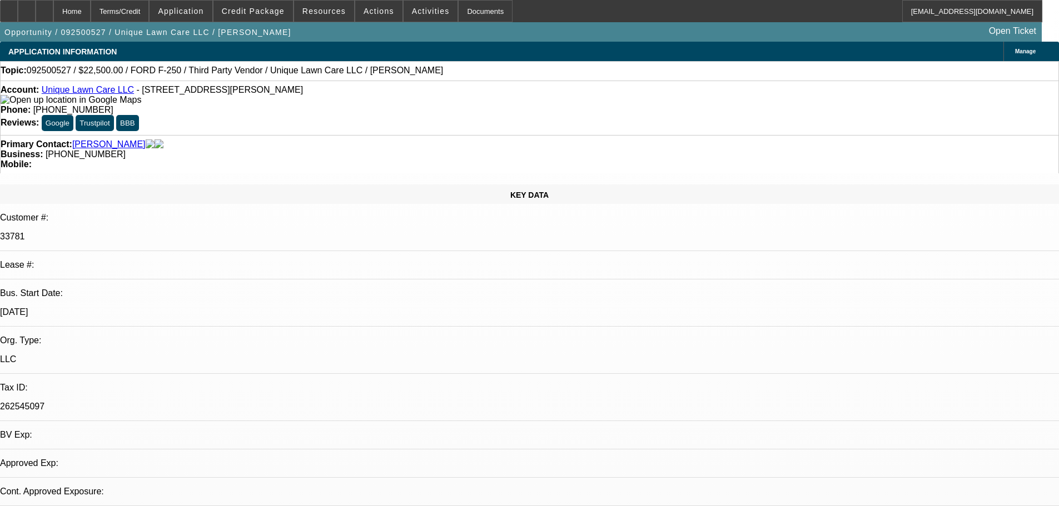
select select "0"
select select "6"
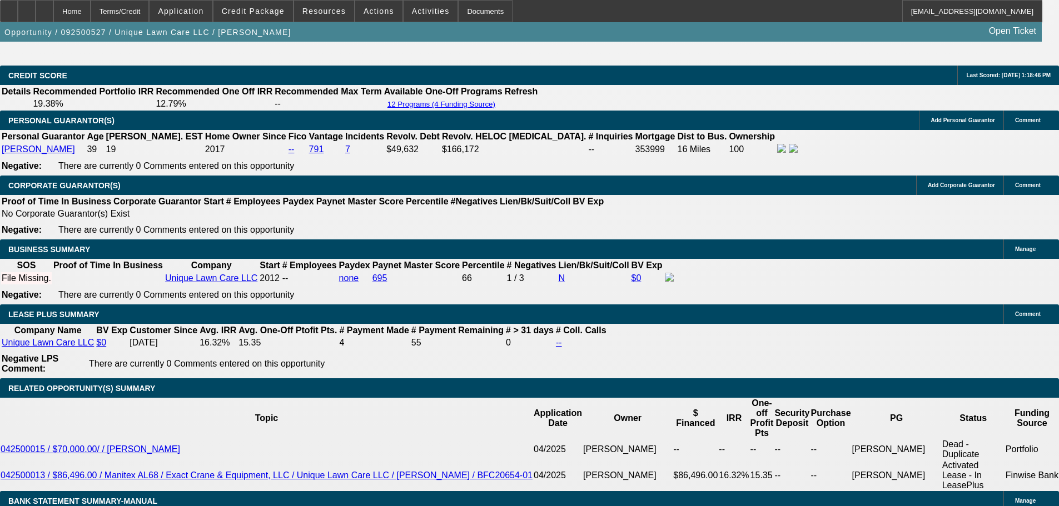
scroll to position [1667, 0]
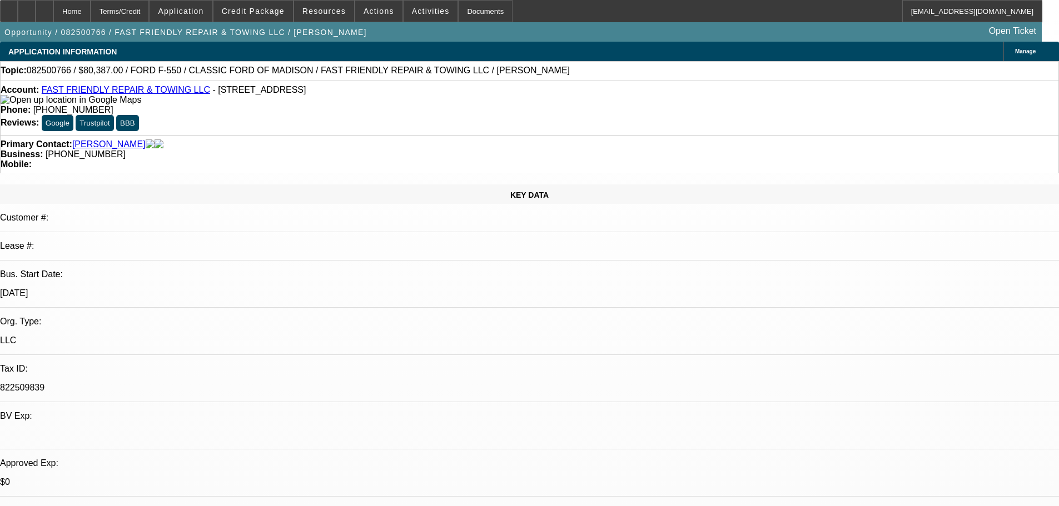
select select "0"
select select "2"
select select "0.15"
select select "16"
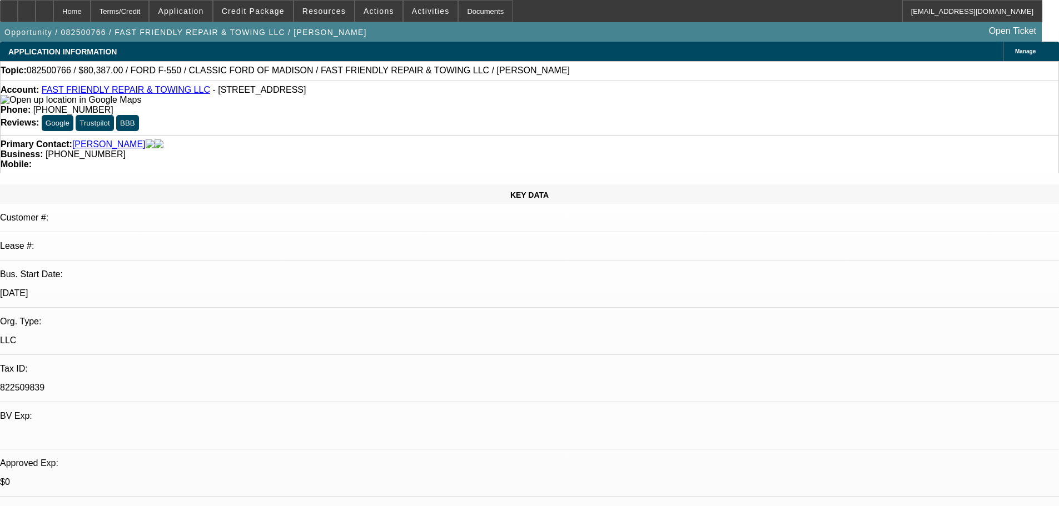
select select "0"
select select "2"
select select "0.15"
select select "16"
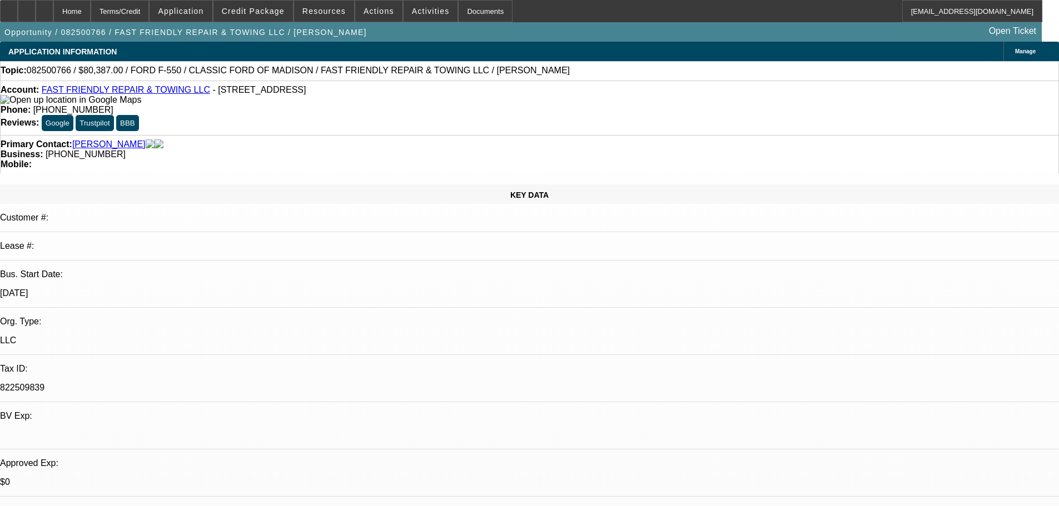
select select "0"
select select "2"
select select "0.2"
select select "17"
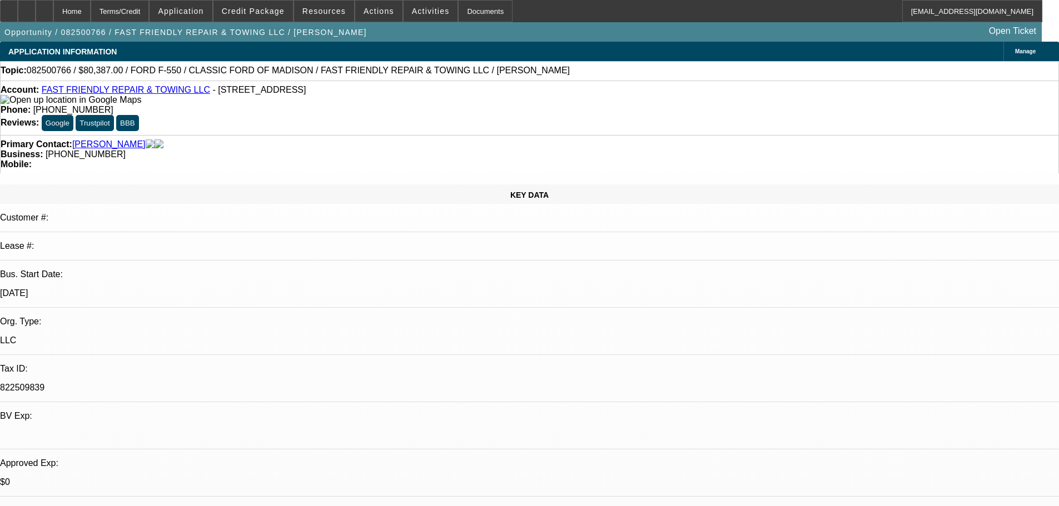
select select "0.1"
select select "2"
select select "0"
select select "6"
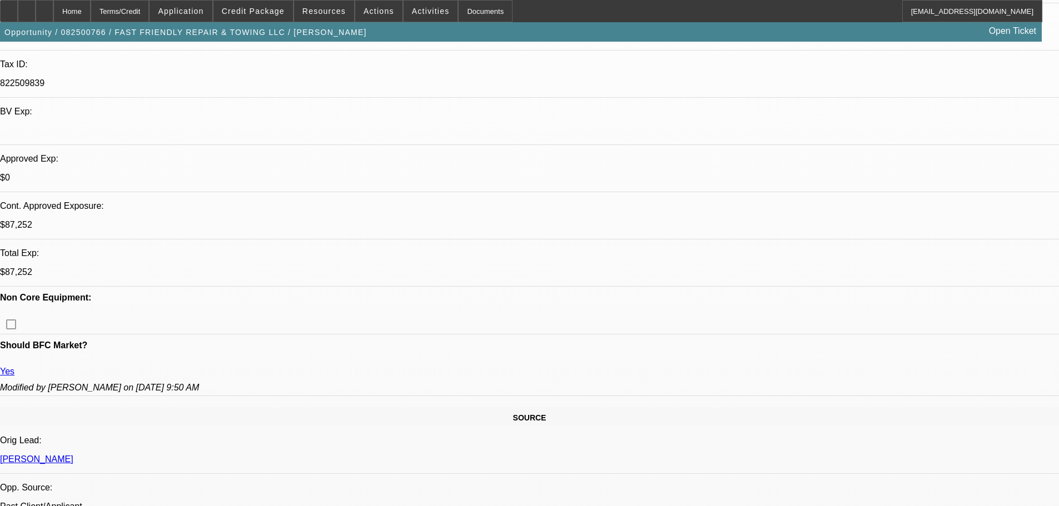
scroll to position [222, 0]
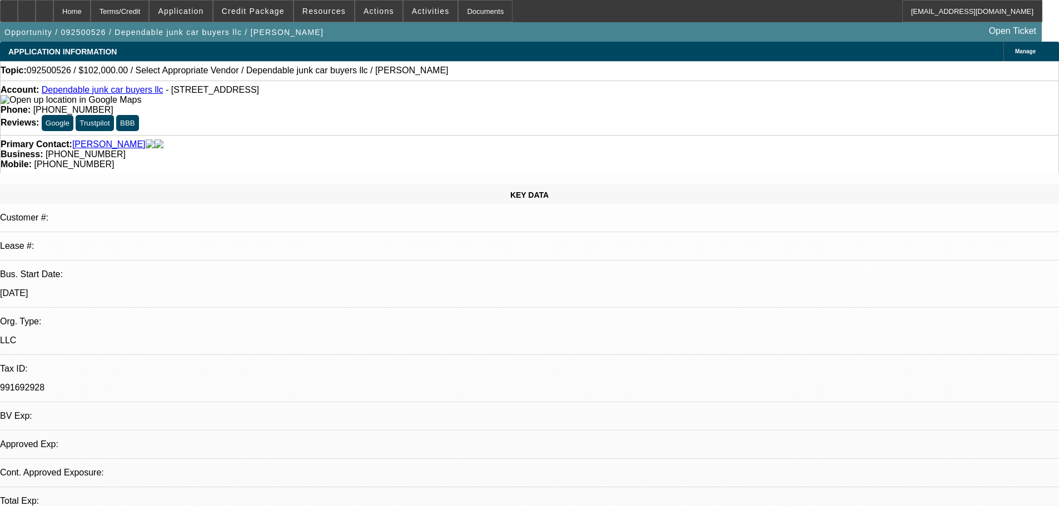
select select "0"
select select "2"
select select "0.1"
select select "4"
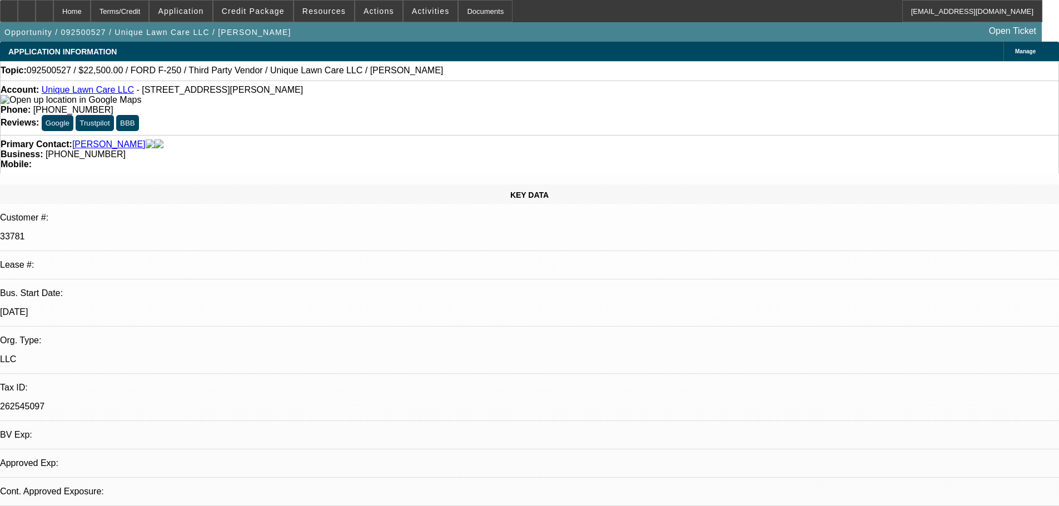
select select "0"
select select "6"
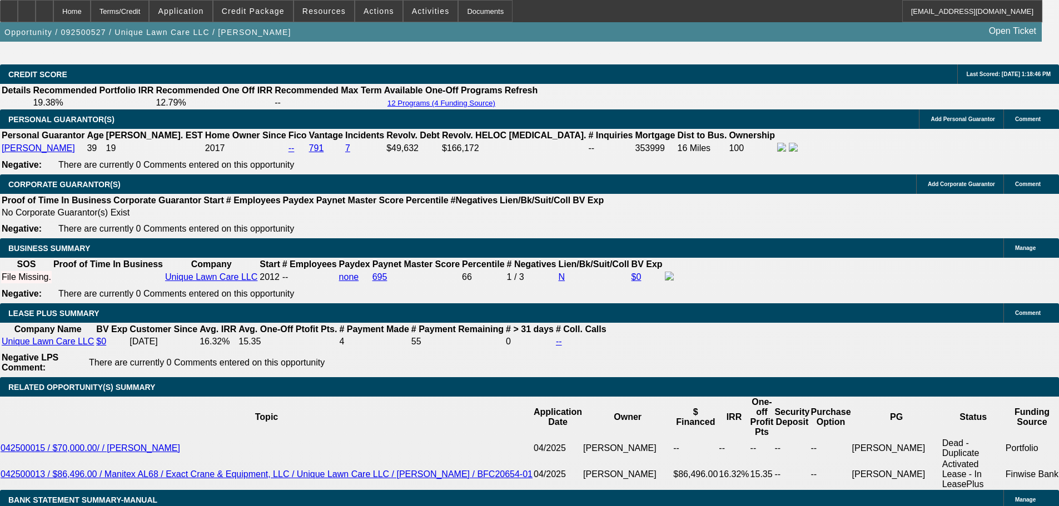
scroll to position [1667, 0]
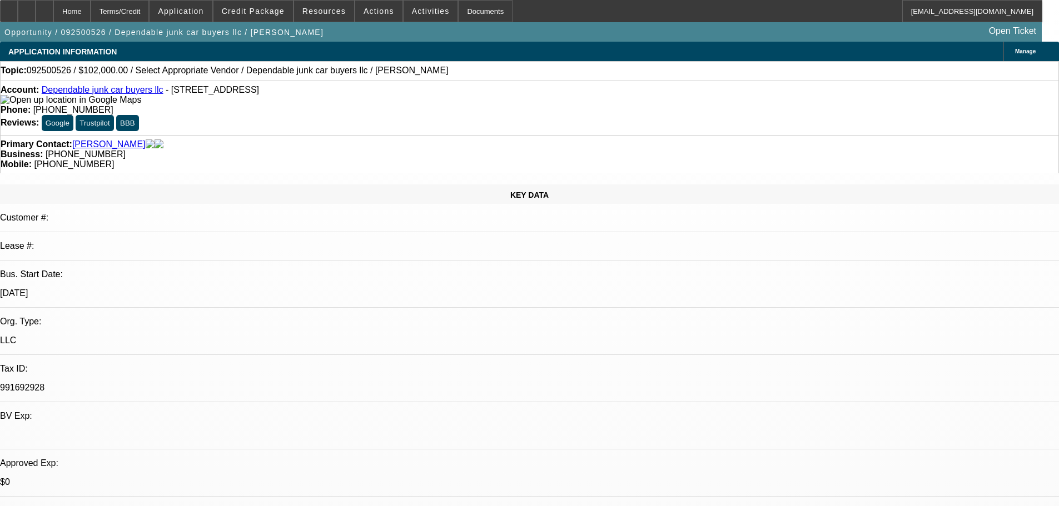
select select "0"
select select "2"
select select "0.1"
select select "1"
select select "2"
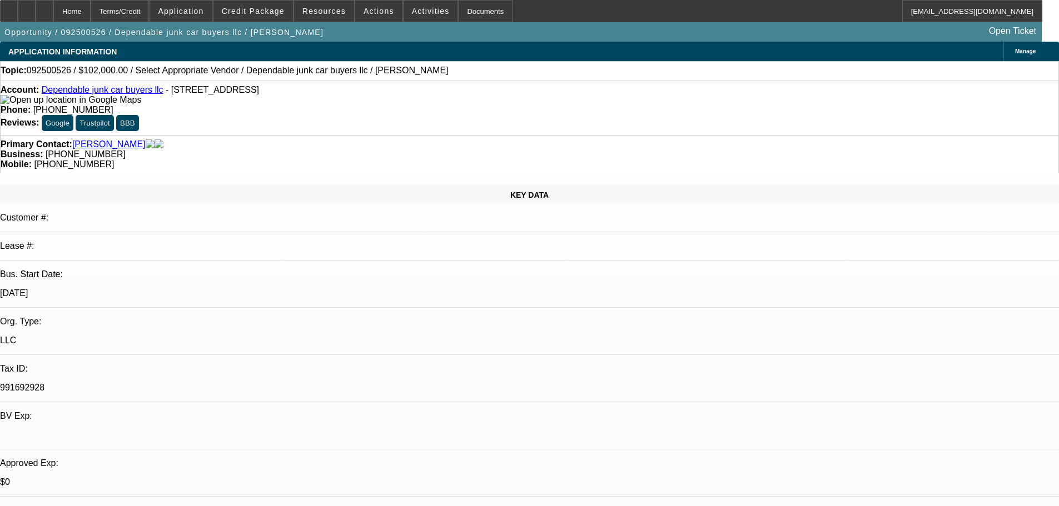
select select "4"
click at [36, 8] on div at bounding box center [27, 11] width 18 height 22
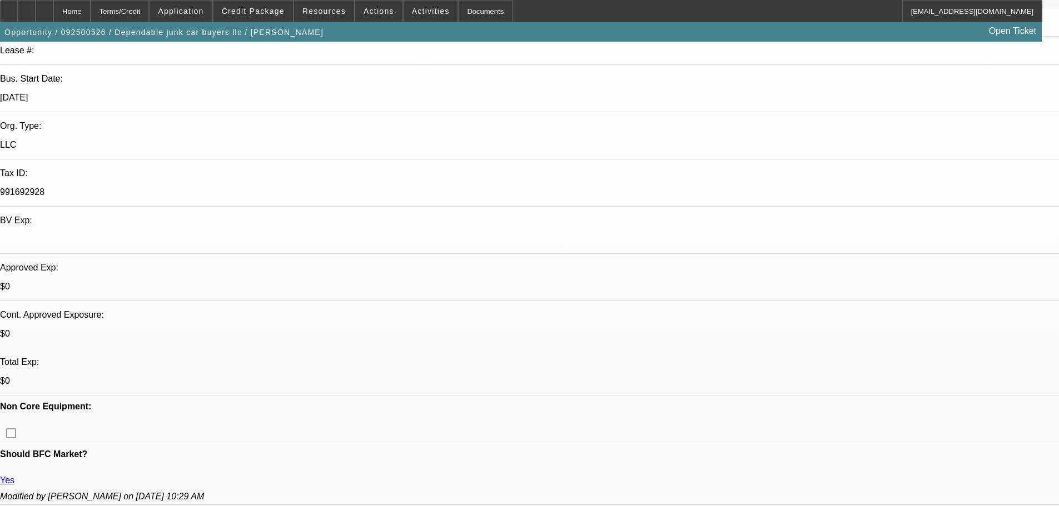
scroll to position [222, 0]
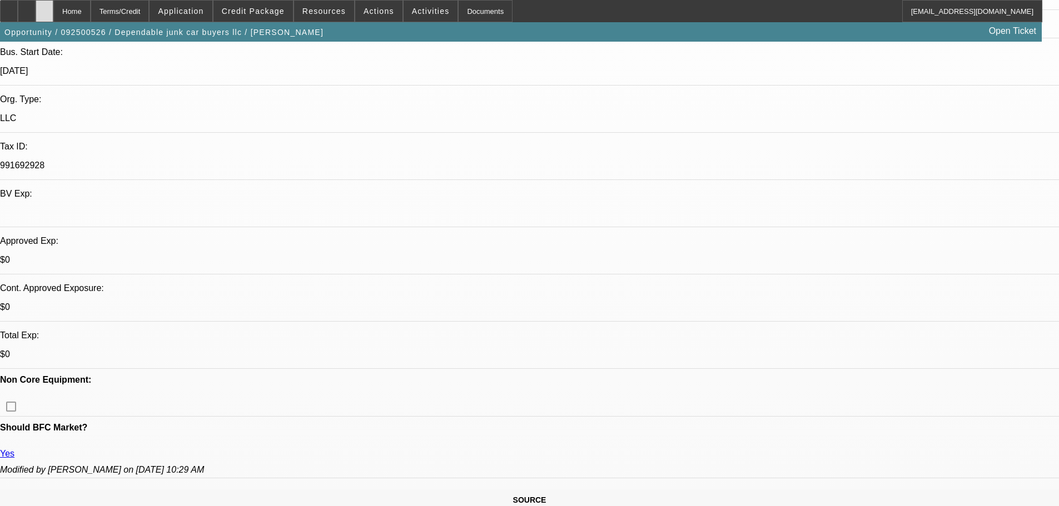
click at [53, 7] on div at bounding box center [45, 11] width 18 height 22
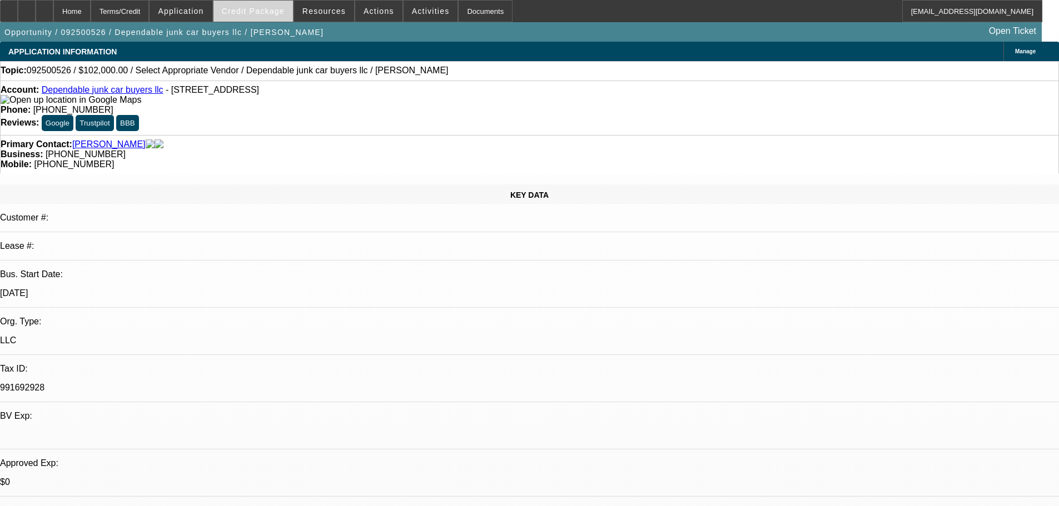
select select "0"
select select "2"
select select "0.1"
select select "4"
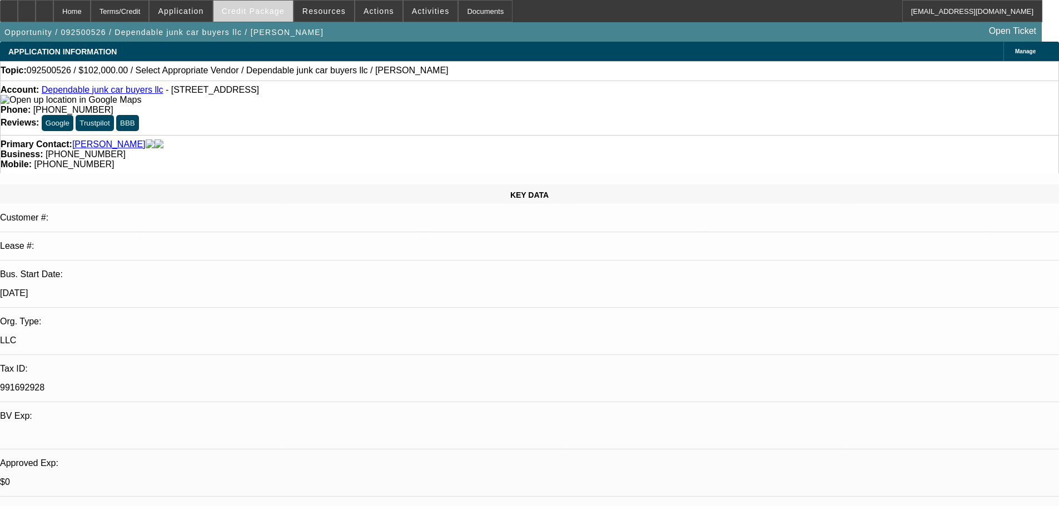
click at [267, 9] on span "Credit Package" at bounding box center [253, 11] width 63 height 9
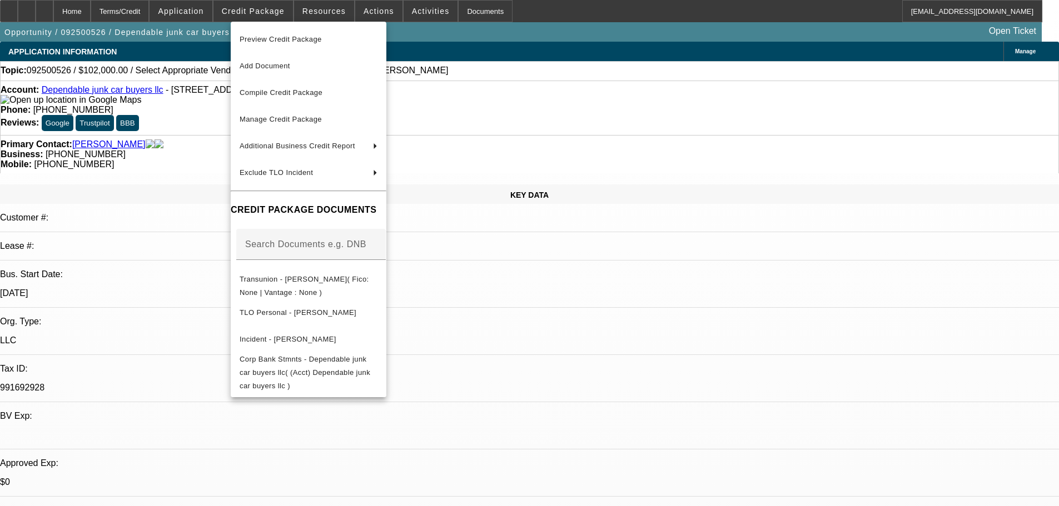
click at [67, 16] on div at bounding box center [529, 253] width 1059 height 506
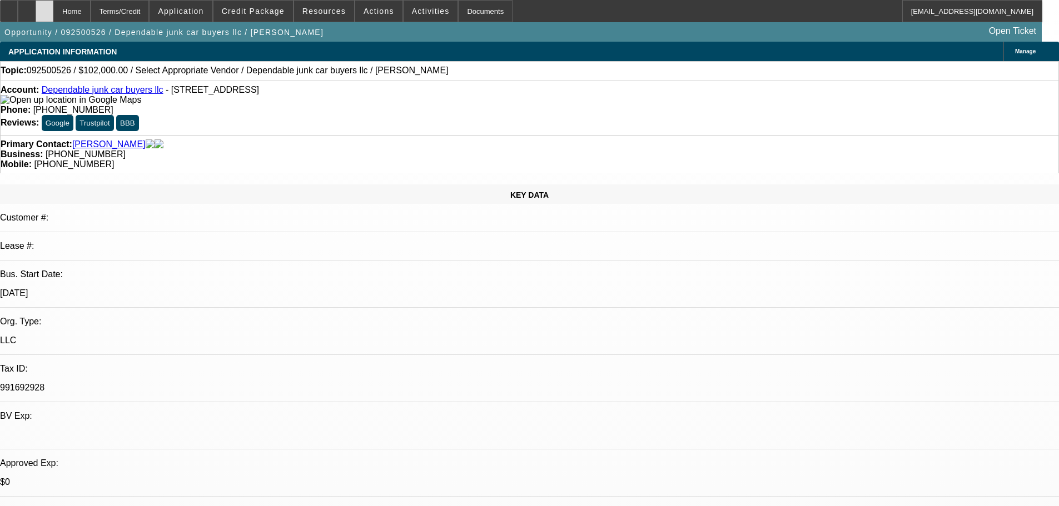
click at [44, 7] on icon at bounding box center [44, 7] width 0 height 0
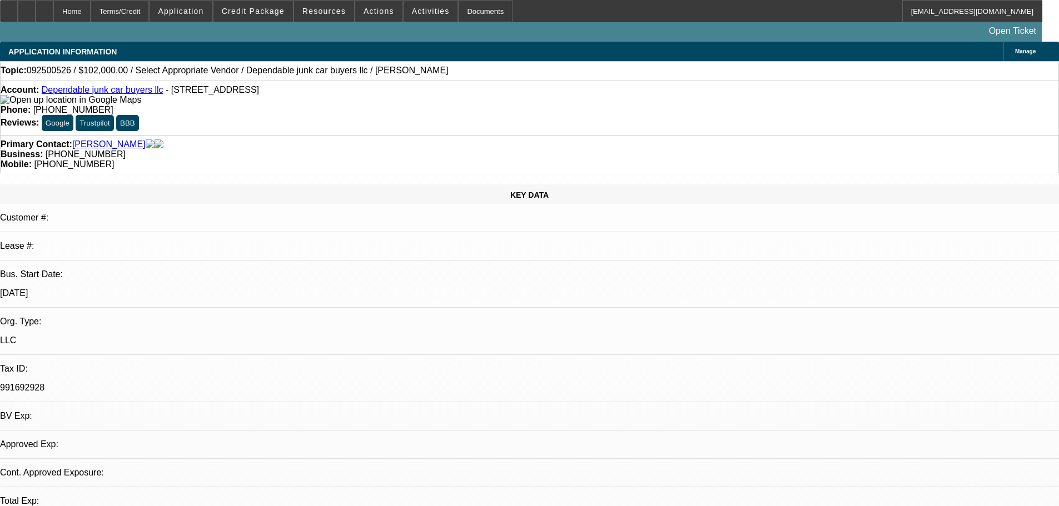
select select "0"
select select "2"
select select "0.1"
select select "4"
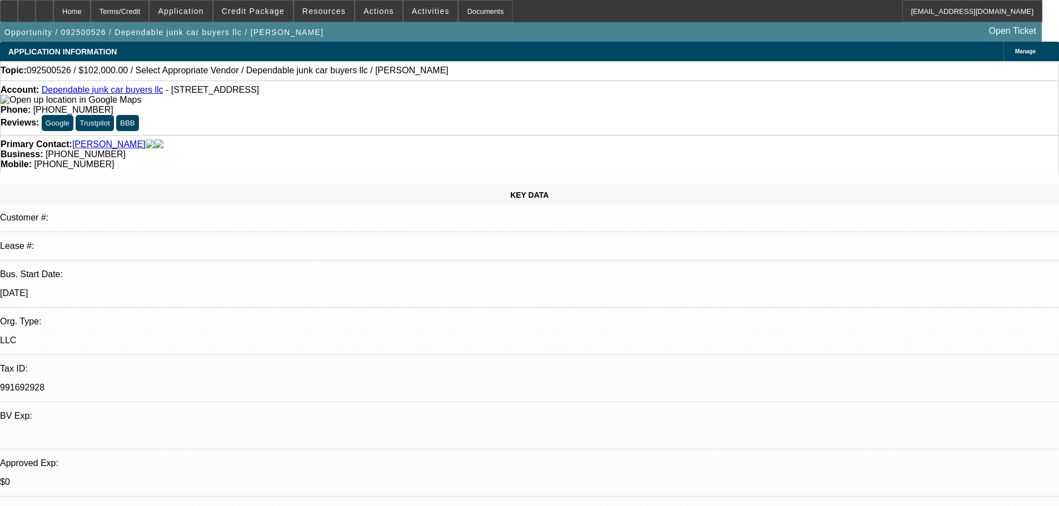
click at [121, 93] on link "Dependable junk car buyers llc" at bounding box center [103, 89] width 122 height 9
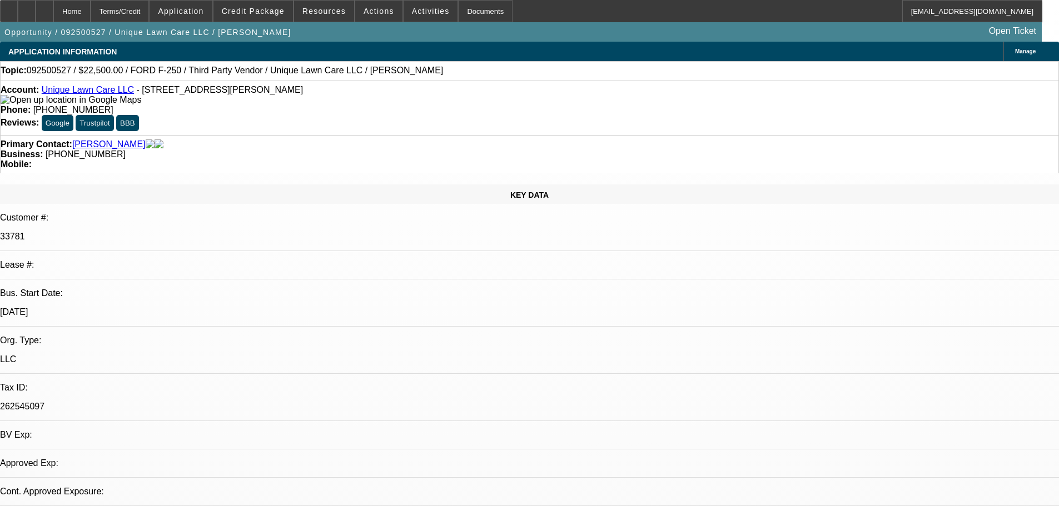
select select "0"
select select "6"
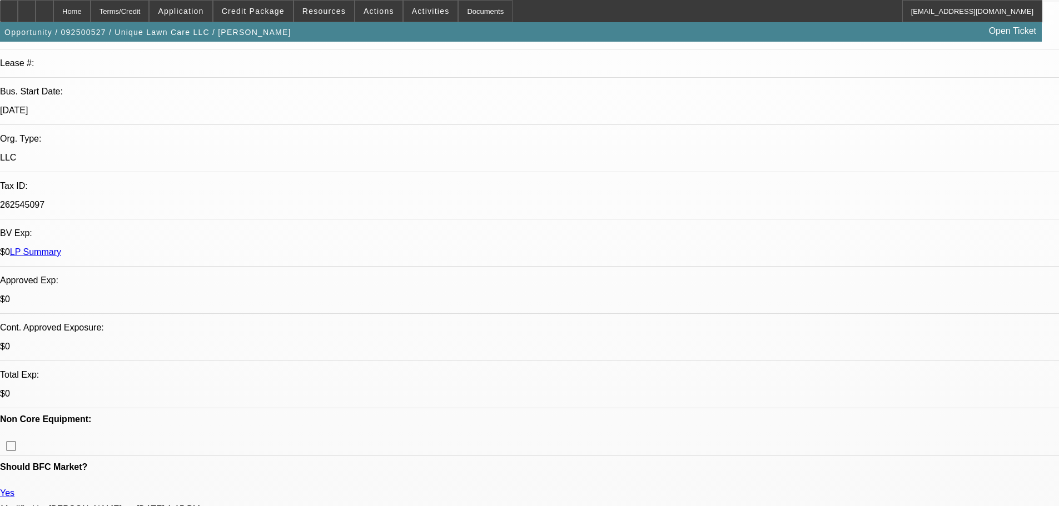
scroll to position [222, 0]
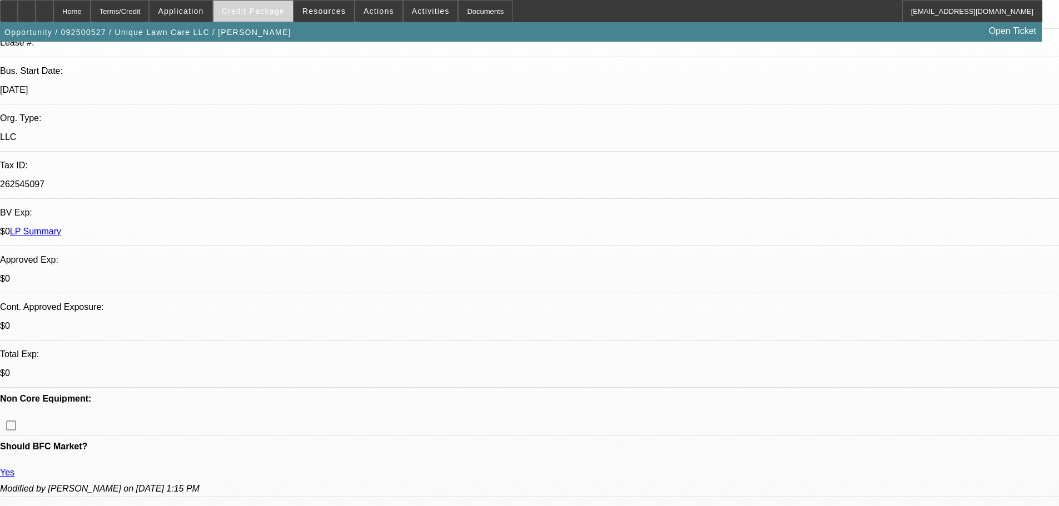
click at [266, 8] on span "Credit Package" at bounding box center [253, 11] width 63 height 9
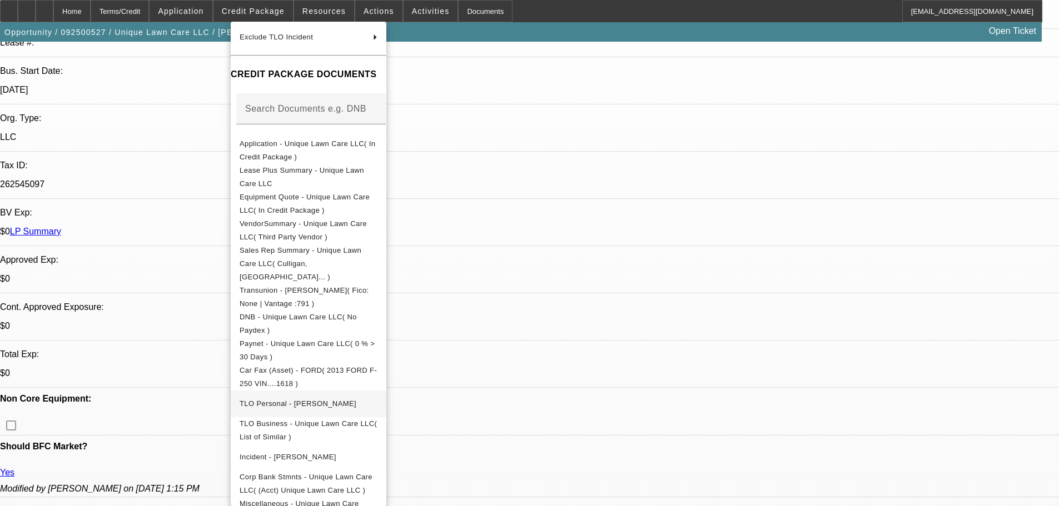
scroll to position [149, 0]
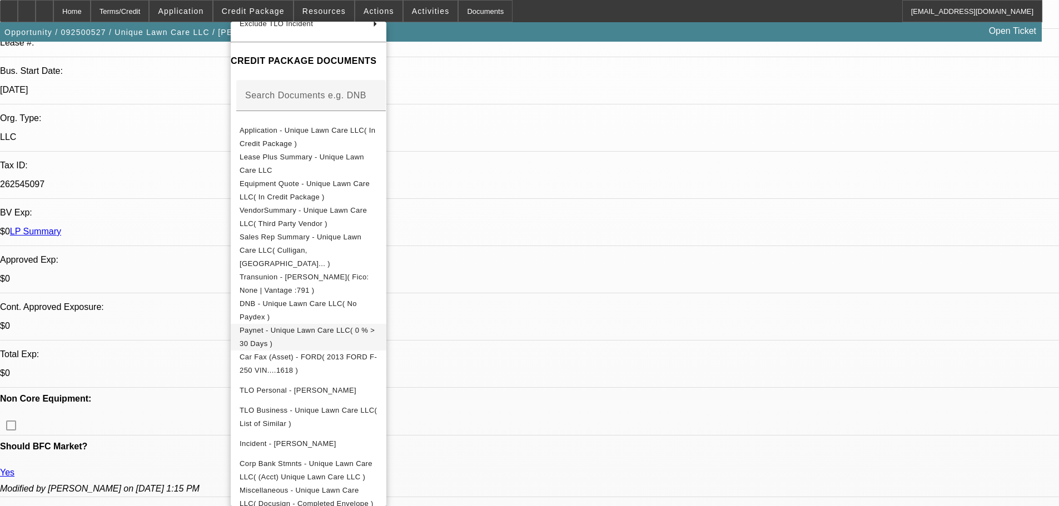
click at [300, 326] on span "Paynet - Unique Lawn Care LLC( 0 % > 30 Days )" at bounding box center [306, 337] width 135 height 22
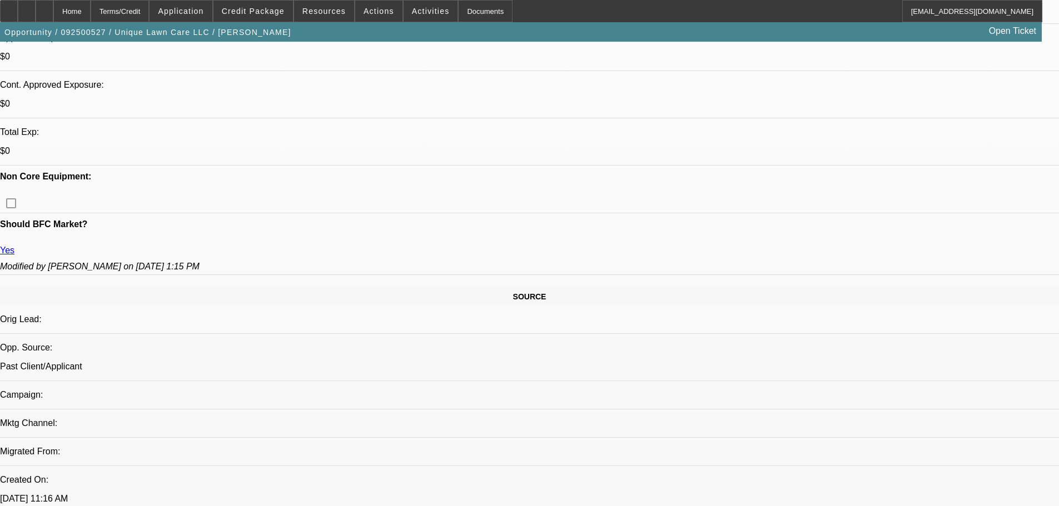
scroll to position [0, 0]
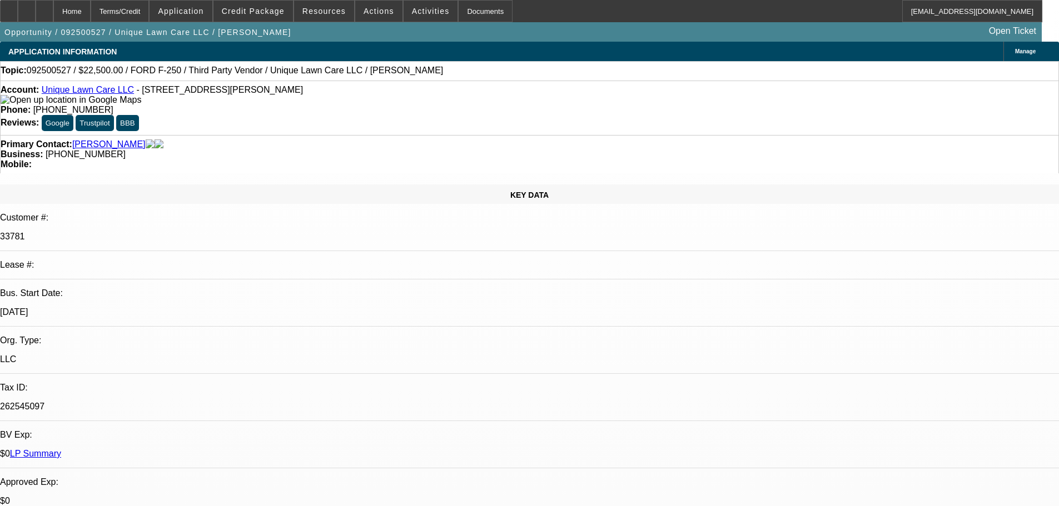
click at [1015, 48] on span "Manage" at bounding box center [1025, 51] width 21 height 6
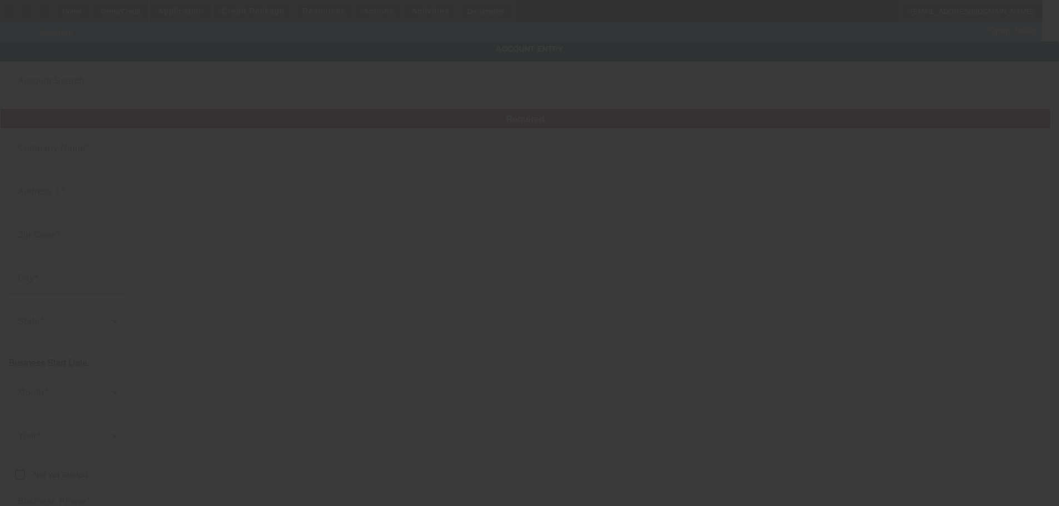
type input "Unique Lawn Care LLC"
type input "[STREET_ADDRESS][PERSON_NAME]"
type input "48316"
type input "[GEOGRAPHIC_DATA]"
type input "[PHONE_NUMBER]"
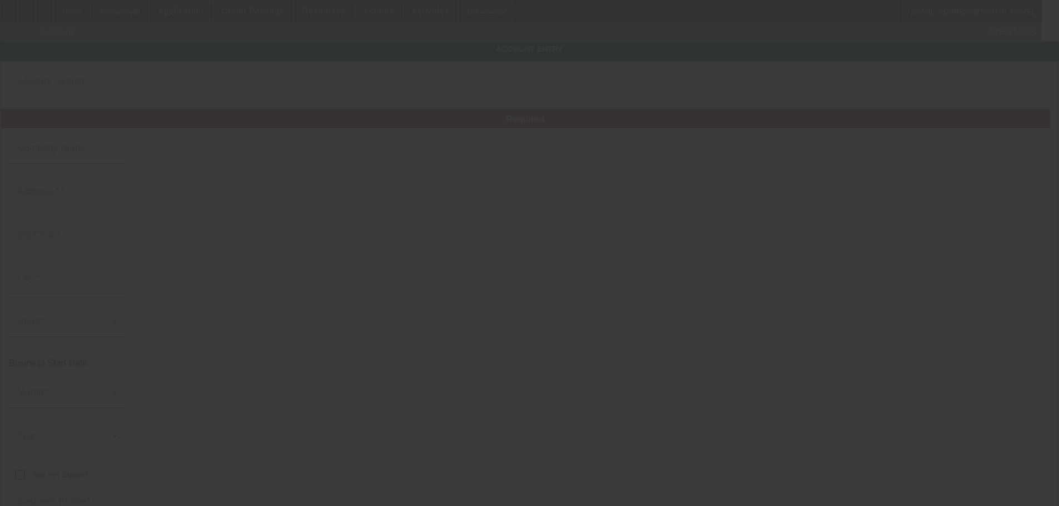
type input "Ste 111"
type input "[EMAIL_ADDRESS][DOMAIN_NAME]"
type input "Macomb"
type input "262545097"
type input "[URL][DOMAIN_NAME]"
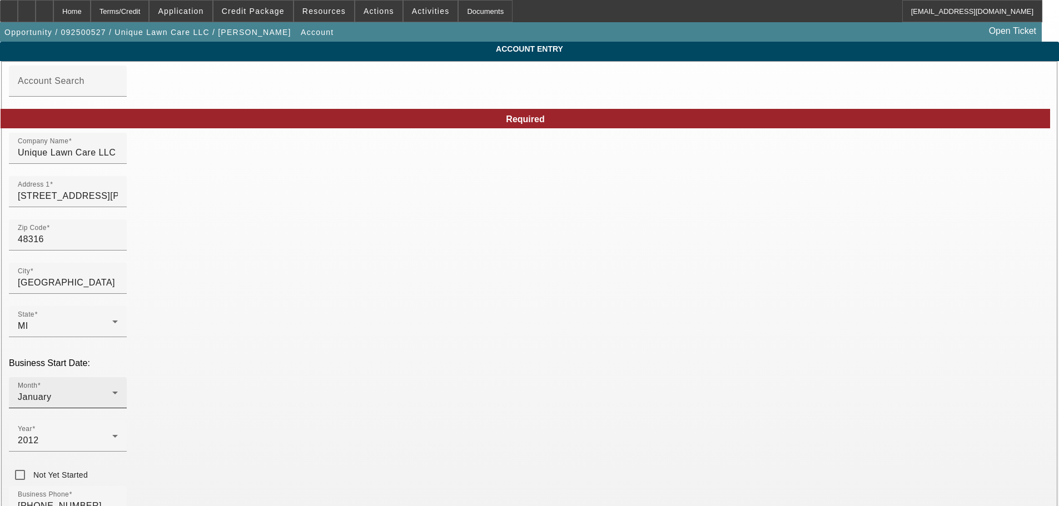
click at [118, 377] on div "Month January" at bounding box center [68, 392] width 100 height 31
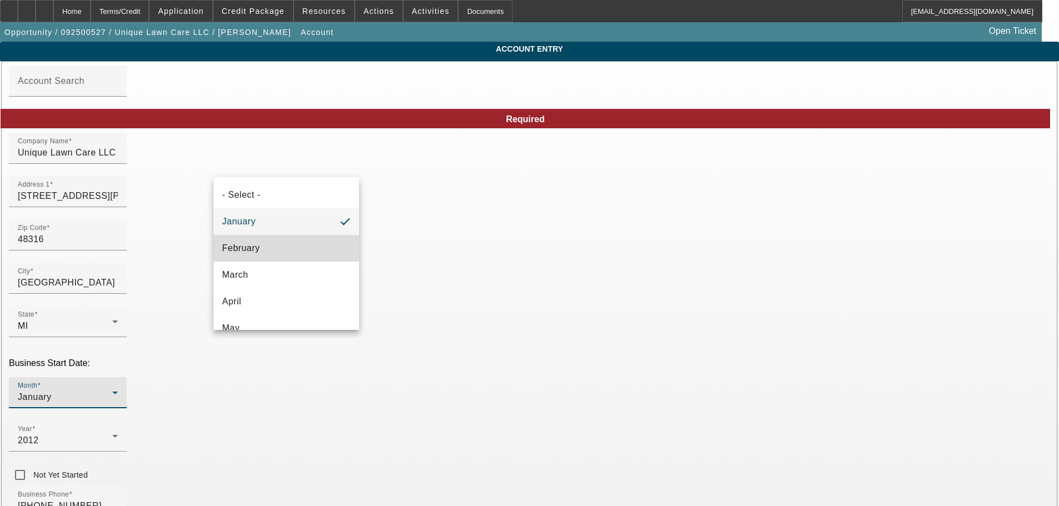
click at [308, 256] on mat-option "February" at bounding box center [286, 248] width 146 height 27
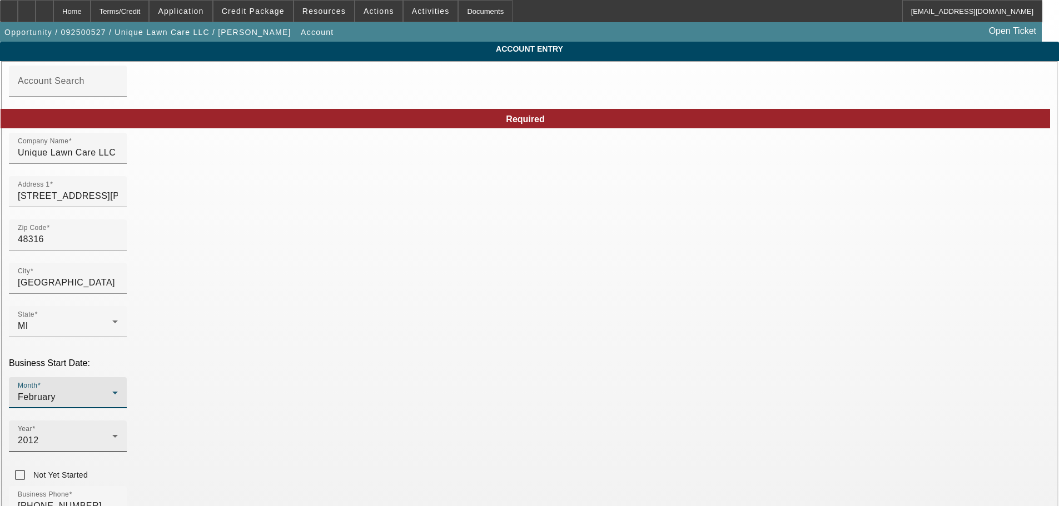
click at [118, 443] on div at bounding box center [118, 443] width 0 height 0
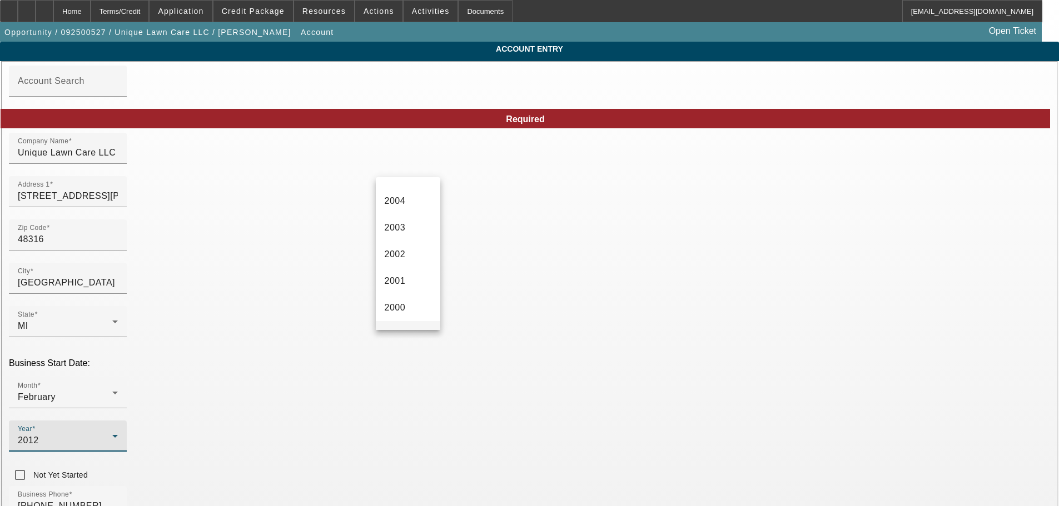
scroll to position [527, 0]
click at [411, 200] on mat-option "2008" at bounding box center [408, 201] width 64 height 27
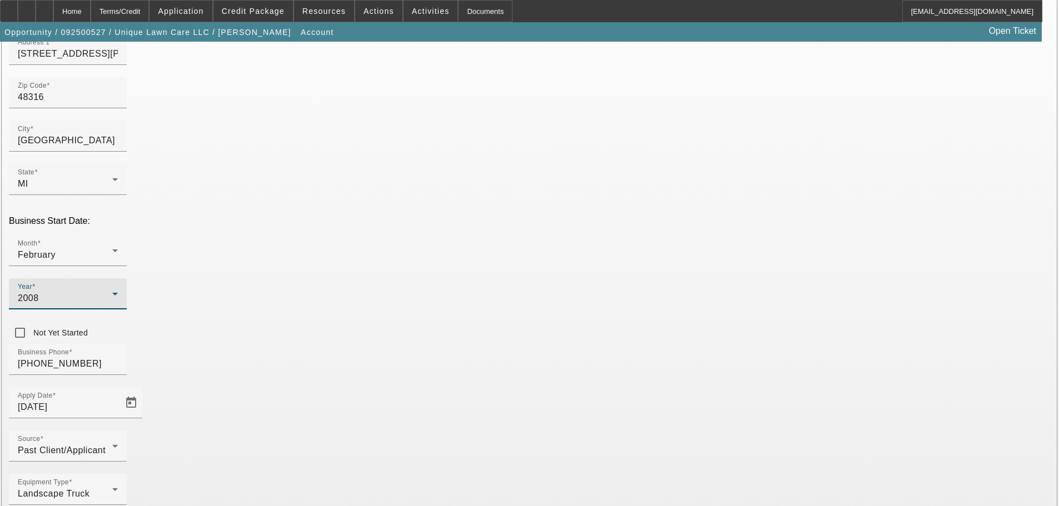
scroll to position [149, 0]
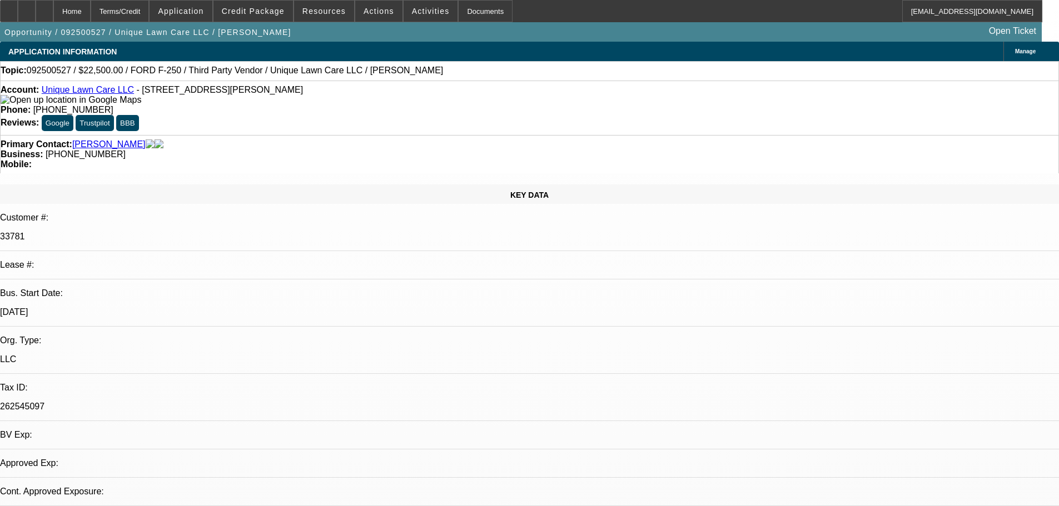
select select "0"
select select "6"
